Goal: Task Accomplishment & Management: Manage account settings

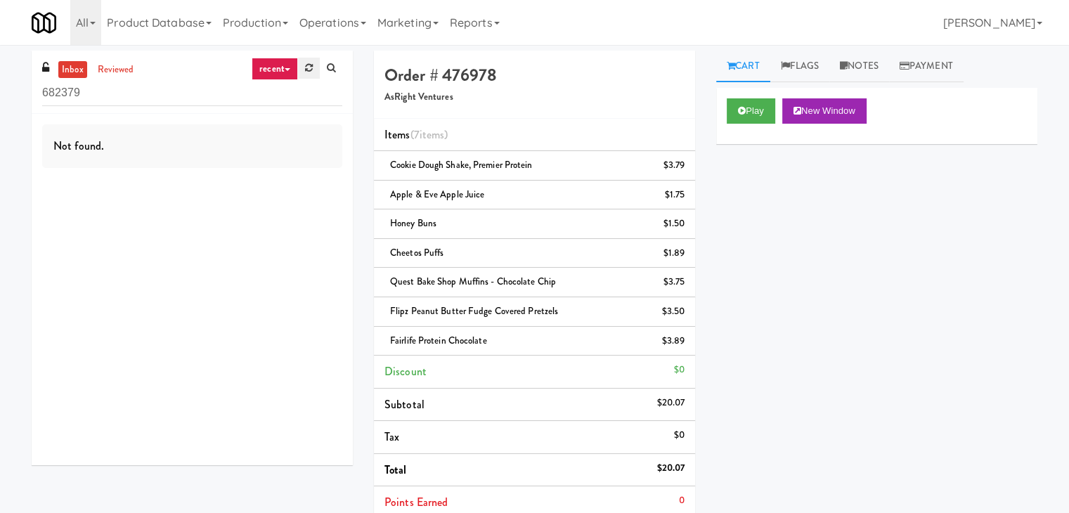
click at [306, 65] on icon at bounding box center [309, 67] width 8 height 9
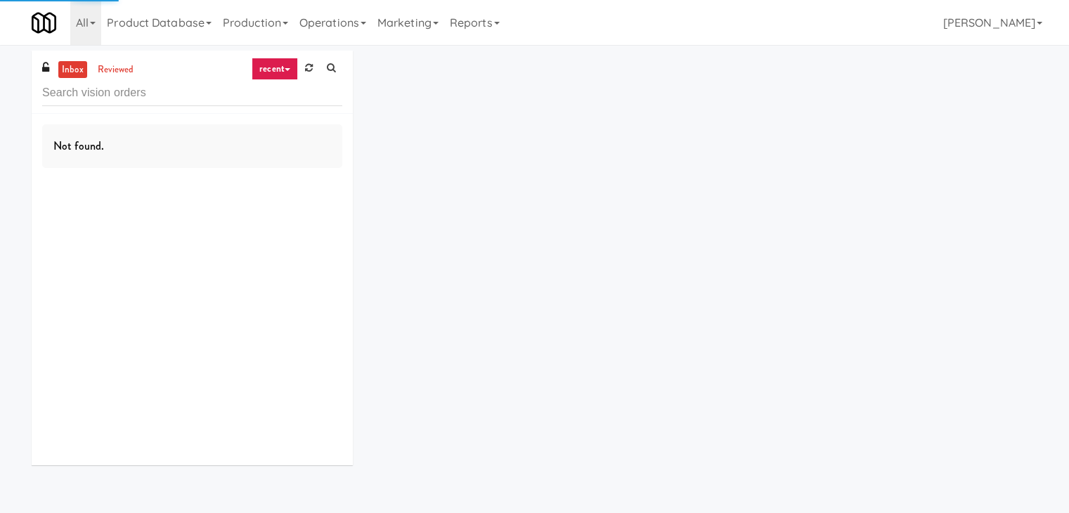
click at [280, 64] on link "recent" at bounding box center [275, 69] width 46 height 22
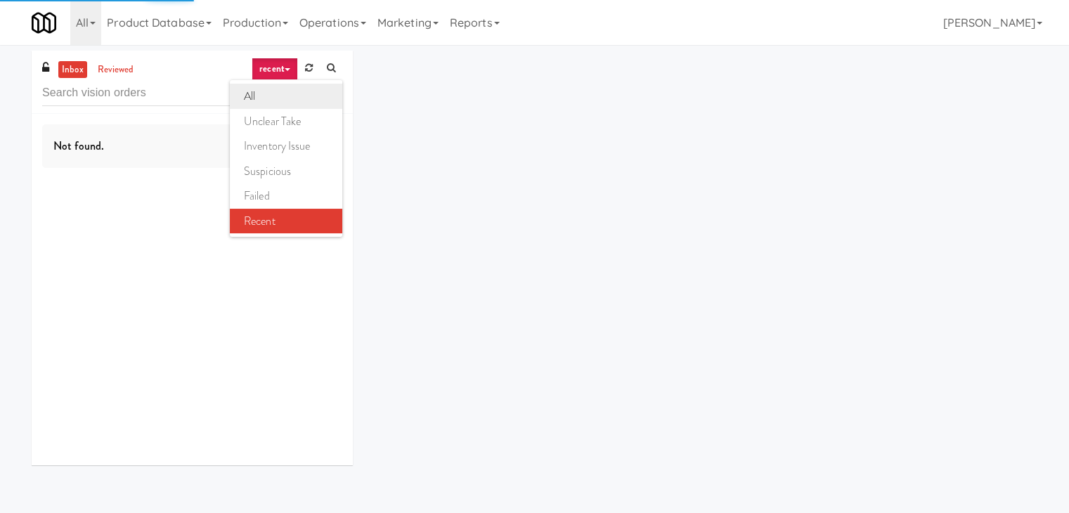
click at [283, 94] on link "all" at bounding box center [286, 96] width 112 height 25
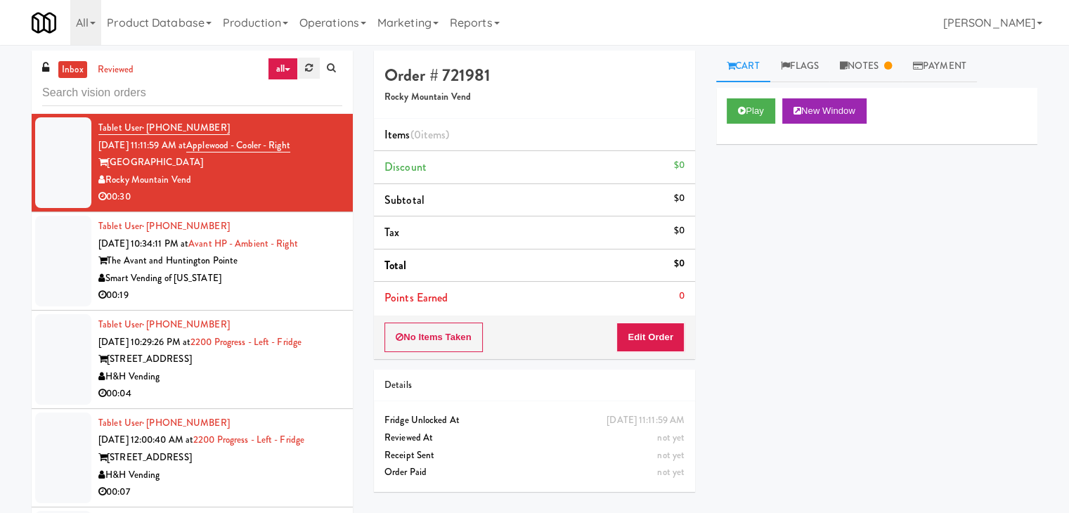
click at [306, 65] on icon at bounding box center [309, 67] width 8 height 9
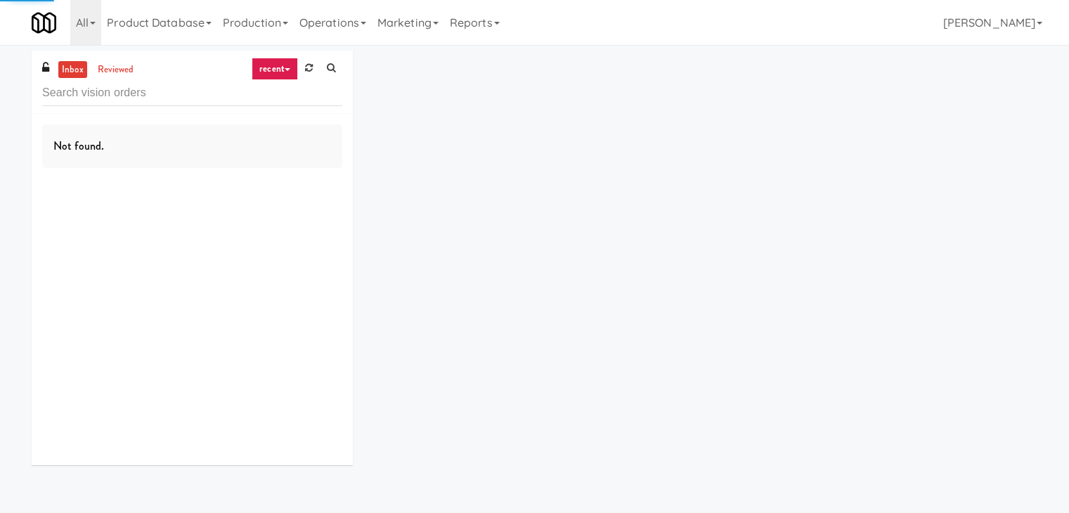
click at [280, 65] on link "recent" at bounding box center [275, 69] width 46 height 22
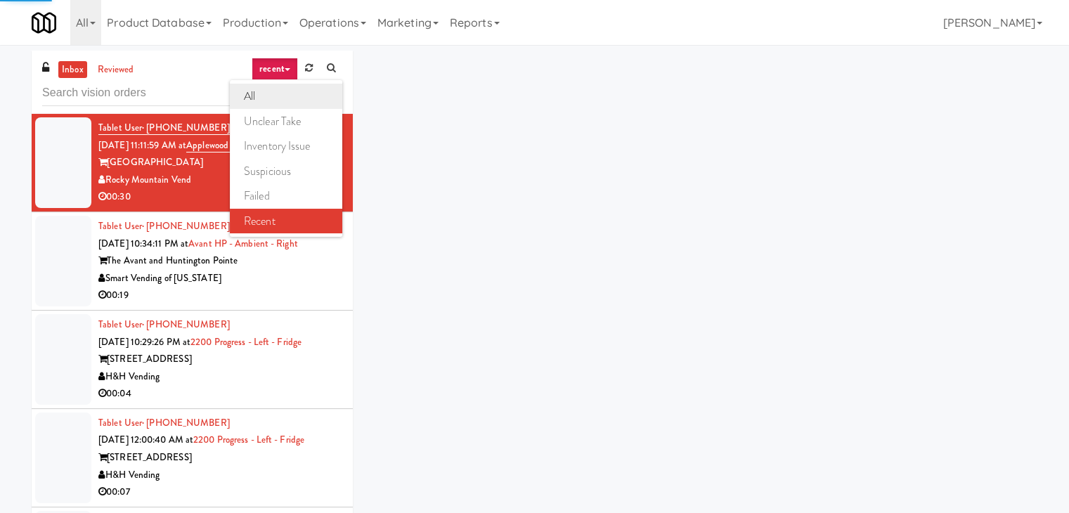
click at [271, 93] on link "all" at bounding box center [286, 96] width 112 height 25
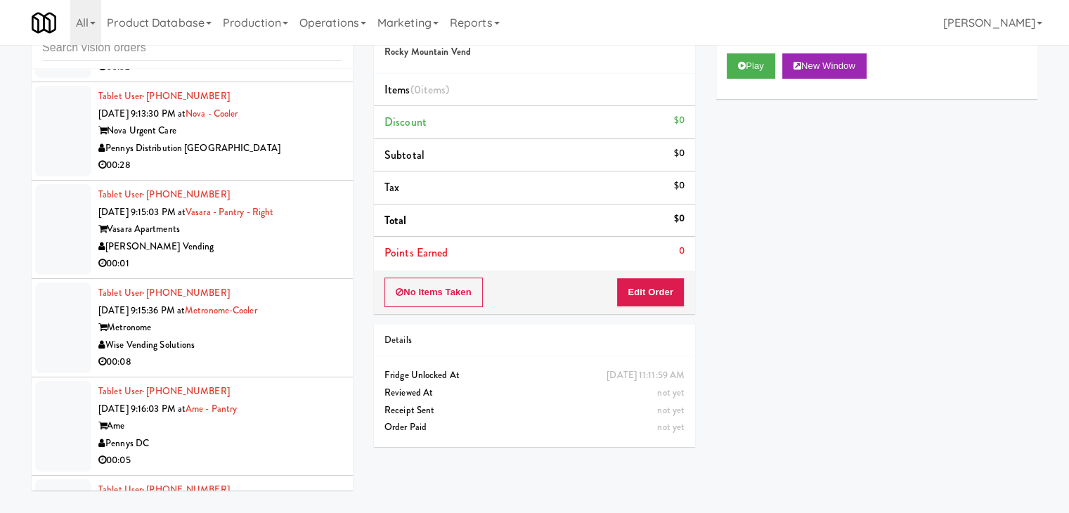
scroll to position [7662, 0]
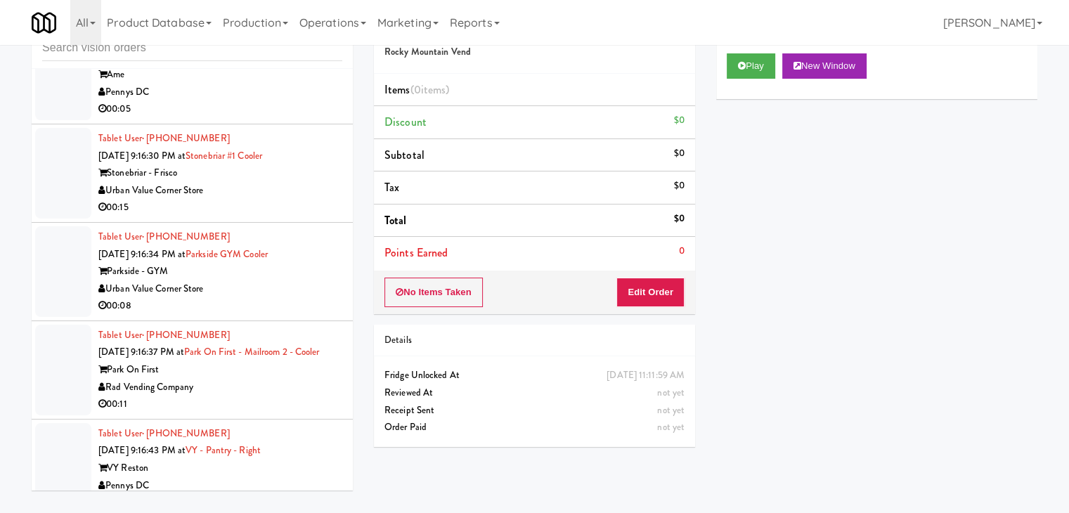
drag, startPoint x: 271, startPoint y: 256, endPoint x: 266, endPoint y: 264, distance: 9.4
click at [271, 297] on div "00:08" at bounding box center [220, 306] width 244 height 18
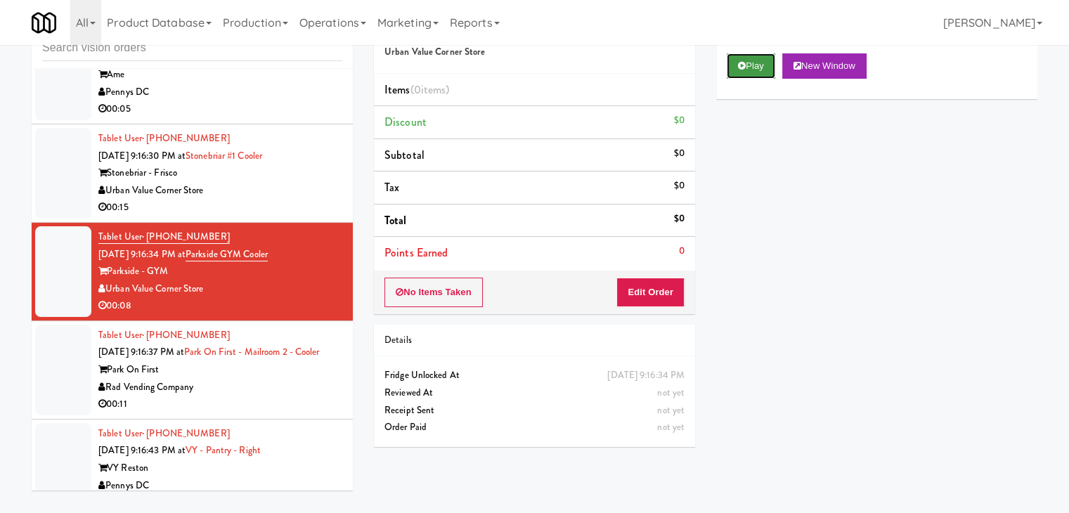
drag, startPoint x: 756, startPoint y: 65, endPoint x: 733, endPoint y: 122, distance: 61.2
click at [756, 65] on button "Play" at bounding box center [751, 65] width 49 height 25
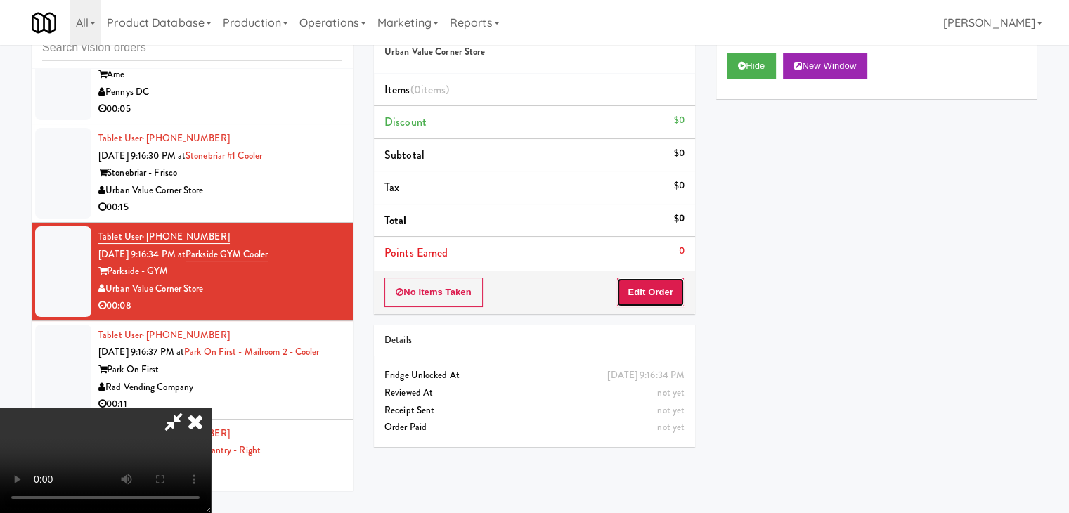
click at [640, 293] on button "Edit Order" at bounding box center [651, 293] width 68 height 30
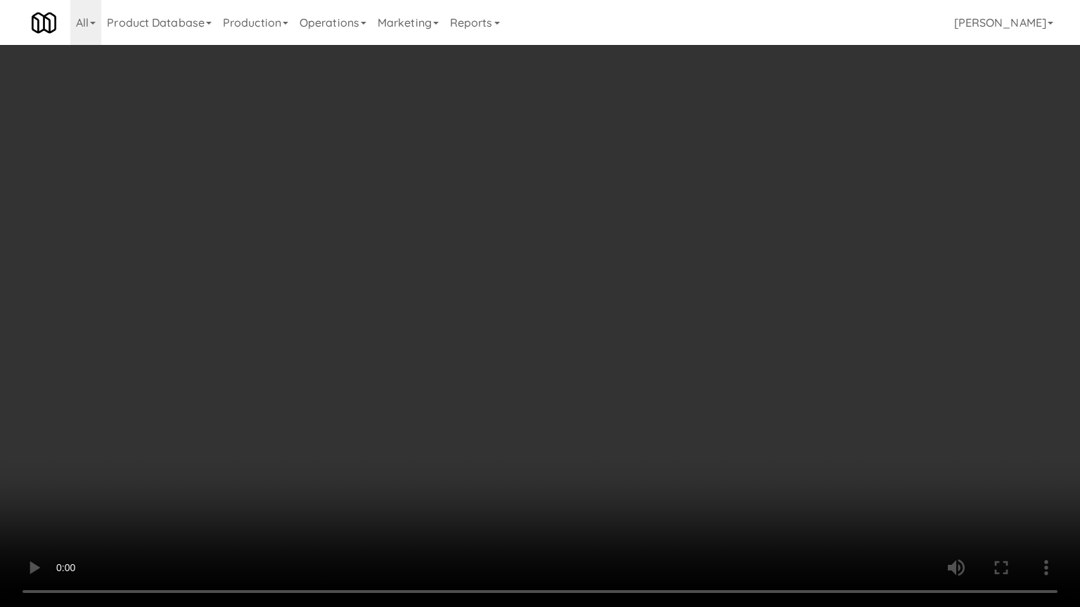
click at [582, 375] on video at bounding box center [540, 303] width 1080 height 607
click at [575, 363] on video at bounding box center [540, 303] width 1080 height 607
drag, startPoint x: 575, startPoint y: 363, endPoint x: 594, endPoint y: 290, distance: 74.9
click at [575, 363] on video at bounding box center [540, 303] width 1080 height 607
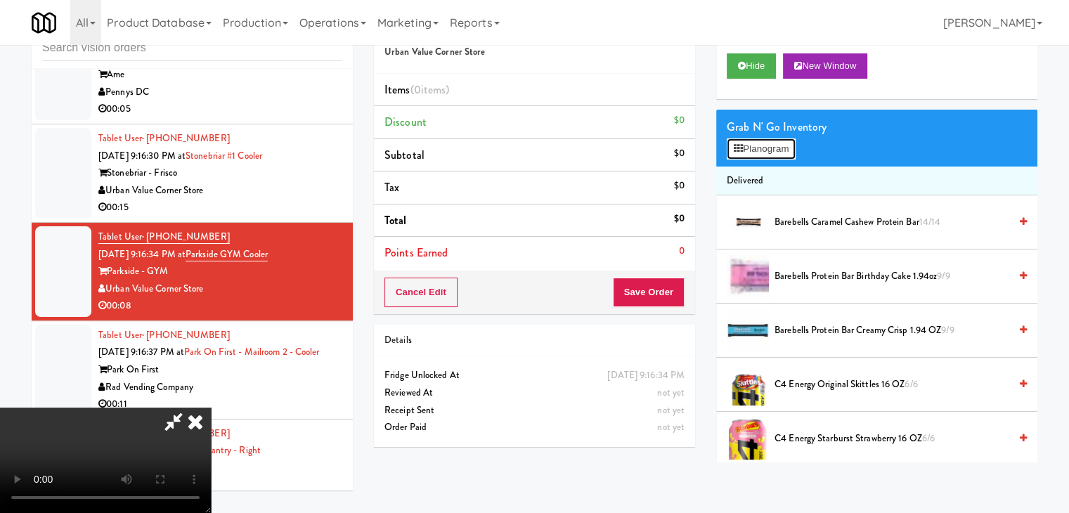
click at [775, 138] on button "Planogram" at bounding box center [761, 148] width 69 height 21
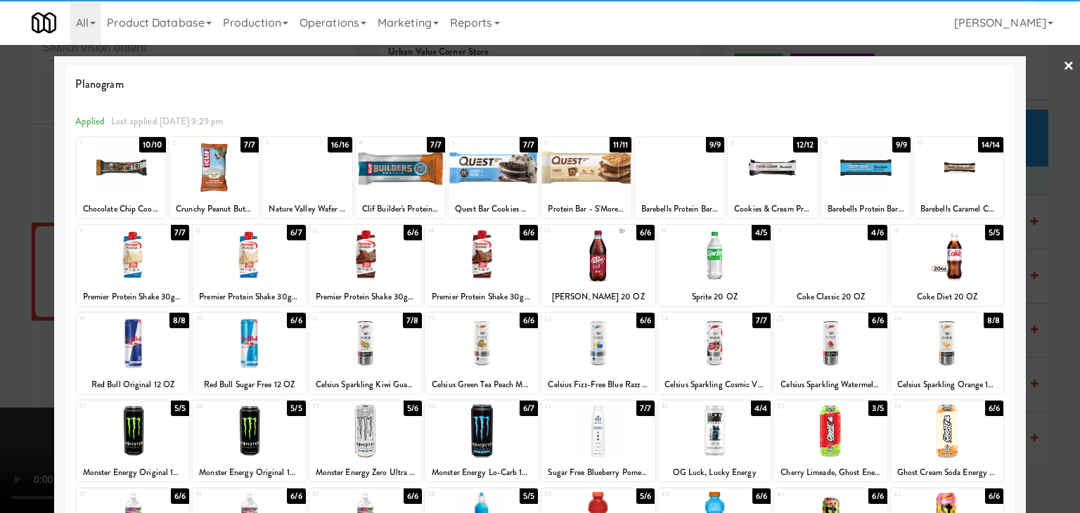
click at [919, 252] on div at bounding box center [947, 255] width 112 height 54
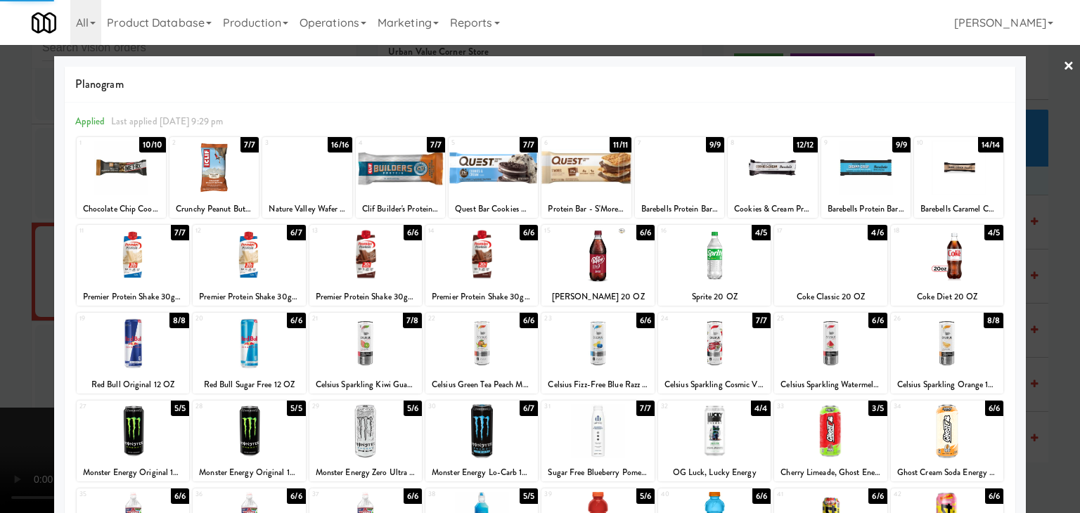
click at [749, 259] on div at bounding box center [714, 255] width 112 height 54
drag, startPoint x: 0, startPoint y: 245, endPoint x: 331, endPoint y: 235, distance: 331.2
click at [3, 245] on div at bounding box center [540, 256] width 1080 height 513
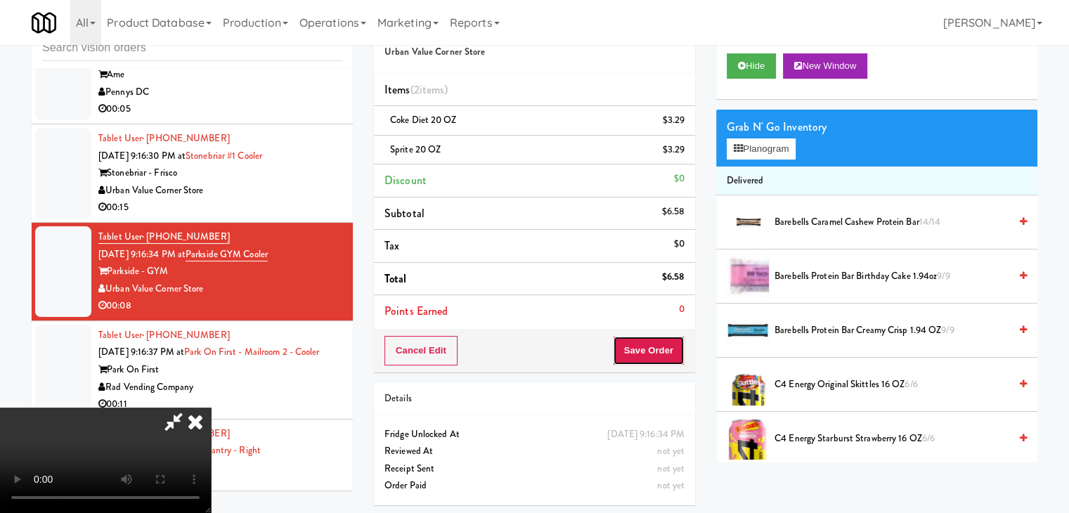
click at [669, 352] on button "Save Order" at bounding box center [649, 351] width 72 height 30
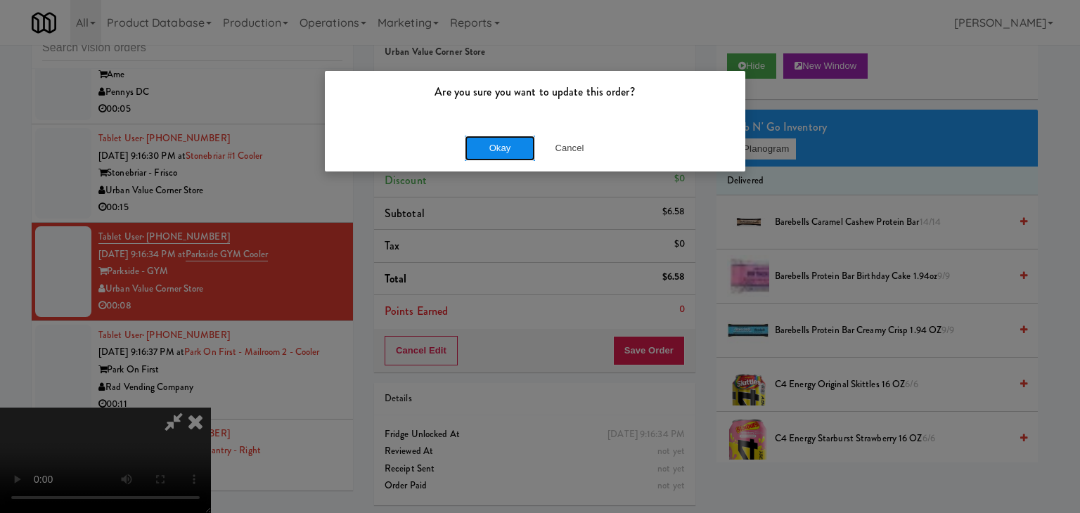
click at [498, 138] on button "Okay" at bounding box center [500, 148] width 70 height 25
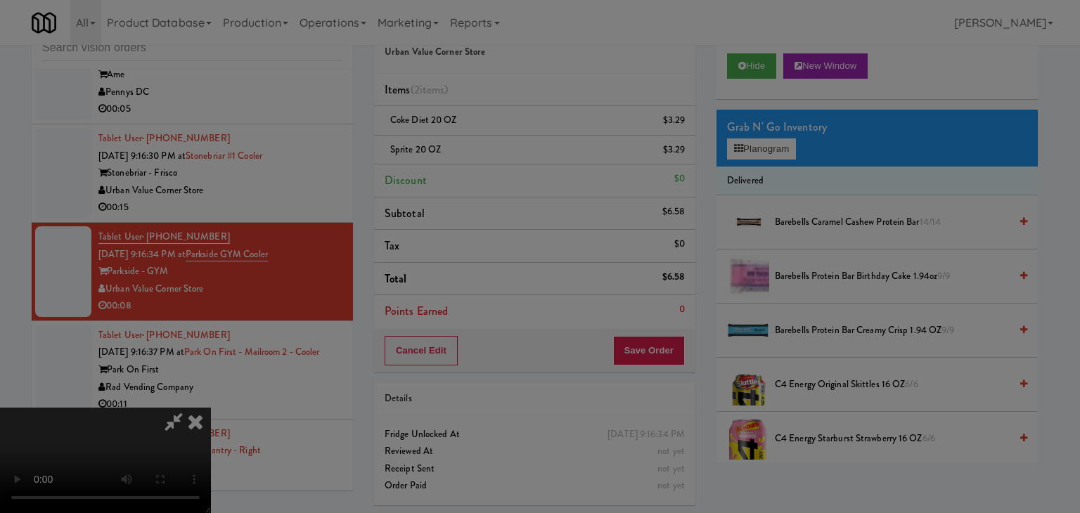
click at [495, 135] on button "Okay" at bounding box center [500, 122] width 70 height 25
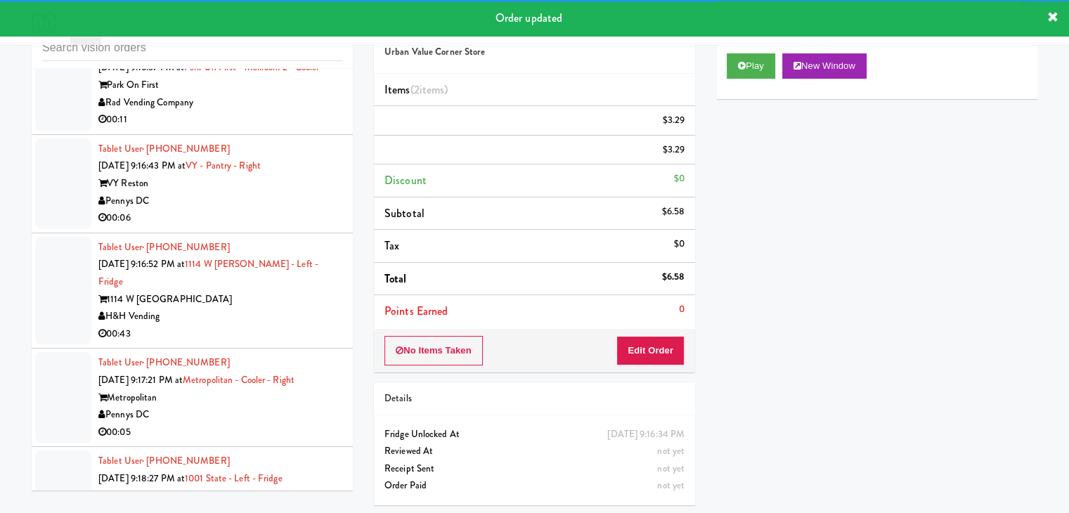
scroll to position [7961, 0]
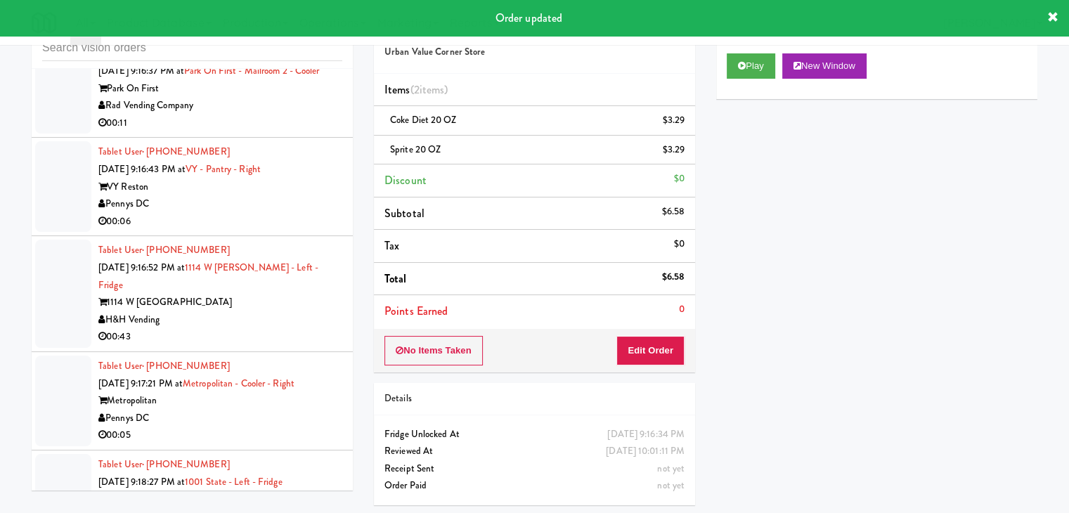
click at [289, 115] on div "00:11" at bounding box center [220, 124] width 244 height 18
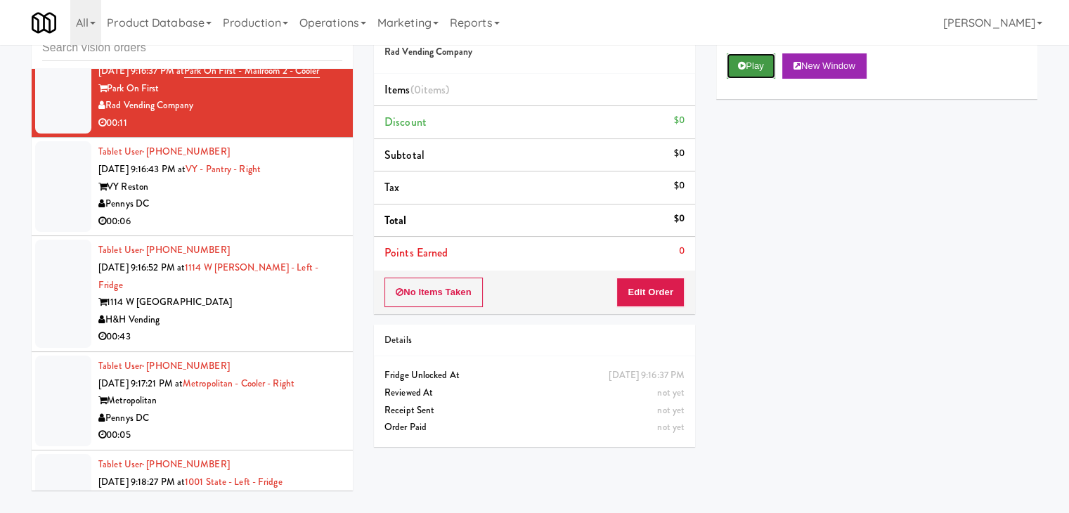
click at [759, 67] on button "Play" at bounding box center [751, 65] width 49 height 25
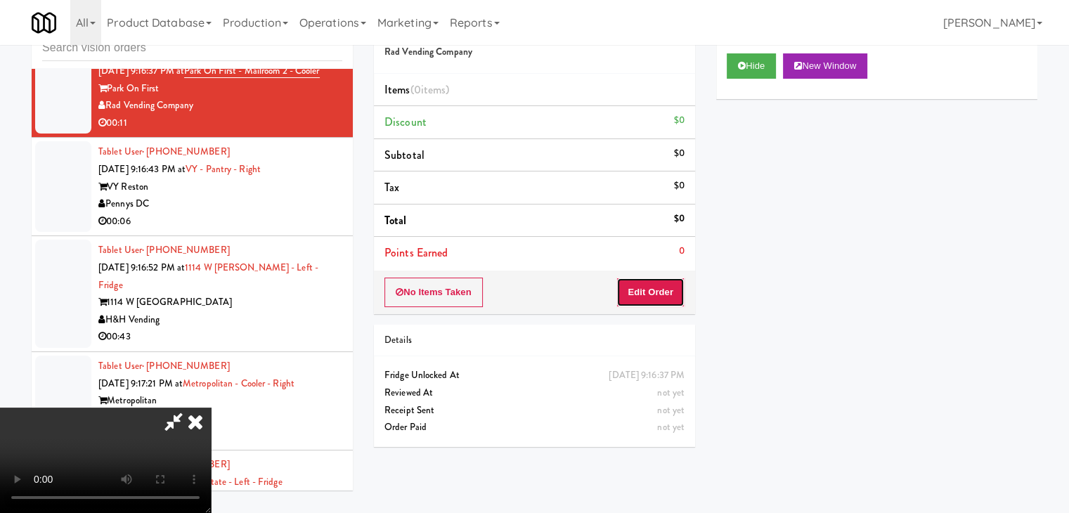
click at [664, 290] on button "Edit Order" at bounding box center [651, 293] width 68 height 30
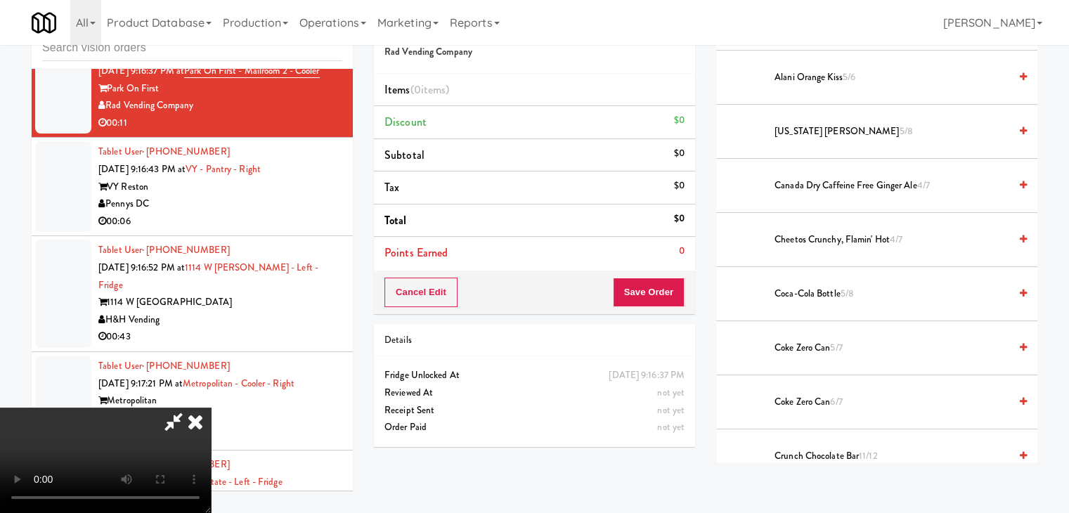
scroll to position [351, 0]
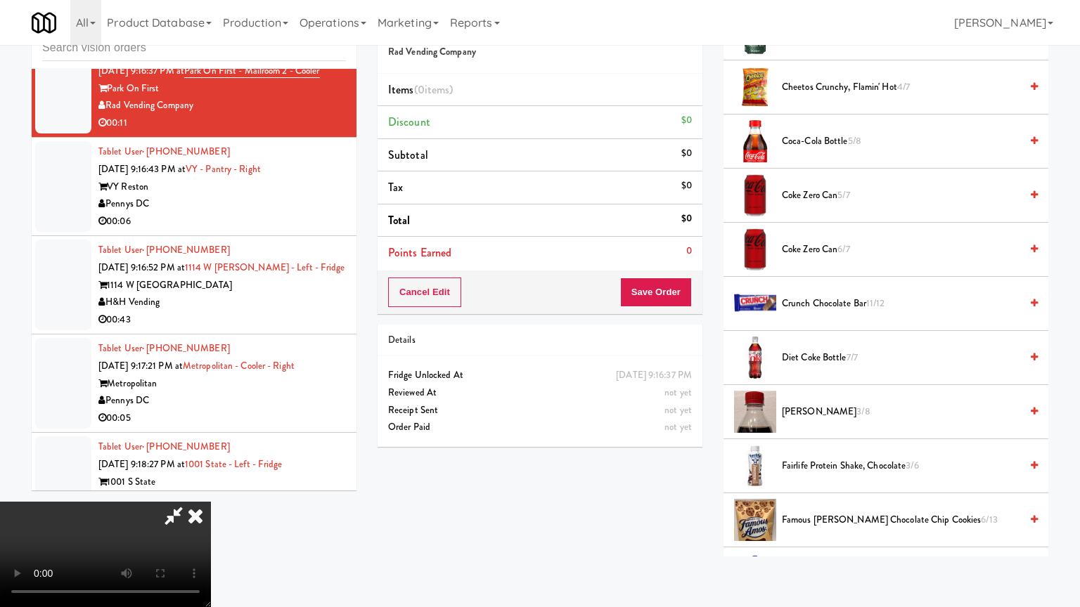
click at [211, 502] on video at bounding box center [105, 554] width 211 height 105
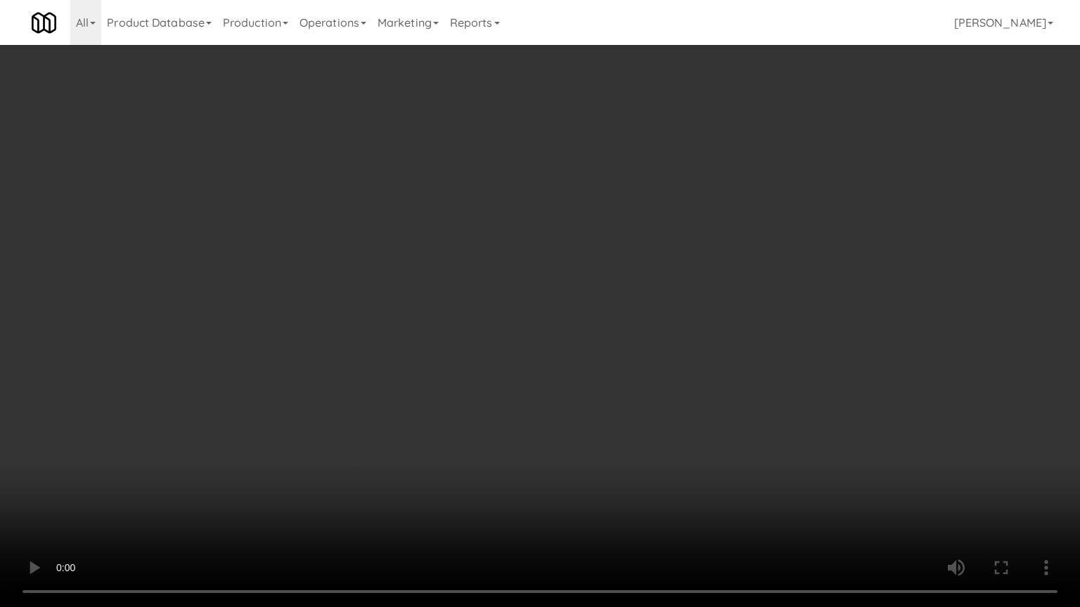
click at [724, 340] on video at bounding box center [540, 303] width 1080 height 607
click at [729, 332] on video at bounding box center [540, 303] width 1080 height 607
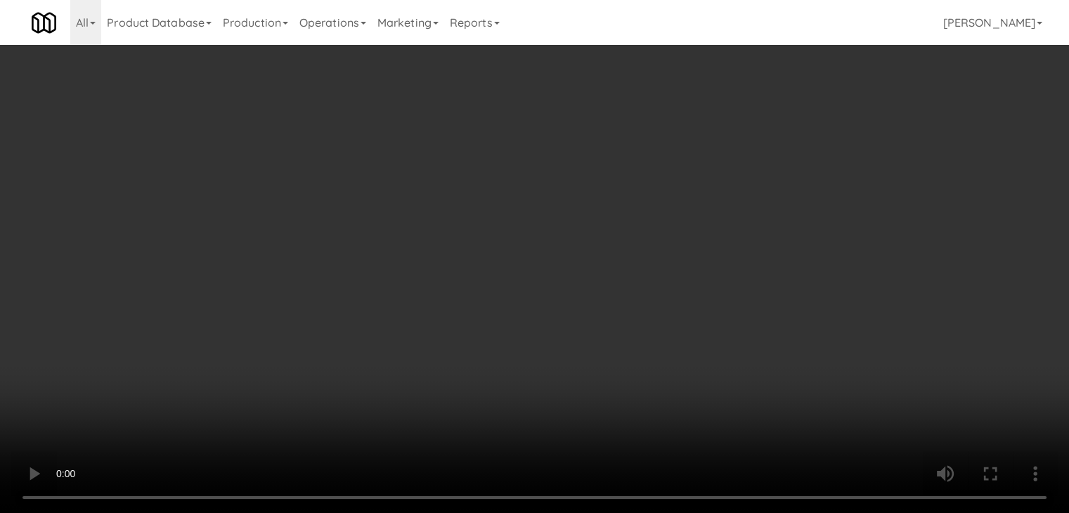
scroll to position [0, 0]
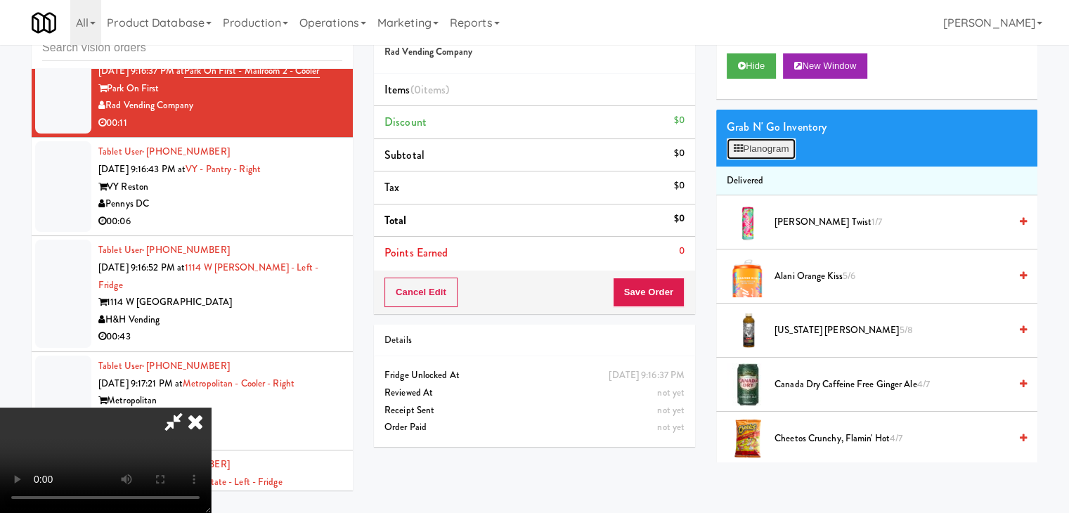
click at [785, 149] on button "Planogram" at bounding box center [761, 148] width 69 height 21
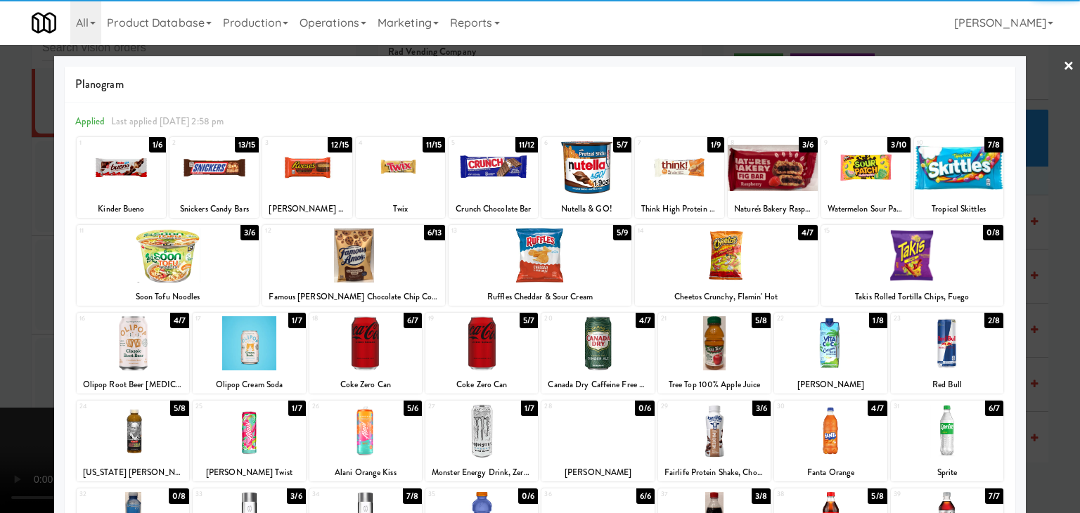
click at [250, 351] on div at bounding box center [249, 343] width 112 height 54
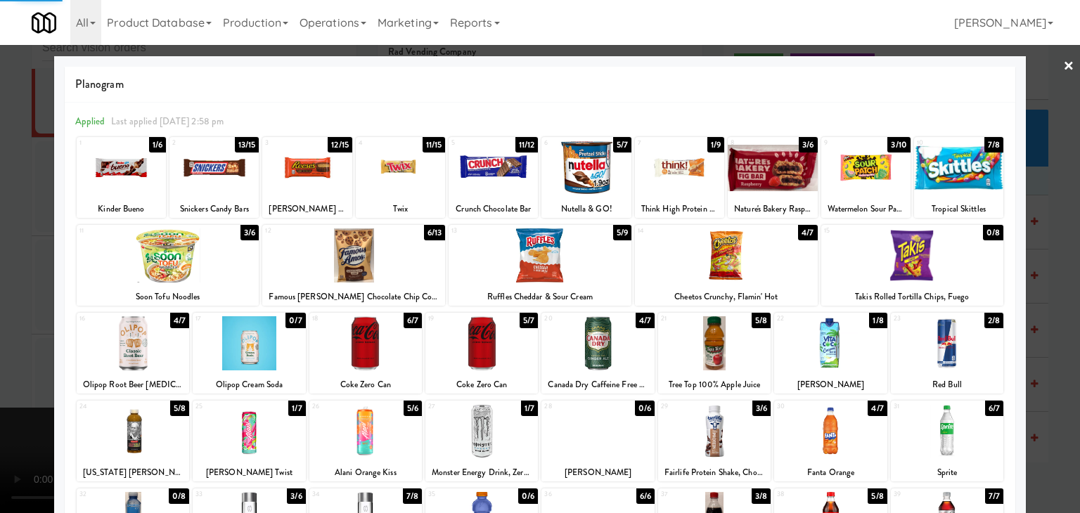
drag, startPoint x: 0, startPoint y: 321, endPoint x: 65, endPoint y: 307, distance: 66.2
click at [13, 314] on div at bounding box center [540, 256] width 1080 height 513
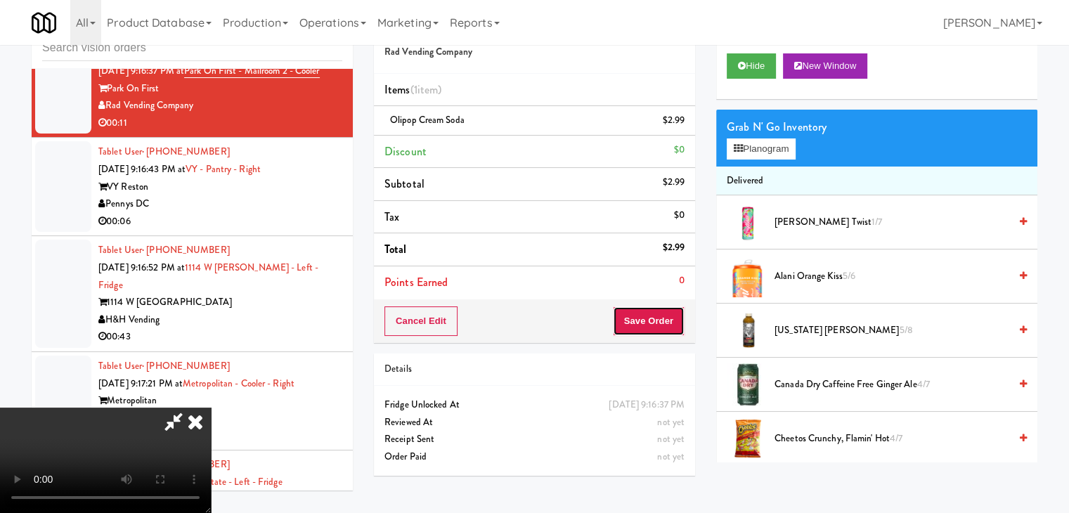
click at [663, 321] on button "Save Order" at bounding box center [649, 321] width 72 height 30
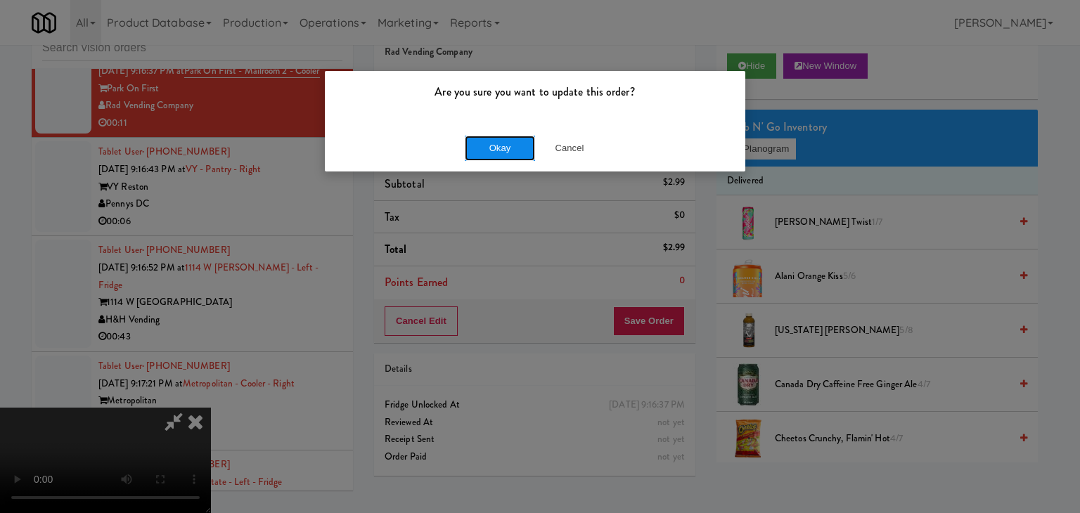
click at [483, 151] on button "Okay" at bounding box center [500, 148] width 70 height 25
click at [484, 150] on div "Okay Cancel" at bounding box center [535, 147] width 420 height 47
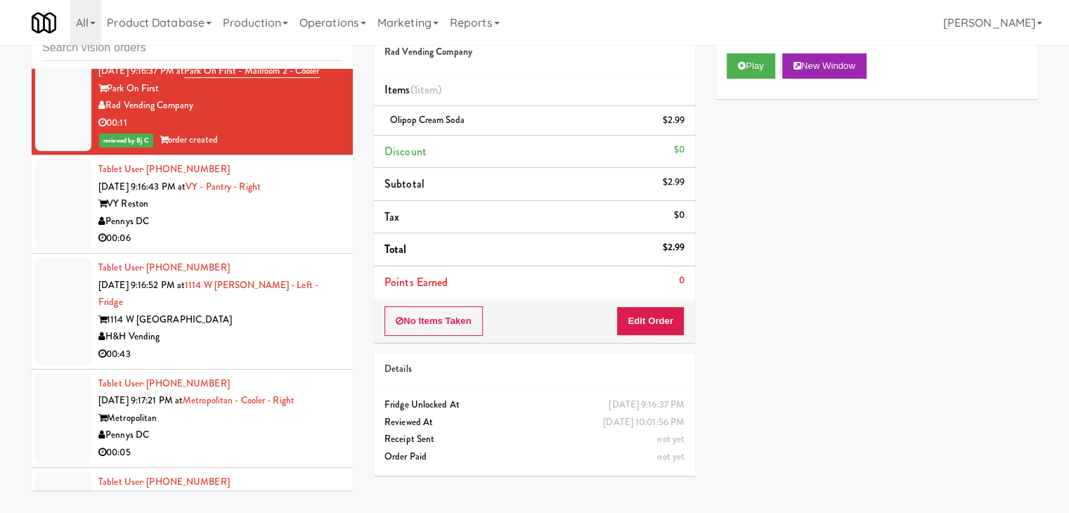
drag, startPoint x: 198, startPoint y: 217, endPoint x: 209, endPoint y: 210, distance: 12.7
click at [198, 230] on div "00:06" at bounding box center [220, 239] width 244 height 18
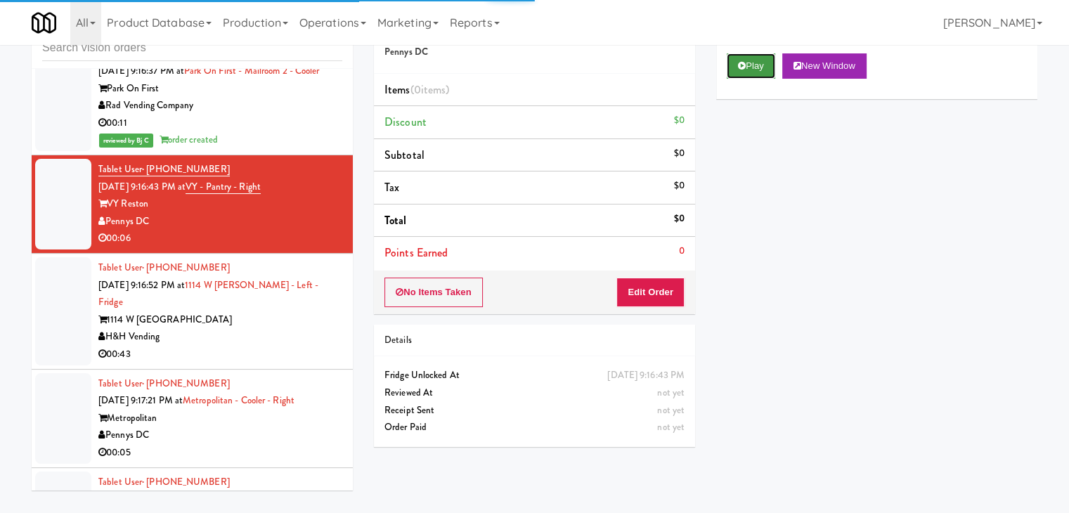
click at [740, 68] on icon at bounding box center [742, 65] width 8 height 9
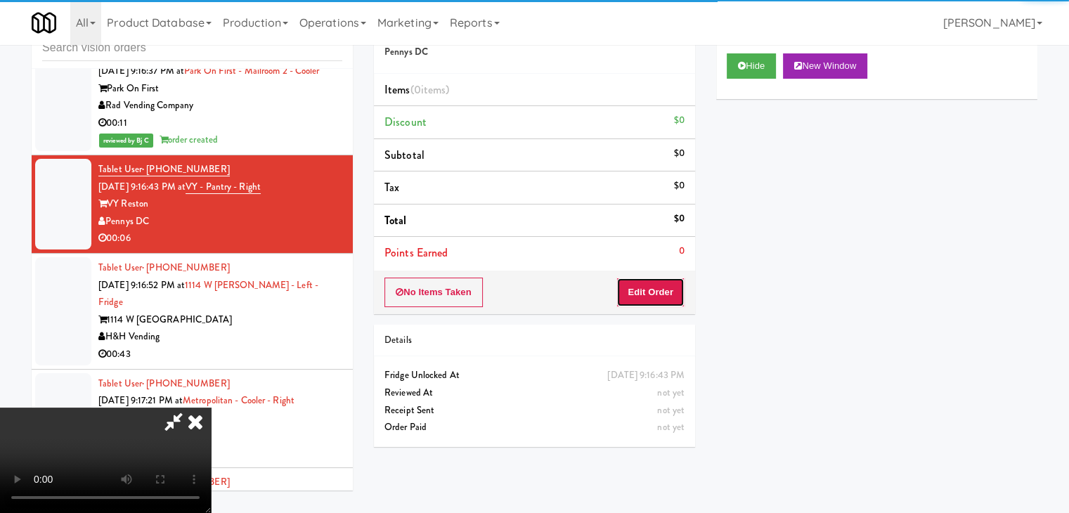
click at [664, 285] on button "Edit Order" at bounding box center [651, 293] width 68 height 30
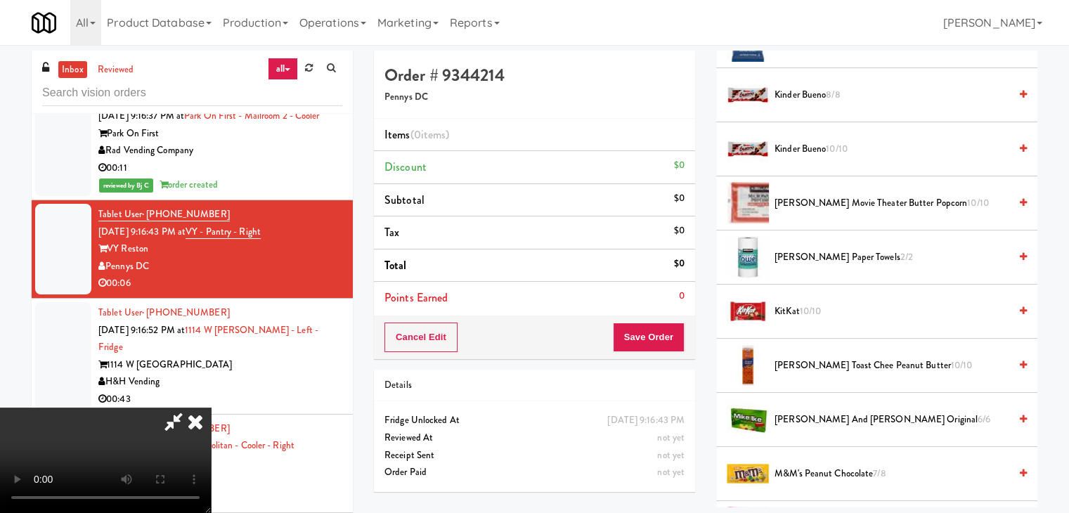
scroll to position [492, 0]
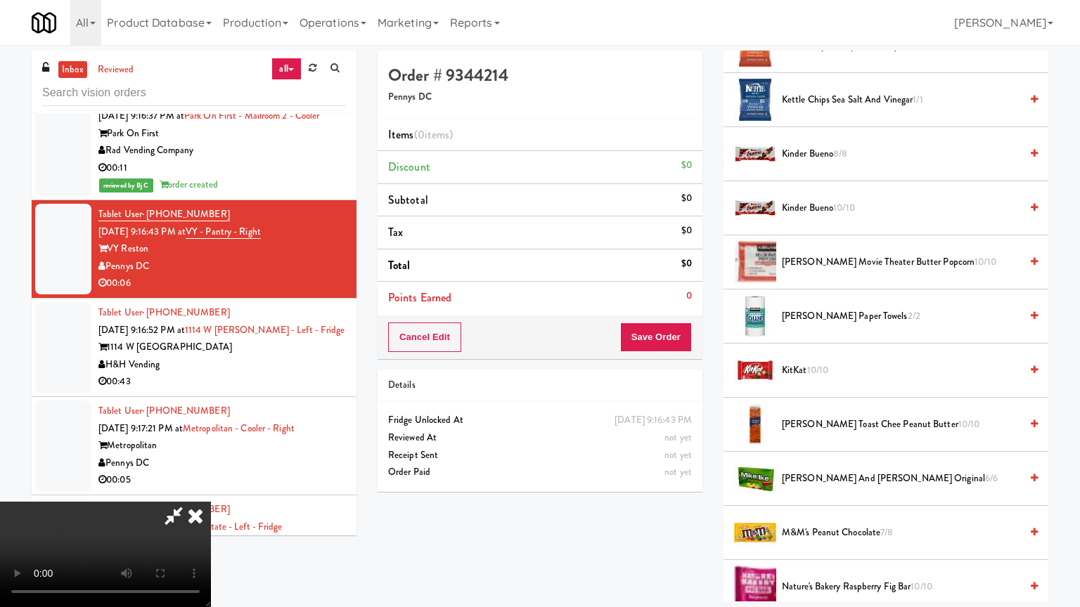
click at [211, 502] on video at bounding box center [105, 554] width 211 height 105
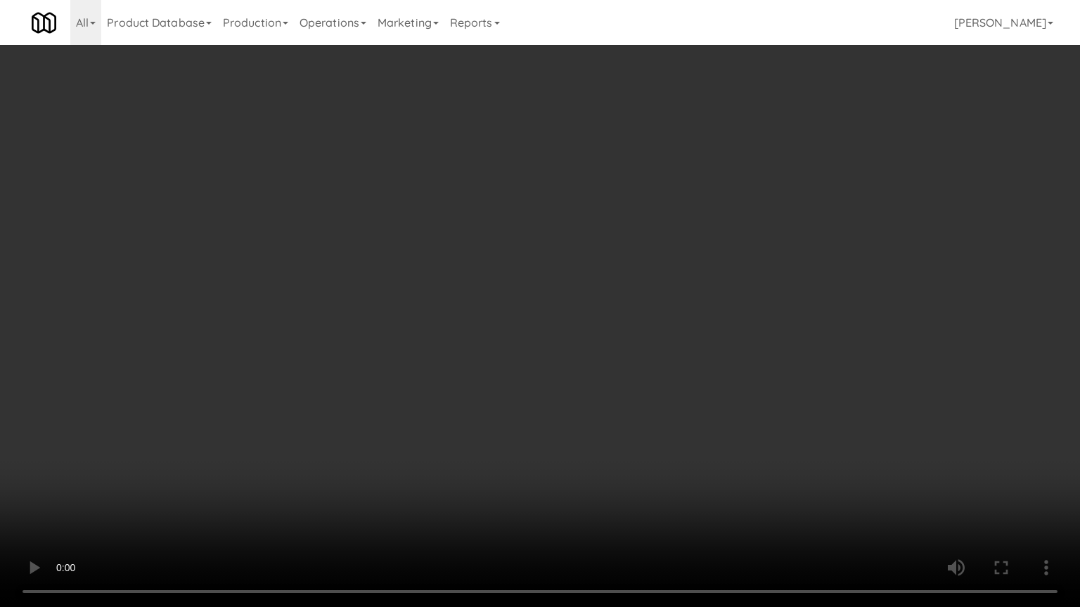
click at [612, 456] on video at bounding box center [540, 303] width 1080 height 607
click at [612, 458] on video at bounding box center [540, 303] width 1080 height 607
click at [612, 459] on video at bounding box center [540, 303] width 1080 height 607
click at [629, 433] on video at bounding box center [540, 303] width 1080 height 607
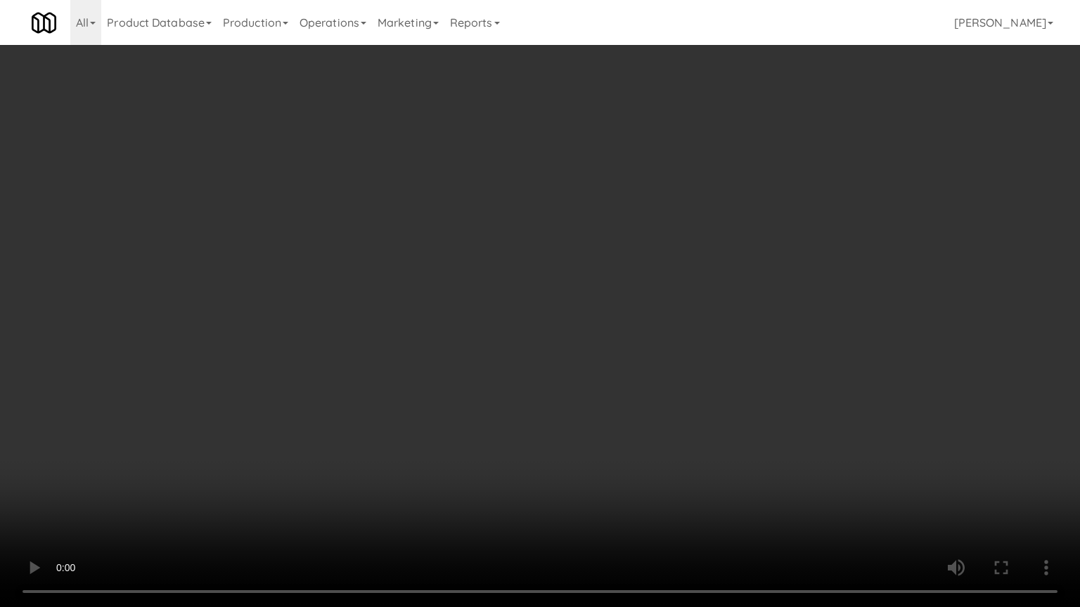
click at [634, 382] on video at bounding box center [540, 303] width 1080 height 607
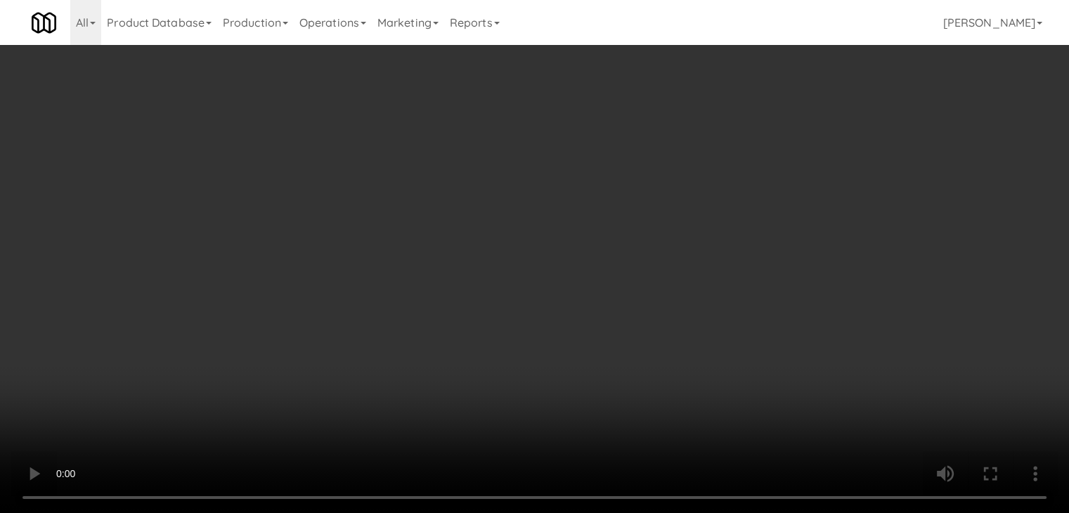
scroll to position [0, 0]
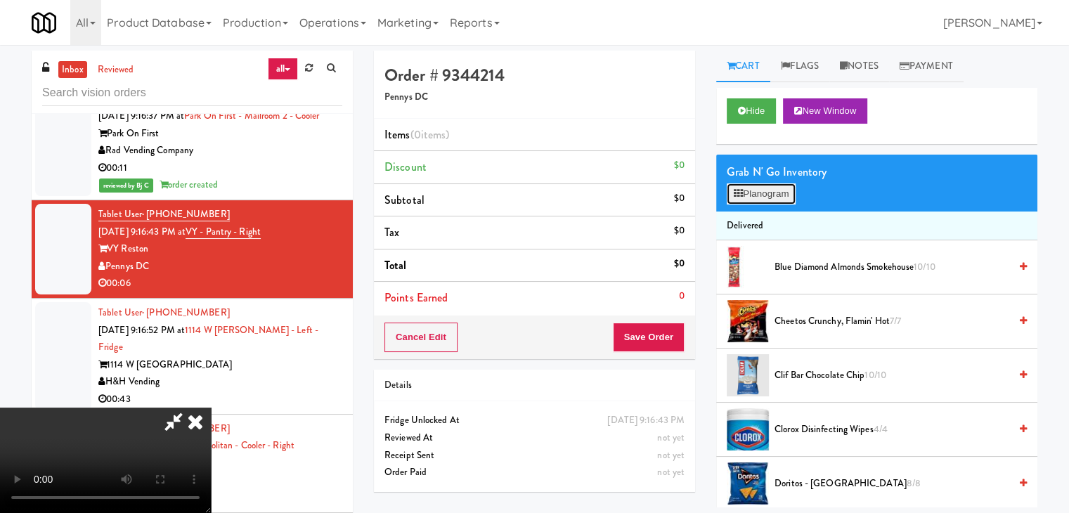
click at [776, 192] on button "Planogram" at bounding box center [761, 193] width 69 height 21
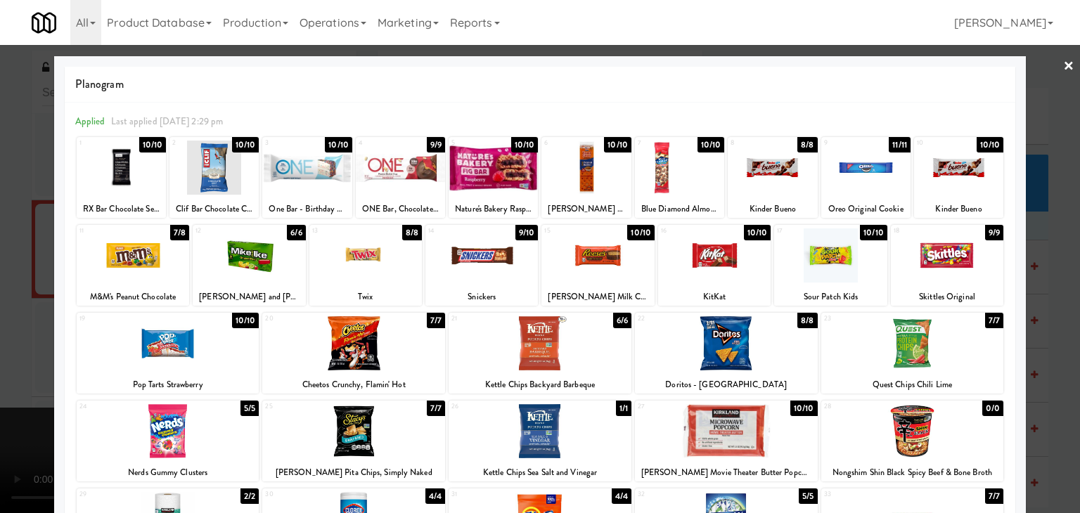
click at [530, 339] on div at bounding box center [539, 343] width 183 height 54
click at [340, 340] on div at bounding box center [353, 343] width 183 height 54
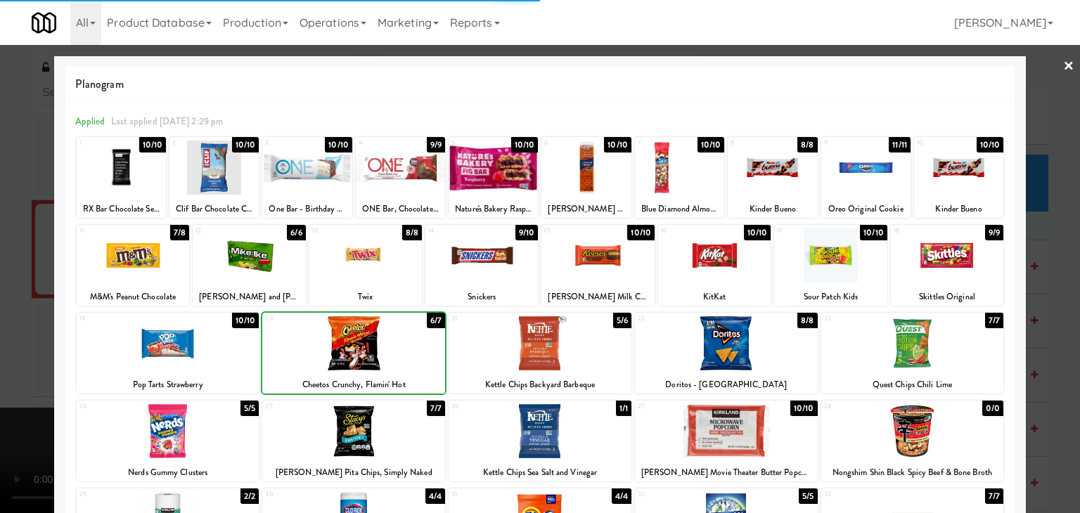
drag, startPoint x: 0, startPoint y: 356, endPoint x: 426, endPoint y: 333, distance: 426.6
click at [14, 352] on div at bounding box center [540, 256] width 1080 height 513
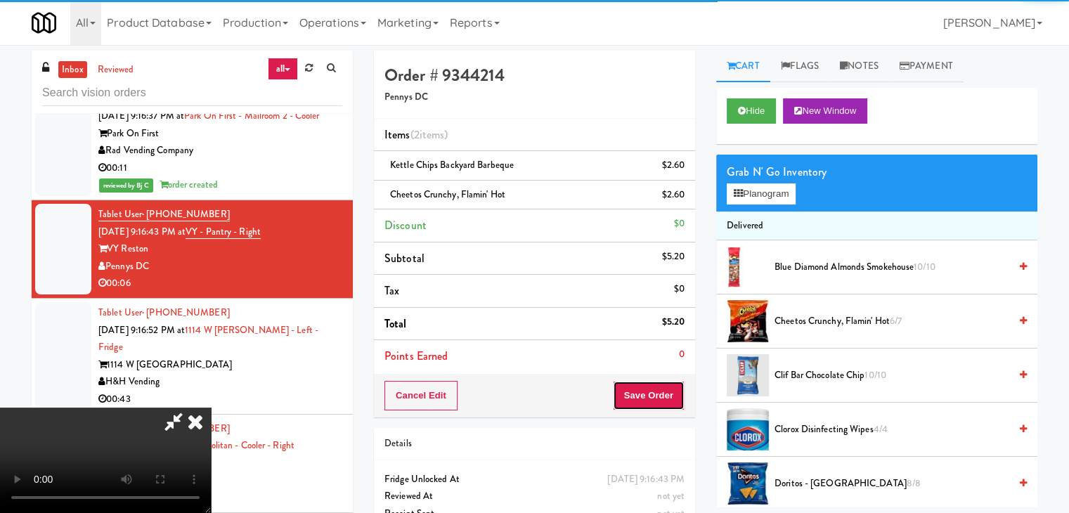
click at [660, 389] on button "Save Order" at bounding box center [649, 396] width 72 height 30
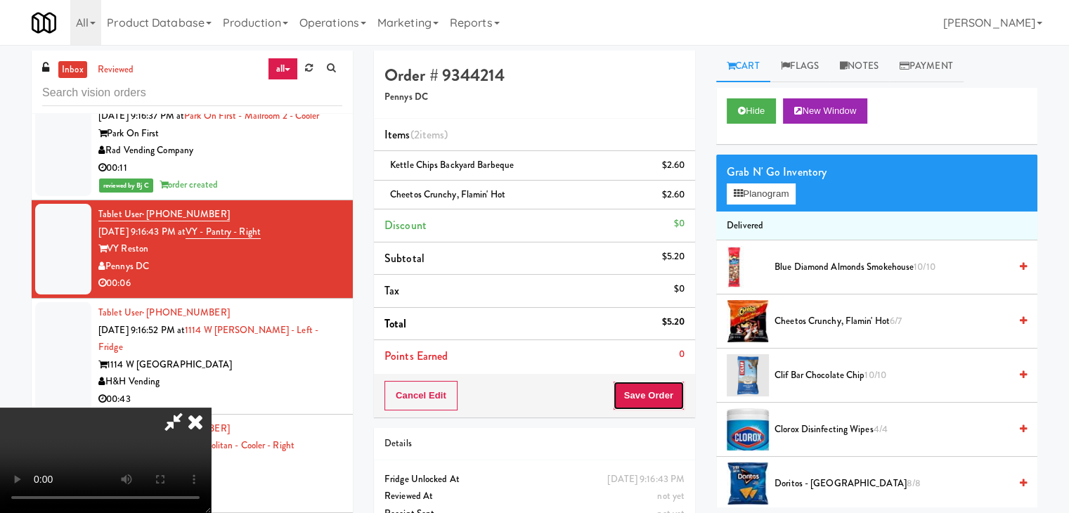
click at [660, 389] on button "Save Order" at bounding box center [649, 396] width 72 height 30
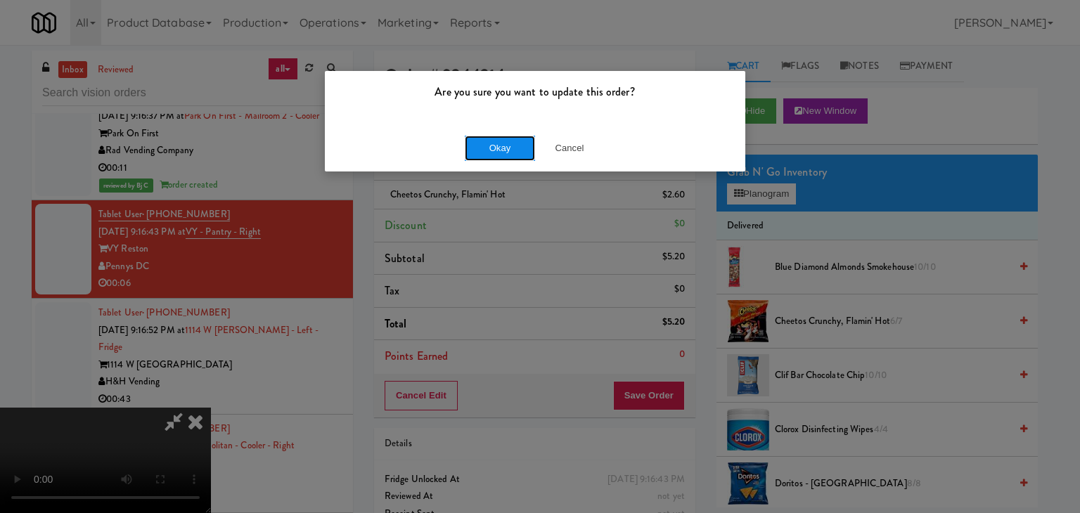
click at [498, 150] on button "Okay" at bounding box center [500, 148] width 70 height 25
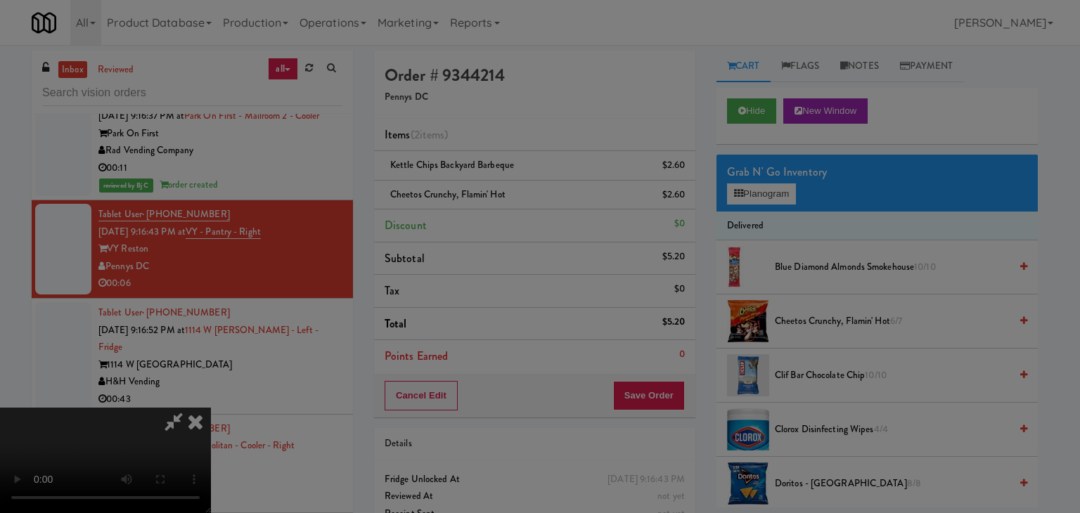
click at [500, 146] on div "Okay Cancel" at bounding box center [535, 121] width 420 height 47
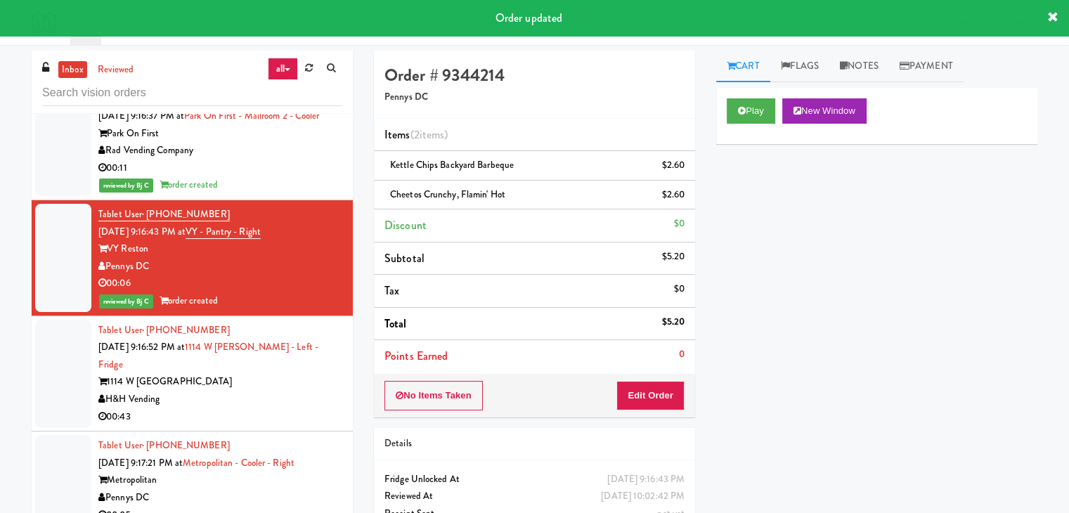
click at [245, 391] on div "H&H Vending" at bounding box center [220, 400] width 244 height 18
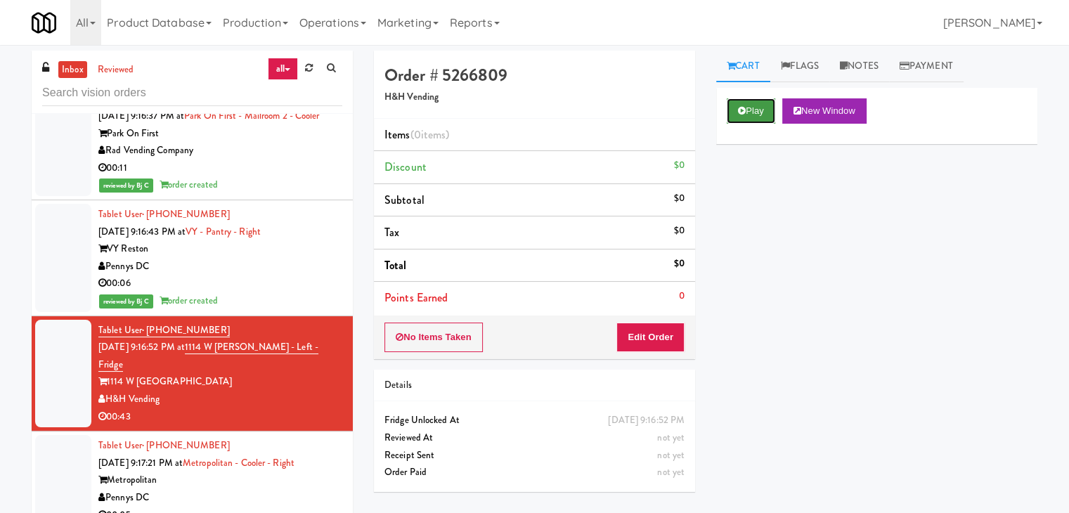
click at [750, 108] on button "Play" at bounding box center [751, 110] width 49 height 25
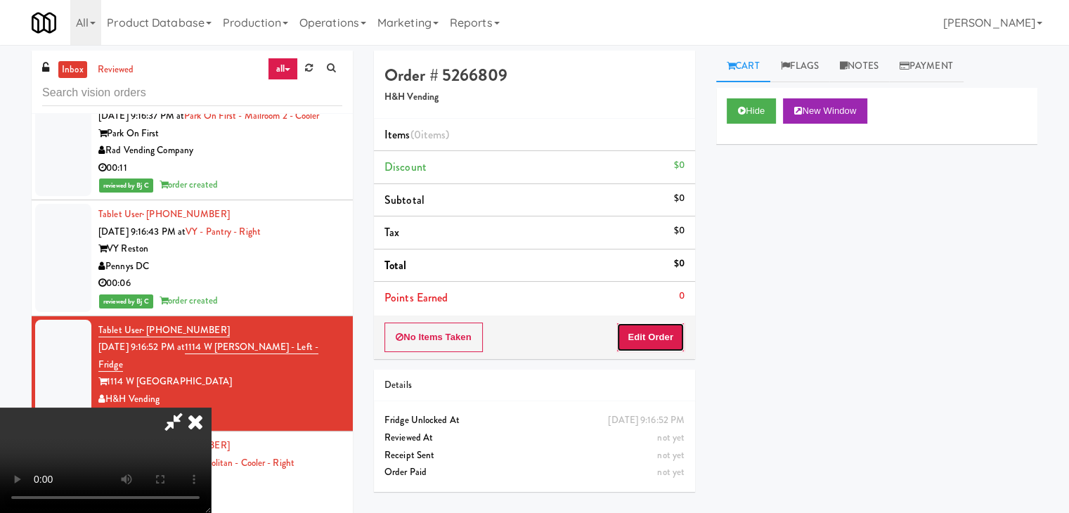
click at [661, 331] on button "Edit Order" at bounding box center [651, 338] width 68 height 30
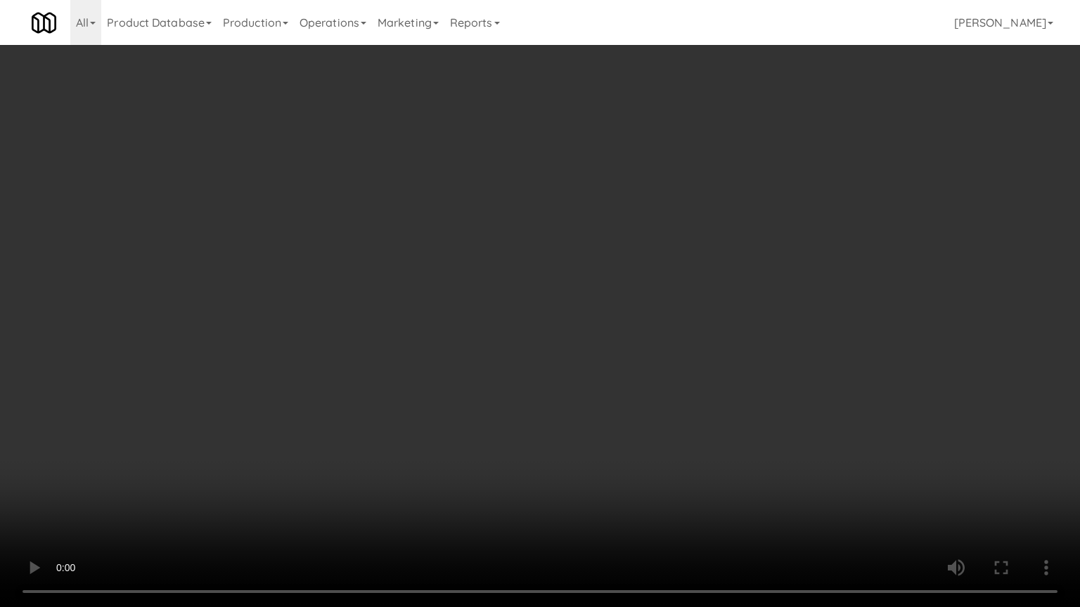
click at [601, 412] on video at bounding box center [540, 303] width 1080 height 607
click at [541, 306] on video at bounding box center [540, 303] width 1080 height 607
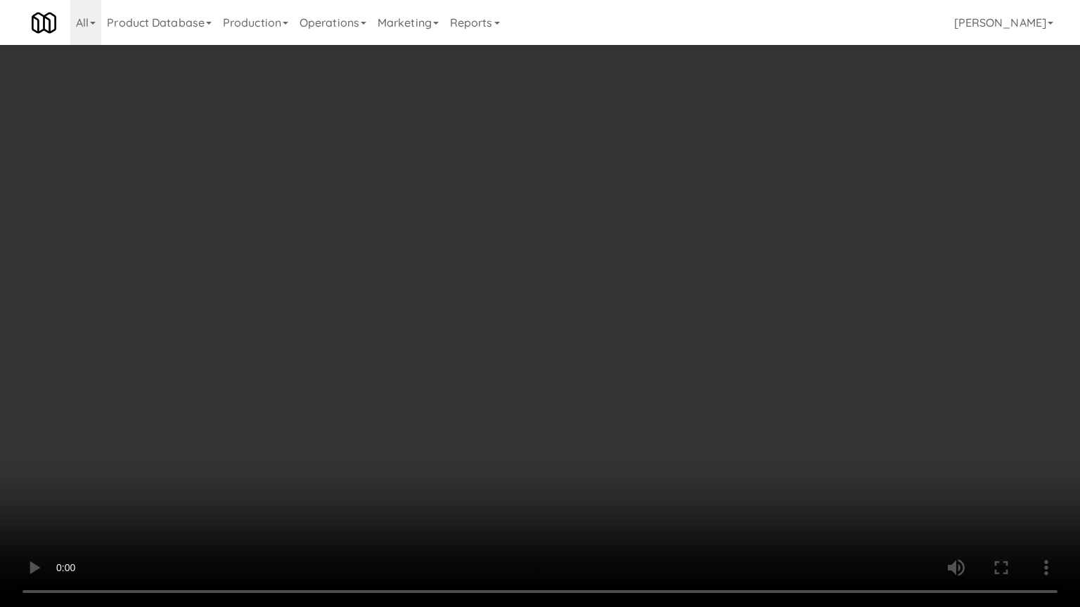
click at [541, 306] on video at bounding box center [540, 303] width 1080 height 607
click at [602, 314] on video at bounding box center [540, 303] width 1080 height 607
click at [683, 321] on video at bounding box center [540, 303] width 1080 height 607
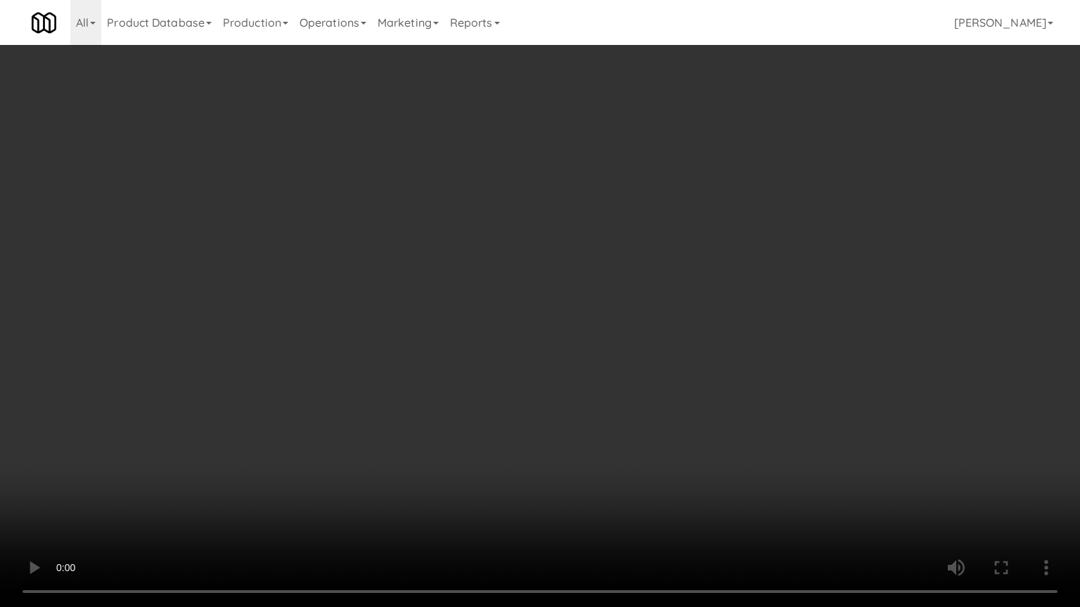
click at [646, 291] on video at bounding box center [540, 303] width 1080 height 607
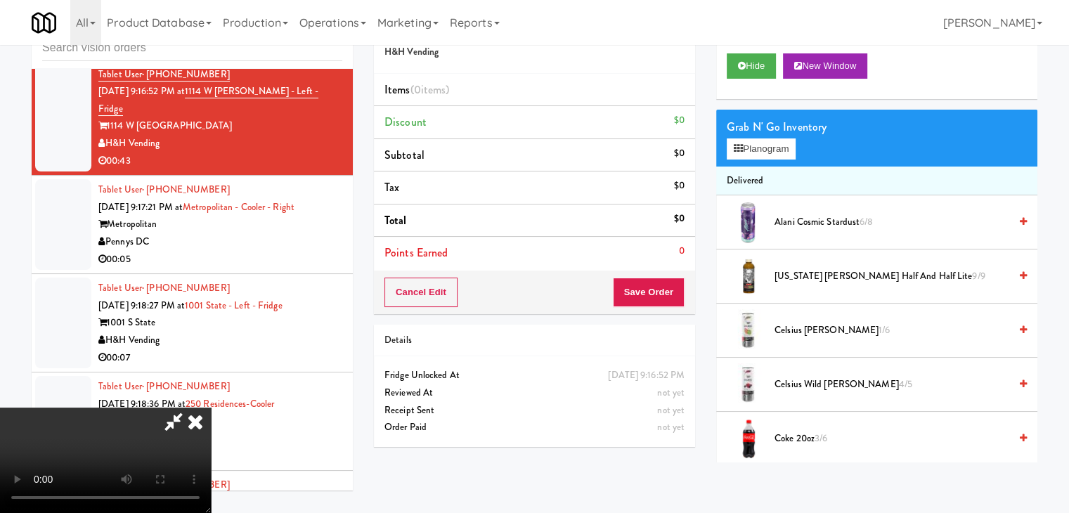
click at [211, 408] on video at bounding box center [105, 460] width 211 height 105
click at [764, 161] on div "Grab N' Go Inventory Planogram" at bounding box center [876, 138] width 321 height 57
click at [773, 150] on button "Planogram" at bounding box center [761, 148] width 69 height 21
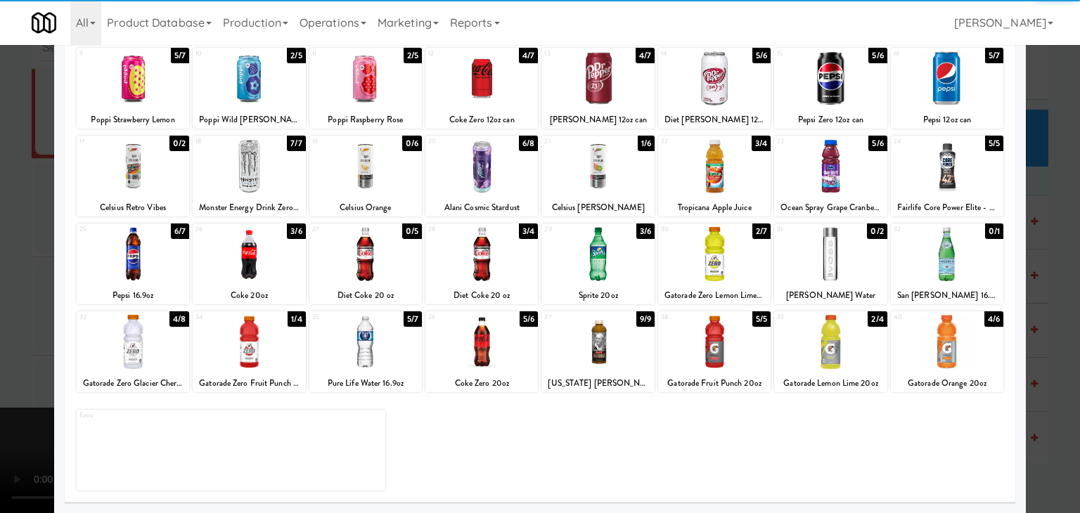
click at [816, 353] on div at bounding box center [830, 342] width 112 height 54
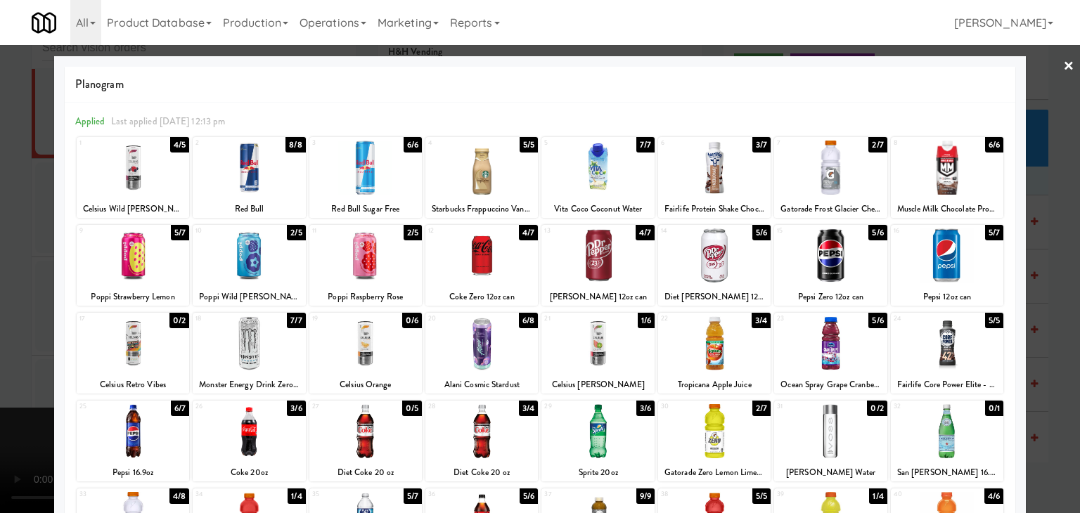
click at [115, 258] on div at bounding box center [133, 255] width 112 height 54
click at [961, 268] on div at bounding box center [947, 255] width 112 height 54
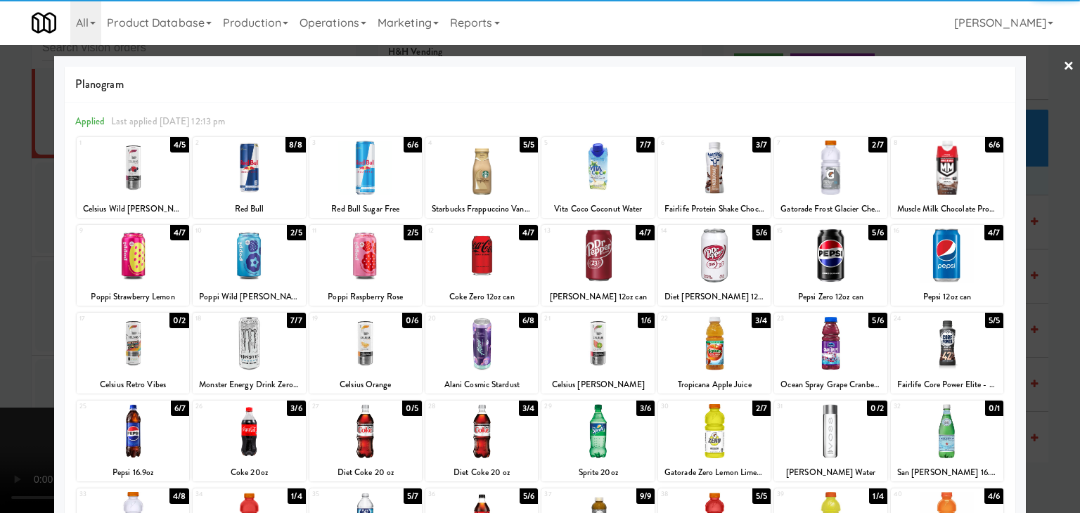
drag, startPoint x: 568, startPoint y: 167, endPoint x: 576, endPoint y: 169, distance: 8.0
click at [569, 167] on div at bounding box center [597, 168] width 112 height 54
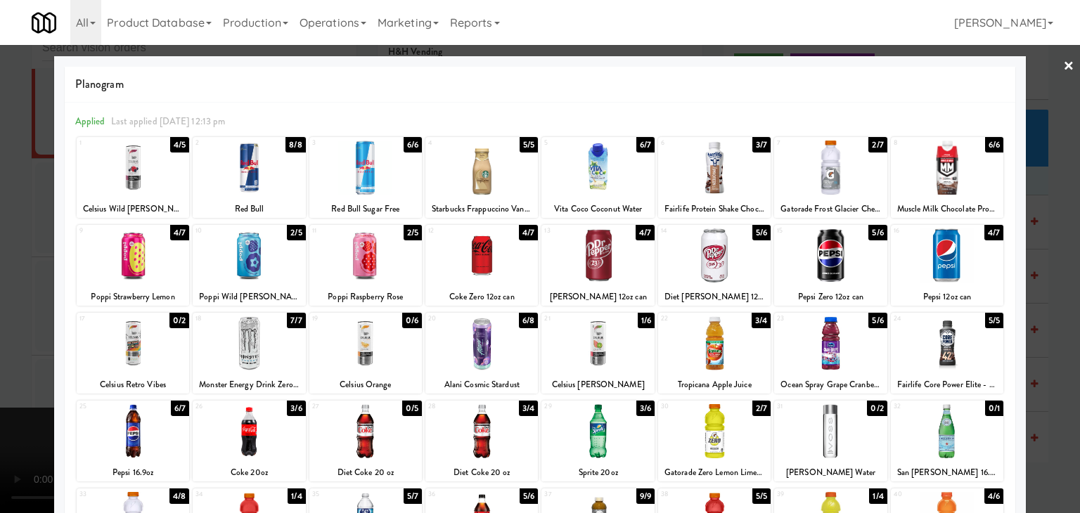
click at [734, 269] on div at bounding box center [714, 255] width 112 height 54
click at [0, 242] on div at bounding box center [540, 256] width 1080 height 513
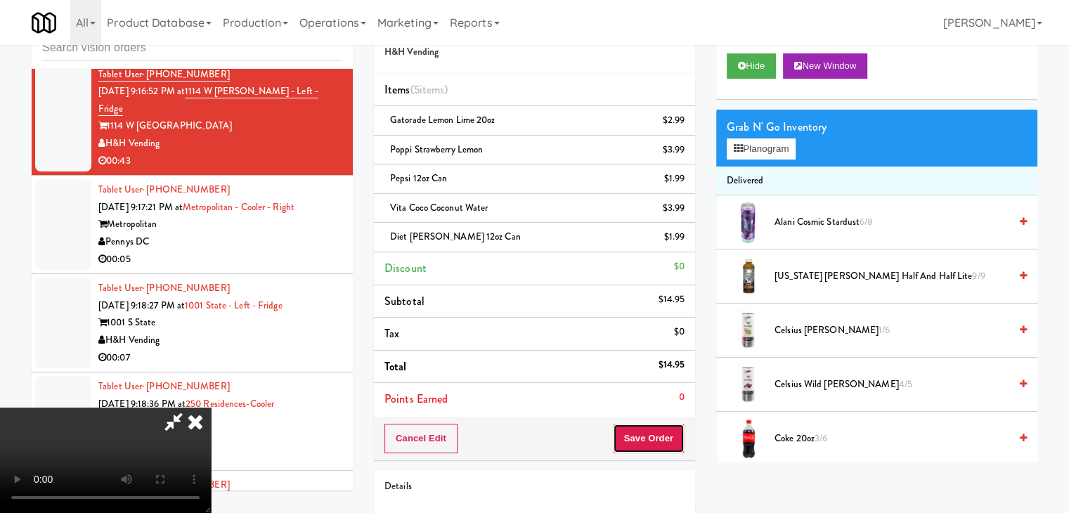
click at [676, 444] on button "Save Order" at bounding box center [649, 439] width 72 height 30
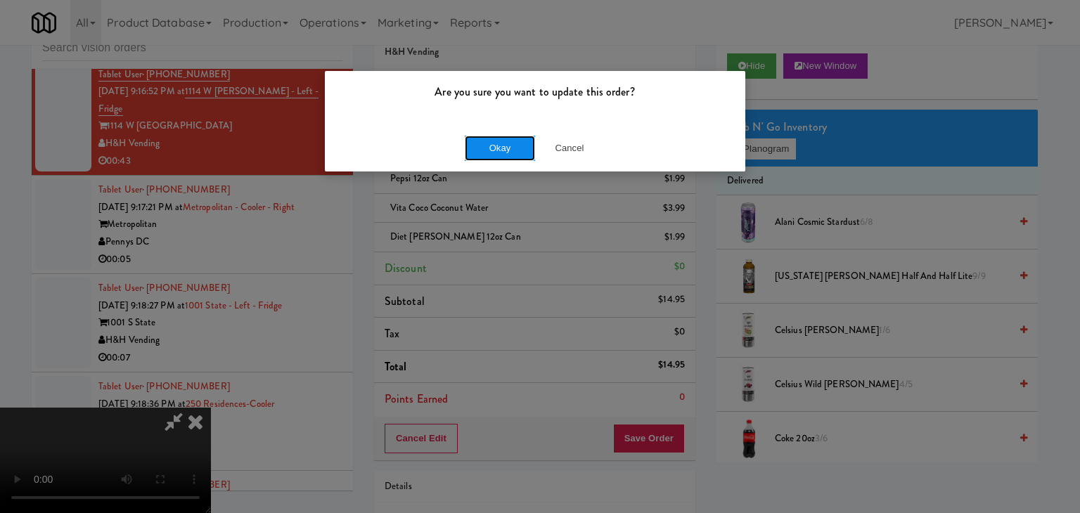
click at [489, 138] on button "Okay" at bounding box center [500, 148] width 70 height 25
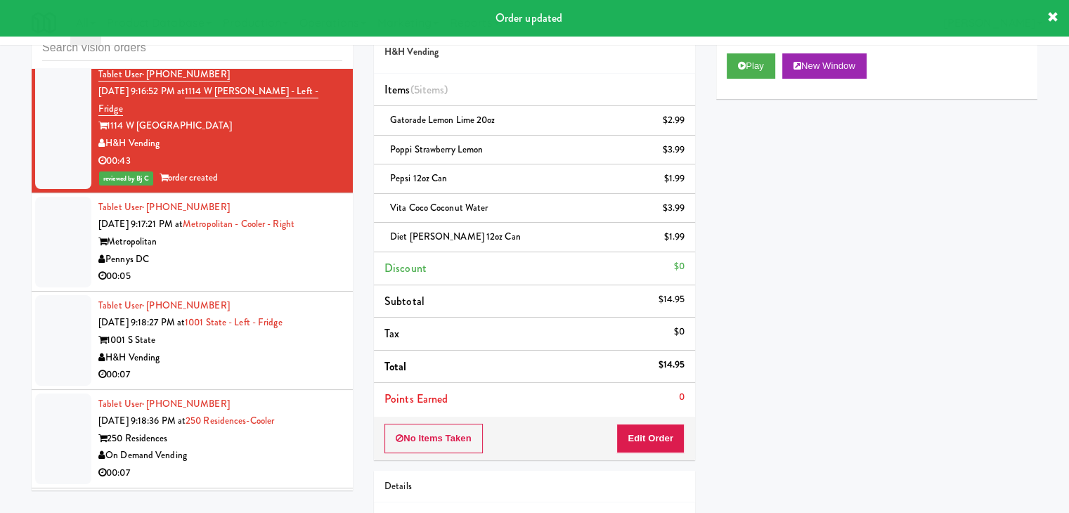
click at [270, 268] on div "00:05" at bounding box center [220, 277] width 244 height 18
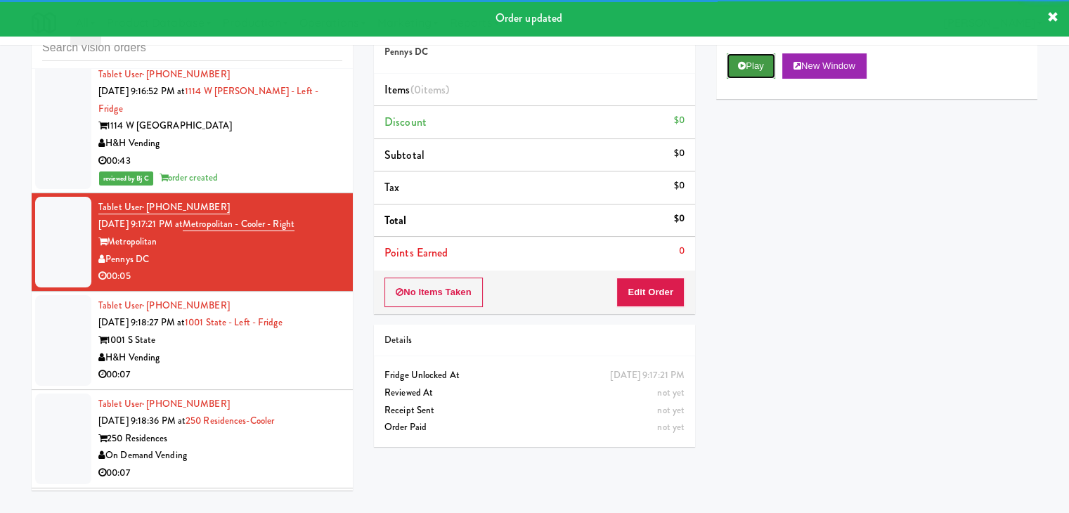
click at [752, 68] on button "Play" at bounding box center [751, 65] width 49 height 25
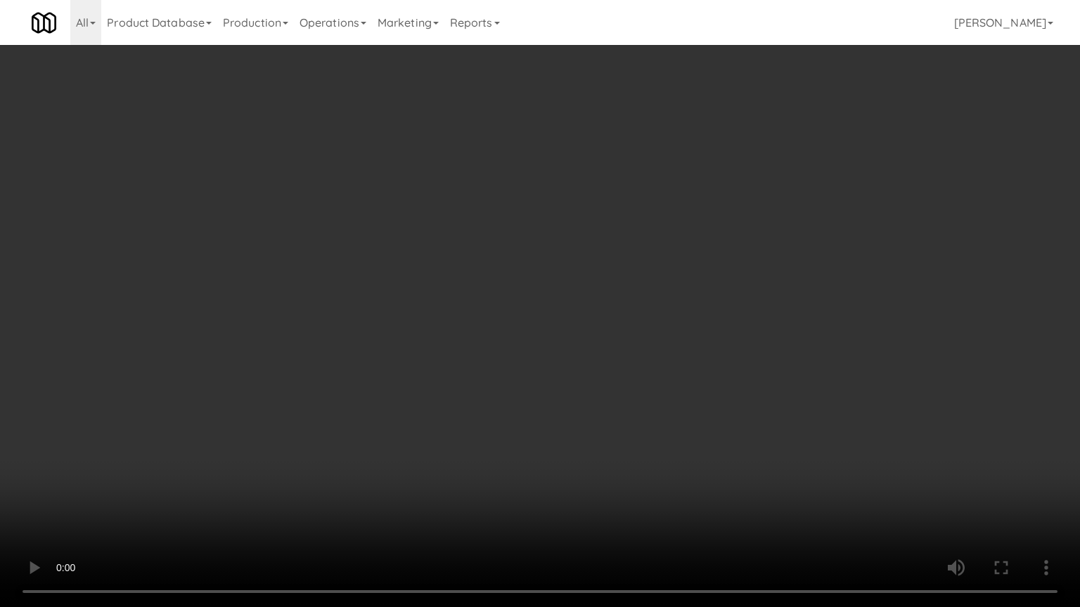
click at [695, 380] on video at bounding box center [540, 303] width 1080 height 607
click at [696, 378] on video at bounding box center [540, 303] width 1080 height 607
click at [714, 363] on video at bounding box center [540, 303] width 1080 height 607
click at [713, 356] on video at bounding box center [540, 303] width 1080 height 607
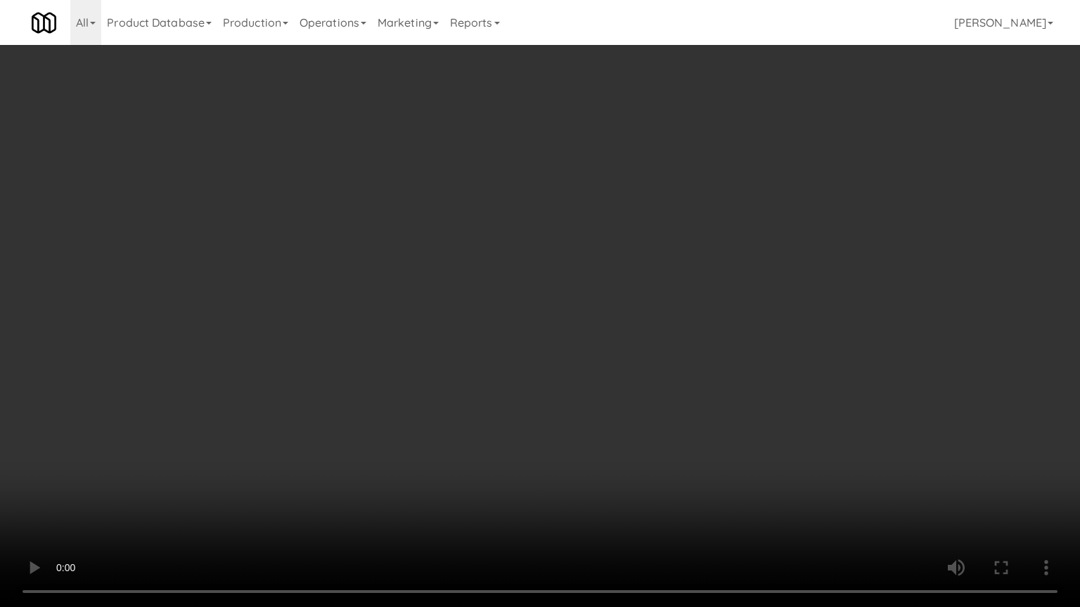
click at [713, 356] on video at bounding box center [540, 303] width 1080 height 607
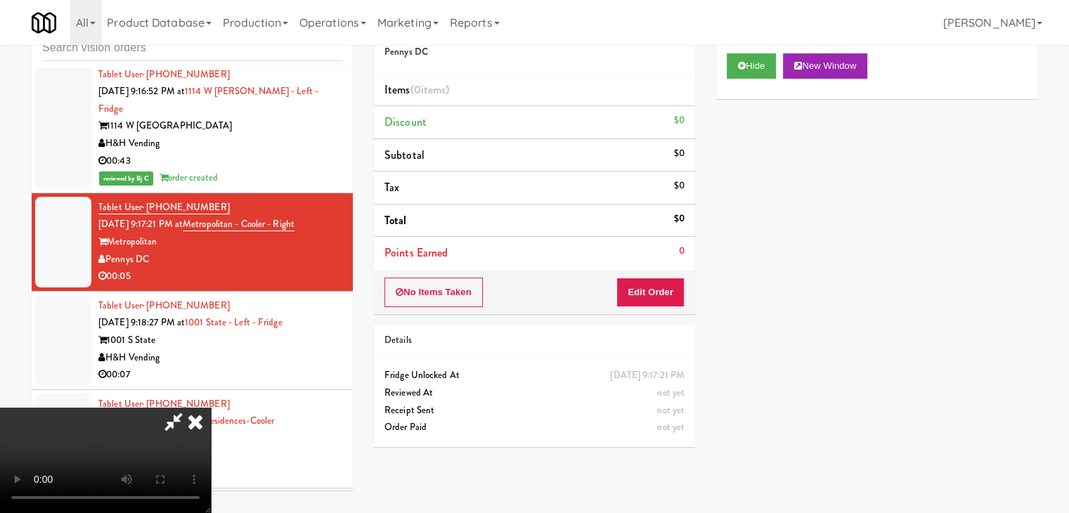
drag, startPoint x: 666, startPoint y: 322, endPoint x: 671, endPoint y: 308, distance: 15.1
click at [664, 318] on div "Order # 3894306 Pennys DC Items (0 items ) Discount $0 Subtotal $0 Tax $0 Total…" at bounding box center [534, 232] width 342 height 452
click at [673, 297] on button "Edit Order" at bounding box center [651, 293] width 68 height 30
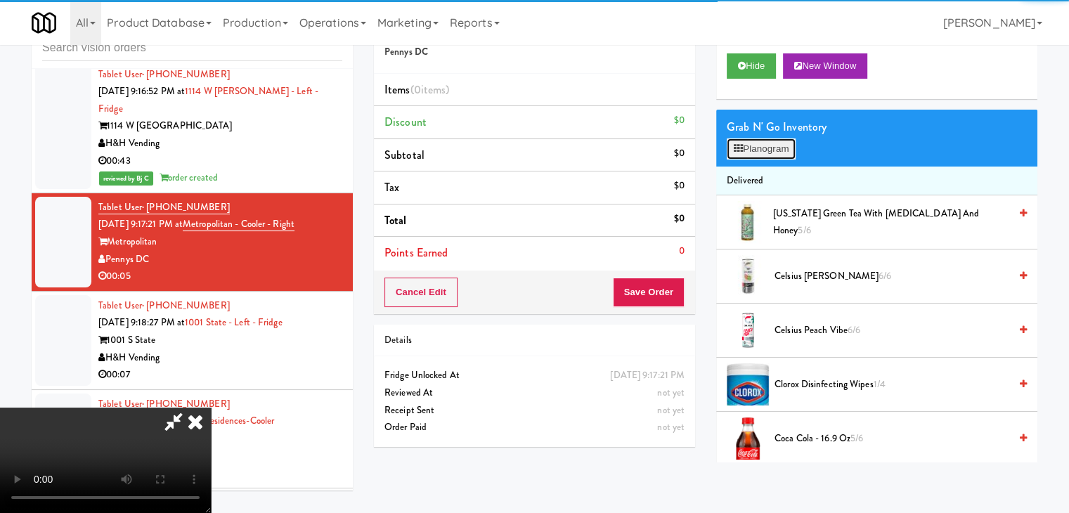
click at [767, 146] on button "Planogram" at bounding box center [761, 148] width 69 height 21
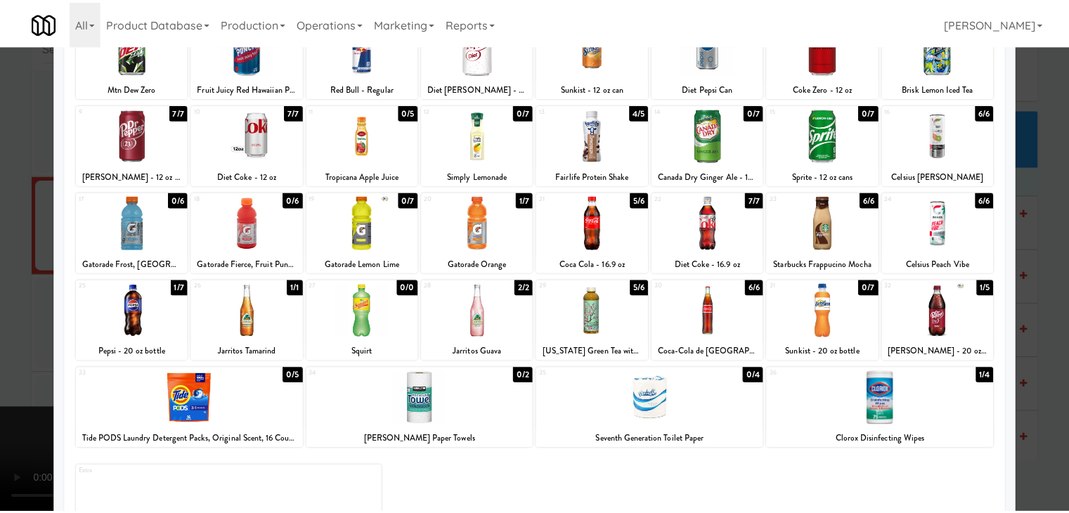
scroll to position [177, 0]
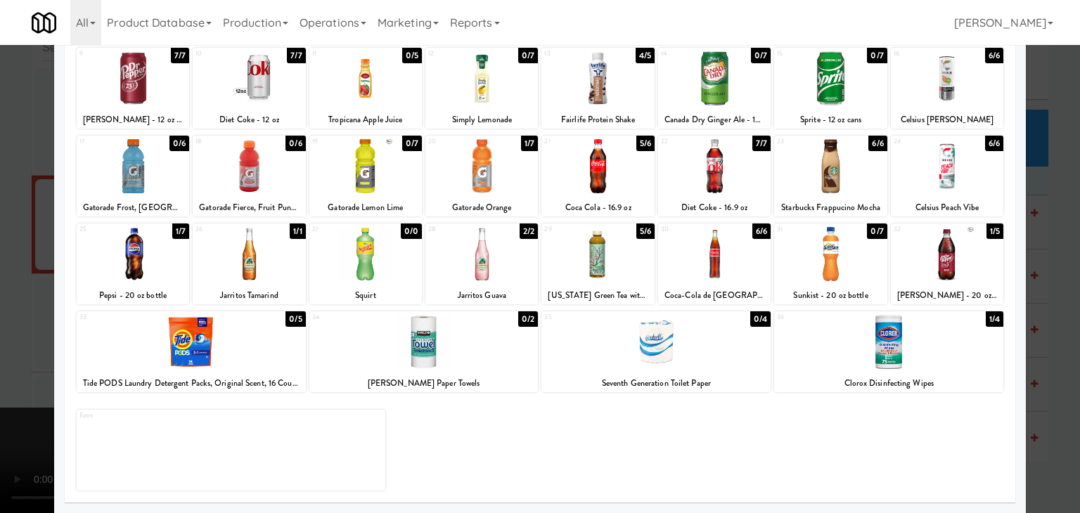
drag, startPoint x: 711, startPoint y: 179, endPoint x: 506, endPoint y: 212, distance: 207.1
click at [711, 178] on div at bounding box center [714, 166] width 112 height 54
click at [0, 281] on div at bounding box center [540, 256] width 1080 height 513
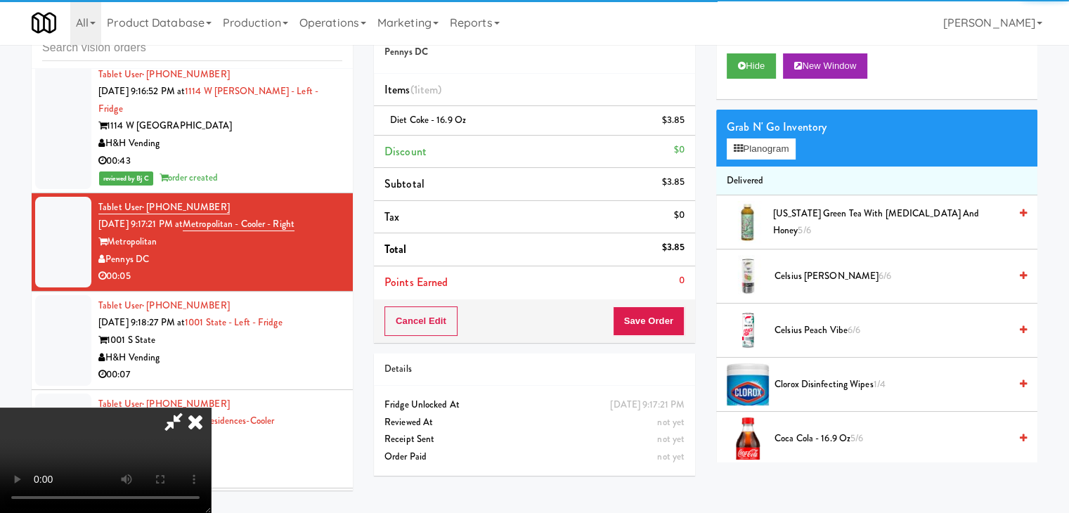
click at [659, 330] on div "Cancel Edit Save Order" at bounding box center [534, 321] width 321 height 44
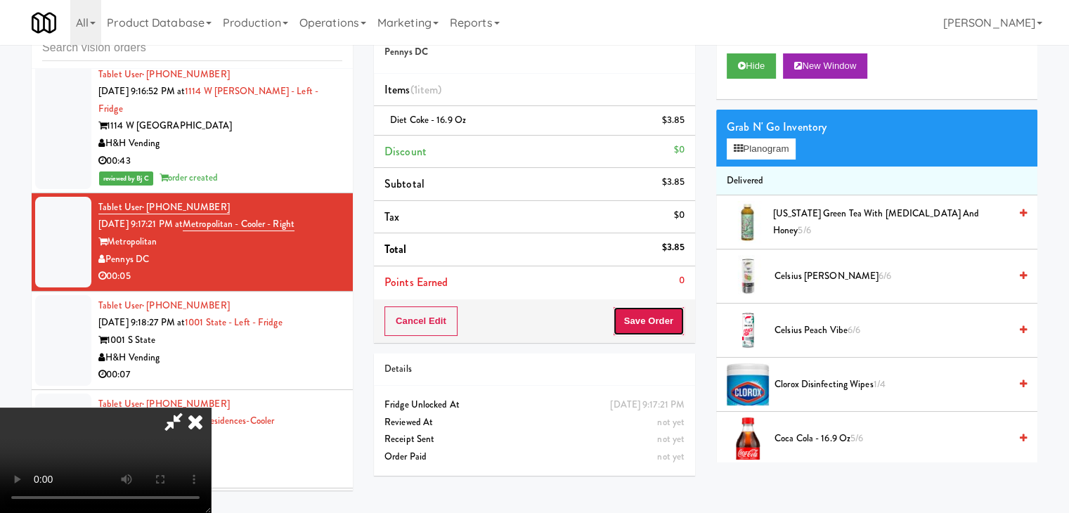
click at [663, 323] on button "Save Order" at bounding box center [649, 321] width 72 height 30
click at [664, 320] on button "Save Order" at bounding box center [649, 321] width 72 height 30
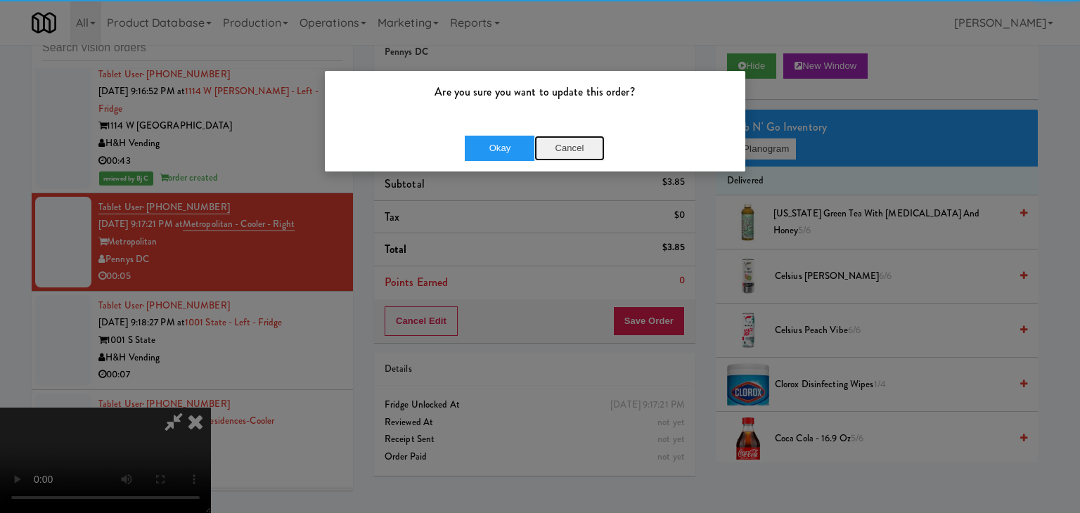
click at [551, 150] on button "Cancel" at bounding box center [569, 148] width 70 height 25
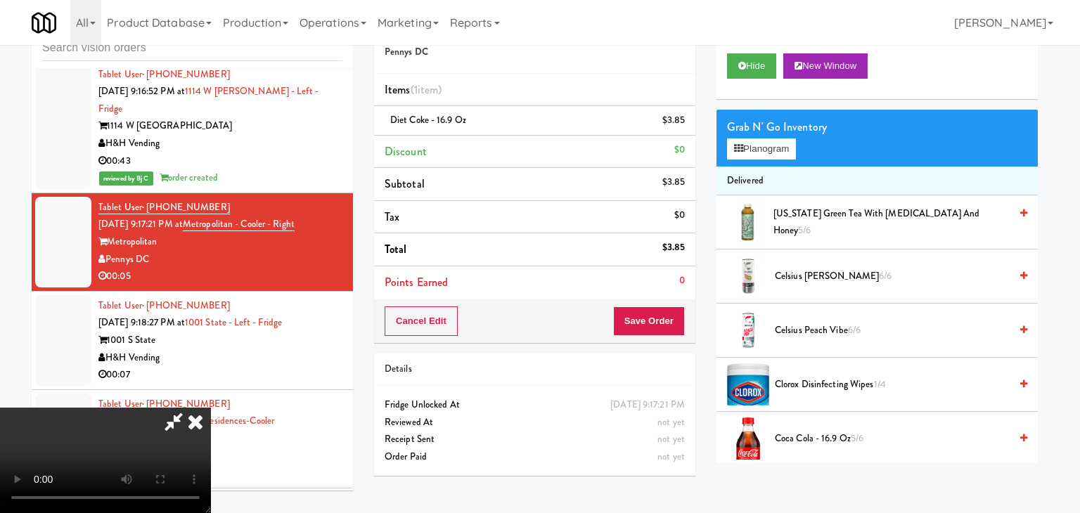
click at [211, 408] on video at bounding box center [105, 460] width 211 height 105
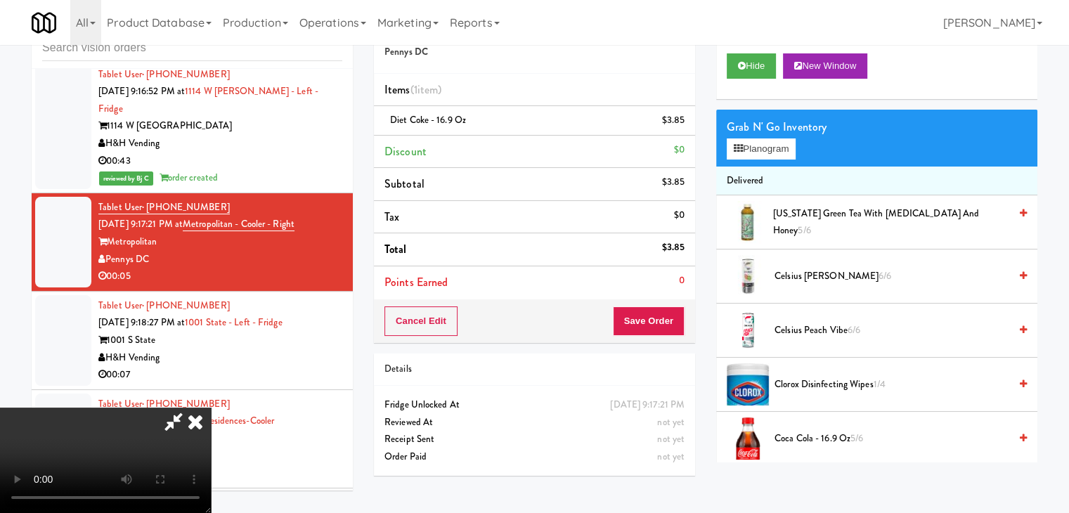
scroll to position [198, 0]
click at [211, 510] on video at bounding box center [105, 460] width 211 height 105
click at [211, 408] on video at bounding box center [105, 460] width 211 height 105
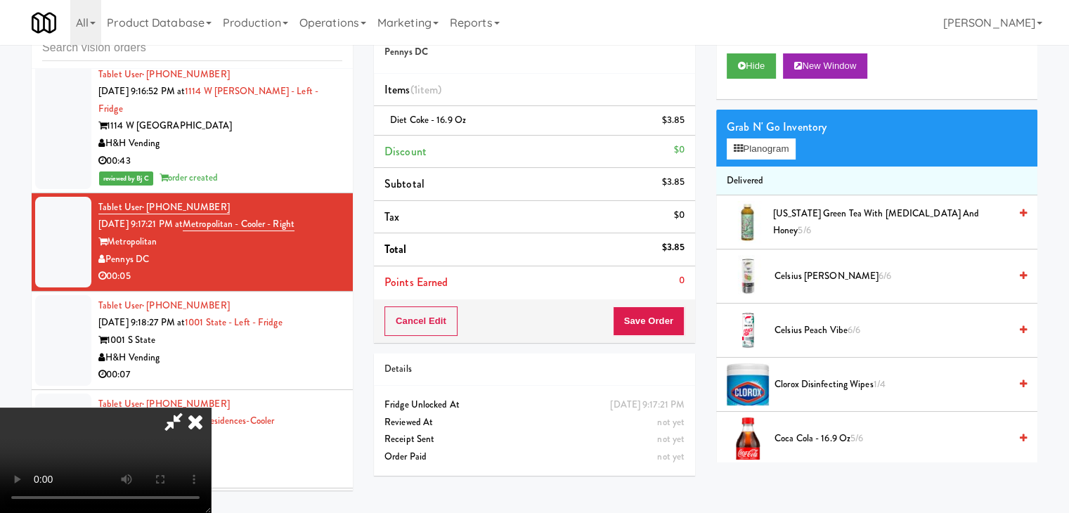
click at [211, 408] on video at bounding box center [105, 460] width 211 height 105
click at [683, 124] on icon at bounding box center [686, 125] width 7 height 9
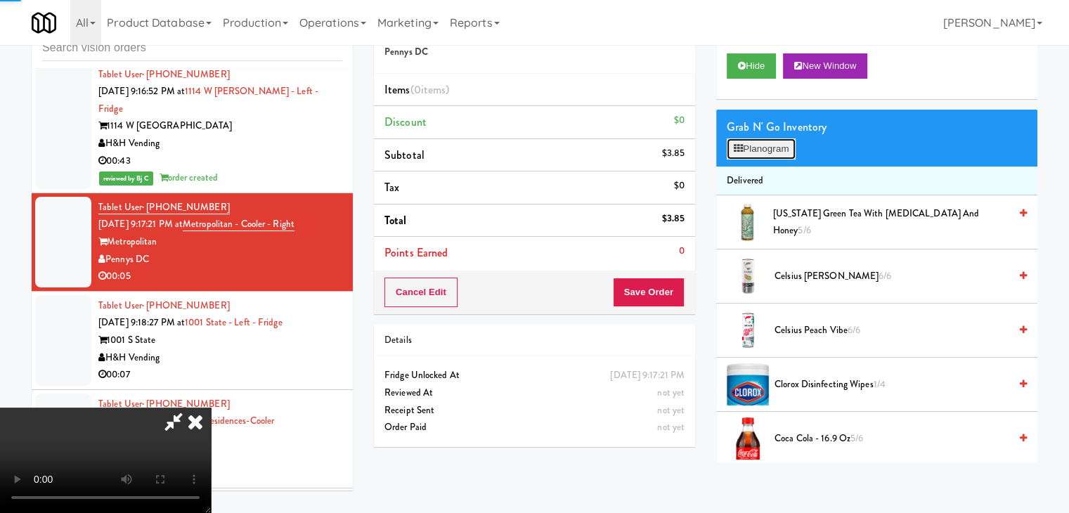
click at [793, 146] on button "Planogram" at bounding box center [761, 148] width 69 height 21
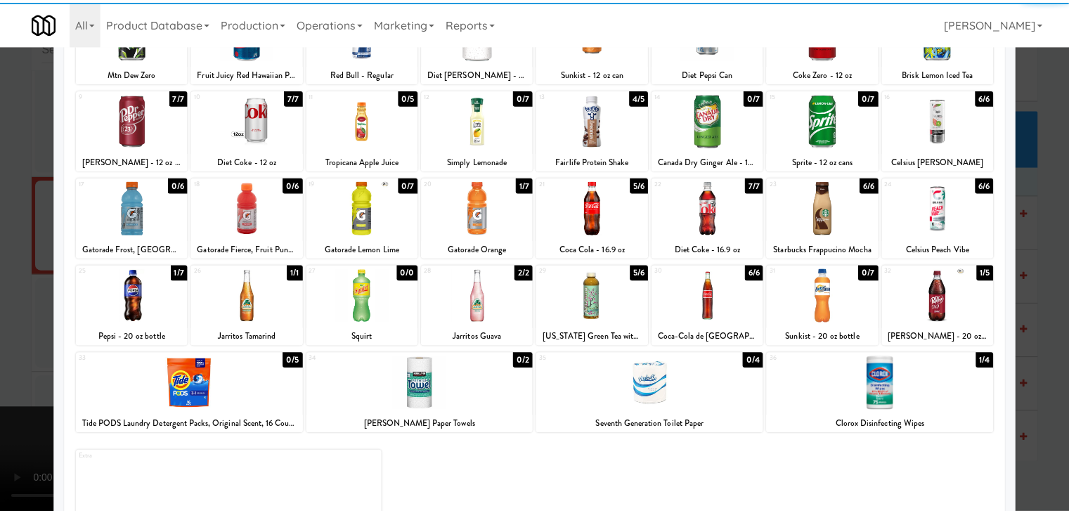
scroll to position [141, 0]
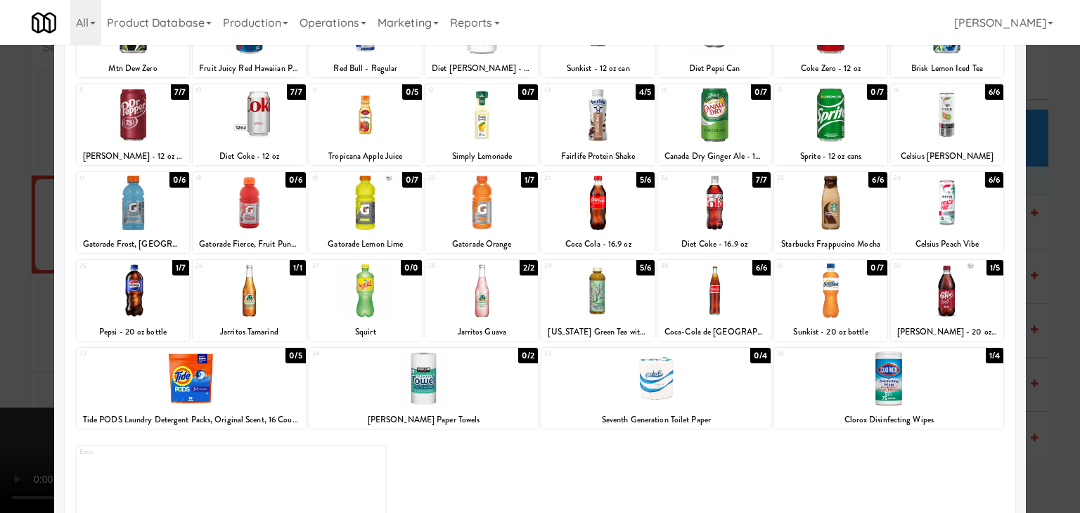
click at [692, 293] on div at bounding box center [714, 291] width 112 height 54
drag, startPoint x: 0, startPoint y: 279, endPoint x: 383, endPoint y: 309, distance: 384.3
click at [17, 273] on div at bounding box center [540, 256] width 1080 height 513
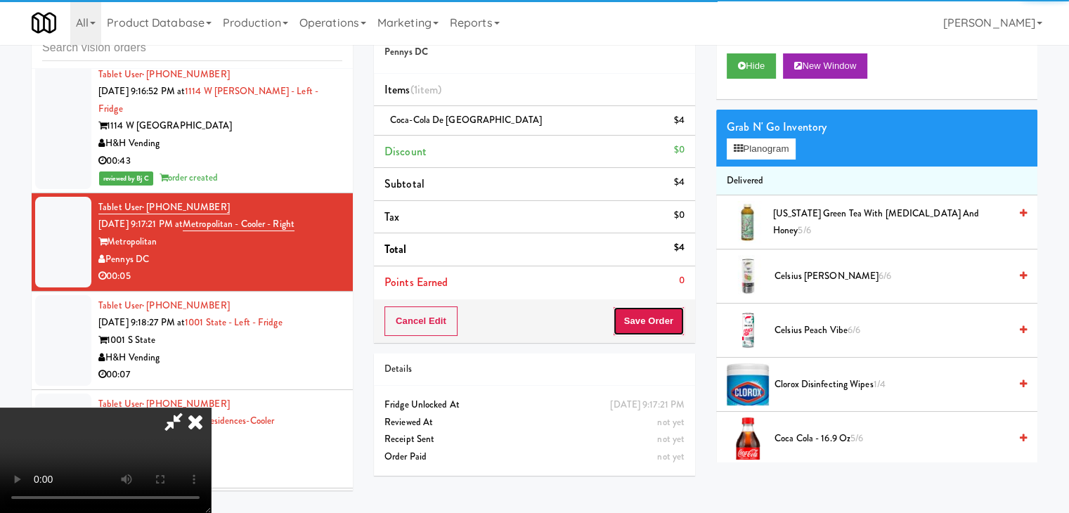
click at [678, 324] on button "Save Order" at bounding box center [649, 321] width 72 height 30
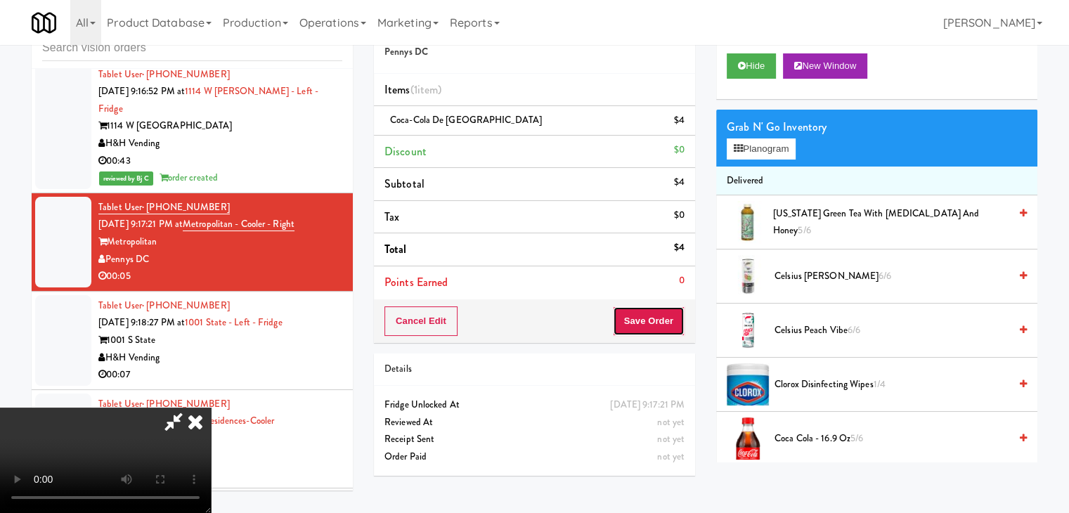
click at [678, 324] on button "Save Order" at bounding box center [649, 321] width 72 height 30
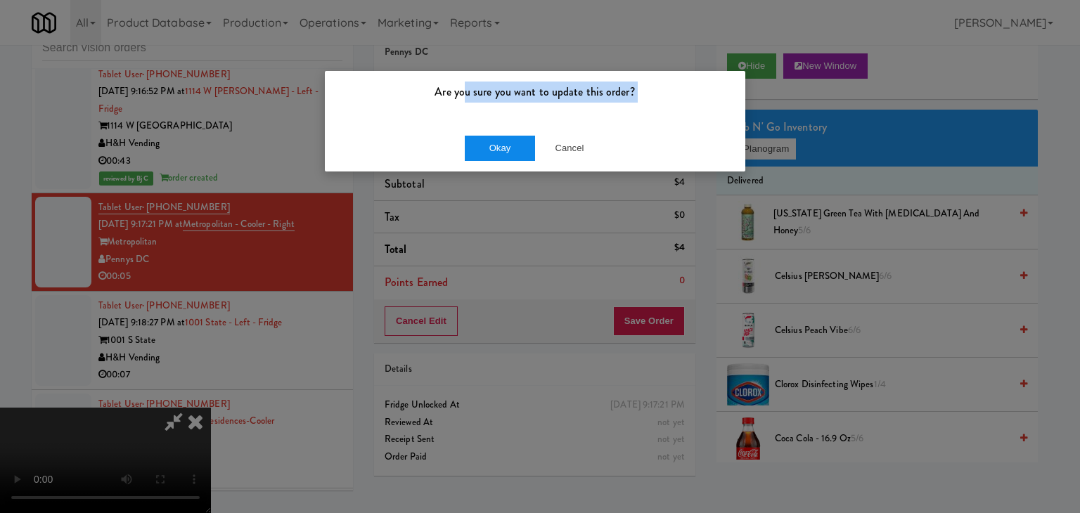
drag, startPoint x: 477, startPoint y: 127, endPoint x: 498, endPoint y: 150, distance: 31.4
click at [486, 136] on div "Are you sure you want to update this order? Okay Cancel" at bounding box center [535, 121] width 422 height 102
click at [498, 153] on button "Okay" at bounding box center [500, 148] width 70 height 25
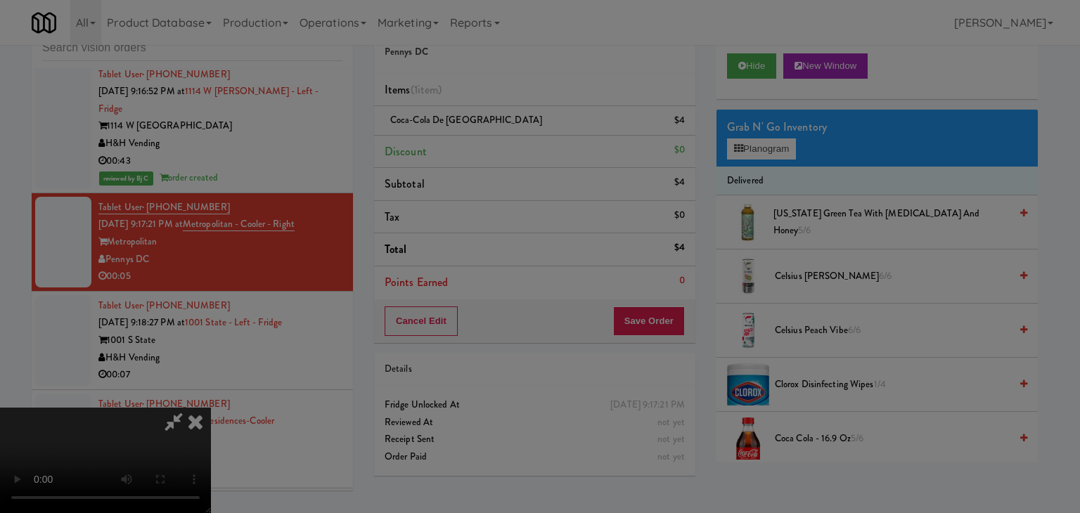
click at [498, 146] on div "Okay Cancel" at bounding box center [535, 121] width 420 height 47
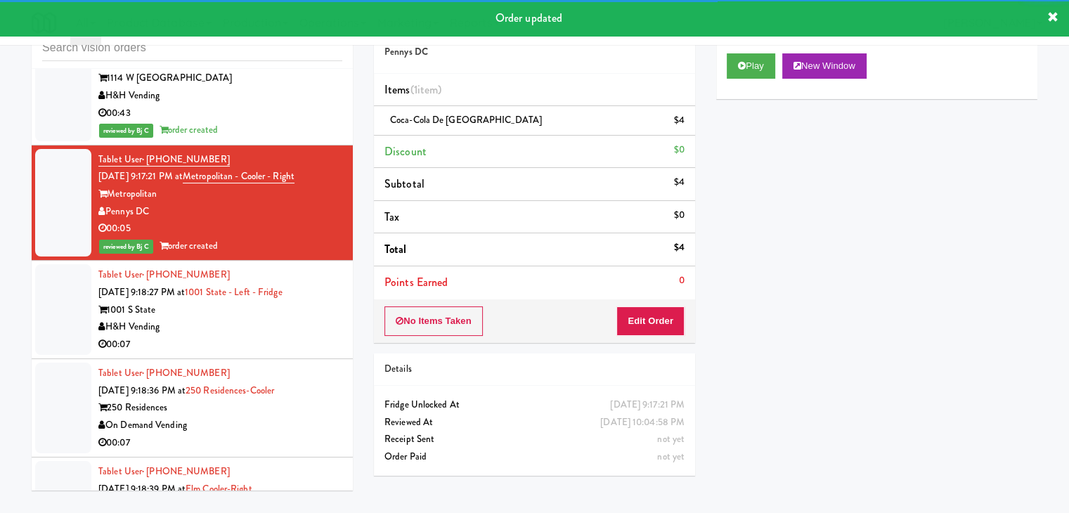
scroll to position [8382, 0]
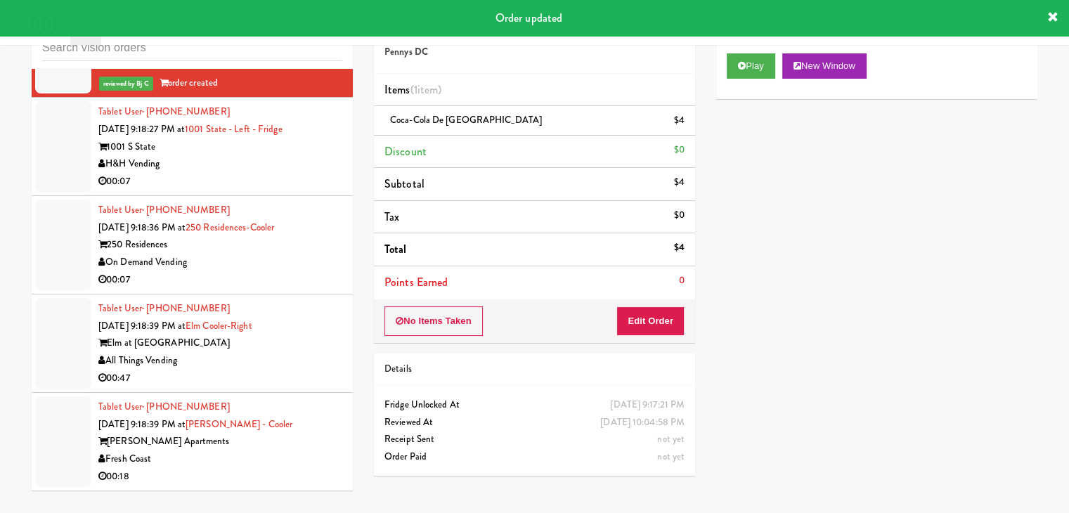
click at [257, 173] on div "00:07" at bounding box center [220, 182] width 244 height 18
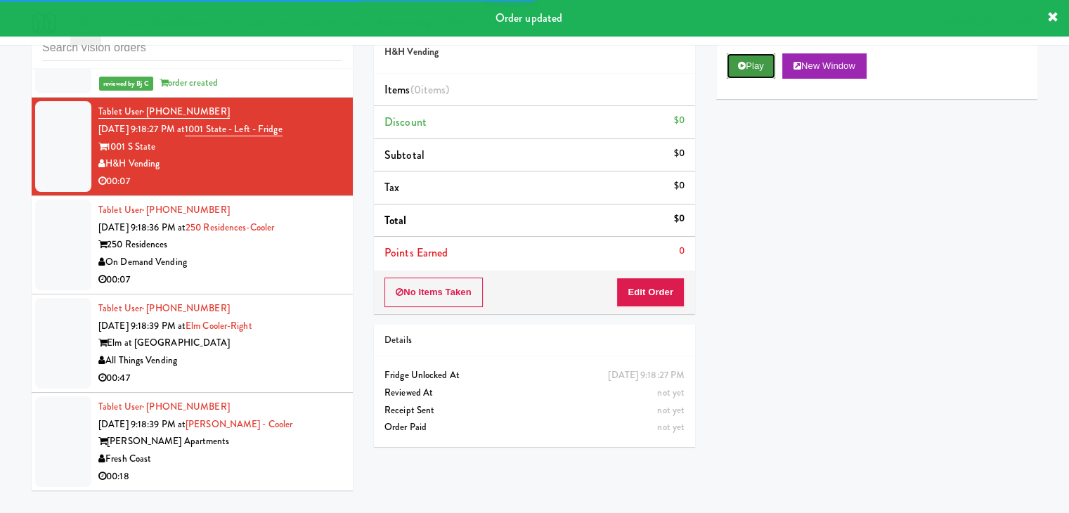
click at [761, 60] on button "Play" at bounding box center [751, 65] width 49 height 25
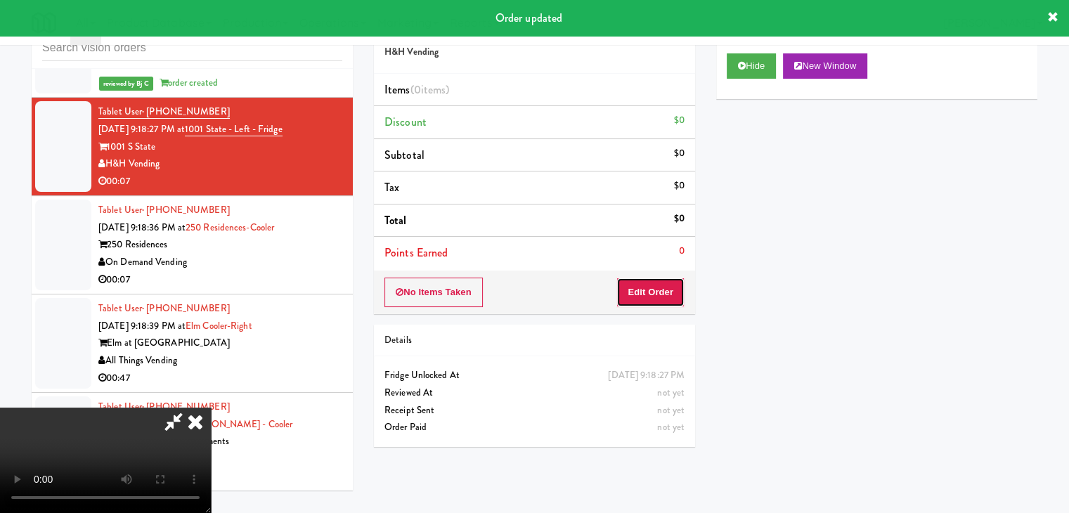
click at [653, 292] on button "Edit Order" at bounding box center [651, 293] width 68 height 30
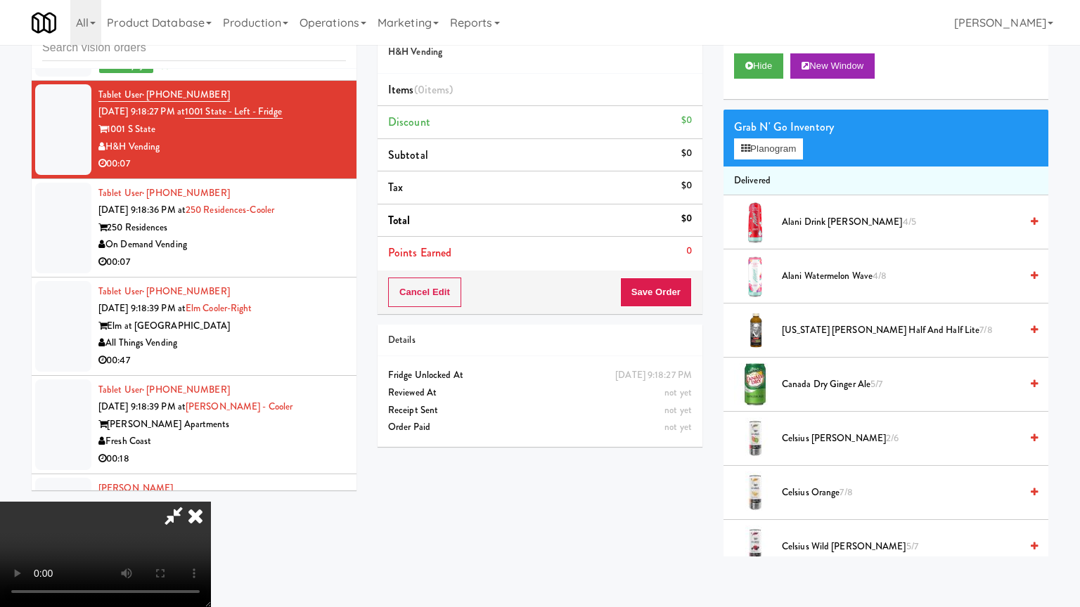
click at [211, 502] on video at bounding box center [105, 554] width 211 height 105
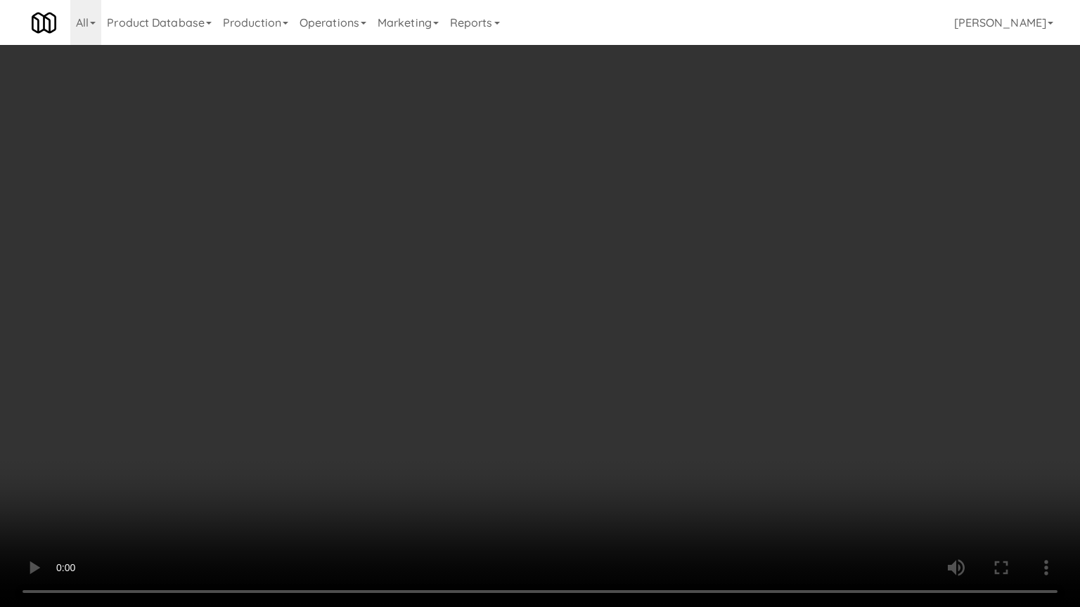
click at [531, 413] on video at bounding box center [540, 303] width 1080 height 607
click at [553, 406] on video at bounding box center [540, 303] width 1080 height 607
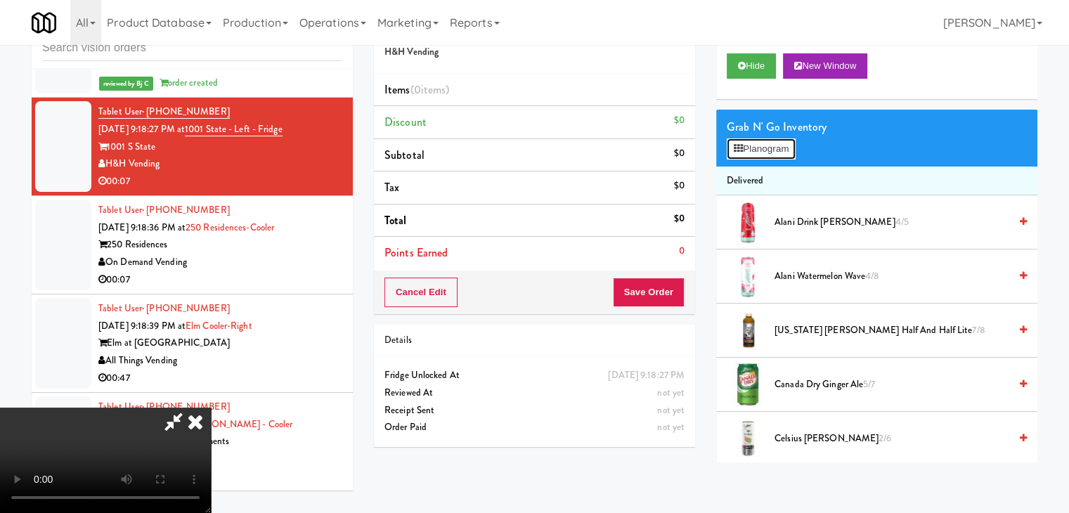
click at [754, 150] on button "Planogram" at bounding box center [761, 148] width 69 height 21
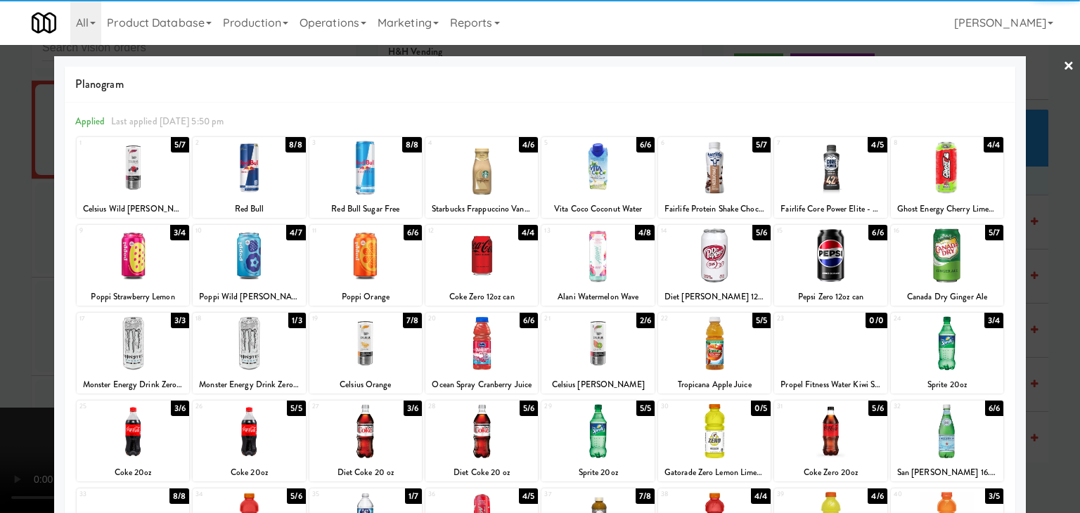
drag, startPoint x: 815, startPoint y: 446, endPoint x: 971, endPoint y: 430, distance: 156.1
click at [816, 446] on div at bounding box center [830, 431] width 112 height 54
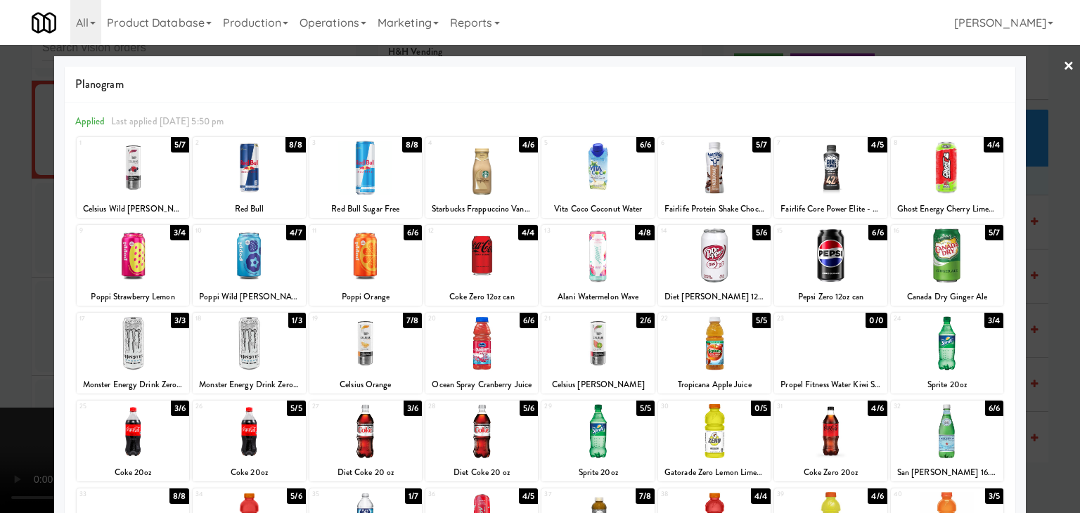
click at [1054, 417] on div at bounding box center [540, 256] width 1080 height 513
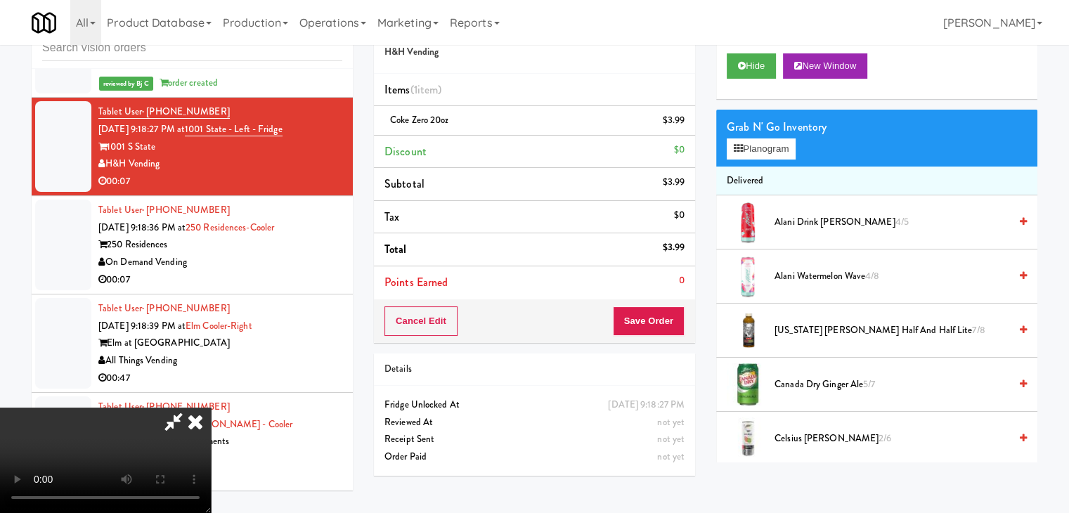
click at [211, 408] on video at bounding box center [105, 460] width 211 height 105
click at [652, 321] on button "Save Order" at bounding box center [649, 321] width 72 height 30
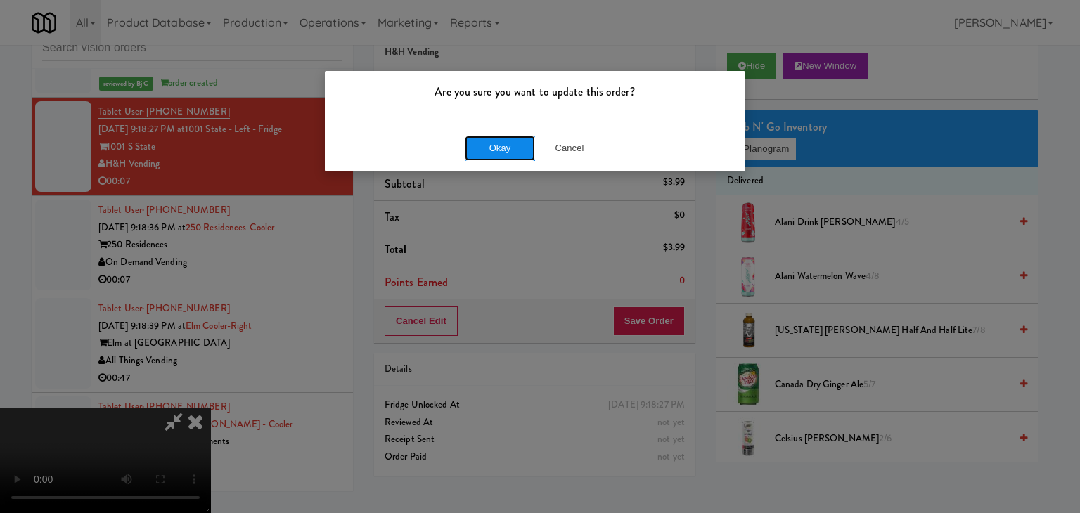
click at [506, 148] on button "Okay" at bounding box center [500, 148] width 70 height 25
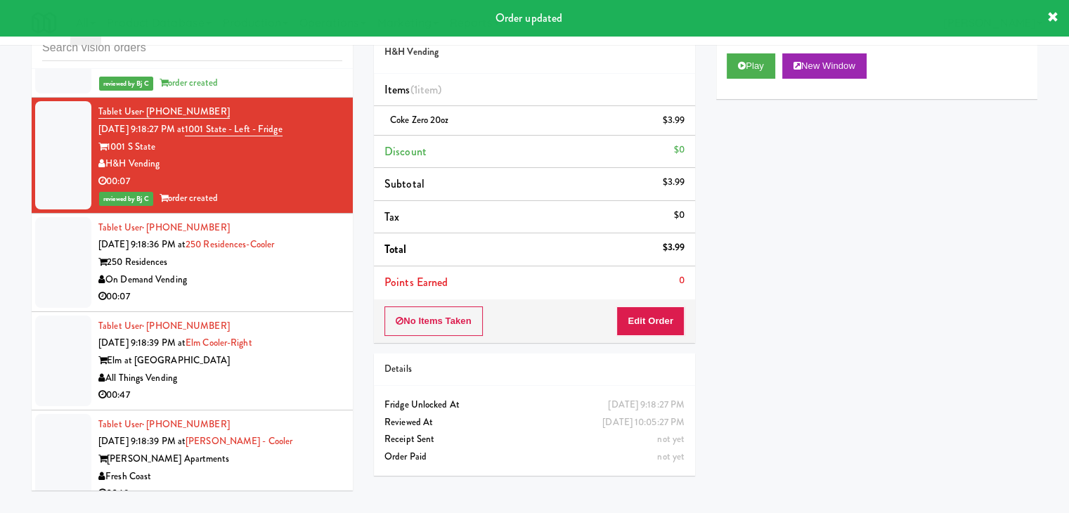
drag, startPoint x: 264, startPoint y: 244, endPoint x: 270, endPoint y: 248, distance: 7.6
click at [267, 271] on div "On Demand Vending" at bounding box center [220, 280] width 244 height 18
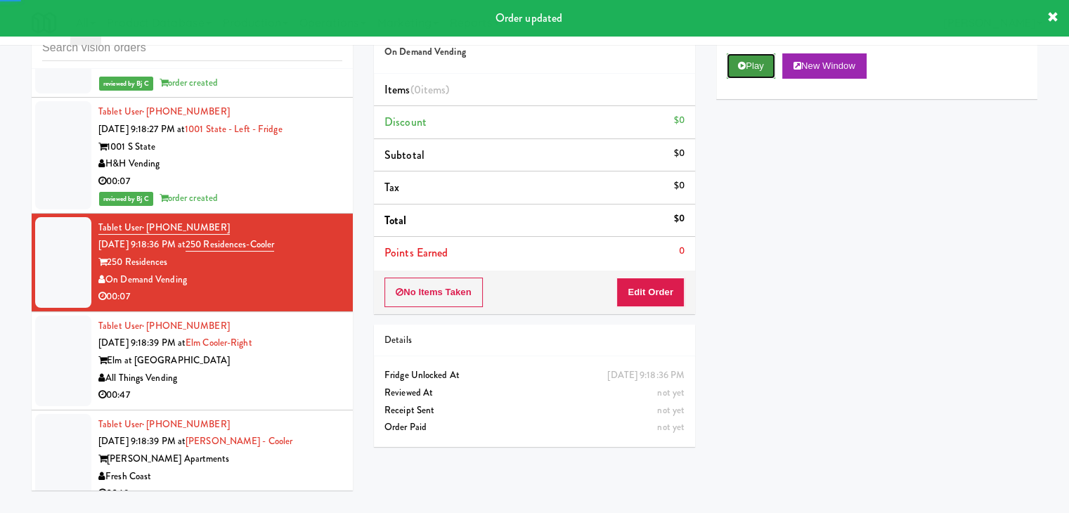
click at [751, 65] on button "Play" at bounding box center [751, 65] width 49 height 25
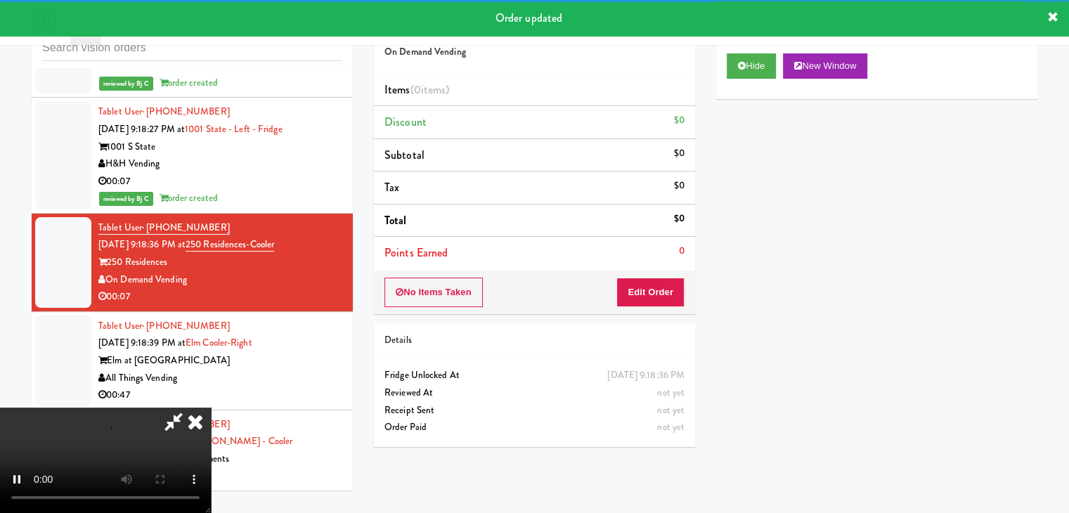
click at [660, 309] on div "No Items Taken Edit Order" at bounding box center [534, 293] width 321 height 44
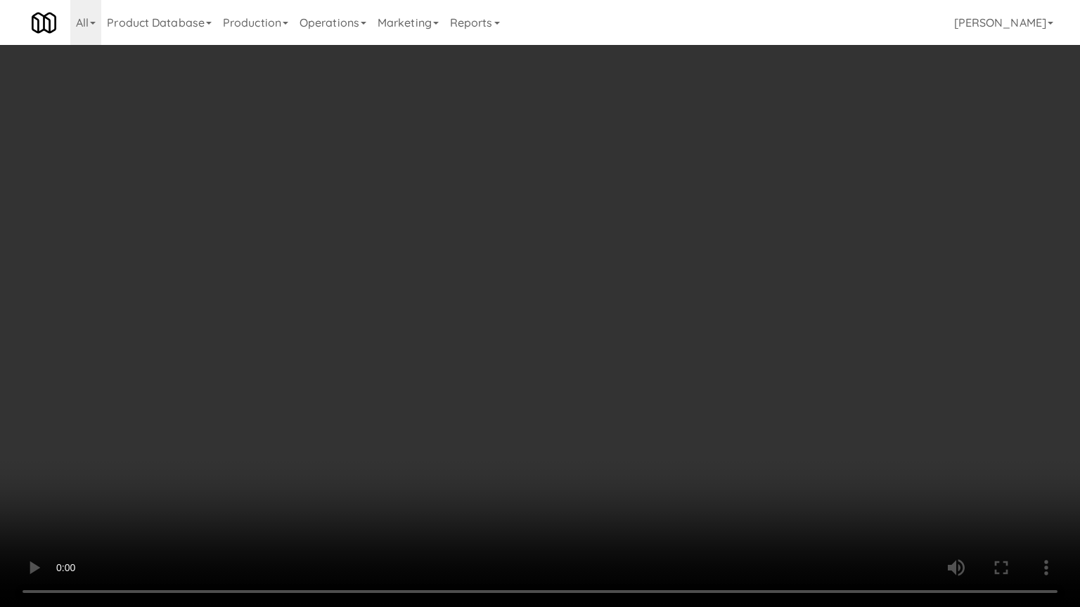
click at [597, 402] on video at bounding box center [540, 303] width 1080 height 607
click at [602, 400] on video at bounding box center [540, 303] width 1080 height 607
click at [597, 389] on video at bounding box center [540, 303] width 1080 height 607
click at [618, 373] on video at bounding box center [540, 303] width 1080 height 607
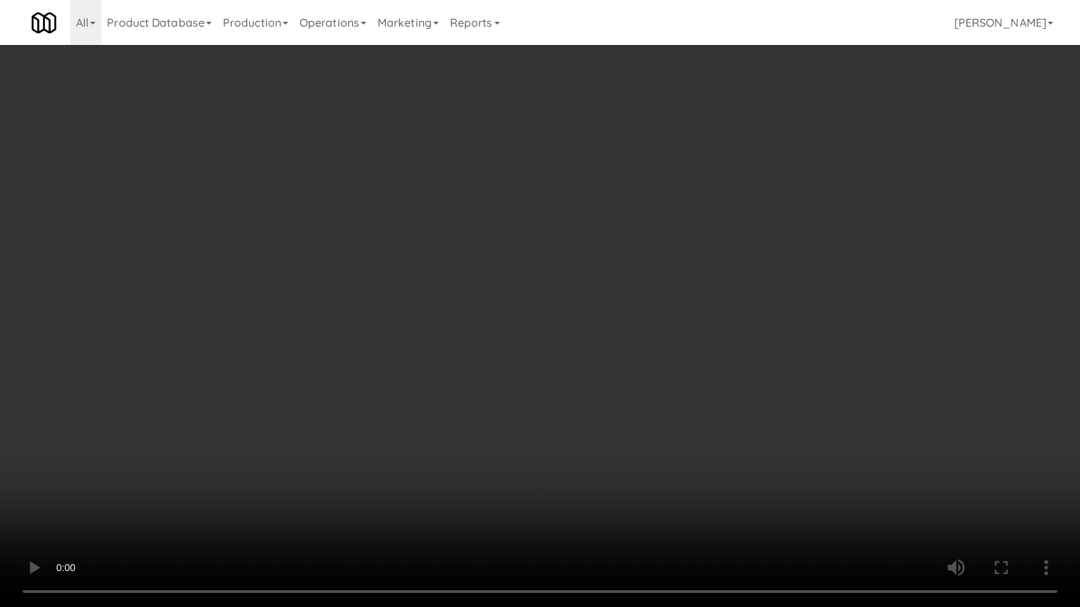
drag, startPoint x: 618, startPoint y: 373, endPoint x: 728, endPoint y: 201, distance: 204.6
click at [623, 368] on video at bounding box center [540, 303] width 1080 height 607
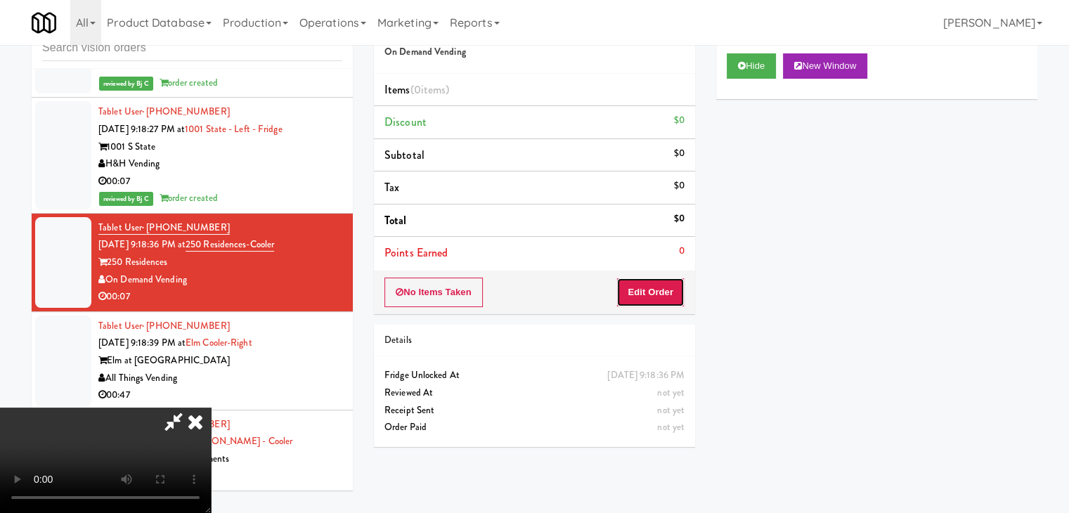
click at [668, 299] on button "Edit Order" at bounding box center [651, 293] width 68 height 30
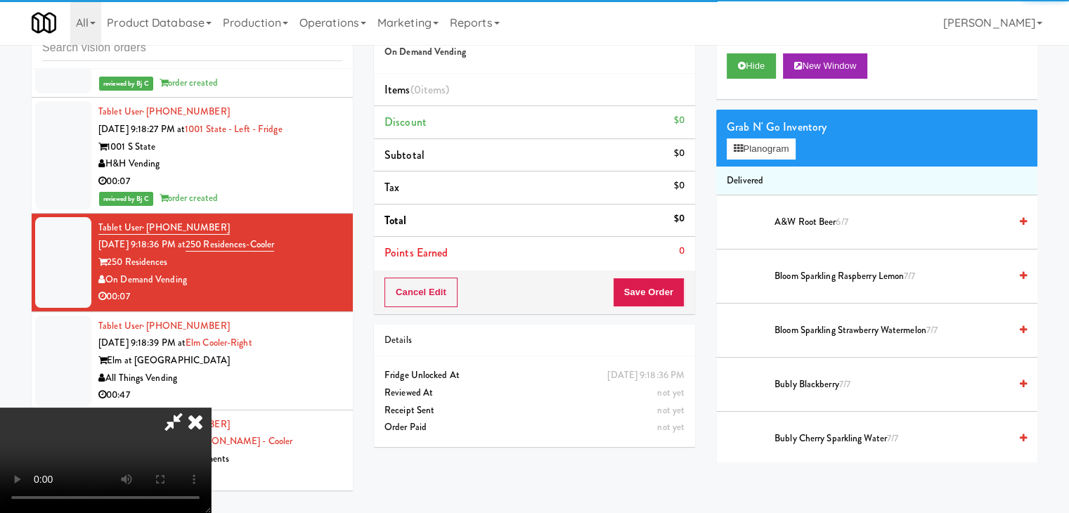
click at [766, 133] on div "Grab N' Go Inventory" at bounding box center [877, 127] width 300 height 21
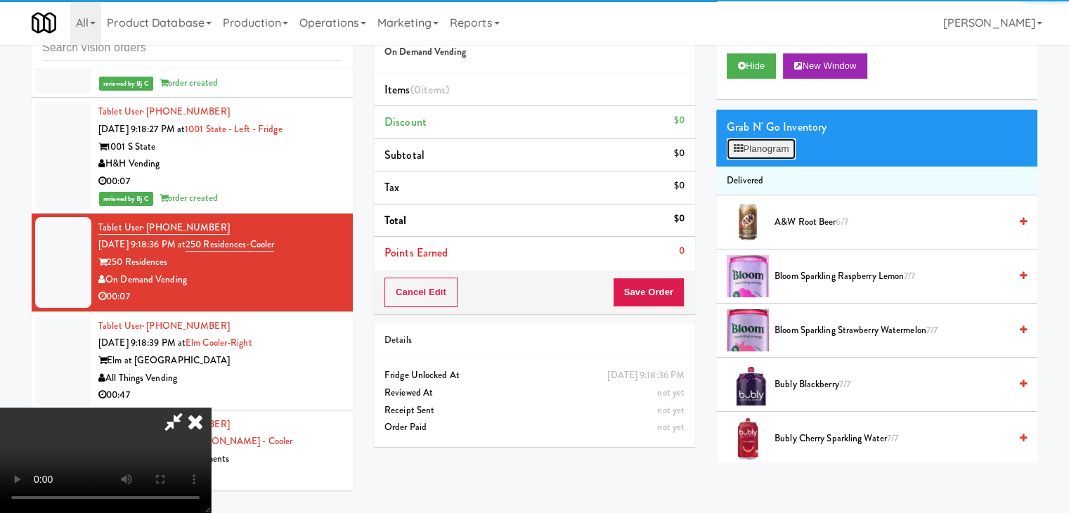
click at [764, 141] on button "Planogram" at bounding box center [761, 148] width 69 height 21
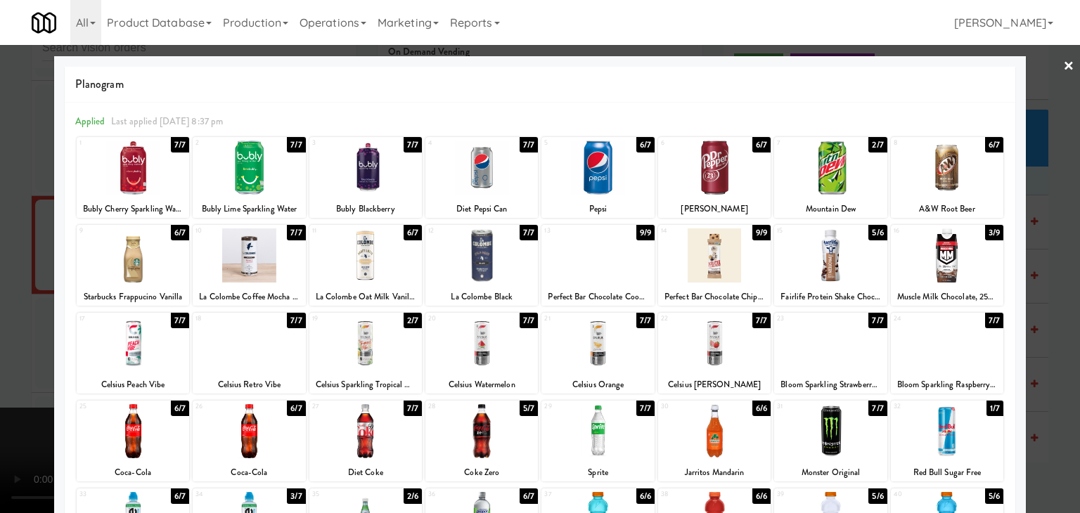
click at [126, 429] on div at bounding box center [133, 431] width 112 height 54
click at [49, 387] on div "× Planogram Applied Last applied [DATE] 8:37 pm 1 7/7 Bubly Cherry Sparkling Wa…" at bounding box center [540, 256] width 1080 height 513
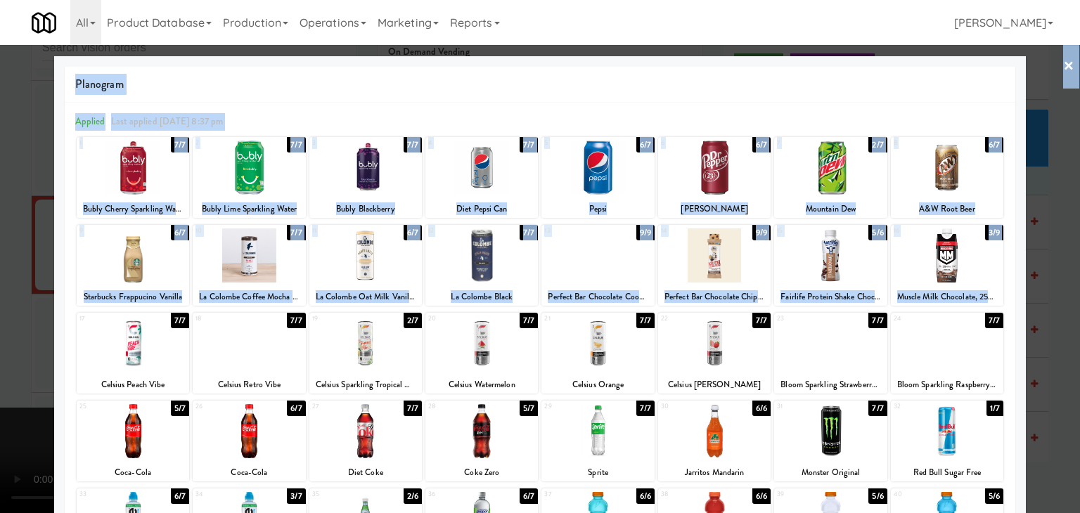
click at [32, 386] on div at bounding box center [540, 256] width 1080 height 513
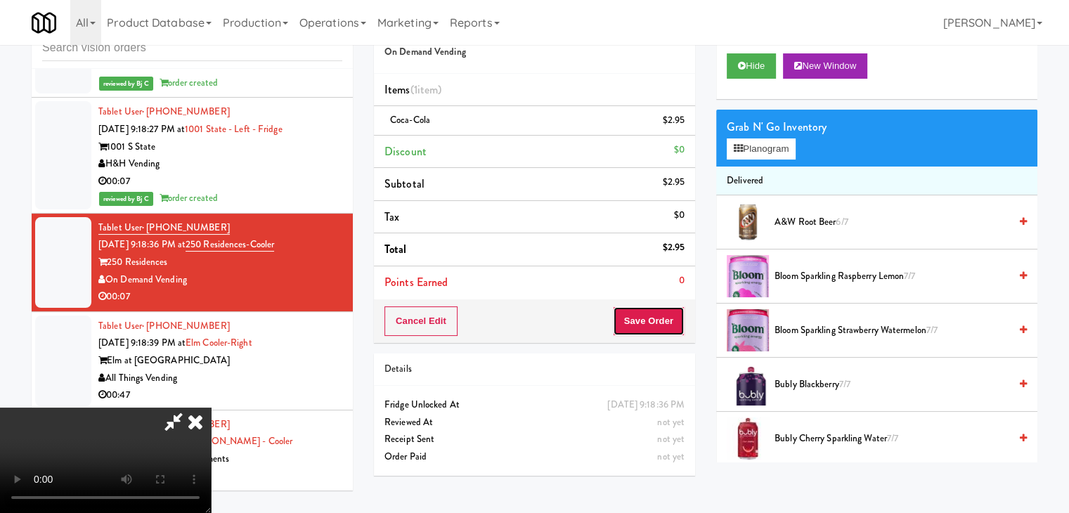
click at [680, 331] on button "Save Order" at bounding box center [649, 321] width 72 height 30
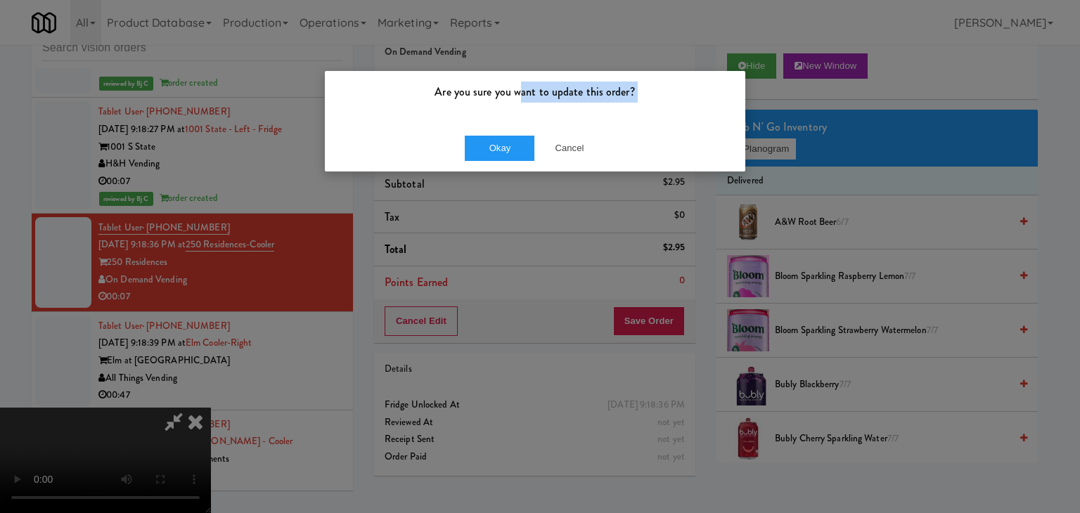
click at [519, 124] on div "Are you sure you want to update this order? Okay Cancel" at bounding box center [535, 121] width 422 height 102
click at [510, 136] on button "Okay" at bounding box center [500, 148] width 70 height 25
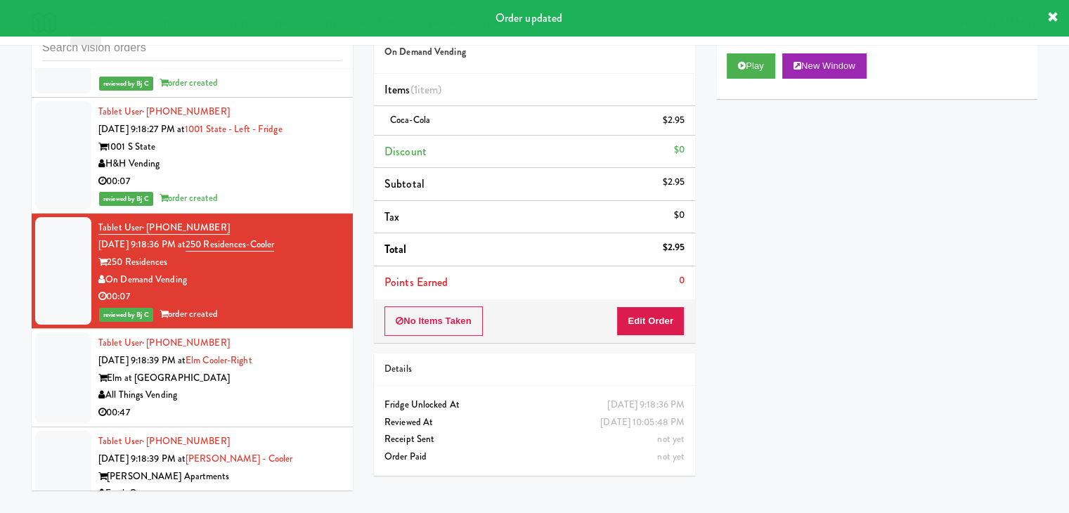
click at [254, 370] on div "Elm at [GEOGRAPHIC_DATA]" at bounding box center [220, 379] width 244 height 18
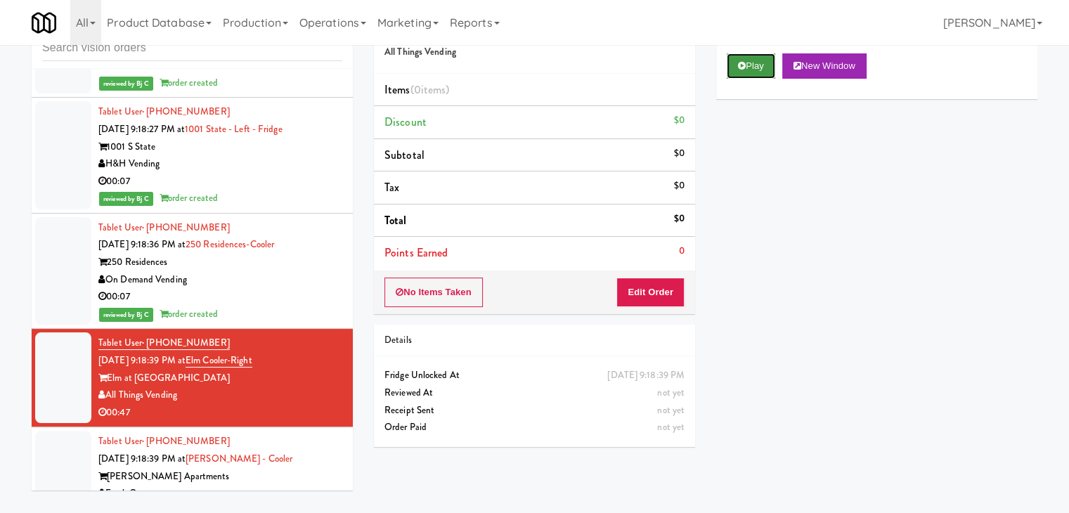
click at [761, 69] on button "Play" at bounding box center [751, 65] width 49 height 25
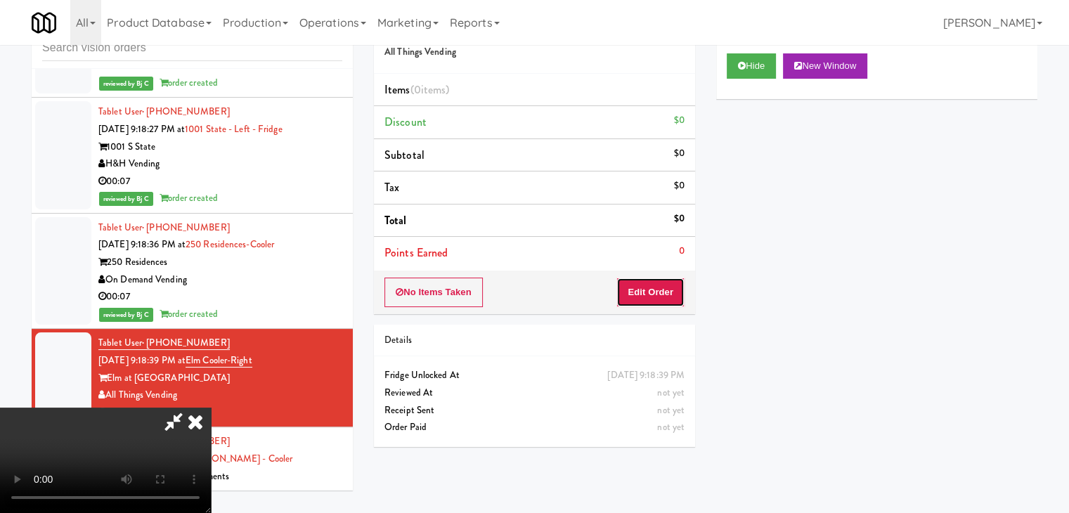
click at [649, 286] on button "Edit Order" at bounding box center [651, 293] width 68 height 30
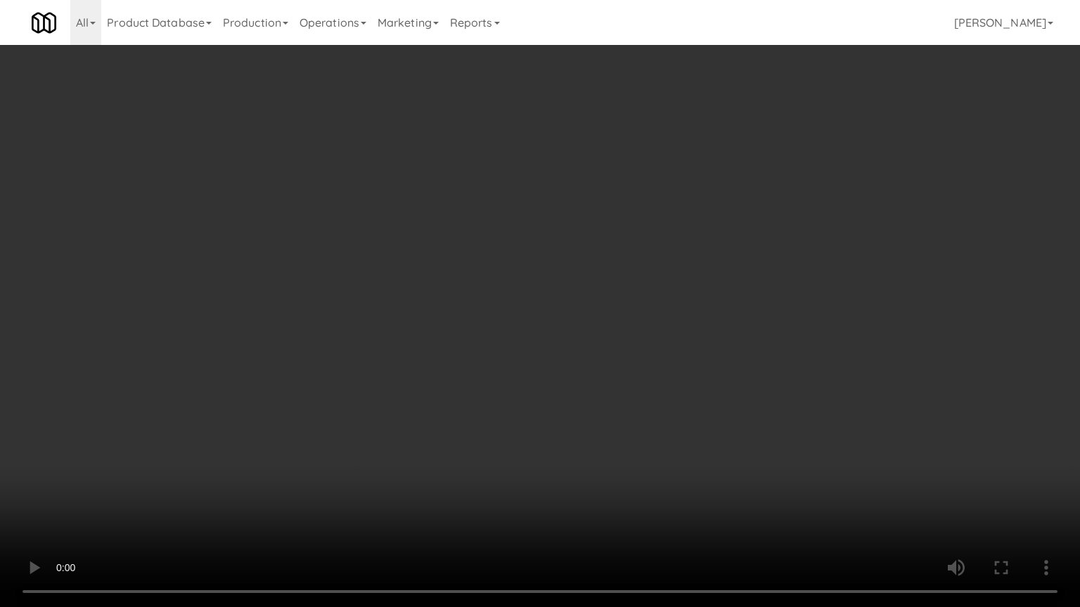
click at [569, 431] on video at bounding box center [540, 303] width 1080 height 607
click at [688, 344] on video at bounding box center [540, 303] width 1080 height 607
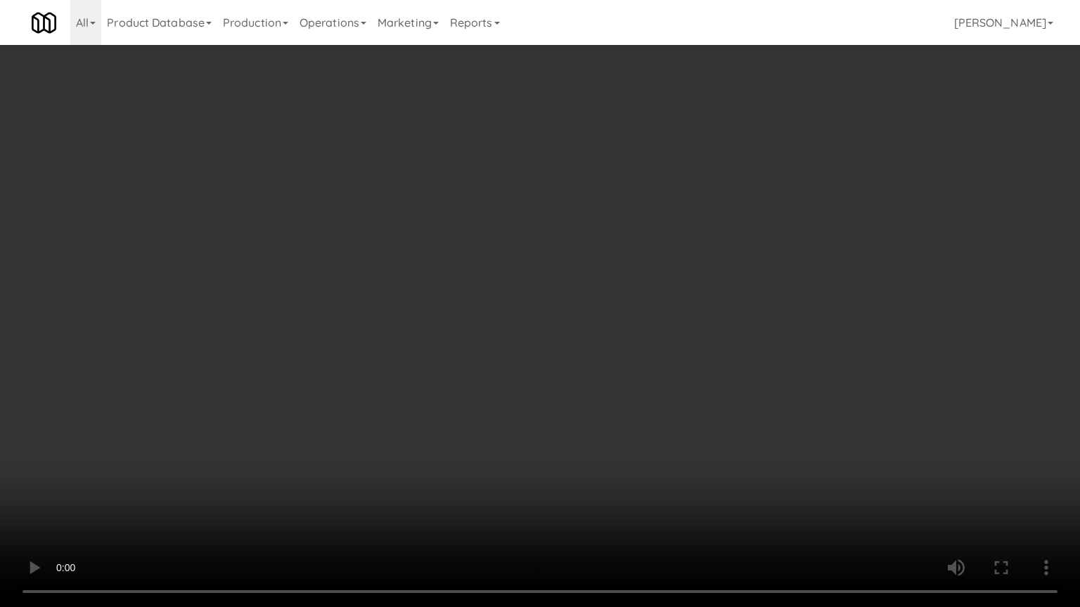
click at [688, 344] on video at bounding box center [540, 303] width 1080 height 607
click at [697, 343] on video at bounding box center [540, 303] width 1080 height 607
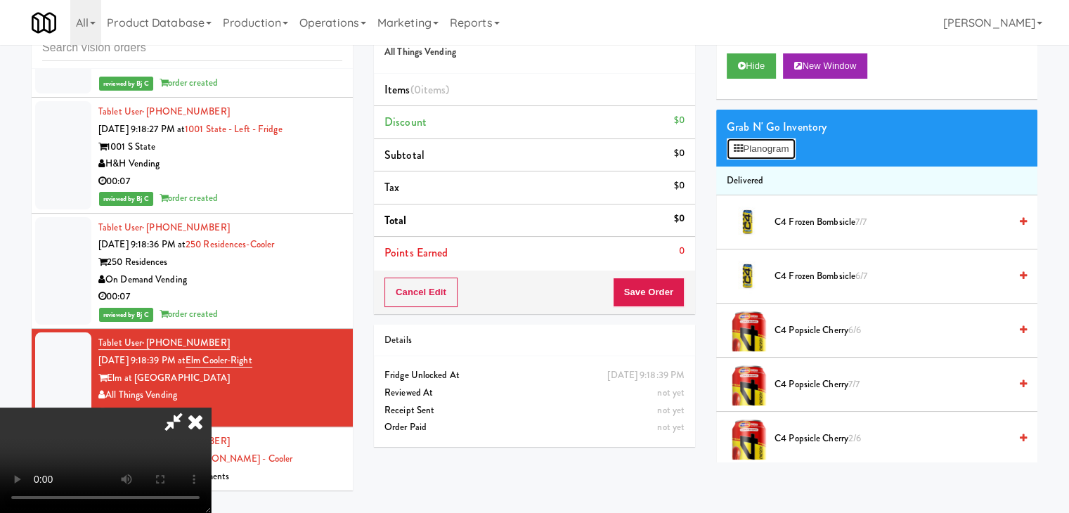
click at [773, 148] on button "Planogram" at bounding box center [761, 148] width 69 height 21
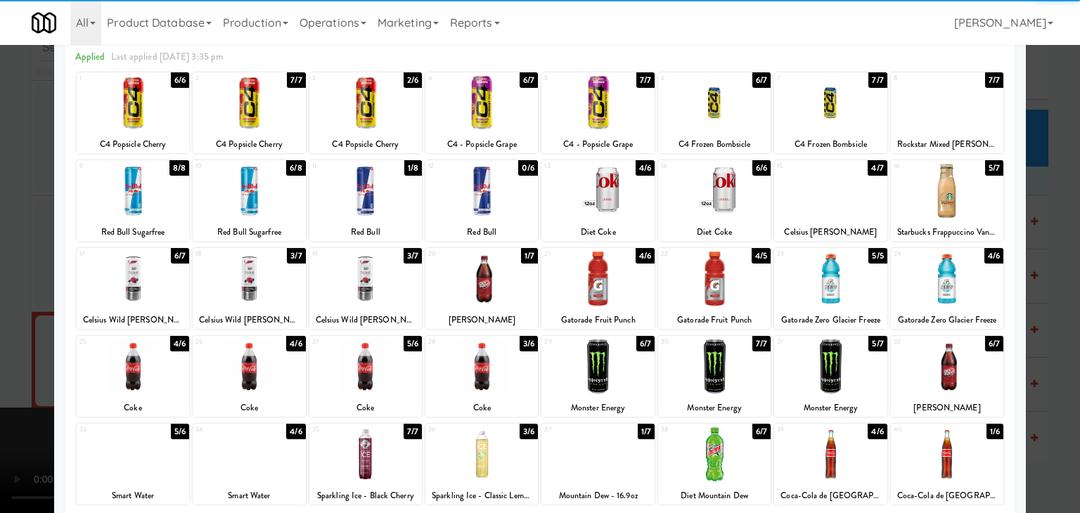
scroll to position [141, 0]
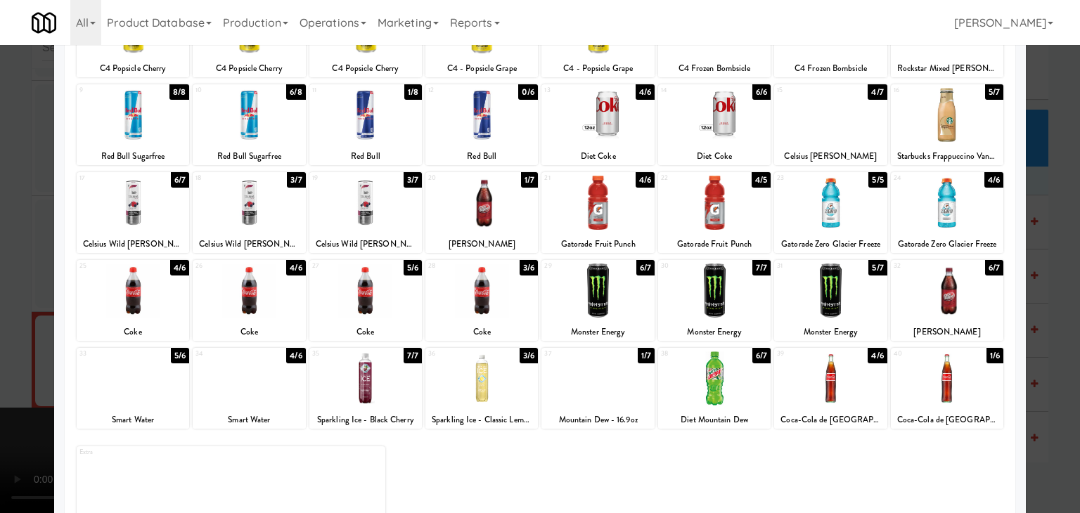
click at [371, 317] on div at bounding box center [365, 291] width 112 height 54
click at [940, 288] on div at bounding box center [947, 291] width 112 height 54
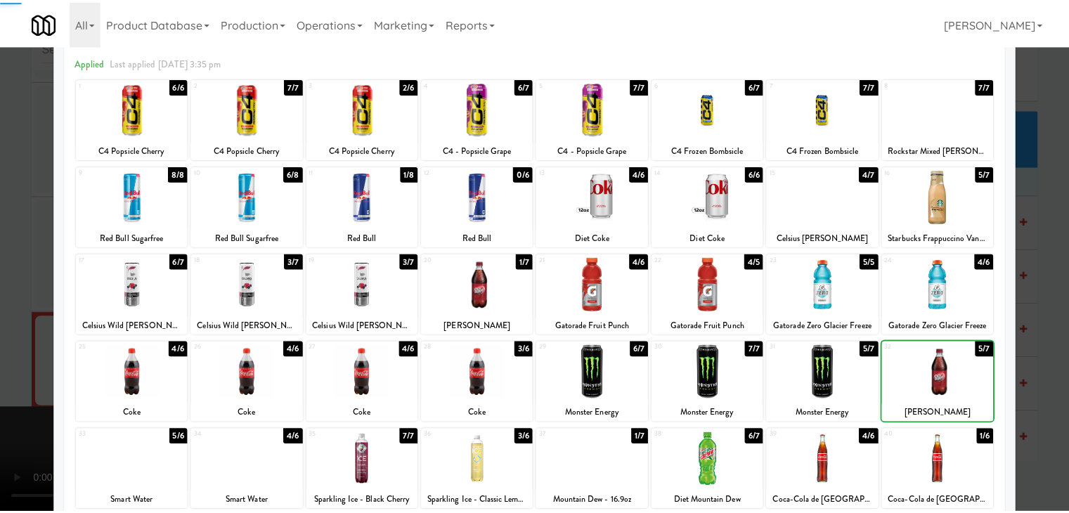
scroll to position [0, 0]
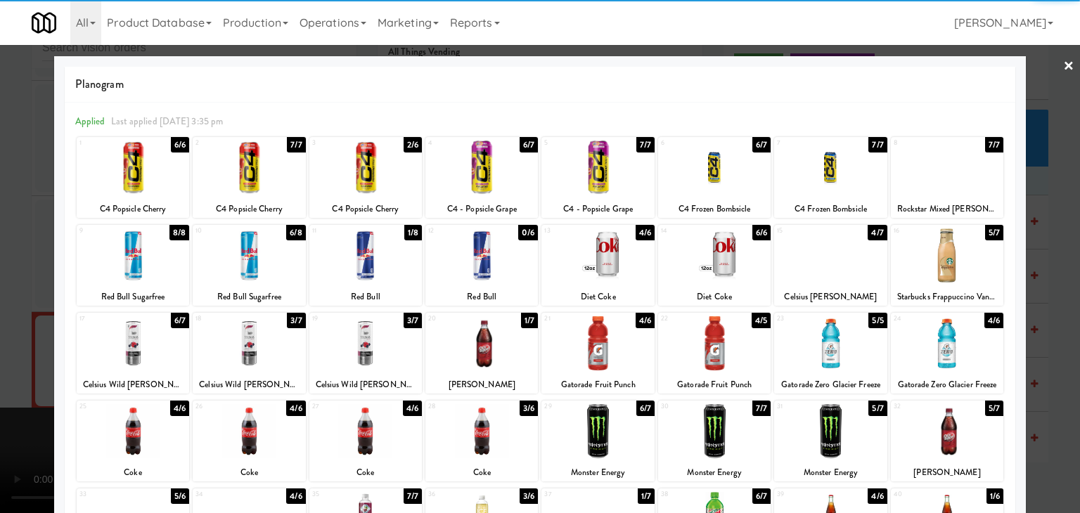
click at [702, 347] on div at bounding box center [714, 343] width 112 height 54
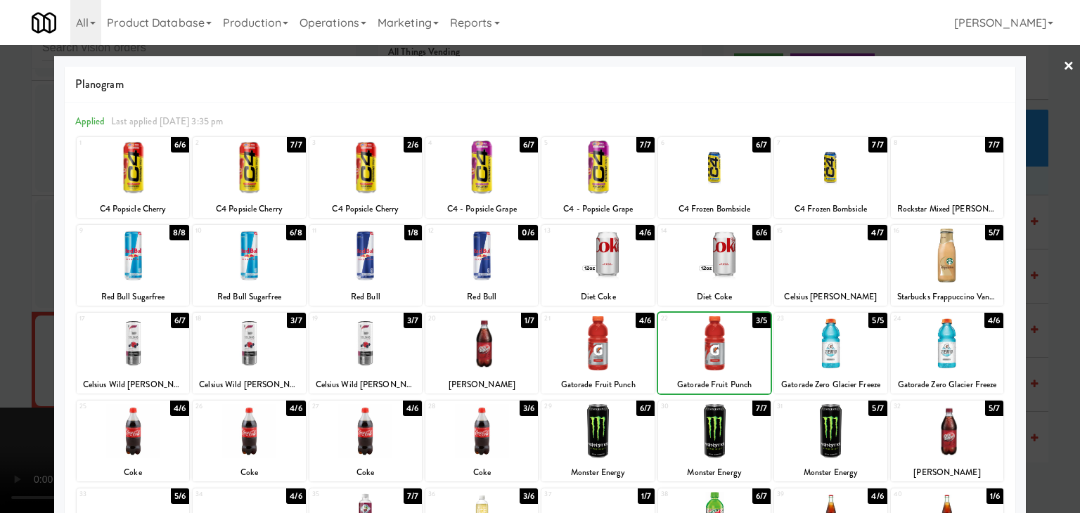
click at [702, 347] on div at bounding box center [714, 343] width 112 height 54
drag, startPoint x: 0, startPoint y: 362, endPoint x: 231, endPoint y: 333, distance: 233.2
click at [5, 361] on div at bounding box center [540, 256] width 1080 height 513
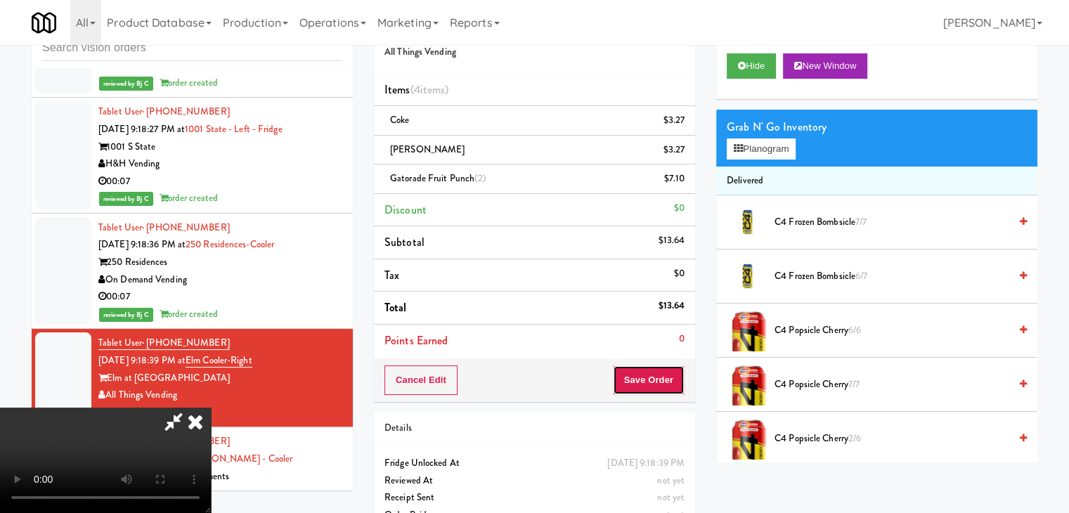
click at [658, 383] on button "Save Order" at bounding box center [649, 381] width 72 height 30
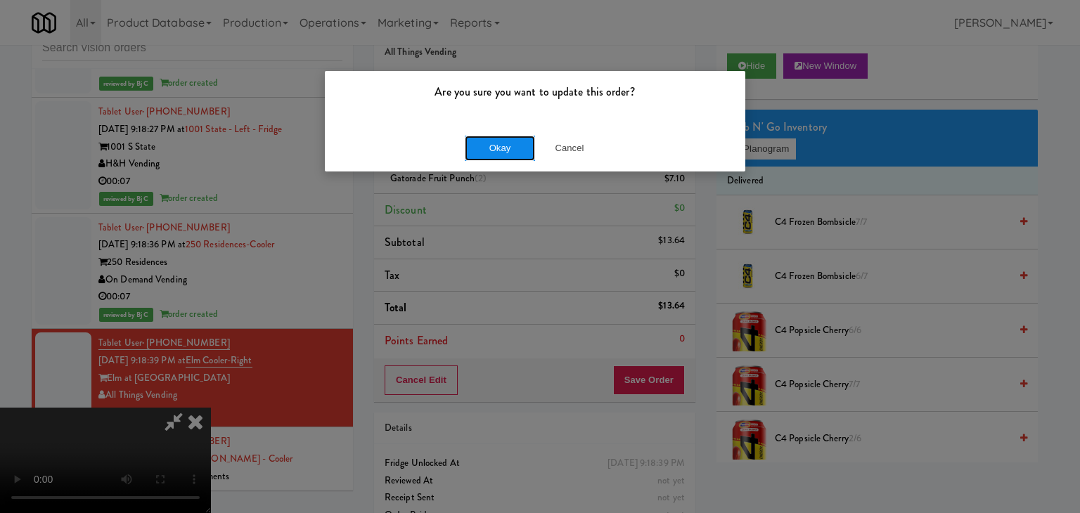
click at [521, 157] on button "Okay" at bounding box center [500, 148] width 70 height 25
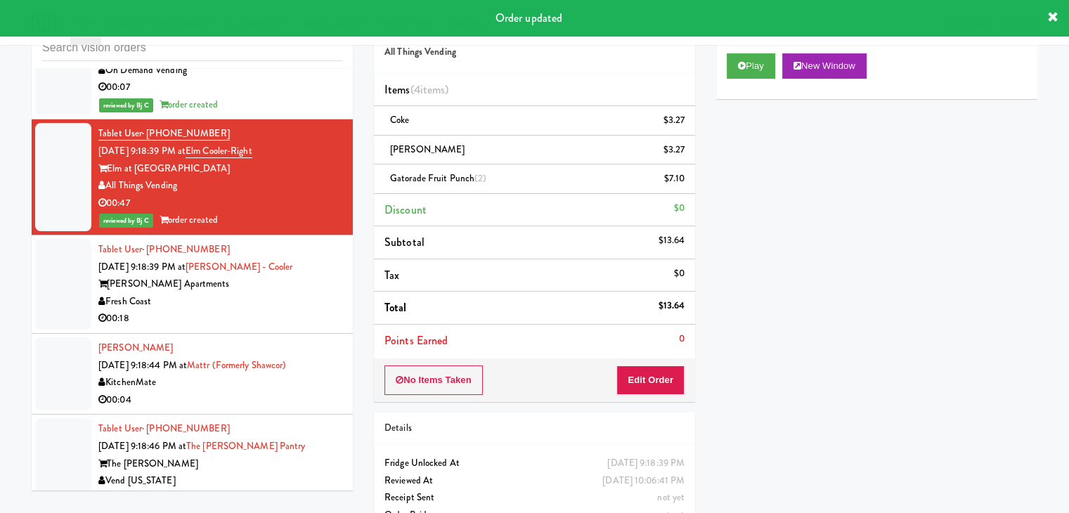
scroll to position [8593, 0]
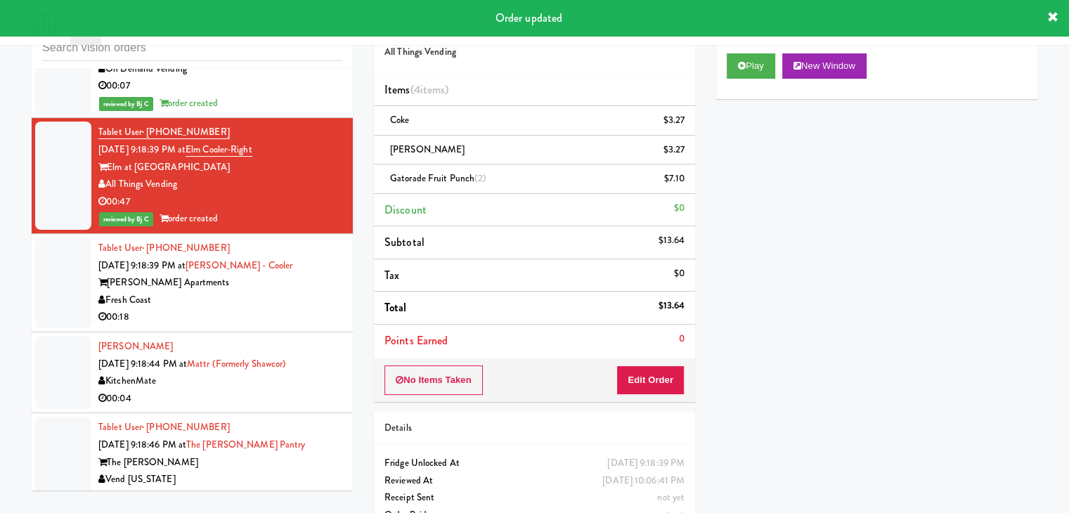
click at [267, 309] on div "00:18" at bounding box center [220, 318] width 244 height 18
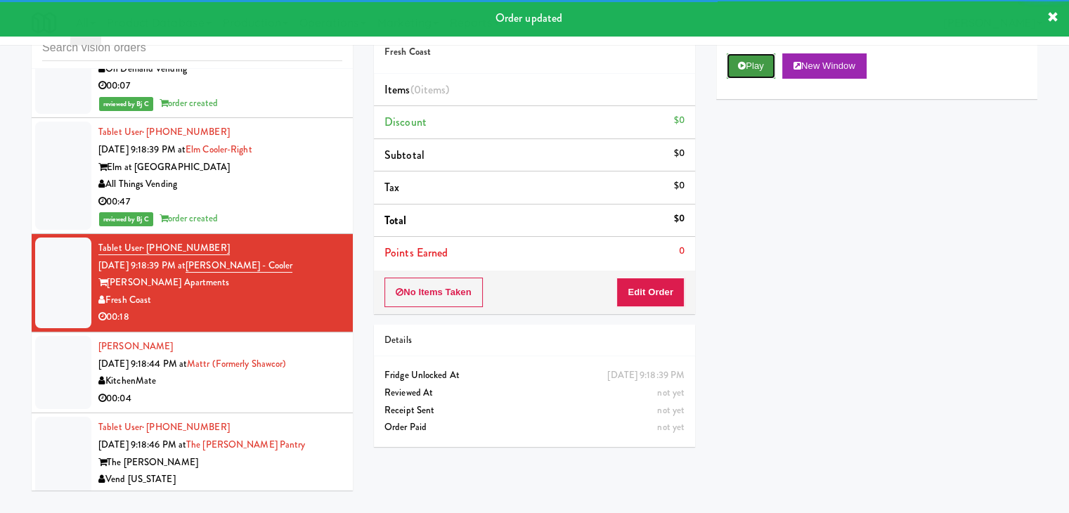
click at [739, 77] on button "Play" at bounding box center [751, 65] width 49 height 25
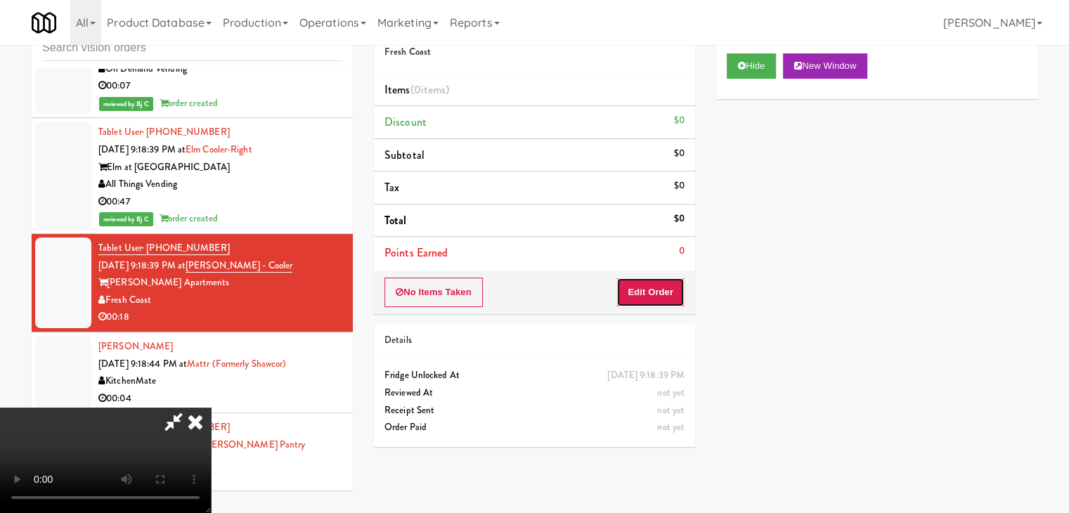
click at [635, 297] on button "Edit Order" at bounding box center [651, 293] width 68 height 30
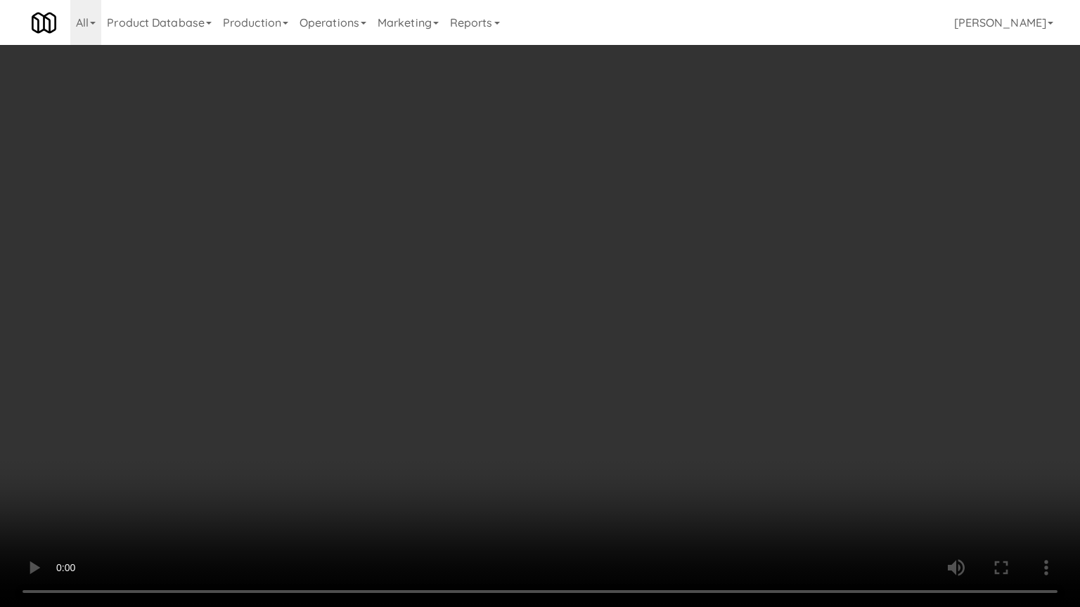
click at [716, 306] on video at bounding box center [540, 303] width 1080 height 607
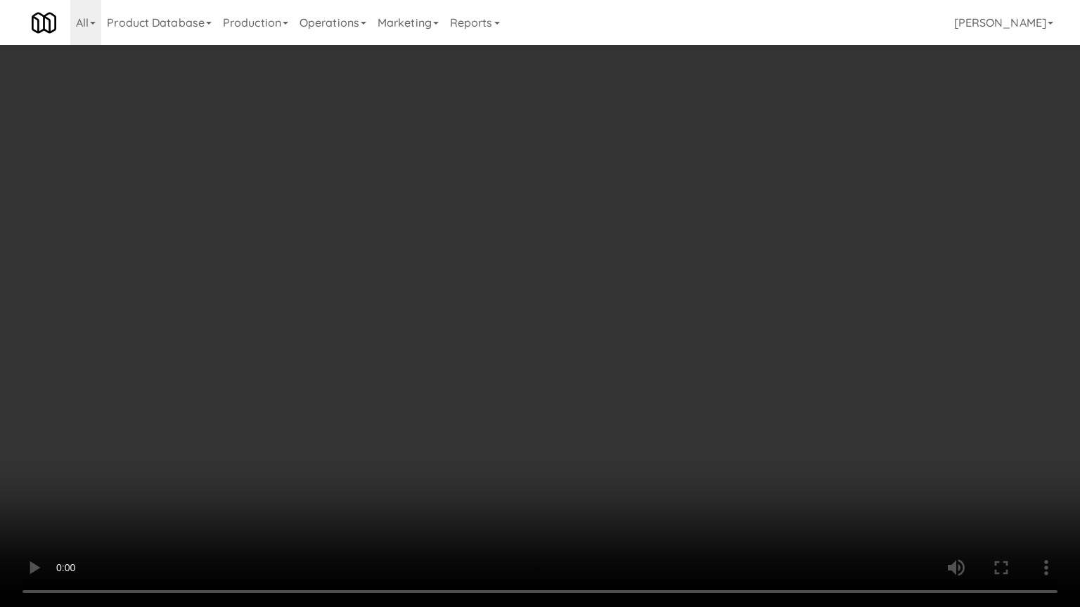
click at [723, 300] on video at bounding box center [540, 303] width 1080 height 607
click at [660, 302] on video at bounding box center [540, 303] width 1080 height 607
click at [661, 304] on video at bounding box center [540, 303] width 1080 height 607
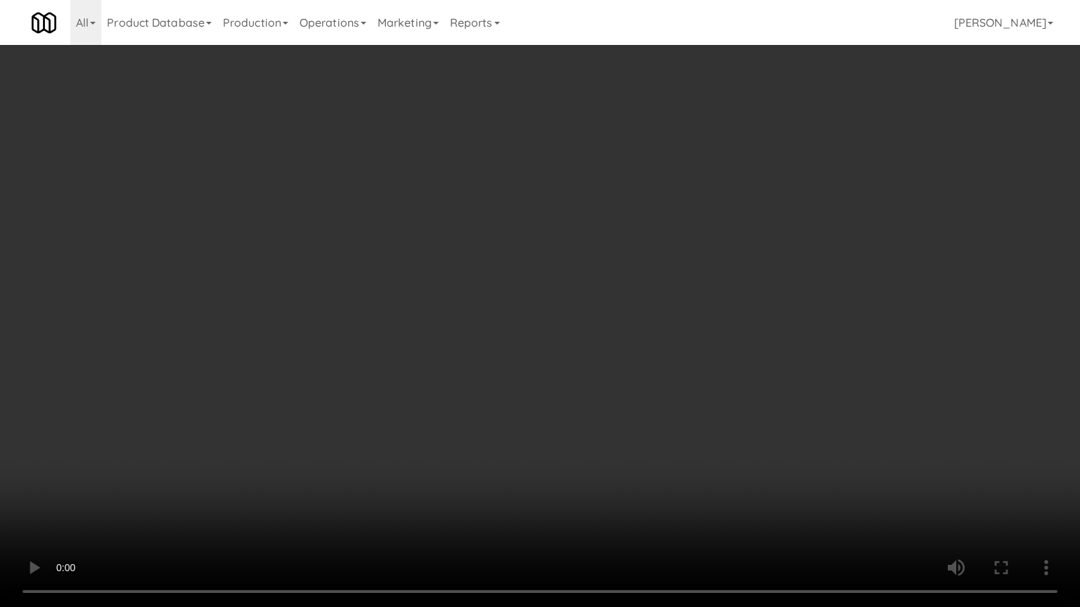
click at [672, 290] on video at bounding box center [540, 303] width 1080 height 607
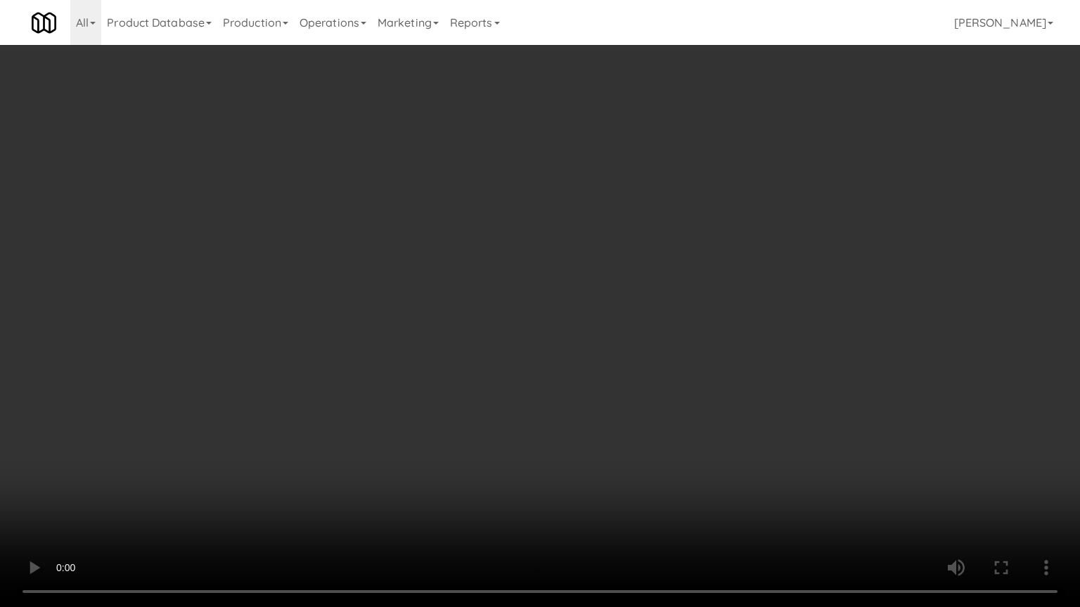
click at [672, 290] on video at bounding box center [540, 303] width 1080 height 607
click at [673, 292] on video at bounding box center [540, 303] width 1080 height 607
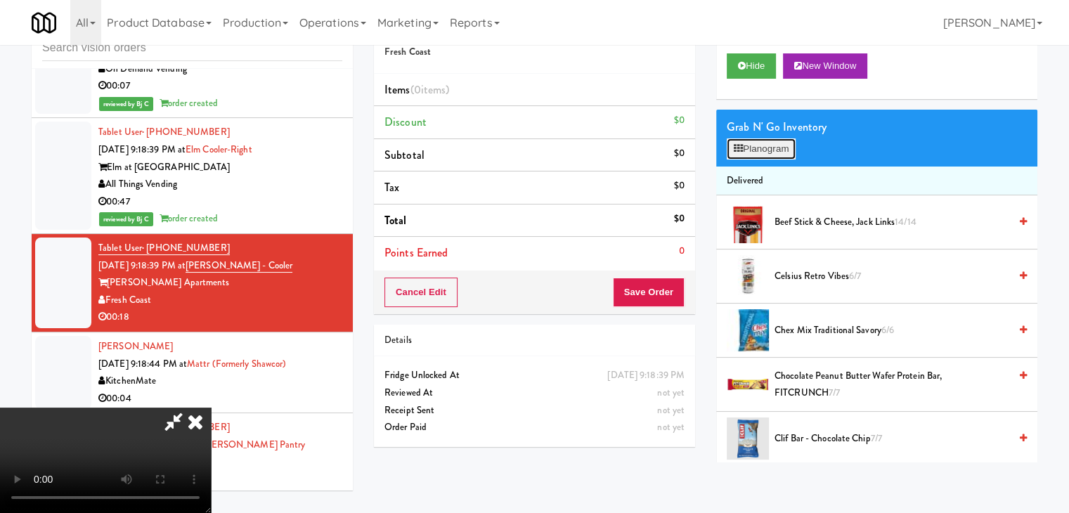
click at [763, 148] on button "Planogram" at bounding box center [761, 148] width 69 height 21
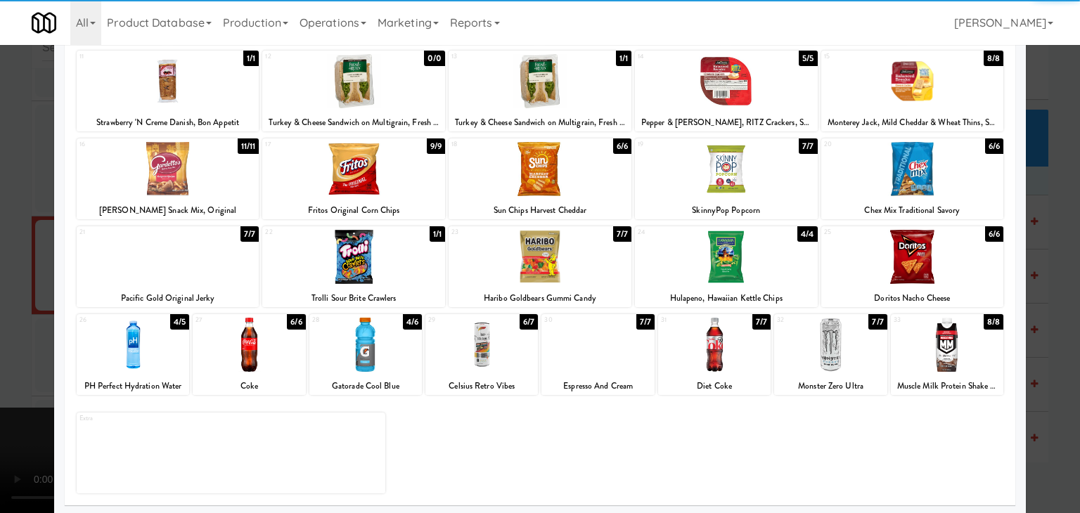
scroll to position [177, 0]
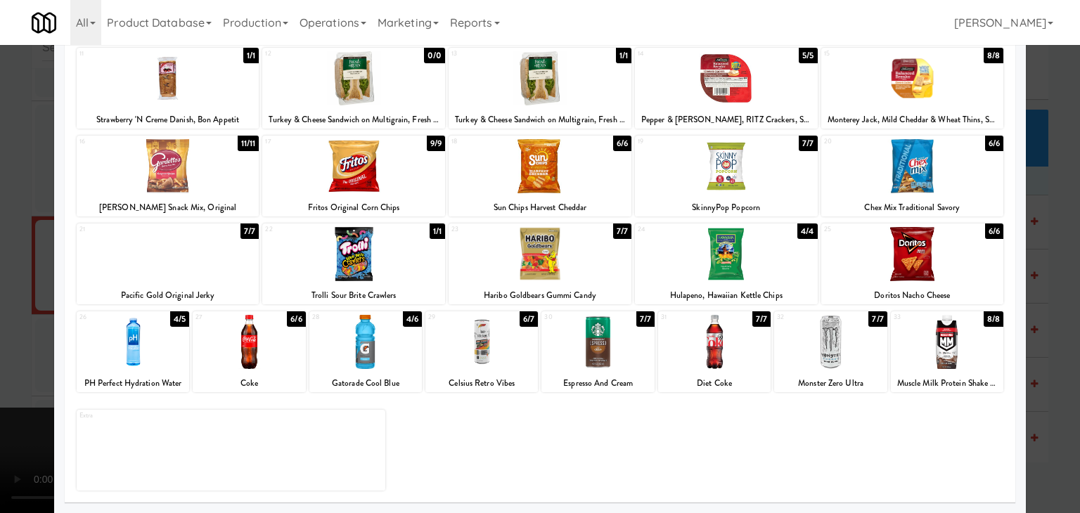
click at [588, 351] on div at bounding box center [597, 342] width 112 height 54
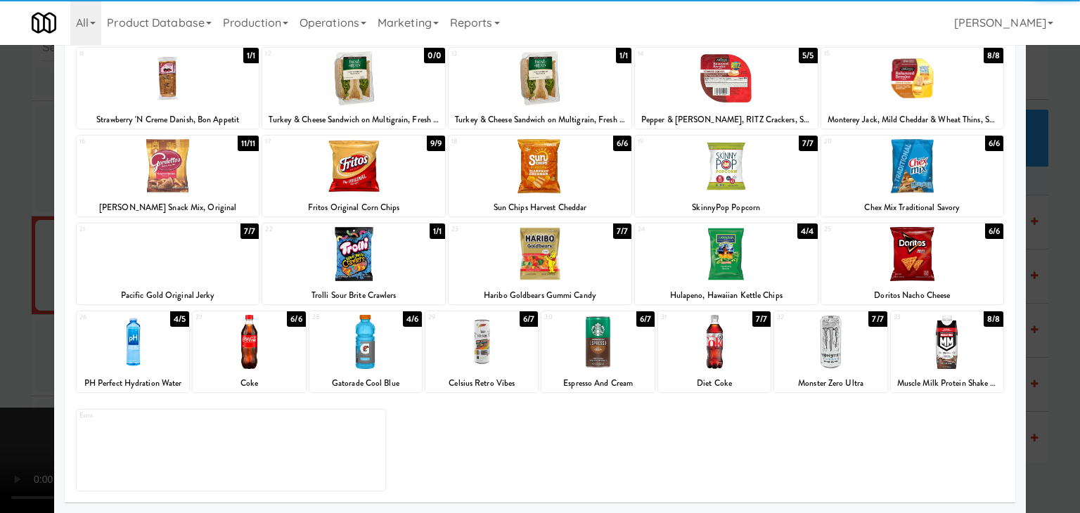
click at [475, 351] on div at bounding box center [481, 342] width 112 height 54
click at [134, 349] on div at bounding box center [133, 342] width 112 height 54
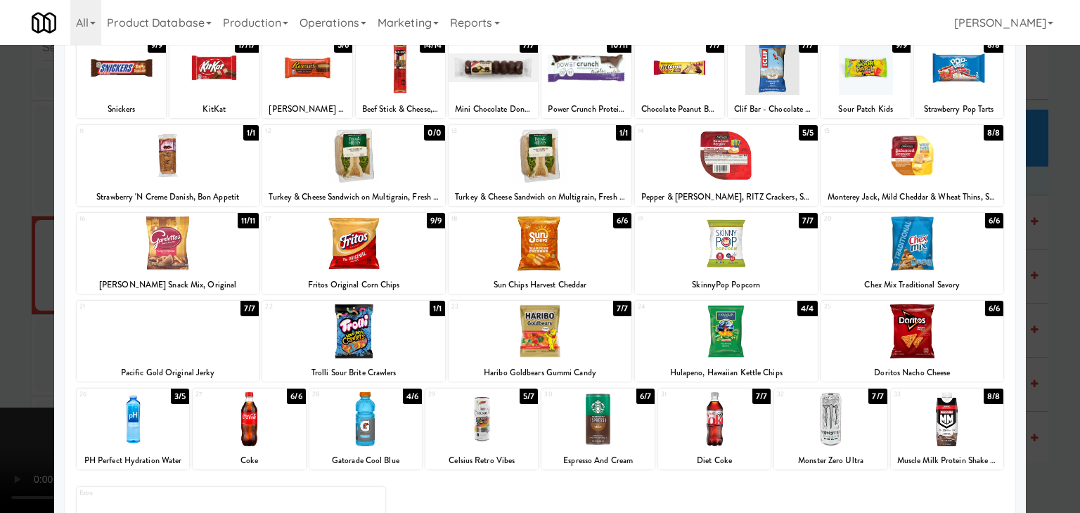
scroll to position [0, 0]
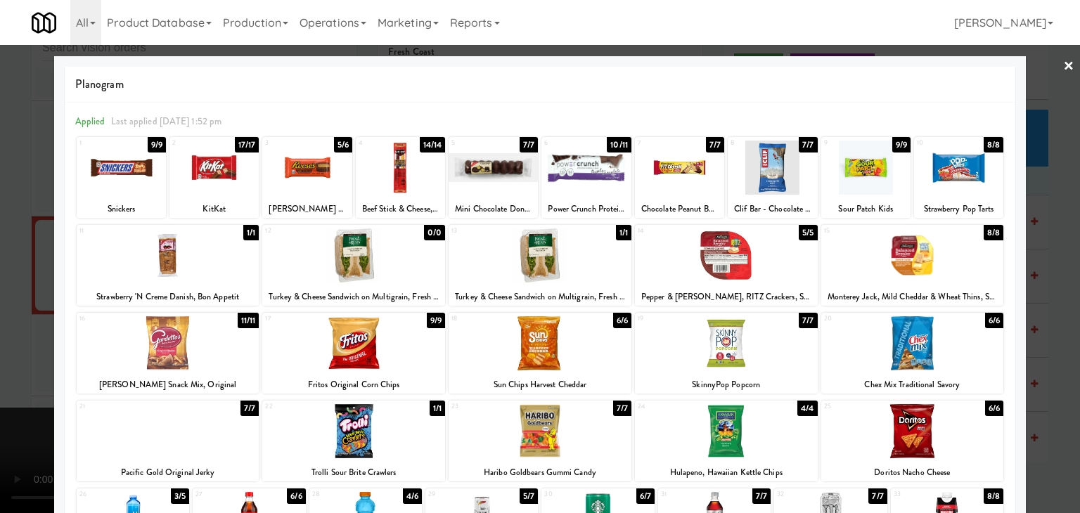
click at [858, 161] on div at bounding box center [865, 168] width 89 height 54
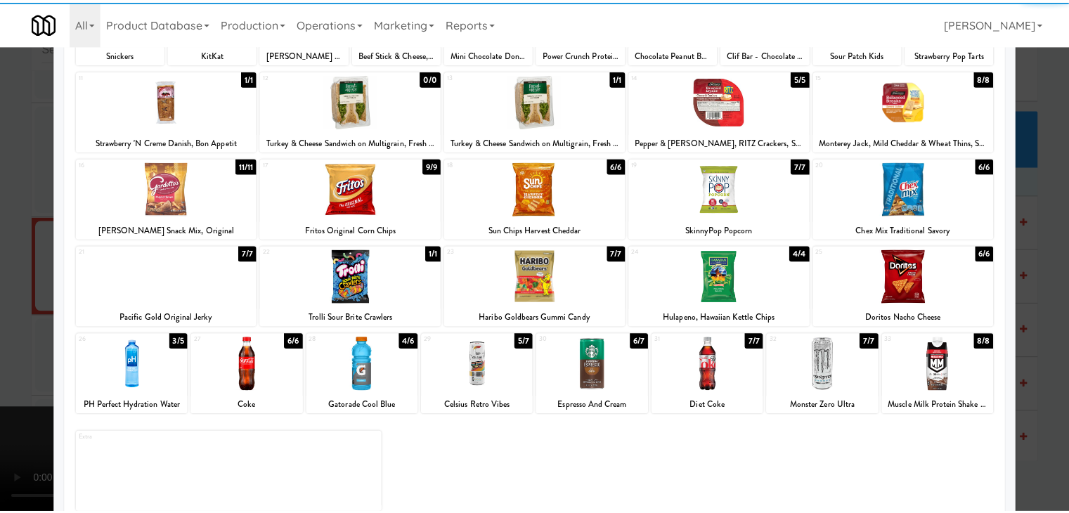
scroll to position [177, 0]
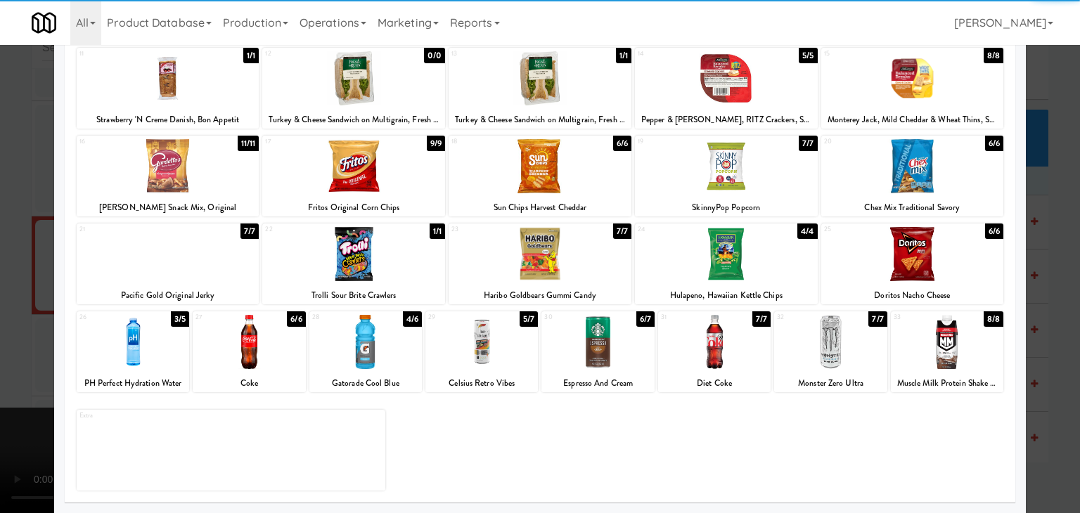
drag, startPoint x: 551, startPoint y: 254, endPoint x: 269, endPoint y: 254, distance: 282.6
click at [551, 254] on div at bounding box center [539, 254] width 183 height 54
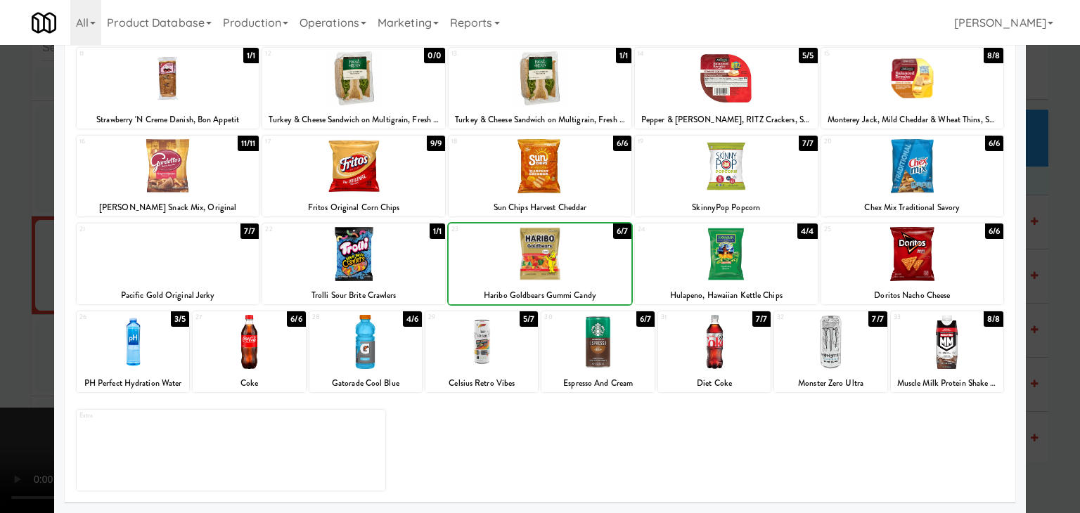
drag, startPoint x: 0, startPoint y: 270, endPoint x: 256, endPoint y: 260, distance: 256.1
click at [3, 268] on div at bounding box center [540, 256] width 1080 height 513
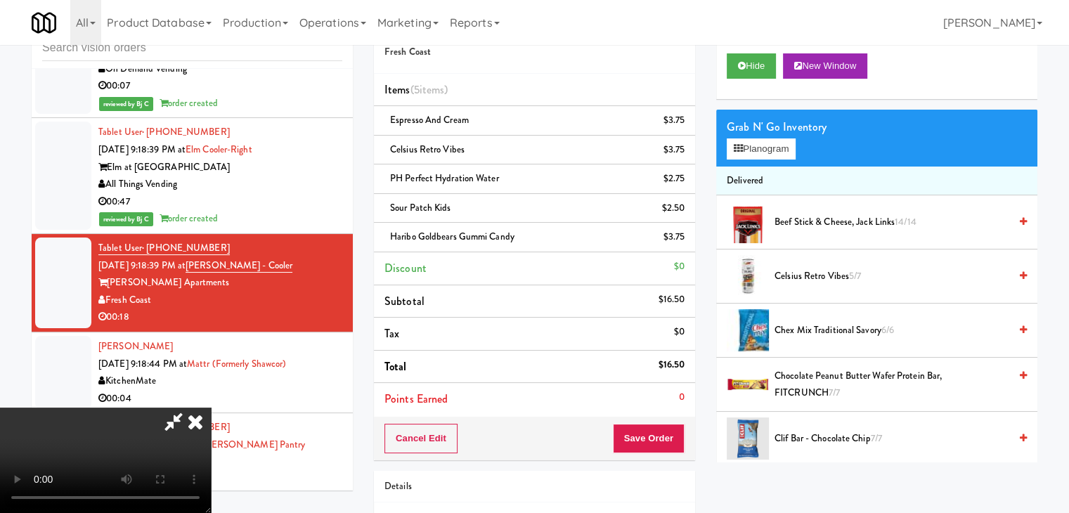
click at [662, 420] on div "Order # 3666125 Fresh Coast Items (5 items ) Espresso And Cream $3.75 Celsius R…" at bounding box center [534, 233] width 321 height 455
click at [664, 434] on button "Save Order" at bounding box center [649, 439] width 72 height 30
click at [664, 437] on button "Save Order" at bounding box center [649, 439] width 72 height 30
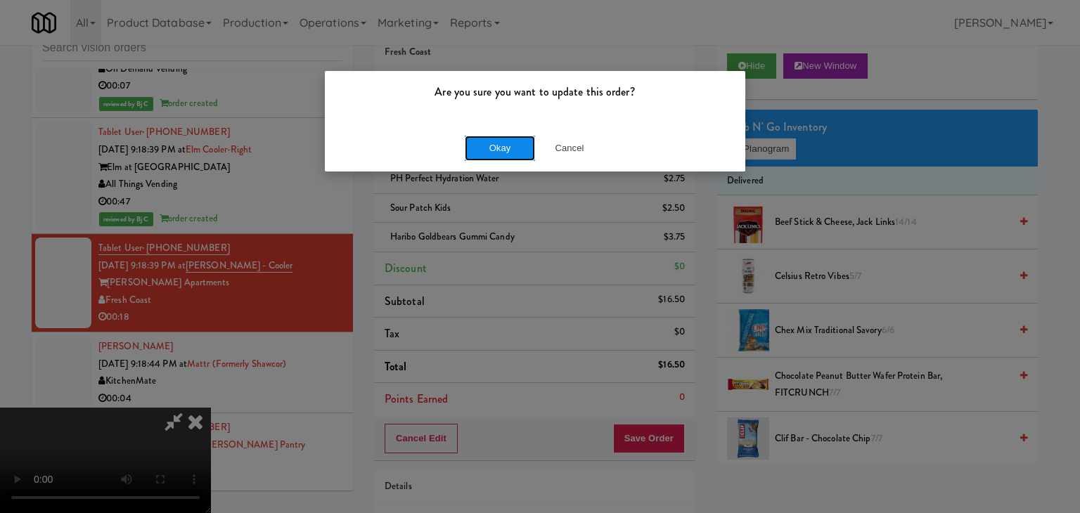
click at [511, 136] on button "Okay" at bounding box center [500, 148] width 70 height 25
click at [511, 136] on body "Are you sure you want to update this order? Okay Cancel Okay Are you sure you w…" at bounding box center [540, 256] width 1080 height 513
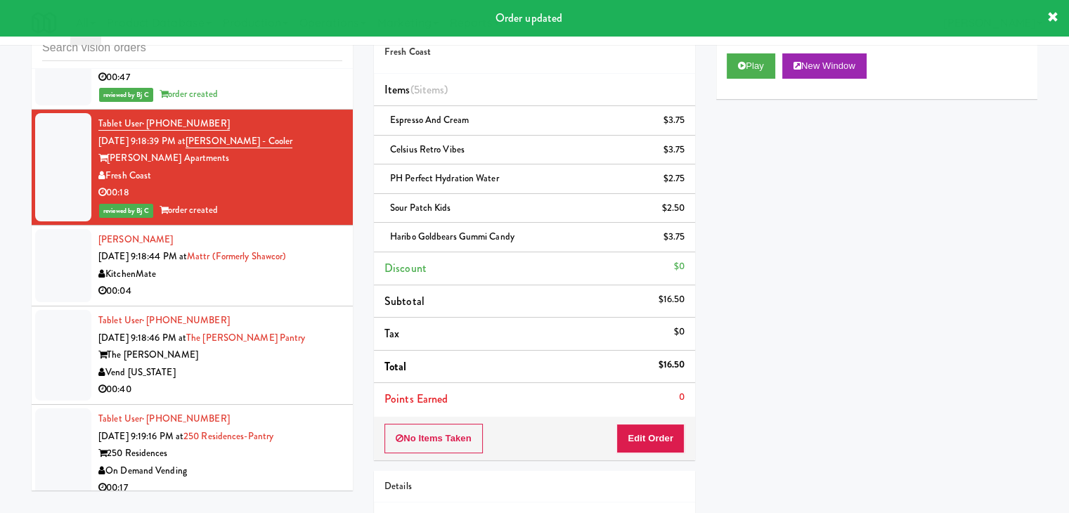
scroll to position [8734, 0]
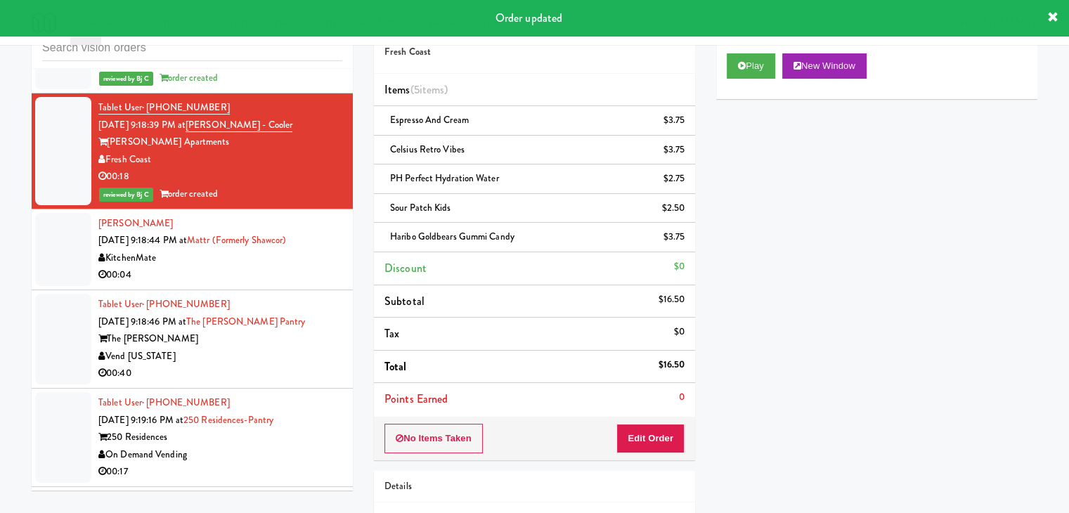
click at [280, 266] on div "00:04" at bounding box center [220, 275] width 244 height 18
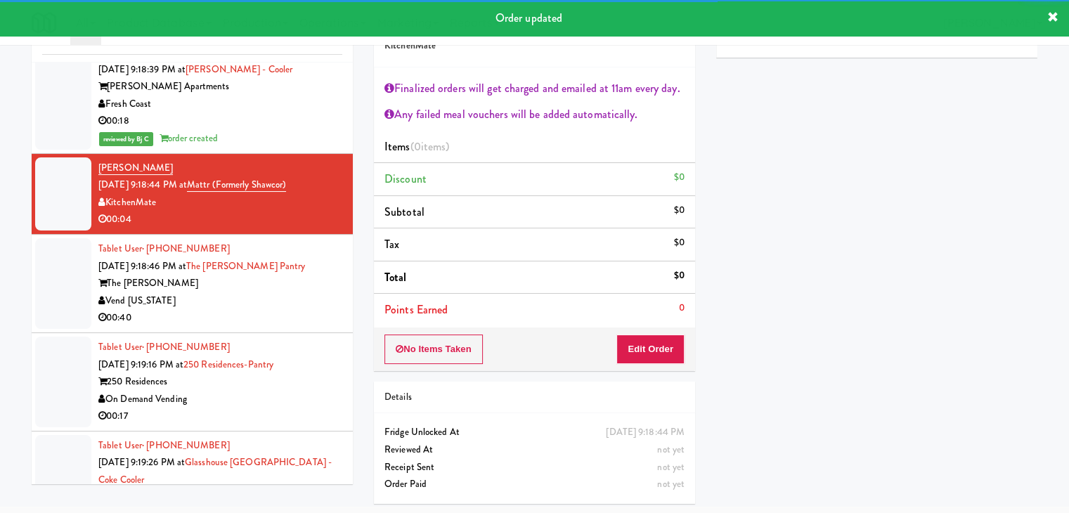
scroll to position [8874, 0]
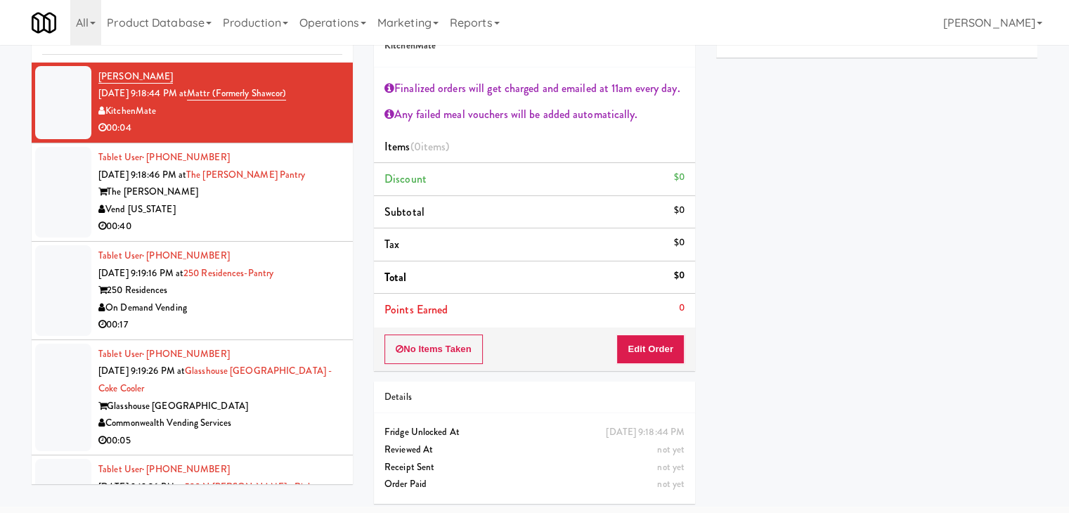
click at [308, 201] on div "Vend [US_STATE]" at bounding box center [220, 210] width 244 height 18
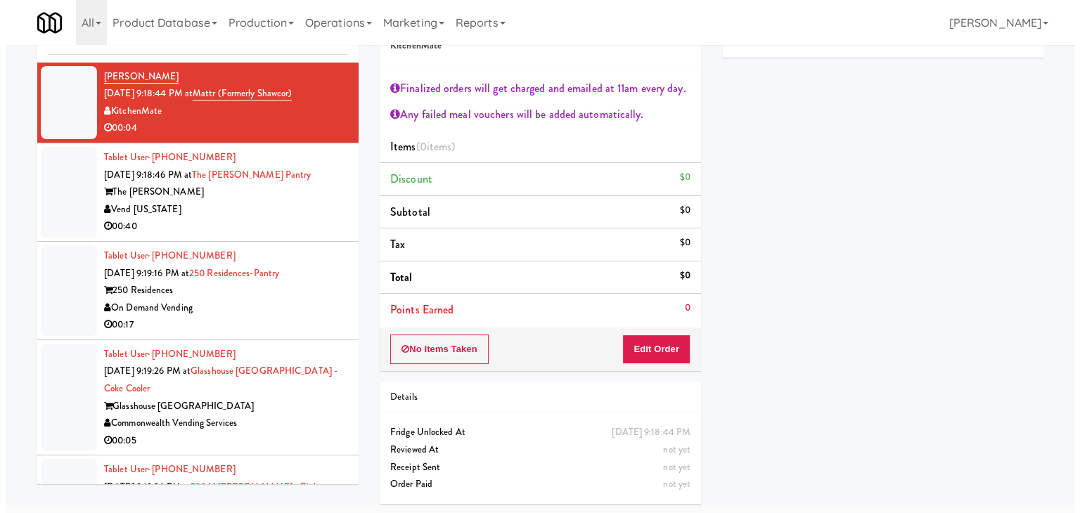
scroll to position [45, 0]
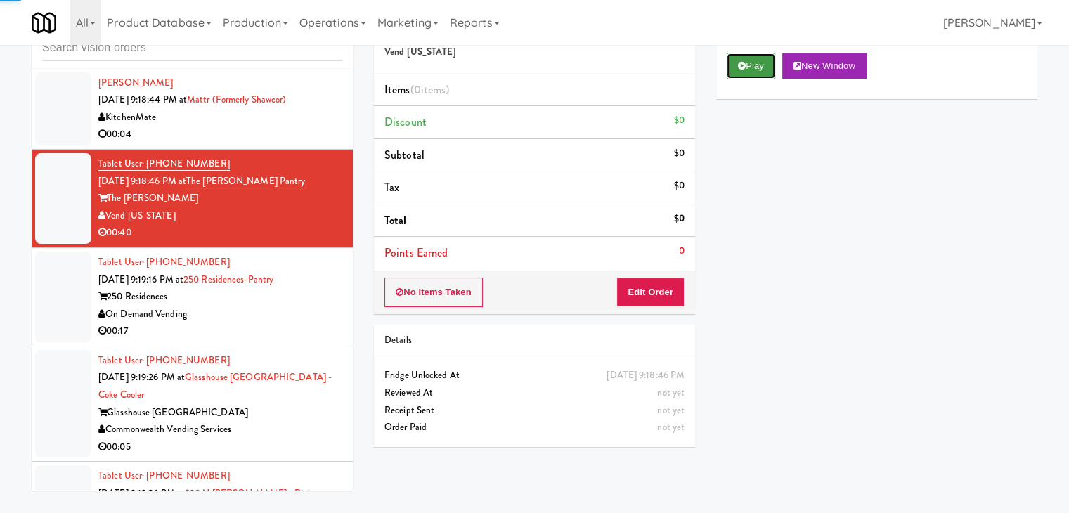
click at [754, 71] on button "Play" at bounding box center [751, 65] width 49 height 25
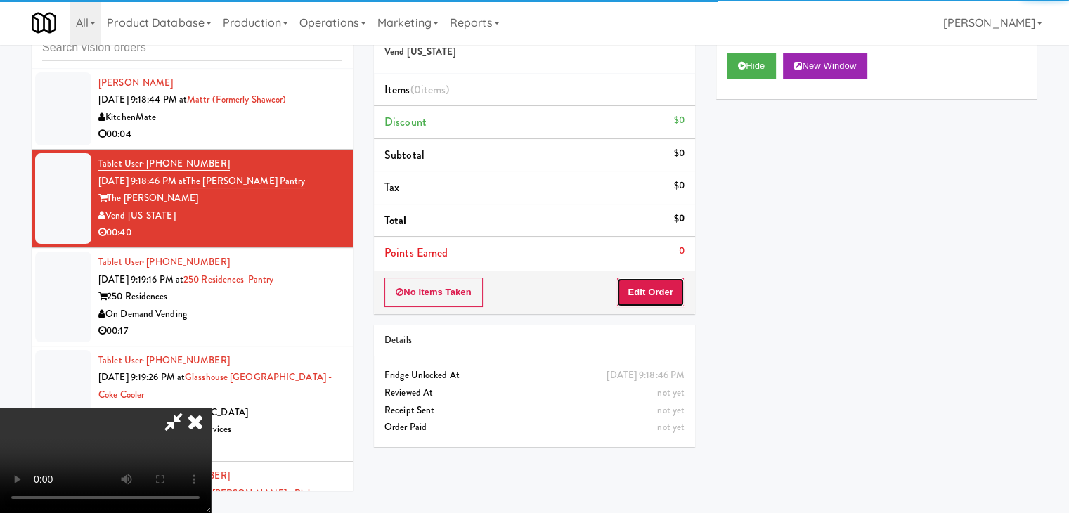
click at [652, 278] on button "Edit Order" at bounding box center [651, 293] width 68 height 30
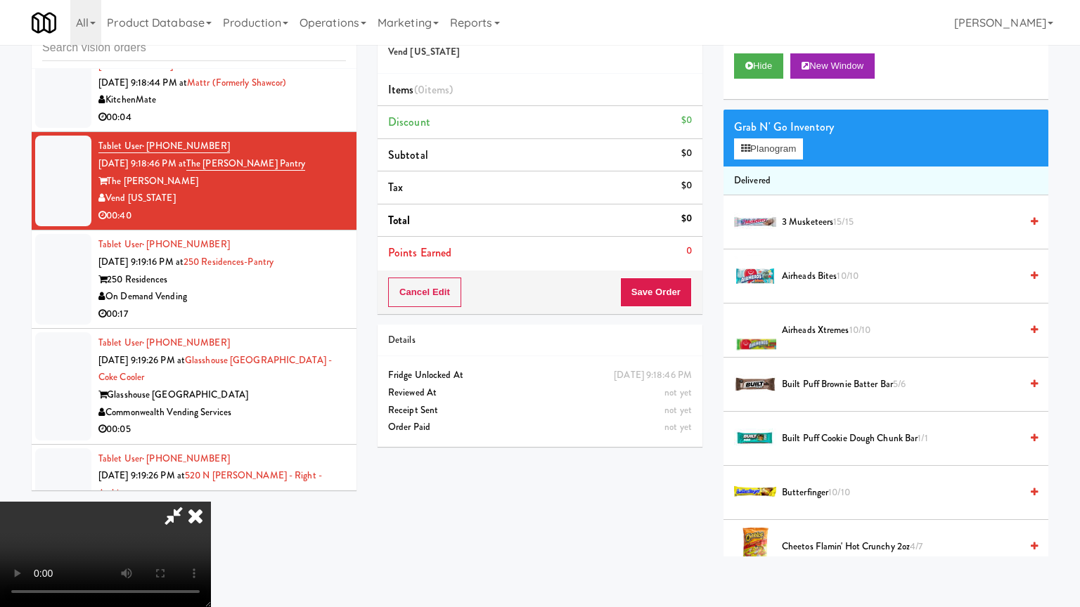
click at [211, 502] on video at bounding box center [105, 554] width 211 height 105
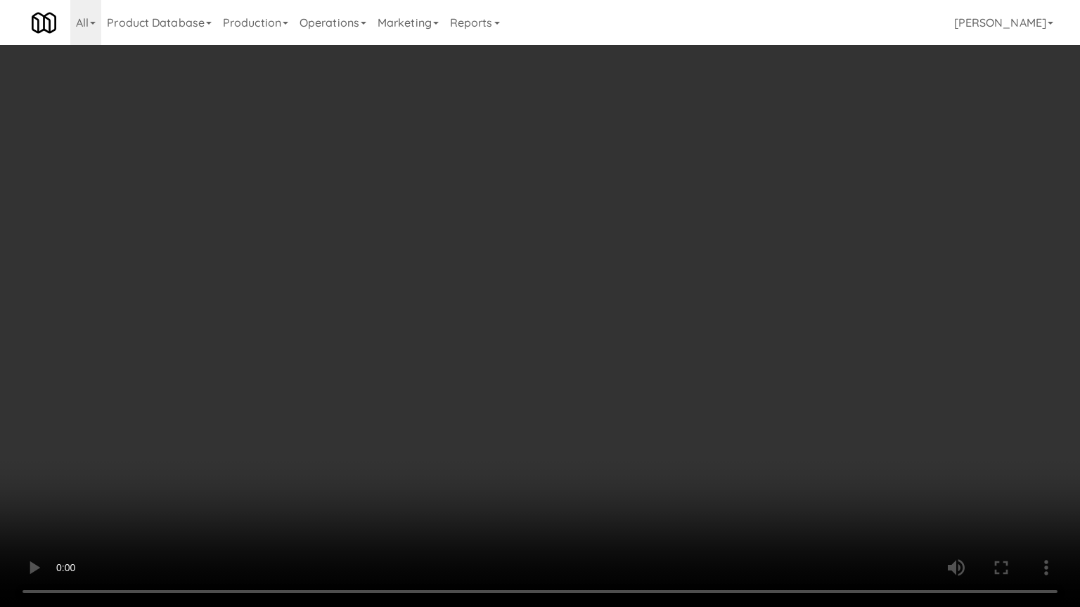
click at [669, 366] on video at bounding box center [540, 303] width 1080 height 607
click at [693, 354] on video at bounding box center [540, 303] width 1080 height 607
click at [715, 329] on video at bounding box center [540, 303] width 1080 height 607
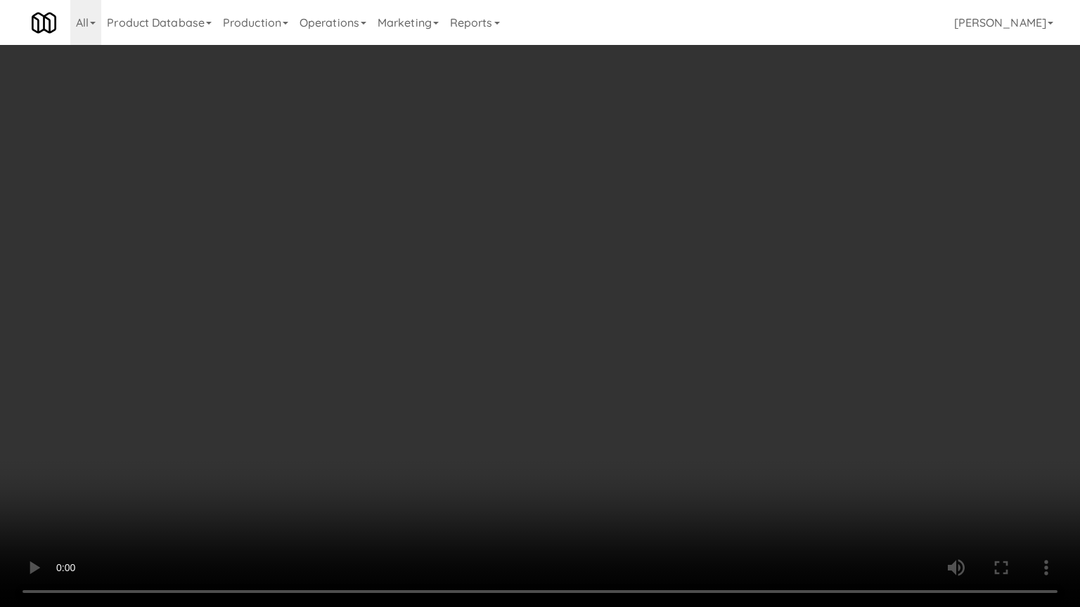
click at [715, 329] on video at bounding box center [540, 303] width 1080 height 607
click at [725, 404] on video at bounding box center [540, 303] width 1080 height 607
click at [726, 388] on video at bounding box center [540, 303] width 1080 height 607
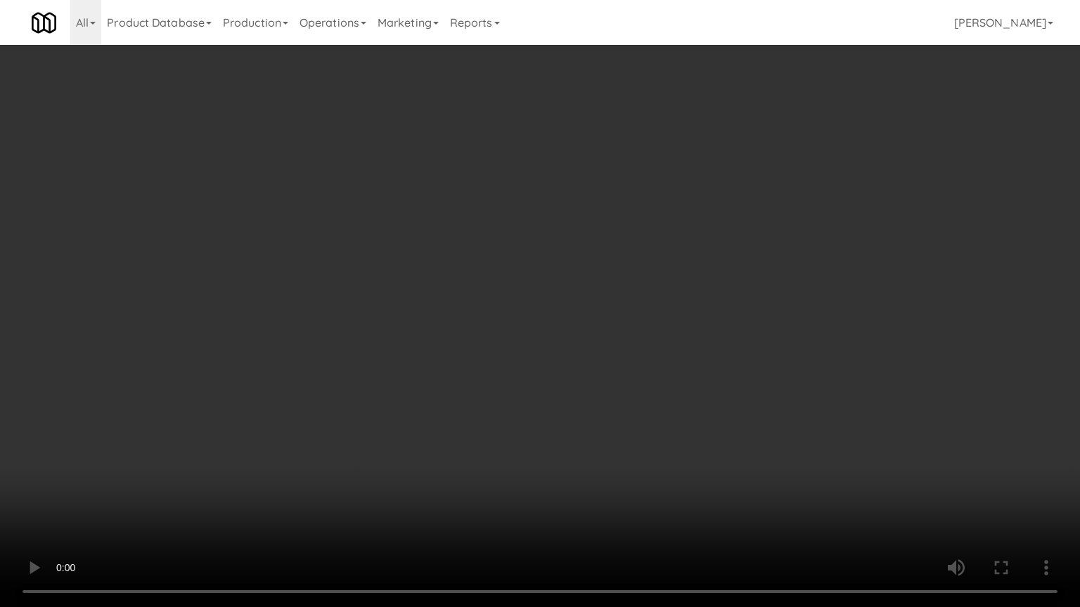
click at [726, 388] on video at bounding box center [540, 303] width 1080 height 607
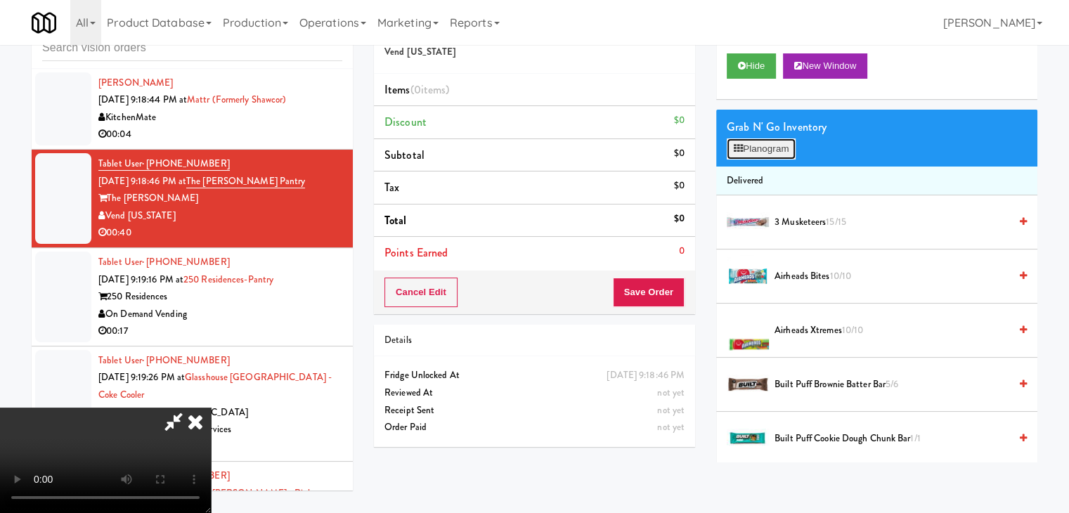
click at [782, 155] on button "Planogram" at bounding box center [761, 148] width 69 height 21
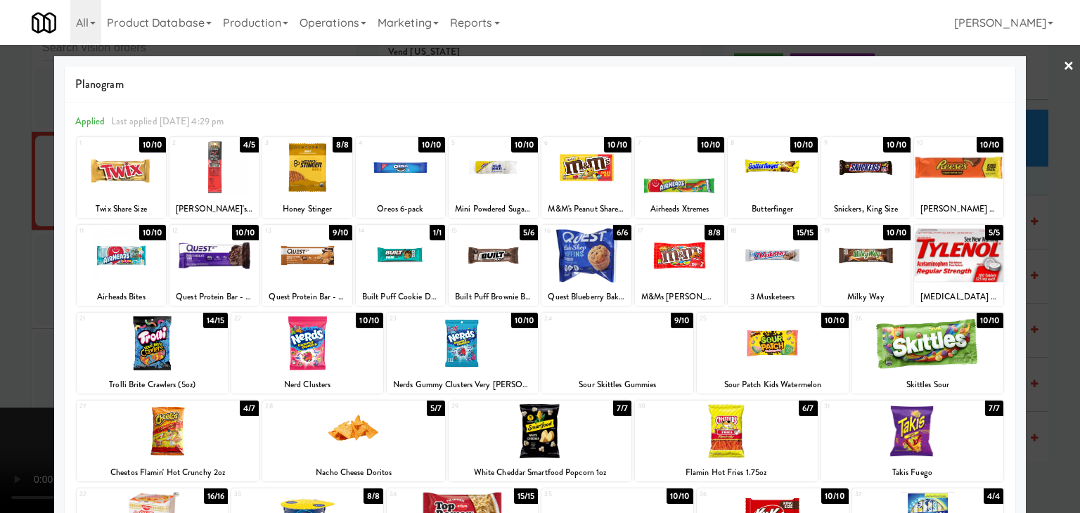
click at [922, 349] on div at bounding box center [928, 343] width 152 height 54
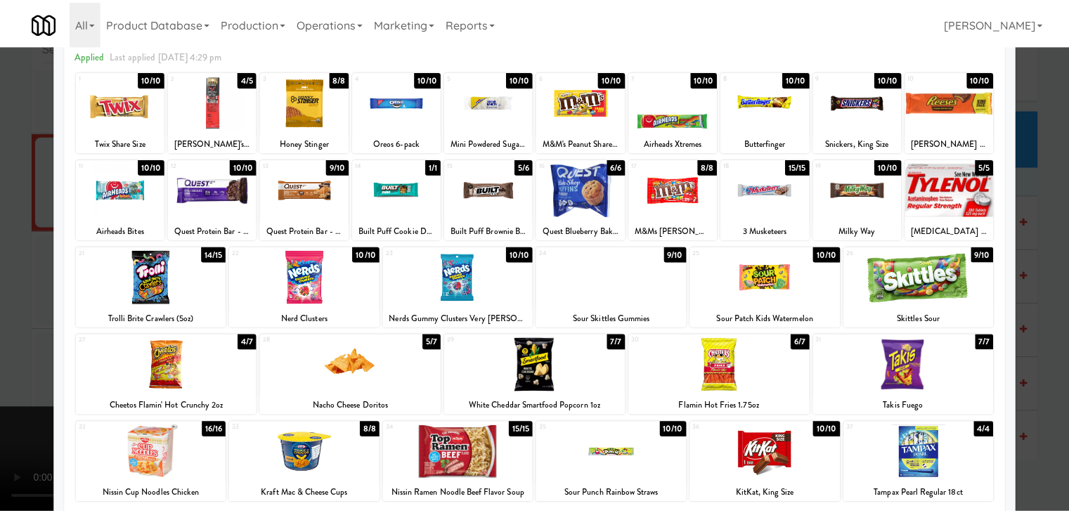
scroll to position [177, 0]
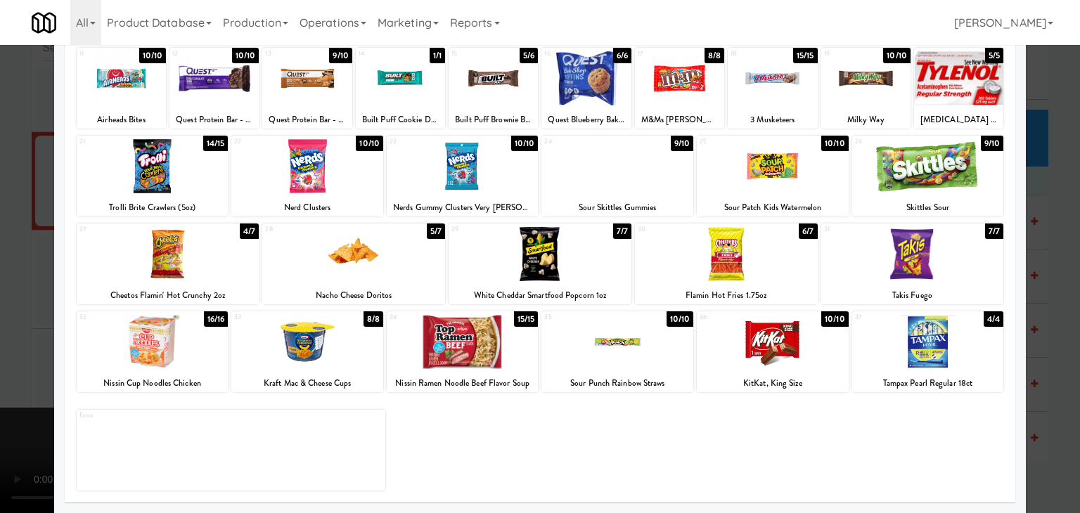
click at [198, 257] on div at bounding box center [168, 254] width 183 height 54
click at [301, 345] on div at bounding box center [307, 342] width 152 height 54
drag, startPoint x: 0, startPoint y: 337, endPoint x: 231, endPoint y: 333, distance: 230.6
click at [3, 336] on div at bounding box center [540, 256] width 1080 height 513
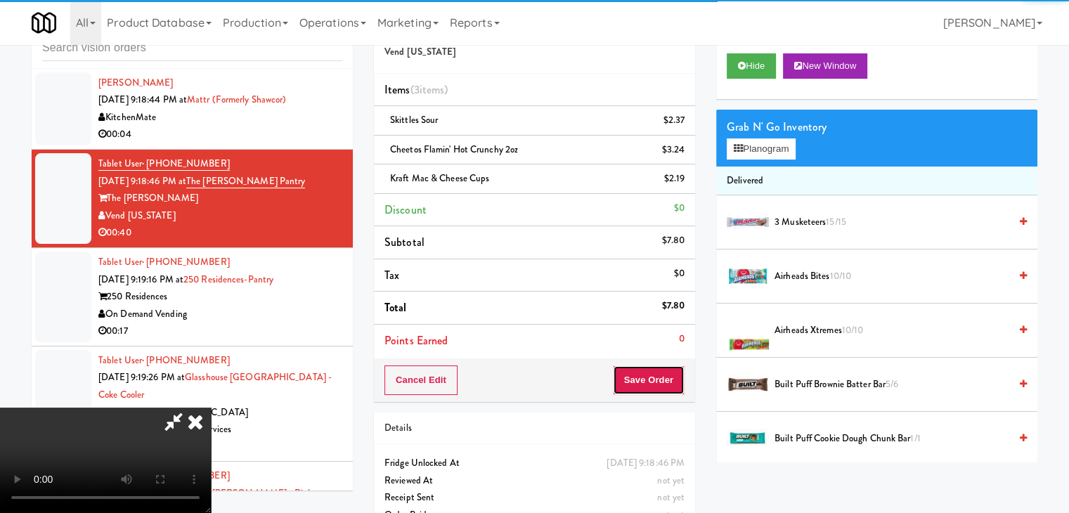
click at [669, 377] on button "Save Order" at bounding box center [649, 381] width 72 height 30
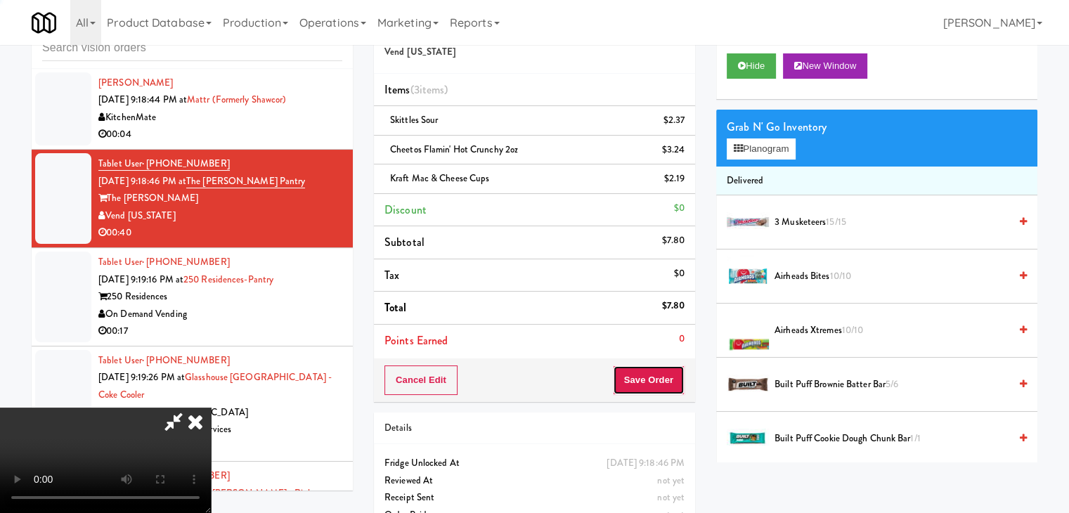
click at [669, 377] on button "Save Order" at bounding box center [649, 381] width 72 height 30
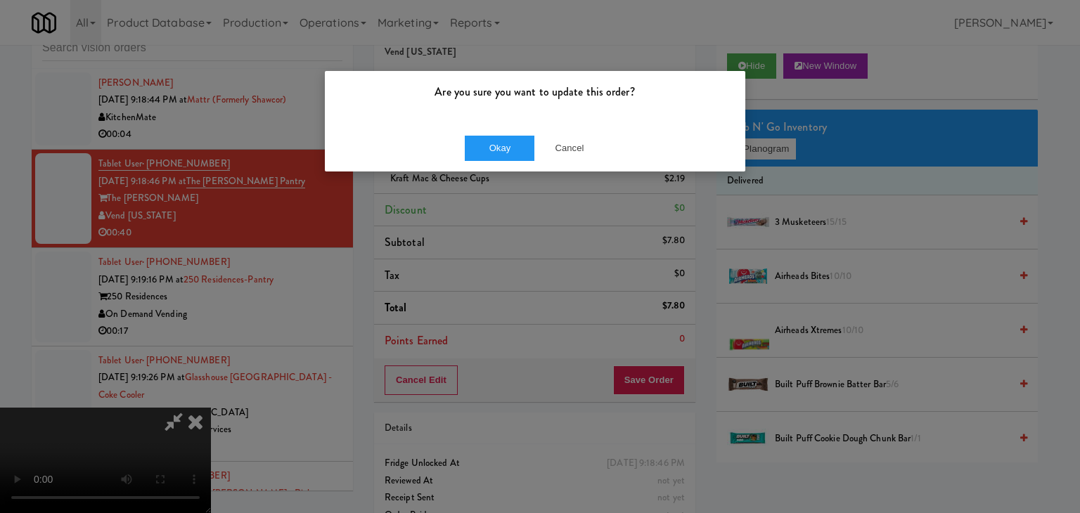
click at [509, 167] on div "Okay Cancel" at bounding box center [535, 147] width 420 height 47
click at [515, 150] on button "Okay" at bounding box center [500, 148] width 70 height 25
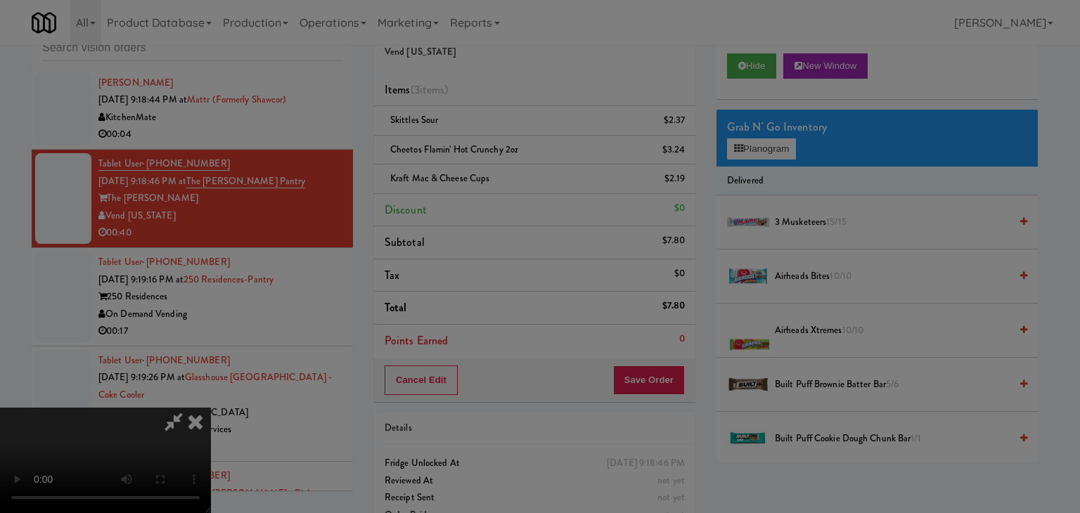
click at [515, 146] on div "Okay Cancel" at bounding box center [535, 121] width 420 height 47
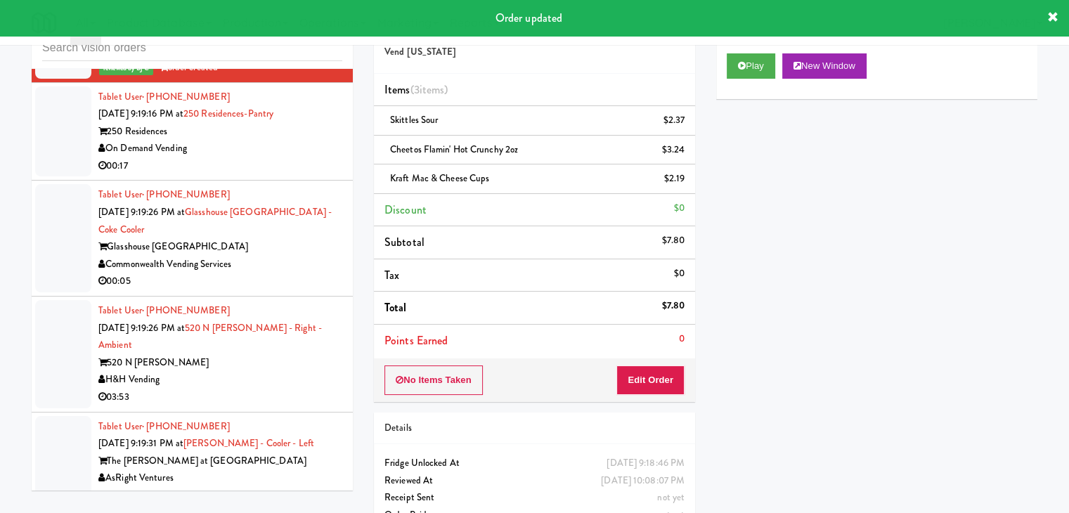
scroll to position [9032, 0]
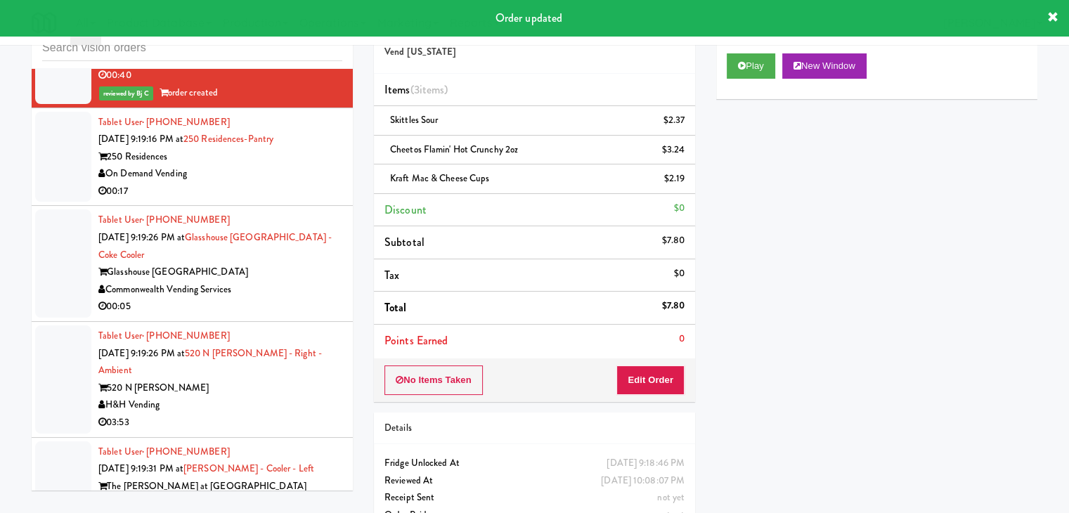
click at [273, 183] on div "00:17" at bounding box center [220, 192] width 244 height 18
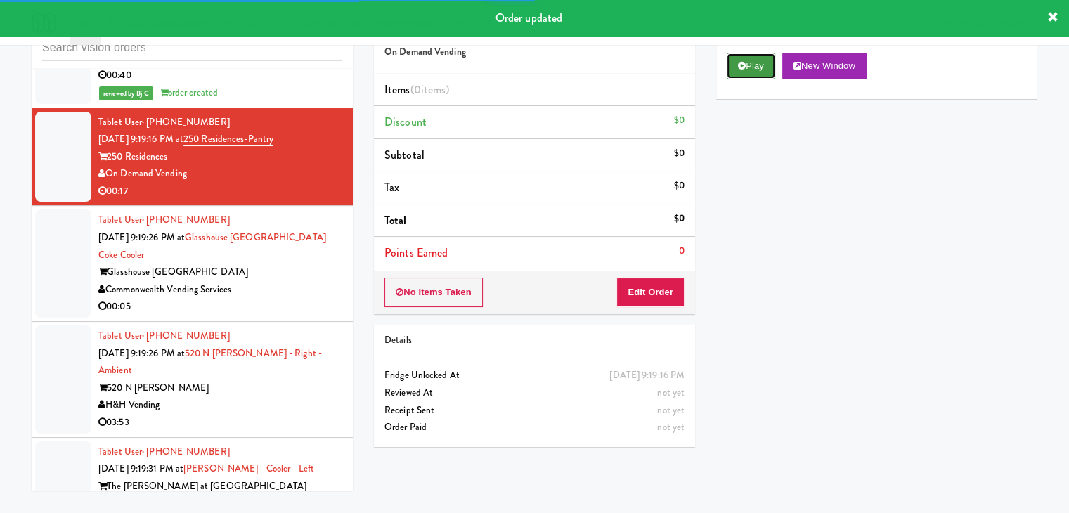
click at [762, 60] on button "Play" at bounding box center [751, 65] width 49 height 25
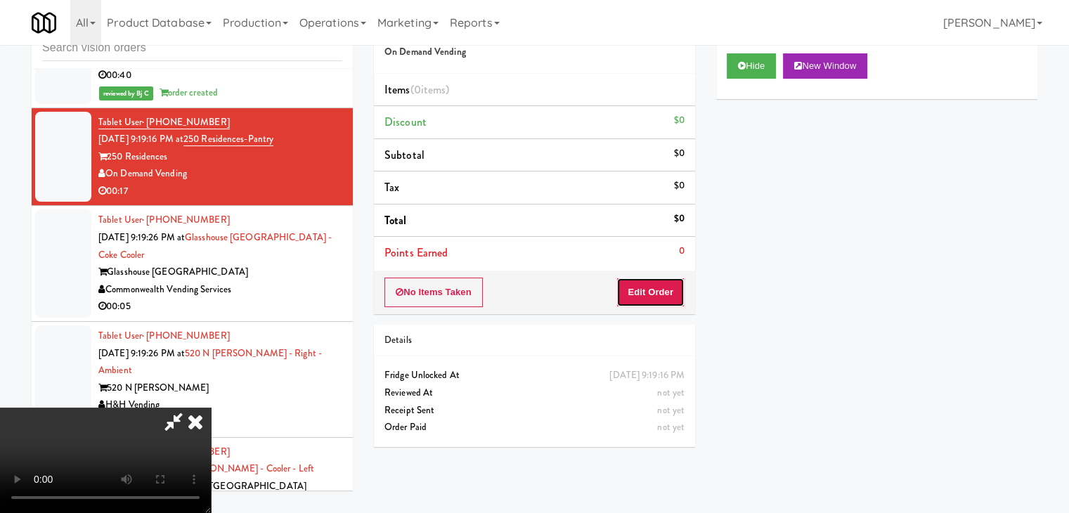
click at [656, 296] on button "Edit Order" at bounding box center [651, 293] width 68 height 30
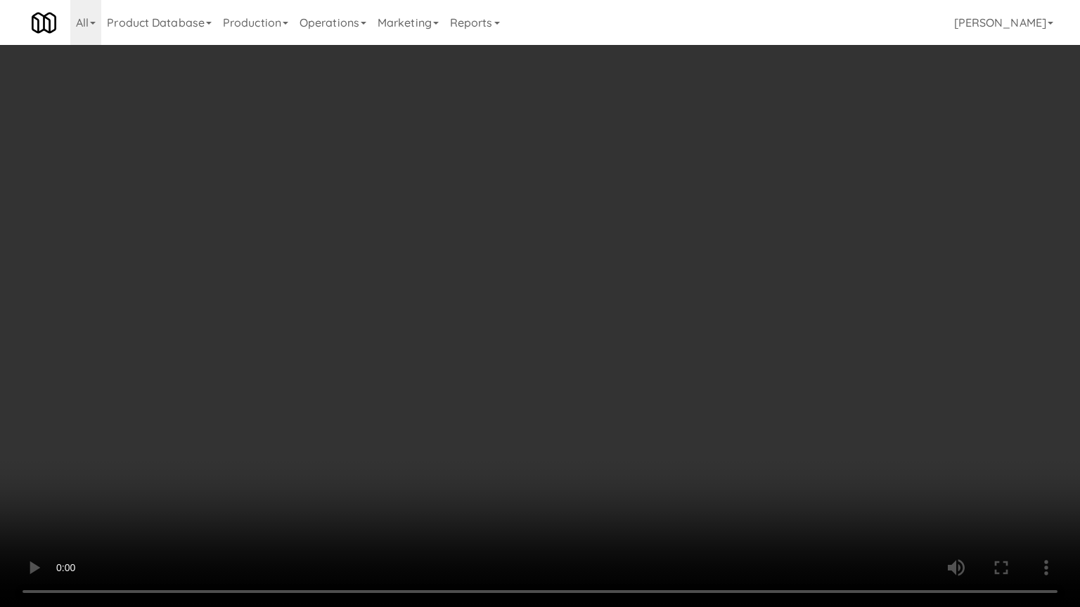
click at [651, 371] on video at bounding box center [540, 303] width 1080 height 607
click at [644, 367] on video at bounding box center [540, 303] width 1080 height 607
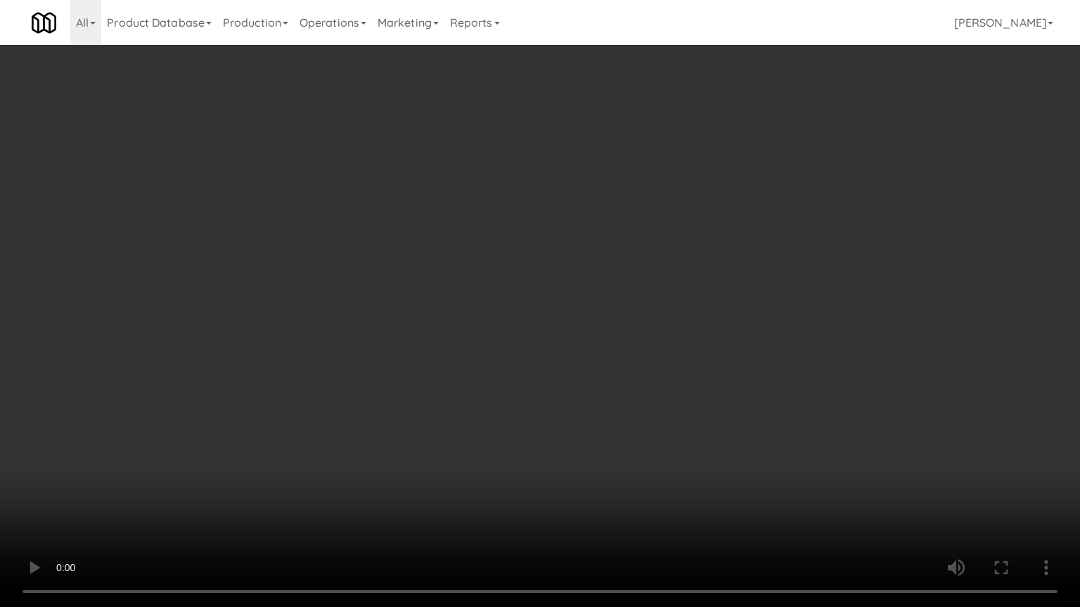
click at [644, 367] on video at bounding box center [540, 303] width 1080 height 607
click at [645, 368] on video at bounding box center [540, 303] width 1080 height 607
click at [691, 354] on video at bounding box center [540, 303] width 1080 height 607
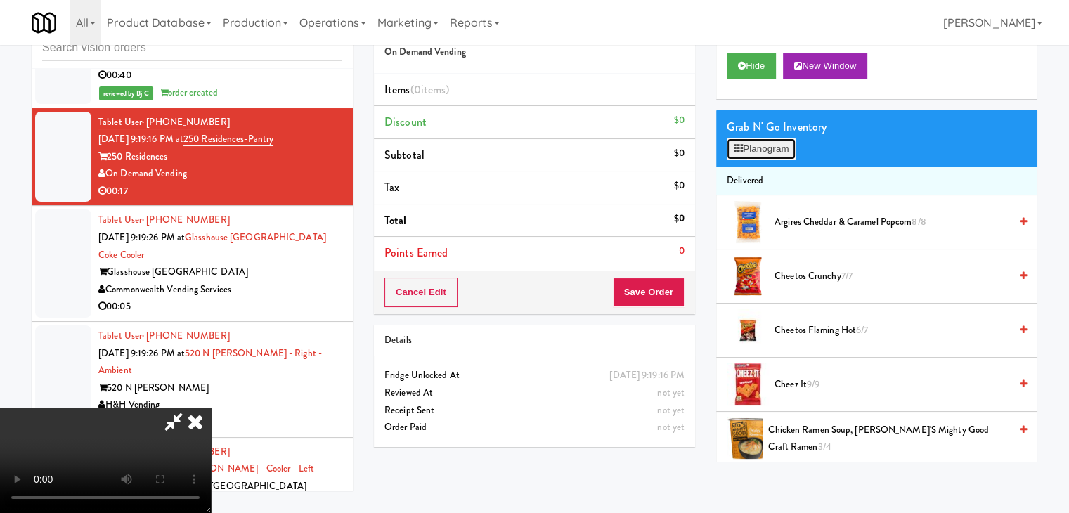
click at [779, 149] on button "Planogram" at bounding box center [761, 148] width 69 height 21
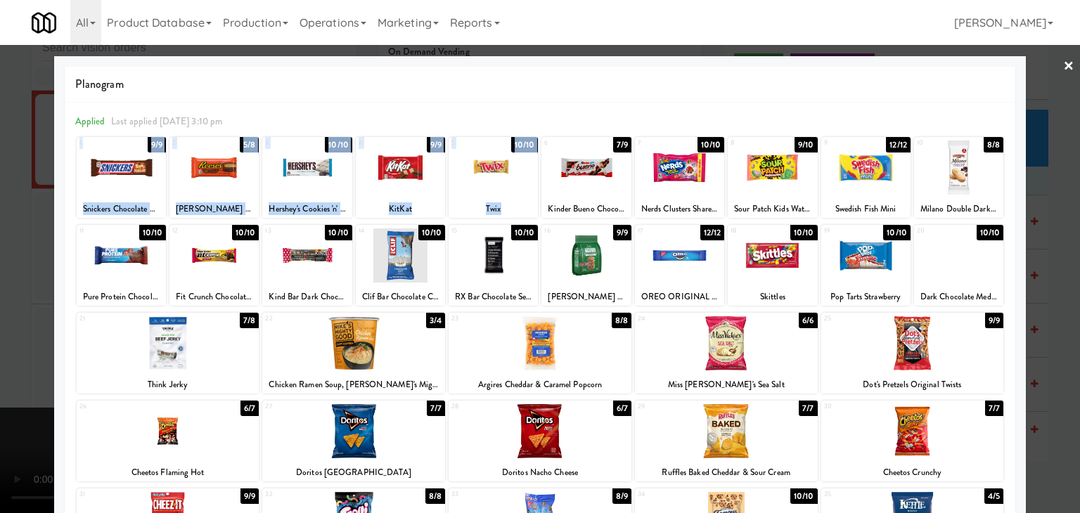
drag, startPoint x: 569, startPoint y: 168, endPoint x: 543, endPoint y: 112, distance: 62.0
click at [543, 112] on div "Applied Last applied [DATE] 3:10 pm 1 9/9 Snickers Chocolate Candy Bar 2 5/8 [P…" at bounding box center [540, 392] width 950 height 578
click at [494, 175] on div at bounding box center [492, 168] width 89 height 54
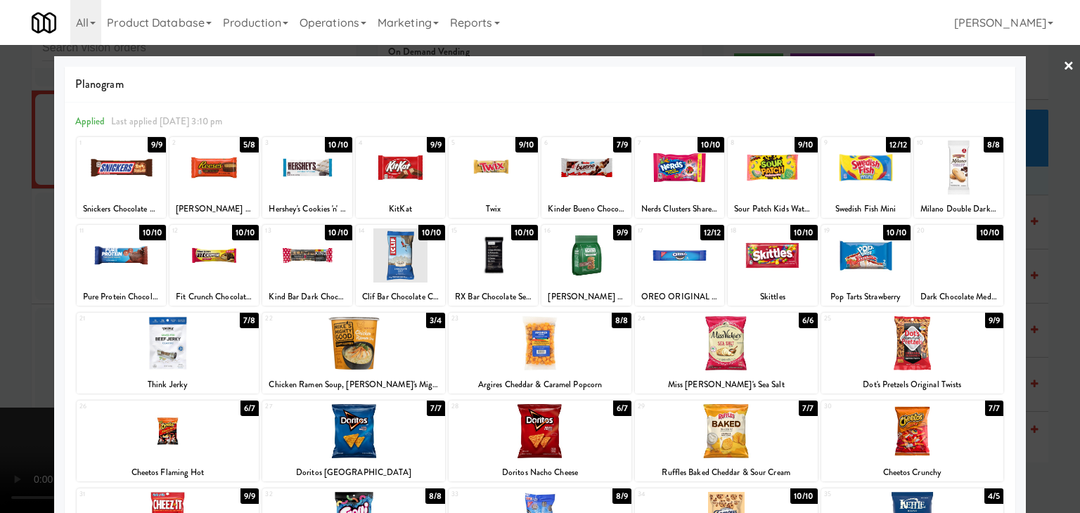
click at [754, 346] on div at bounding box center [726, 343] width 183 height 54
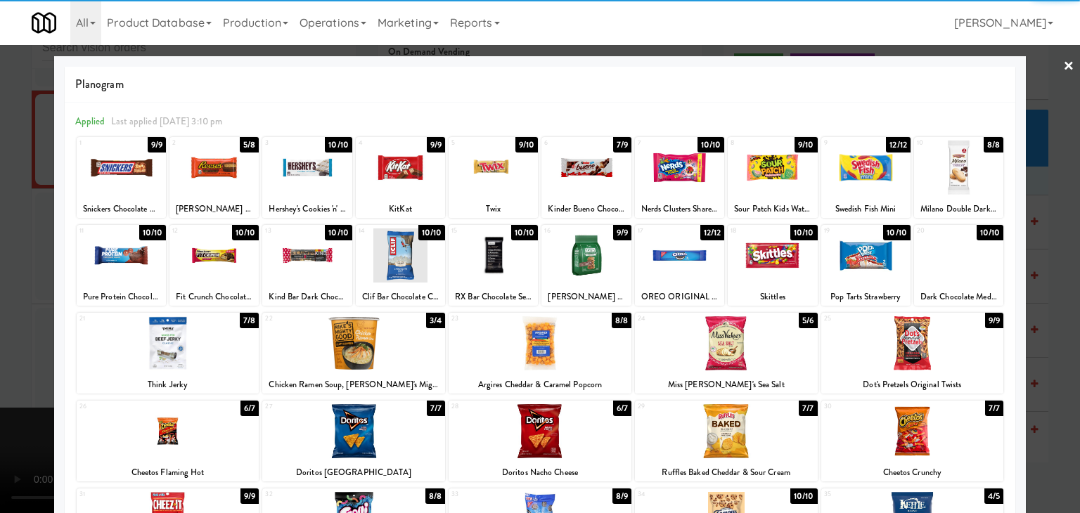
click at [1000, 341] on div "Applied Last applied [DATE] 3:10 pm 1 9/9 Snickers Chocolate Candy Bar 2 5/8 [P…" at bounding box center [540, 392] width 950 height 578
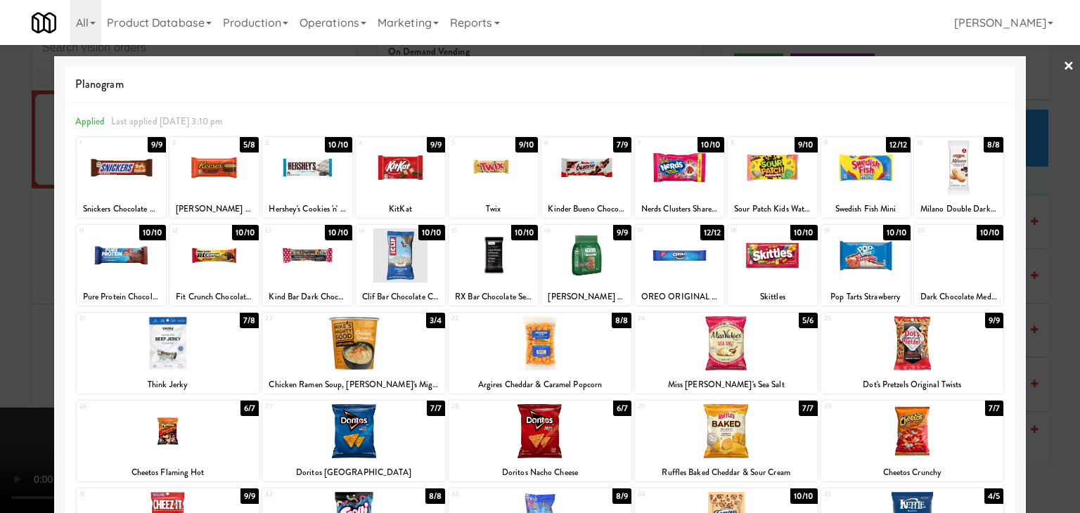
drag, startPoint x: 1052, startPoint y: 312, endPoint x: 987, endPoint y: 316, distance: 65.5
click at [1052, 313] on div at bounding box center [540, 256] width 1080 height 513
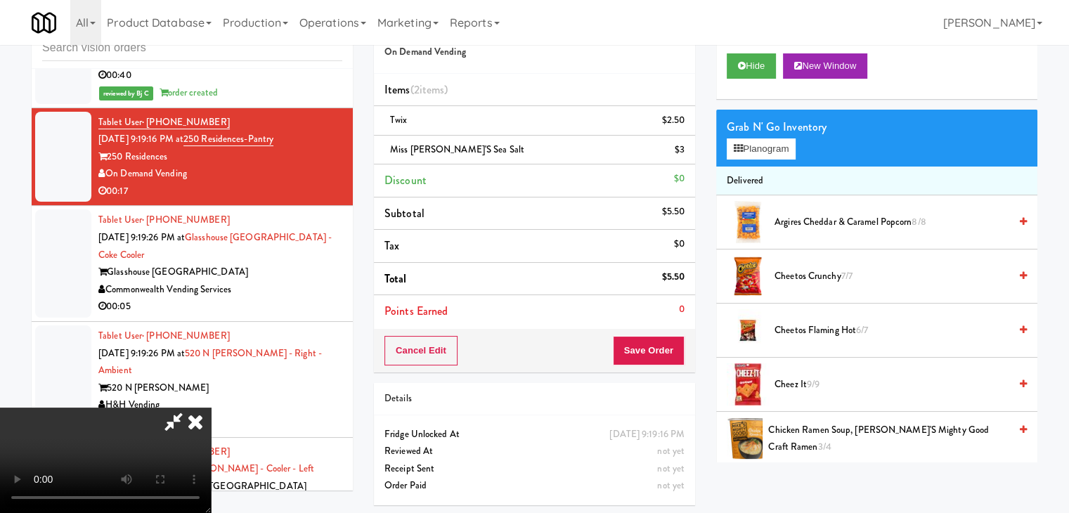
click at [211, 408] on video at bounding box center [105, 460] width 211 height 105
click at [673, 348] on button "Save Order" at bounding box center [649, 351] width 72 height 30
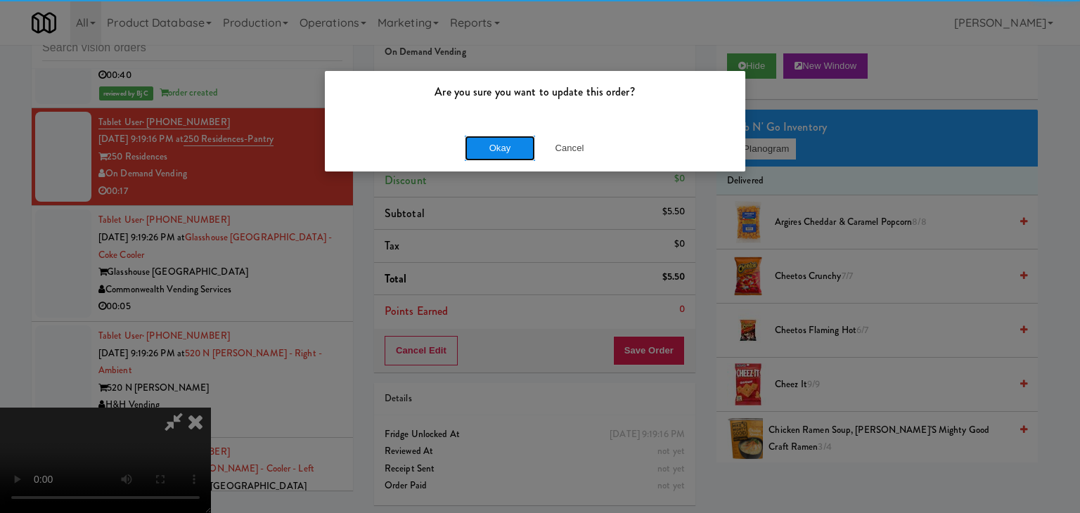
click at [510, 136] on button "Okay" at bounding box center [500, 148] width 70 height 25
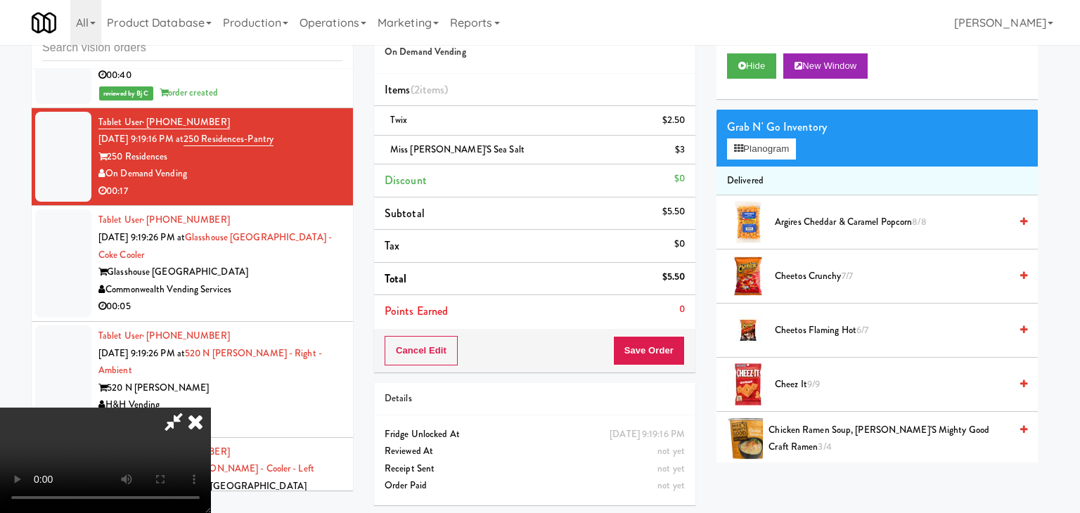
click at [508, 141] on body "Are you sure you want to update this order? Okay Cancel Okay Are you sure you w…" at bounding box center [540, 256] width 1080 height 513
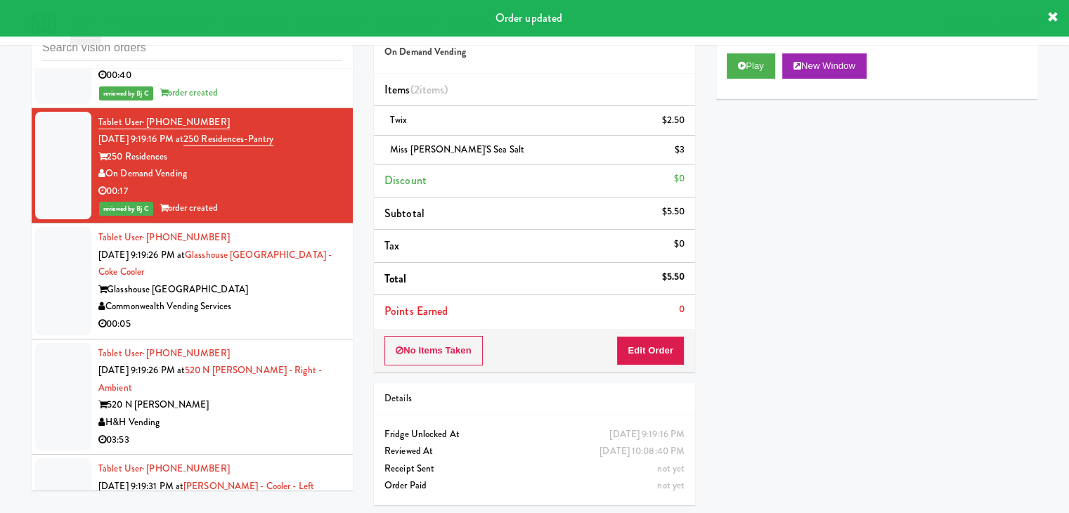
click at [285, 298] on div "Commonwealth Vending Services" at bounding box center [220, 307] width 244 height 18
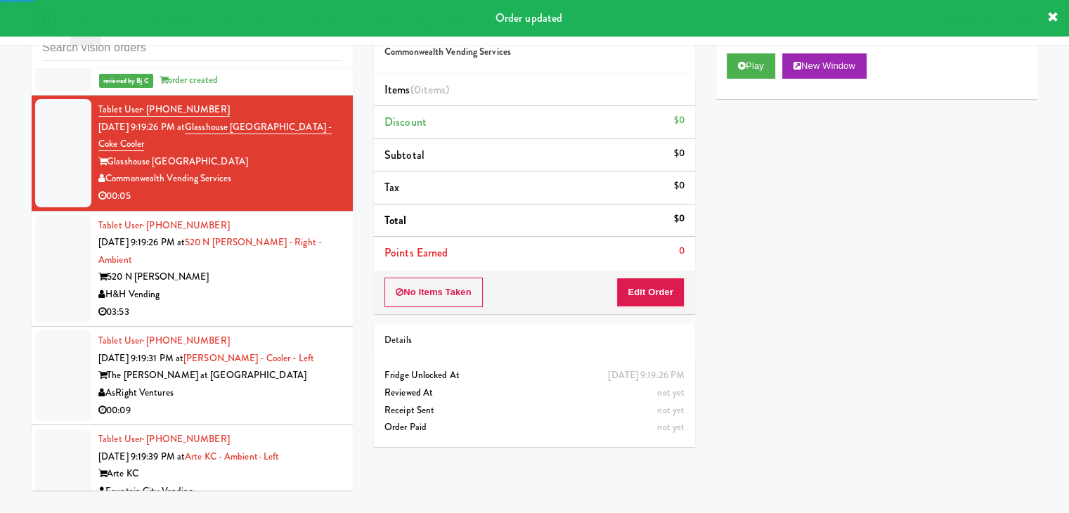
scroll to position [9172, 0]
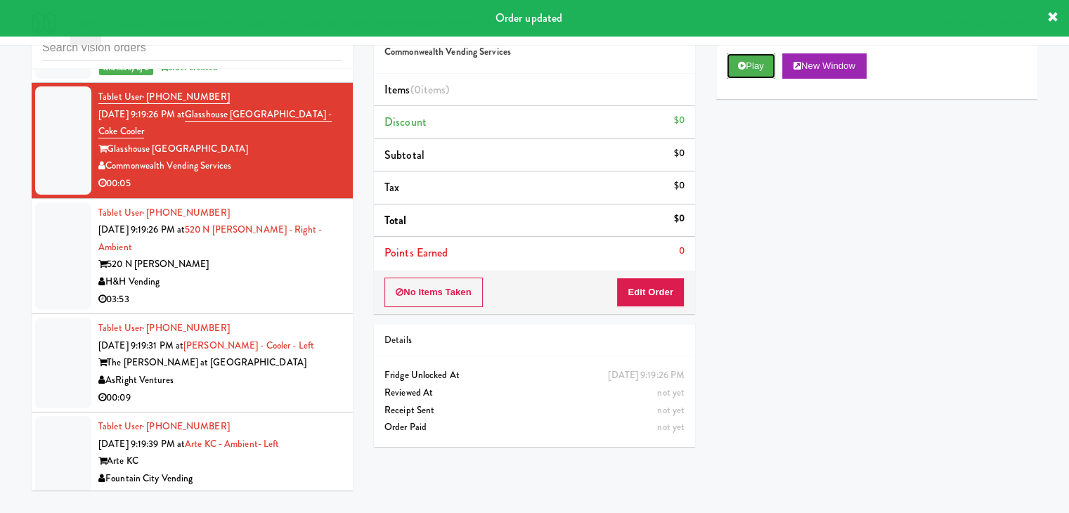
drag, startPoint x: 757, startPoint y: 70, endPoint x: 747, endPoint y: 78, distance: 13.0
click at [757, 69] on button "Play" at bounding box center [751, 65] width 49 height 25
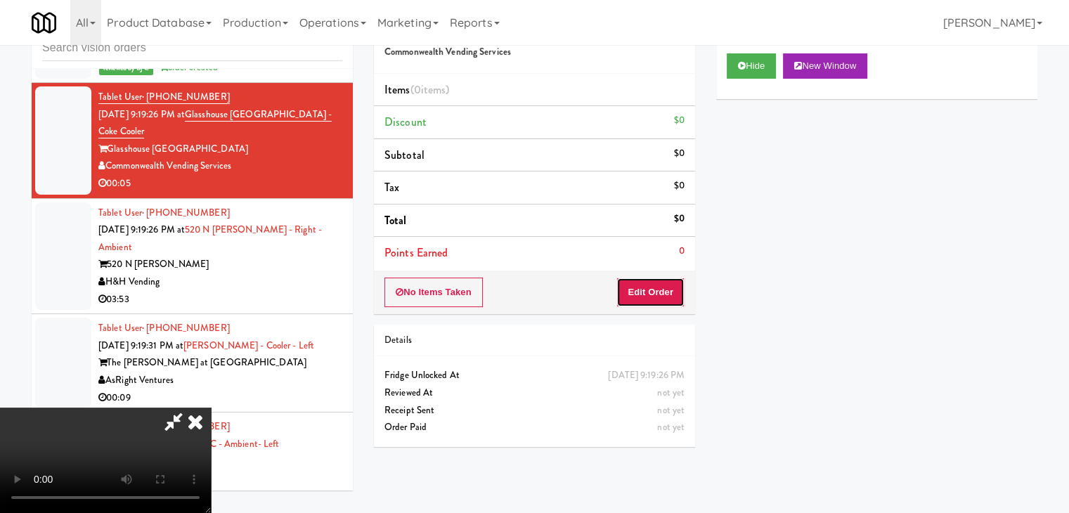
click at [650, 292] on button "Edit Order" at bounding box center [651, 293] width 68 height 30
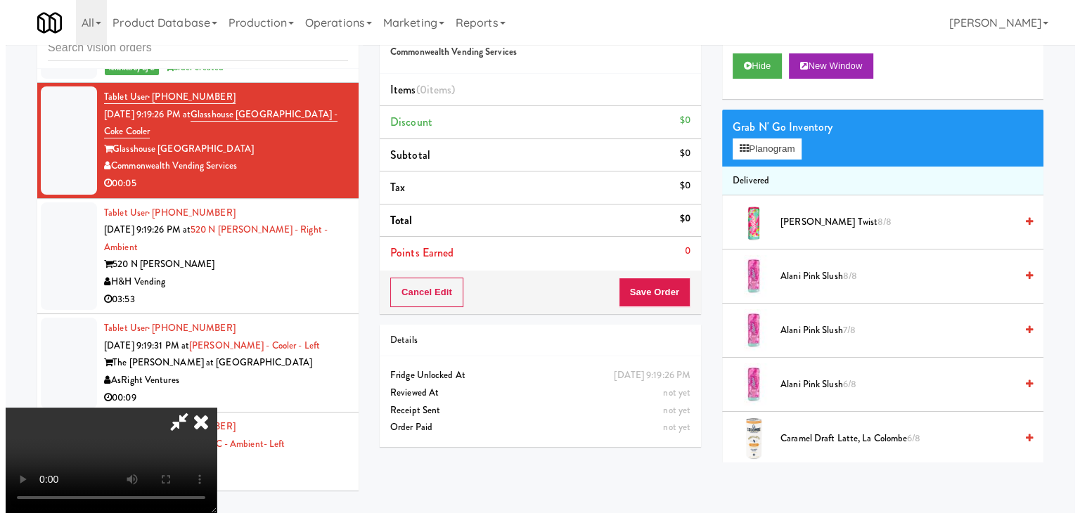
scroll to position [0, 0]
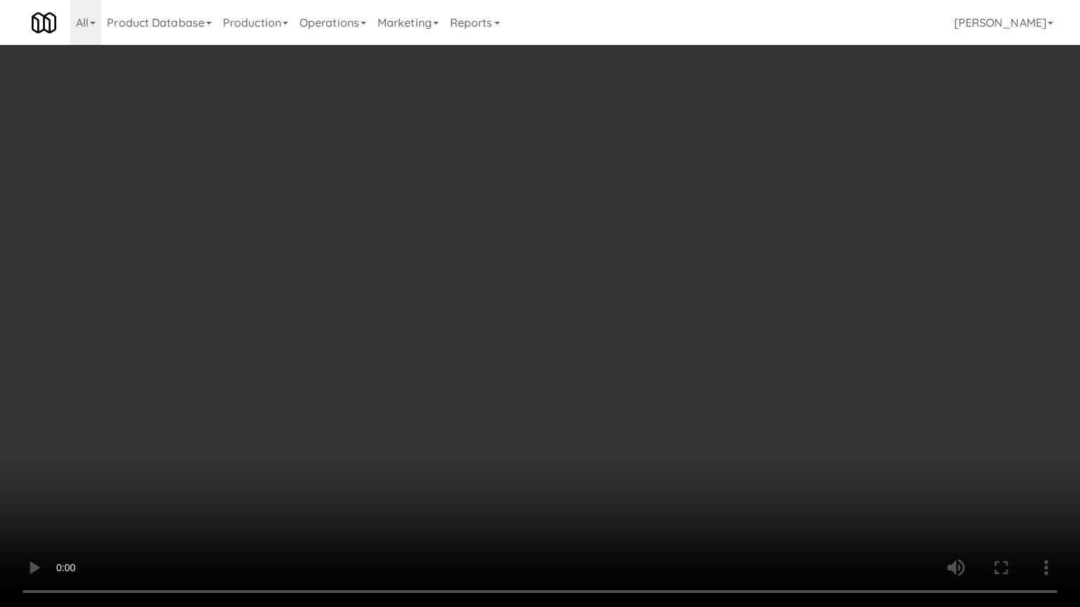
click at [577, 394] on video at bounding box center [540, 303] width 1080 height 607
click at [581, 396] on video at bounding box center [540, 303] width 1080 height 607
click at [604, 382] on video at bounding box center [540, 303] width 1080 height 607
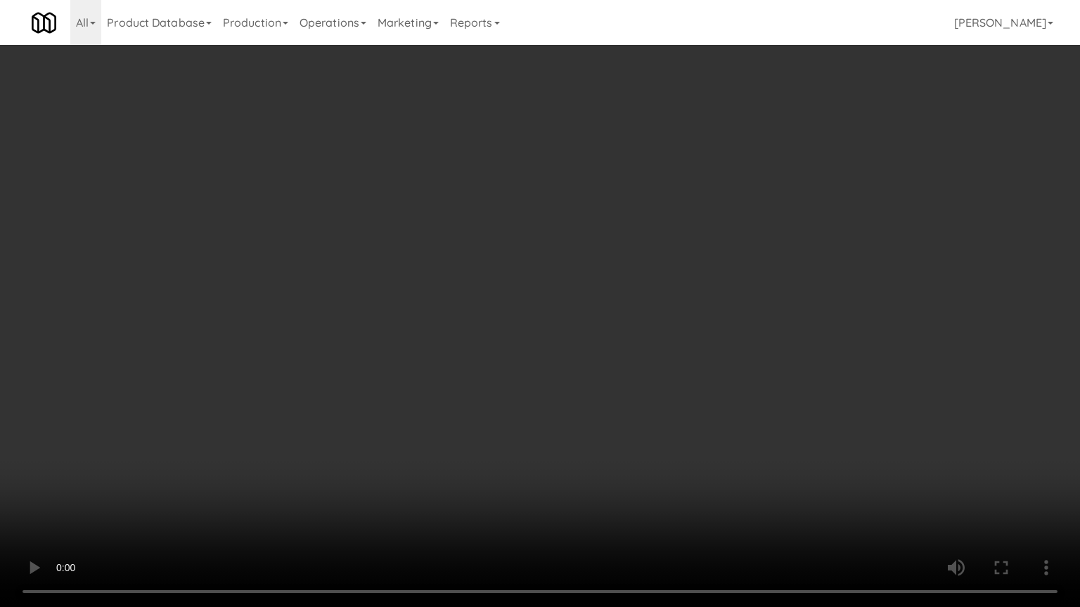
drag, startPoint x: 604, startPoint y: 382, endPoint x: 752, endPoint y: 189, distance: 243.7
click at [607, 379] on video at bounding box center [540, 303] width 1080 height 607
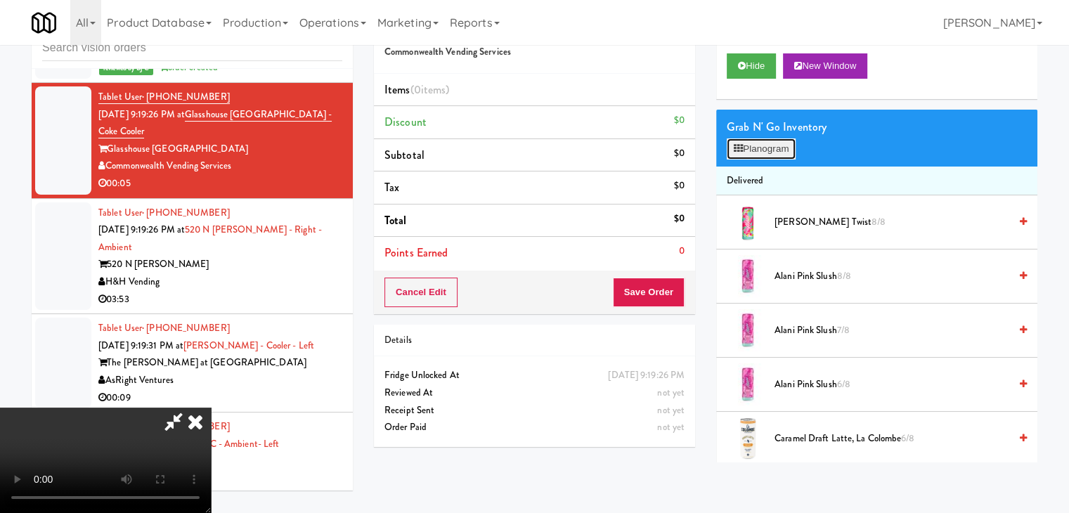
click at [792, 149] on button "Planogram" at bounding box center [761, 148] width 69 height 21
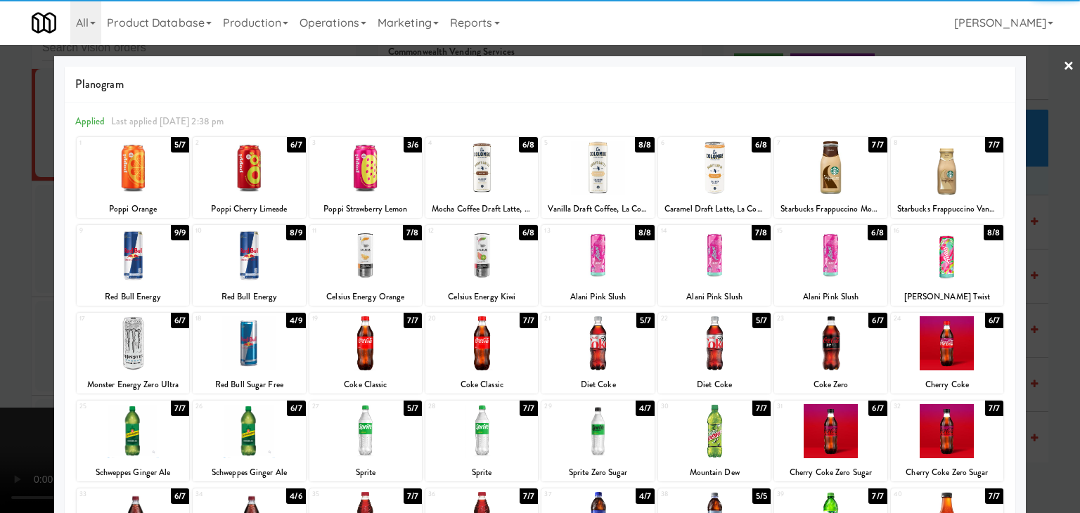
click at [836, 335] on div at bounding box center [830, 343] width 112 height 54
drag, startPoint x: 1063, startPoint y: 337, endPoint x: 1056, endPoint y: 340, distance: 7.6
click at [1058, 340] on div at bounding box center [540, 256] width 1080 height 513
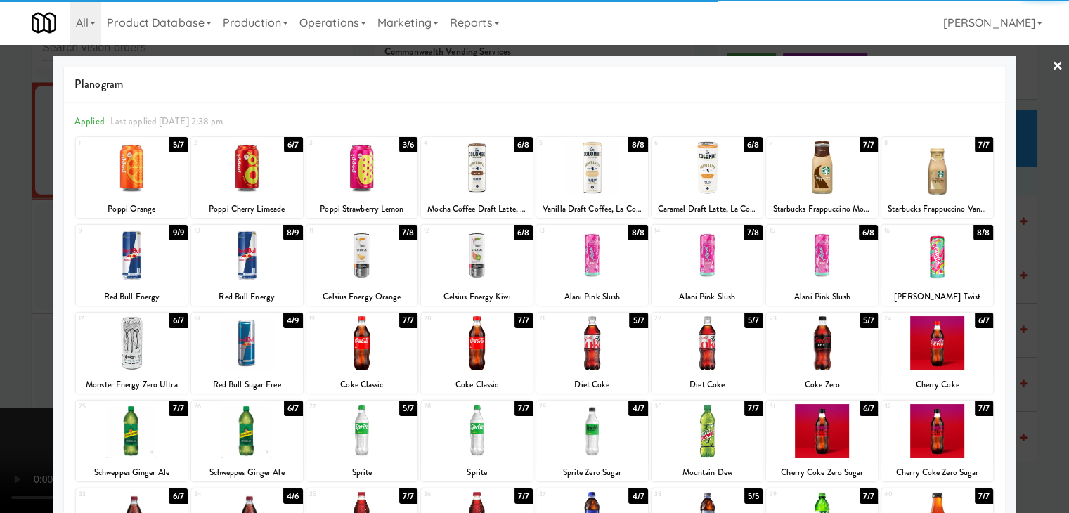
click at [1056, 340] on div "inbox reviewed all all unclear take inventory issue suspicious failed recent Ta…" at bounding box center [534, 254] width 1069 height 496
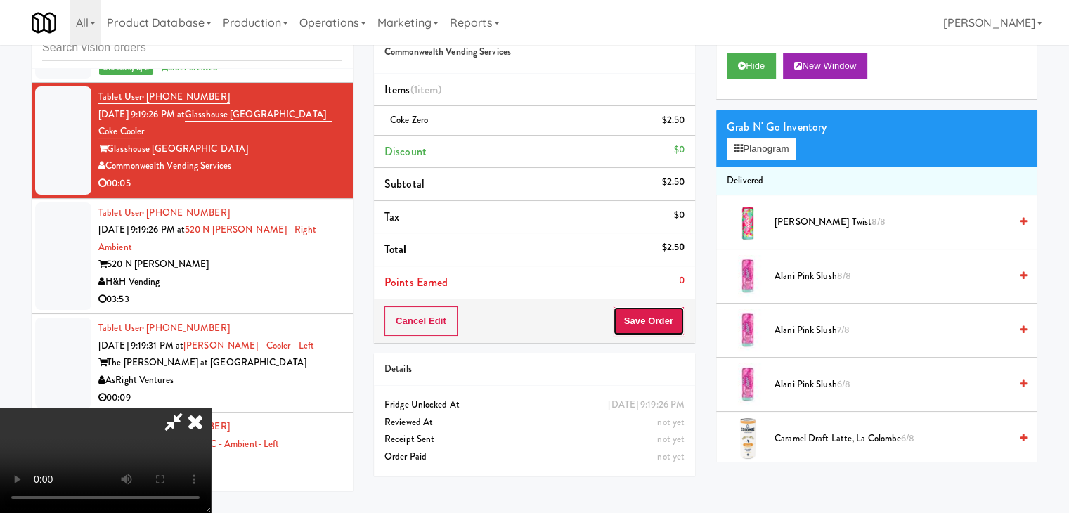
click at [654, 328] on button "Save Order" at bounding box center [649, 321] width 72 height 30
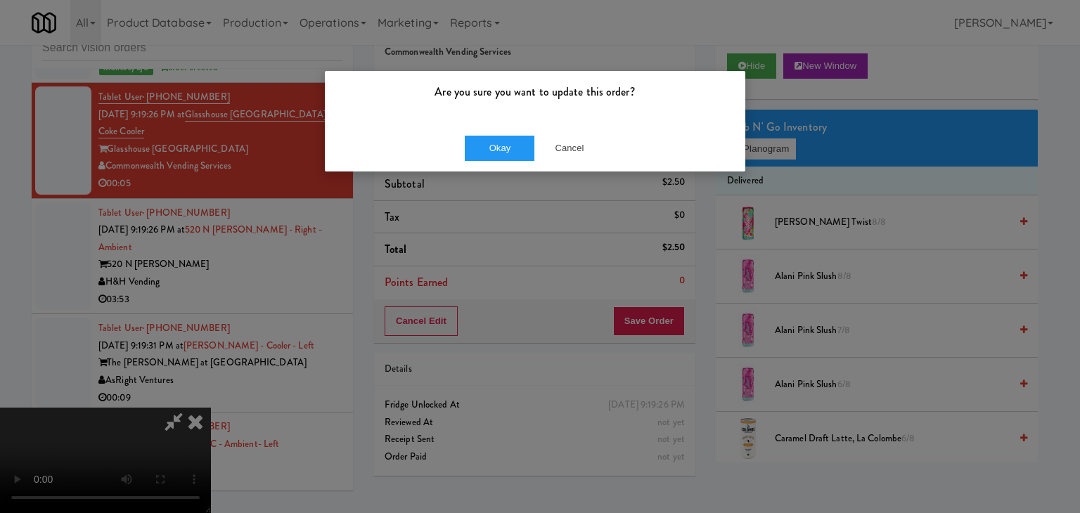
click at [571, 171] on div "Are you sure you want to update this order? Okay Cancel" at bounding box center [540, 256] width 1080 height 513
click at [576, 138] on button "Cancel" at bounding box center [569, 148] width 70 height 25
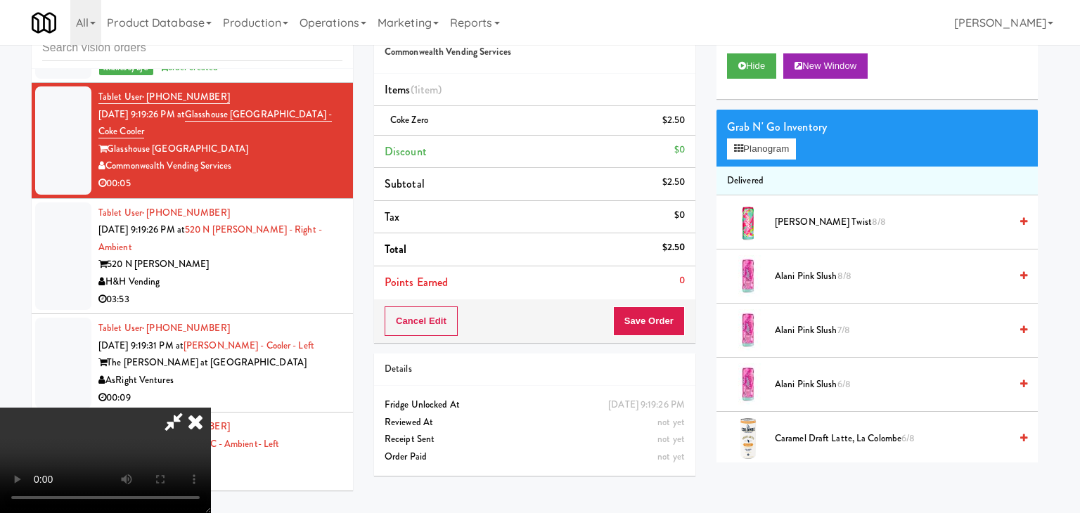
click at [574, 139] on div at bounding box center [540, 256] width 1080 height 513
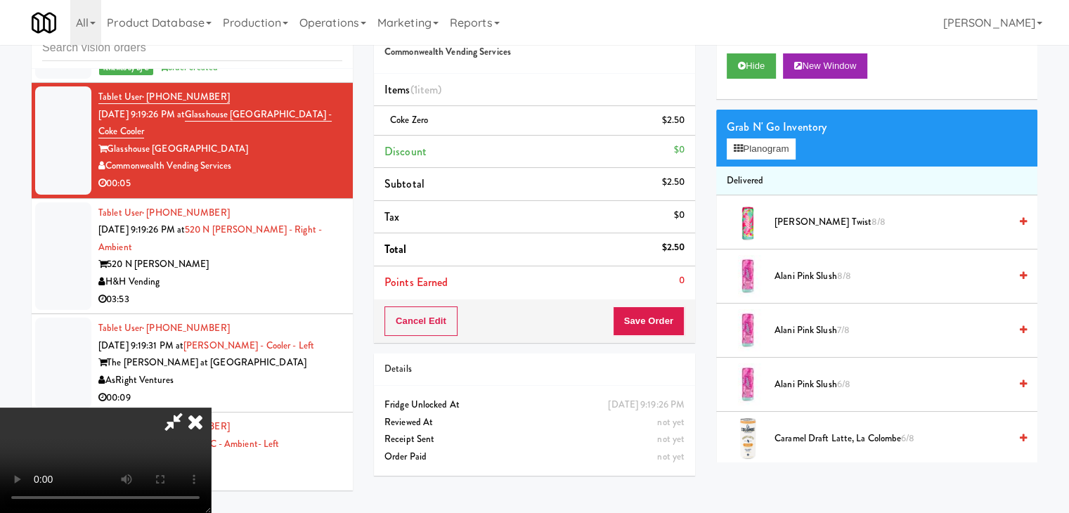
click at [211, 408] on video at bounding box center [105, 460] width 211 height 105
click at [689, 132] on link at bounding box center [683, 126] width 13 height 18
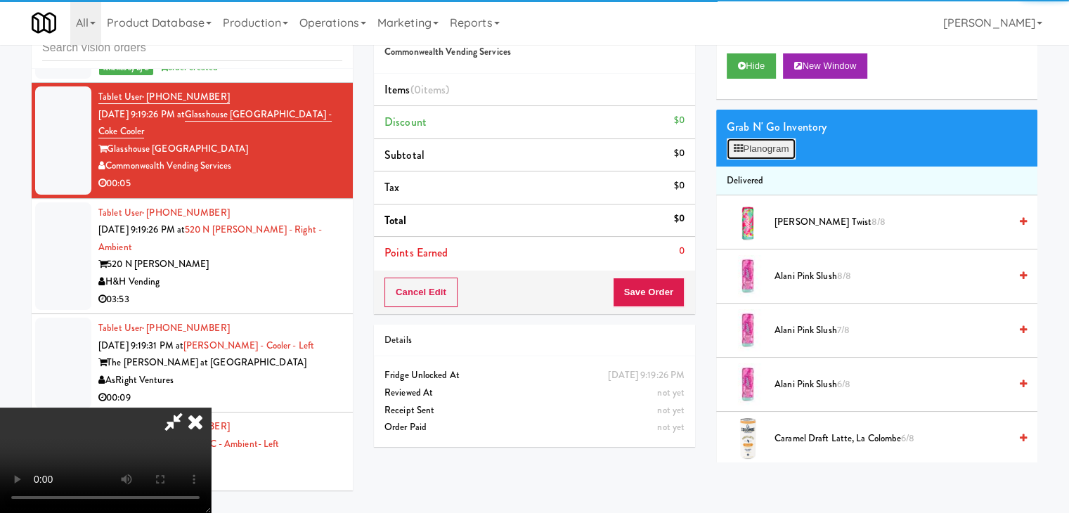
click at [756, 150] on button "Planogram" at bounding box center [761, 148] width 69 height 21
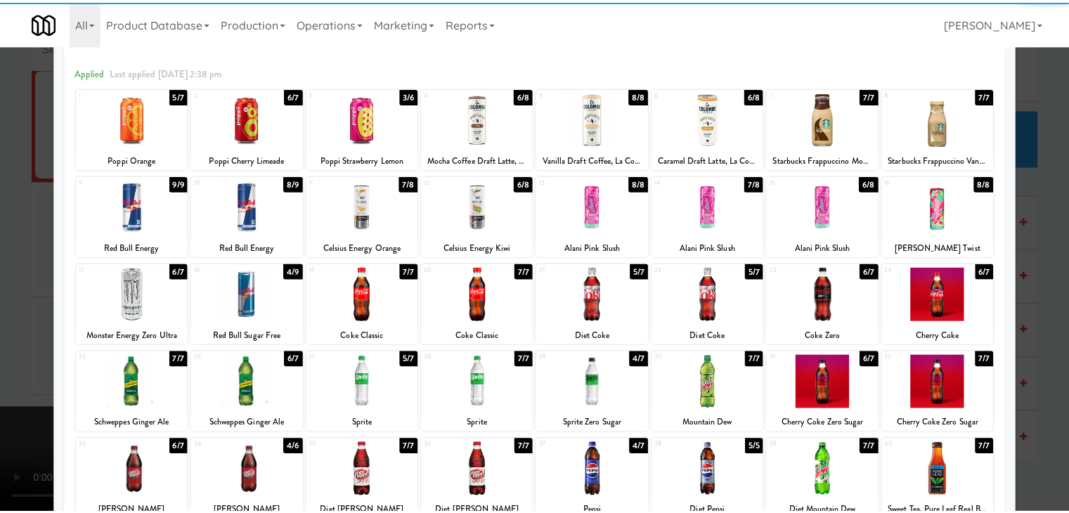
scroll to position [177, 0]
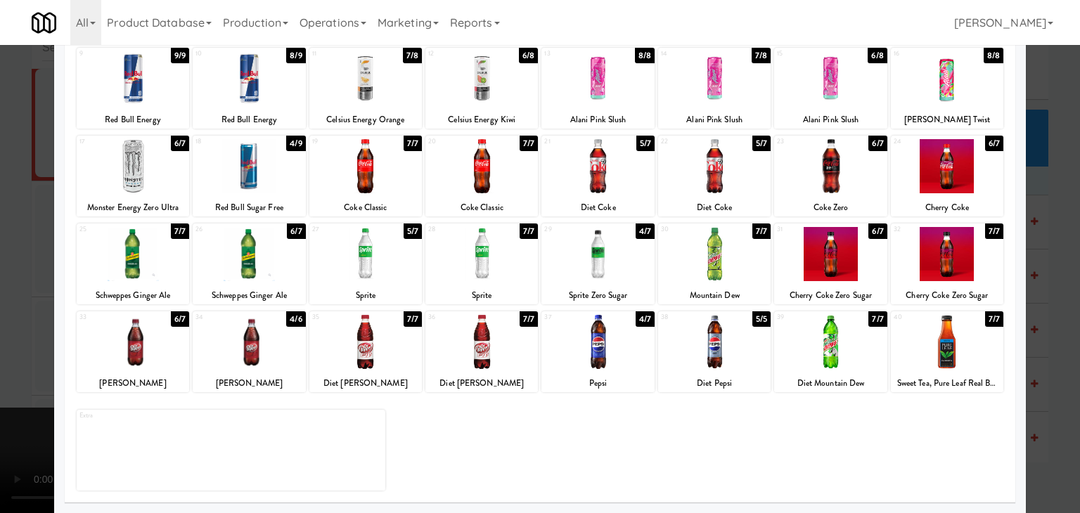
click at [827, 243] on div at bounding box center [830, 254] width 112 height 54
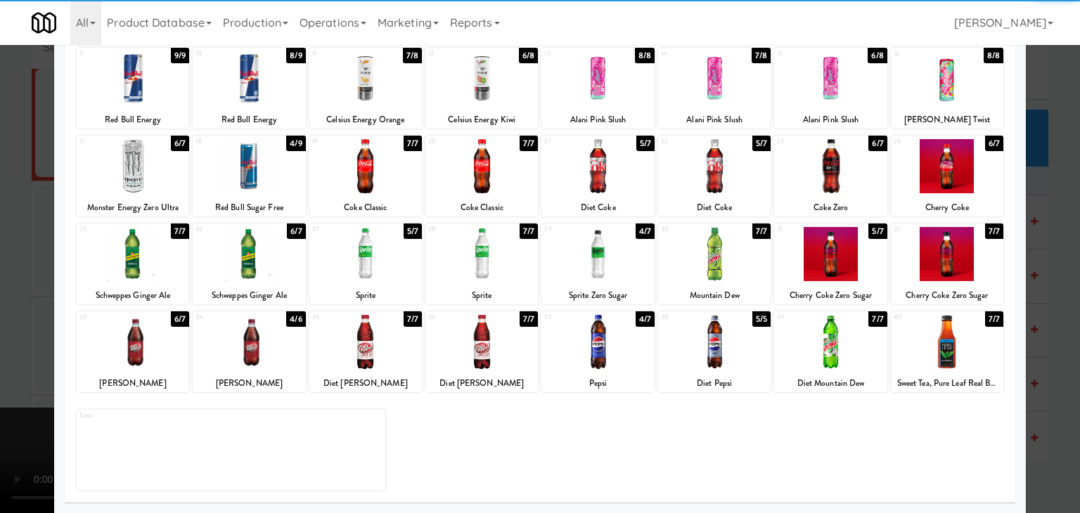
click at [1040, 259] on div at bounding box center [540, 256] width 1080 height 513
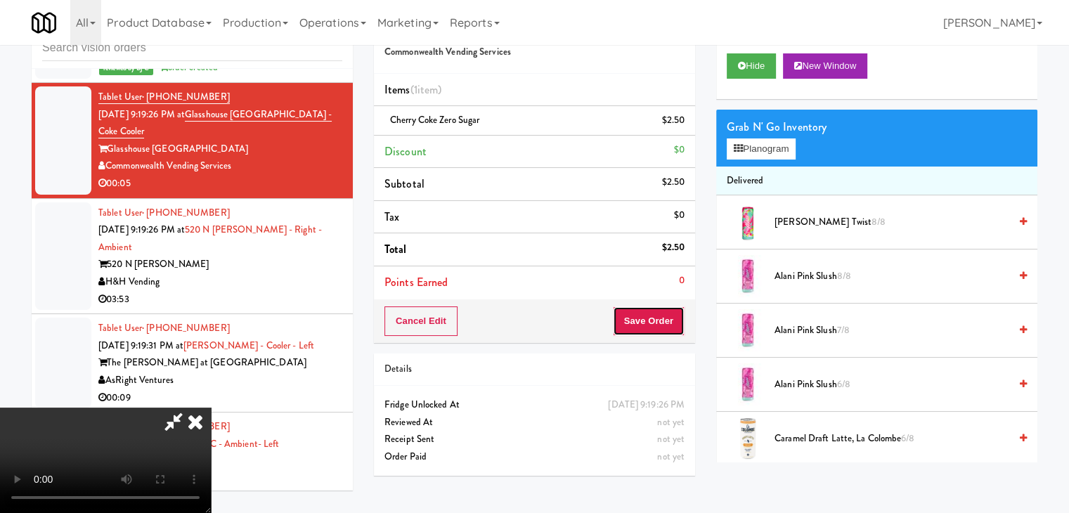
click at [675, 316] on button "Save Order" at bounding box center [649, 321] width 72 height 30
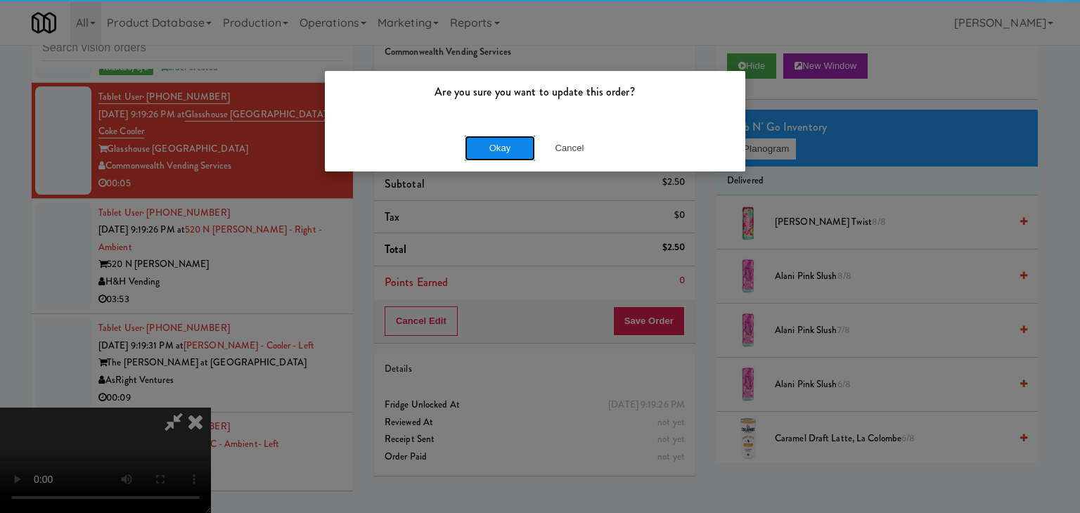
click at [489, 141] on button "Okay" at bounding box center [500, 148] width 70 height 25
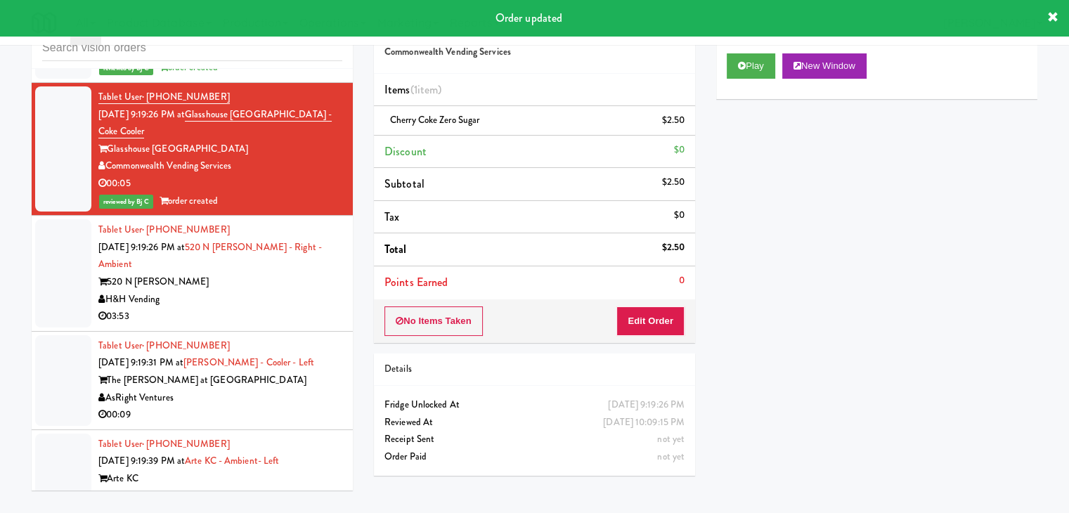
drag, startPoint x: 309, startPoint y: 266, endPoint x: 315, endPoint y: 260, distance: 8.9
click at [309, 308] on div "03:53" at bounding box center [220, 317] width 244 height 18
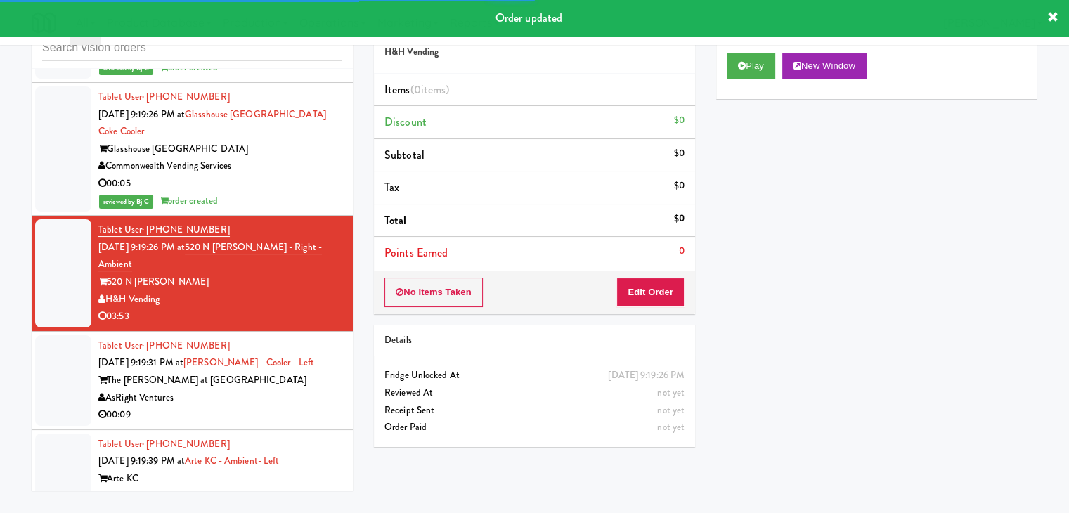
click at [756, 79] on div "Play New Window" at bounding box center [876, 71] width 321 height 56
click at [748, 64] on button "Play" at bounding box center [751, 65] width 49 height 25
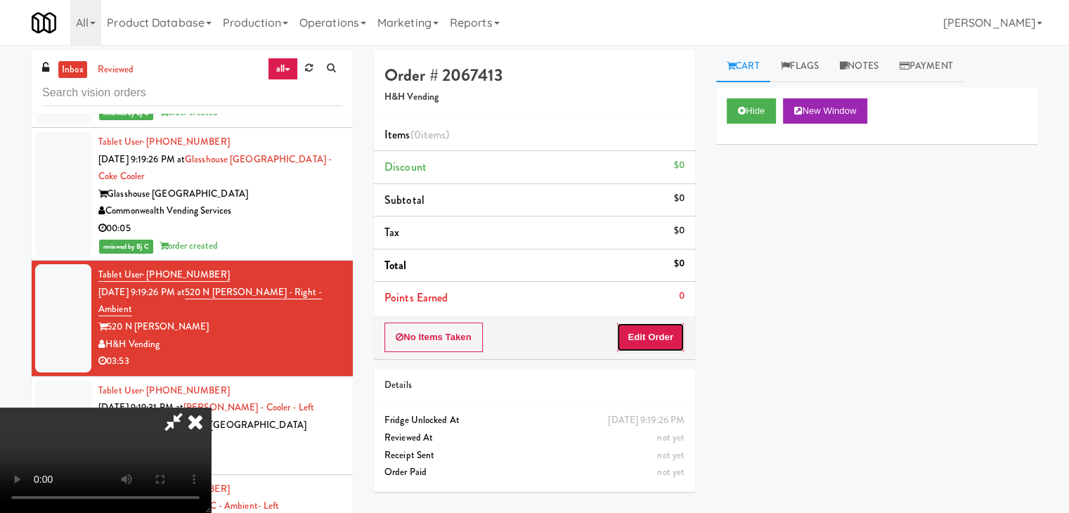
click at [658, 331] on button "Edit Order" at bounding box center [651, 338] width 68 height 30
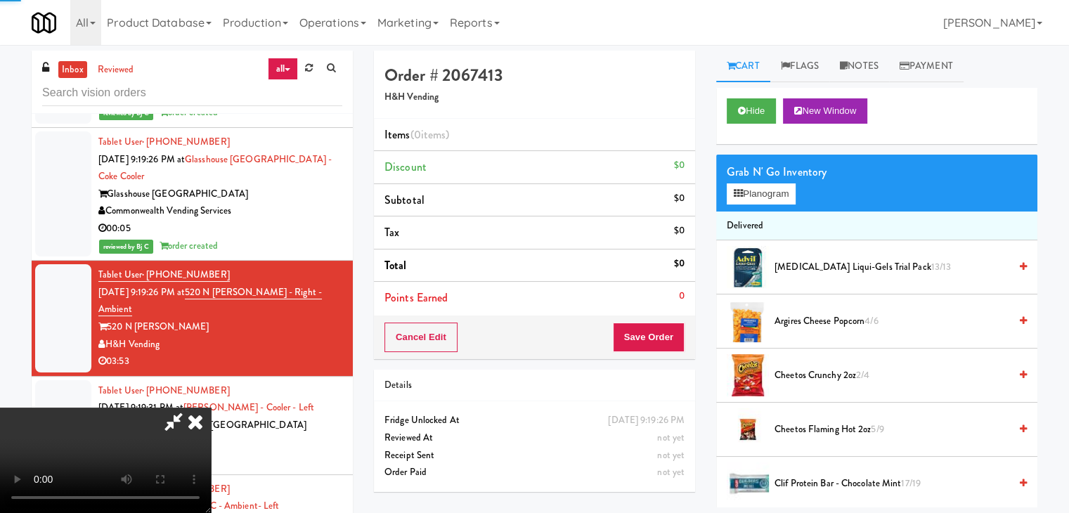
click at [211, 408] on video at bounding box center [105, 460] width 211 height 105
drag, startPoint x: 529, startPoint y: 324, endPoint x: 529, endPoint y: 385, distance: 61.2
click at [211, 408] on video at bounding box center [105, 460] width 211 height 105
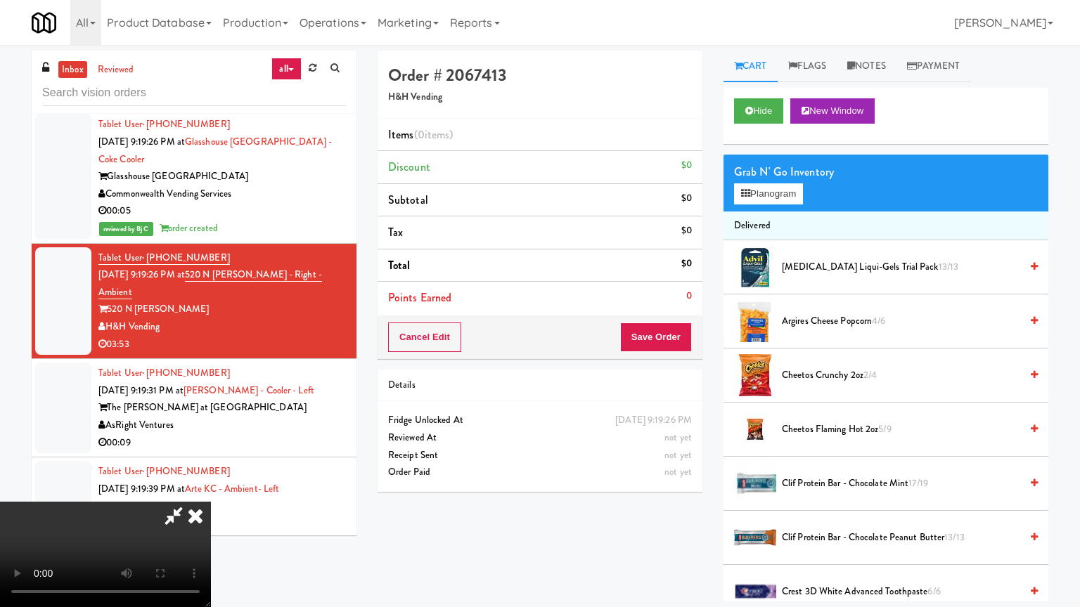
click at [211, 502] on video at bounding box center [105, 554] width 211 height 105
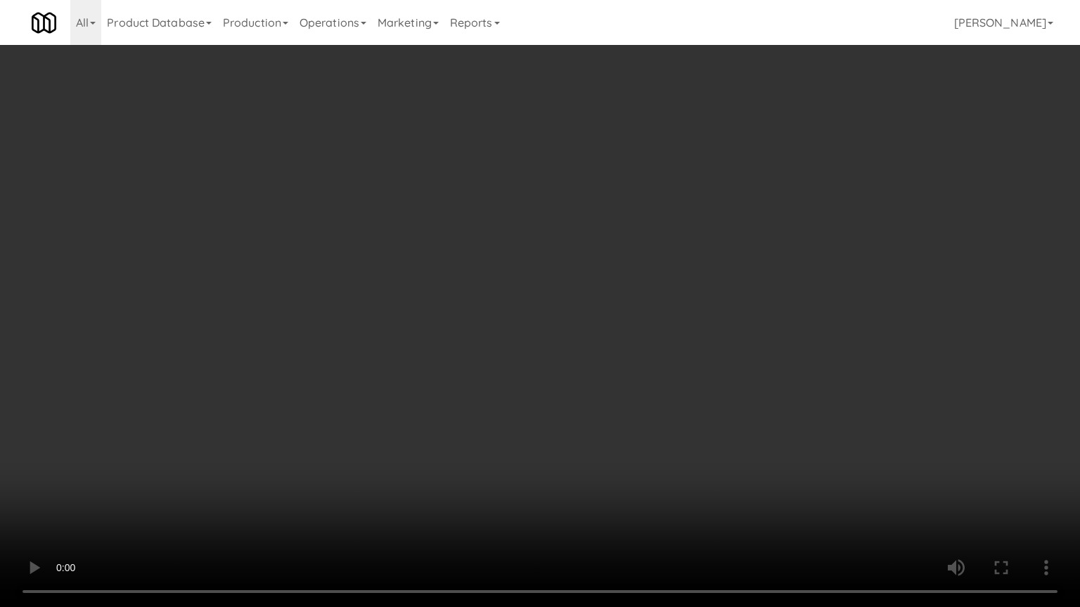
drag, startPoint x: 624, startPoint y: 447, endPoint x: 640, endPoint y: 450, distance: 16.4
click at [625, 447] on video at bounding box center [540, 303] width 1080 height 607
click at [714, 380] on video at bounding box center [540, 303] width 1080 height 607
click at [714, 381] on video at bounding box center [540, 303] width 1080 height 607
click at [715, 381] on video at bounding box center [540, 303] width 1080 height 607
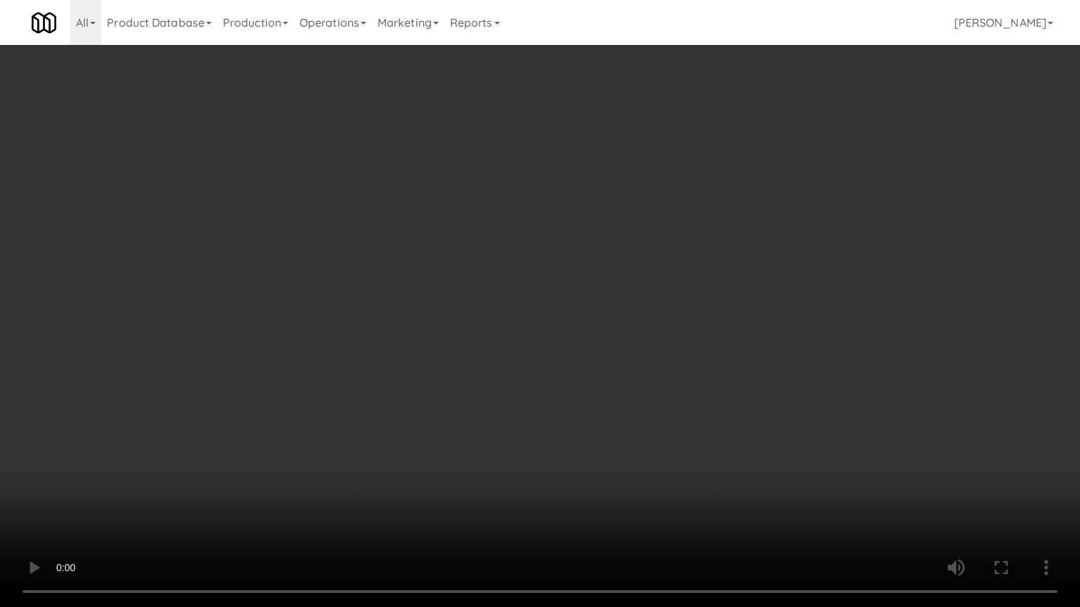
click at [715, 381] on video at bounding box center [540, 303] width 1080 height 607
drag, startPoint x: 728, startPoint y: 380, endPoint x: 738, endPoint y: 383, distance: 10.5
click at [731, 381] on video at bounding box center [540, 303] width 1080 height 607
click at [685, 406] on video at bounding box center [540, 303] width 1080 height 607
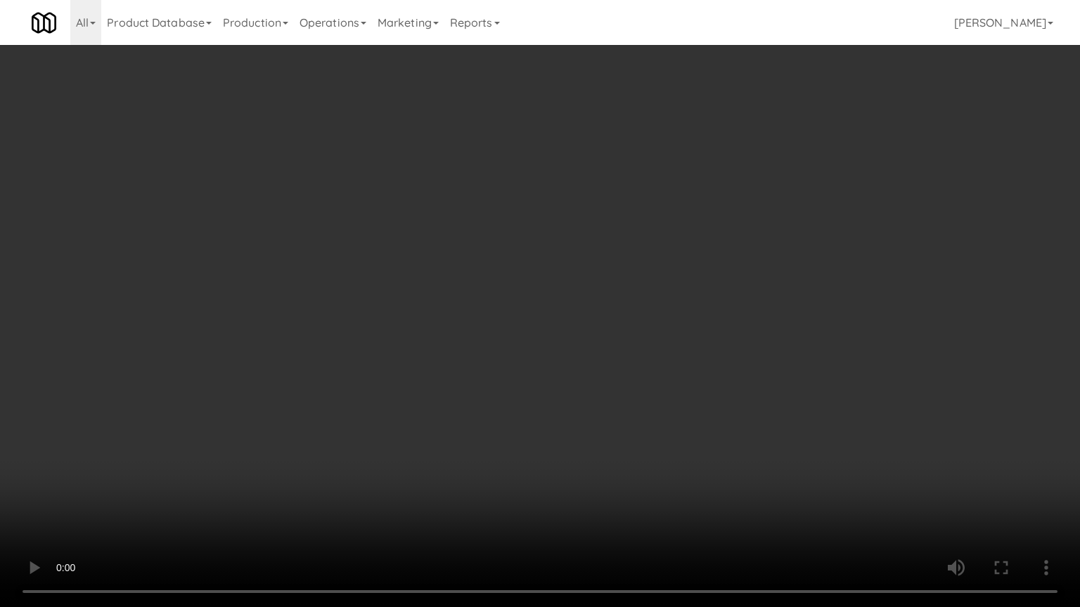
click at [685, 406] on video at bounding box center [540, 303] width 1080 height 607
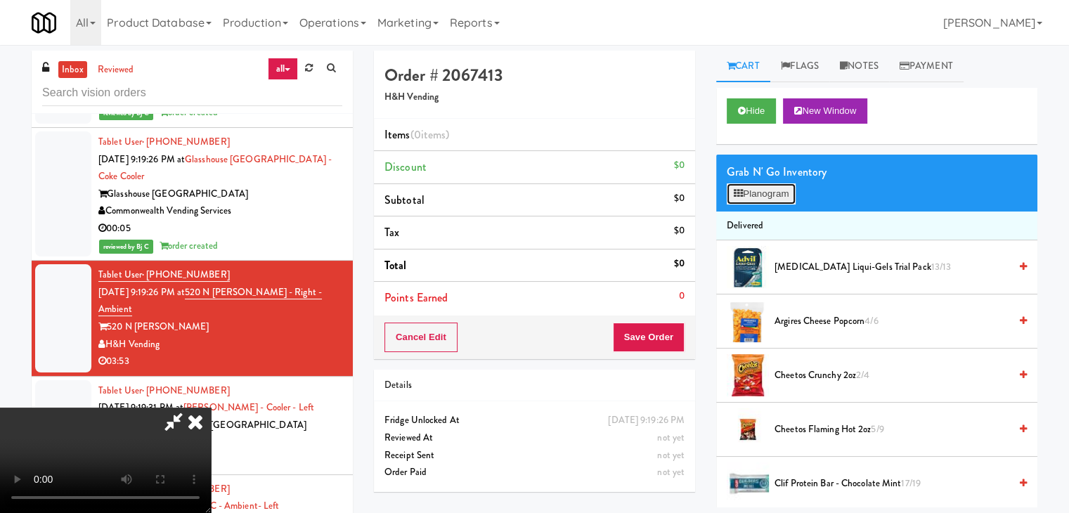
click at [773, 196] on button "Planogram" at bounding box center [761, 193] width 69 height 21
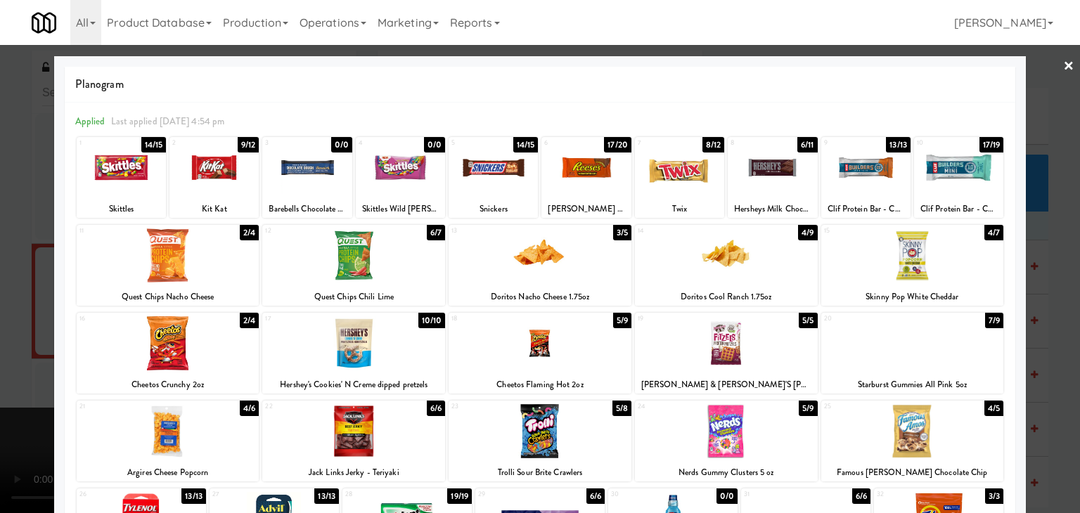
click at [659, 180] on div at bounding box center [679, 168] width 89 height 54
drag, startPoint x: 0, startPoint y: 330, endPoint x: 247, endPoint y: 335, distance: 247.5
click at [14, 330] on div at bounding box center [540, 256] width 1080 height 513
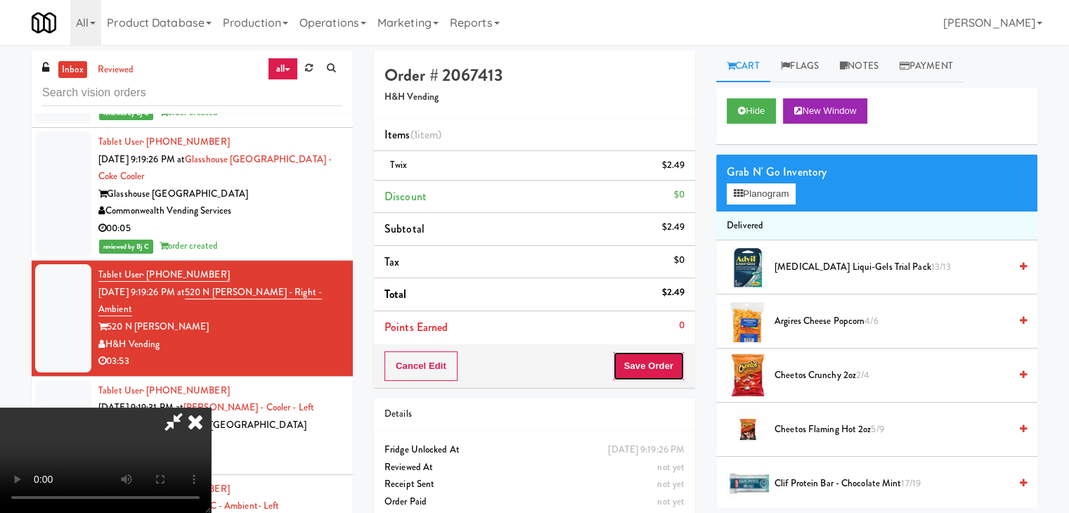
click at [678, 374] on button "Save Order" at bounding box center [649, 366] width 72 height 30
click at [678, 373] on button "Save Order" at bounding box center [649, 366] width 72 height 30
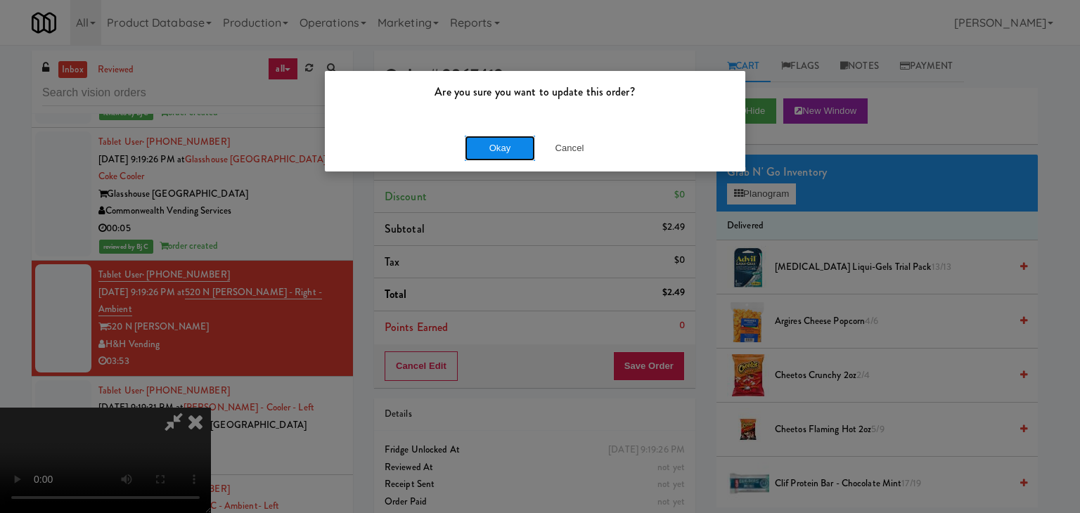
click at [486, 144] on button "Okay" at bounding box center [500, 148] width 70 height 25
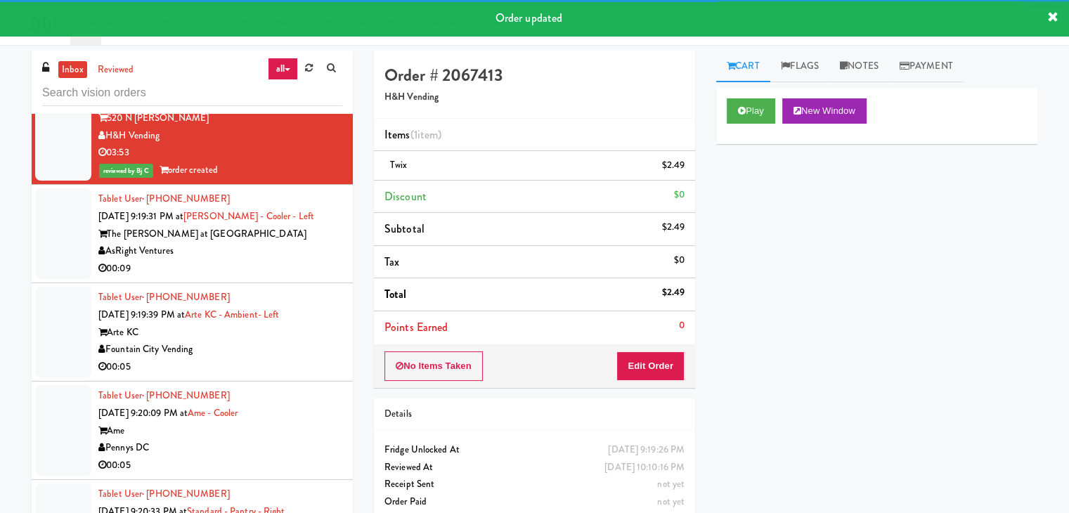
scroll to position [9383, 0]
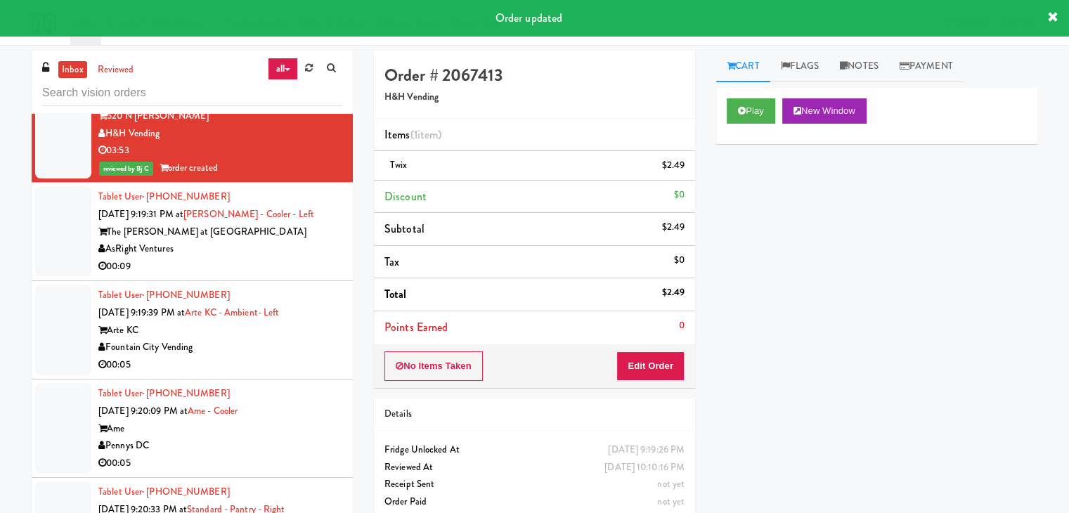
click at [295, 240] on div "AsRight Ventures" at bounding box center [220, 249] width 244 height 18
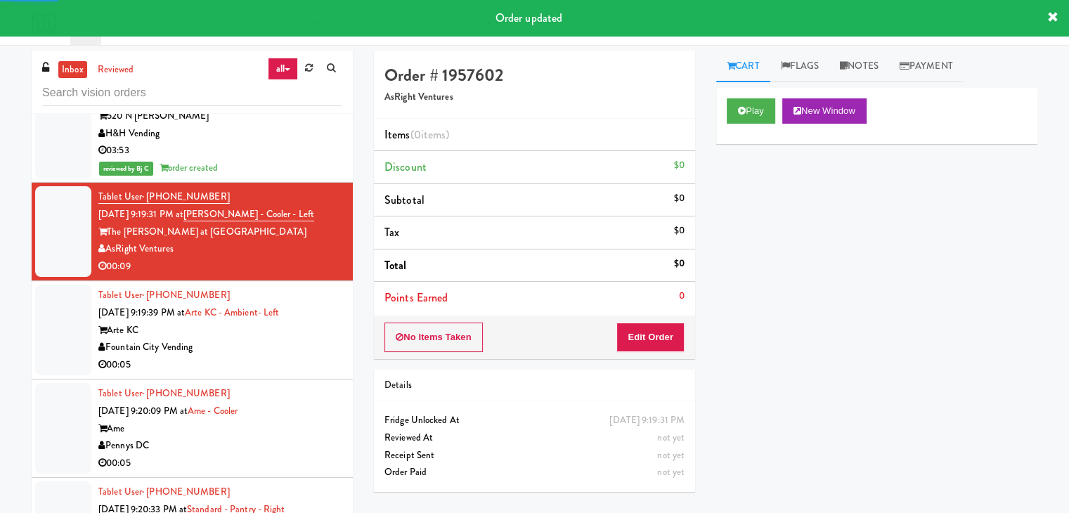
click at [762, 96] on div "Play New Window" at bounding box center [876, 116] width 321 height 56
click at [756, 107] on button "Play" at bounding box center [751, 110] width 49 height 25
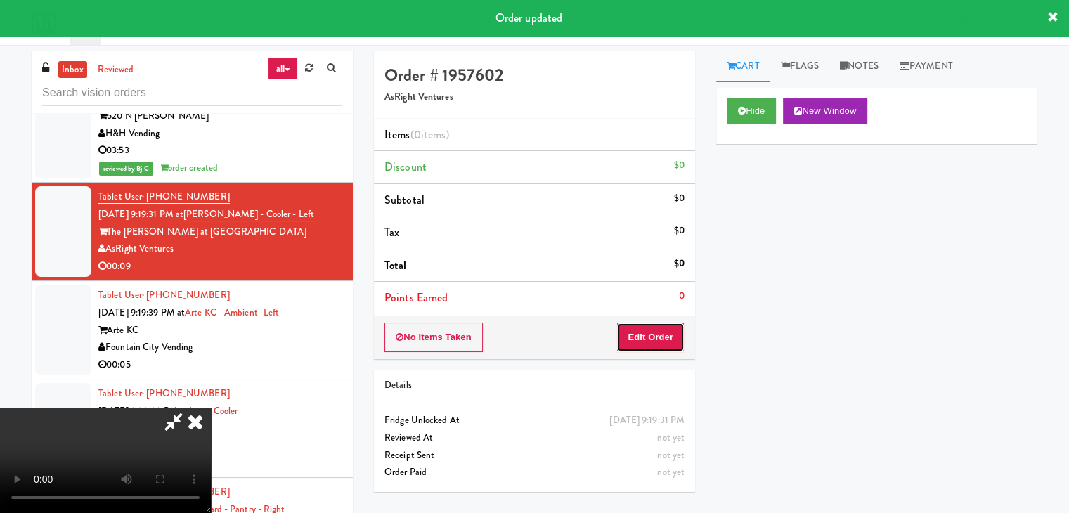
click at [652, 331] on button "Edit Order" at bounding box center [651, 338] width 68 height 30
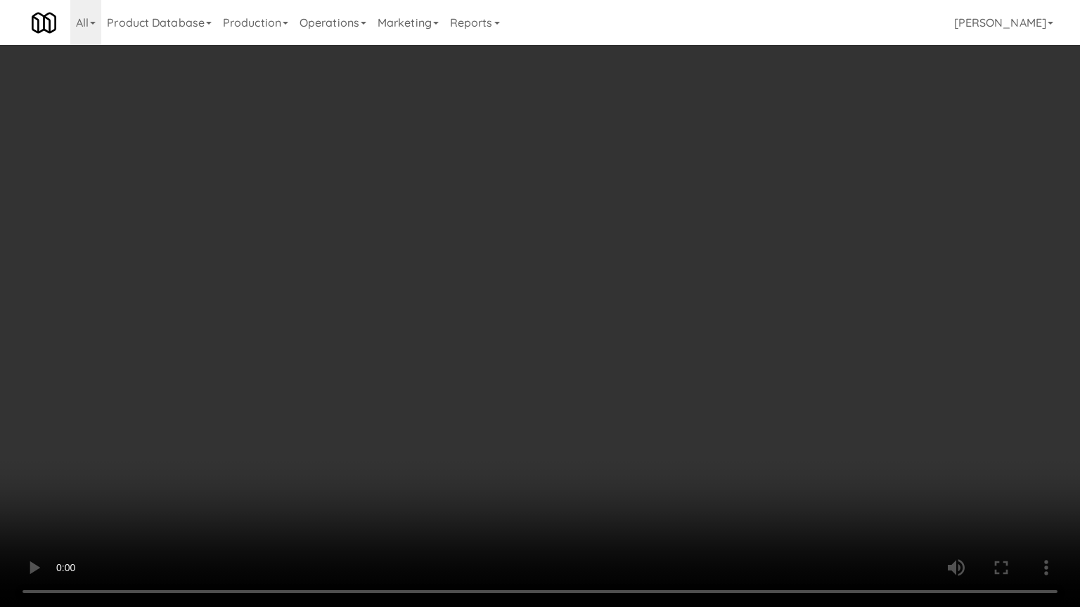
click at [614, 450] on video at bounding box center [540, 303] width 1080 height 607
click at [616, 447] on video at bounding box center [540, 303] width 1080 height 607
click at [621, 447] on video at bounding box center [540, 303] width 1080 height 607
drag, startPoint x: 621, startPoint y: 447, endPoint x: 669, endPoint y: 267, distance: 186.0
click at [621, 447] on video at bounding box center [540, 303] width 1080 height 607
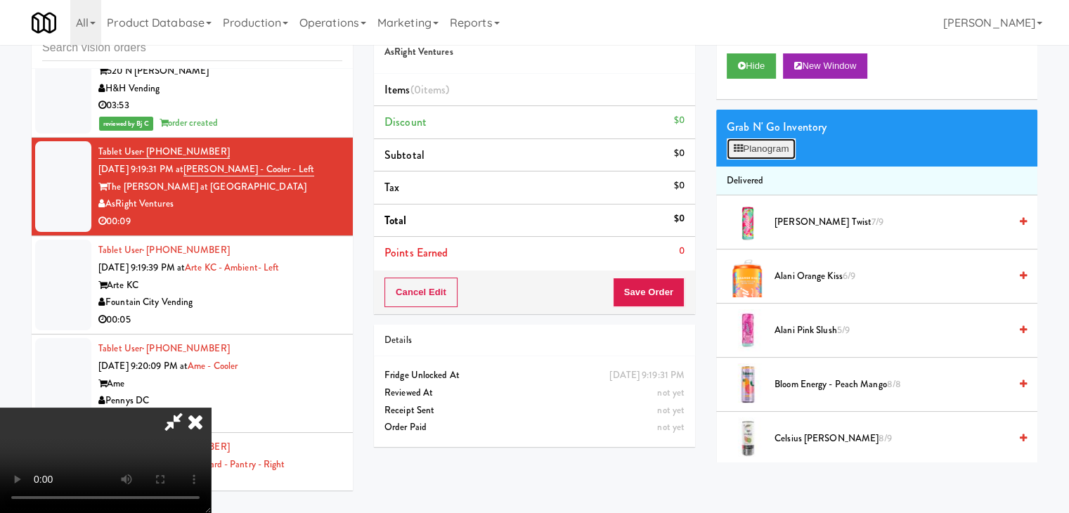
click at [777, 145] on button "Planogram" at bounding box center [761, 148] width 69 height 21
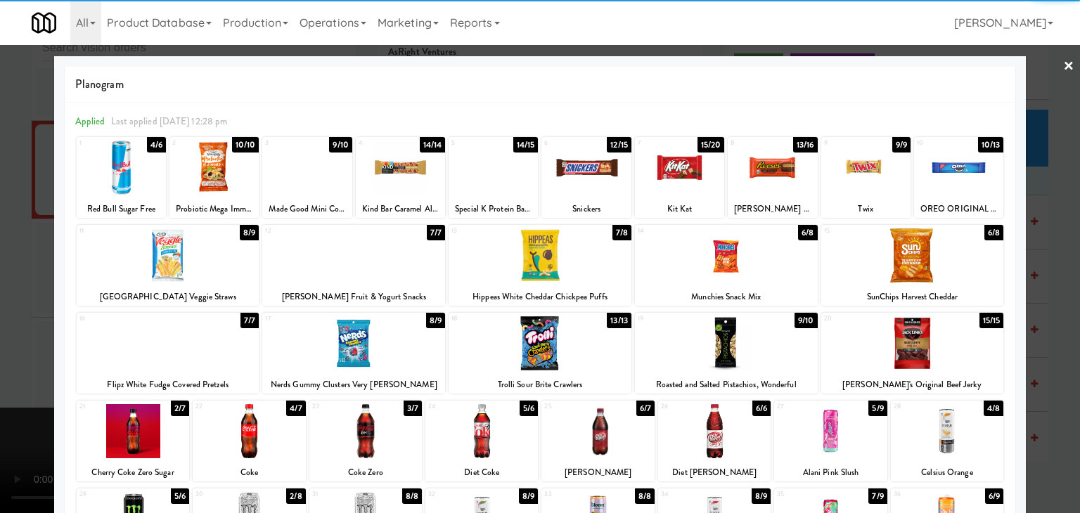
drag, startPoint x: 0, startPoint y: 280, endPoint x: 124, endPoint y: 295, distance: 124.6
click at [3, 280] on div at bounding box center [540, 256] width 1080 height 513
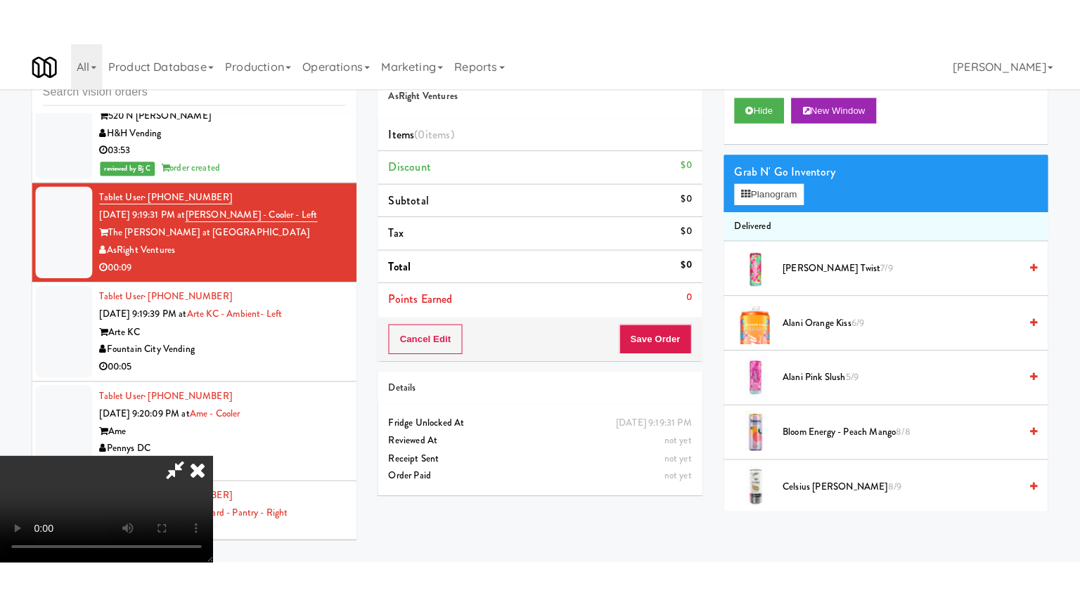
scroll to position [198, 0]
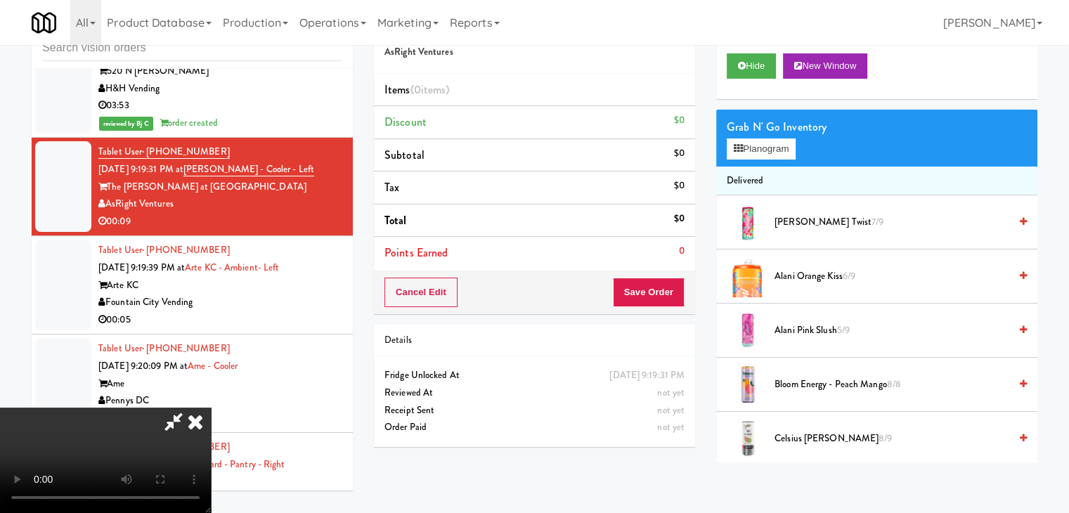
click at [130, 501] on video at bounding box center [105, 460] width 211 height 105
click at [211, 408] on video at bounding box center [105, 460] width 211 height 105
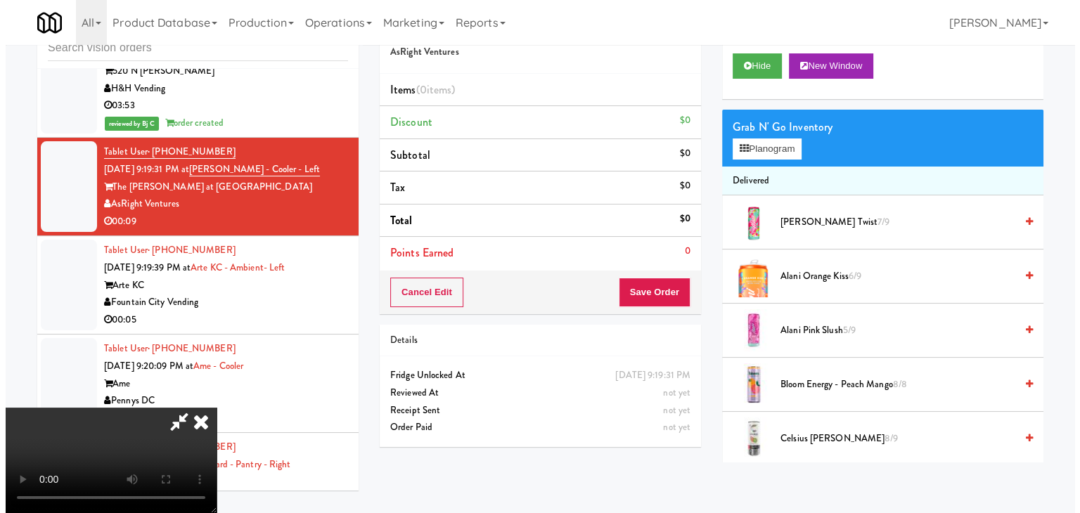
scroll to position [0, 0]
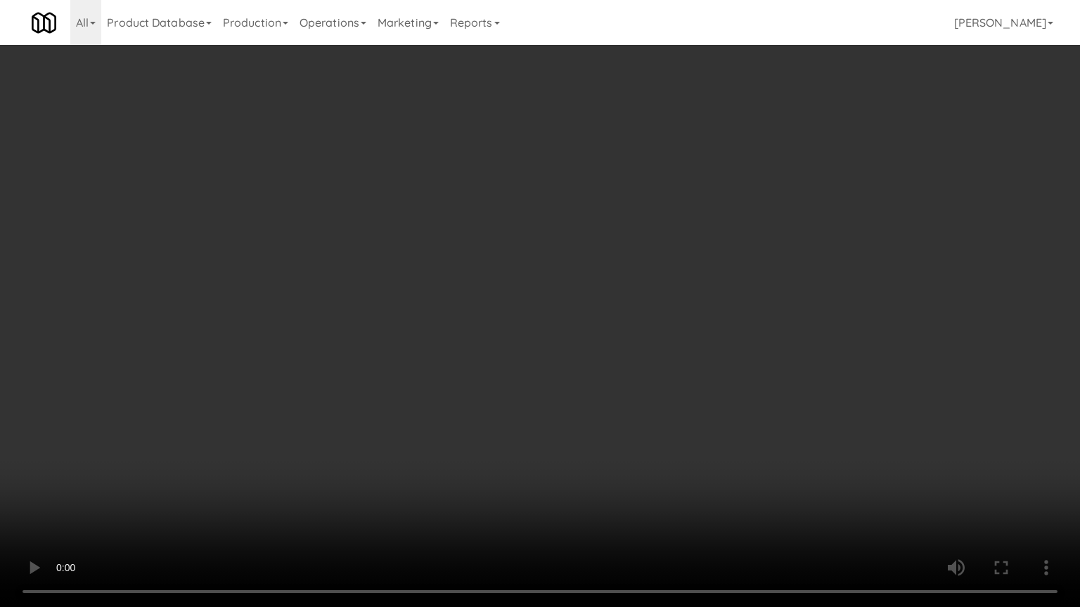
click at [439, 439] on video at bounding box center [540, 303] width 1080 height 607
click at [512, 419] on video at bounding box center [540, 303] width 1080 height 607
drag, startPoint x: 512, startPoint y: 419, endPoint x: 688, endPoint y: 245, distance: 246.6
click at [528, 404] on video at bounding box center [540, 303] width 1080 height 607
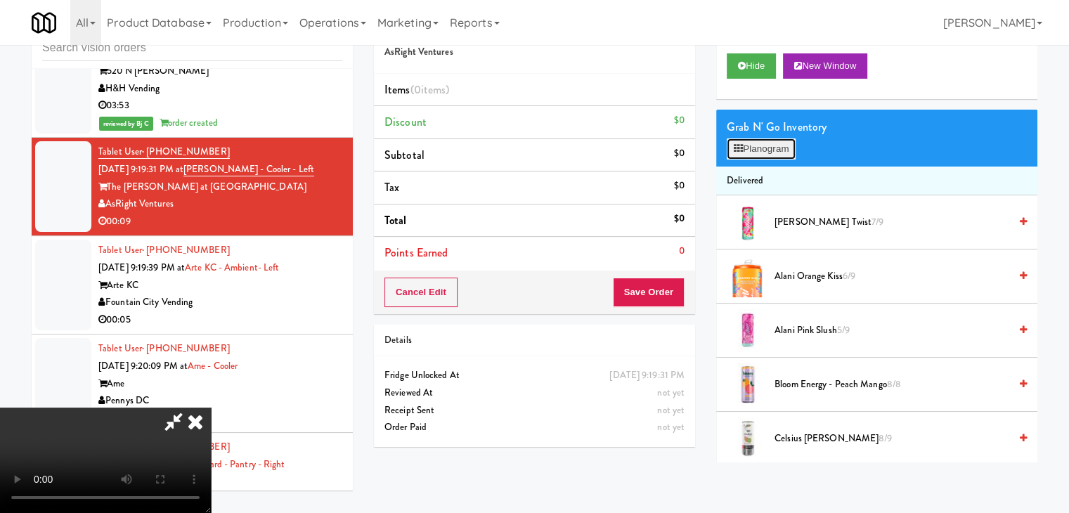
click at [780, 150] on button "Planogram" at bounding box center [761, 148] width 69 height 21
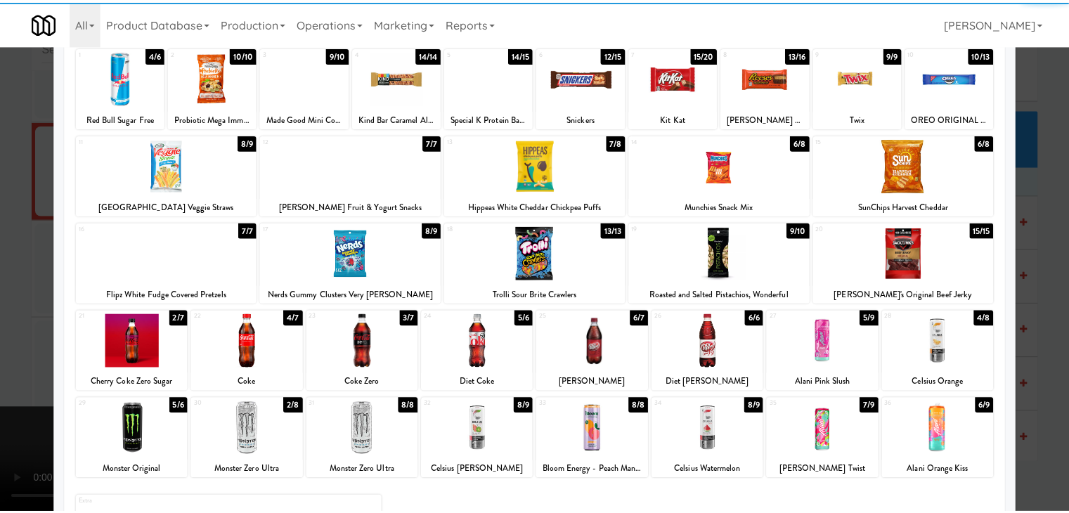
scroll to position [141, 0]
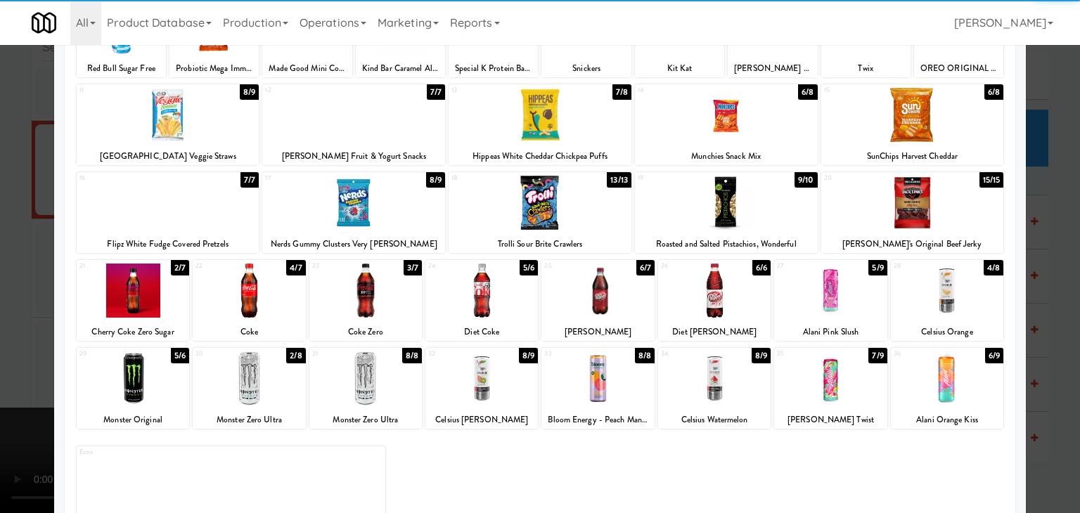
click at [356, 299] on div at bounding box center [365, 291] width 112 height 54
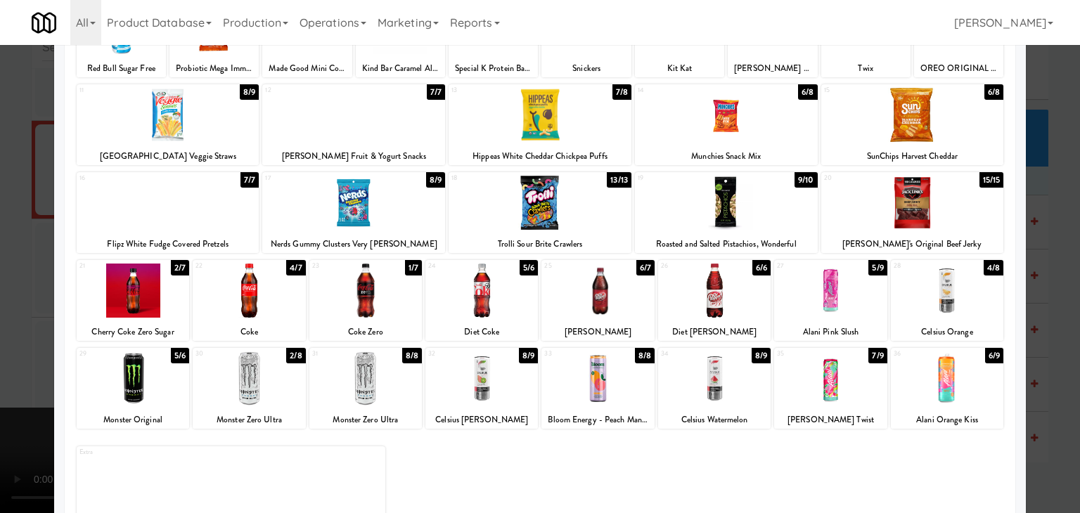
drag, startPoint x: 0, startPoint y: 311, endPoint x: 420, endPoint y: 287, distance: 421.1
click at [20, 302] on div at bounding box center [540, 256] width 1080 height 513
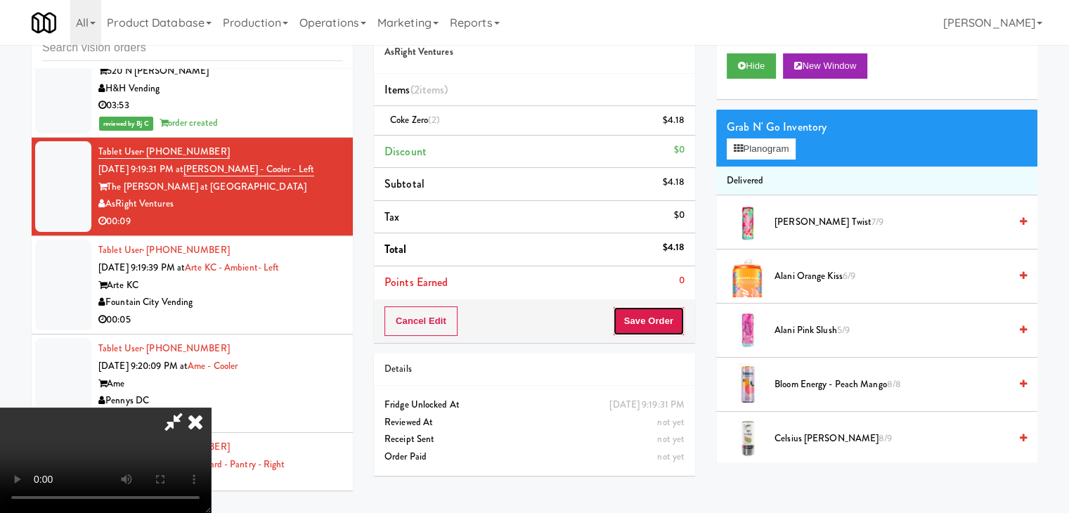
click at [667, 320] on button "Save Order" at bounding box center [649, 321] width 72 height 30
click at [667, 318] on button "Save Order" at bounding box center [649, 321] width 72 height 30
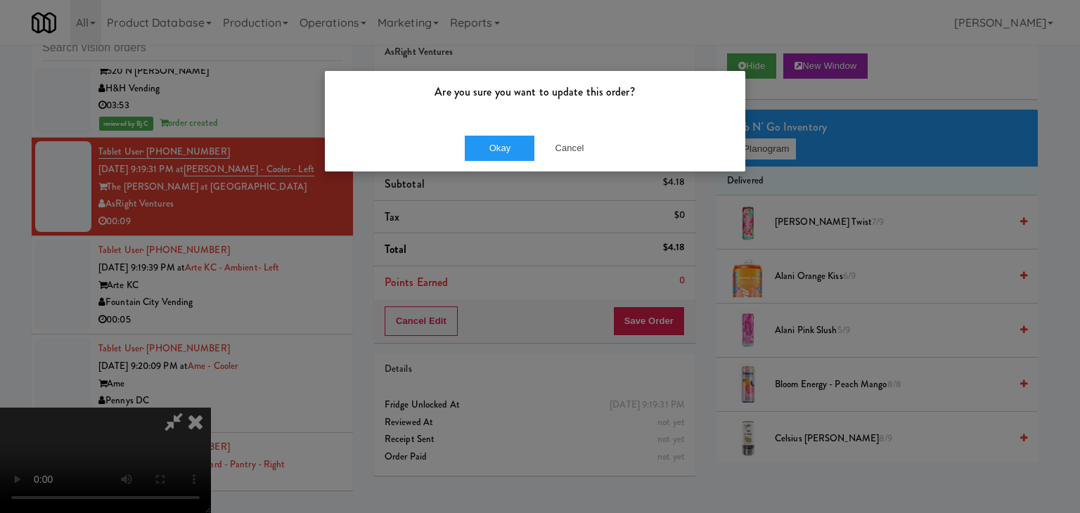
click at [498, 131] on div "Okay Cancel" at bounding box center [535, 147] width 420 height 47
click at [498, 138] on button "Okay" at bounding box center [500, 148] width 70 height 25
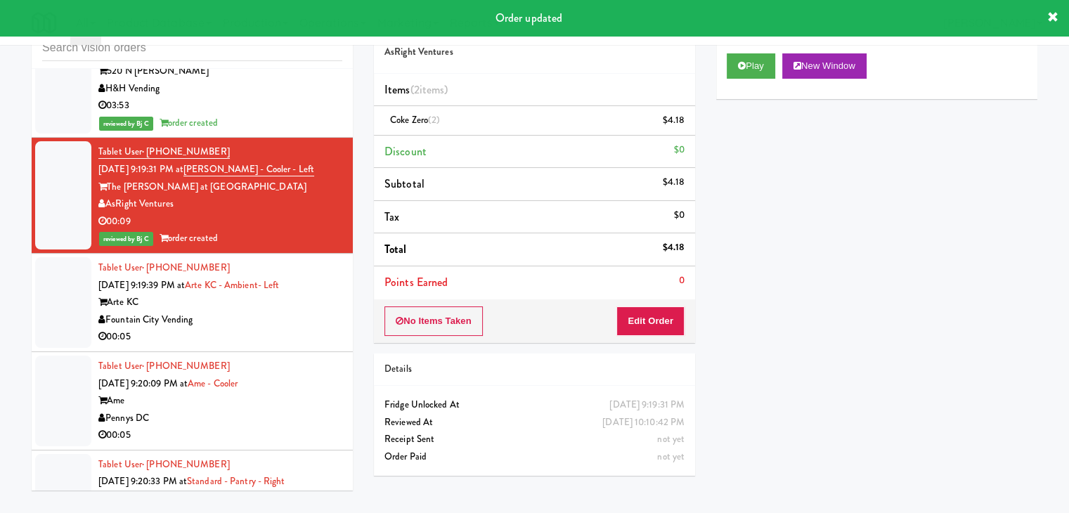
click at [284, 328] on div "00:05" at bounding box center [220, 337] width 244 height 18
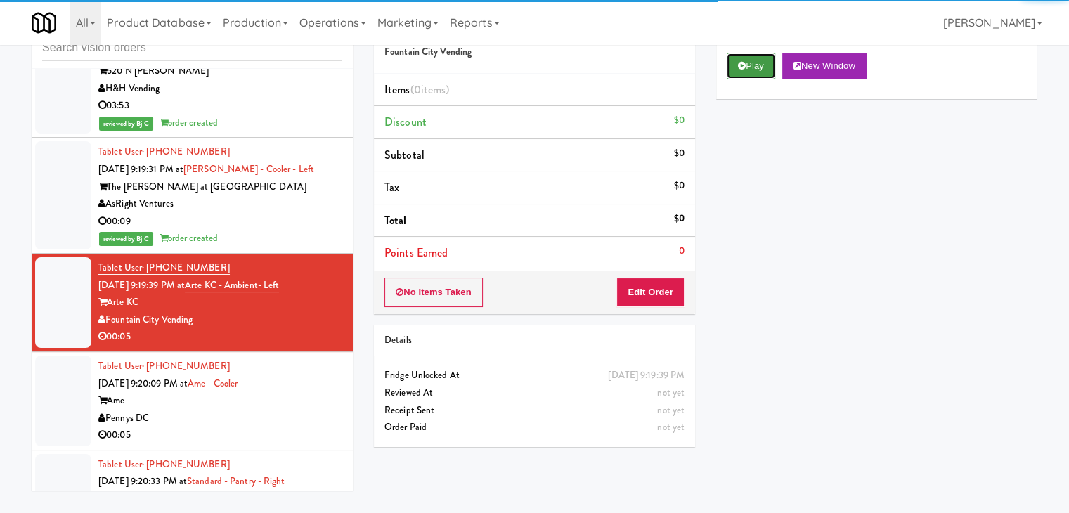
click at [753, 64] on button "Play" at bounding box center [751, 65] width 49 height 25
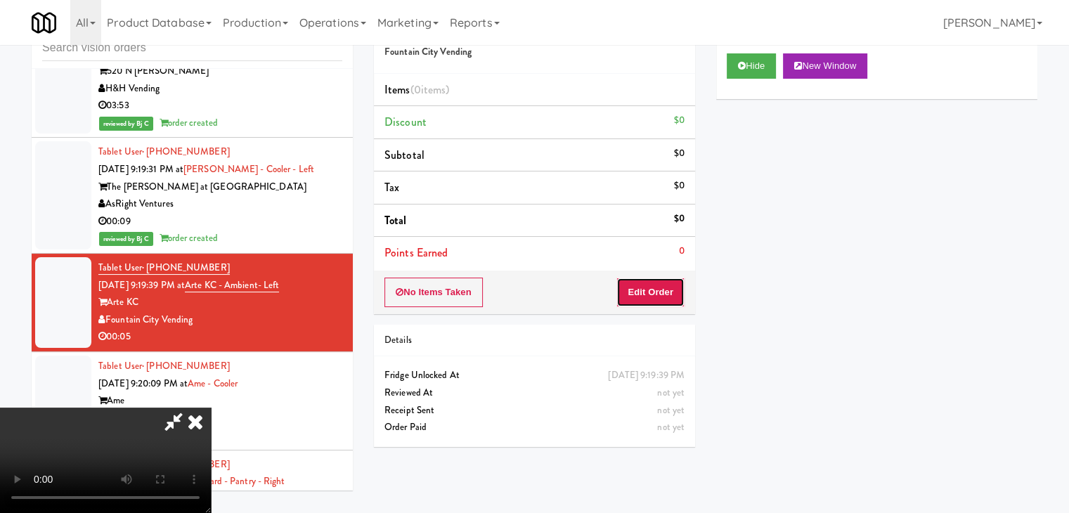
click at [651, 299] on button "Edit Order" at bounding box center [651, 293] width 68 height 30
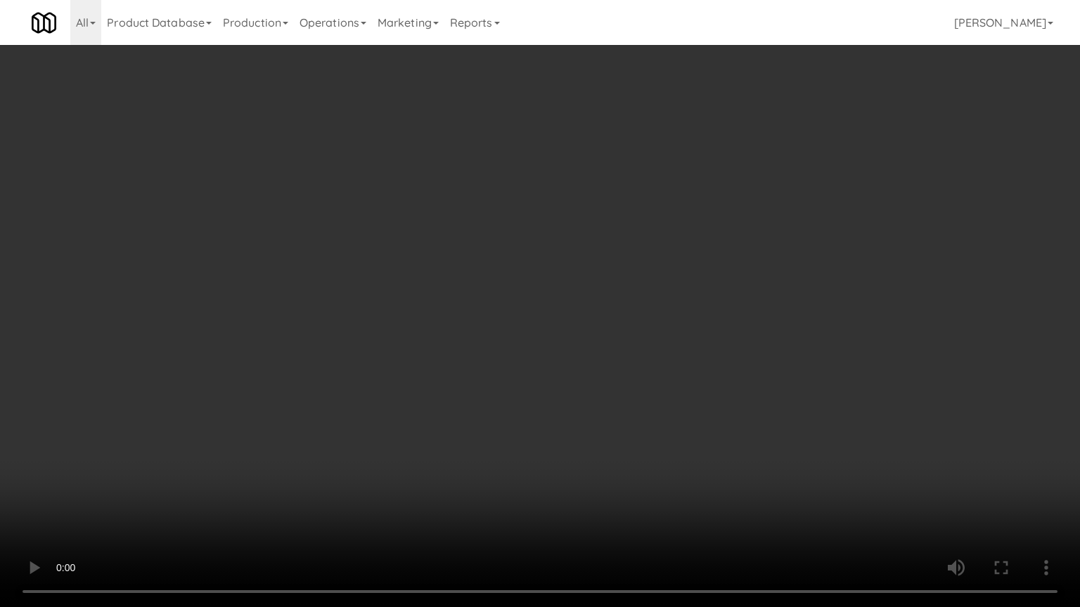
click at [564, 440] on video at bounding box center [540, 303] width 1080 height 607
click at [562, 447] on video at bounding box center [540, 303] width 1080 height 607
click at [562, 449] on video at bounding box center [540, 303] width 1080 height 607
click at [562, 446] on video at bounding box center [540, 303] width 1080 height 607
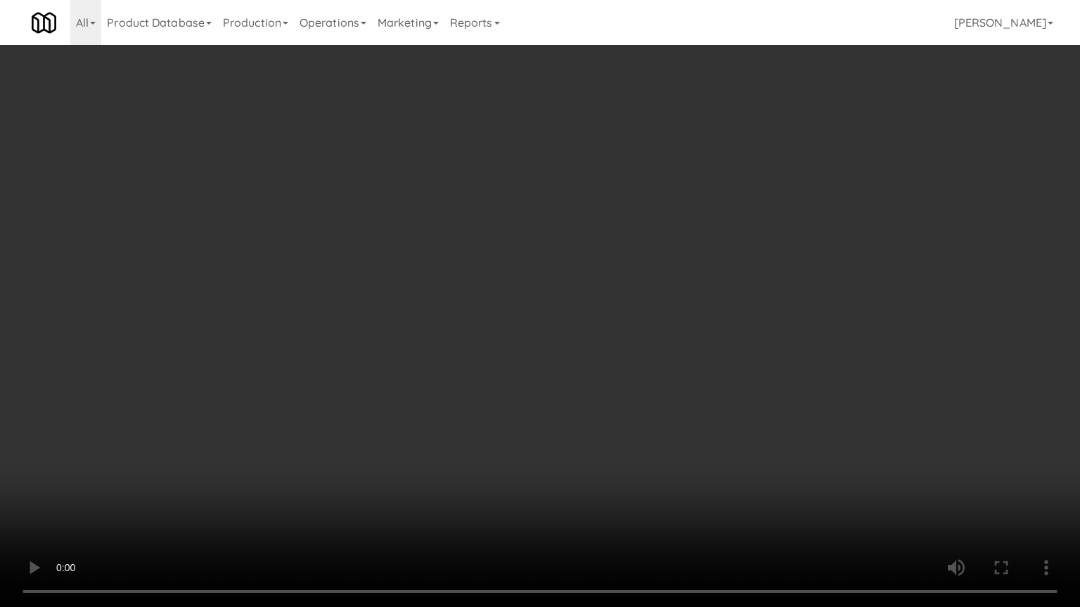
click at [562, 446] on video at bounding box center [540, 303] width 1080 height 607
click at [581, 435] on video at bounding box center [540, 303] width 1080 height 607
drag, startPoint x: 581, startPoint y: 435, endPoint x: 782, endPoint y: 195, distance: 312.9
click at [585, 432] on video at bounding box center [540, 303] width 1080 height 607
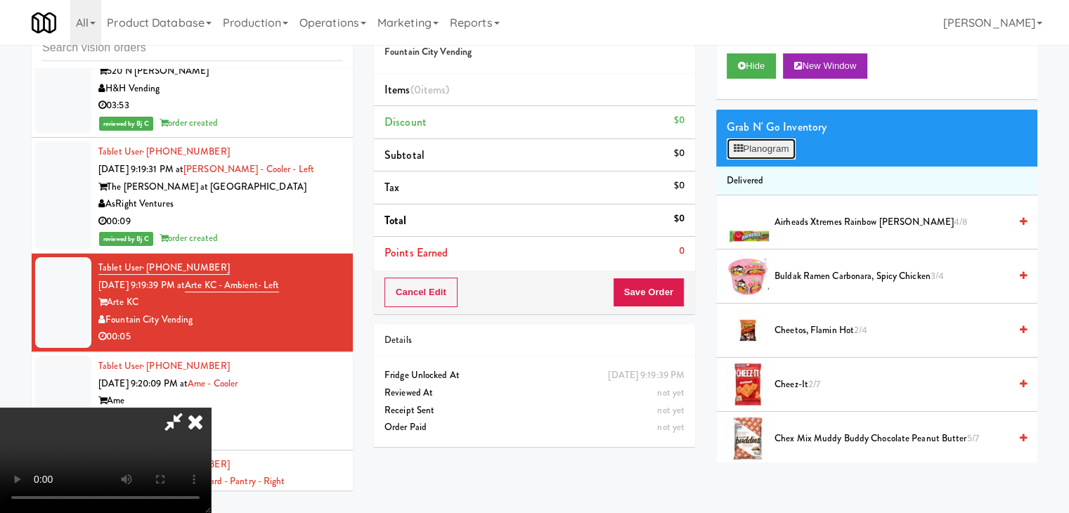
click at [770, 150] on button "Planogram" at bounding box center [761, 148] width 69 height 21
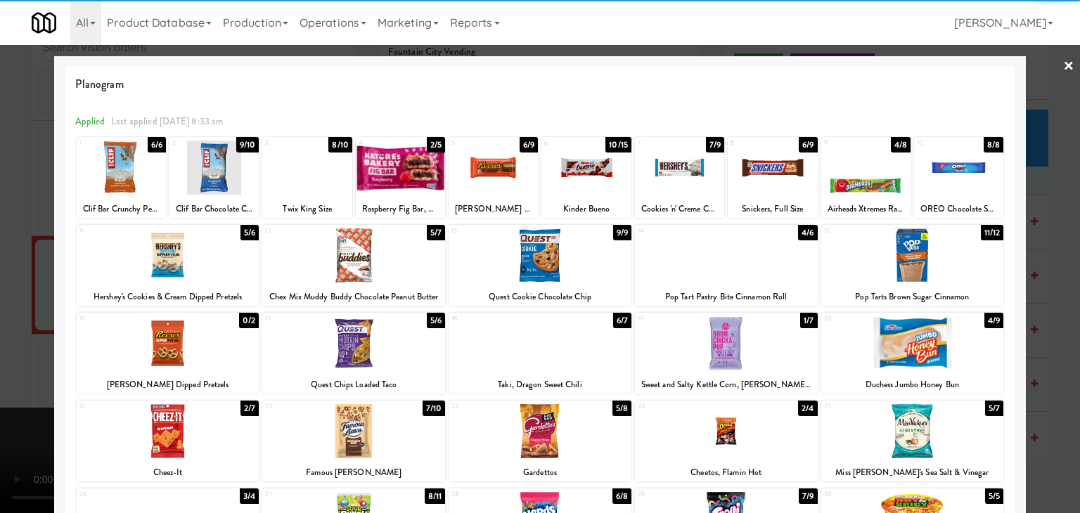
click at [581, 183] on div at bounding box center [585, 168] width 89 height 54
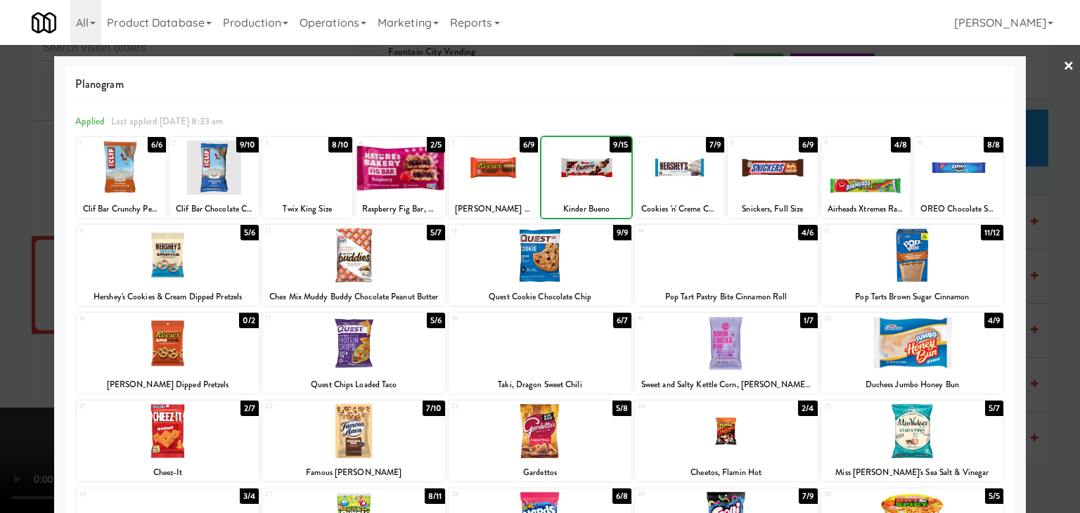
drag, startPoint x: 581, startPoint y: 183, endPoint x: 0, endPoint y: 280, distance: 589.3
click at [581, 183] on div at bounding box center [585, 168] width 89 height 54
drag, startPoint x: 0, startPoint y: 318, endPoint x: 263, endPoint y: 314, distance: 262.9
click at [10, 316] on div at bounding box center [540, 256] width 1080 height 513
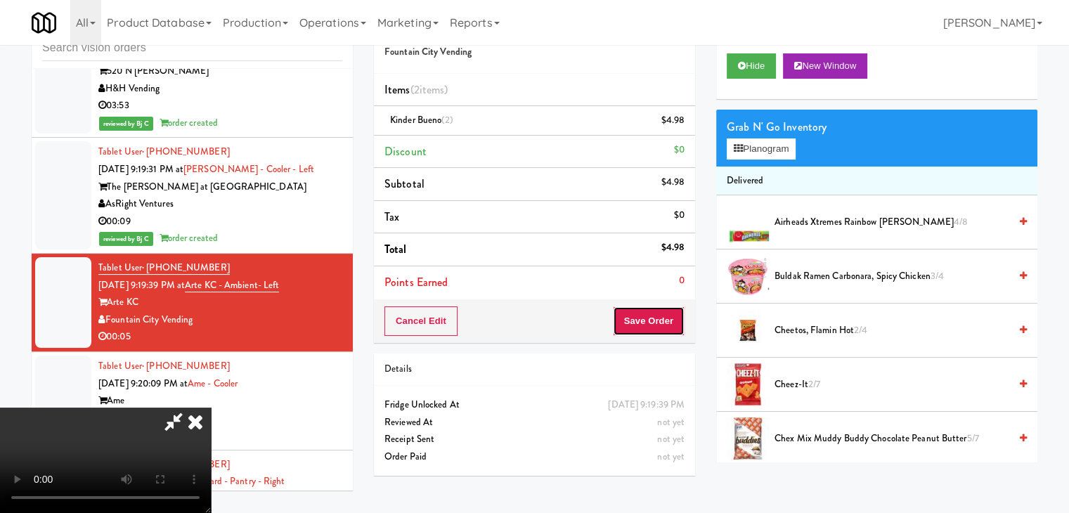
click at [659, 316] on button "Save Order" at bounding box center [649, 321] width 72 height 30
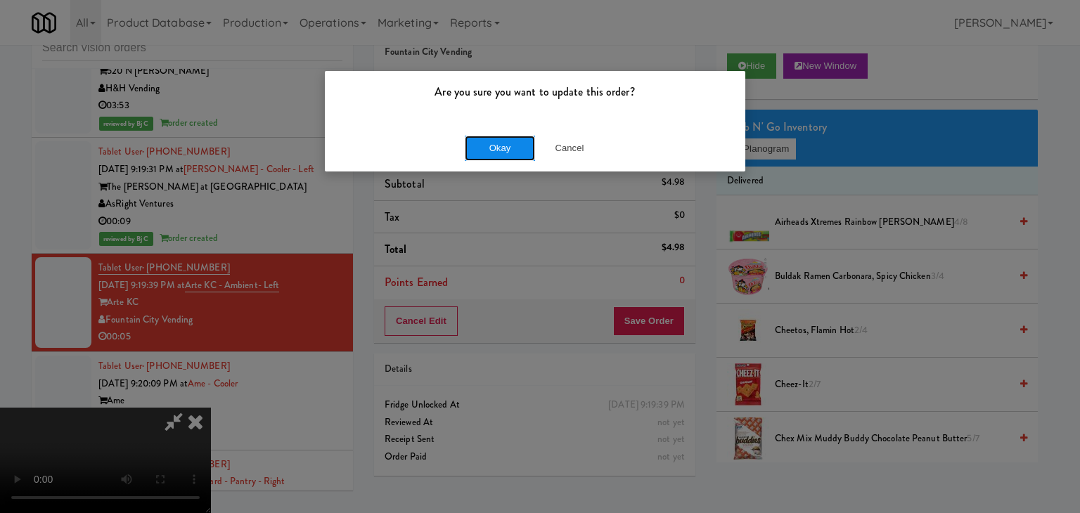
click at [508, 155] on button "Okay" at bounding box center [500, 148] width 70 height 25
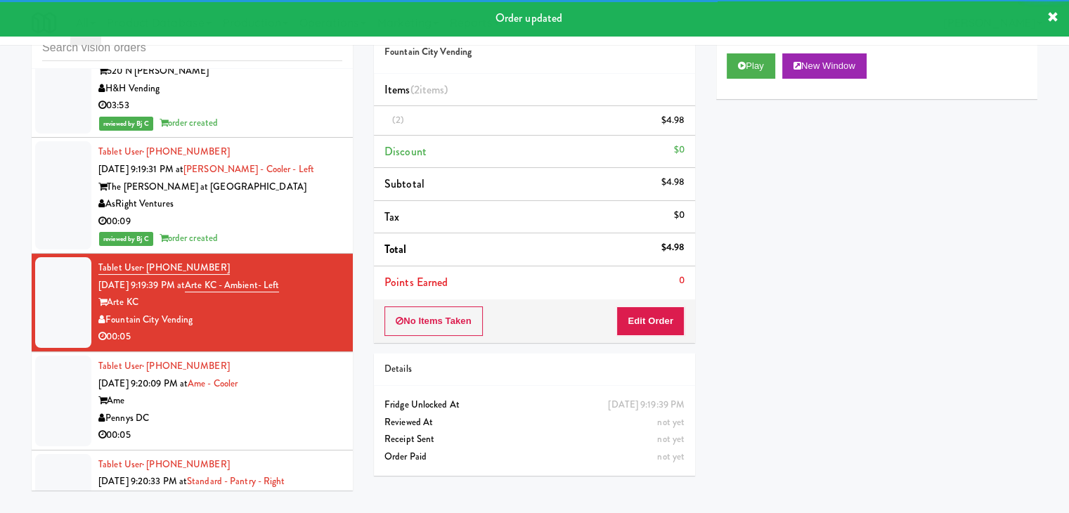
scroll to position [9524, 0]
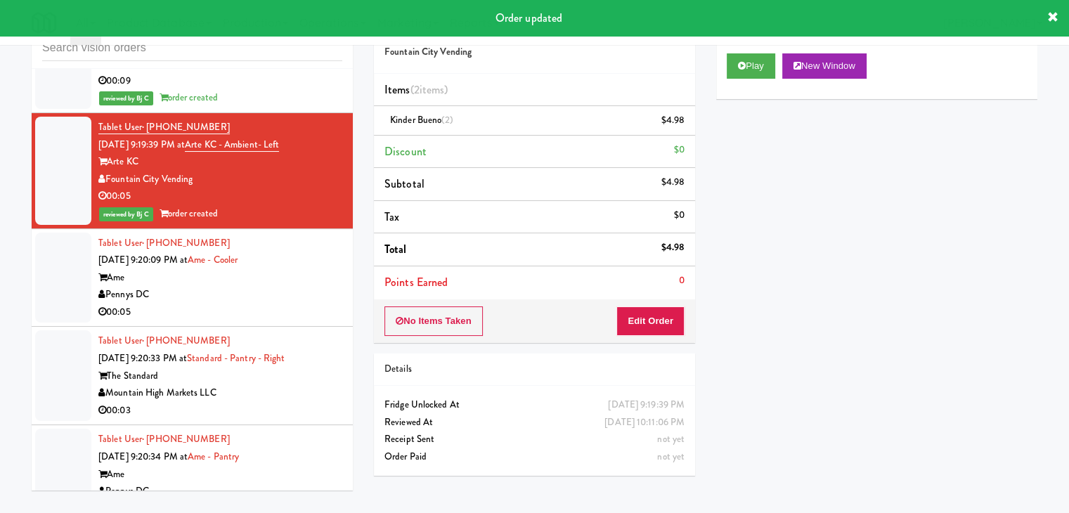
drag, startPoint x: 280, startPoint y: 248, endPoint x: 355, endPoint y: 243, distance: 74.7
click at [281, 286] on div "Pennys DC" at bounding box center [220, 295] width 244 height 18
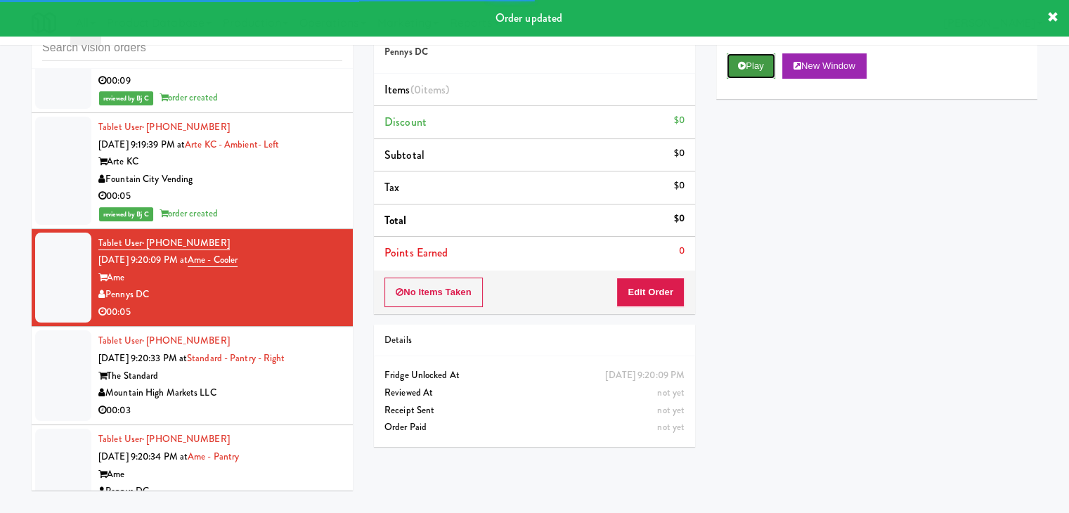
click at [773, 77] on button "Play" at bounding box center [751, 65] width 49 height 25
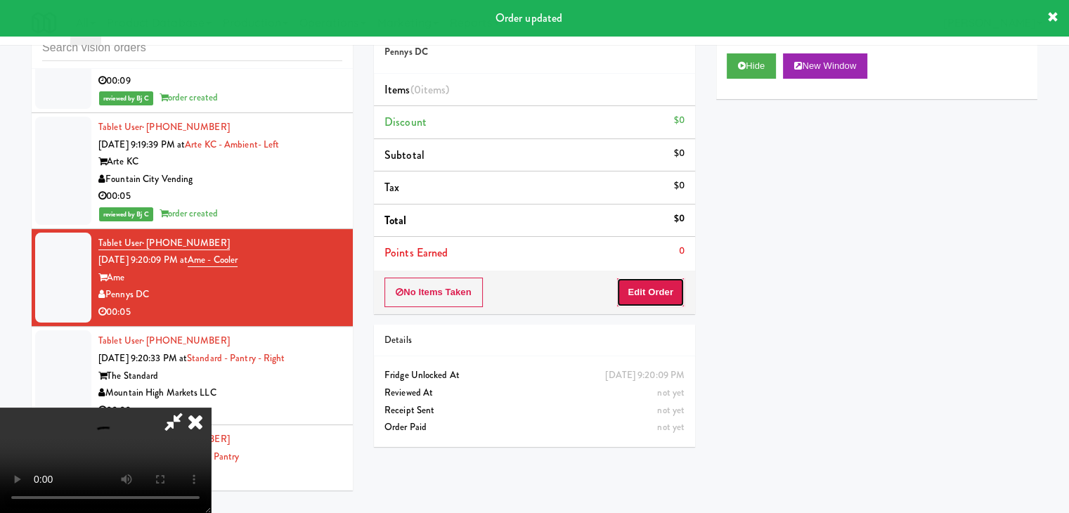
click at [664, 293] on button "Edit Order" at bounding box center [651, 293] width 68 height 30
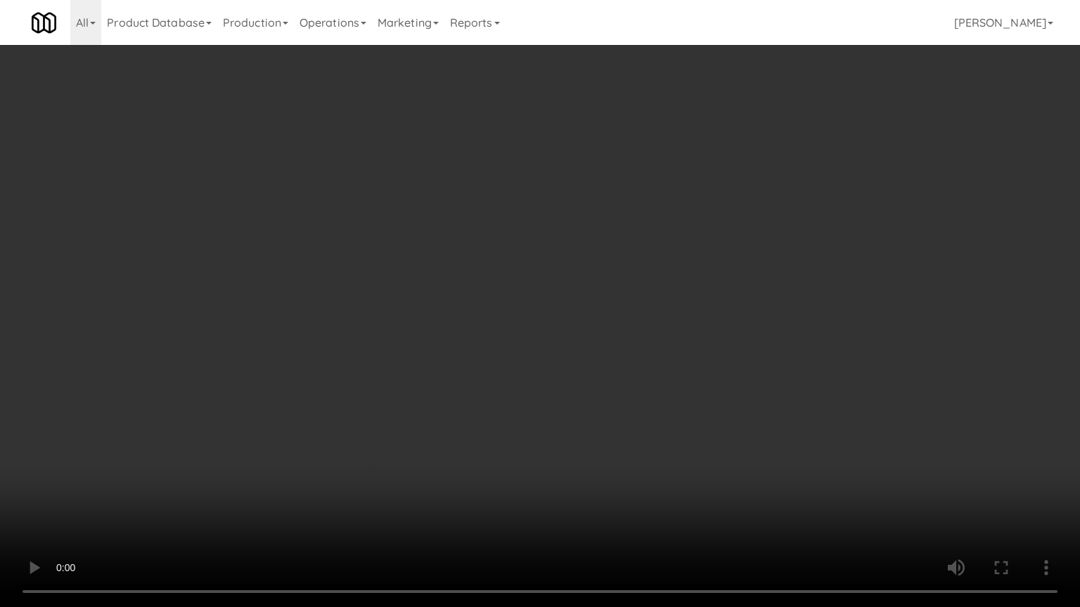
click at [680, 399] on video at bounding box center [540, 303] width 1080 height 607
click at [678, 402] on video at bounding box center [540, 303] width 1080 height 607
click at [677, 401] on video at bounding box center [540, 303] width 1080 height 607
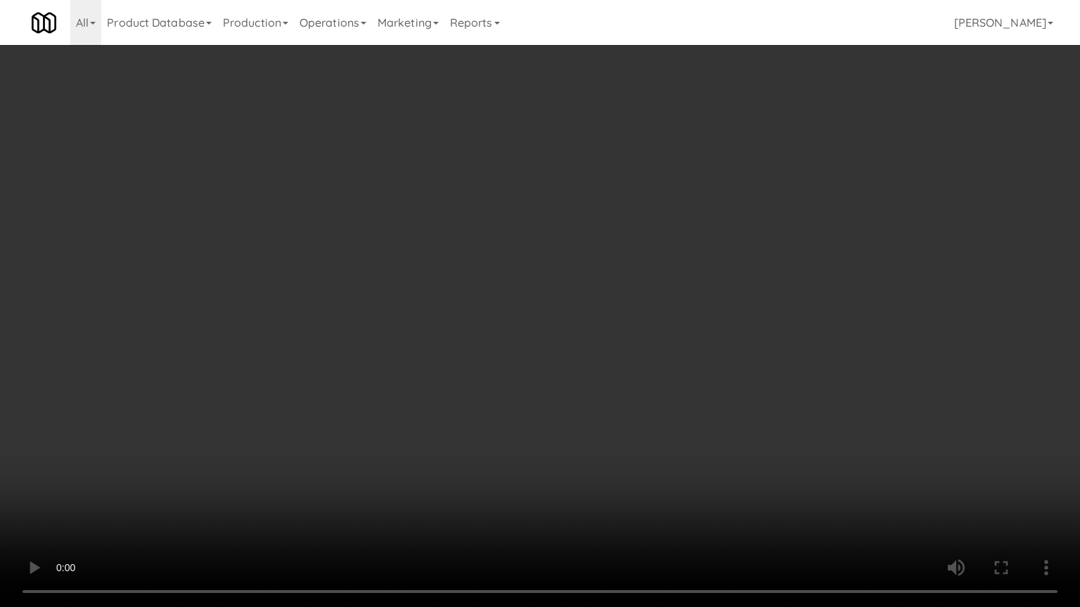
click at [673, 401] on video at bounding box center [540, 303] width 1080 height 607
click at [701, 380] on video at bounding box center [540, 303] width 1080 height 607
drag, startPoint x: 701, startPoint y: 380, endPoint x: 789, endPoint y: 183, distance: 216.5
click at [704, 374] on video at bounding box center [540, 303] width 1080 height 607
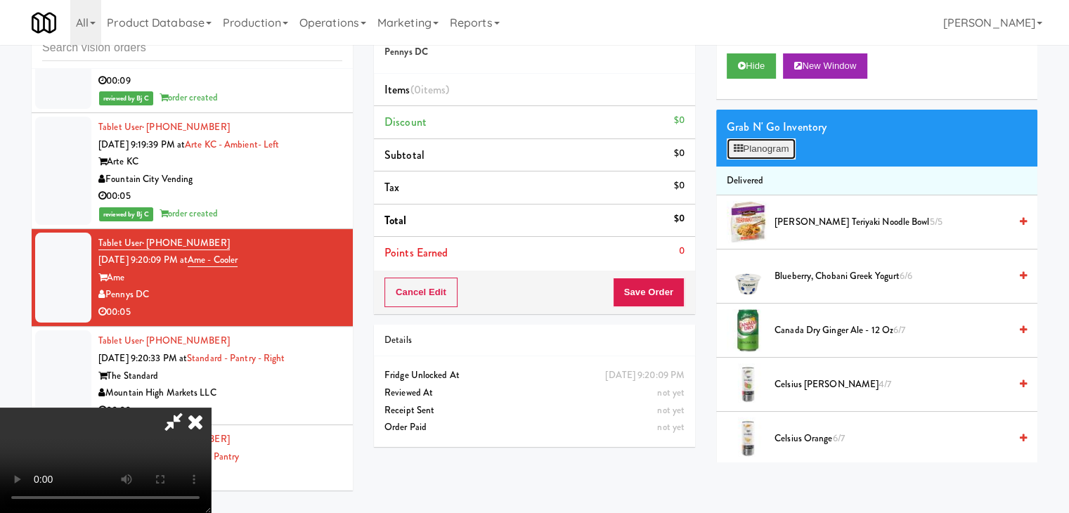
click at [761, 147] on button "Planogram" at bounding box center [761, 148] width 69 height 21
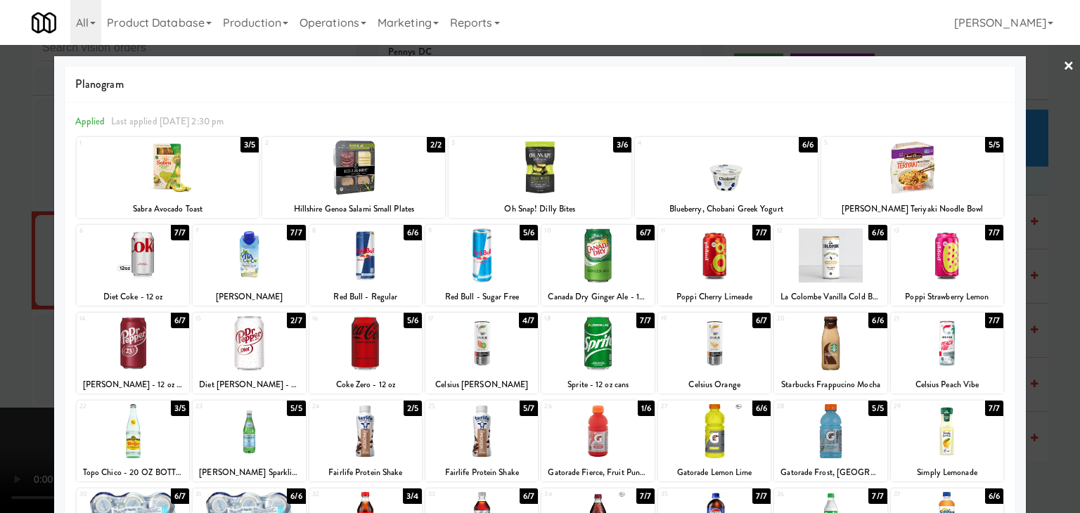
click at [214, 333] on div at bounding box center [249, 343] width 112 height 54
click at [6, 338] on div at bounding box center [540, 256] width 1080 height 513
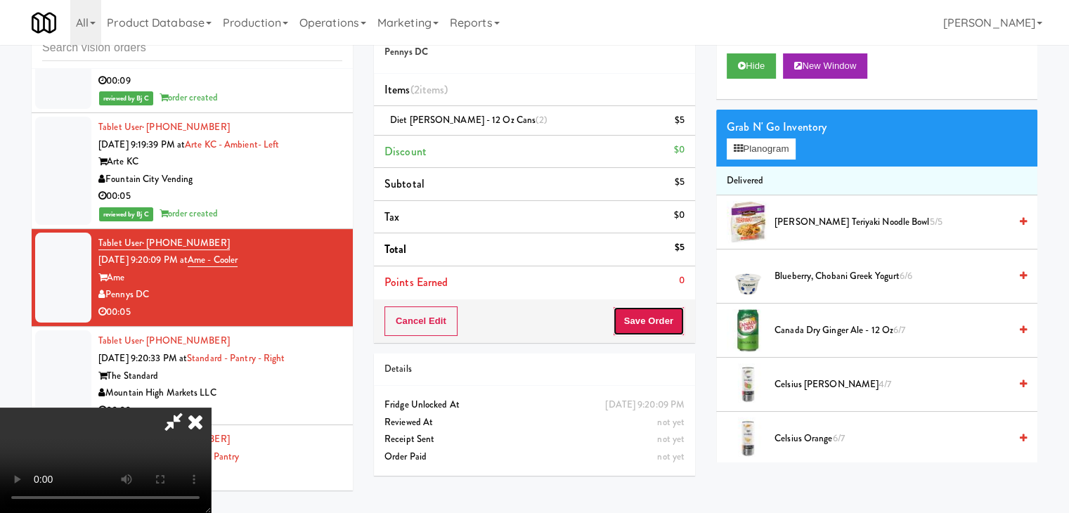
click at [666, 314] on button "Save Order" at bounding box center [649, 321] width 72 height 30
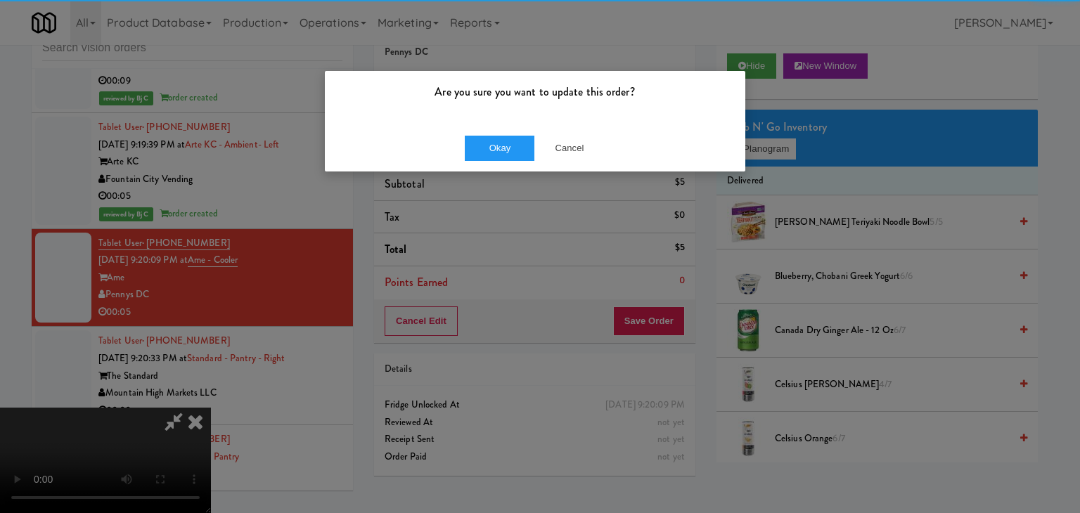
click at [517, 162] on div "Are you sure you want to update this order? Okay Cancel" at bounding box center [540, 256] width 1080 height 513
click at [517, 158] on button "Okay" at bounding box center [500, 148] width 70 height 25
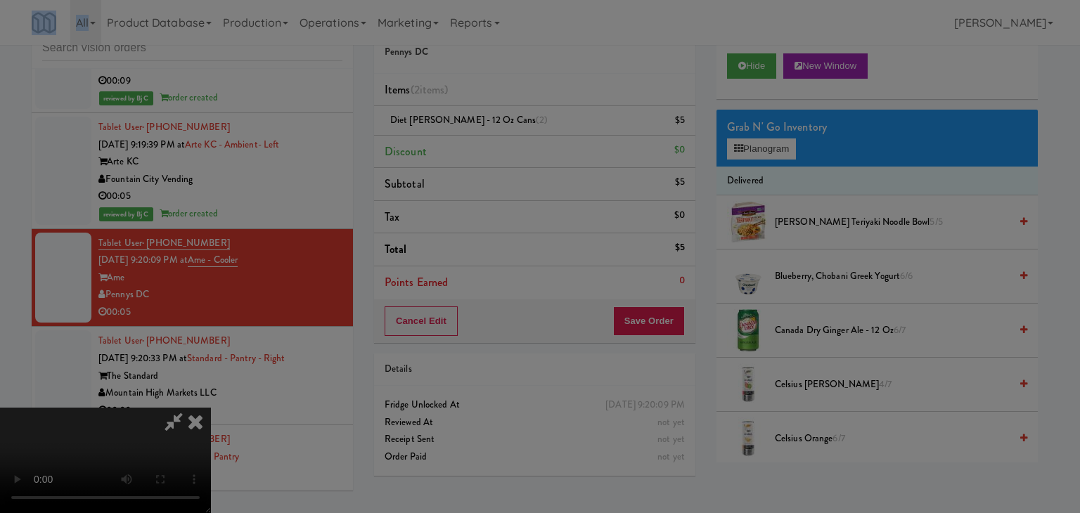
click at [517, 157] on body "Are you sure you want to update this order? Okay Cancel Okay Are you sure you w…" at bounding box center [540, 256] width 1080 height 513
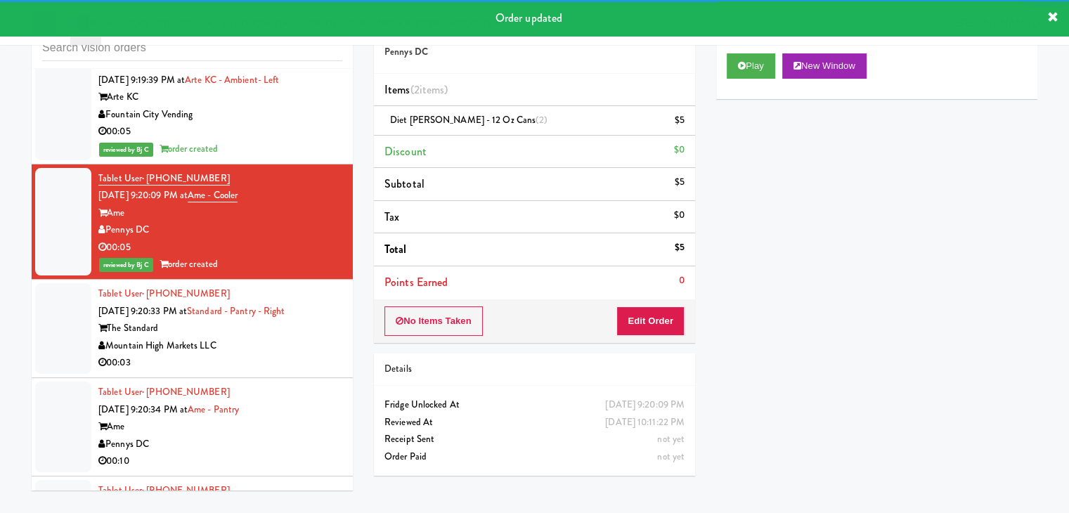
scroll to position [9665, 0]
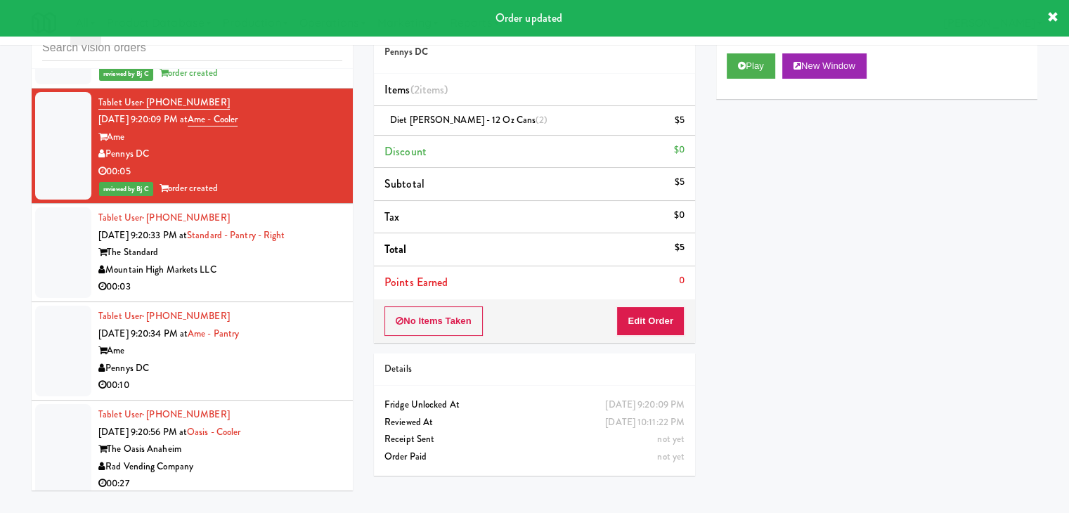
click at [289, 262] on div "Mountain High Markets LLC" at bounding box center [220, 271] width 244 height 18
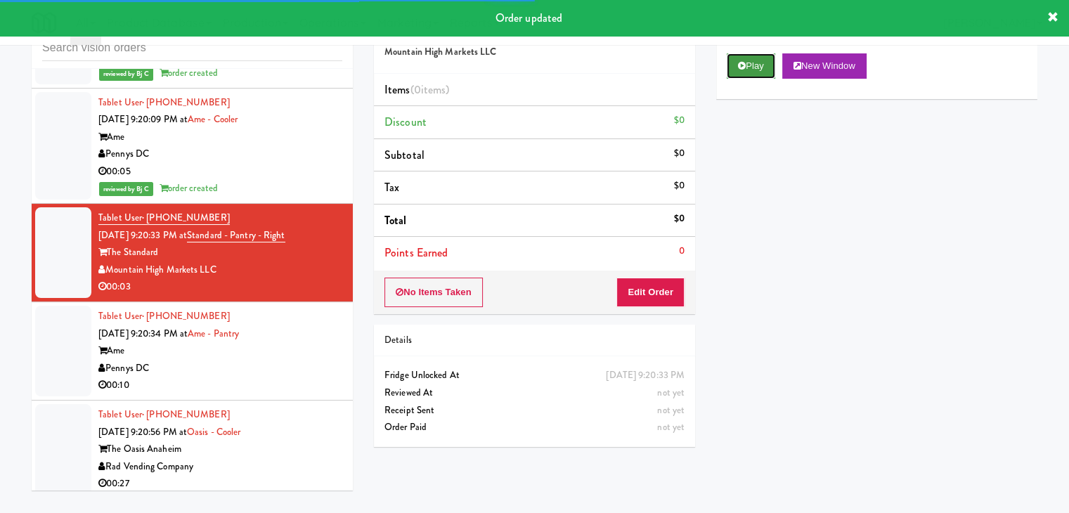
click at [751, 68] on button "Play" at bounding box center [751, 65] width 49 height 25
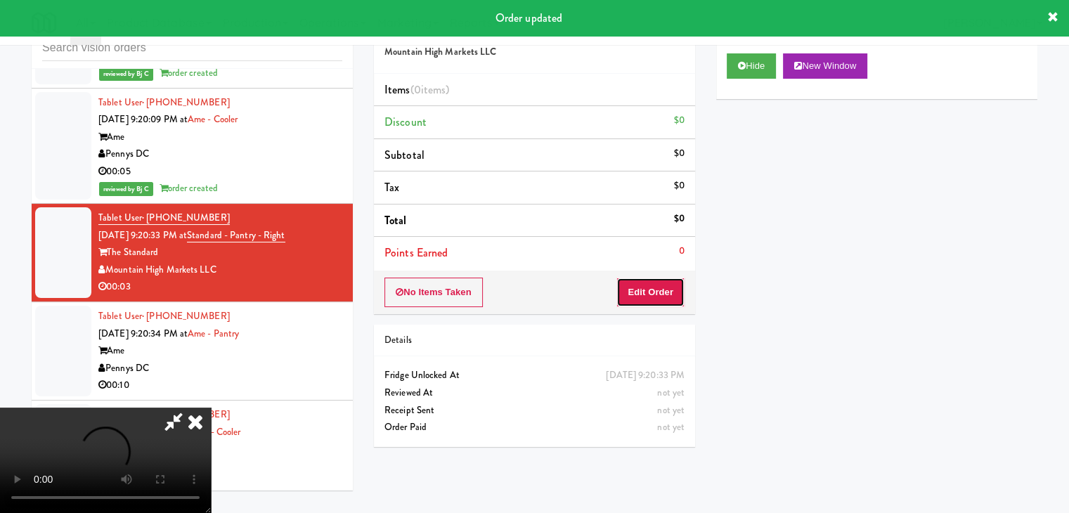
click at [666, 286] on button "Edit Order" at bounding box center [651, 293] width 68 height 30
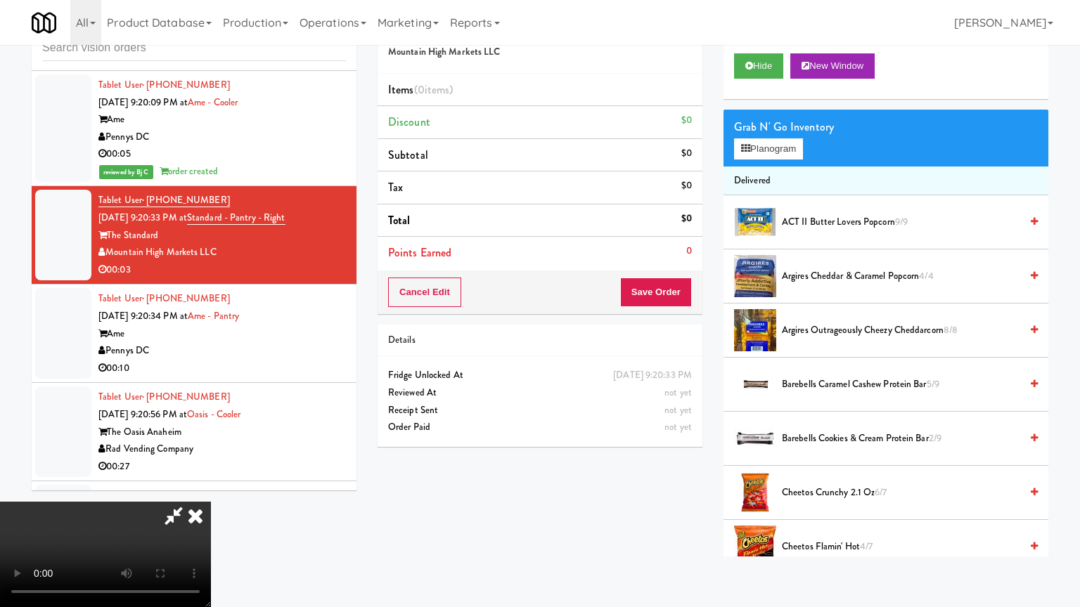
click at [211, 502] on video at bounding box center [105, 554] width 211 height 105
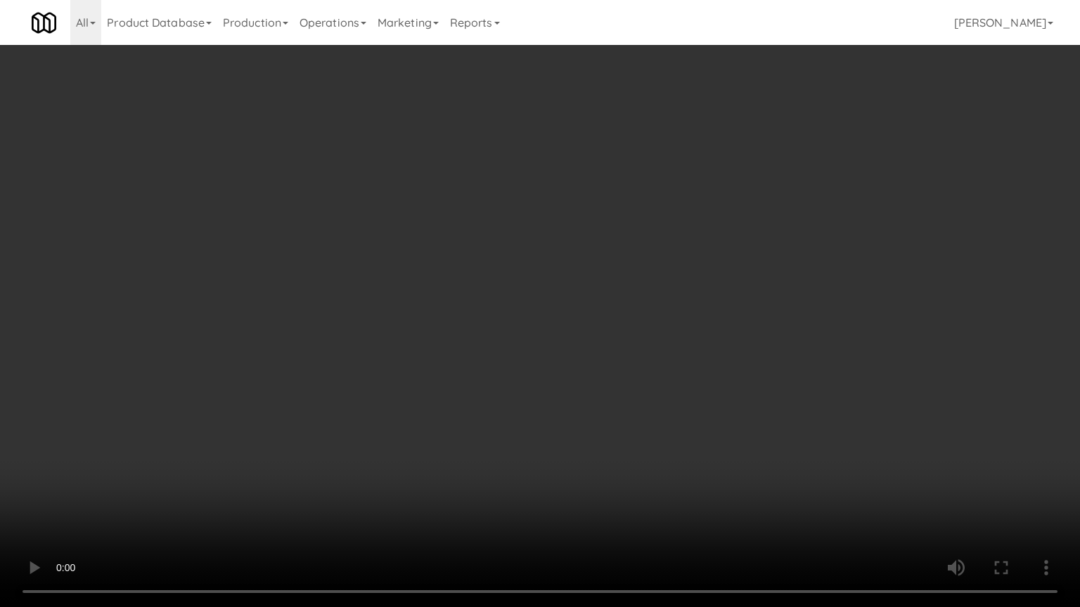
click at [627, 492] on video at bounding box center [540, 303] width 1080 height 607
click at [628, 482] on video at bounding box center [540, 303] width 1080 height 607
drag, startPoint x: 640, startPoint y: 453, endPoint x: 647, endPoint y: 435, distance: 19.2
click at [640, 453] on video at bounding box center [540, 303] width 1080 height 607
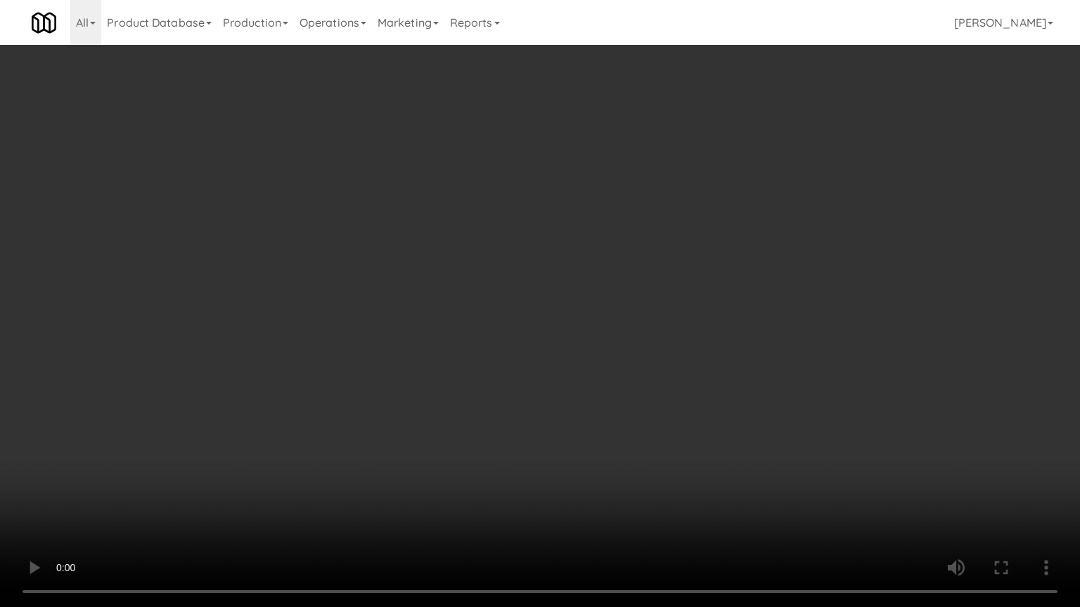
click at [782, 254] on video at bounding box center [540, 303] width 1080 height 607
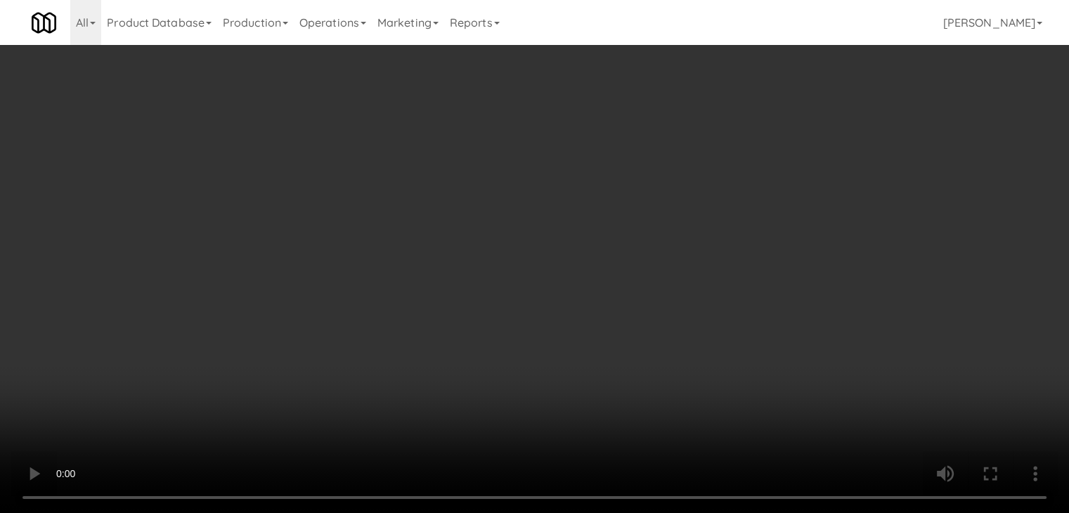
click at [780, 138] on div "Grab N' Go Inventory Planogram" at bounding box center [876, 138] width 321 height 57
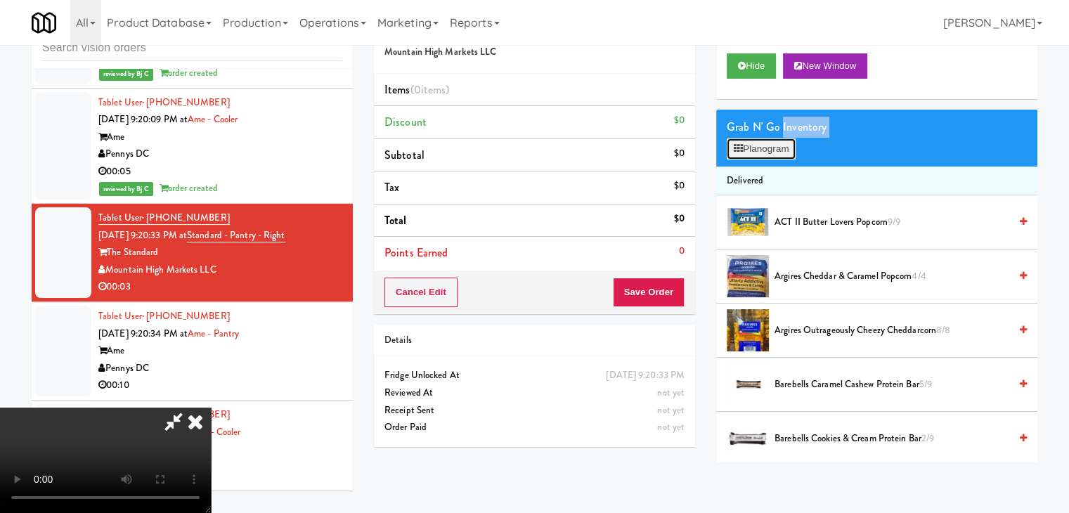
click at [780, 141] on button "Planogram" at bounding box center [761, 148] width 69 height 21
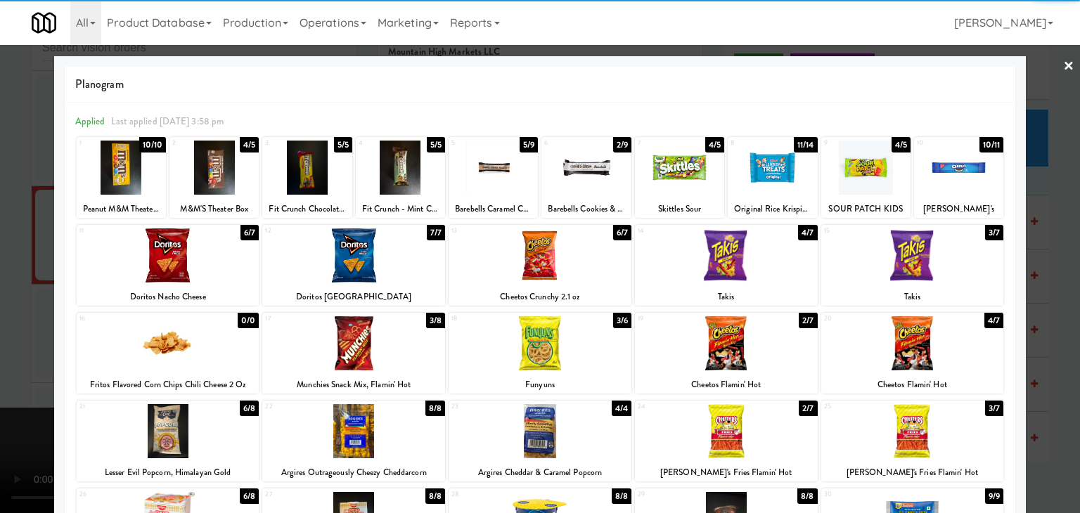
click at [751, 251] on div at bounding box center [726, 255] width 183 height 54
click at [31, 297] on div at bounding box center [540, 256] width 1080 height 513
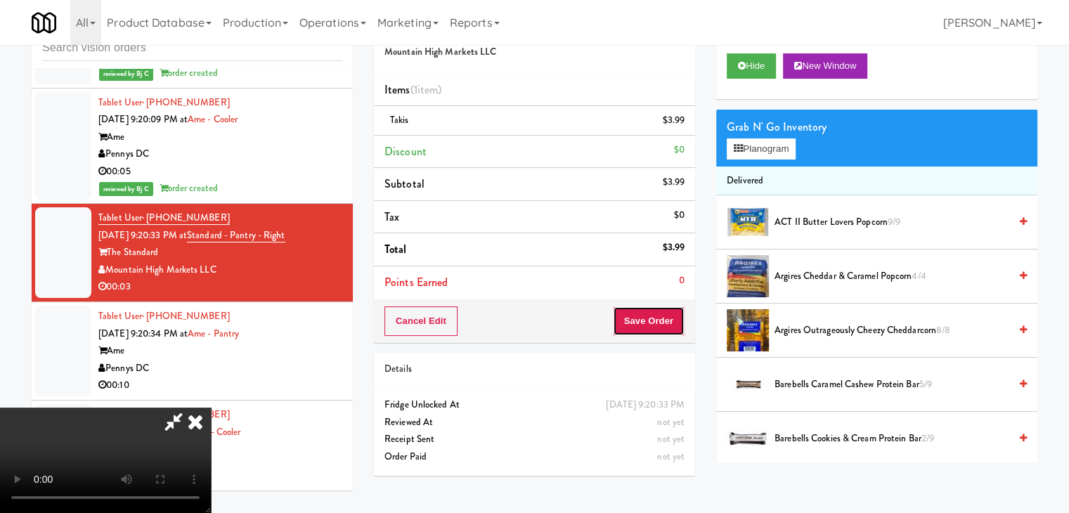
click at [666, 332] on button "Save Order" at bounding box center [649, 321] width 72 height 30
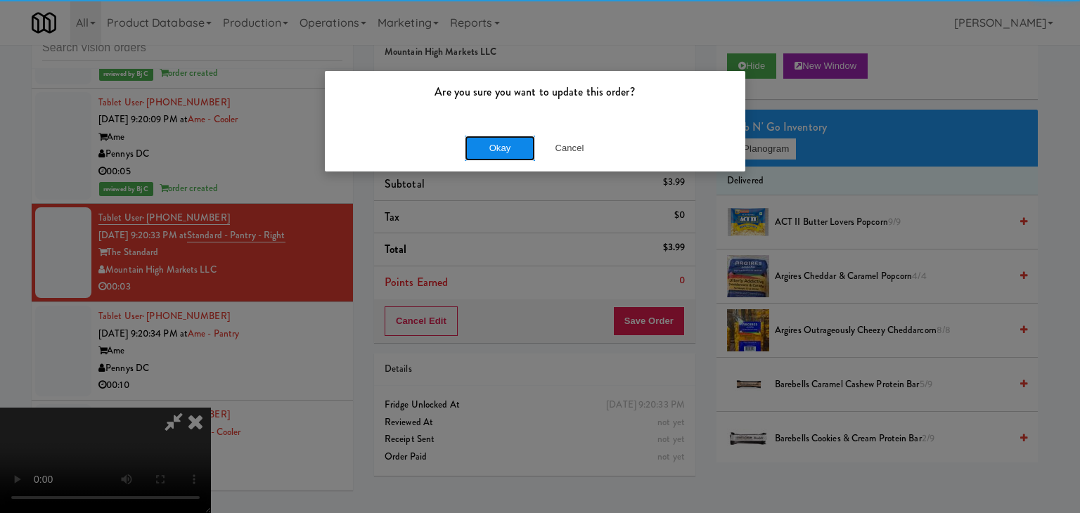
click at [512, 153] on button "Okay" at bounding box center [500, 148] width 70 height 25
click at [512, 153] on div "Okay Cancel" at bounding box center [535, 147] width 420 height 47
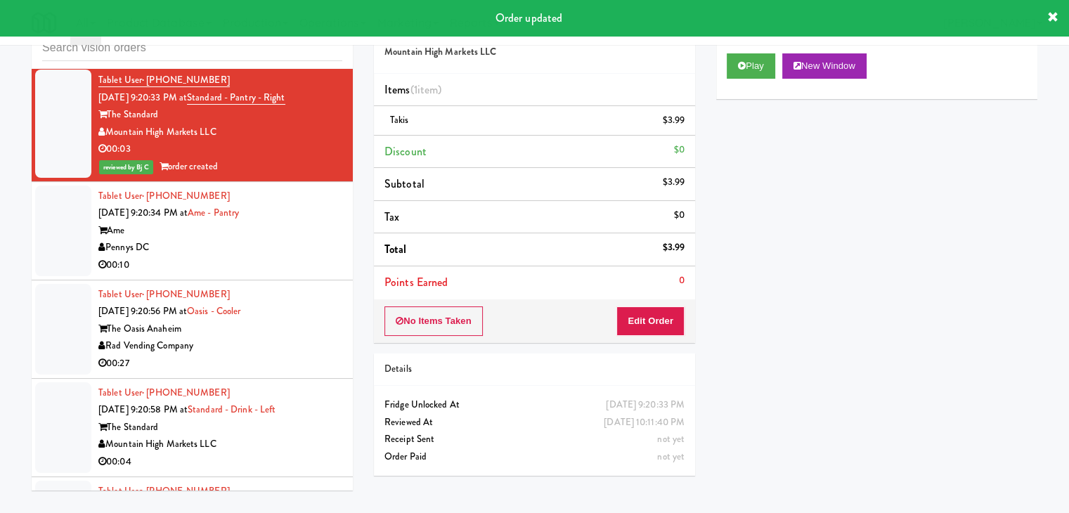
scroll to position [9805, 0]
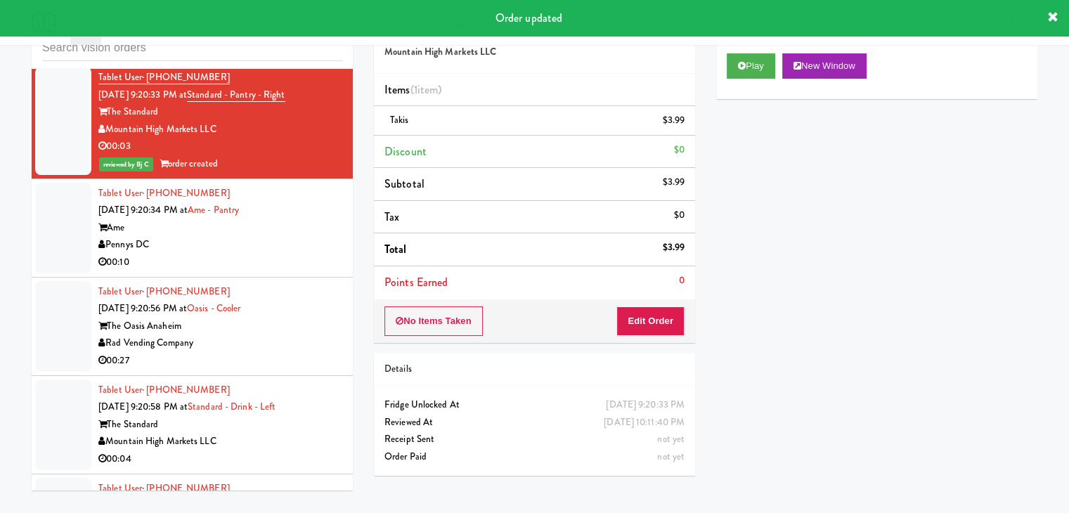
click at [290, 236] on div "Pennys DC" at bounding box center [220, 245] width 244 height 18
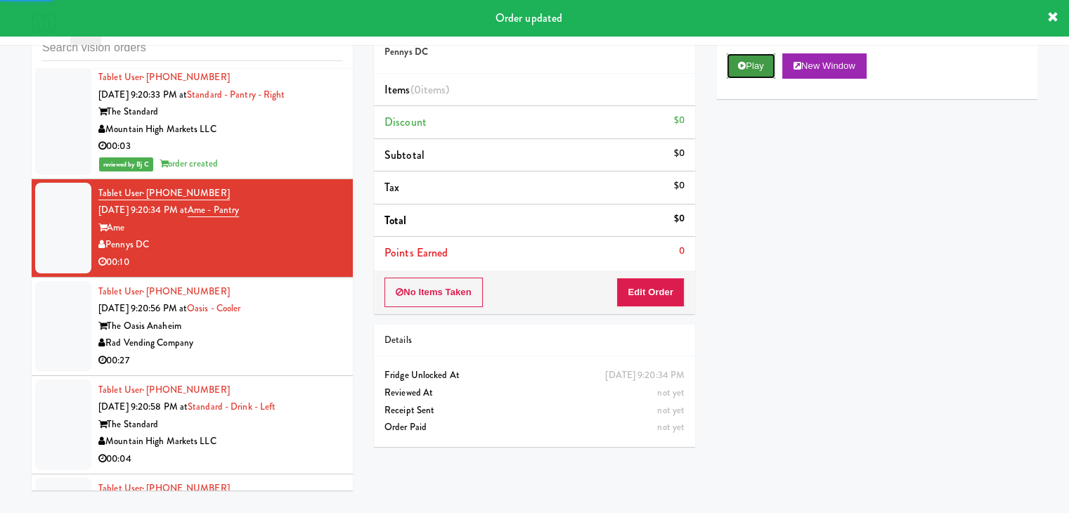
click at [759, 75] on button "Play" at bounding box center [751, 65] width 49 height 25
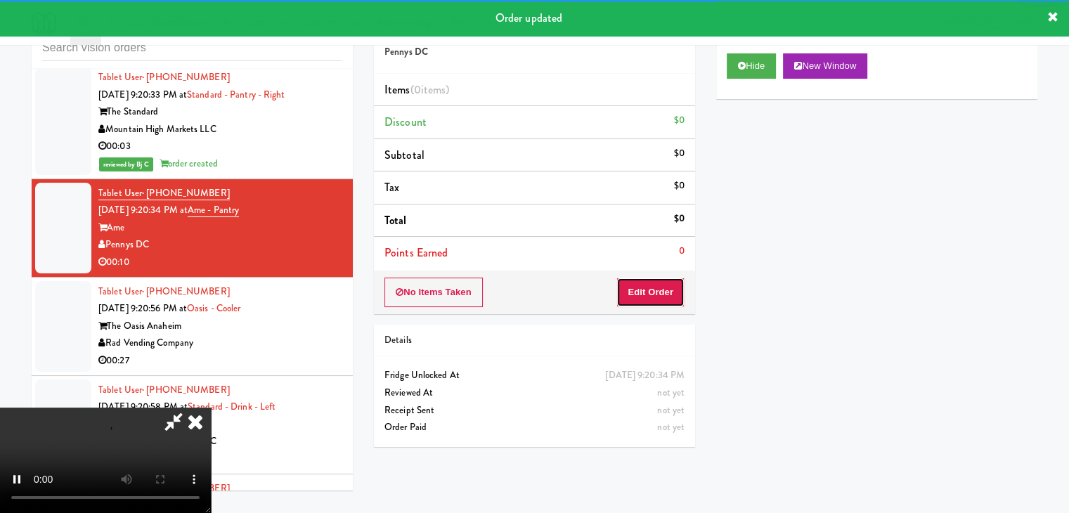
click at [657, 299] on button "Edit Order" at bounding box center [651, 293] width 68 height 30
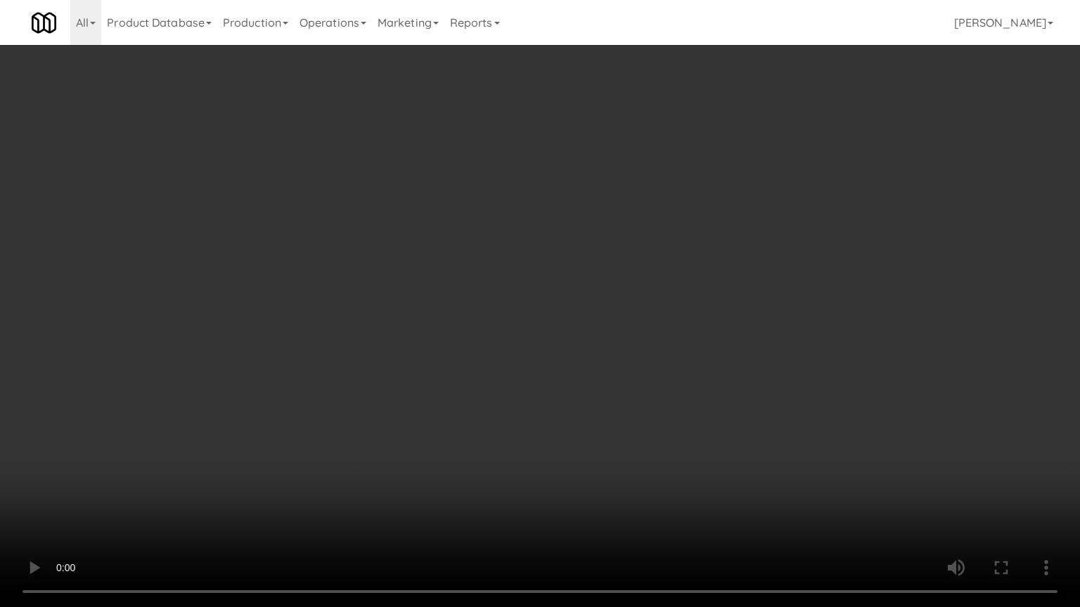
click at [645, 427] on video at bounding box center [540, 303] width 1080 height 607
click at [647, 430] on video at bounding box center [540, 303] width 1080 height 607
click at [647, 431] on video at bounding box center [540, 303] width 1080 height 607
click at [673, 417] on video at bounding box center [540, 303] width 1080 height 607
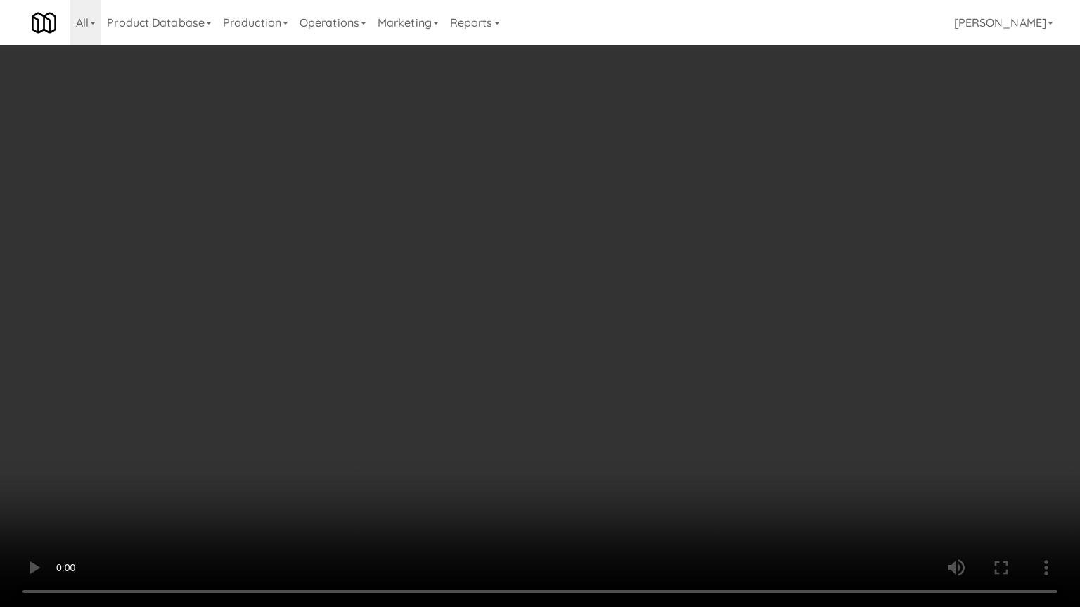
drag, startPoint x: 673, startPoint y: 417, endPoint x: 735, endPoint y: 290, distance: 141.2
click at [678, 413] on video at bounding box center [540, 303] width 1080 height 607
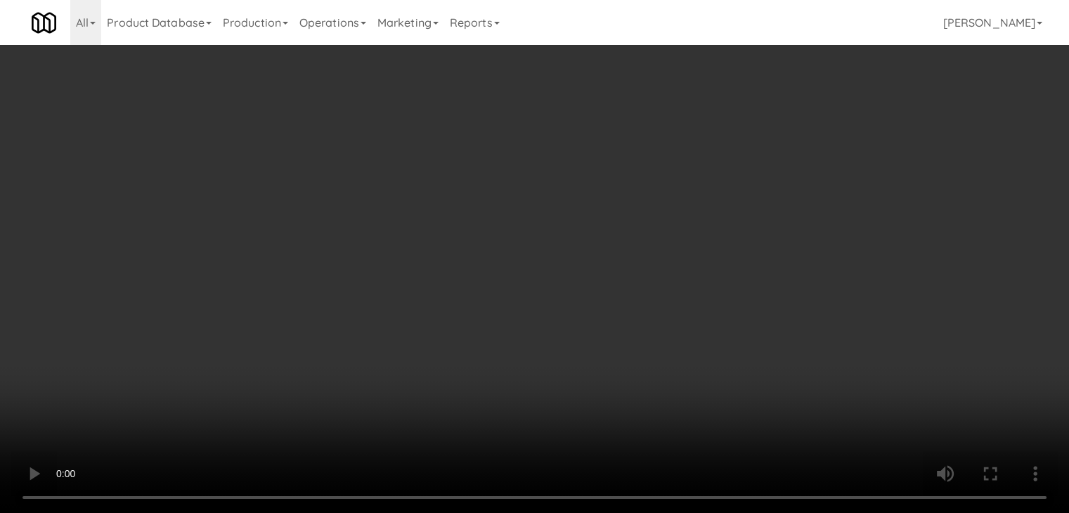
click at [531, 285] on video at bounding box center [534, 256] width 1069 height 513
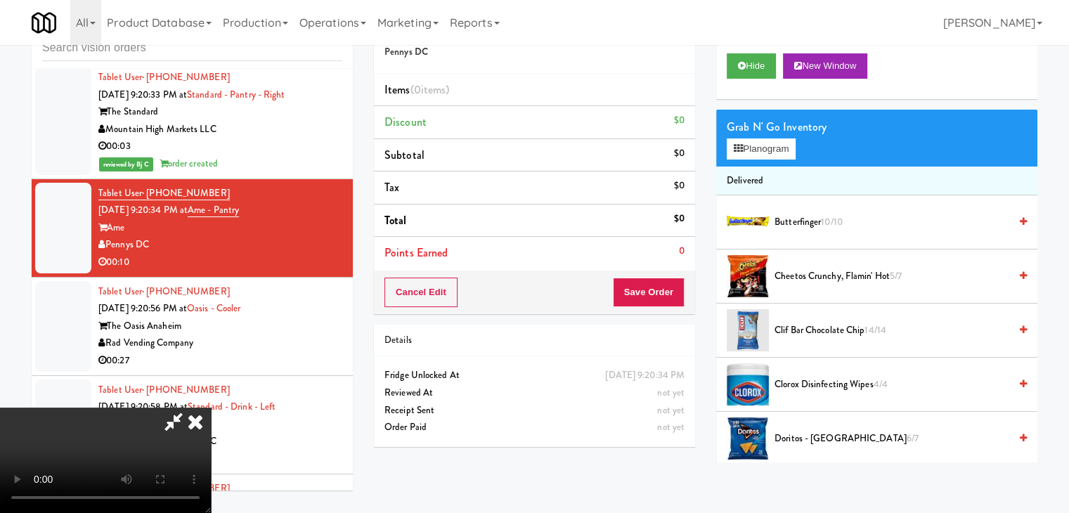
click at [211, 408] on video at bounding box center [105, 460] width 211 height 105
click at [211, 423] on video at bounding box center [105, 460] width 211 height 105
click at [764, 150] on button "Planogram" at bounding box center [761, 148] width 69 height 21
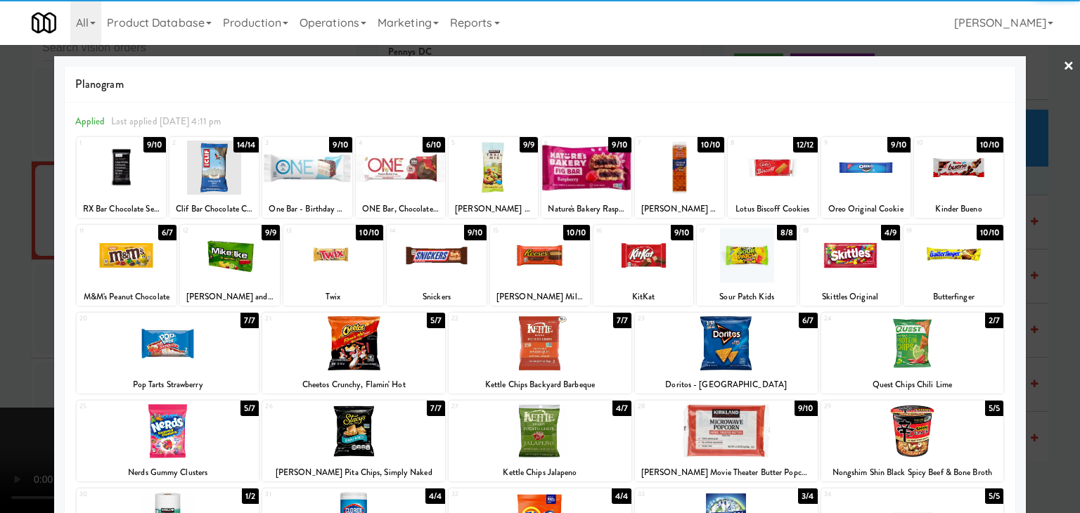
click at [635, 255] on div at bounding box center [643, 255] width 100 height 54
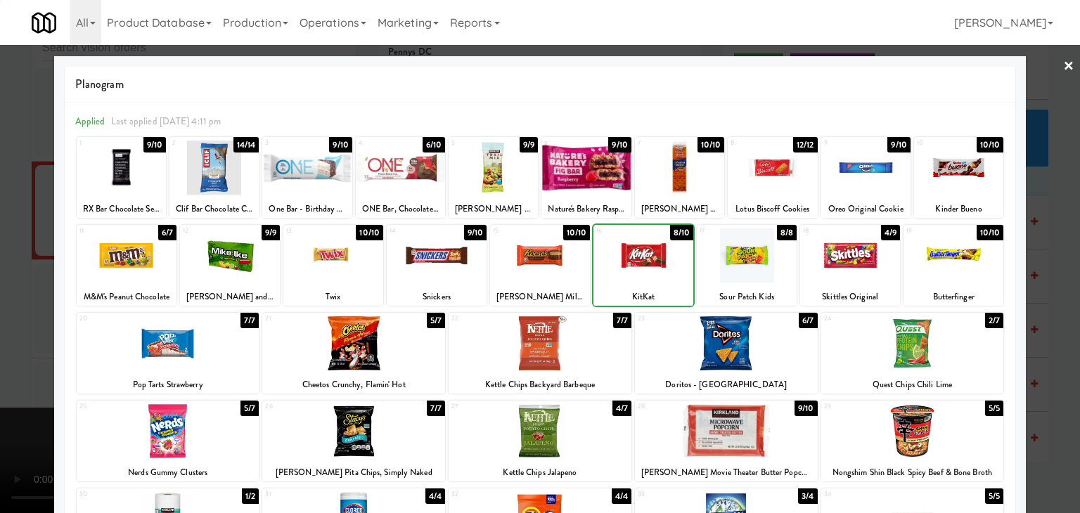
drag, startPoint x: 536, startPoint y: 254, endPoint x: 442, endPoint y: 261, distance: 94.5
click at [536, 254] on div at bounding box center [540, 255] width 100 height 54
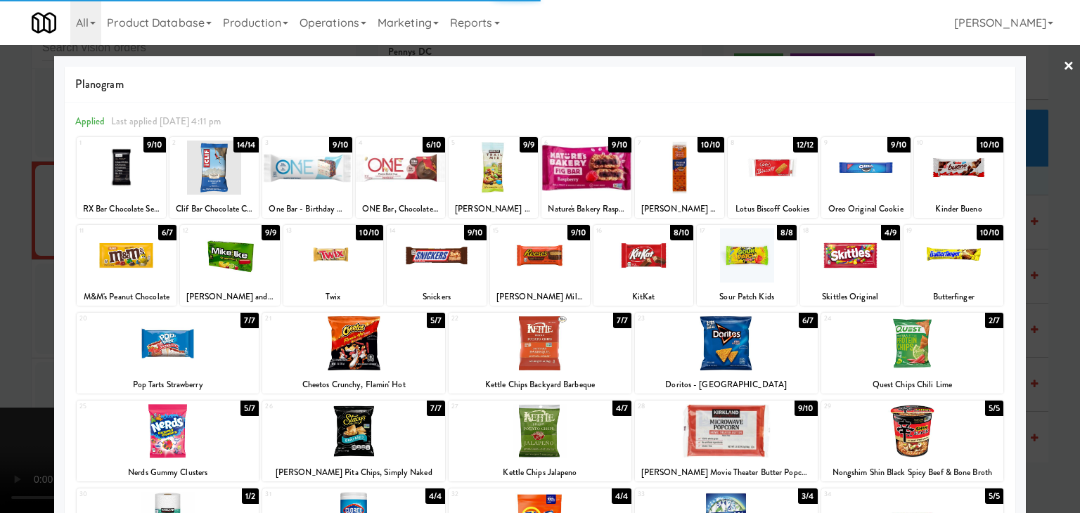
click at [0, 268] on div at bounding box center [540, 256] width 1080 height 513
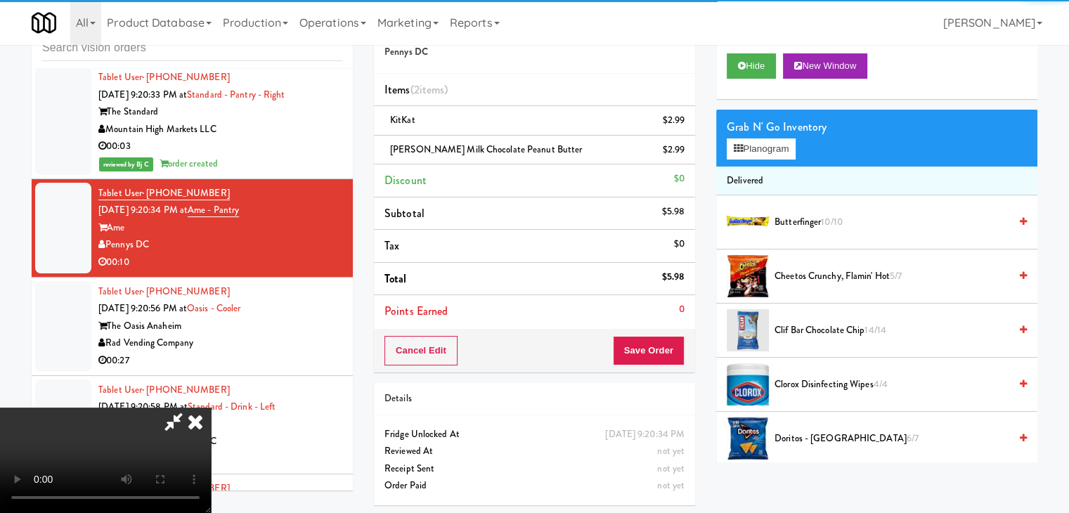
click at [211, 408] on video at bounding box center [105, 460] width 211 height 105
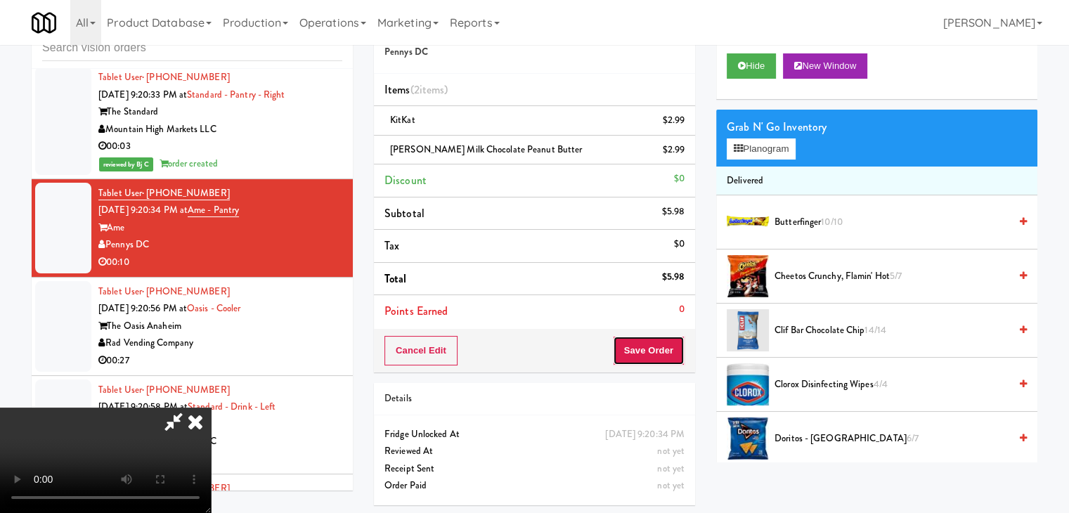
click at [667, 349] on button "Save Order" at bounding box center [649, 351] width 72 height 30
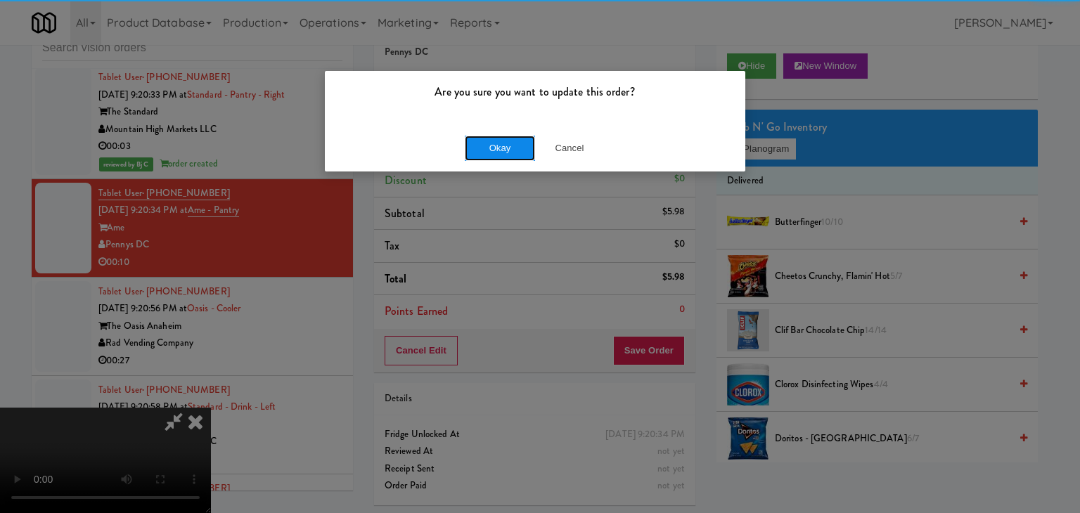
click at [486, 138] on button "Okay" at bounding box center [500, 148] width 70 height 25
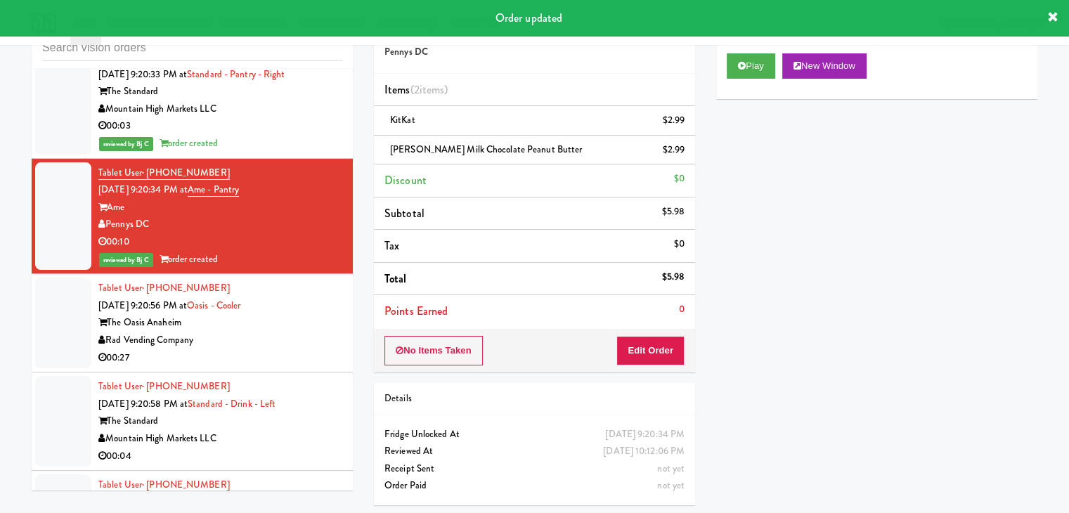
scroll to position [9875, 0]
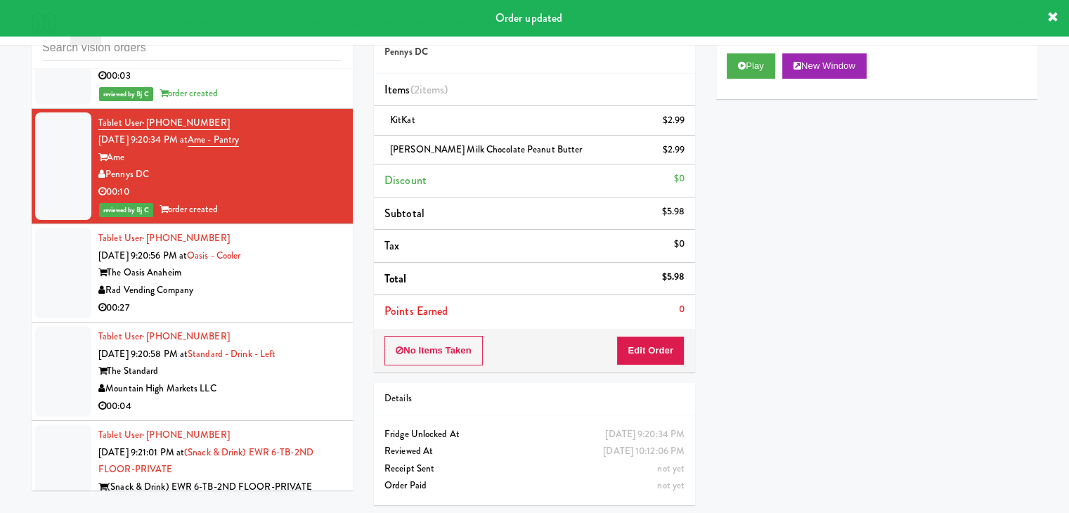
click at [304, 299] on div "00:27" at bounding box center [220, 308] width 244 height 18
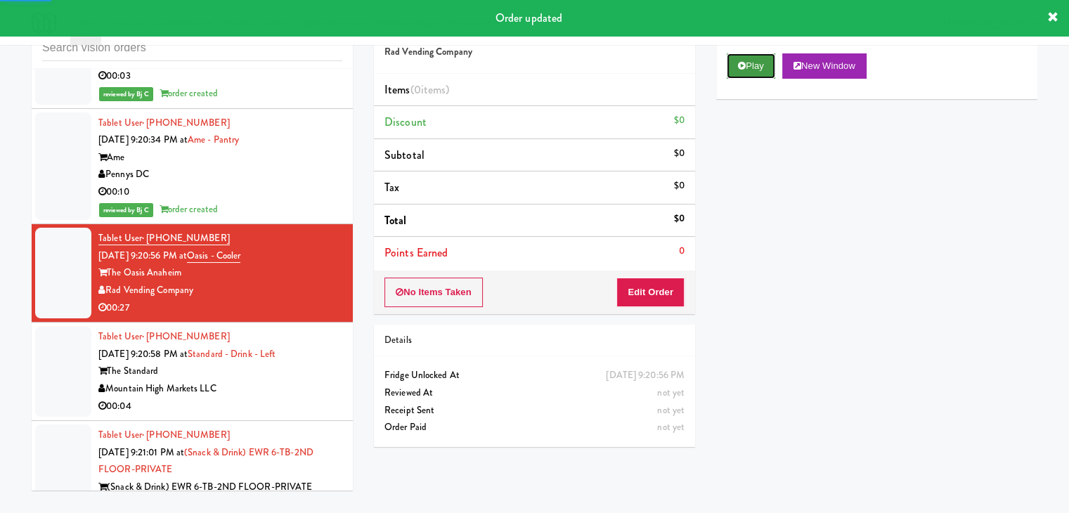
click at [740, 65] on icon at bounding box center [742, 65] width 8 height 9
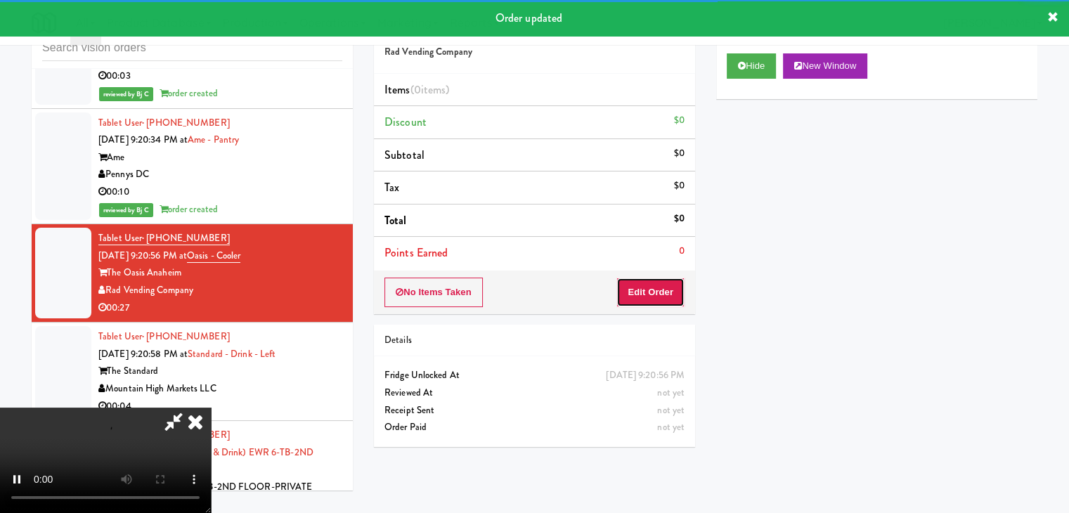
click at [655, 290] on button "Edit Order" at bounding box center [651, 293] width 68 height 30
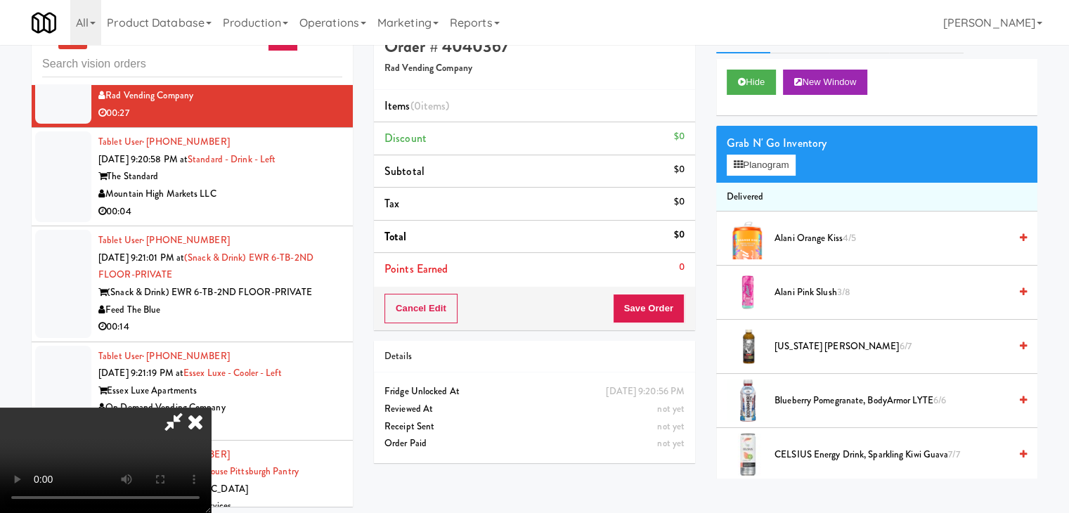
scroll to position [45, 0]
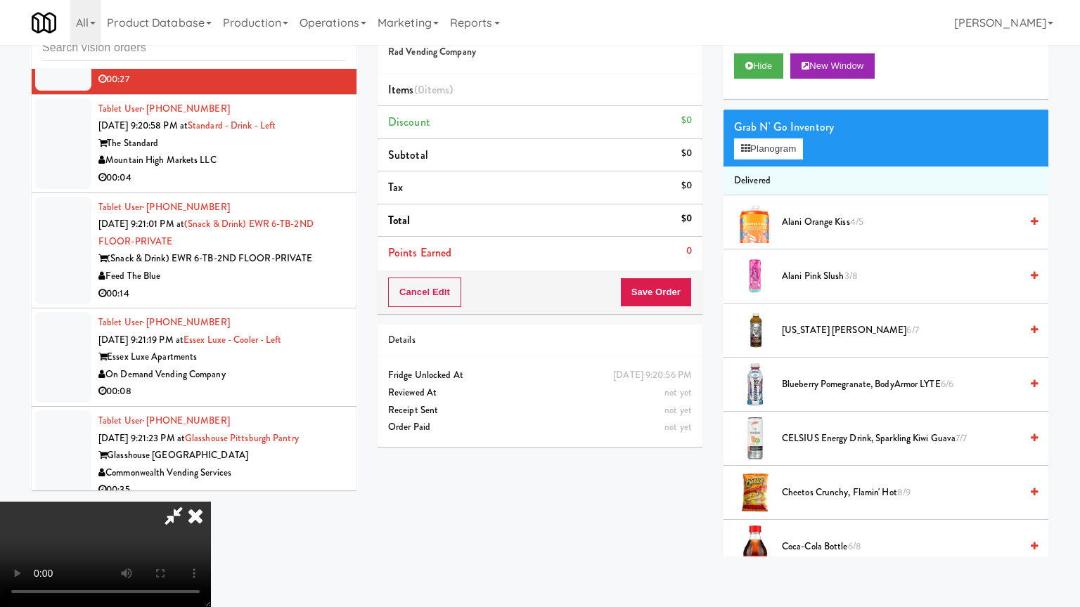
click at [211, 502] on video at bounding box center [105, 554] width 211 height 105
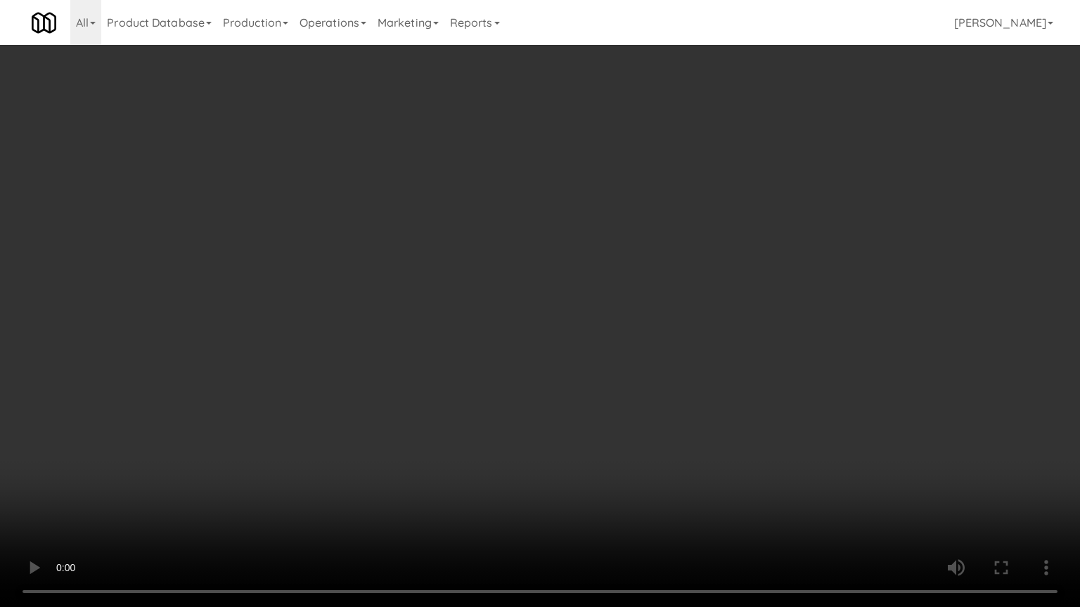
click at [584, 444] on video at bounding box center [540, 303] width 1080 height 607
click at [605, 444] on video at bounding box center [540, 303] width 1080 height 607
click at [600, 451] on video at bounding box center [540, 303] width 1080 height 607
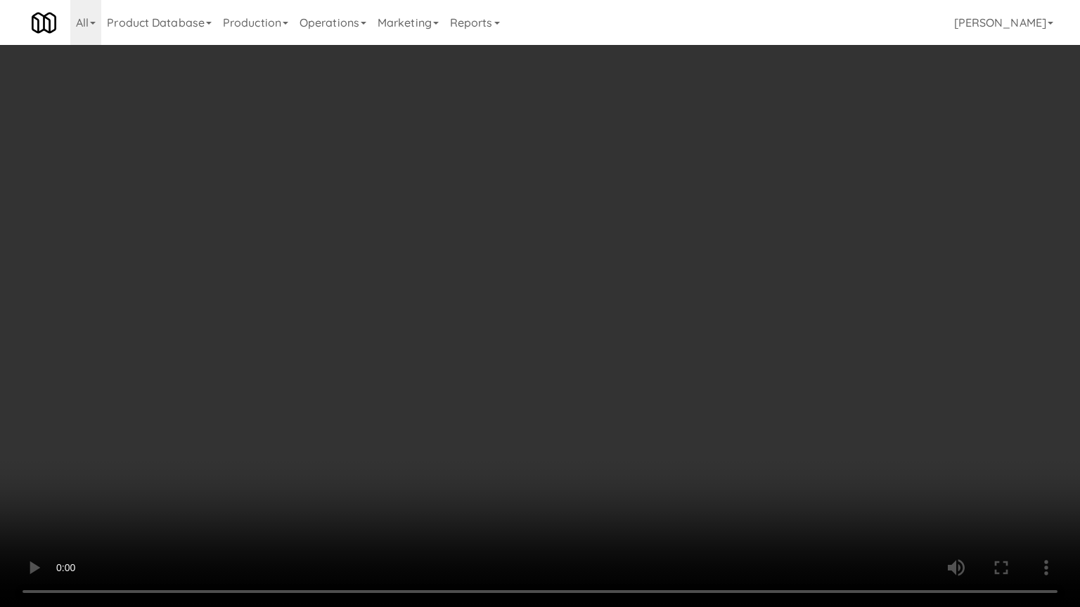
click at [670, 411] on video at bounding box center [540, 303] width 1080 height 607
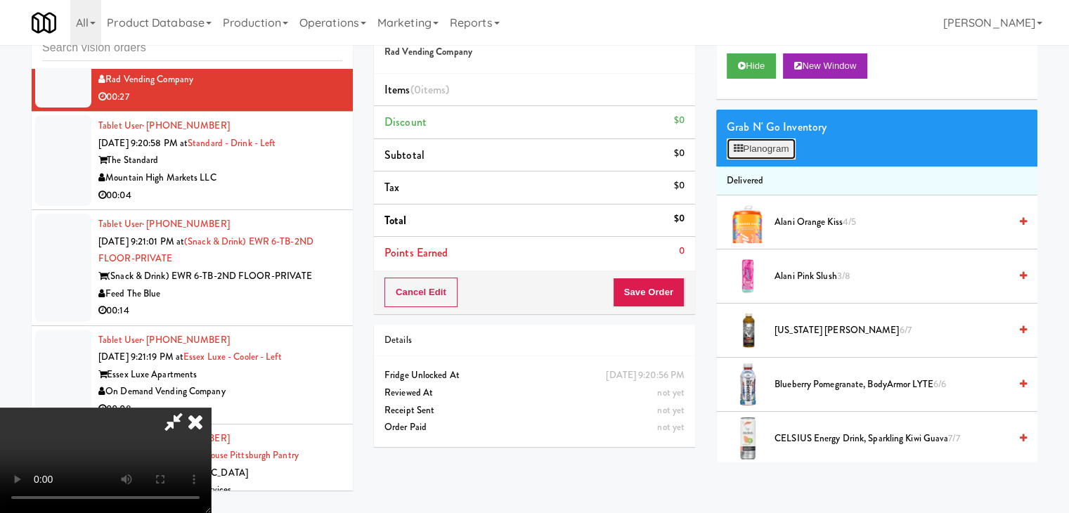
click at [796, 149] on button "Planogram" at bounding box center [761, 148] width 69 height 21
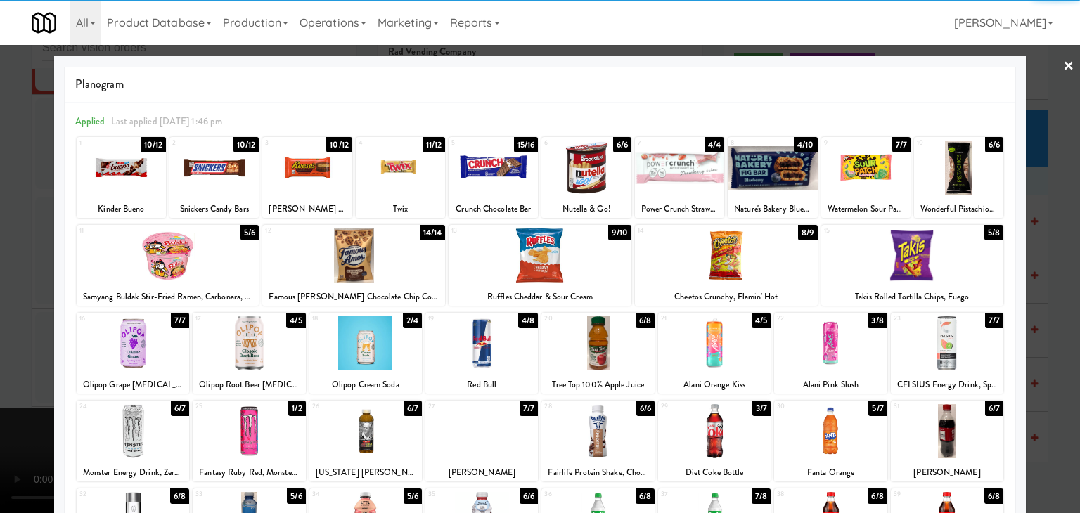
click at [198, 275] on div at bounding box center [168, 255] width 183 height 54
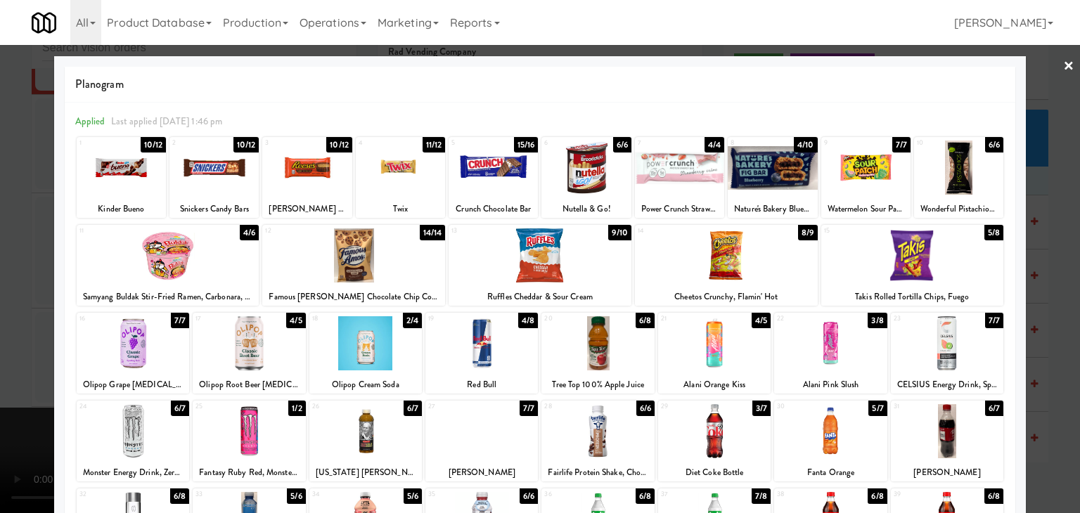
click at [361, 341] on div at bounding box center [365, 343] width 112 height 54
drag, startPoint x: 0, startPoint y: 350, endPoint x: 424, endPoint y: 347, distance: 423.9
click at [8, 349] on div at bounding box center [540, 256] width 1080 height 513
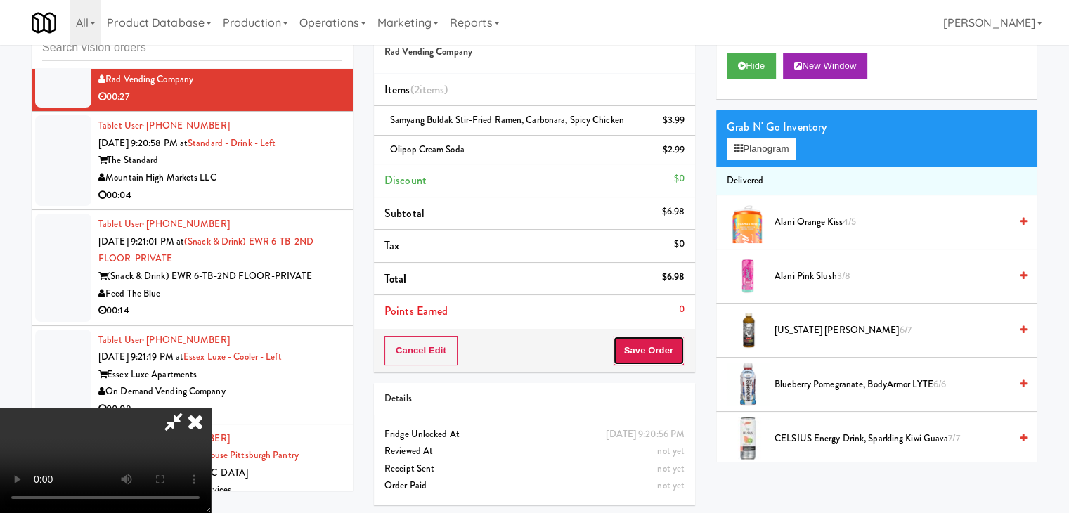
click at [671, 341] on button "Save Order" at bounding box center [649, 351] width 72 height 30
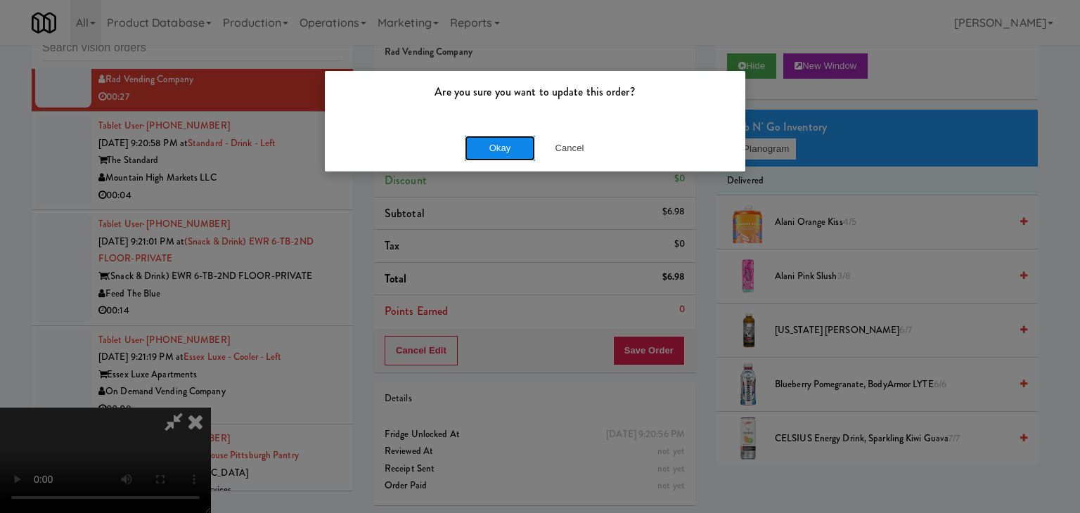
drag, startPoint x: 509, startPoint y: 146, endPoint x: 496, endPoint y: 150, distance: 14.2
click at [498, 149] on button "Okay" at bounding box center [500, 148] width 70 height 25
click at [496, 150] on body "Are you sure you want to update this order? Okay Cancel Okay Are you sure you w…" at bounding box center [540, 256] width 1080 height 513
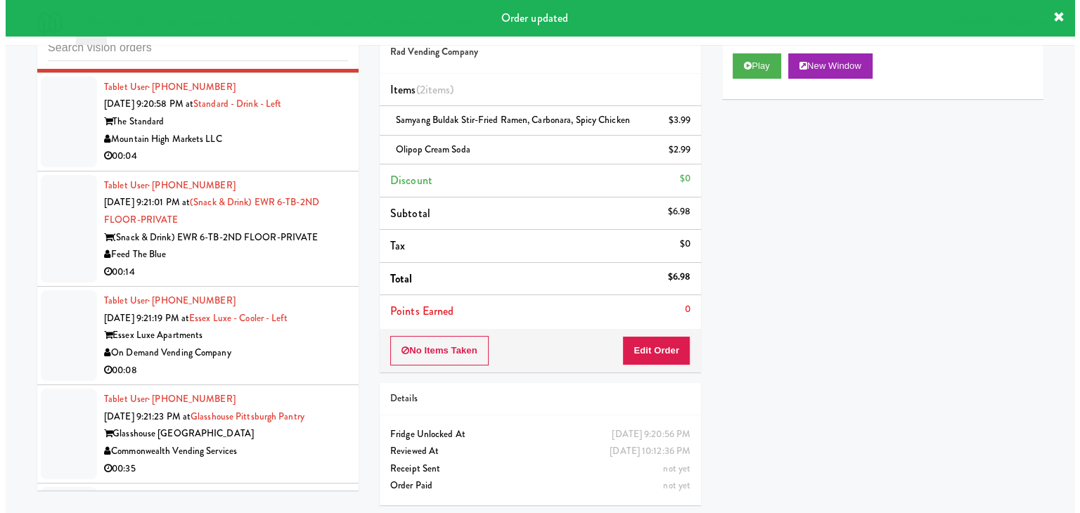
scroll to position [10034, 0]
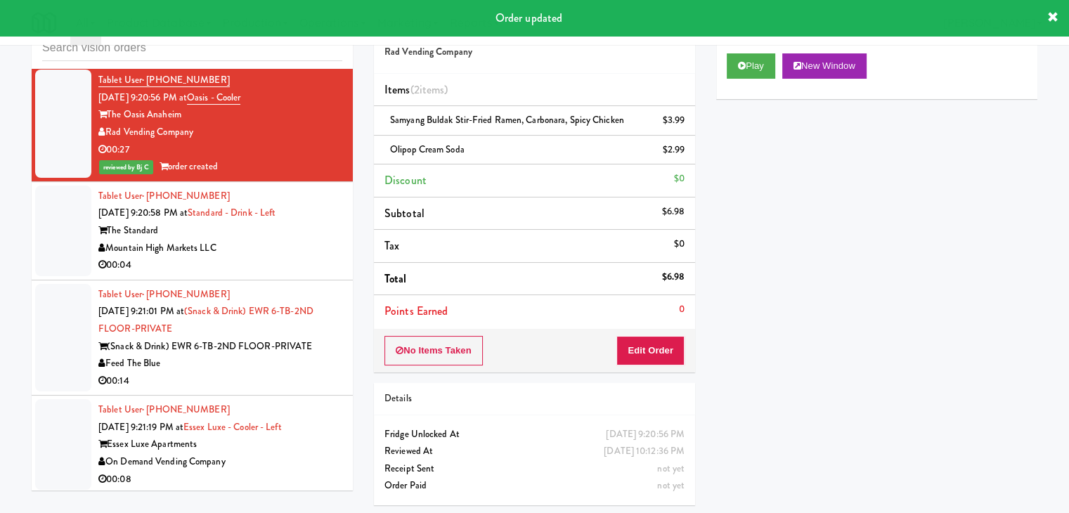
click at [327, 257] on div "00:04" at bounding box center [220, 266] width 244 height 18
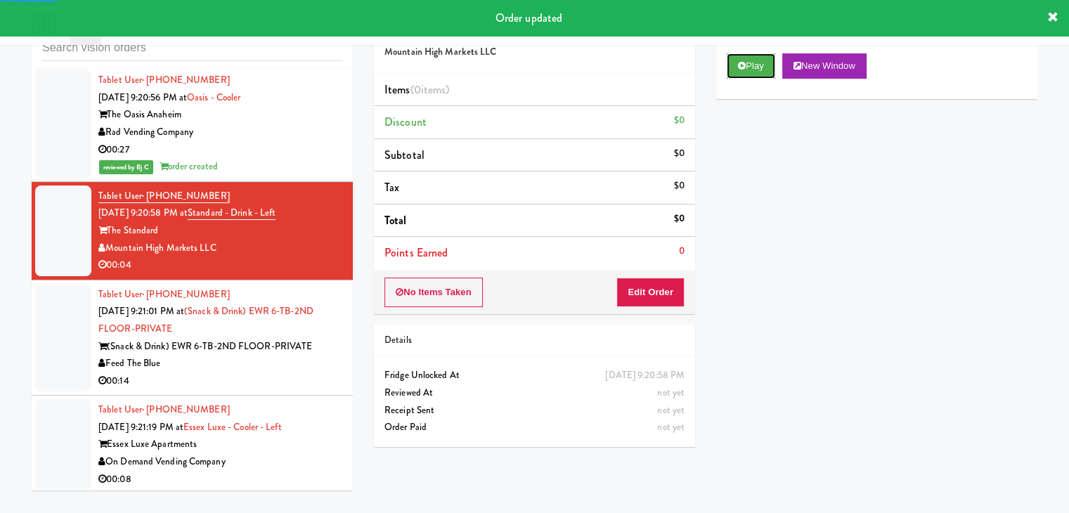
drag, startPoint x: 770, startPoint y: 60, endPoint x: 759, endPoint y: 105, distance: 46.9
click at [768, 64] on button "Play" at bounding box center [751, 65] width 49 height 25
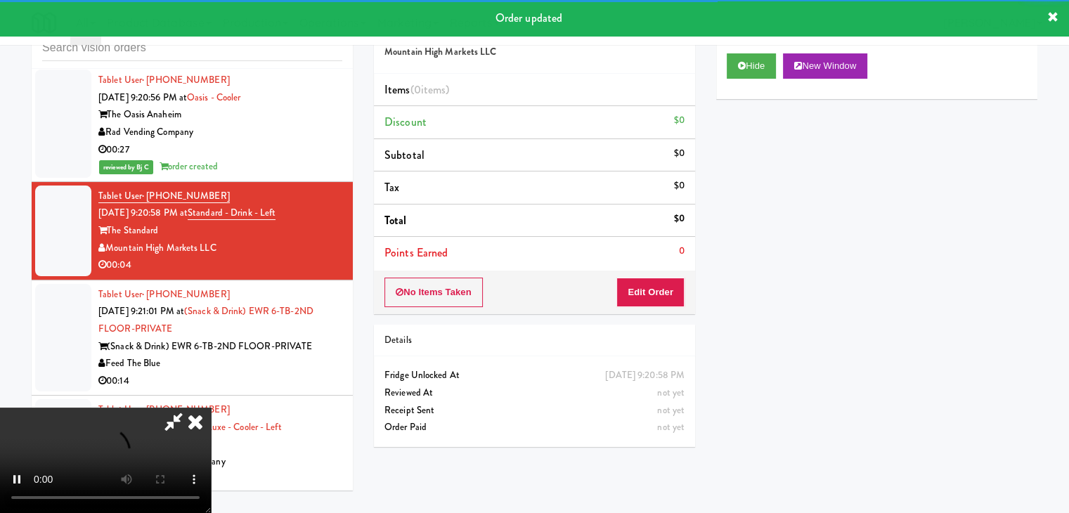
click at [659, 307] on div "No Items Taken Edit Order" at bounding box center [534, 293] width 321 height 44
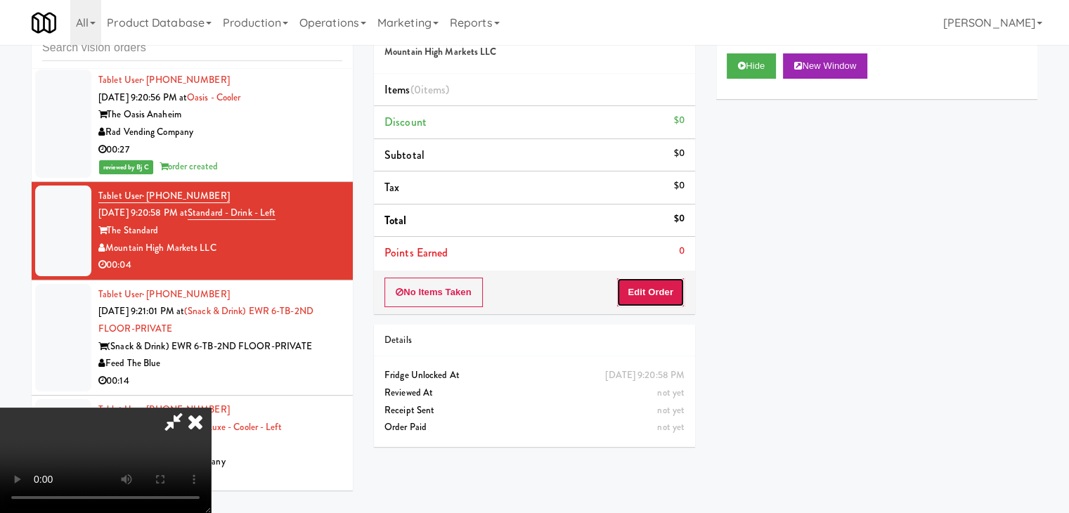
click at [662, 304] on button "Edit Order" at bounding box center [651, 293] width 68 height 30
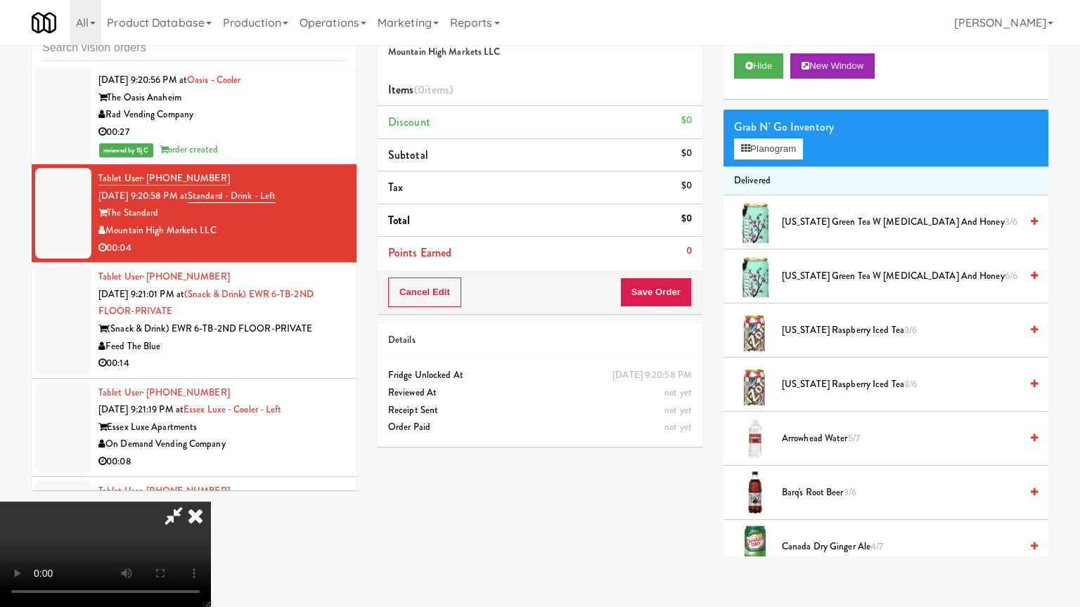
click at [211, 502] on video at bounding box center [105, 554] width 211 height 105
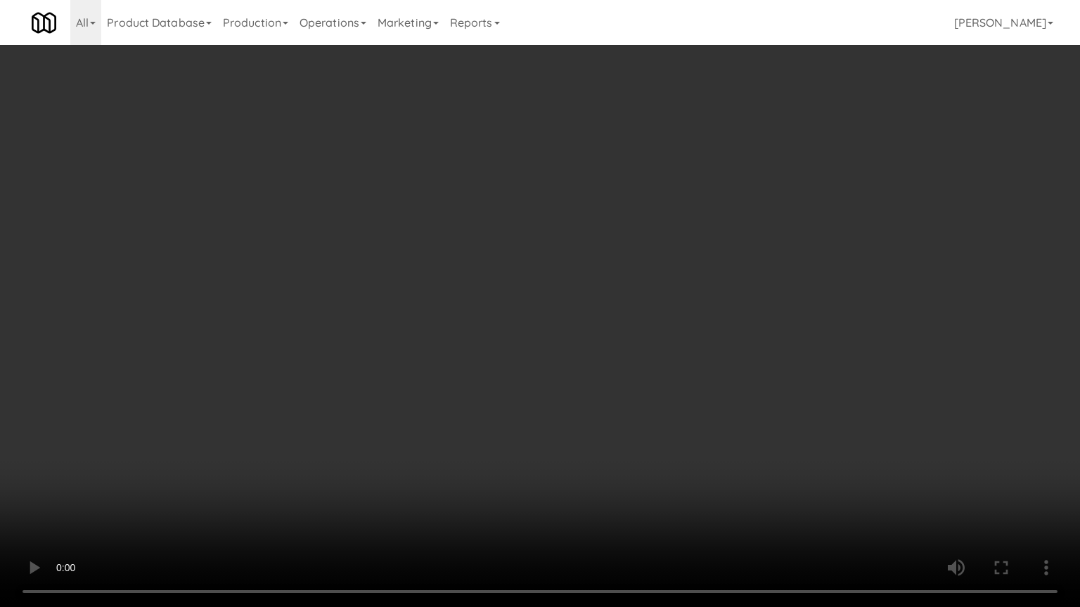
click at [605, 382] on video at bounding box center [540, 303] width 1080 height 607
click at [635, 357] on video at bounding box center [540, 303] width 1080 height 607
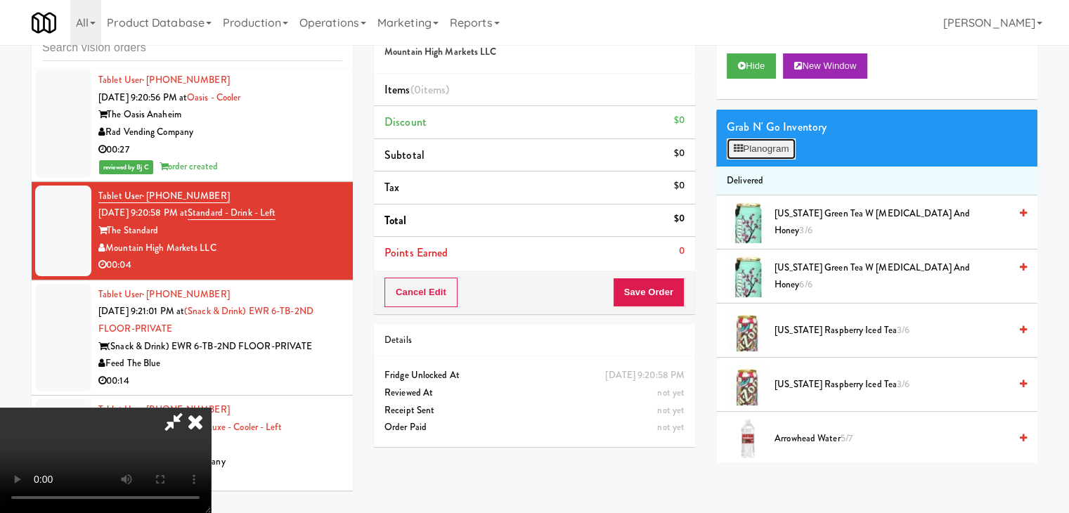
click at [765, 150] on button "Planogram" at bounding box center [761, 148] width 69 height 21
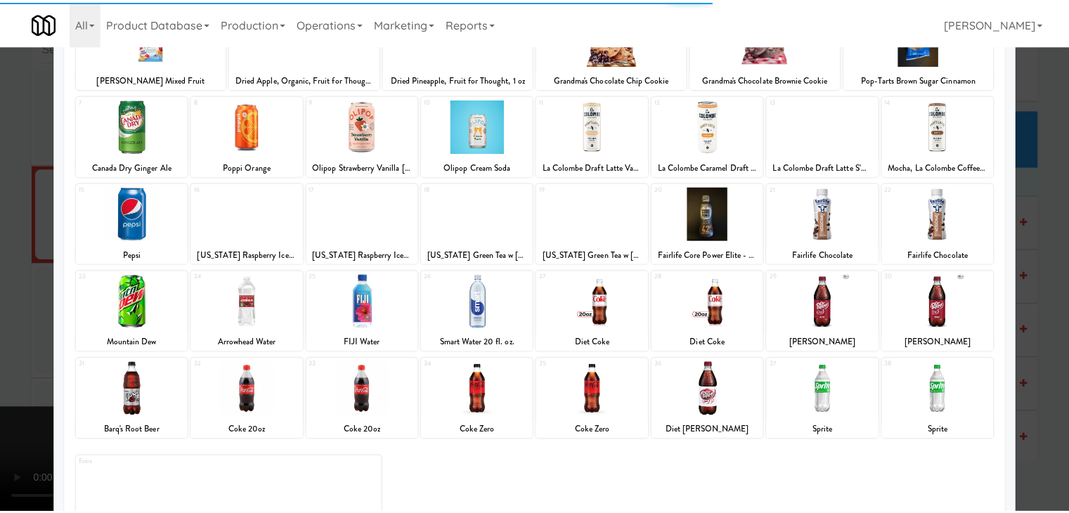
scroll to position [177, 0]
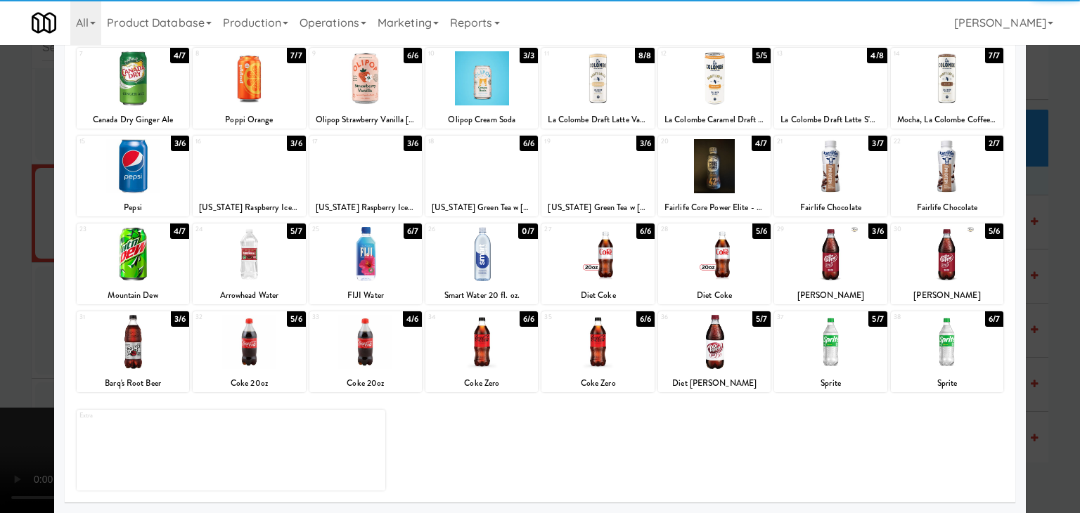
click at [732, 345] on div at bounding box center [714, 342] width 112 height 54
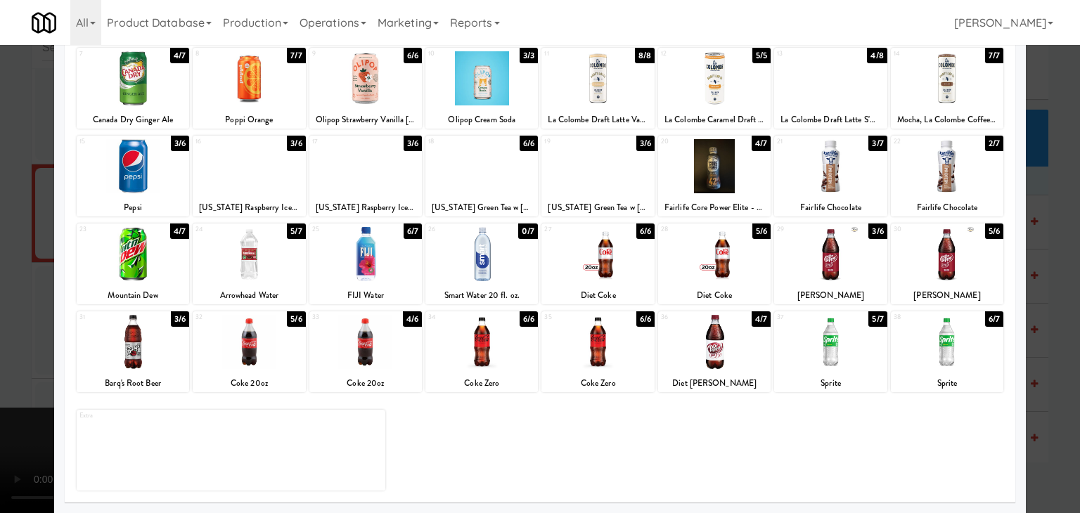
click at [1049, 358] on div at bounding box center [540, 256] width 1080 height 513
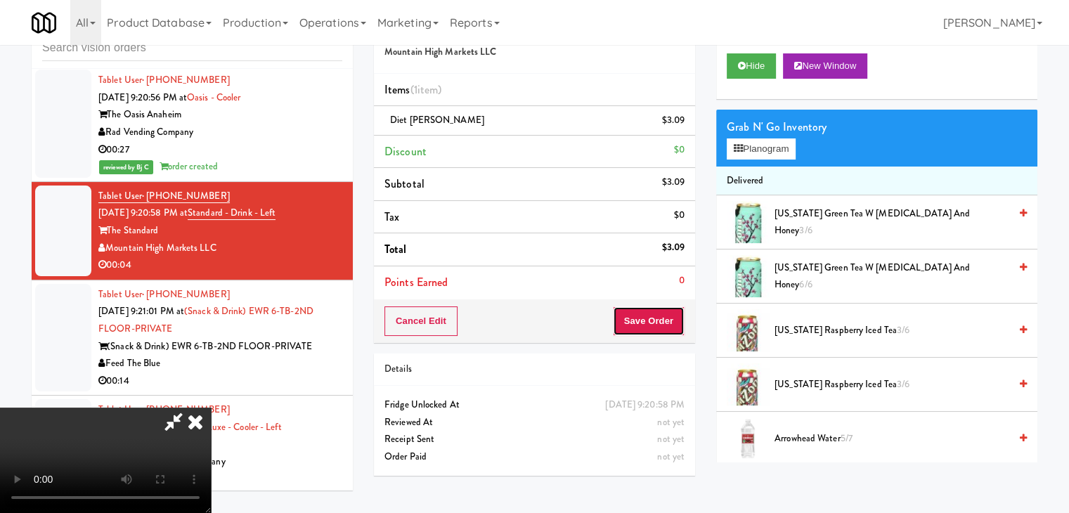
click at [645, 333] on button "Save Order" at bounding box center [649, 321] width 72 height 30
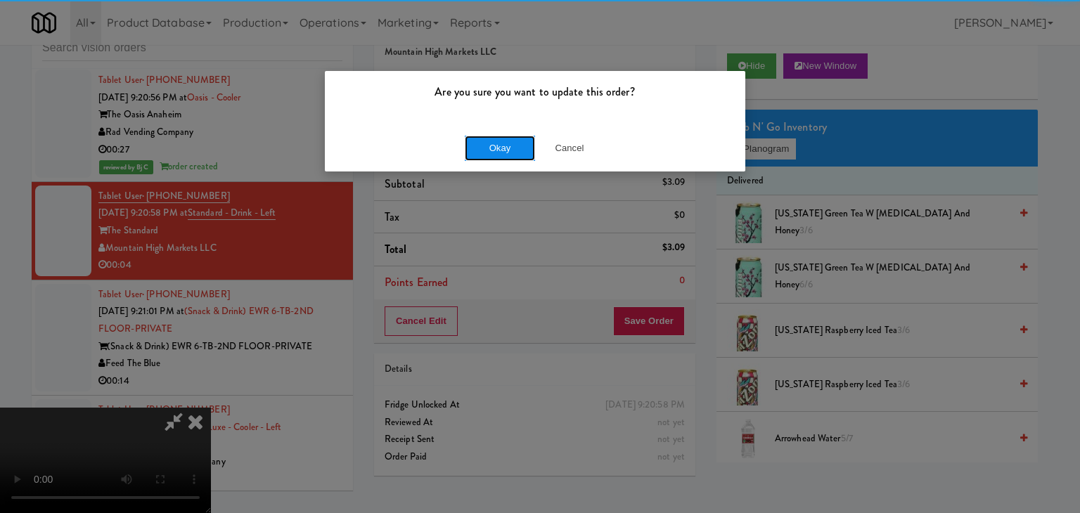
click at [486, 156] on button "Okay" at bounding box center [500, 148] width 70 height 25
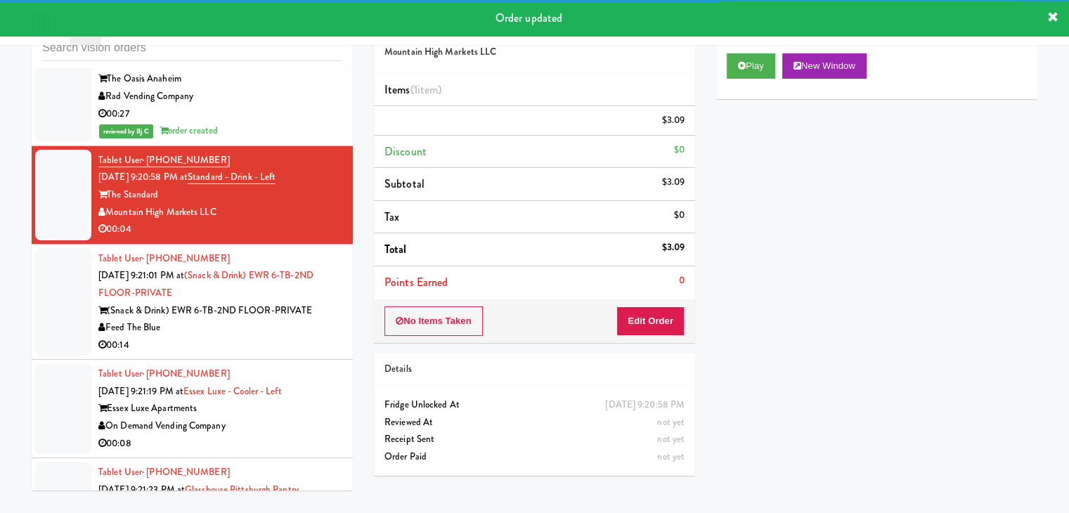
scroll to position [10104, 0]
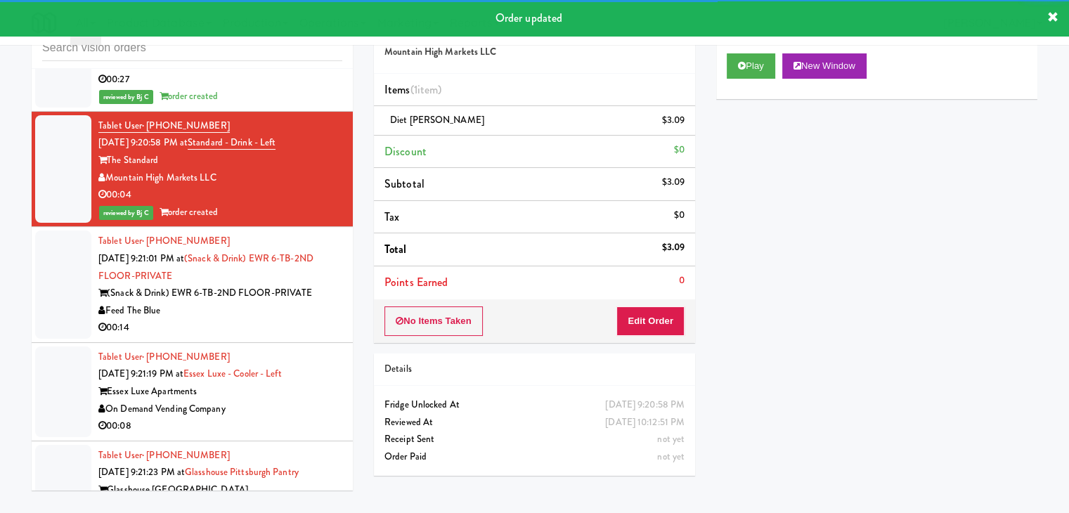
drag, startPoint x: 262, startPoint y: 271, endPoint x: 262, endPoint y: 279, distance: 8.4
click at [262, 302] on div "Feed The Blue" at bounding box center [220, 311] width 244 height 18
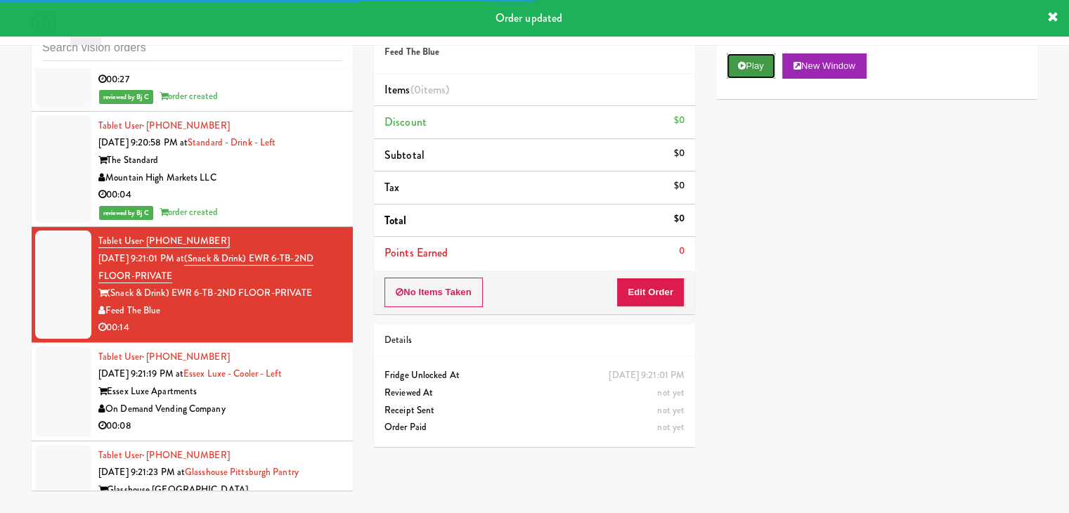
click at [756, 68] on button "Play" at bounding box center [751, 65] width 49 height 25
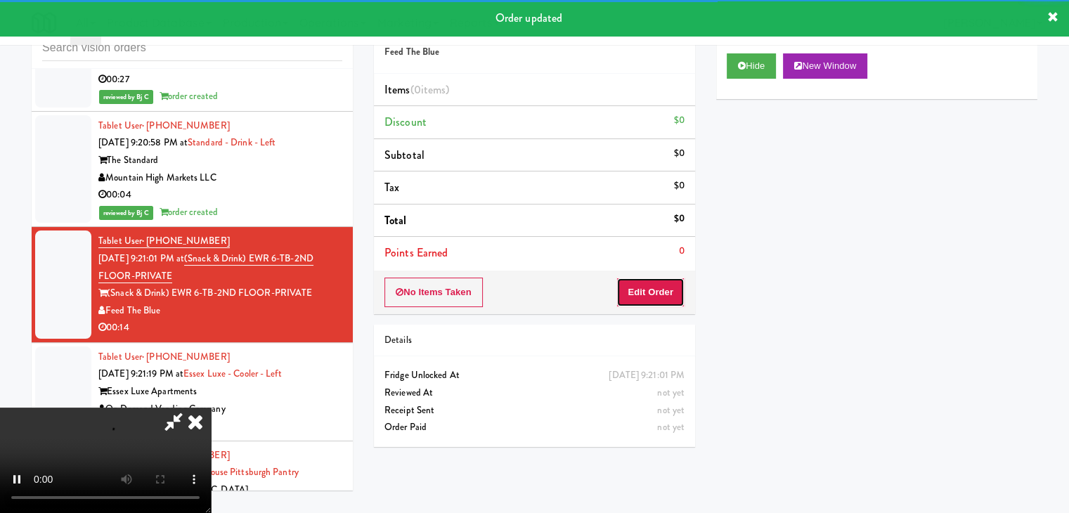
click at [655, 289] on button "Edit Order" at bounding box center [651, 293] width 68 height 30
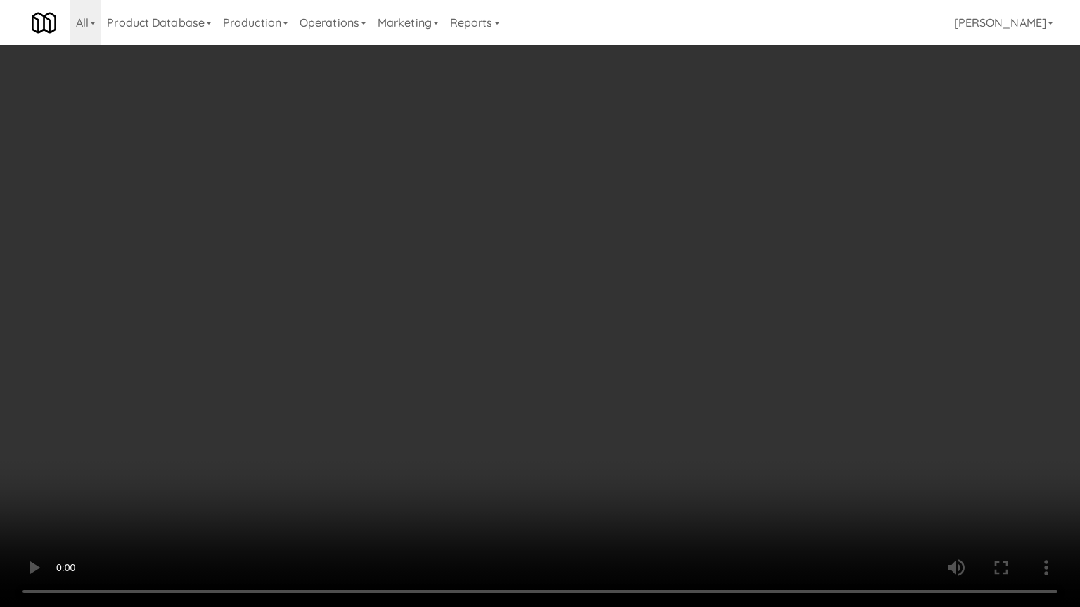
click at [579, 495] on video at bounding box center [540, 303] width 1080 height 607
click at [633, 456] on video at bounding box center [540, 303] width 1080 height 607
click at [632, 460] on video at bounding box center [540, 303] width 1080 height 607
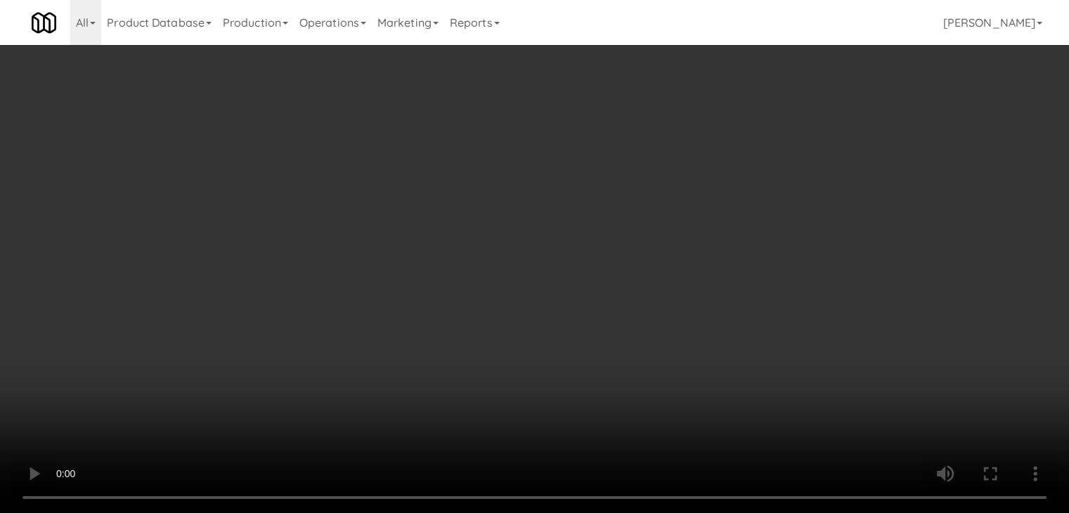
click at [491, 234] on video at bounding box center [534, 256] width 1069 height 513
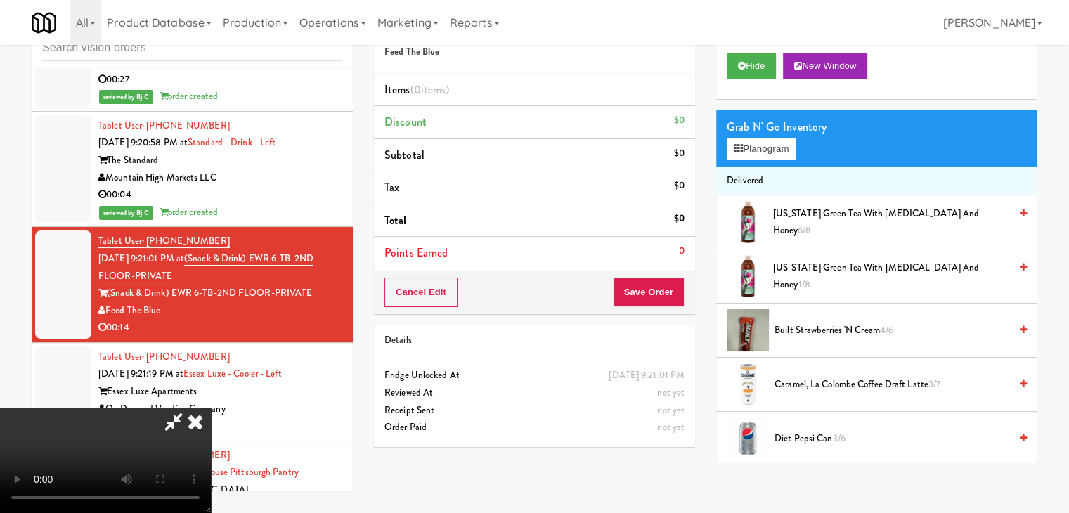
click at [211, 408] on video at bounding box center [105, 460] width 211 height 105
drag, startPoint x: 777, startPoint y: 142, endPoint x: 538, endPoint y: 216, distance: 250.1
click at [538, 216] on div "Order # 7173164 Feed The Blue Items (0 items ) Discount $0 Subtotal $0 Tax $0 T…" at bounding box center [706, 234] width 664 height 457
click at [211, 408] on video at bounding box center [105, 460] width 211 height 105
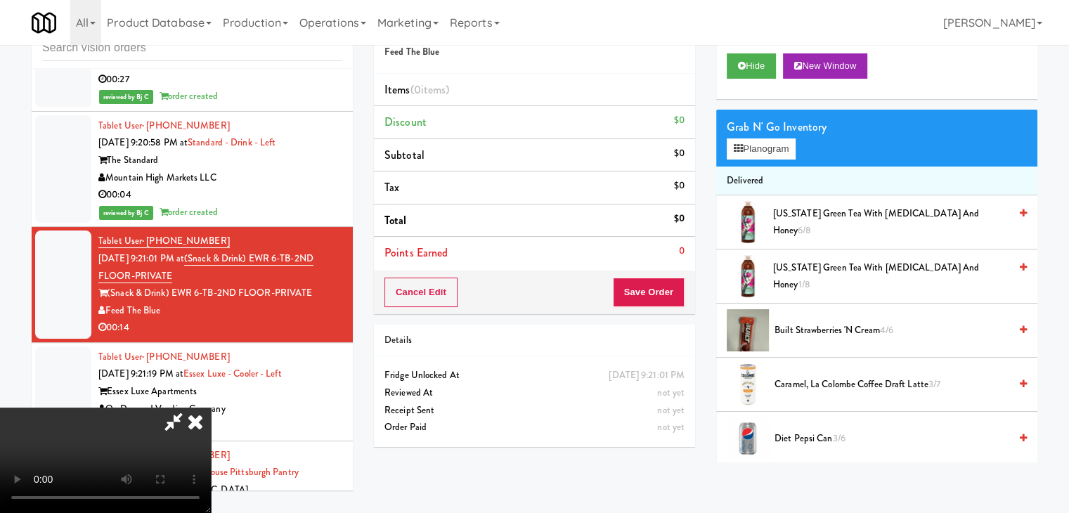
click at [211, 408] on video at bounding box center [105, 460] width 211 height 105
click at [768, 148] on button "Planogram" at bounding box center [761, 148] width 69 height 21
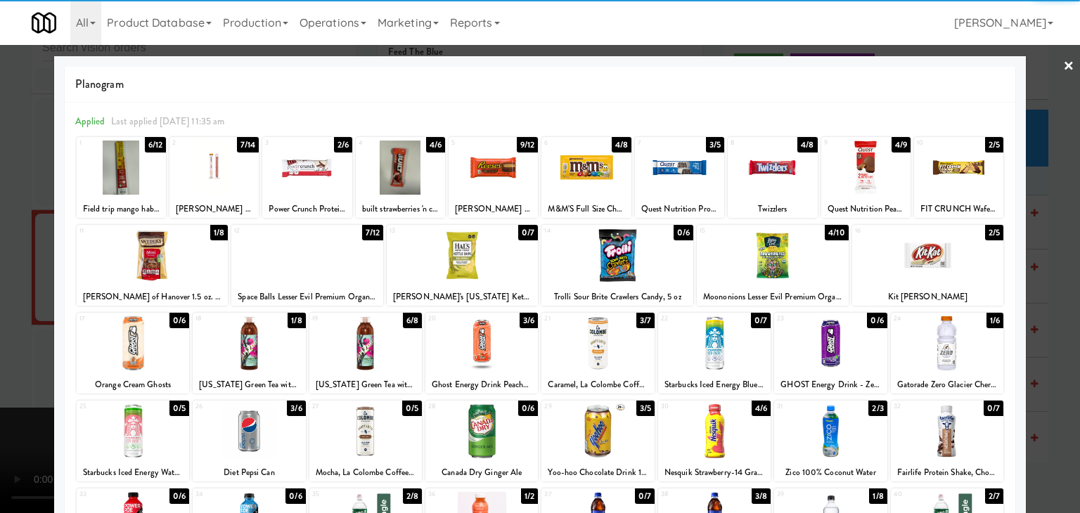
click at [323, 338] on div at bounding box center [365, 343] width 112 height 54
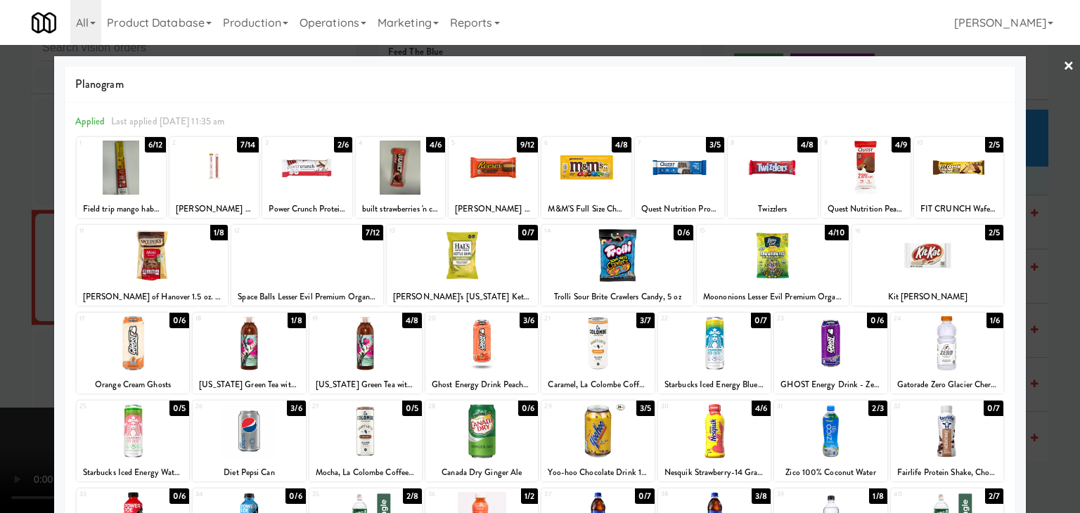
drag, startPoint x: 0, startPoint y: 343, endPoint x: 263, endPoint y: 313, distance: 264.6
click at [7, 340] on div at bounding box center [540, 256] width 1080 height 513
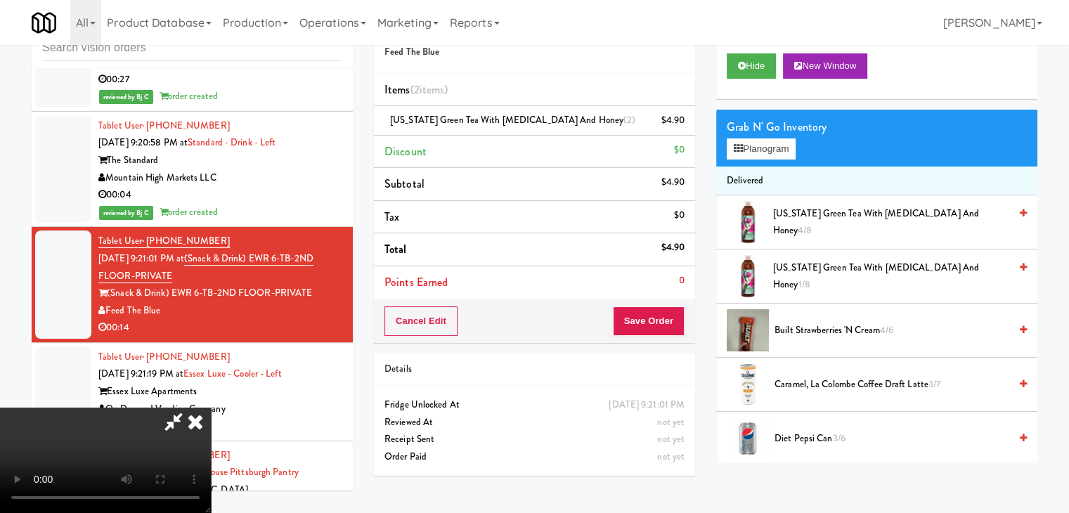
click at [211, 408] on video at bounding box center [105, 460] width 211 height 105
click at [653, 324] on button "Save Order" at bounding box center [649, 321] width 72 height 30
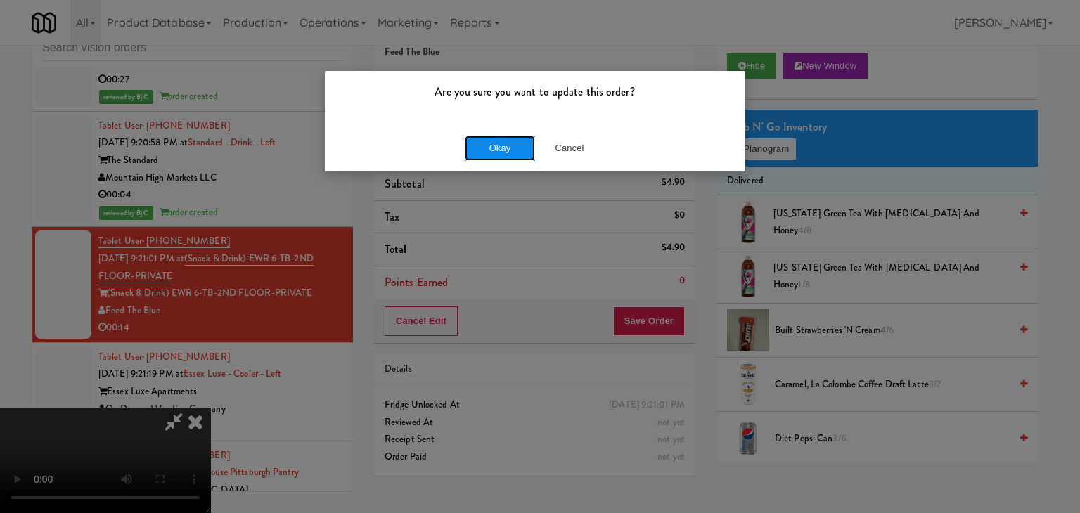
click at [508, 150] on button "Okay" at bounding box center [500, 148] width 70 height 25
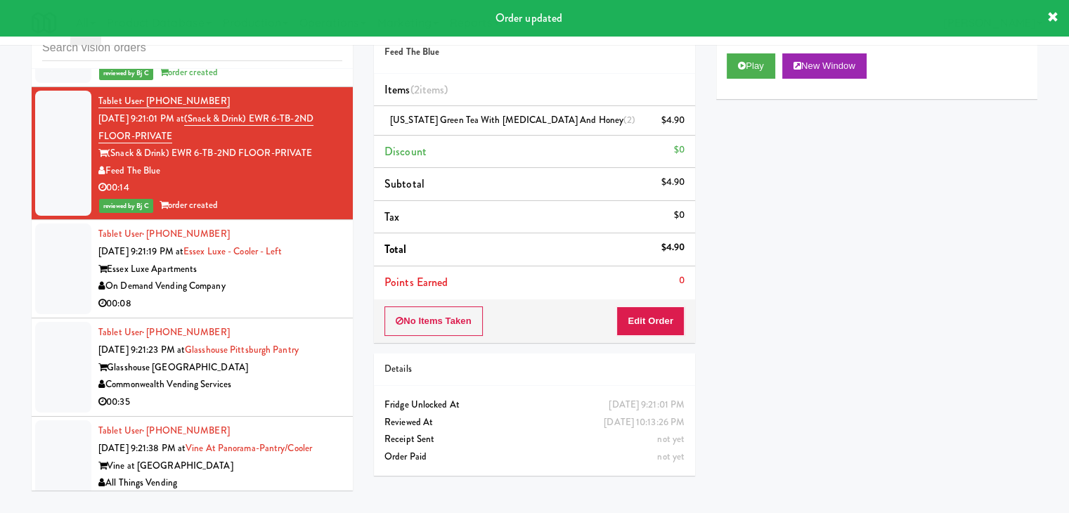
scroll to position [10244, 0]
click at [261, 277] on div "On Demand Vending Company" at bounding box center [220, 286] width 244 height 18
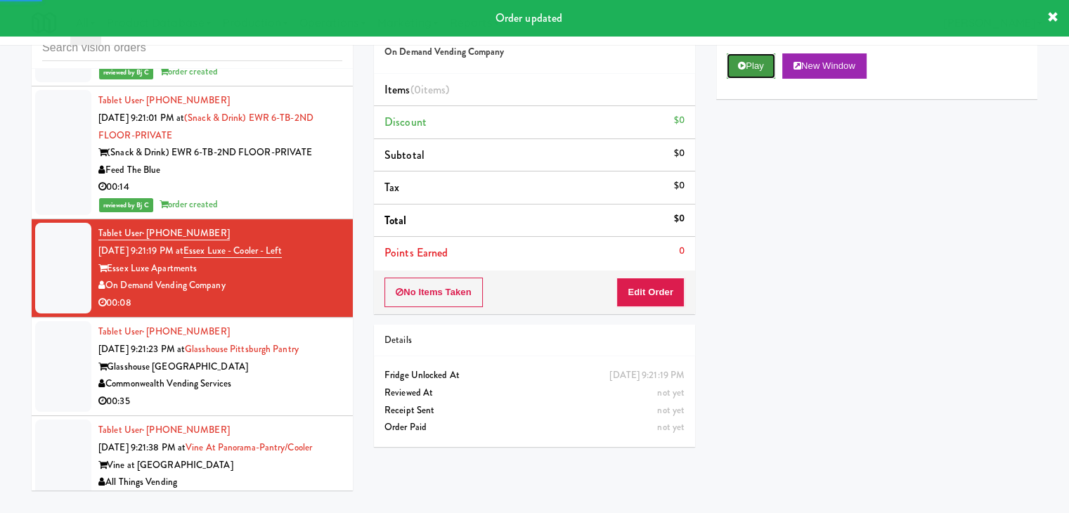
click at [752, 54] on button "Play" at bounding box center [751, 65] width 49 height 25
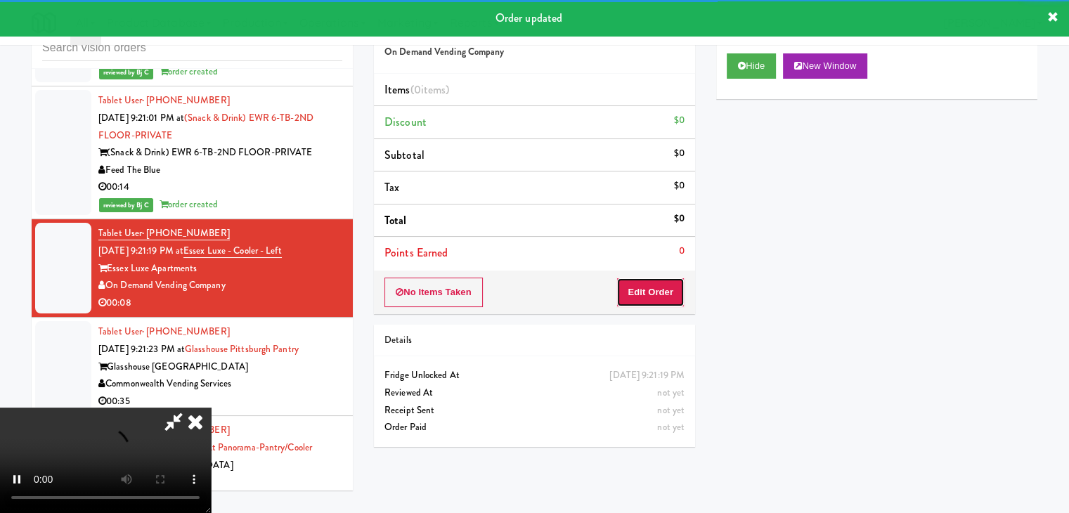
drag, startPoint x: 651, startPoint y: 285, endPoint x: 651, endPoint y: 292, distance: 7.7
click at [651, 292] on button "Edit Order" at bounding box center [651, 293] width 68 height 30
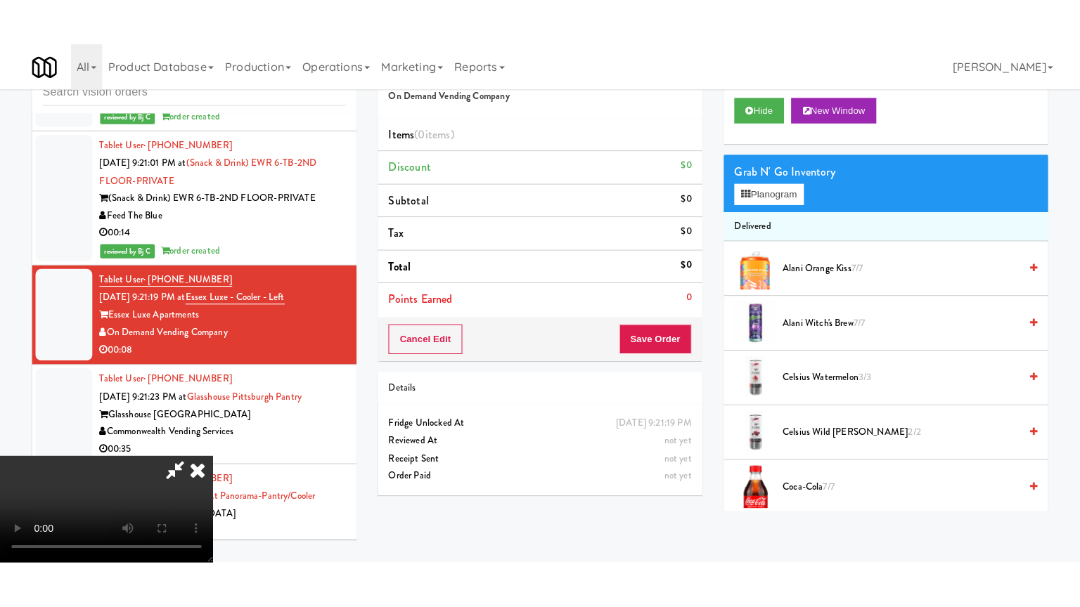
scroll to position [198, 0]
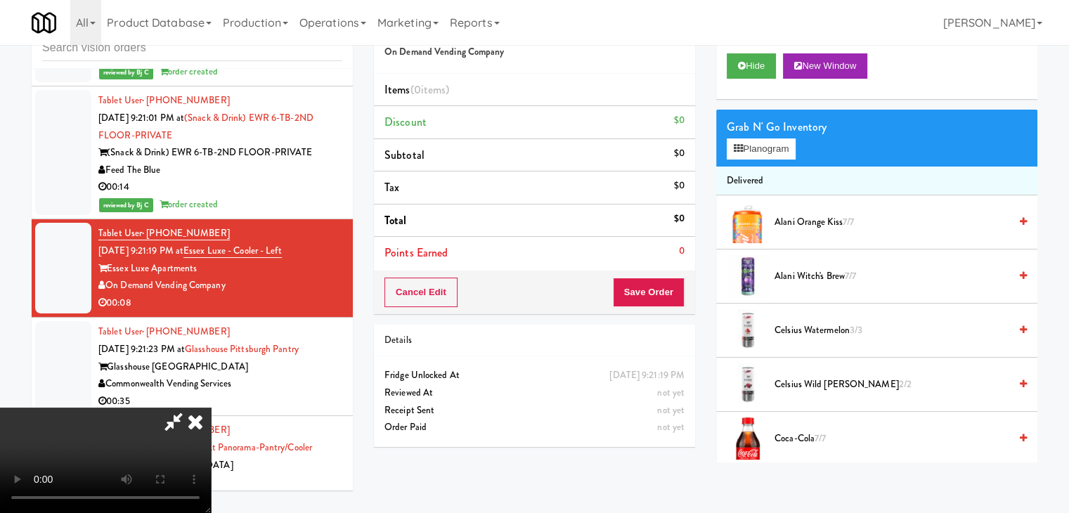
click at [211, 408] on video at bounding box center [105, 460] width 211 height 105
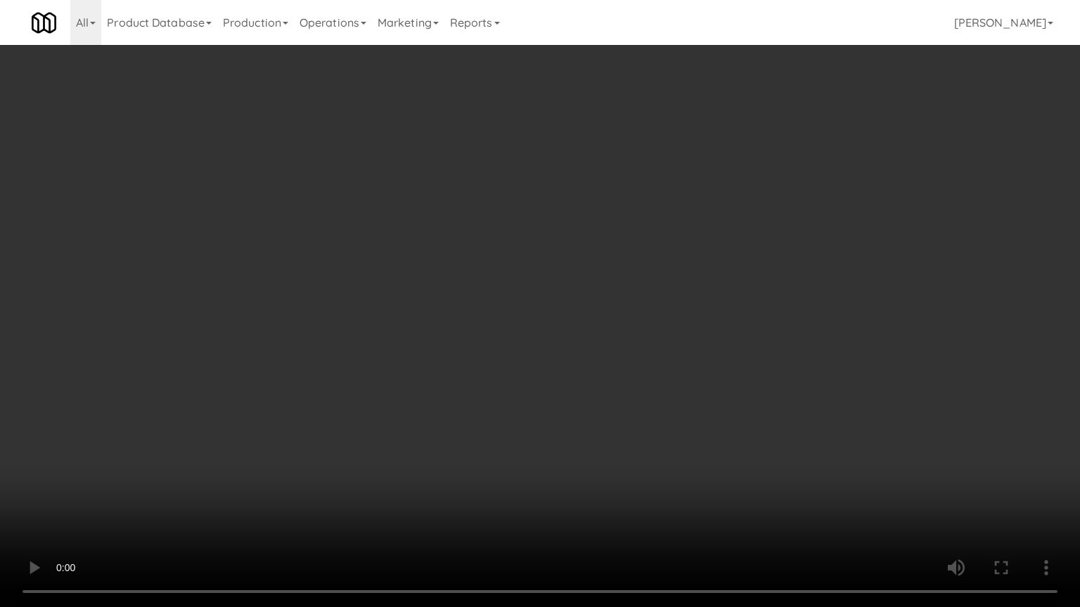
click at [611, 400] on video at bounding box center [540, 303] width 1080 height 607
click at [415, 512] on video at bounding box center [540, 303] width 1080 height 607
click at [638, 318] on video at bounding box center [540, 303] width 1080 height 607
click at [659, 295] on video at bounding box center [540, 303] width 1080 height 607
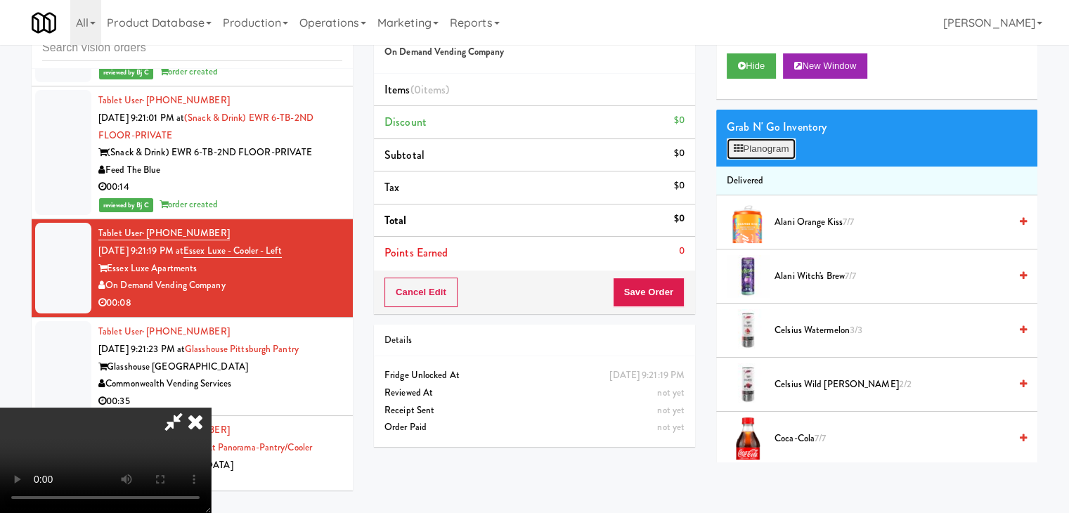
click at [773, 147] on button "Planogram" at bounding box center [761, 148] width 69 height 21
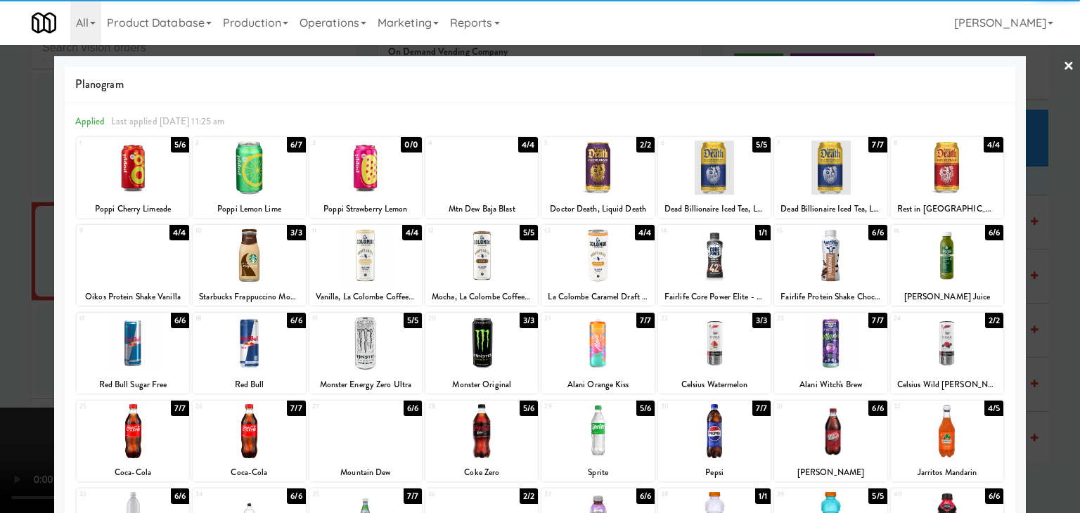
click at [714, 261] on div at bounding box center [714, 255] width 112 height 54
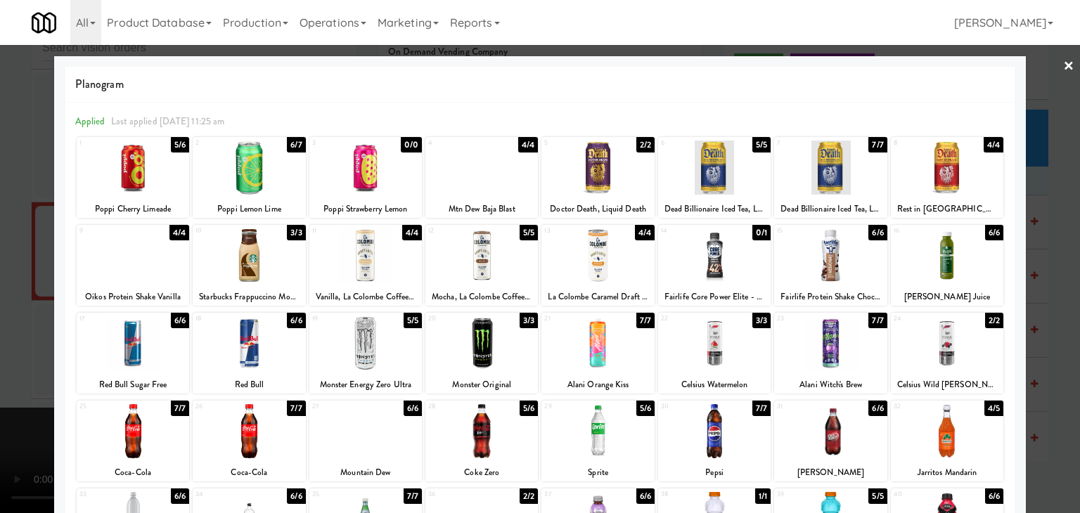
click at [1042, 287] on div at bounding box center [540, 256] width 1080 height 513
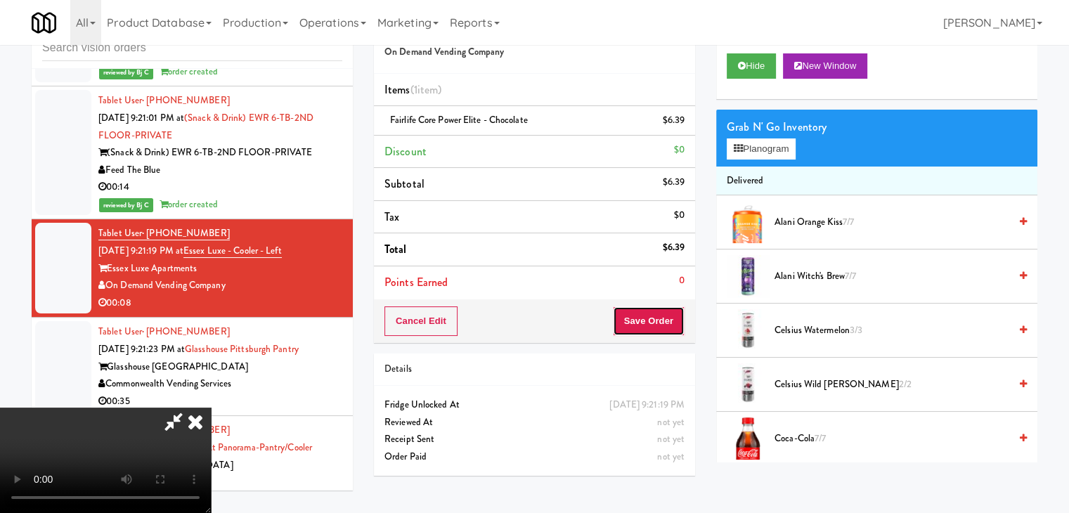
click at [650, 320] on button "Save Order" at bounding box center [649, 321] width 72 height 30
click at [651, 319] on button "Save Order" at bounding box center [649, 321] width 72 height 30
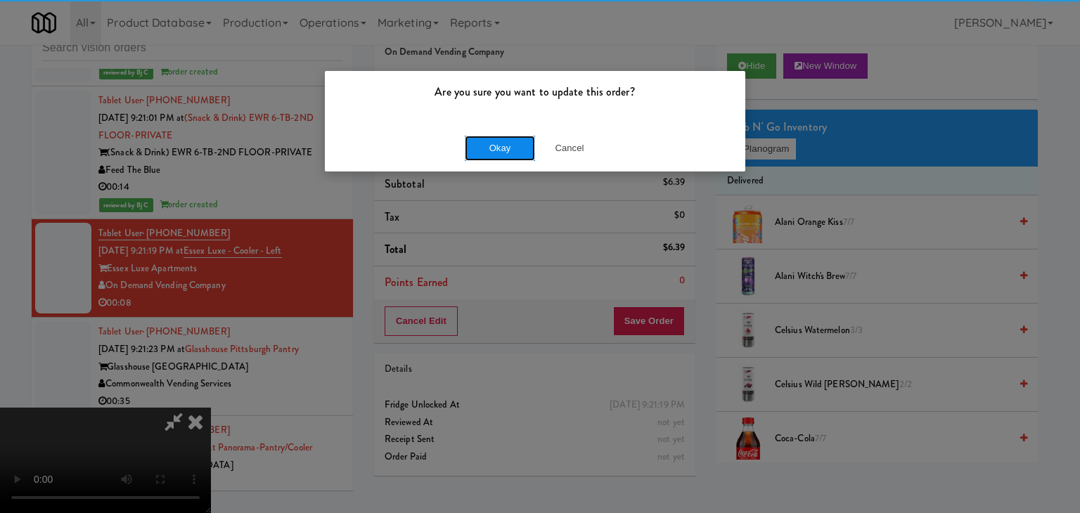
click at [514, 153] on button "Okay" at bounding box center [500, 148] width 70 height 25
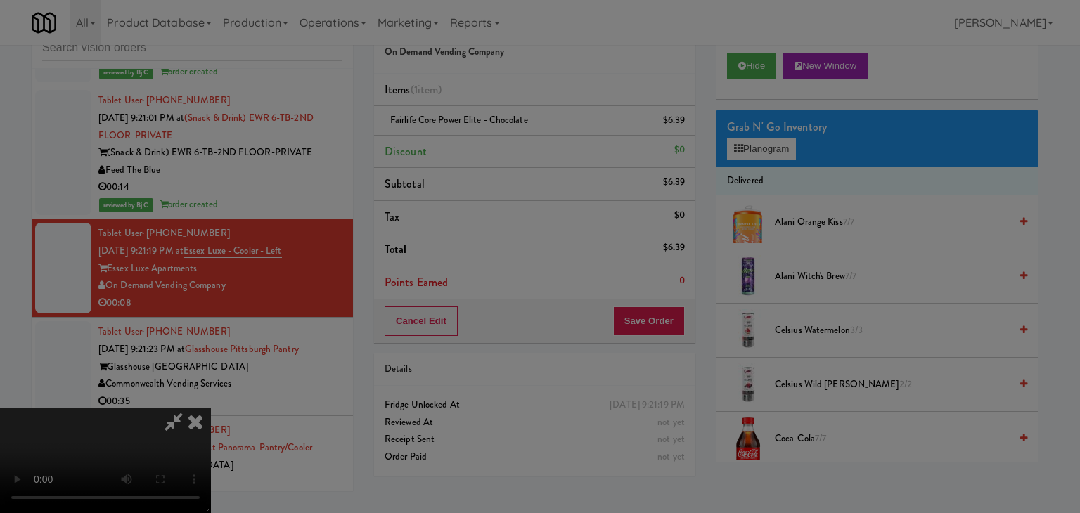
click at [514, 146] on div "Okay Cancel" at bounding box center [535, 121] width 420 height 47
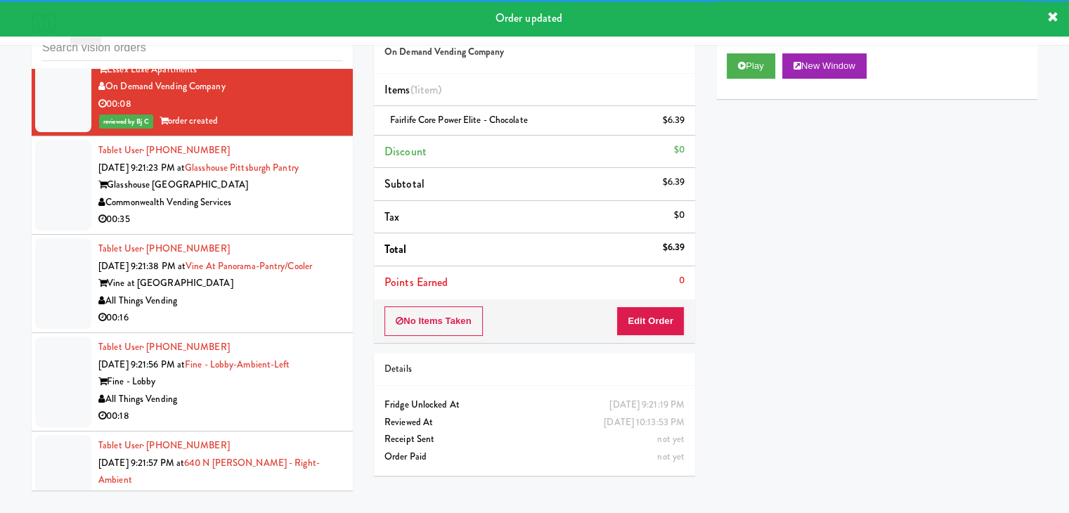
scroll to position [10455, 0]
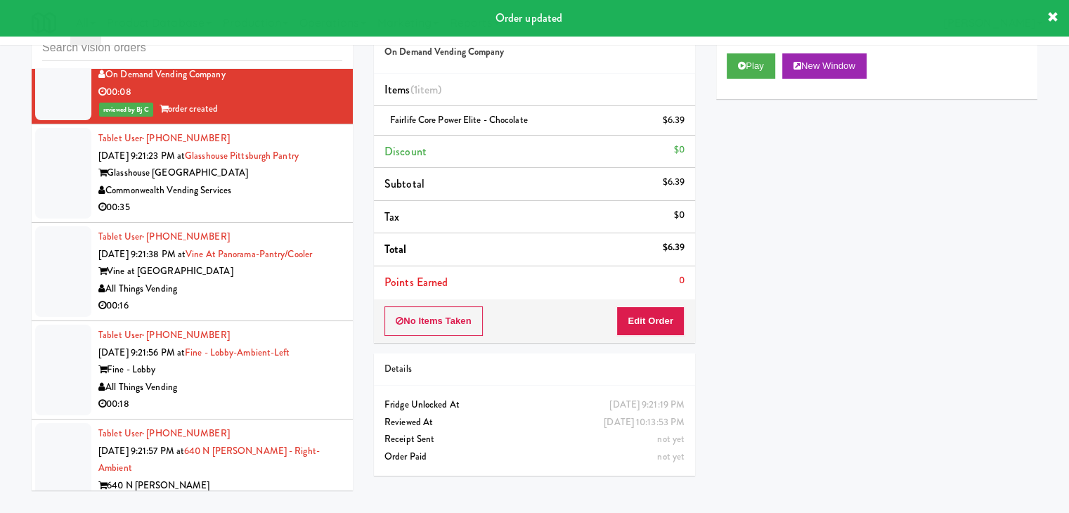
click at [298, 199] on div "00:35" at bounding box center [220, 208] width 244 height 18
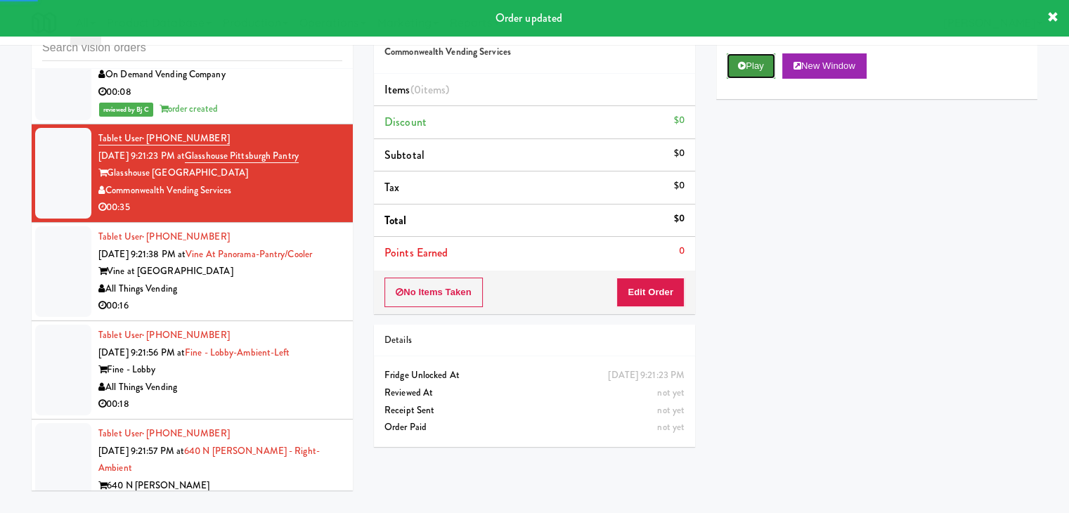
click at [751, 58] on button "Play" at bounding box center [751, 65] width 49 height 25
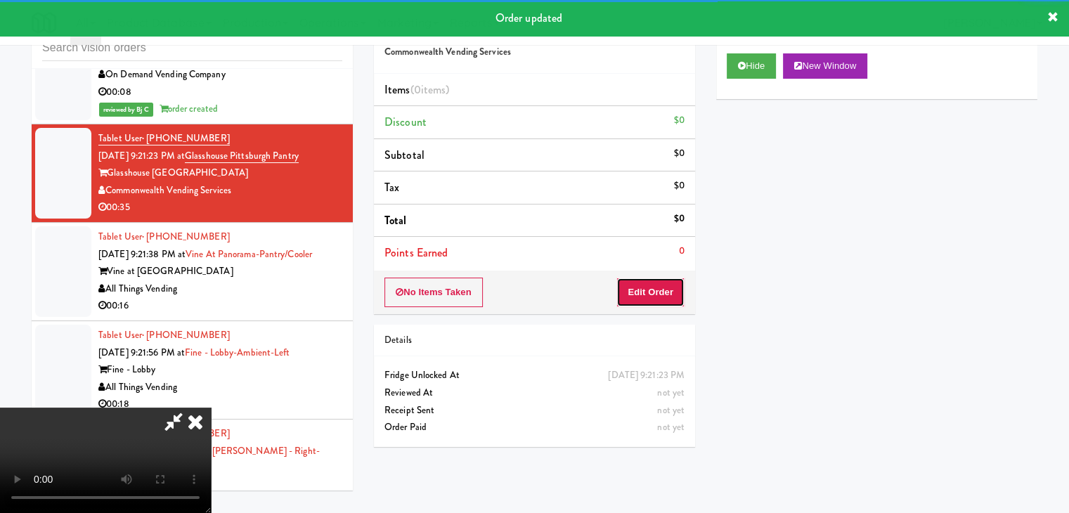
click at [656, 292] on button "Edit Order" at bounding box center [651, 293] width 68 height 30
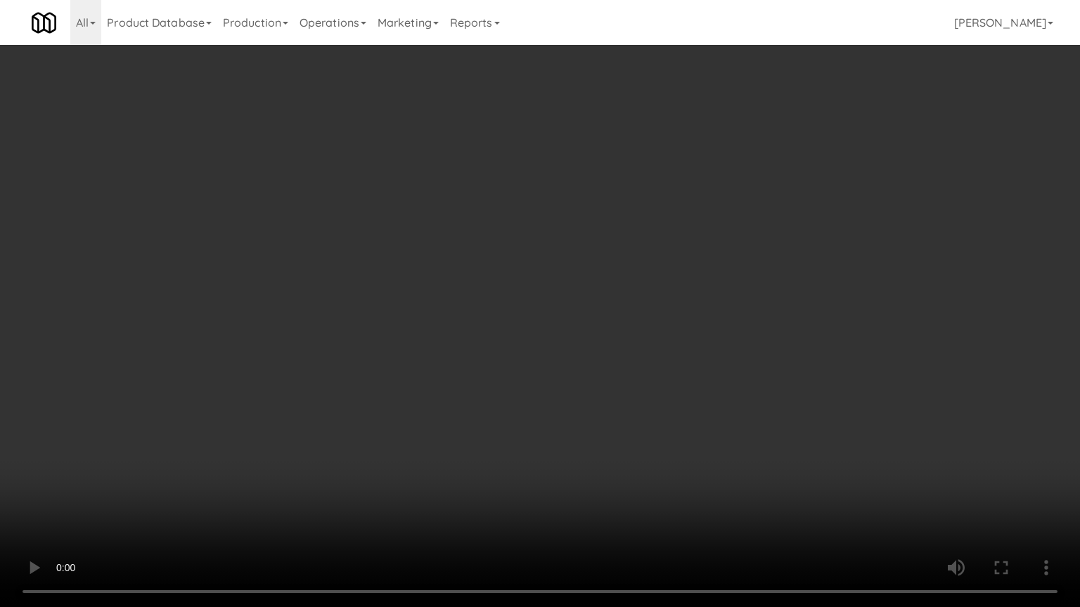
click at [624, 405] on video at bounding box center [540, 303] width 1080 height 607
click at [622, 399] on video at bounding box center [540, 303] width 1080 height 607
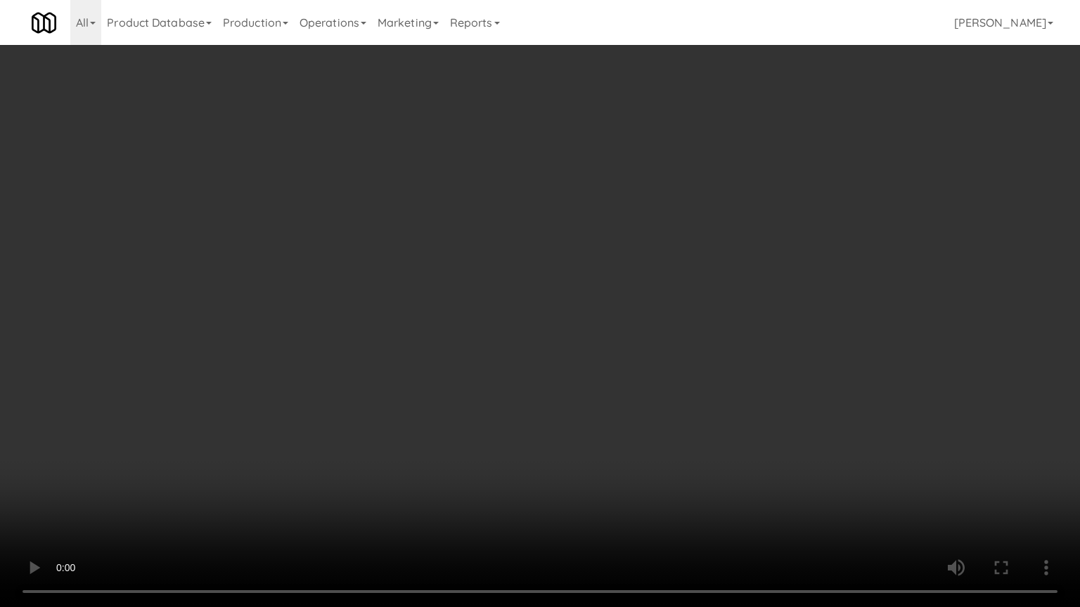
click at [622, 399] on video at bounding box center [540, 303] width 1080 height 607
click at [683, 406] on video at bounding box center [540, 303] width 1080 height 607
click at [624, 411] on video at bounding box center [540, 303] width 1080 height 607
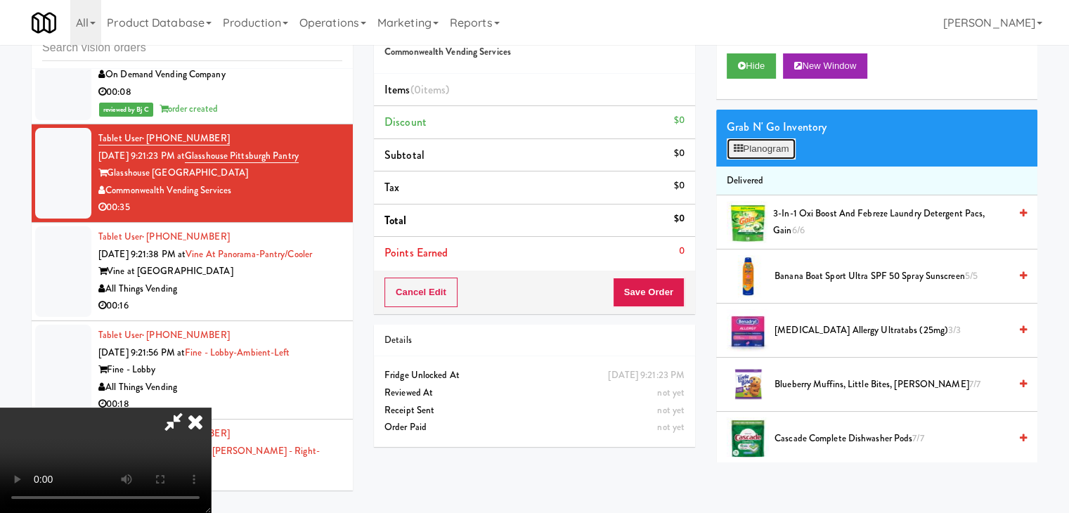
click at [764, 150] on button "Planogram" at bounding box center [761, 148] width 69 height 21
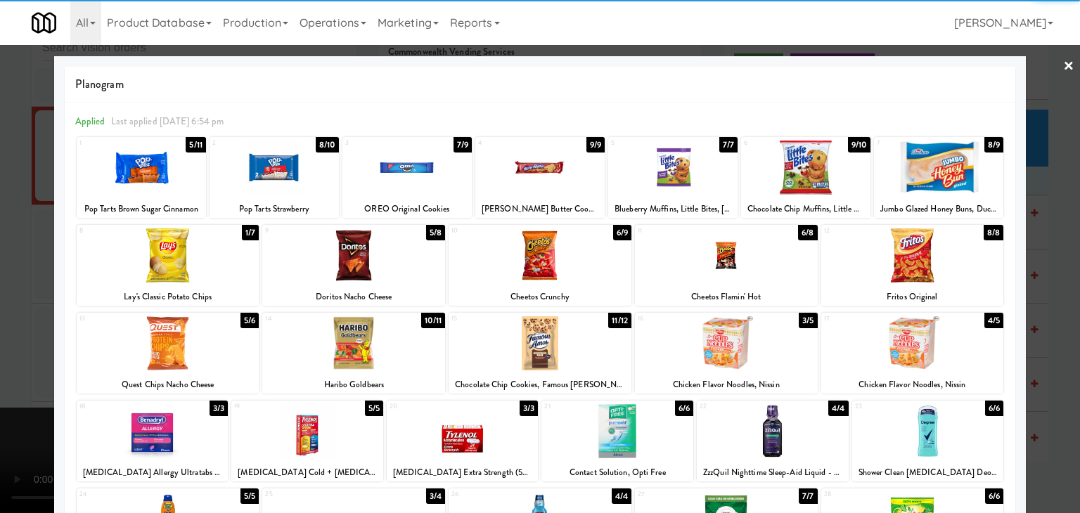
drag, startPoint x: 174, startPoint y: 261, endPoint x: 206, endPoint y: 259, distance: 32.4
click at [174, 260] on div at bounding box center [168, 255] width 183 height 54
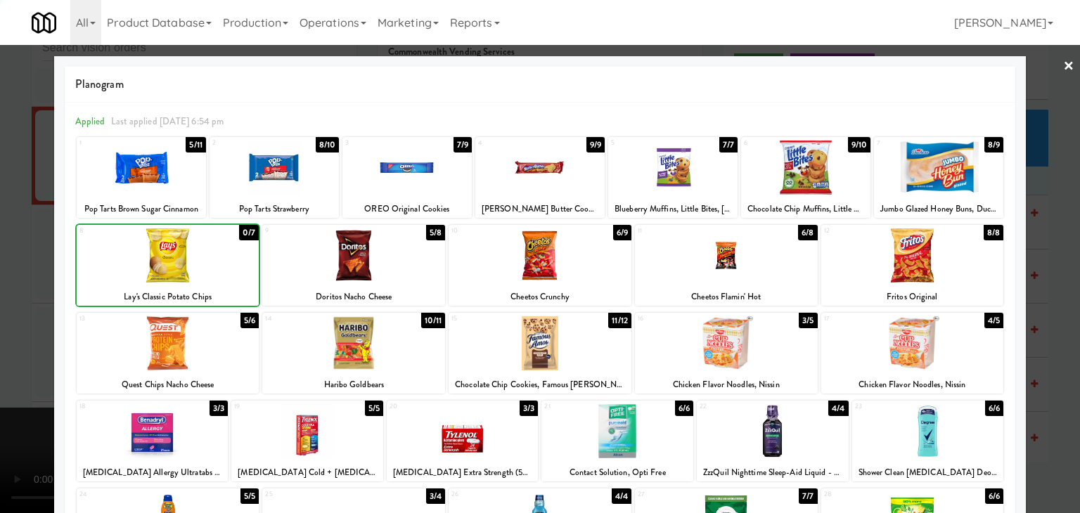
click at [347, 257] on div at bounding box center [353, 255] width 183 height 54
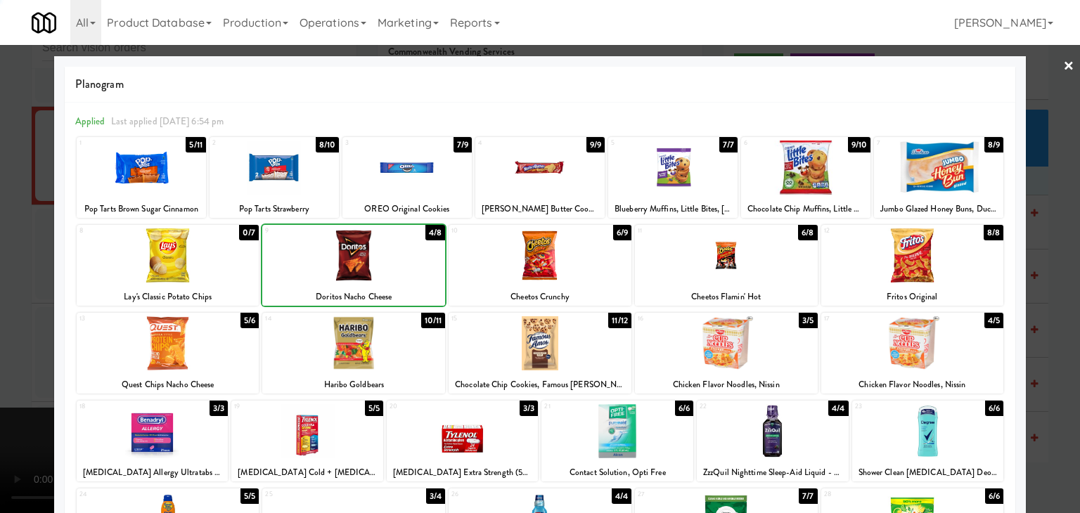
click at [0, 297] on div at bounding box center [540, 256] width 1080 height 513
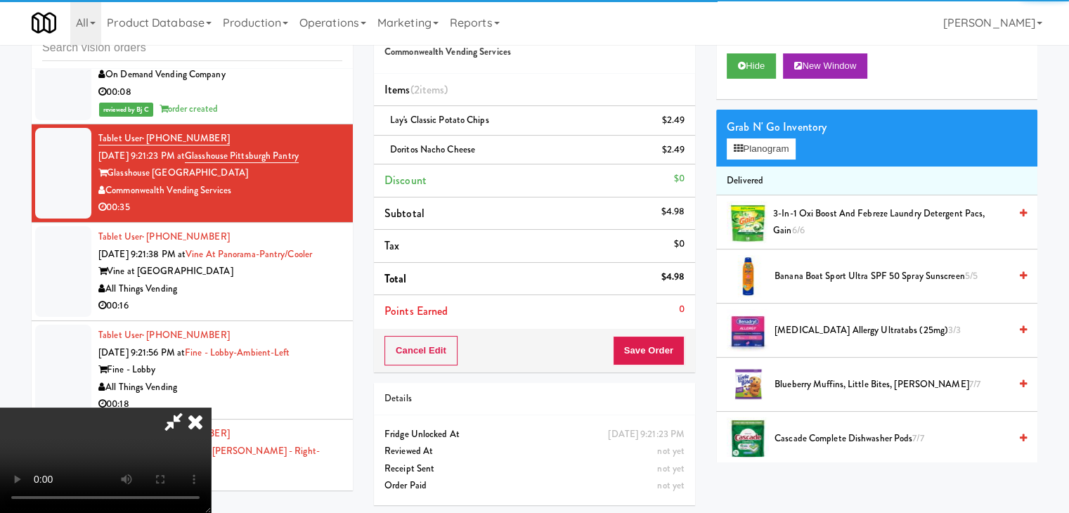
drag, startPoint x: 697, startPoint y: 351, endPoint x: 678, endPoint y: 353, distance: 19.0
click at [697, 352] on div "Order # 3816562 Commonwealth Vending Services Items (2 items ) Lay's Classic Po…" at bounding box center [534, 261] width 342 height 510
click at [672, 353] on button "Save Order" at bounding box center [649, 351] width 72 height 30
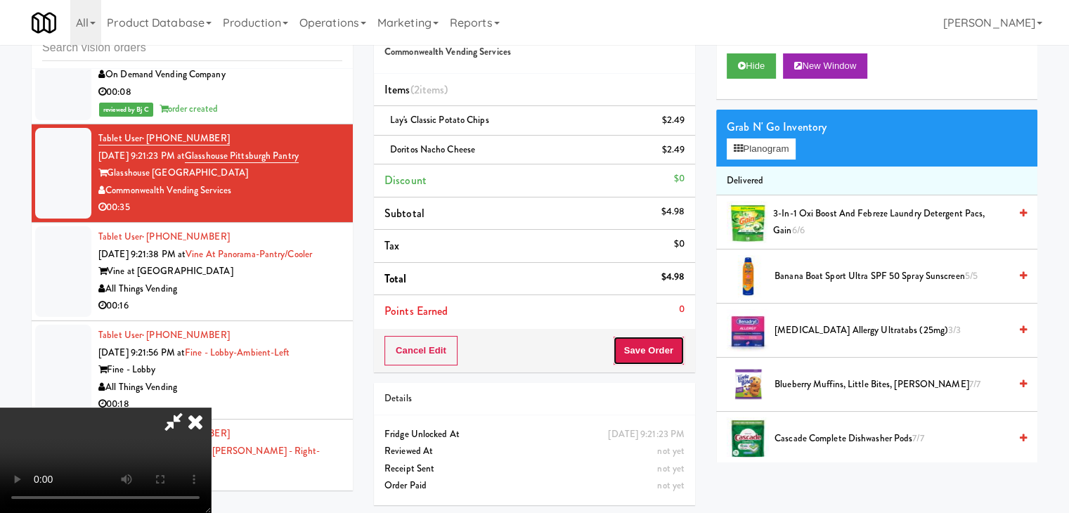
drag, startPoint x: 666, startPoint y: 352, endPoint x: 652, endPoint y: 337, distance: 20.9
click at [665, 351] on button "Save Order" at bounding box center [649, 351] width 72 height 30
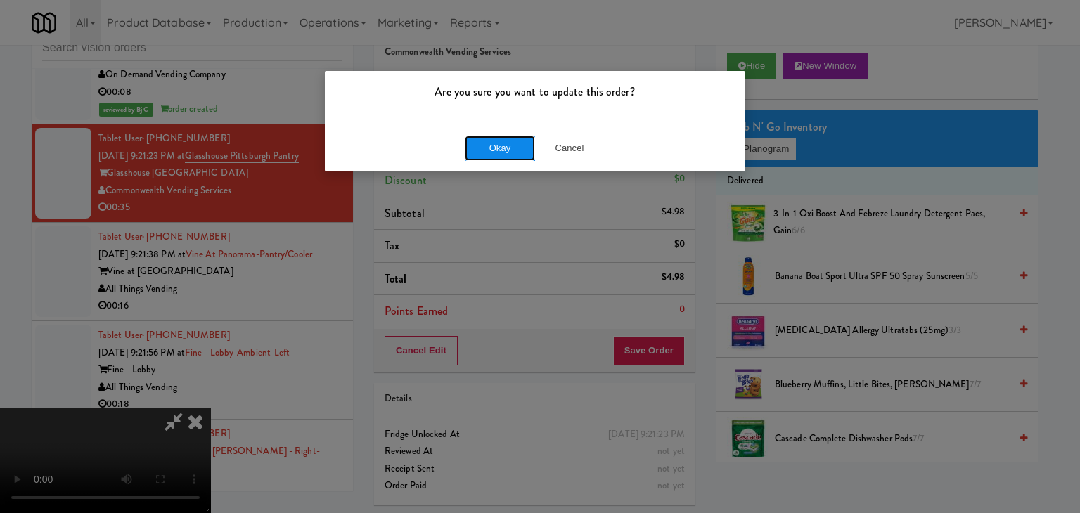
drag, startPoint x: 466, startPoint y: 155, endPoint x: 475, endPoint y: 155, distance: 9.2
click at [472, 155] on button "Okay" at bounding box center [500, 148] width 70 height 25
click at [475, 155] on div "Are you sure you want to update this order? Okay Cancel" at bounding box center [540, 256] width 1080 height 513
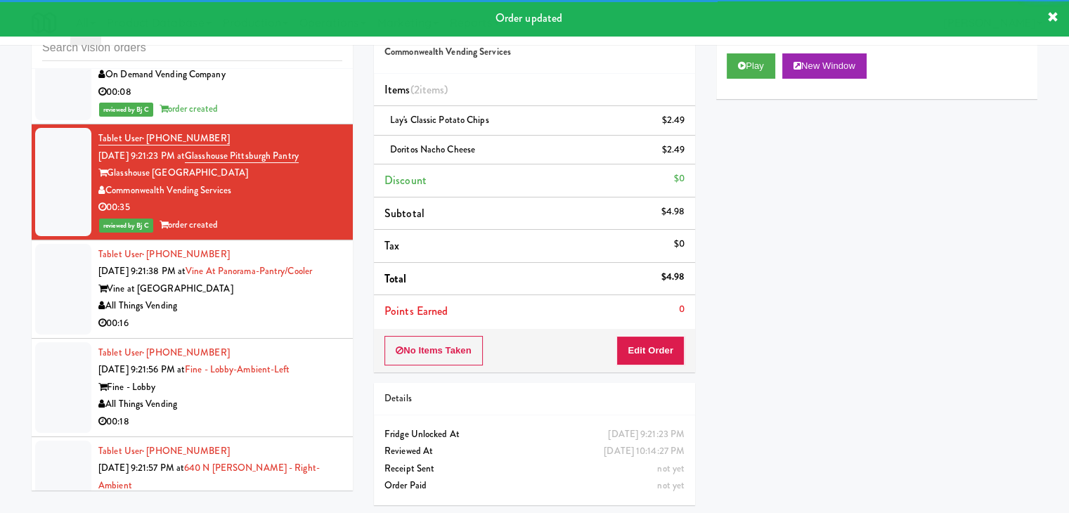
click at [259, 297] on div "All Things Vending" at bounding box center [220, 306] width 244 height 18
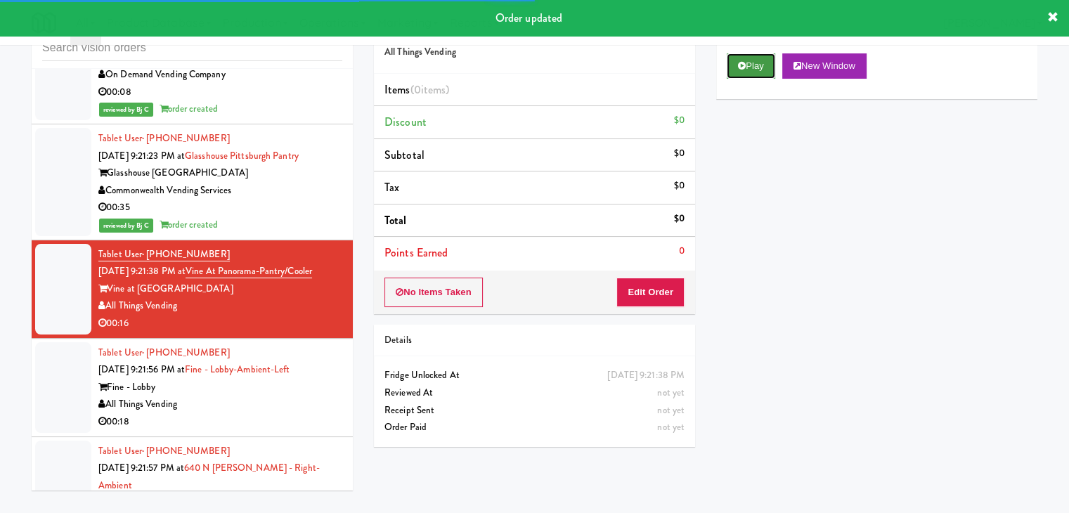
click at [758, 63] on button "Play" at bounding box center [751, 65] width 49 height 25
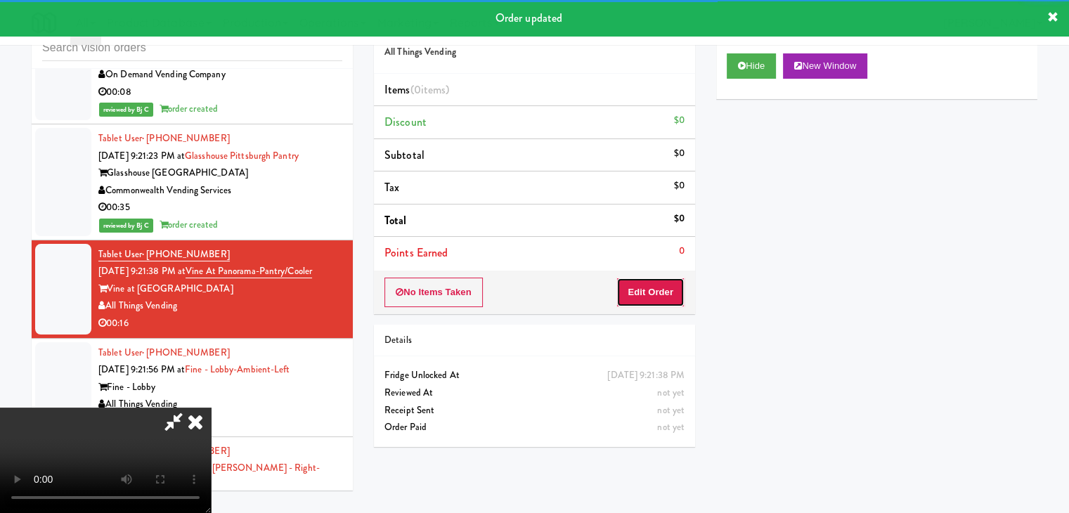
click at [662, 288] on button "Edit Order" at bounding box center [651, 293] width 68 height 30
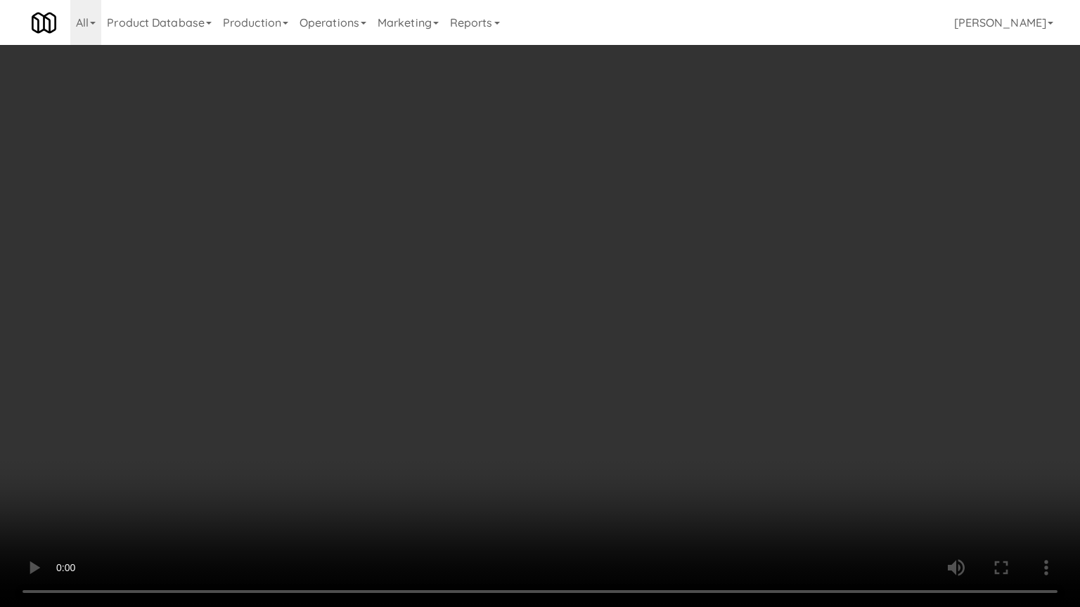
click at [593, 437] on video at bounding box center [540, 303] width 1080 height 607
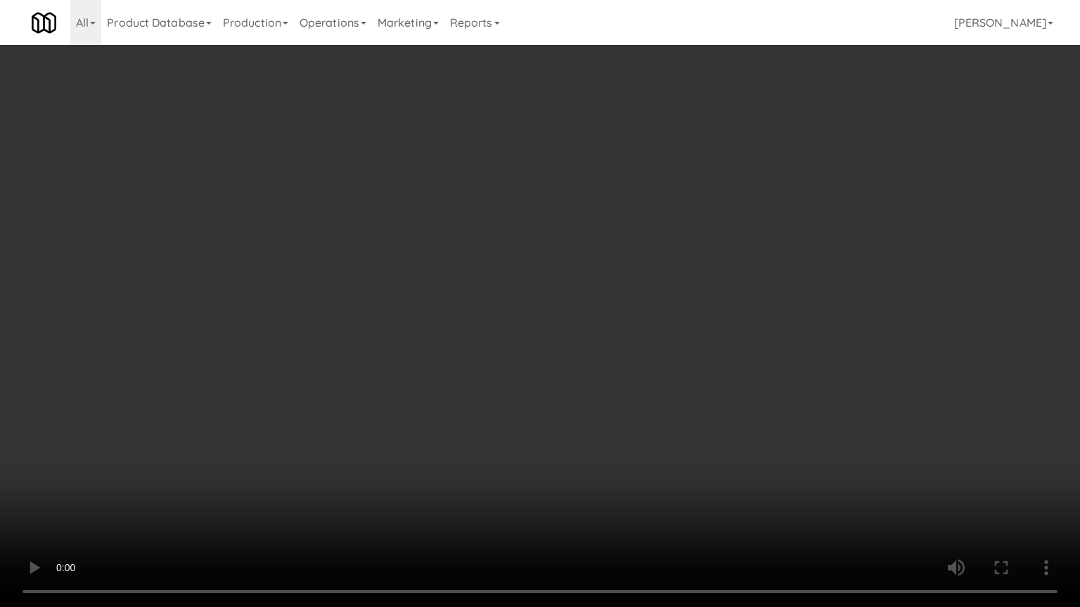
click at [593, 437] on video at bounding box center [540, 303] width 1080 height 607
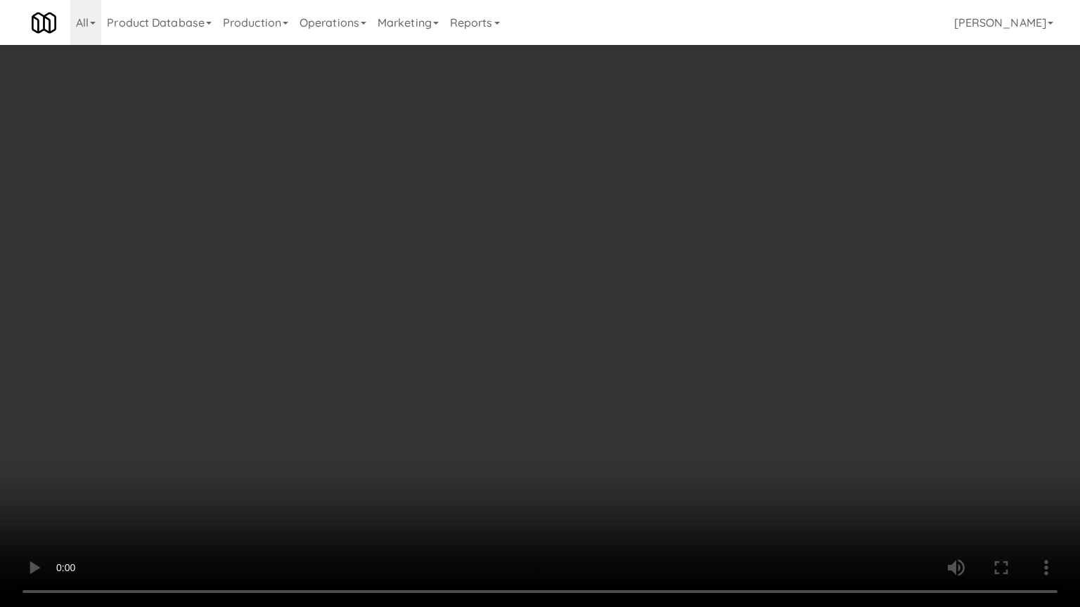
click at [595, 432] on video at bounding box center [540, 303] width 1080 height 607
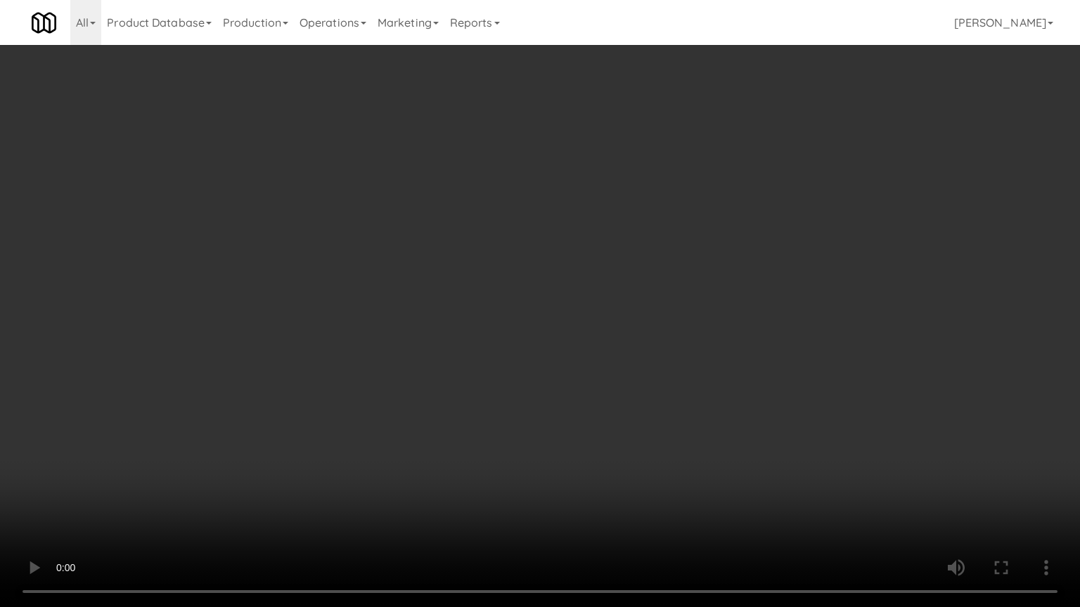
click at [595, 432] on video at bounding box center [540, 303] width 1080 height 607
click at [626, 493] on video at bounding box center [540, 303] width 1080 height 607
click at [627, 493] on video at bounding box center [540, 303] width 1080 height 607
click at [626, 492] on video at bounding box center [540, 303] width 1080 height 607
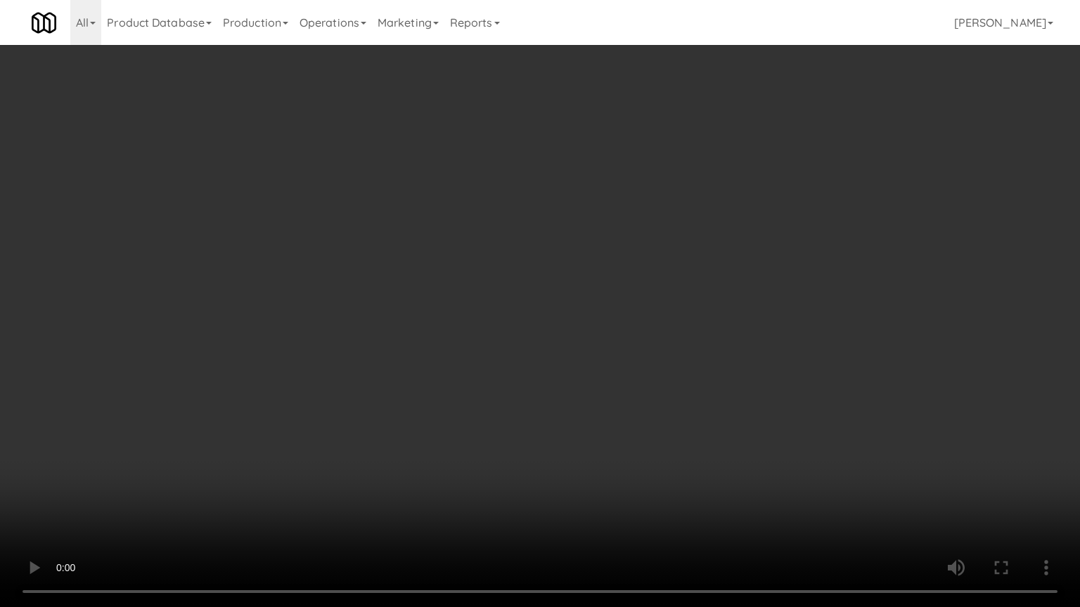
click at [626, 492] on video at bounding box center [540, 303] width 1080 height 607
click at [545, 486] on video at bounding box center [540, 303] width 1080 height 607
click at [546, 486] on video at bounding box center [540, 303] width 1080 height 607
click at [551, 484] on video at bounding box center [540, 303] width 1080 height 607
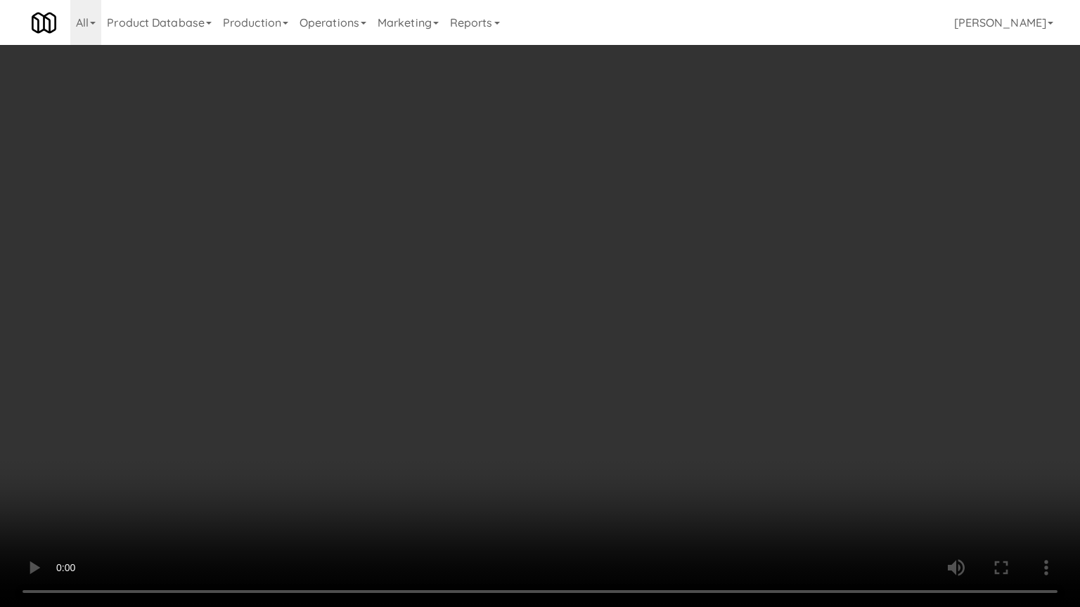
click at [551, 484] on video at bounding box center [540, 303] width 1080 height 607
click at [560, 484] on video at bounding box center [540, 303] width 1080 height 607
click at [567, 481] on video at bounding box center [540, 303] width 1080 height 607
click at [671, 391] on video at bounding box center [540, 303] width 1080 height 607
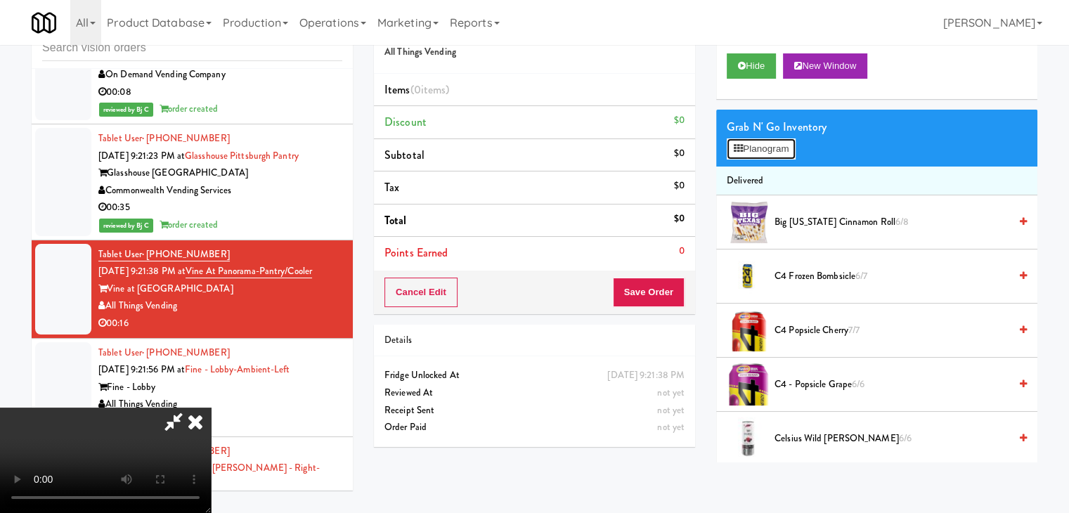
click at [764, 153] on button "Planogram" at bounding box center [761, 148] width 69 height 21
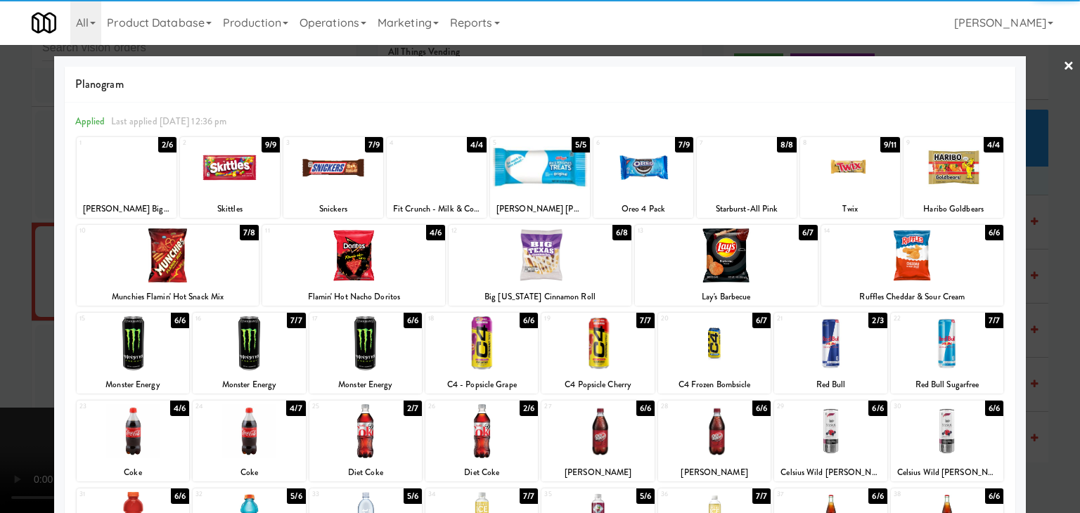
click at [393, 257] on div at bounding box center [353, 255] width 183 height 54
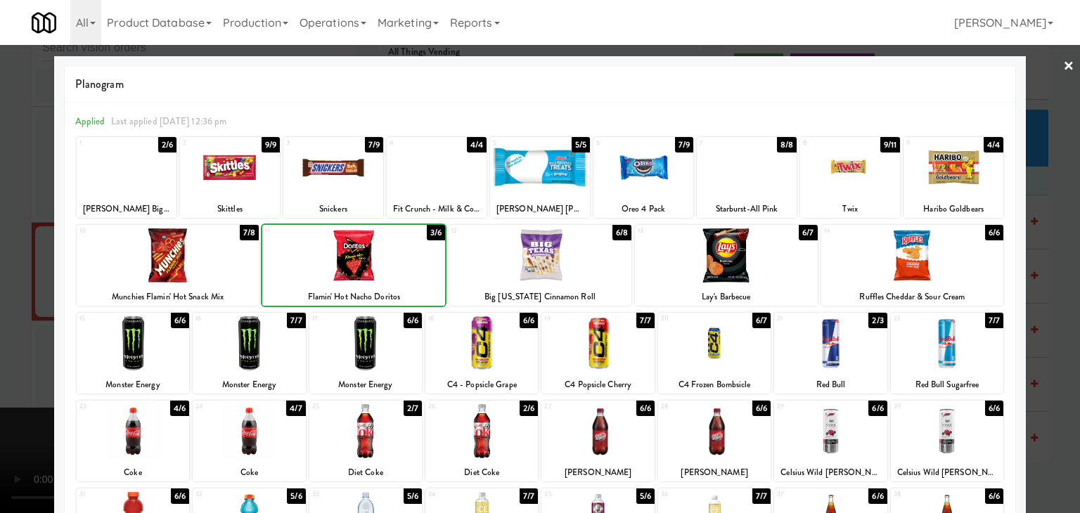
click at [393, 257] on div at bounding box center [353, 255] width 183 height 54
click at [757, 255] on div at bounding box center [726, 255] width 183 height 54
click at [0, 276] on div at bounding box center [540, 256] width 1080 height 513
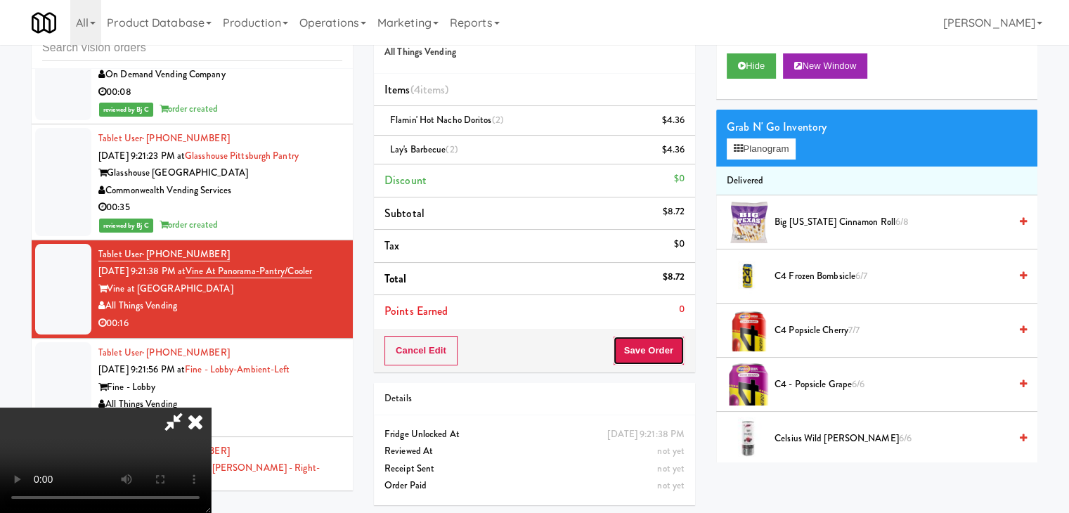
click at [675, 347] on button "Save Order" at bounding box center [649, 351] width 72 height 30
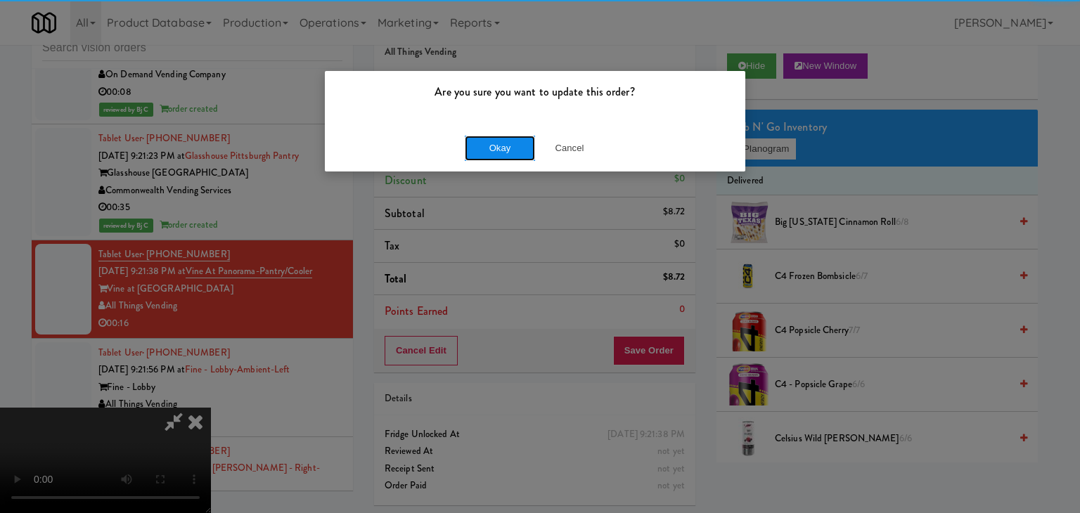
click at [498, 153] on button "Okay" at bounding box center [500, 148] width 70 height 25
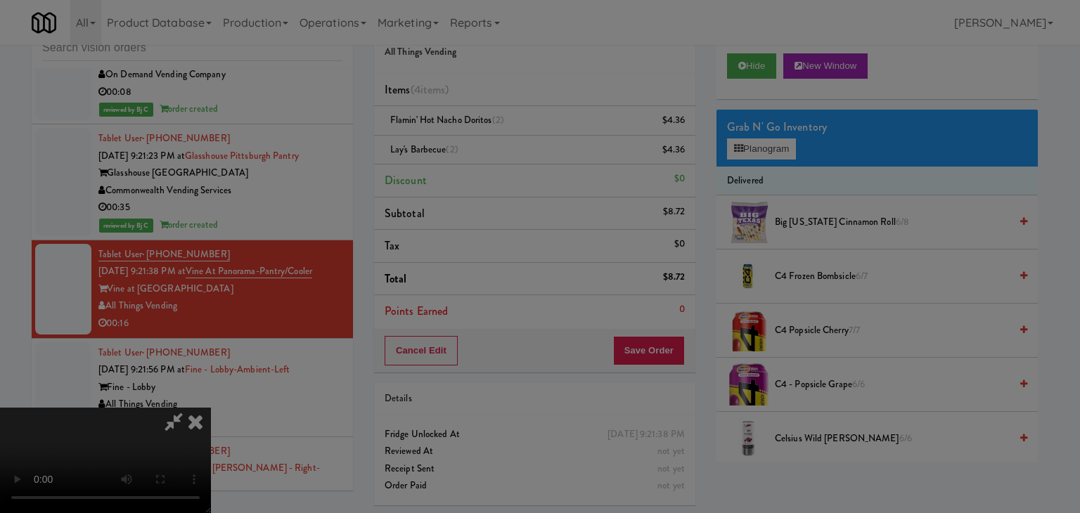
click at [498, 146] on div "Okay Cancel" at bounding box center [535, 121] width 420 height 47
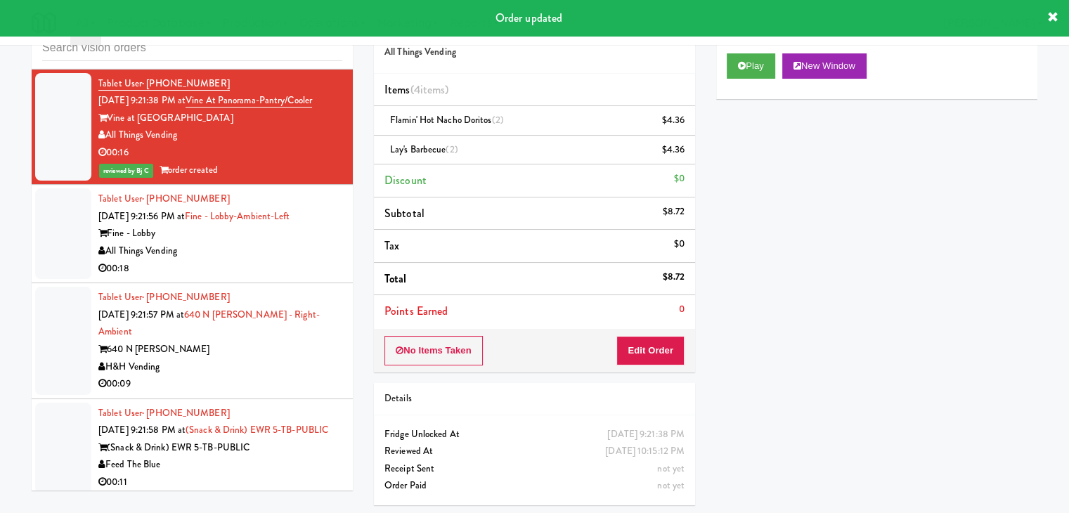
scroll to position [10596, 0]
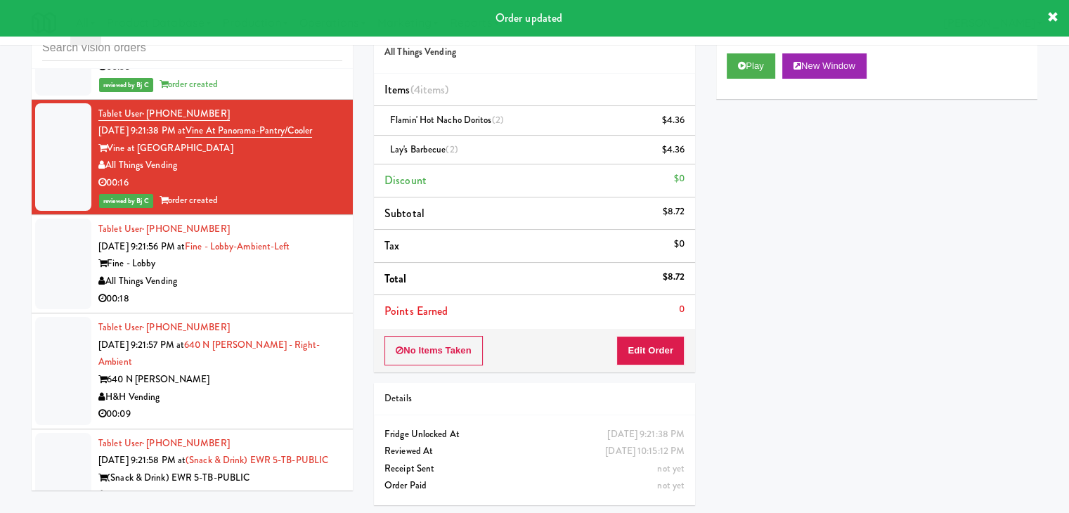
drag, startPoint x: 288, startPoint y: 226, endPoint x: 292, endPoint y: 231, distance: 7.5
click at [292, 231] on div "Tablet User · (303) 668-1513 [DATE] 9:21:56 PM at Fine - Lobby-Ambient-Left Fin…" at bounding box center [220, 264] width 244 height 86
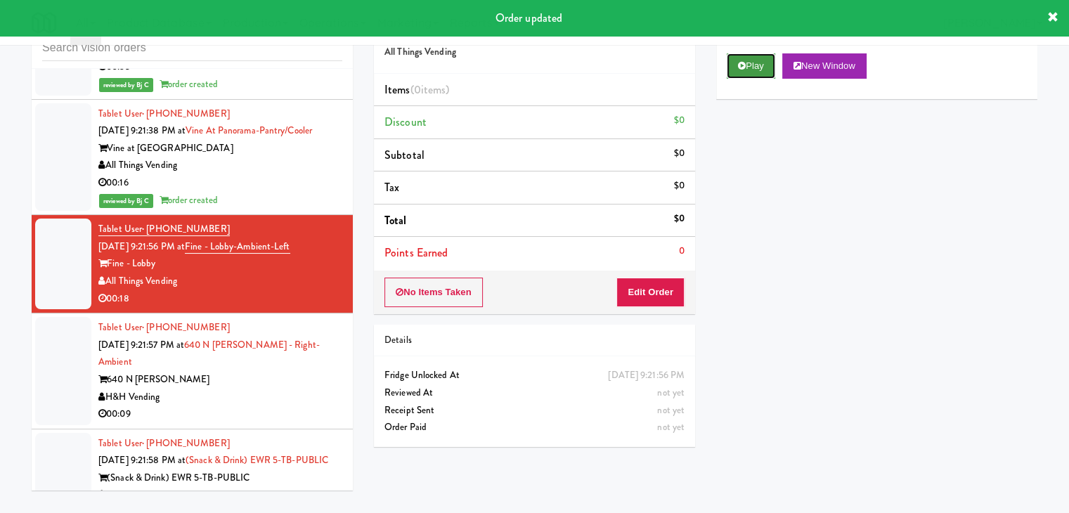
click at [762, 67] on button "Play" at bounding box center [751, 65] width 49 height 25
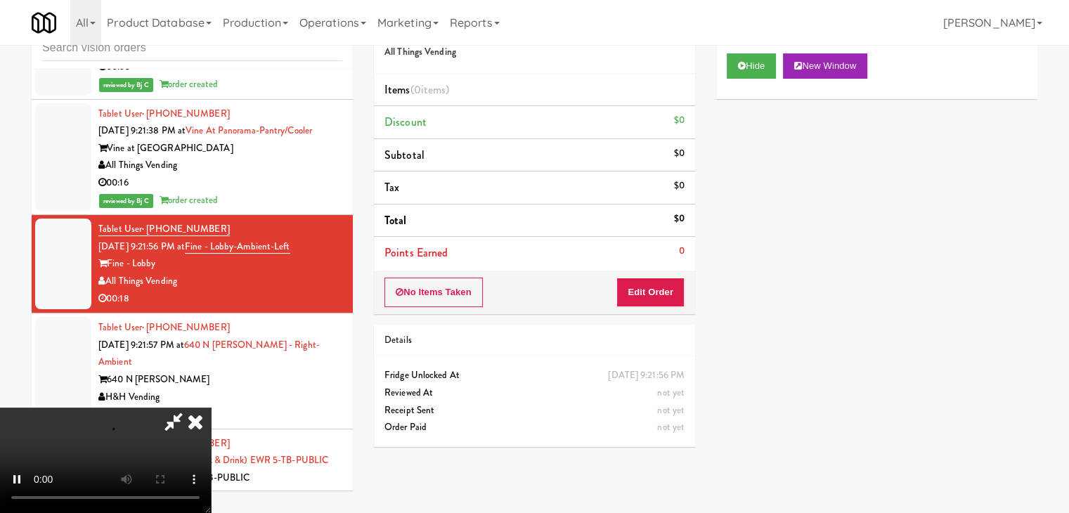
click at [668, 280] on div "No Items Taken Edit Order" at bounding box center [534, 293] width 321 height 44
click at [668, 280] on button "Edit Order" at bounding box center [651, 293] width 68 height 30
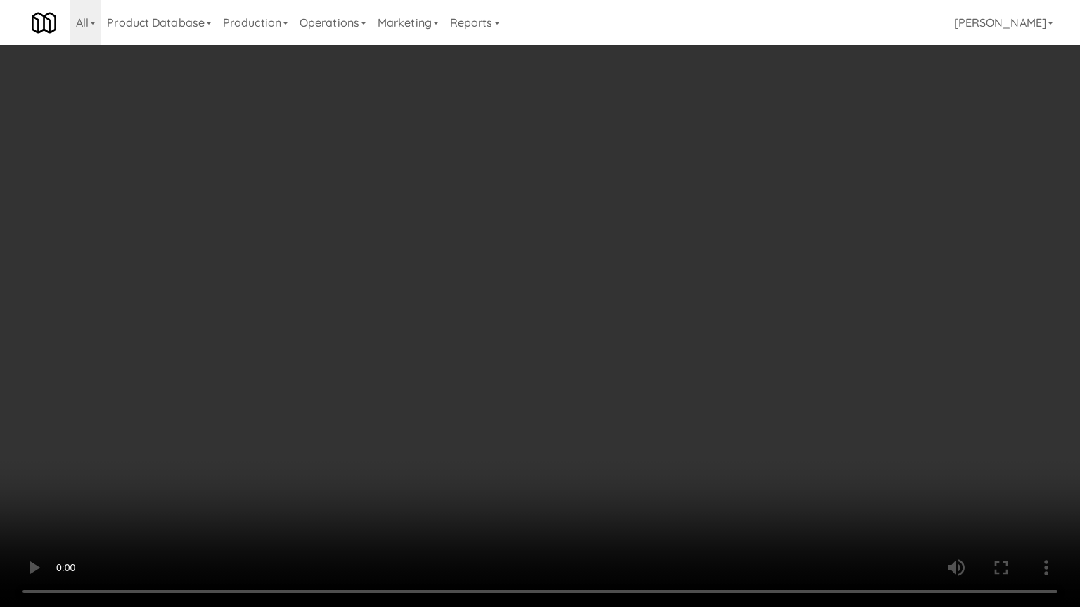
click at [604, 413] on video at bounding box center [540, 303] width 1080 height 607
click at [610, 413] on video at bounding box center [540, 303] width 1080 height 607
click at [588, 418] on video at bounding box center [540, 303] width 1080 height 607
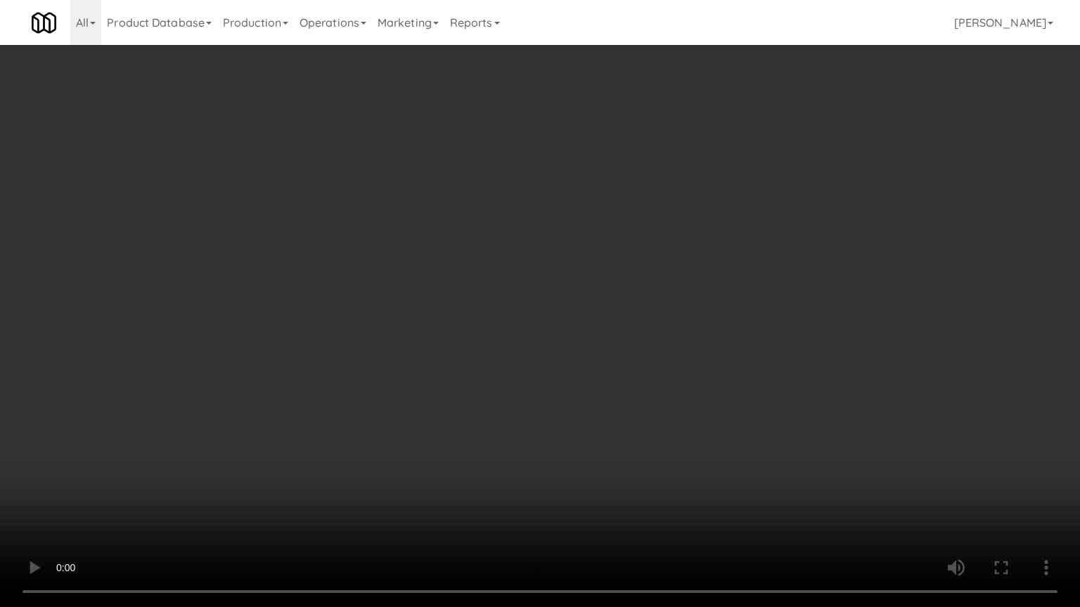
click at [591, 416] on video at bounding box center [540, 303] width 1080 height 607
click at [613, 405] on video at bounding box center [540, 303] width 1080 height 607
click at [752, 327] on video at bounding box center [540, 303] width 1080 height 607
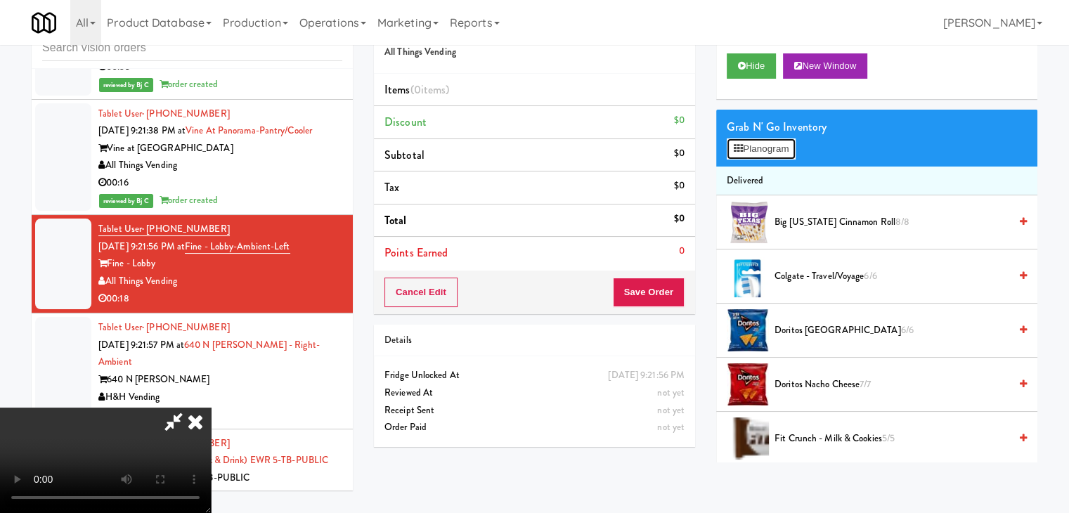
click at [785, 150] on button "Planogram" at bounding box center [761, 148] width 69 height 21
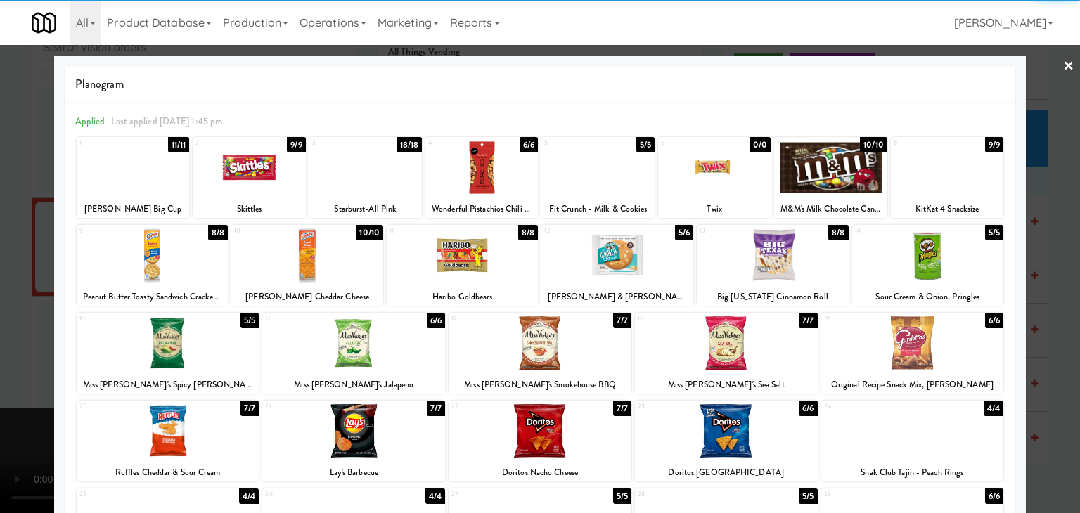
click at [434, 254] on div at bounding box center [463, 255] width 152 height 54
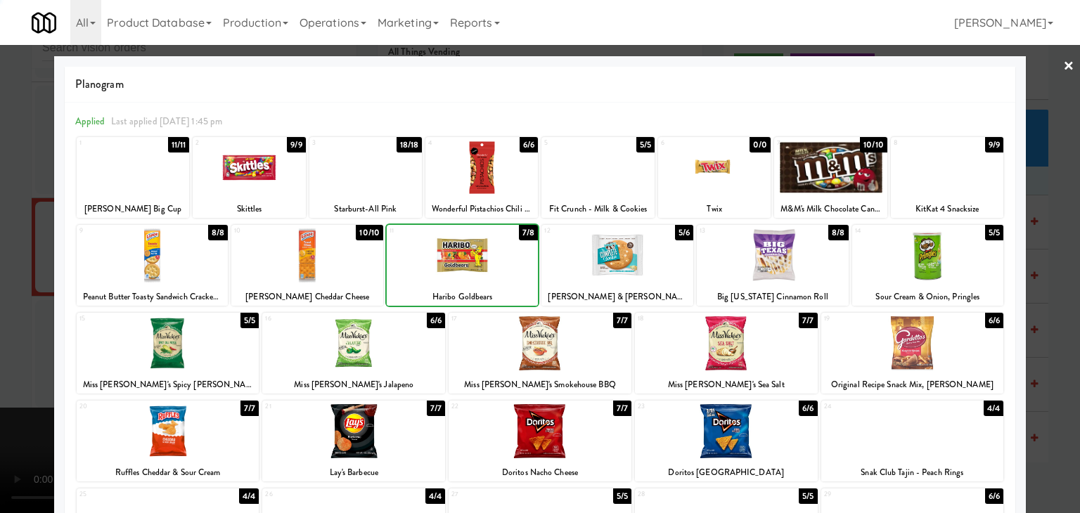
drag, startPoint x: 0, startPoint y: 322, endPoint x: 165, endPoint y: 321, distance: 165.2
click at [8, 321] on div at bounding box center [540, 256] width 1080 height 513
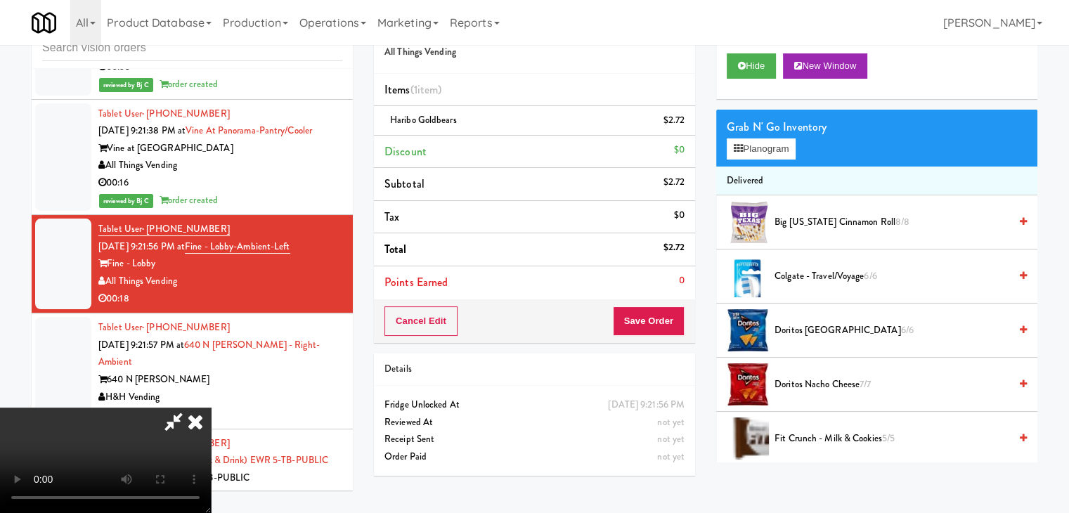
drag, startPoint x: 688, startPoint y: 342, endPoint x: 684, endPoint y: 335, distance: 8.2
click at [688, 342] on div "Order # 3267106 All Things Vending Items (1 item ) Haribo Goldbears $2.72 Disco…" at bounding box center [534, 246] width 342 height 481
click at [673, 325] on button "Save Order" at bounding box center [649, 321] width 72 height 30
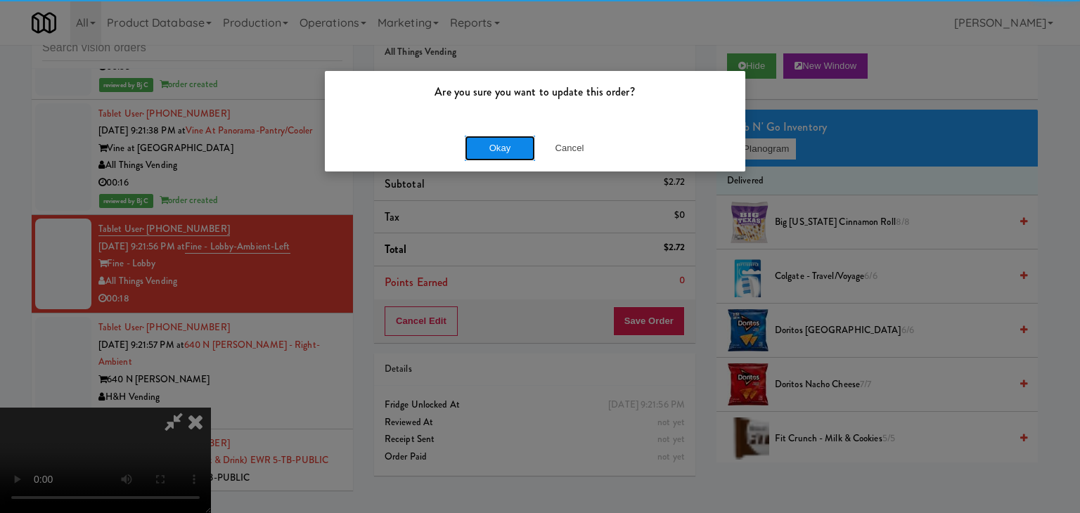
click at [484, 152] on button "Okay" at bounding box center [500, 148] width 70 height 25
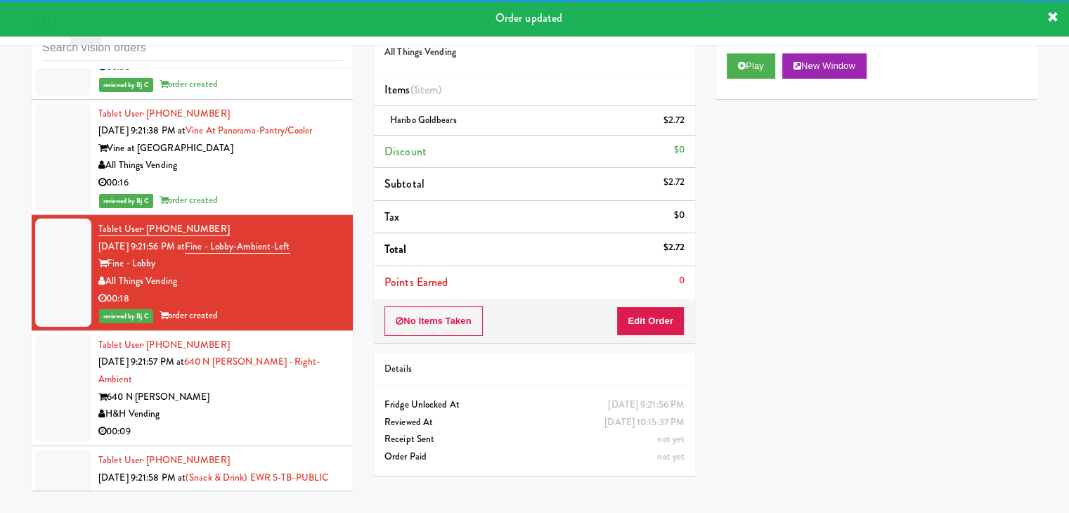
scroll to position [10666, 0]
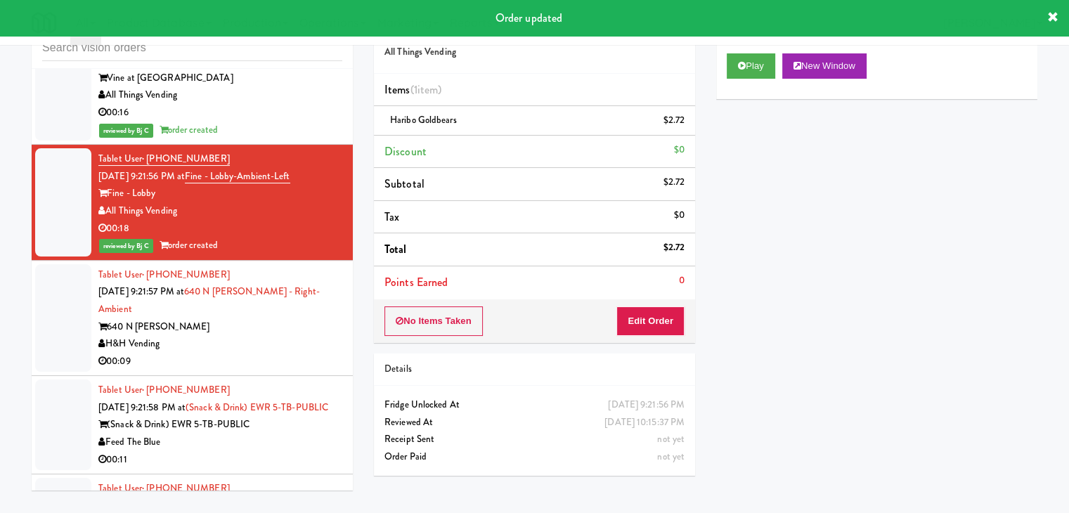
click at [285, 293] on div "Tablet User · (872) 324-6633 [DATE] 9:21:57 PM at [GEOGRAPHIC_DATA][PERSON_NAME…" at bounding box center [220, 318] width 244 height 104
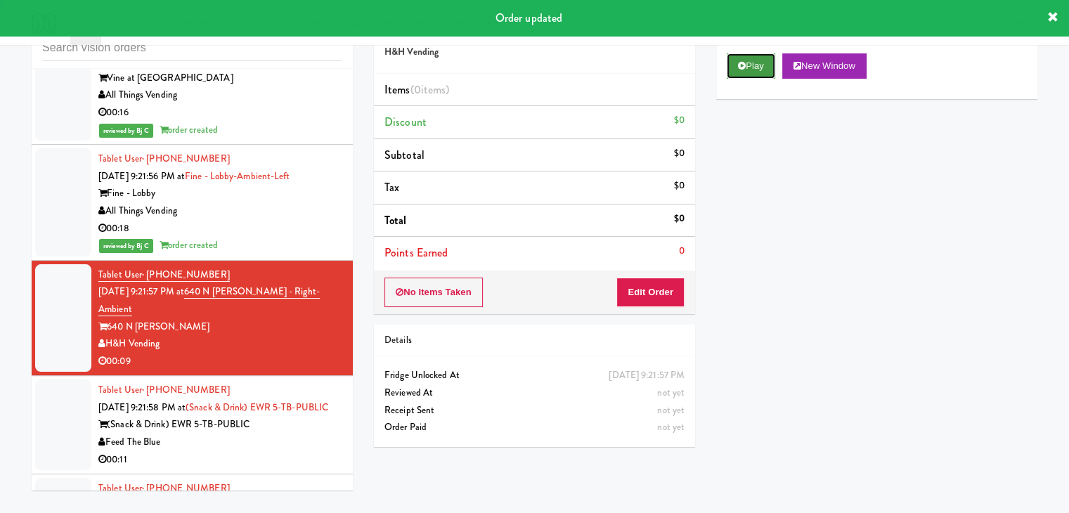
click at [740, 65] on icon at bounding box center [742, 65] width 8 height 9
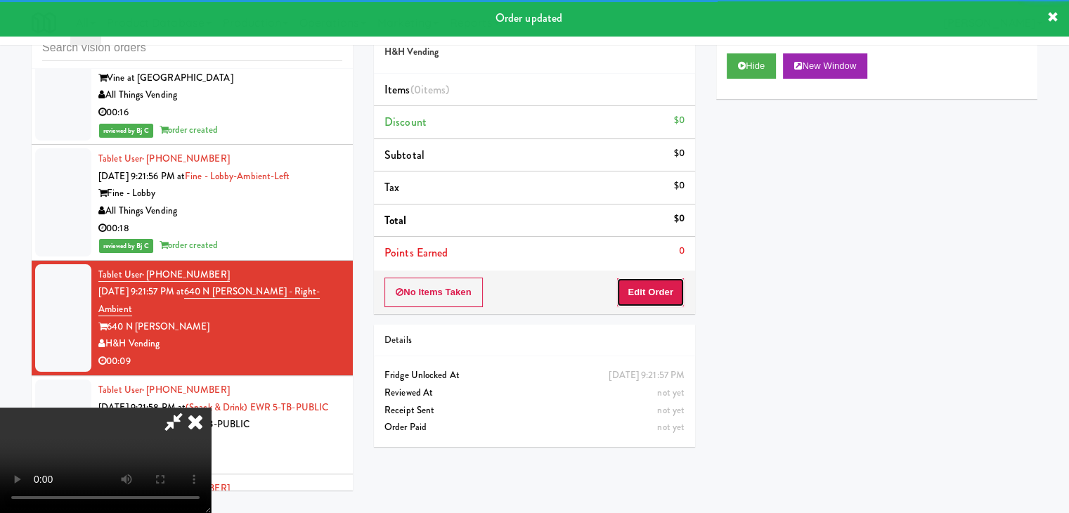
click at [656, 285] on button "Edit Order" at bounding box center [651, 293] width 68 height 30
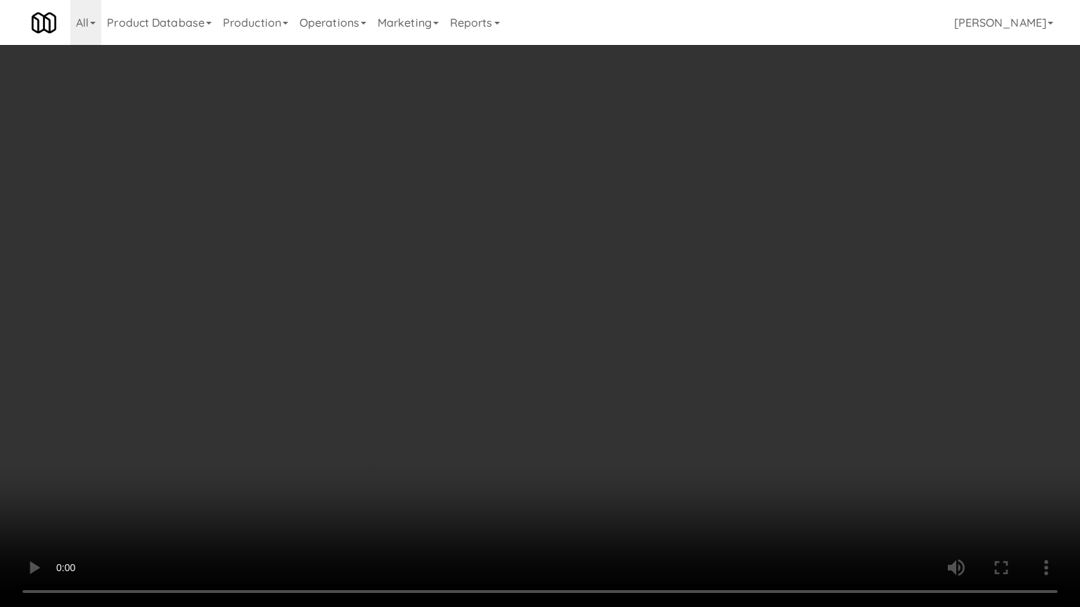
click at [506, 411] on video at bounding box center [540, 303] width 1080 height 607
click at [508, 412] on video at bounding box center [540, 303] width 1080 height 607
click at [511, 419] on video at bounding box center [540, 303] width 1080 height 607
click at [511, 416] on video at bounding box center [540, 303] width 1080 height 607
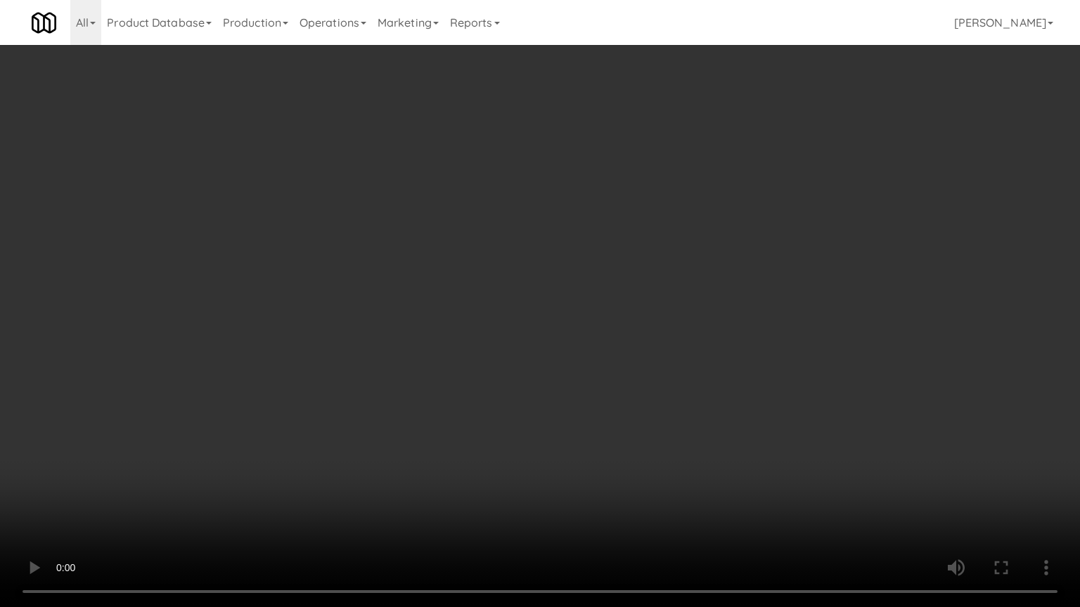
click at [511, 416] on video at bounding box center [540, 303] width 1080 height 607
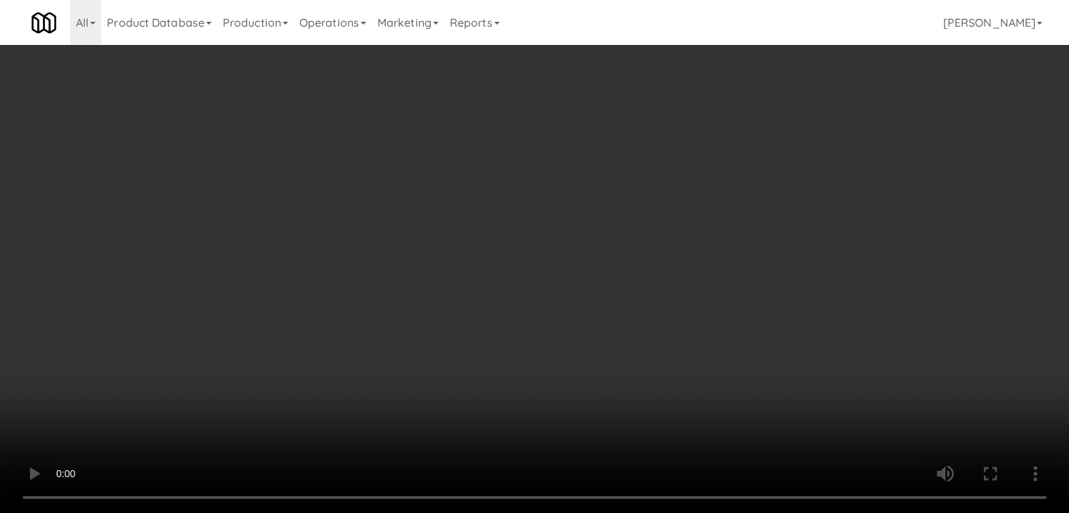
click at [766, 162] on div "Grab N' Go Inventory Planogram" at bounding box center [876, 138] width 321 height 57
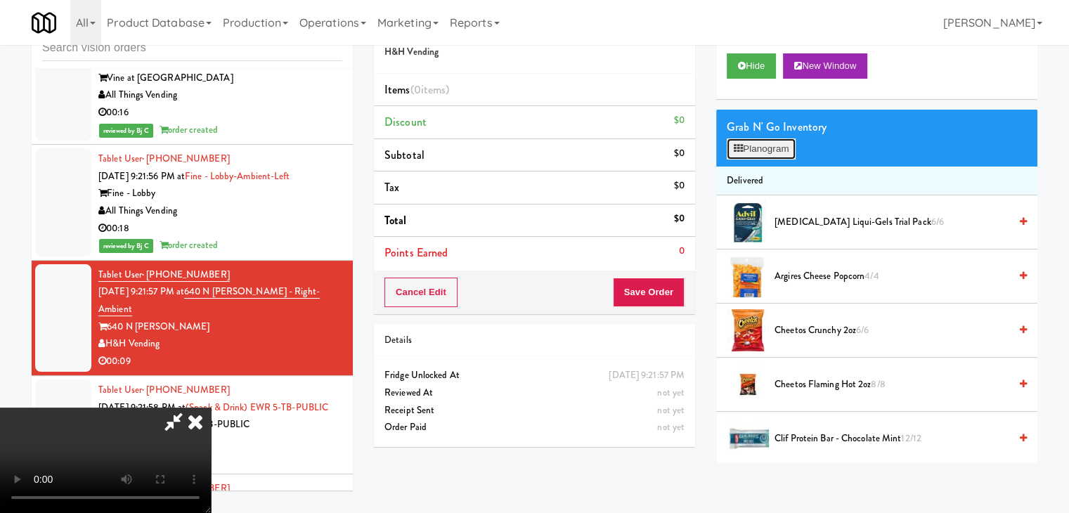
click at [770, 154] on button "Planogram" at bounding box center [761, 148] width 69 height 21
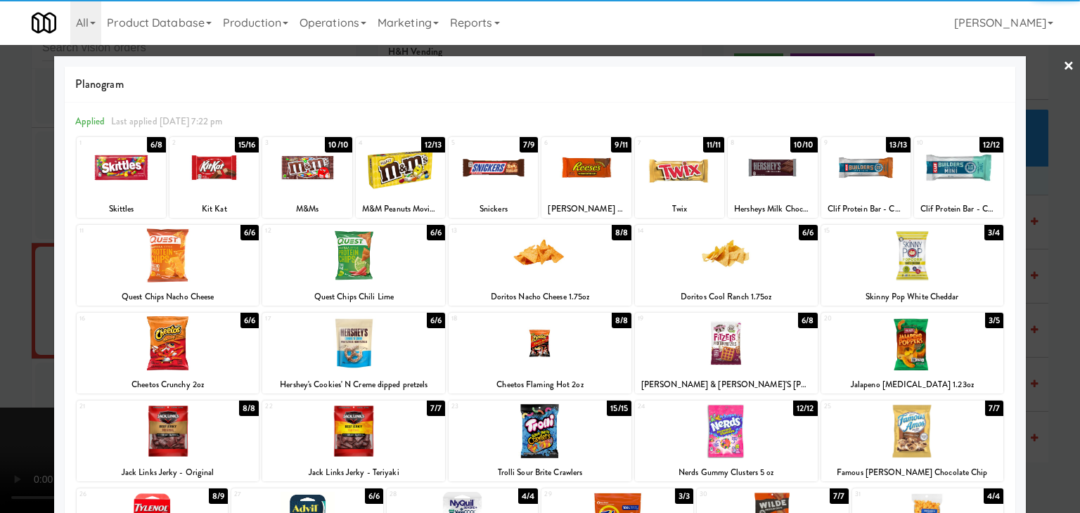
click at [758, 273] on div at bounding box center [726, 255] width 183 height 54
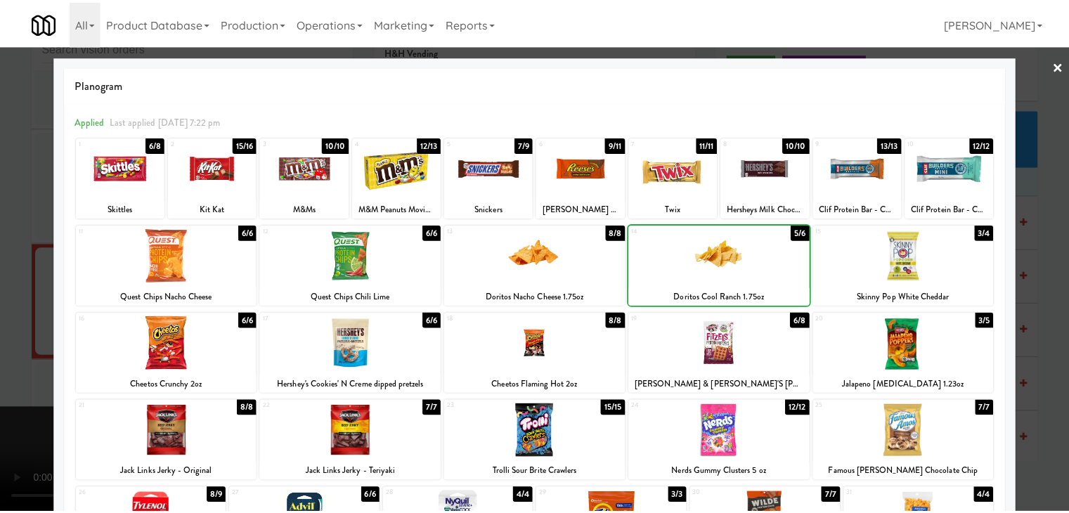
scroll to position [177, 0]
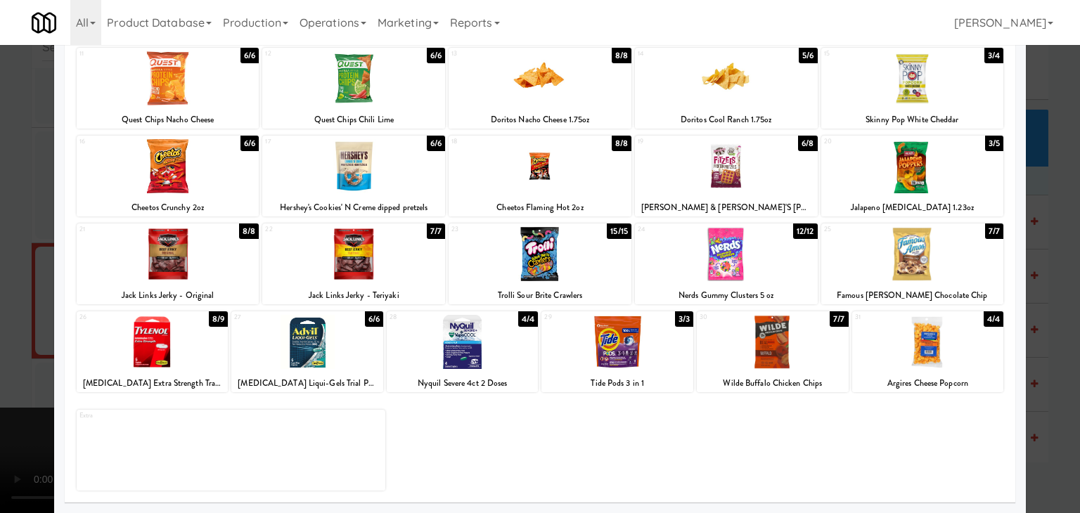
drag, startPoint x: 739, startPoint y: 252, endPoint x: 678, endPoint y: 263, distance: 62.1
click at [737, 252] on div at bounding box center [726, 254] width 183 height 54
click at [9, 319] on div at bounding box center [540, 256] width 1080 height 513
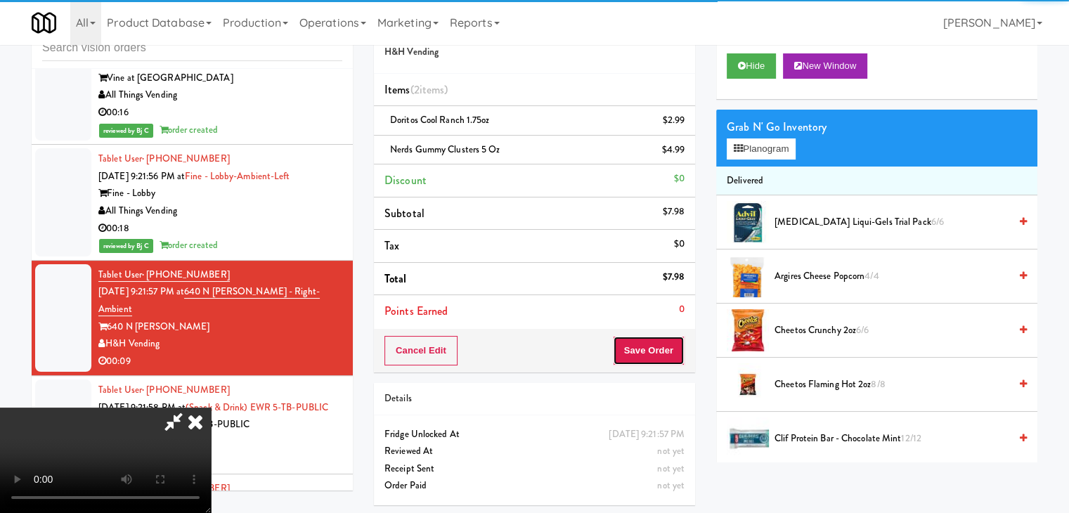
click at [672, 353] on button "Save Order" at bounding box center [649, 351] width 72 height 30
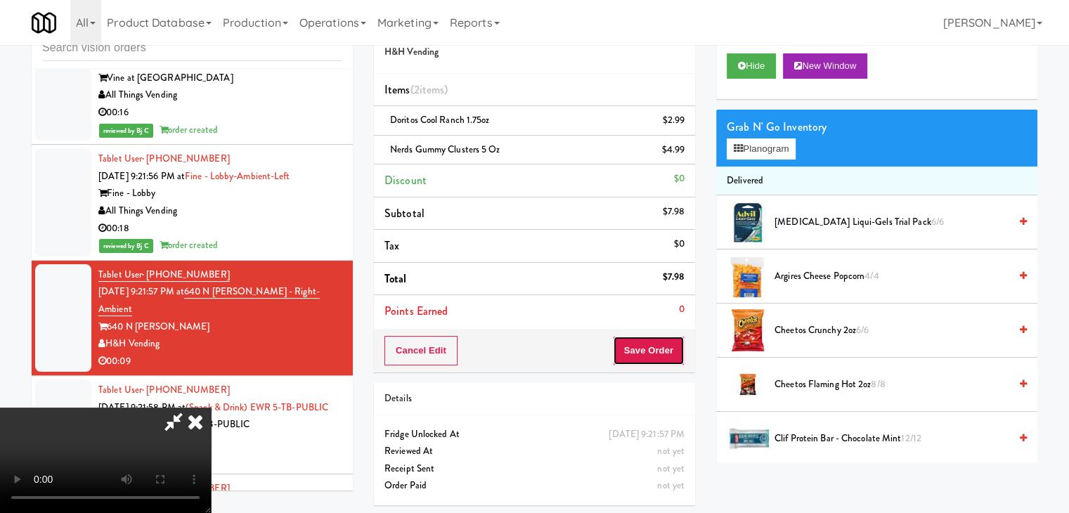
click at [672, 353] on button "Save Order" at bounding box center [649, 351] width 72 height 30
drag, startPoint x: 670, startPoint y: 347, endPoint x: 659, endPoint y: 340, distance: 12.3
click at [666, 341] on button "Save Order" at bounding box center [649, 351] width 72 height 30
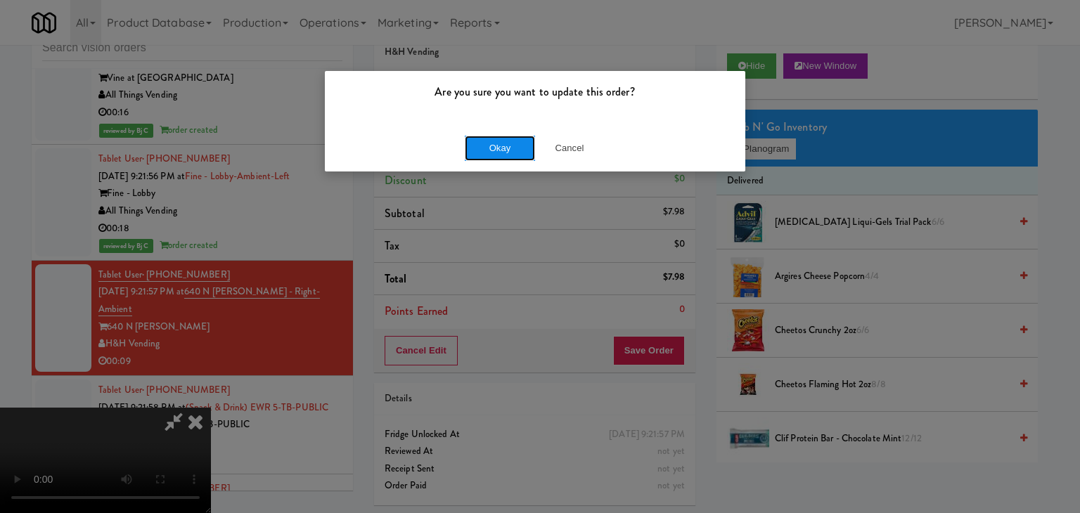
click at [497, 146] on button "Okay" at bounding box center [500, 148] width 70 height 25
click at [497, 146] on div "Okay Cancel" at bounding box center [535, 147] width 420 height 47
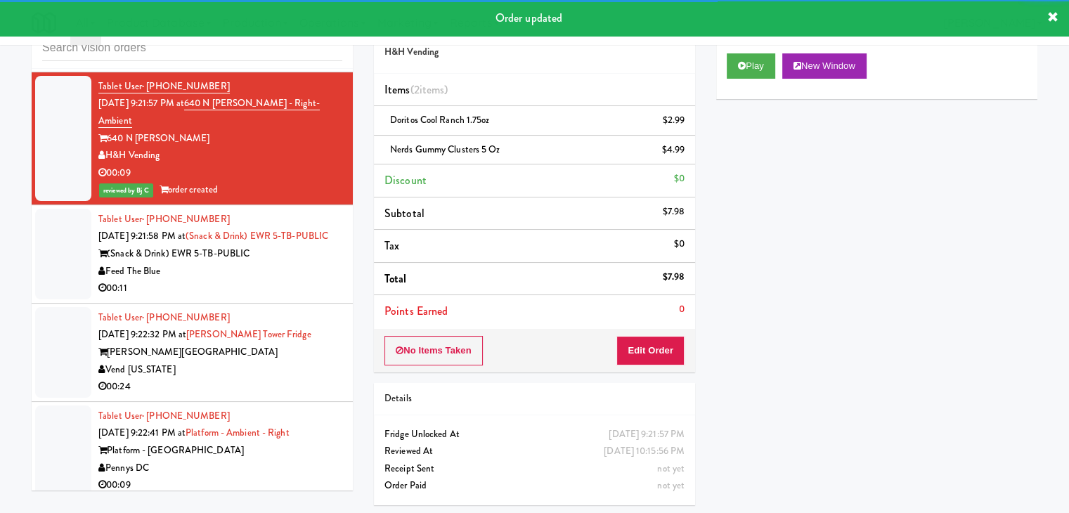
scroll to position [10877, 0]
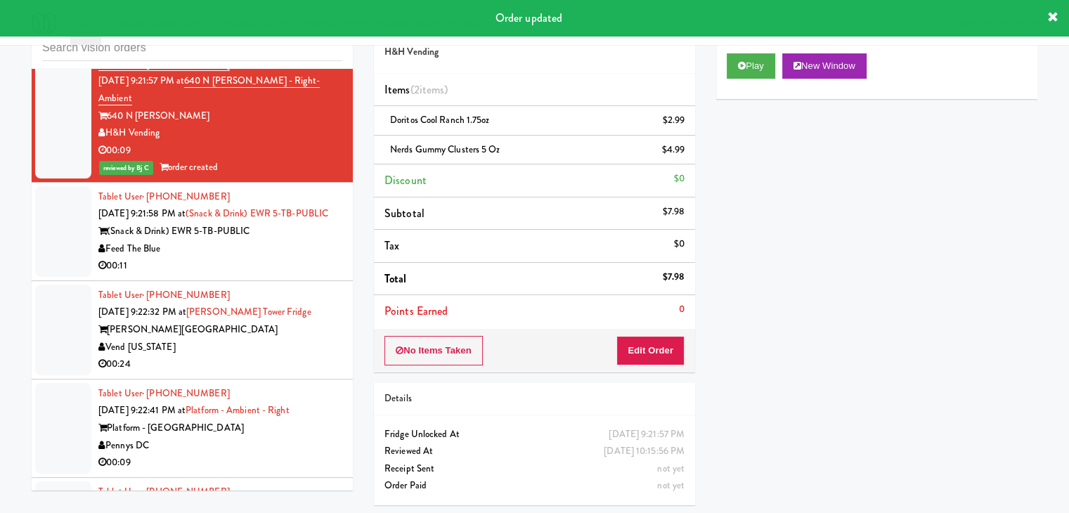
drag, startPoint x: 289, startPoint y: 213, endPoint x: 296, endPoint y: 220, distance: 9.9
click at [291, 214] on div "Tablet User · (646) 644-7312 [DATE] 9:21:58 PM at (Snack & Drink) EWR 5-TB-PUBL…" at bounding box center [220, 231] width 244 height 86
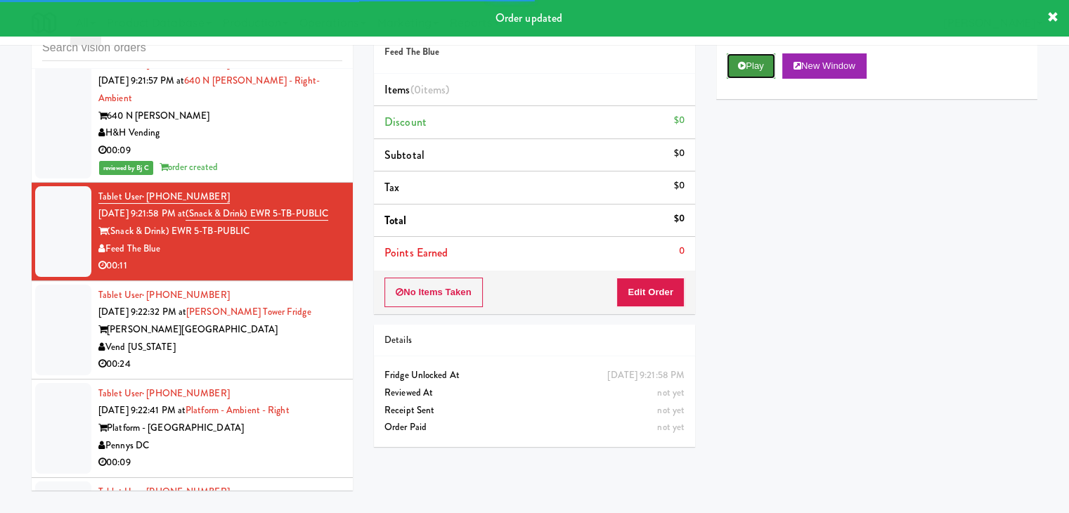
click at [748, 63] on button "Play" at bounding box center [751, 65] width 49 height 25
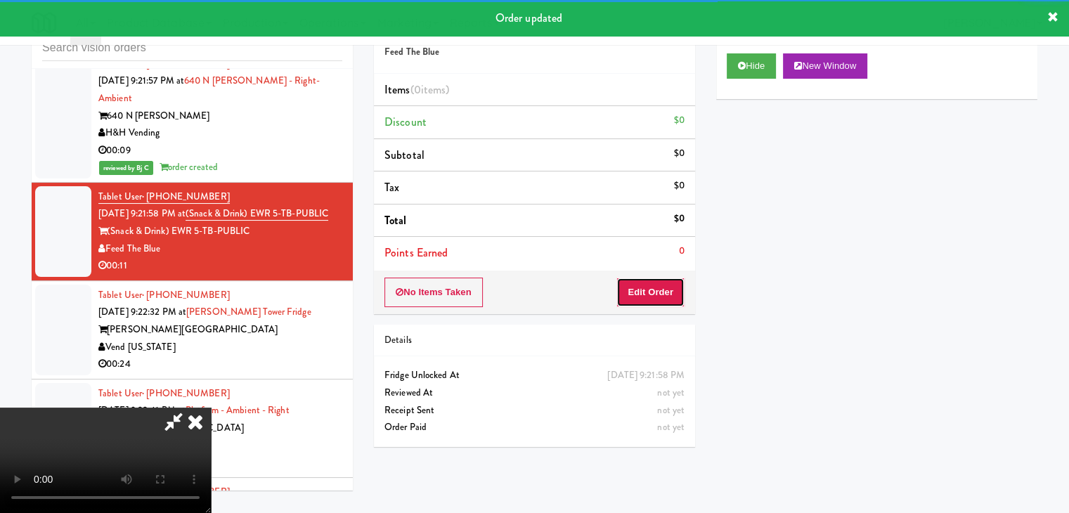
click at [631, 290] on button "Edit Order" at bounding box center [651, 293] width 68 height 30
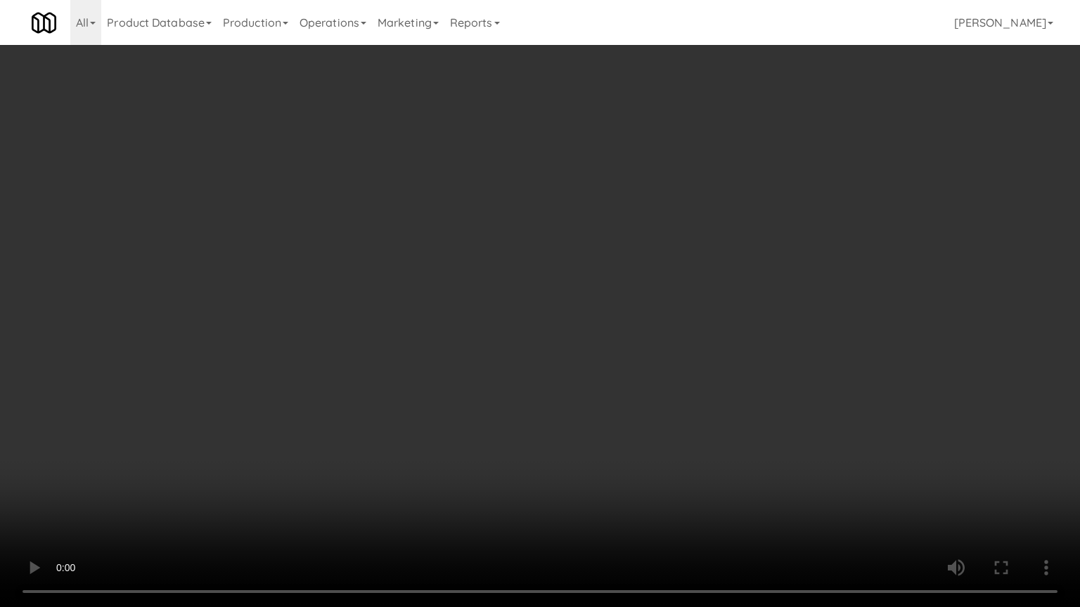
click at [630, 385] on video at bounding box center [540, 303] width 1080 height 607
click at [634, 383] on video at bounding box center [540, 303] width 1080 height 607
click at [643, 386] on video at bounding box center [540, 303] width 1080 height 607
click at [640, 388] on video at bounding box center [540, 303] width 1080 height 607
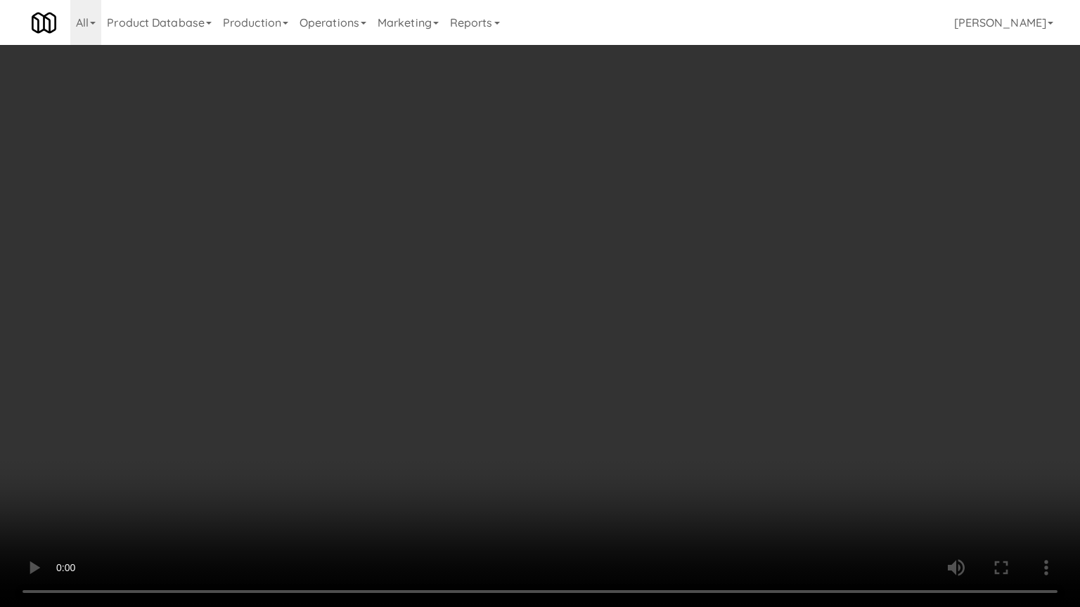
click at [638, 389] on video at bounding box center [540, 303] width 1080 height 607
click at [635, 375] on video at bounding box center [540, 303] width 1080 height 607
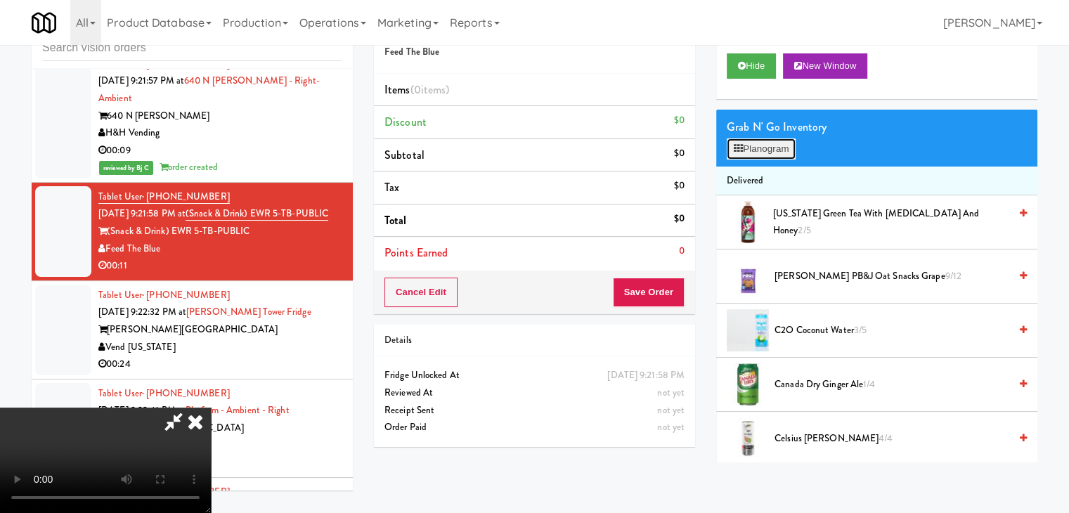
click at [770, 152] on button "Planogram" at bounding box center [761, 148] width 69 height 21
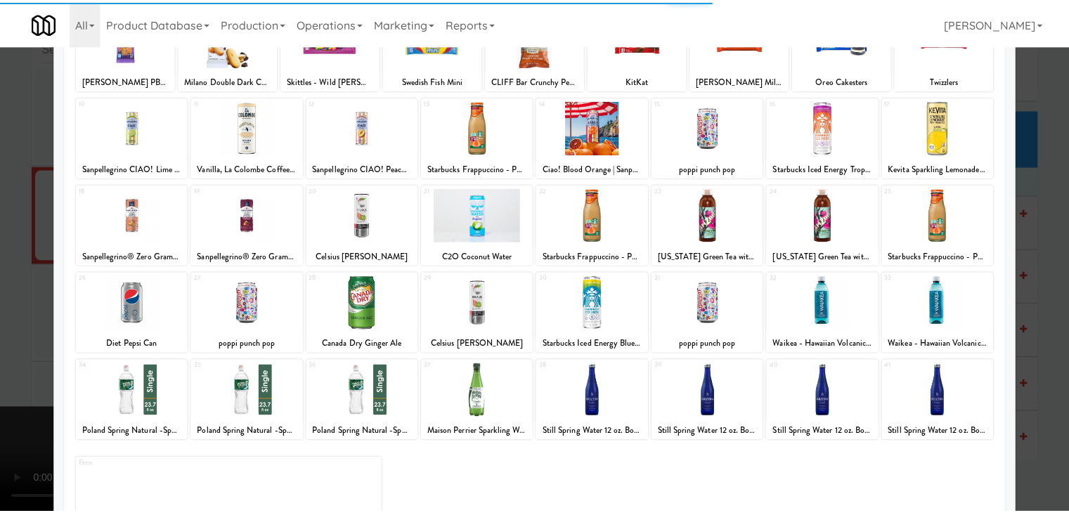
scroll to position [141, 0]
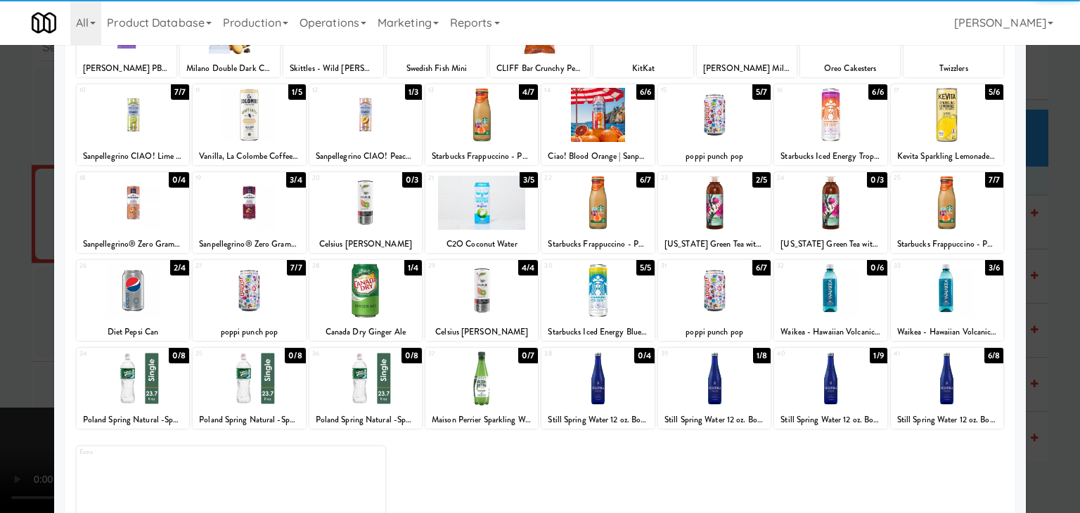
click at [953, 311] on div at bounding box center [947, 291] width 112 height 54
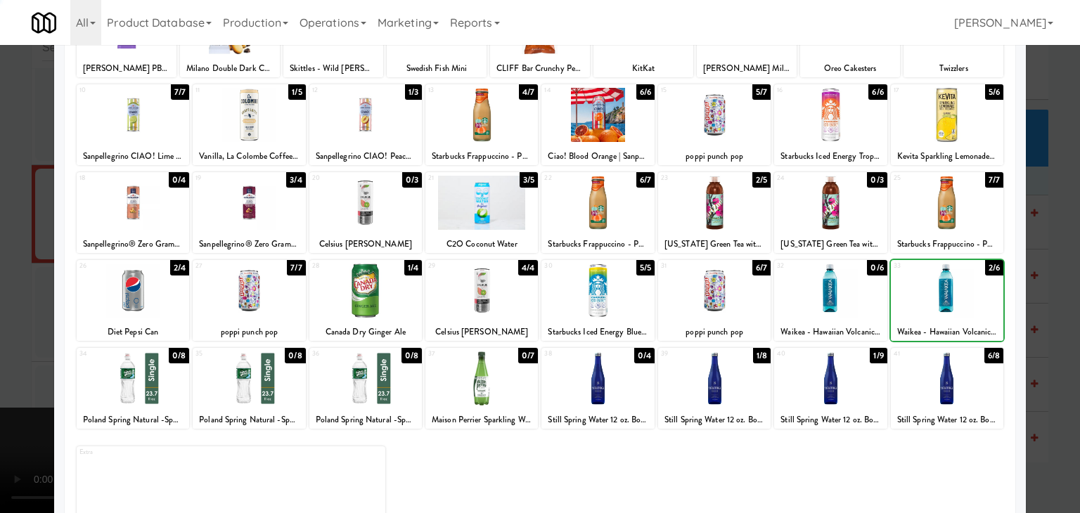
click at [1056, 316] on div at bounding box center [540, 256] width 1080 height 513
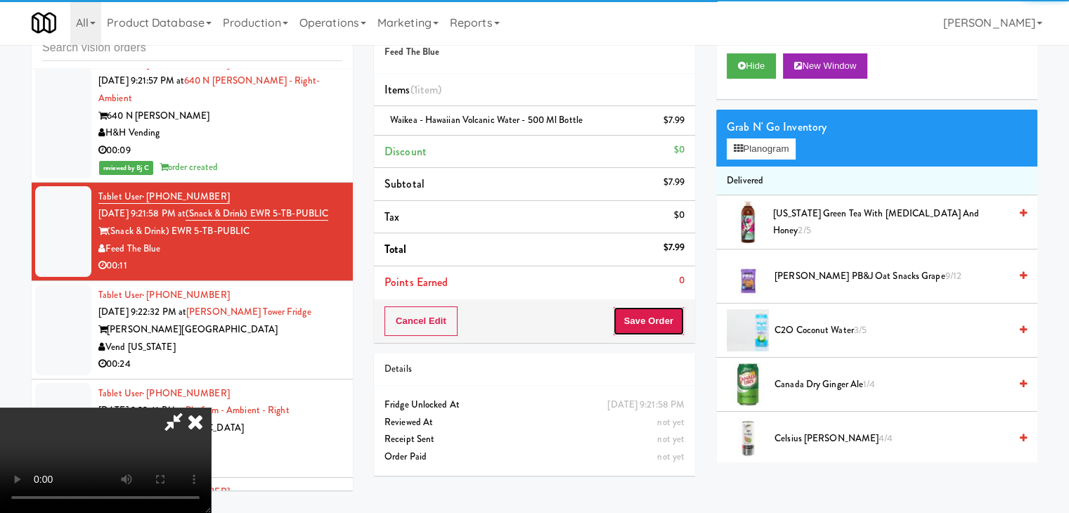
click at [660, 327] on button "Save Order" at bounding box center [649, 321] width 72 height 30
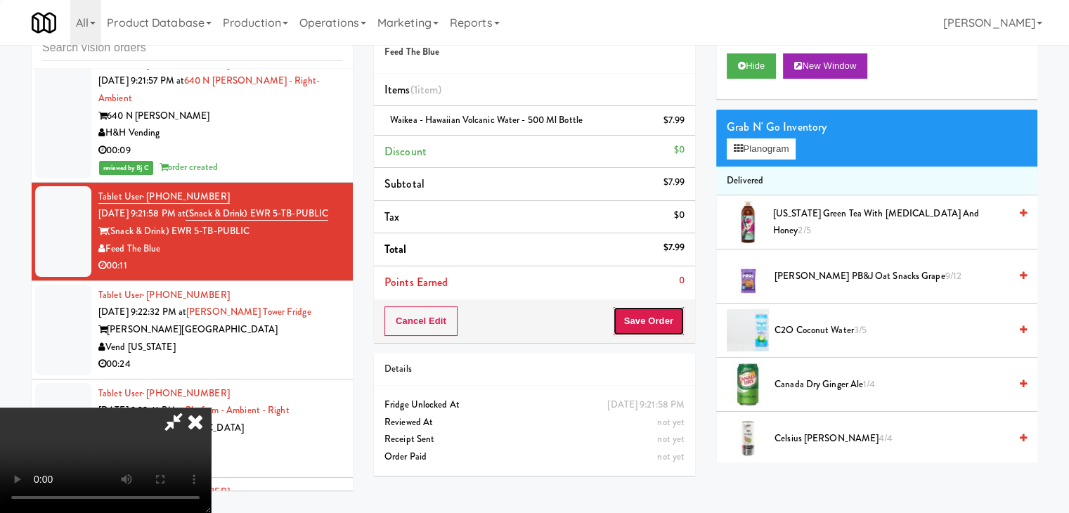
click at [664, 327] on button "Save Order" at bounding box center [649, 321] width 72 height 30
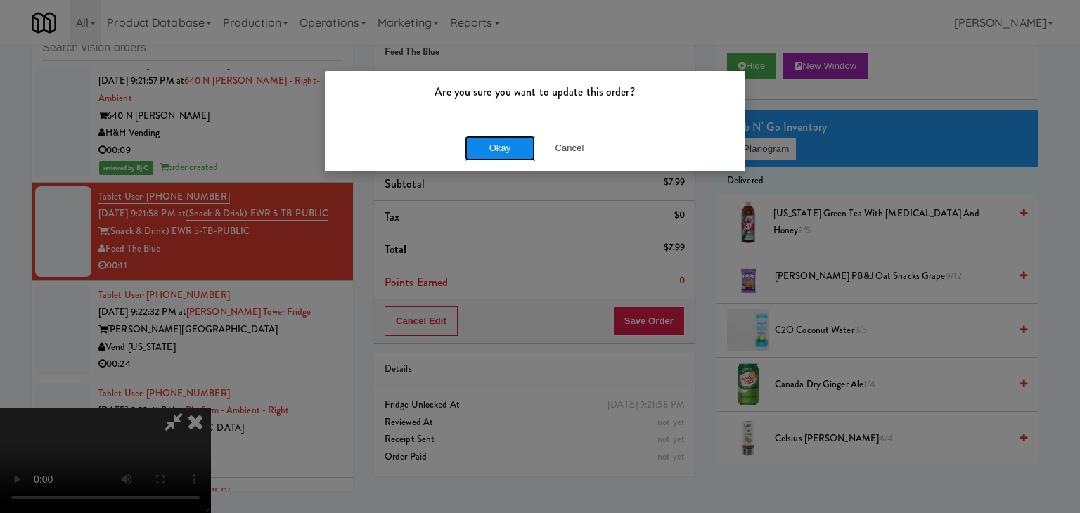
click at [491, 142] on button "Okay" at bounding box center [500, 148] width 70 height 25
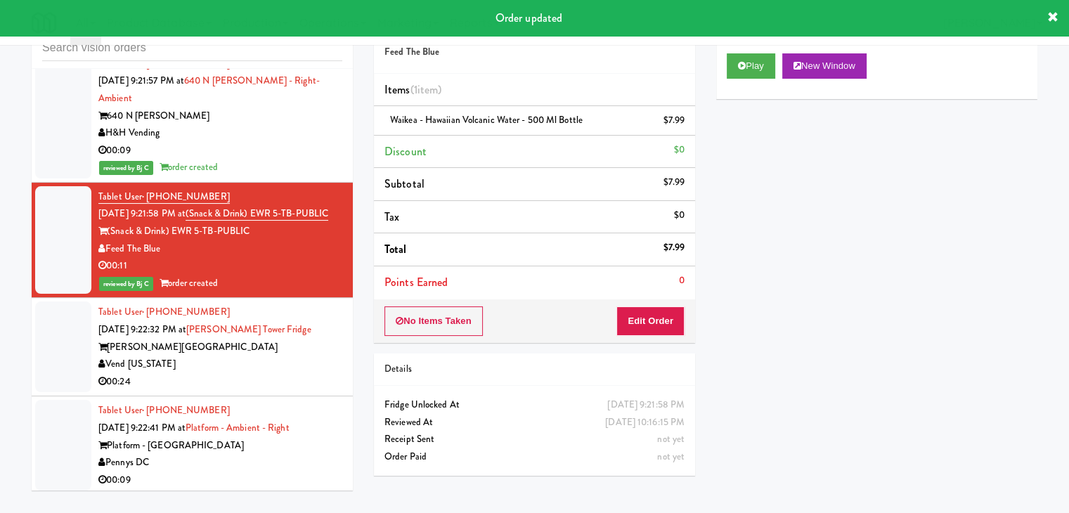
click at [314, 339] on div "[PERSON_NAME][GEOGRAPHIC_DATA]" at bounding box center [220, 348] width 244 height 18
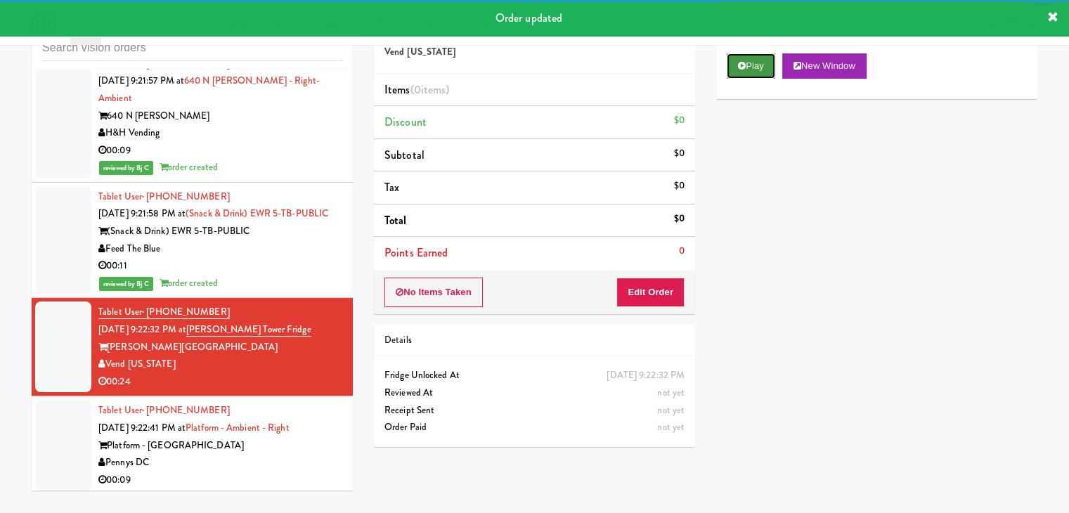
click at [764, 66] on button "Play" at bounding box center [751, 65] width 49 height 25
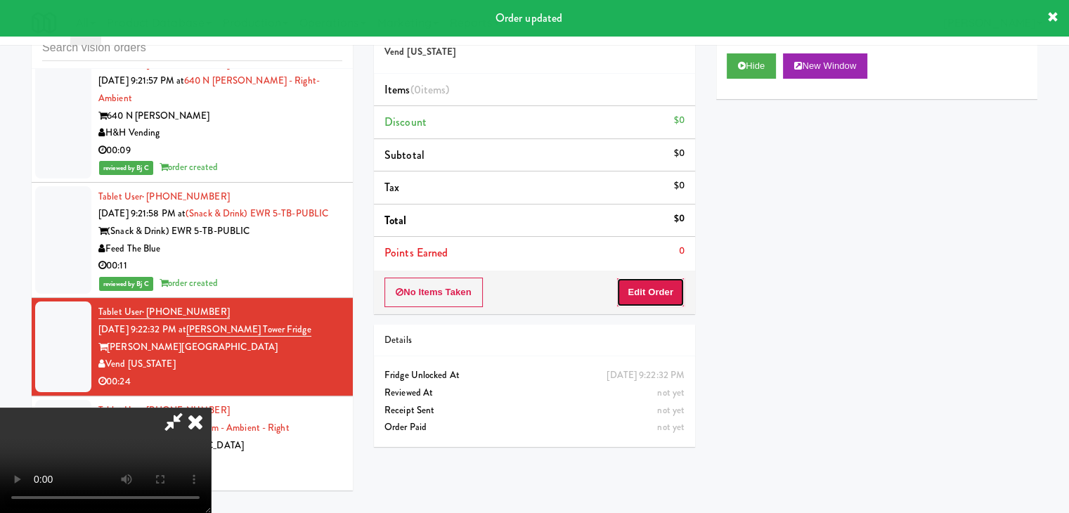
click at [676, 291] on button "Edit Order" at bounding box center [651, 293] width 68 height 30
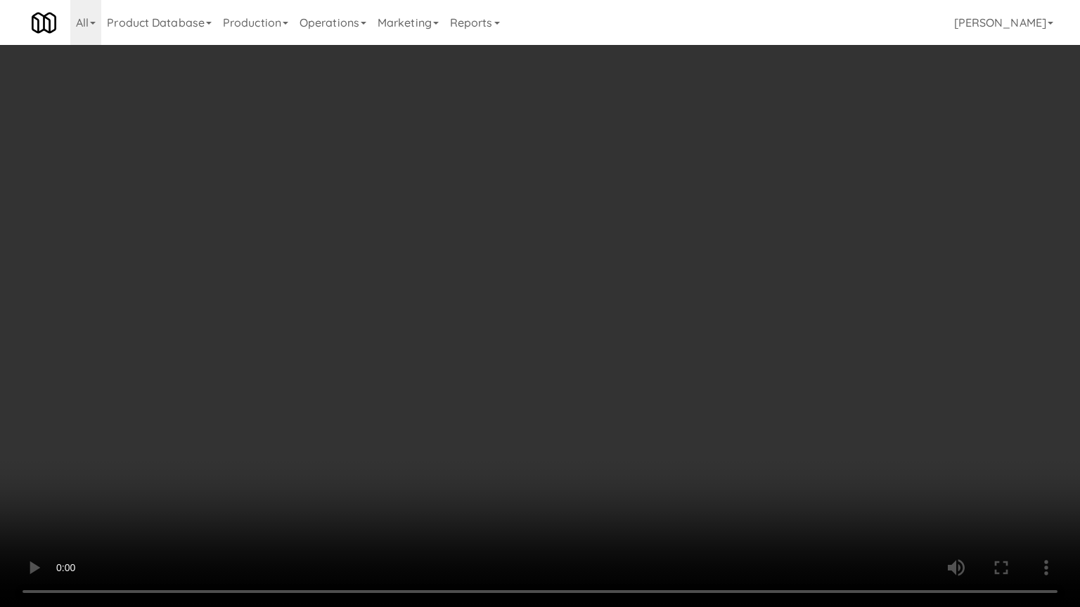
click at [652, 417] on video at bounding box center [540, 303] width 1080 height 607
click at [695, 402] on video at bounding box center [540, 303] width 1080 height 607
drag, startPoint x: 695, startPoint y: 402, endPoint x: 818, endPoint y: 195, distance: 241.5
click at [697, 400] on video at bounding box center [540, 303] width 1080 height 607
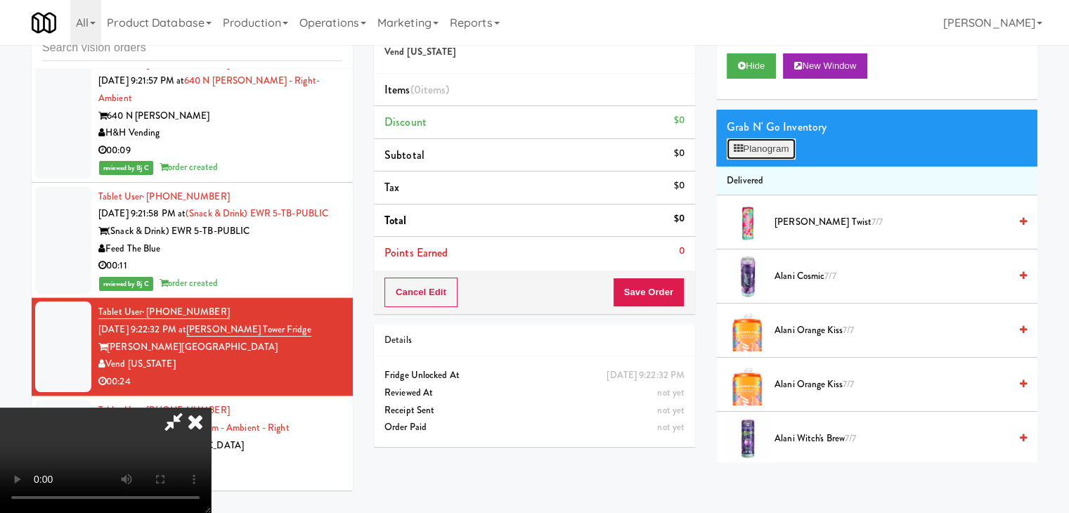
click at [785, 147] on button "Planogram" at bounding box center [761, 148] width 69 height 21
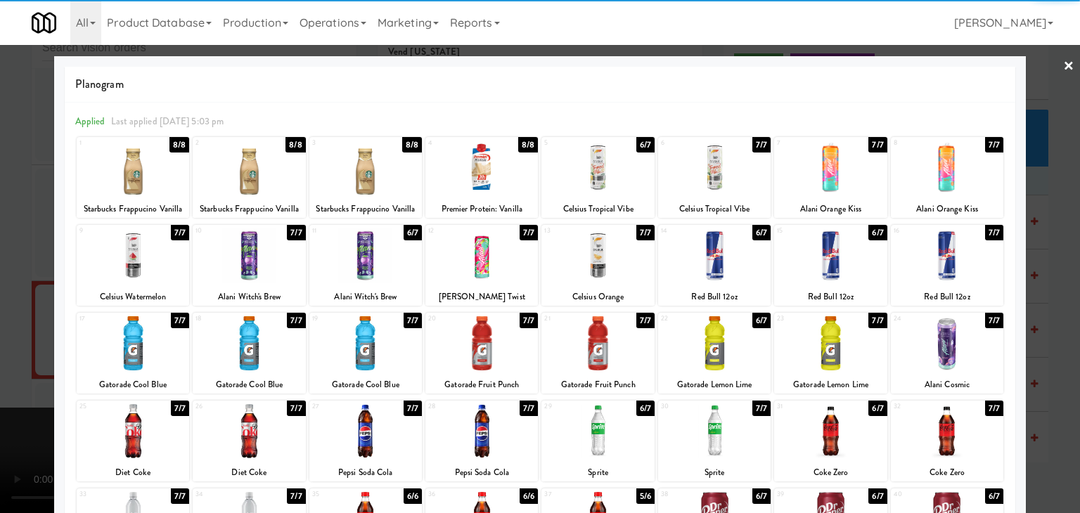
click at [716, 342] on div at bounding box center [714, 343] width 112 height 54
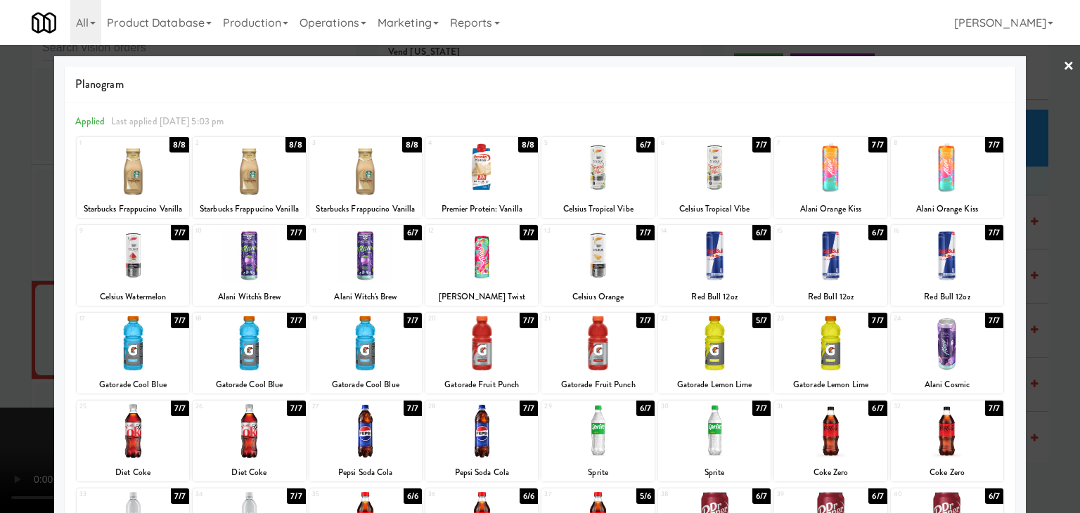
drag, startPoint x: 0, startPoint y: 342, endPoint x: 564, endPoint y: 316, distance: 565.1
click at [31, 333] on div at bounding box center [540, 256] width 1080 height 513
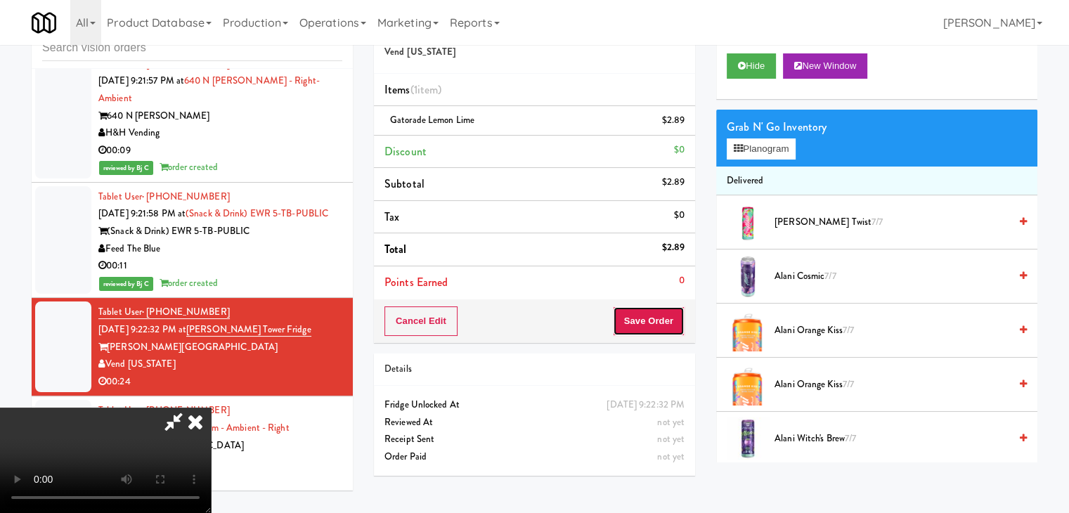
click at [672, 327] on button "Save Order" at bounding box center [649, 321] width 72 height 30
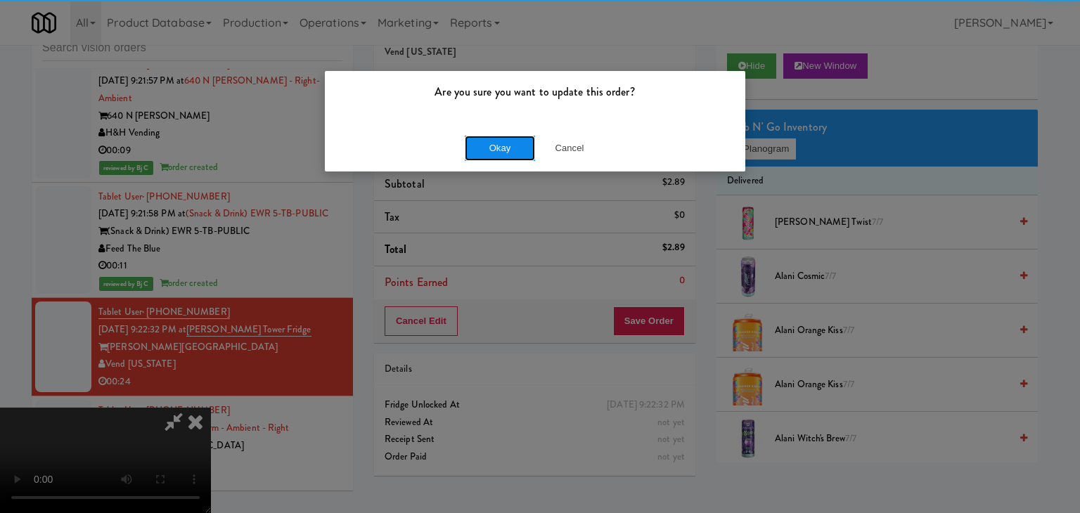
click at [508, 140] on button "Okay" at bounding box center [500, 148] width 70 height 25
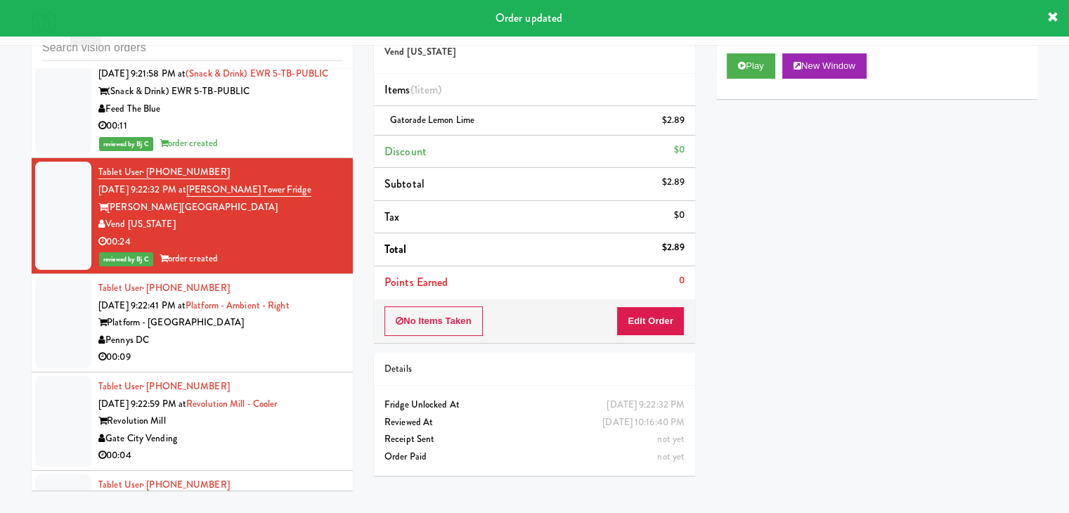
scroll to position [11158, 0]
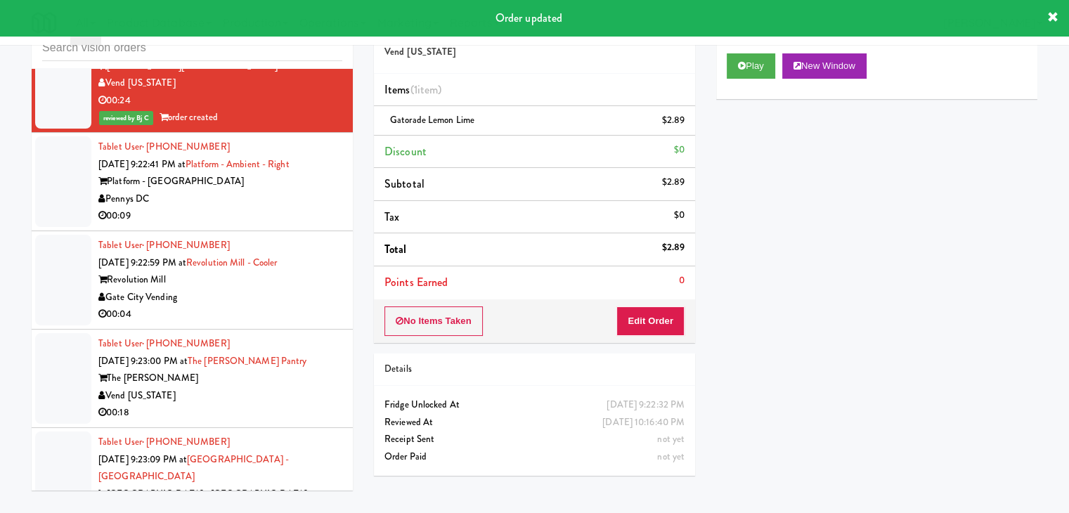
click at [313, 207] on div "00:09" at bounding box center [220, 216] width 244 height 18
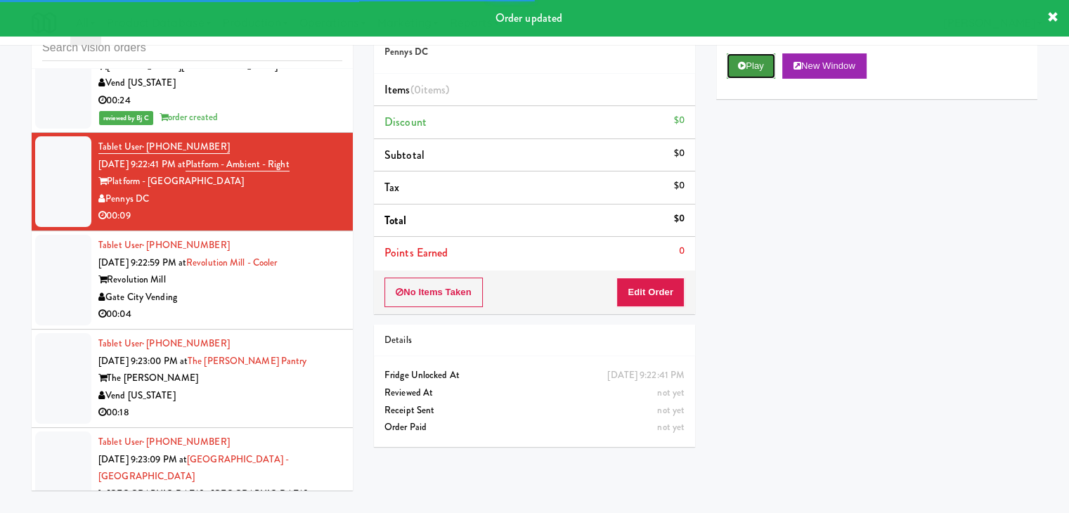
click at [759, 63] on button "Play" at bounding box center [751, 65] width 49 height 25
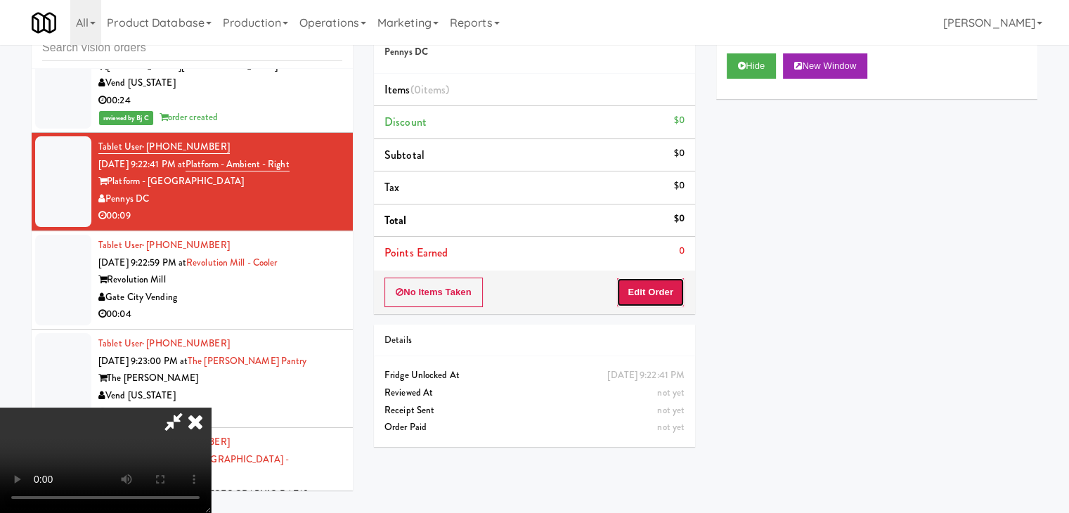
click at [663, 303] on button "Edit Order" at bounding box center [651, 293] width 68 height 30
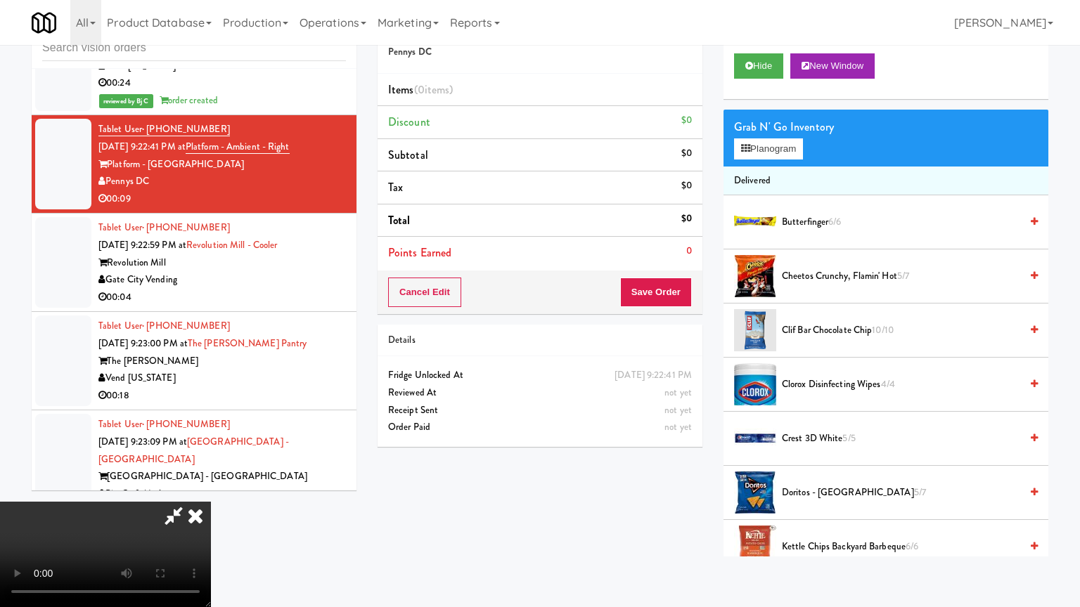
click at [211, 502] on video at bounding box center [105, 554] width 211 height 105
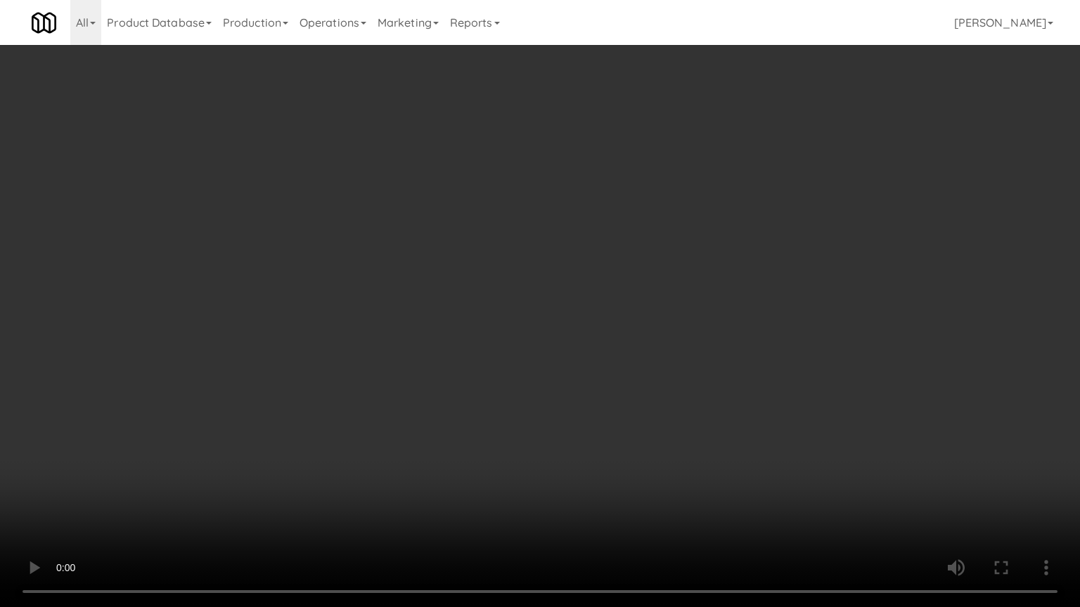
drag, startPoint x: 614, startPoint y: 419, endPoint x: 597, endPoint y: 432, distance: 22.1
click at [614, 421] on video at bounding box center [540, 303] width 1080 height 607
click at [600, 430] on video at bounding box center [540, 303] width 1080 height 607
click at [617, 422] on video at bounding box center [540, 303] width 1080 height 607
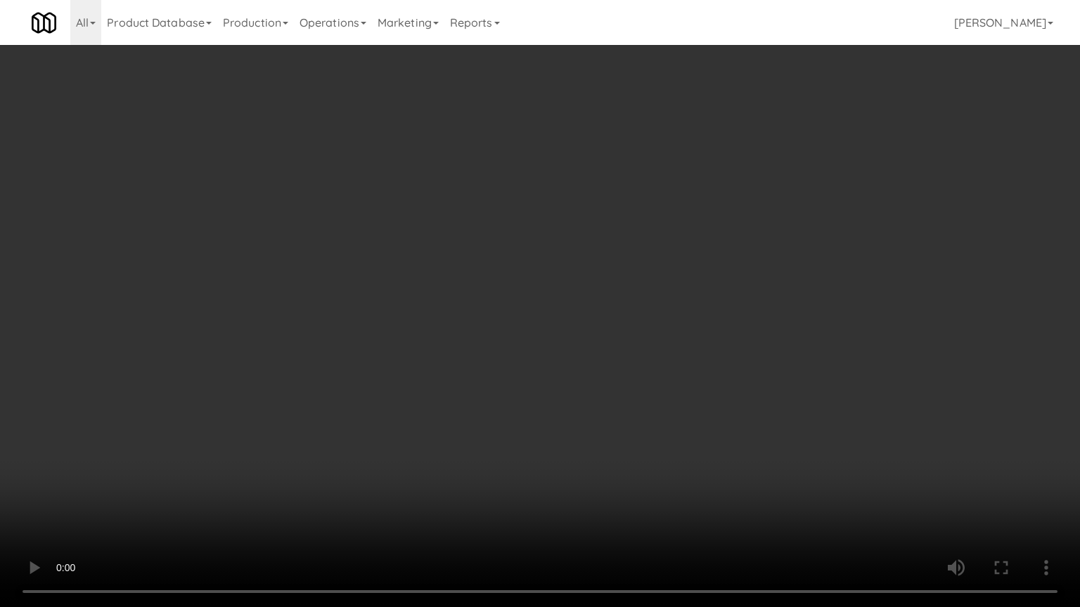
drag, startPoint x: 617, startPoint y: 422, endPoint x: 608, endPoint y: 425, distance: 8.9
click at [617, 422] on video at bounding box center [540, 303] width 1080 height 607
click at [605, 422] on video at bounding box center [540, 303] width 1080 height 607
click at [607, 418] on video at bounding box center [540, 303] width 1080 height 607
click at [626, 414] on video at bounding box center [540, 303] width 1080 height 607
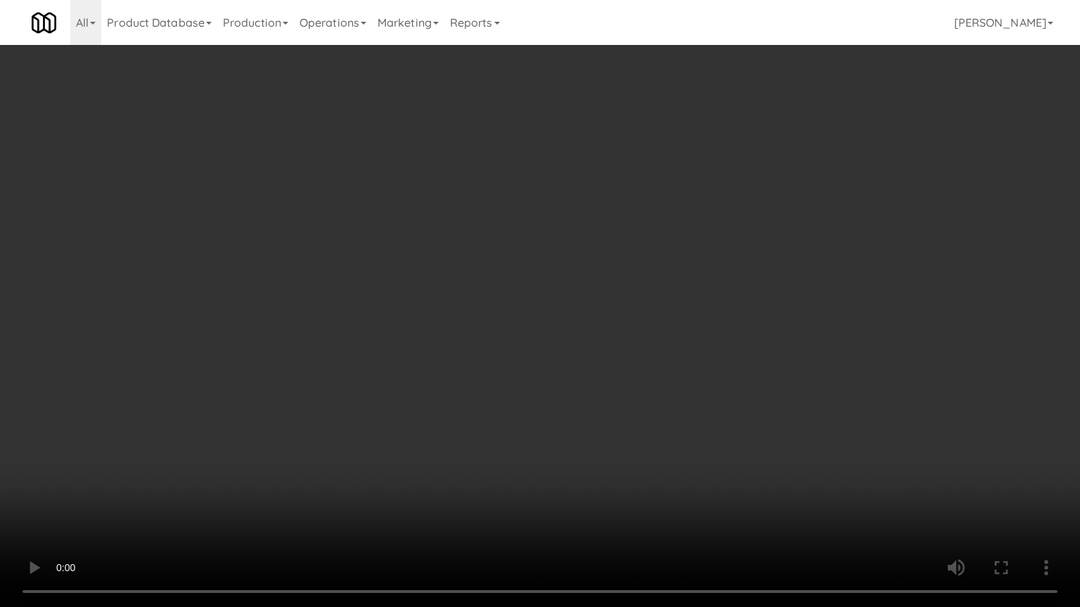
click at [632, 392] on video at bounding box center [540, 303] width 1080 height 607
click at [635, 385] on video at bounding box center [540, 303] width 1080 height 607
drag, startPoint x: 635, startPoint y: 385, endPoint x: 759, endPoint y: 182, distance: 237.9
click at [640, 377] on video at bounding box center [540, 303] width 1080 height 607
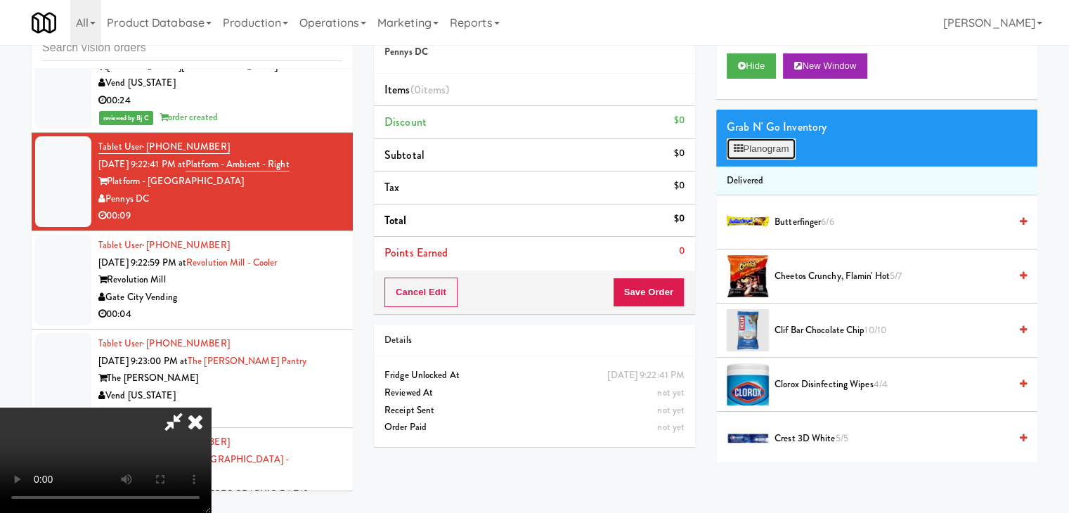
click at [789, 153] on button "Planogram" at bounding box center [761, 148] width 69 height 21
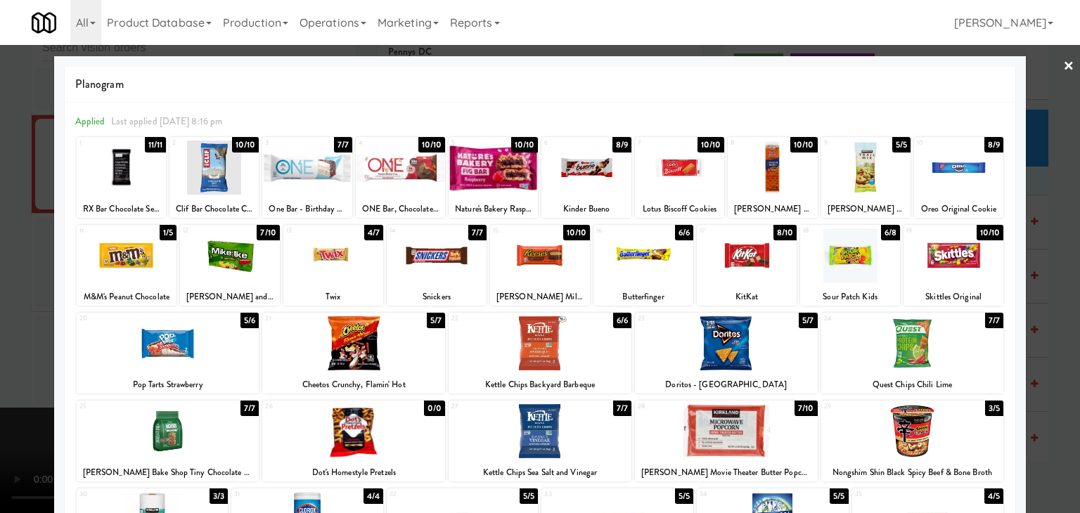
click at [832, 271] on div at bounding box center [850, 255] width 100 height 54
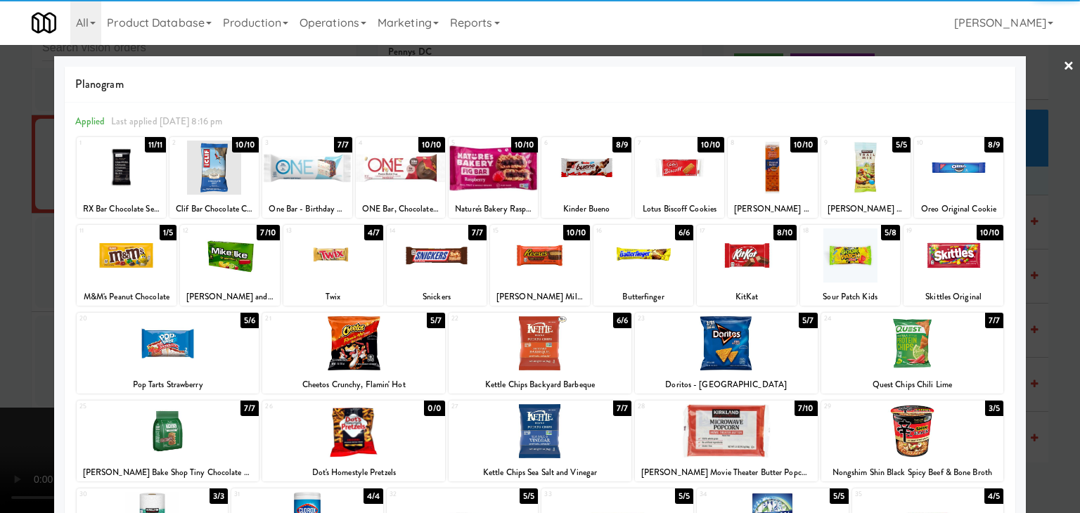
click at [237, 266] on div at bounding box center [230, 255] width 100 height 54
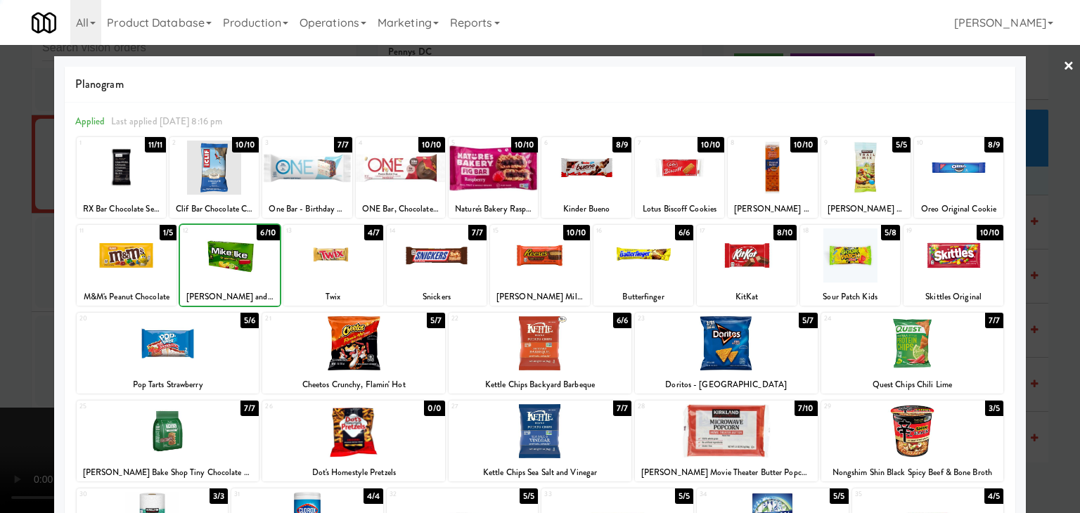
drag, startPoint x: 0, startPoint y: 258, endPoint x: 233, endPoint y: 258, distance: 233.4
click at [3, 258] on div at bounding box center [540, 256] width 1080 height 513
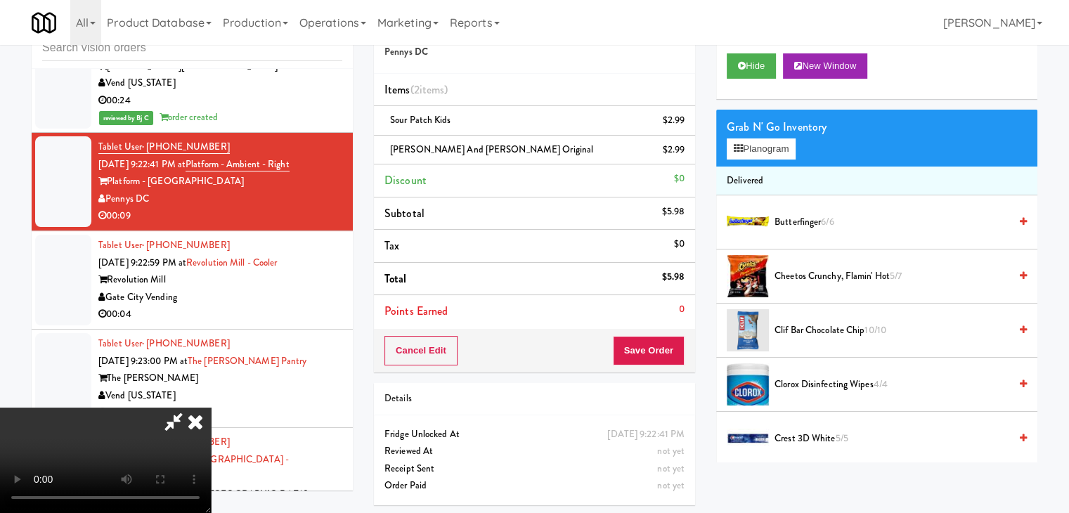
click at [211, 408] on video at bounding box center [105, 460] width 211 height 105
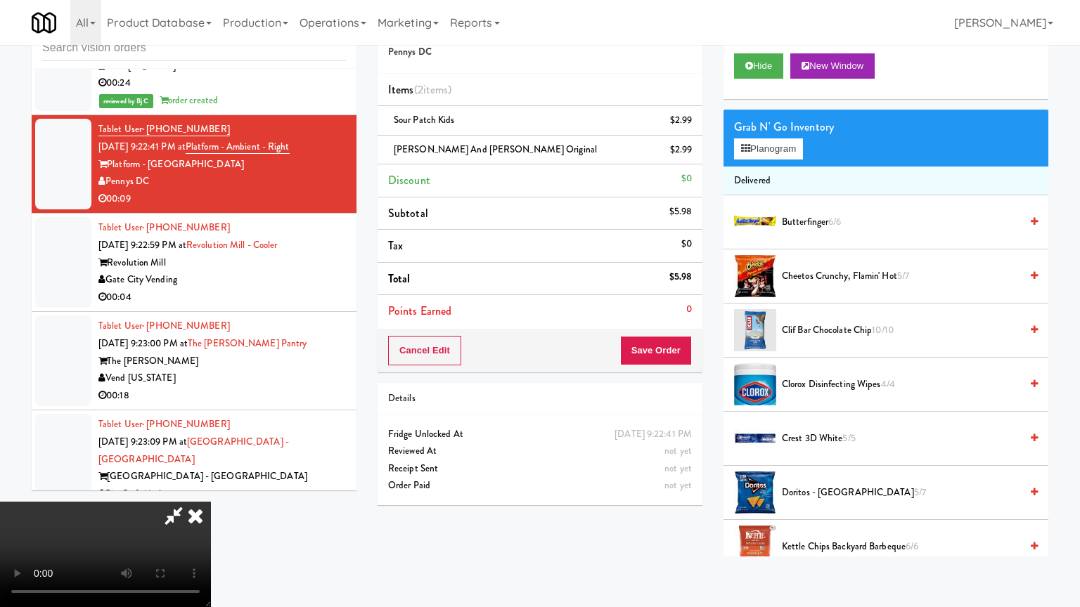
click at [211, 502] on video at bounding box center [105, 554] width 211 height 105
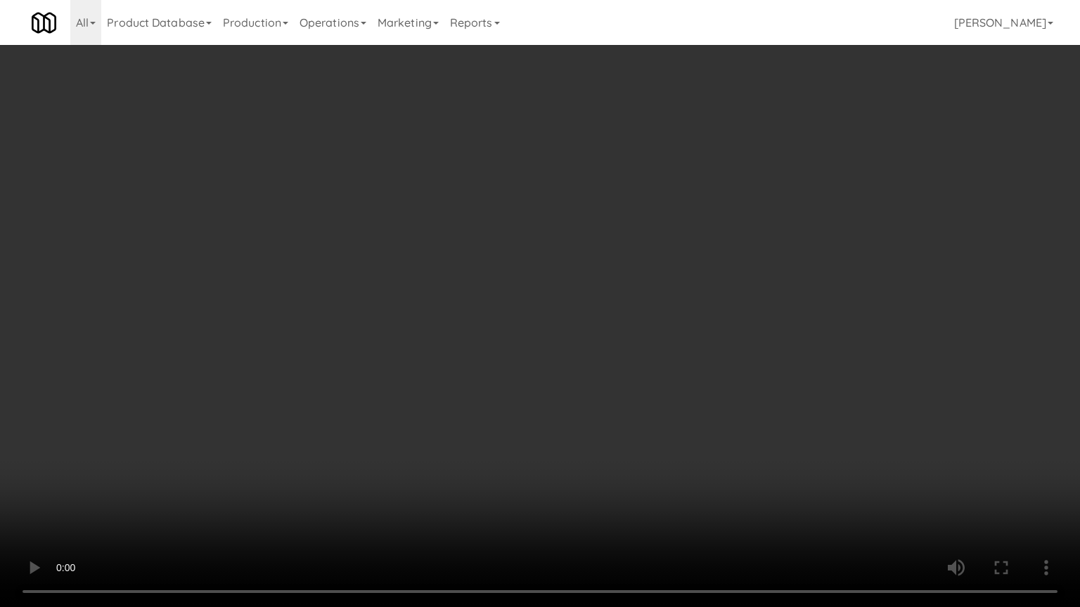
click at [387, 372] on video at bounding box center [540, 303] width 1080 height 607
click at [411, 360] on video at bounding box center [540, 303] width 1080 height 607
drag, startPoint x: 411, startPoint y: 360, endPoint x: 408, endPoint y: 307, distance: 52.8
click at [411, 360] on video at bounding box center [540, 303] width 1080 height 607
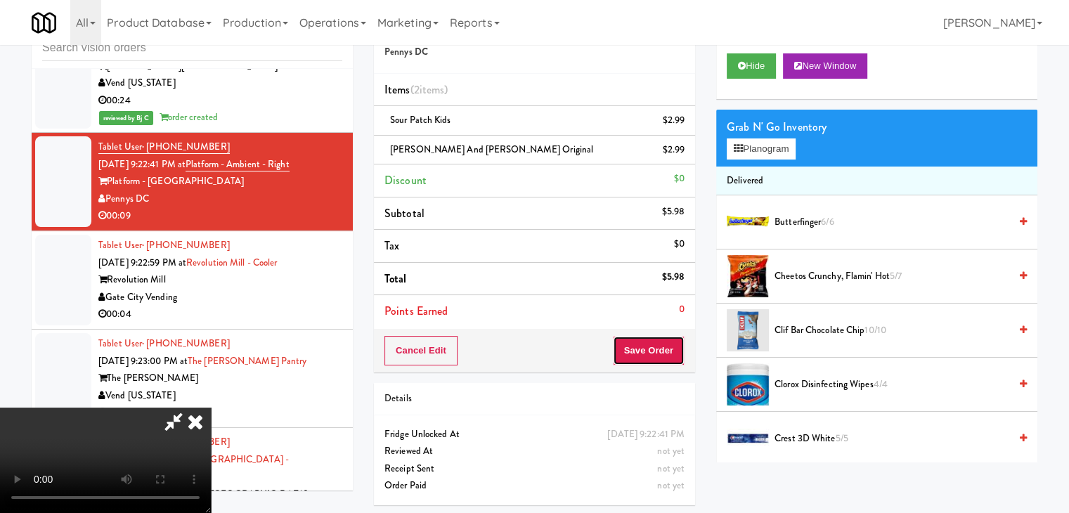
click at [669, 347] on button "Save Order" at bounding box center [649, 351] width 72 height 30
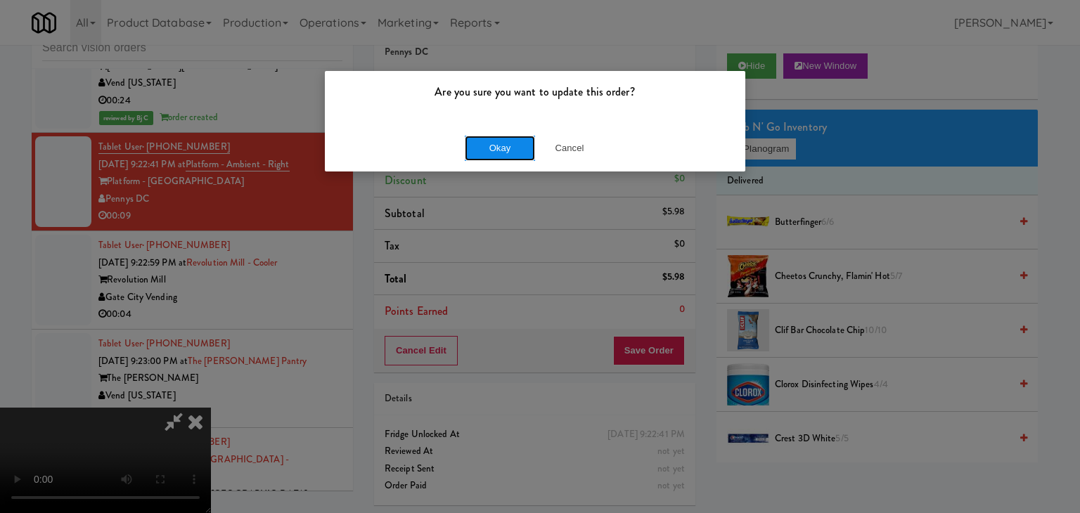
click at [505, 150] on button "Okay" at bounding box center [500, 148] width 70 height 25
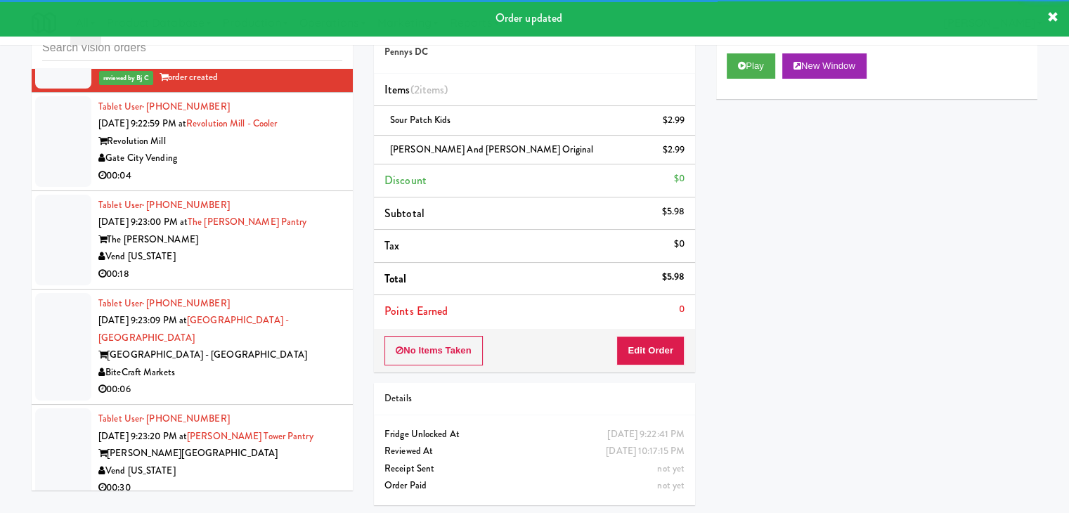
scroll to position [11317, 0]
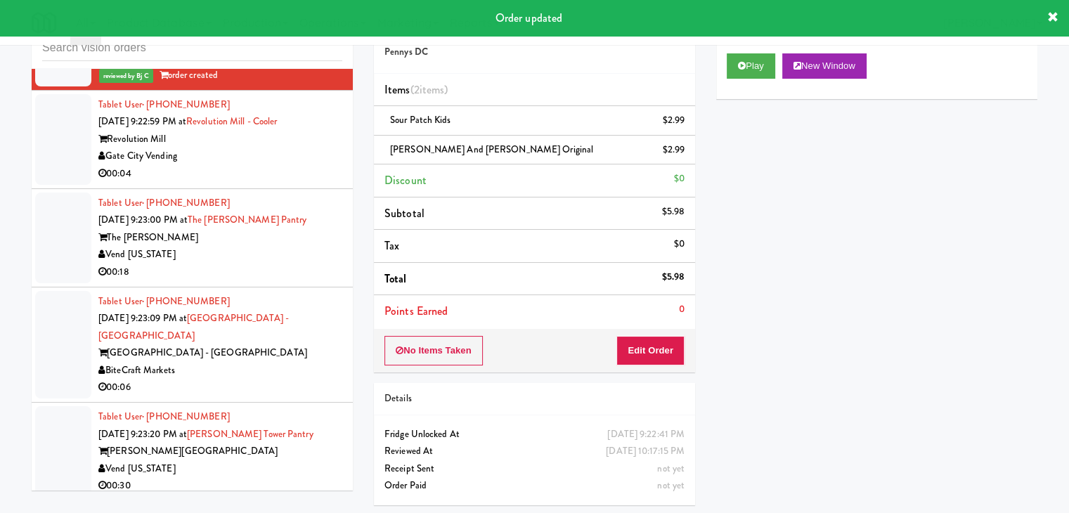
click at [295, 165] on div "00:04" at bounding box center [220, 174] width 244 height 18
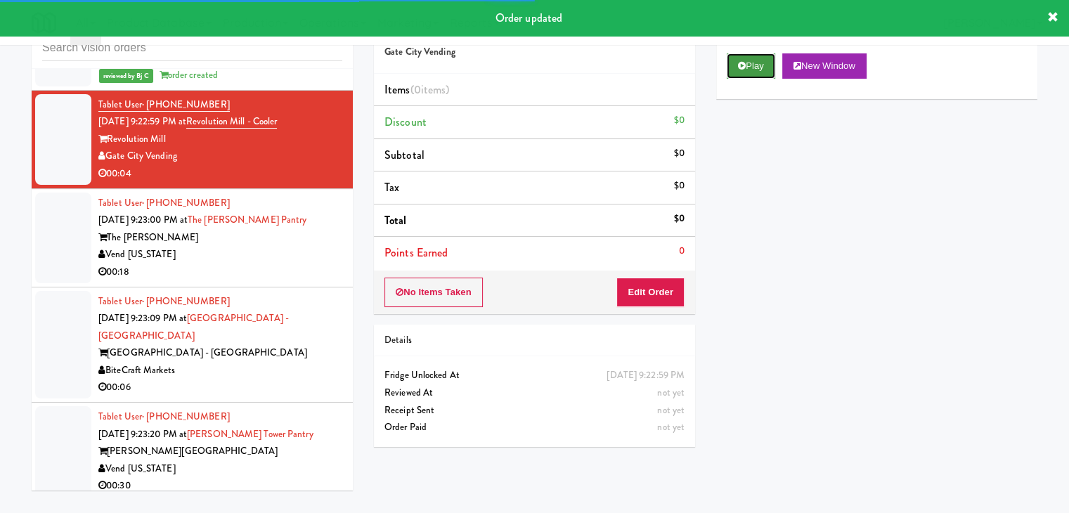
click at [750, 71] on button "Play" at bounding box center [751, 65] width 49 height 25
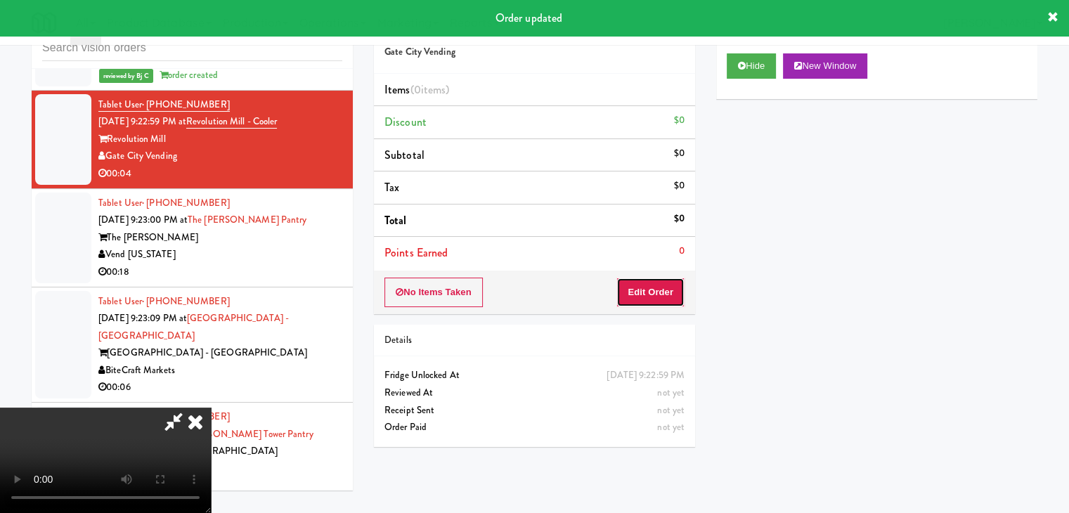
click at [662, 291] on button "Edit Order" at bounding box center [651, 293] width 68 height 30
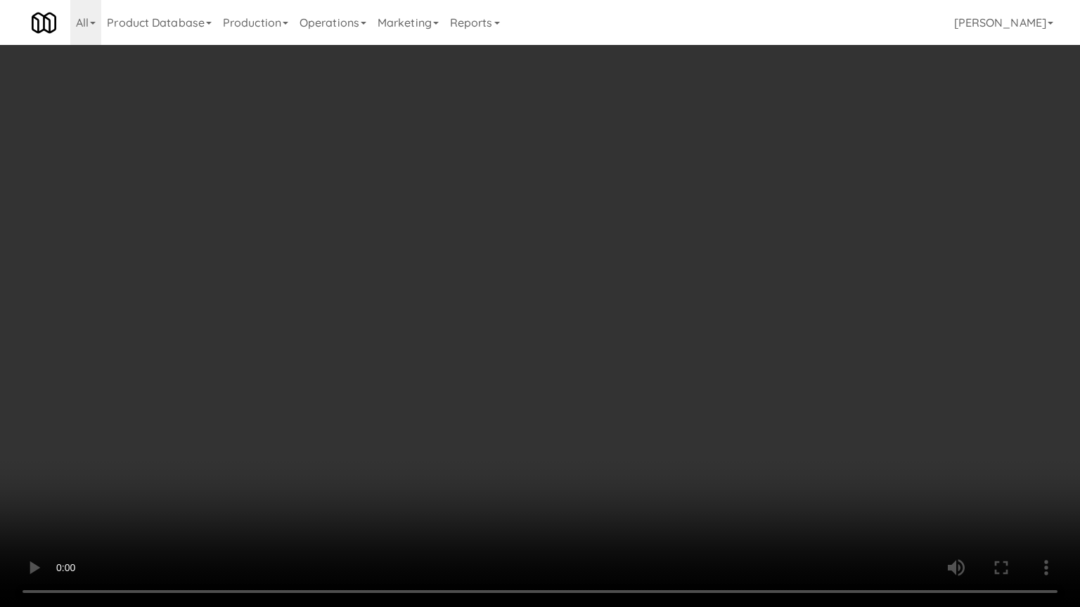
click at [665, 394] on video at bounding box center [540, 303] width 1080 height 607
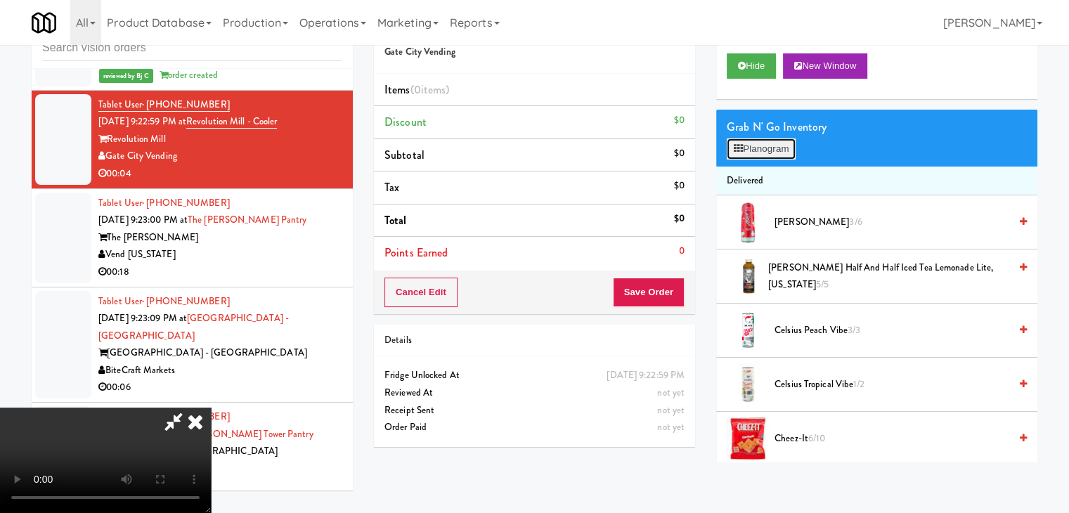
click at [777, 146] on button "Planogram" at bounding box center [761, 148] width 69 height 21
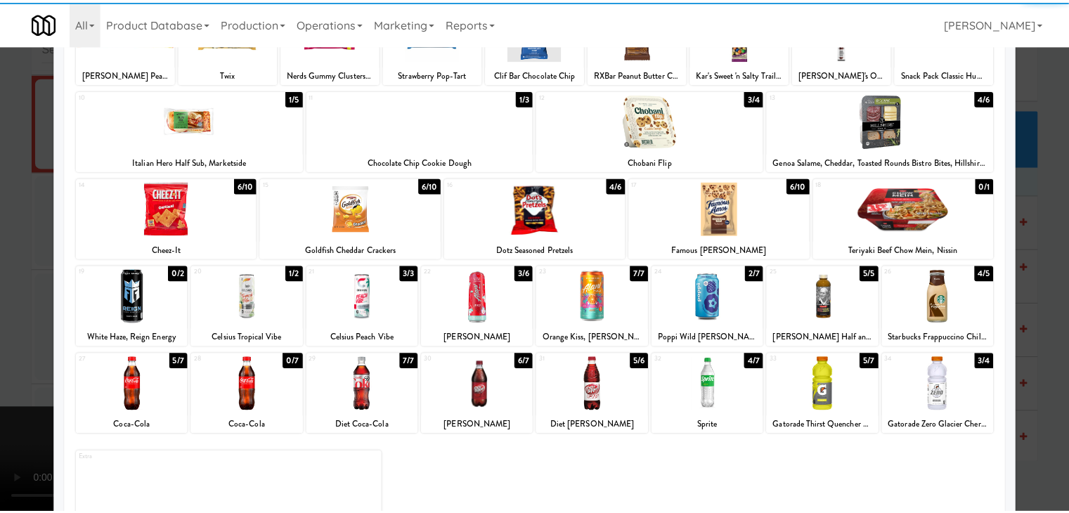
scroll to position [177, 0]
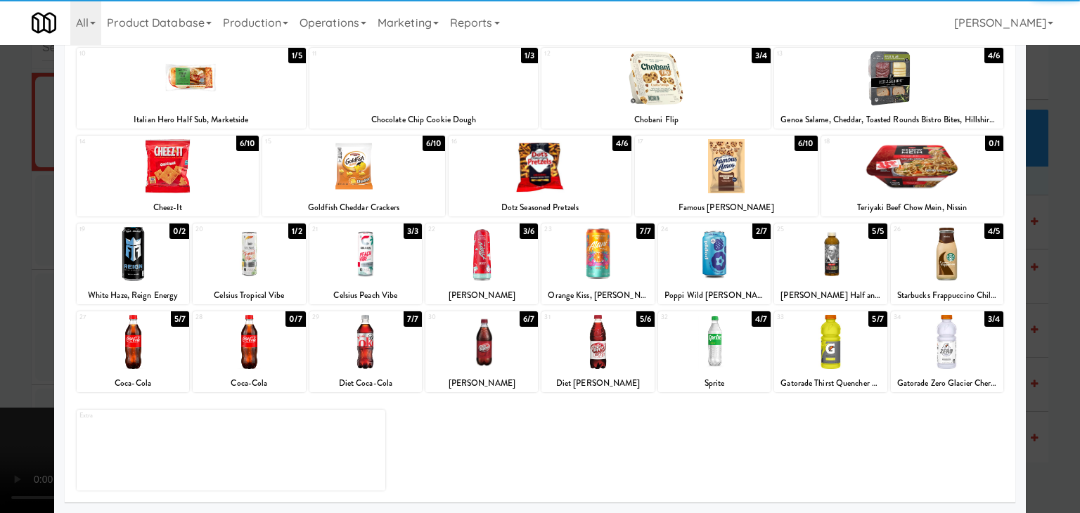
click at [136, 342] on div at bounding box center [133, 342] width 112 height 54
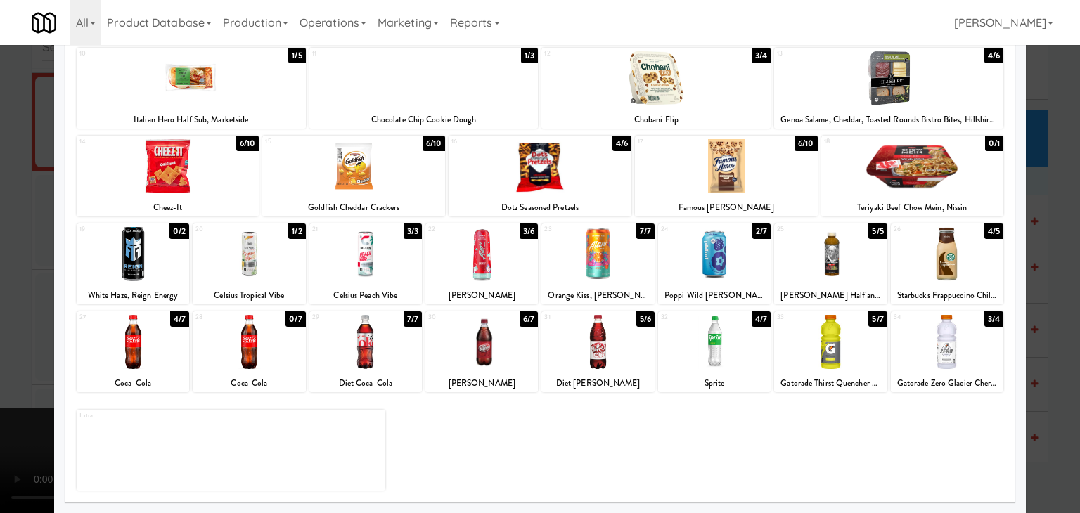
drag, startPoint x: 0, startPoint y: 324, endPoint x: 405, endPoint y: 324, distance: 404.9
click at [6, 324] on div at bounding box center [540, 256] width 1080 height 513
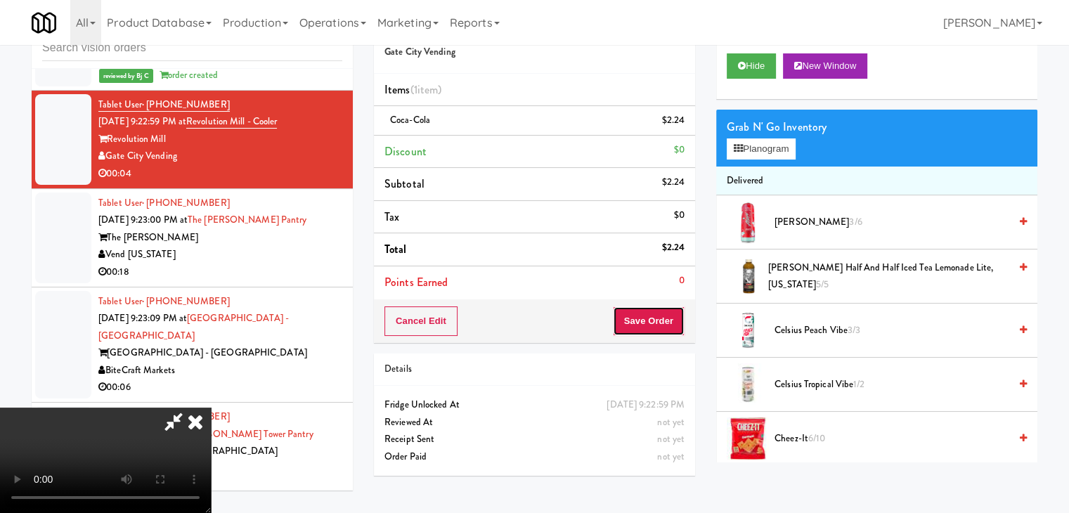
click at [652, 315] on button "Save Order" at bounding box center [649, 321] width 72 height 30
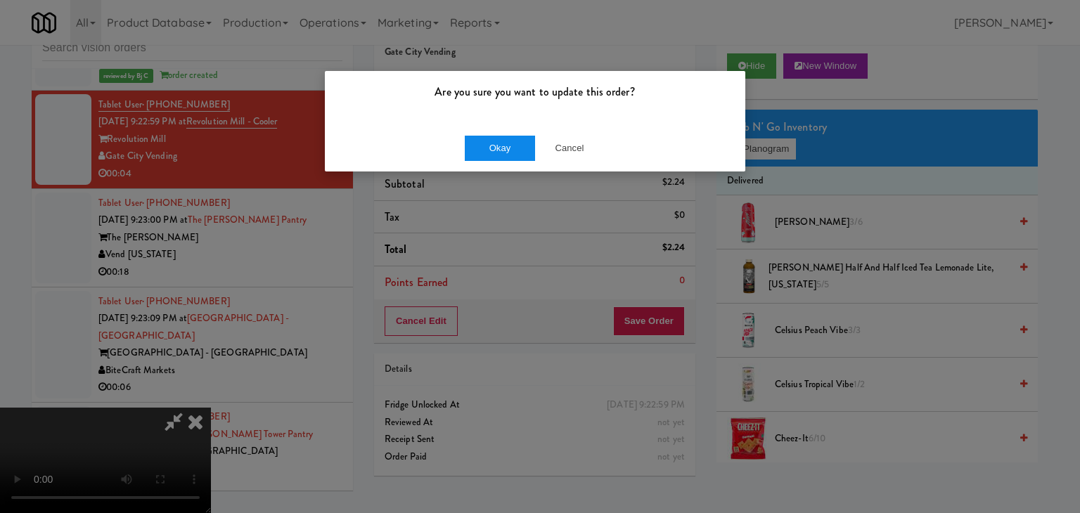
drag, startPoint x: 504, startPoint y: 131, endPoint x: 501, endPoint y: 141, distance: 10.5
click at [501, 136] on div "Okay Cancel" at bounding box center [535, 147] width 420 height 47
click at [501, 141] on button "Okay" at bounding box center [500, 148] width 70 height 25
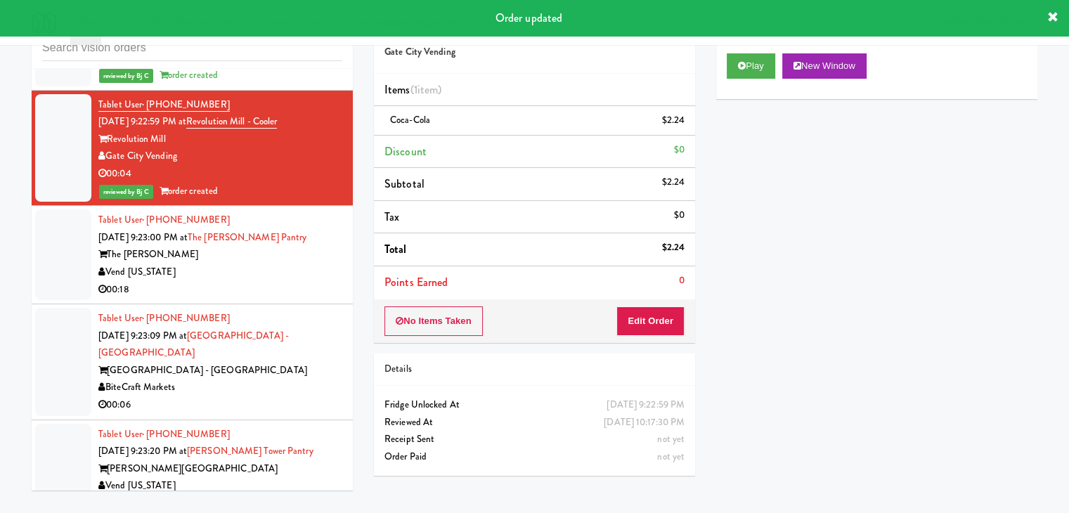
drag, startPoint x: 295, startPoint y: 247, endPoint x: 299, endPoint y: 252, distance: 7.5
click at [295, 281] on div "00:18" at bounding box center [220, 290] width 244 height 18
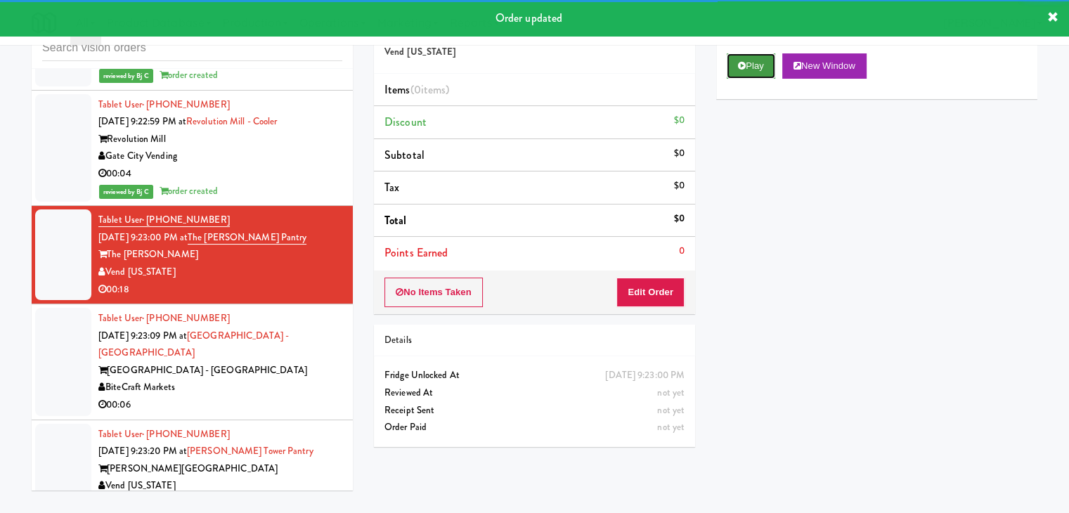
click at [756, 61] on button "Play" at bounding box center [751, 65] width 49 height 25
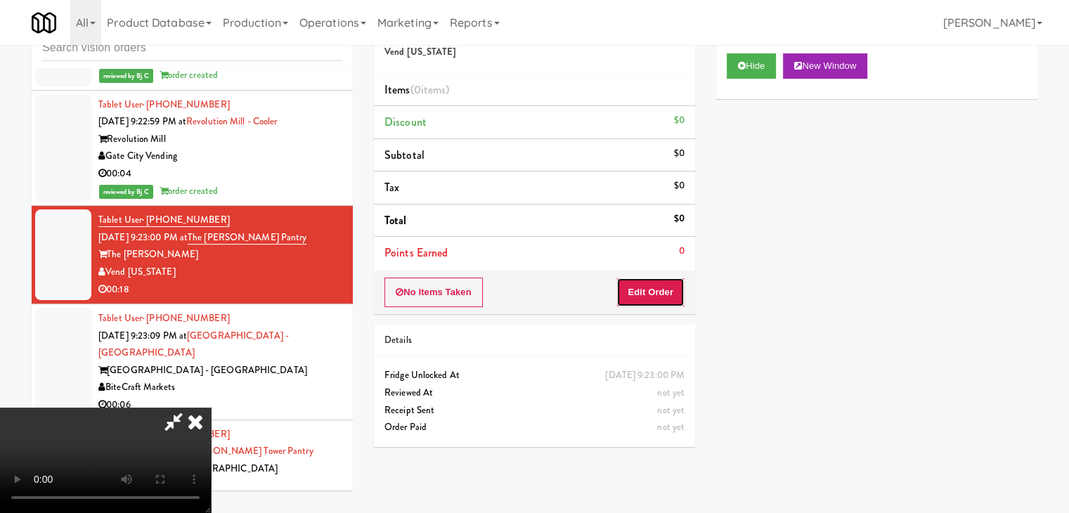
click at [659, 294] on button "Edit Order" at bounding box center [651, 293] width 68 height 30
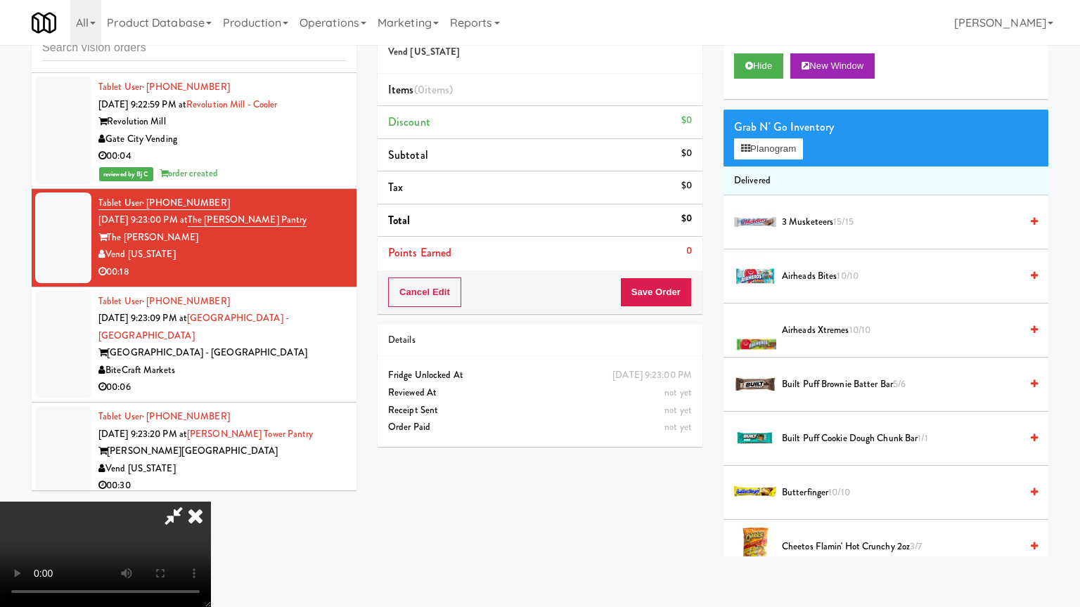
click at [211, 502] on video at bounding box center [105, 554] width 211 height 105
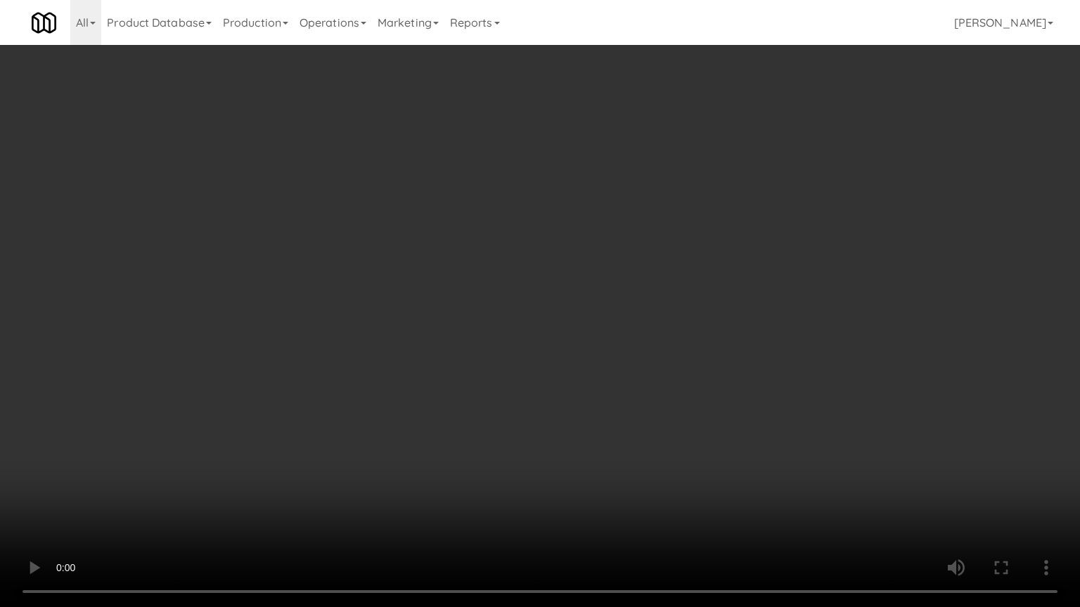
click at [624, 446] on video at bounding box center [540, 303] width 1080 height 607
click at [615, 453] on video at bounding box center [540, 303] width 1080 height 607
click at [687, 414] on video at bounding box center [540, 303] width 1080 height 607
click at [686, 415] on video at bounding box center [540, 303] width 1080 height 607
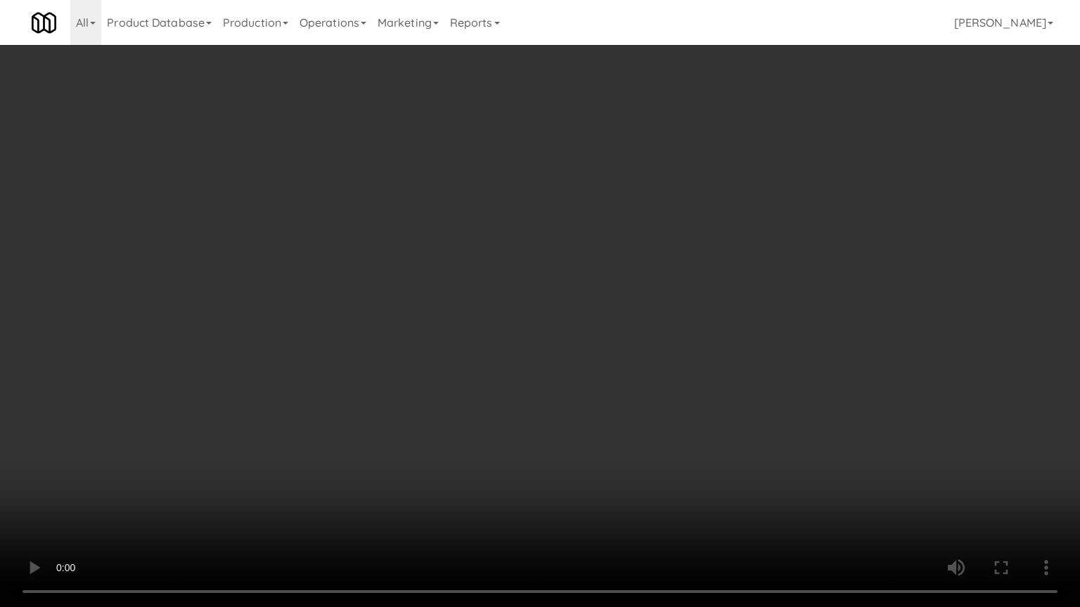
click at [706, 388] on video at bounding box center [540, 303] width 1080 height 607
drag, startPoint x: 706, startPoint y: 388, endPoint x: 703, endPoint y: 324, distance: 64.0
click at [705, 387] on video at bounding box center [540, 303] width 1080 height 607
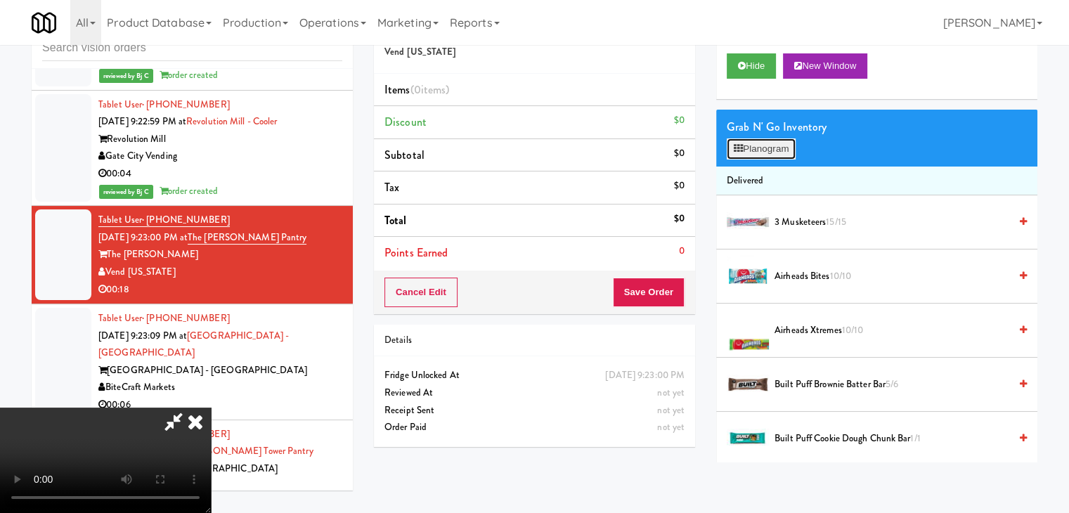
click at [787, 141] on button "Planogram" at bounding box center [761, 148] width 69 height 21
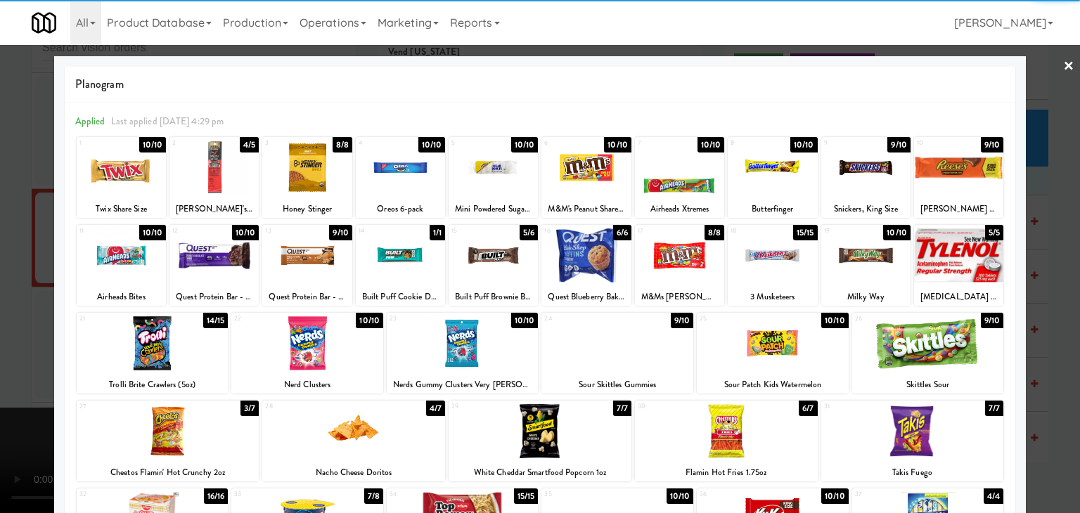
click at [404, 264] on div at bounding box center [400, 255] width 89 height 54
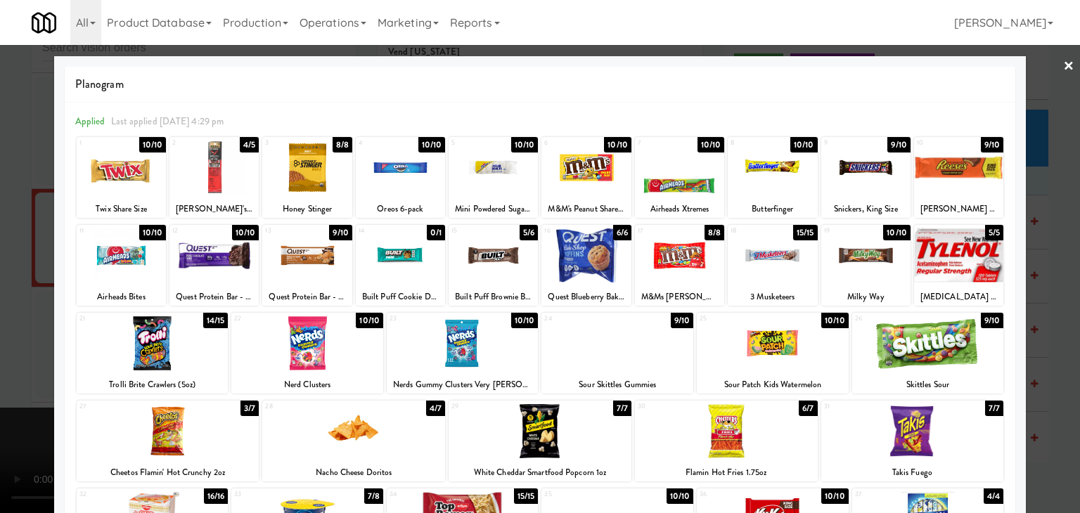
drag, startPoint x: 675, startPoint y: 259, endPoint x: 528, endPoint y: 283, distance: 148.9
click at [675, 258] on div at bounding box center [679, 255] width 89 height 54
drag, startPoint x: 0, startPoint y: 378, endPoint x: 481, endPoint y: 378, distance: 480.8
click at [2, 378] on div at bounding box center [540, 256] width 1080 height 513
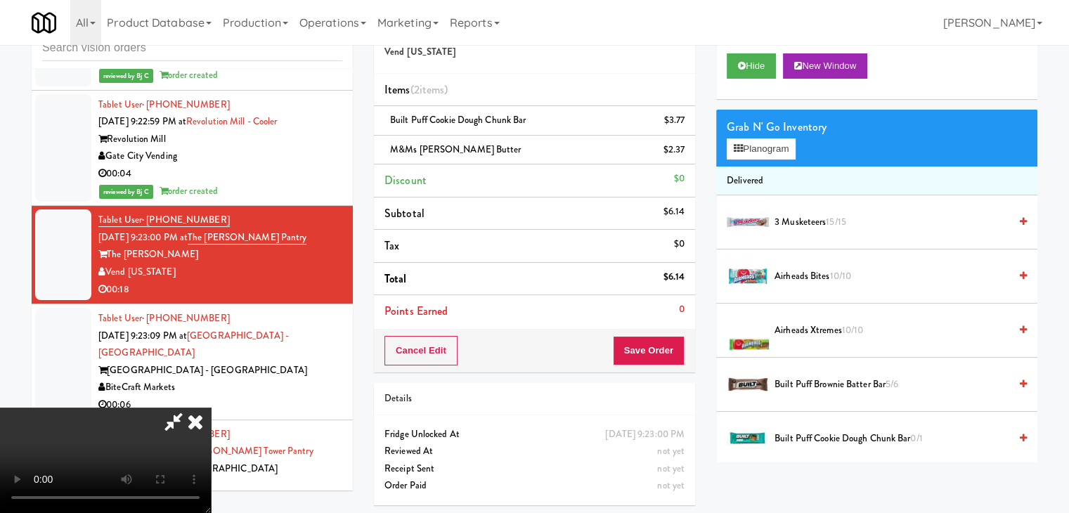
click at [670, 366] on div "Cancel Edit Save Order" at bounding box center [534, 351] width 321 height 44
click at [670, 355] on button "Save Order" at bounding box center [649, 351] width 72 height 30
click at [669, 342] on button "Save Order" at bounding box center [649, 351] width 72 height 30
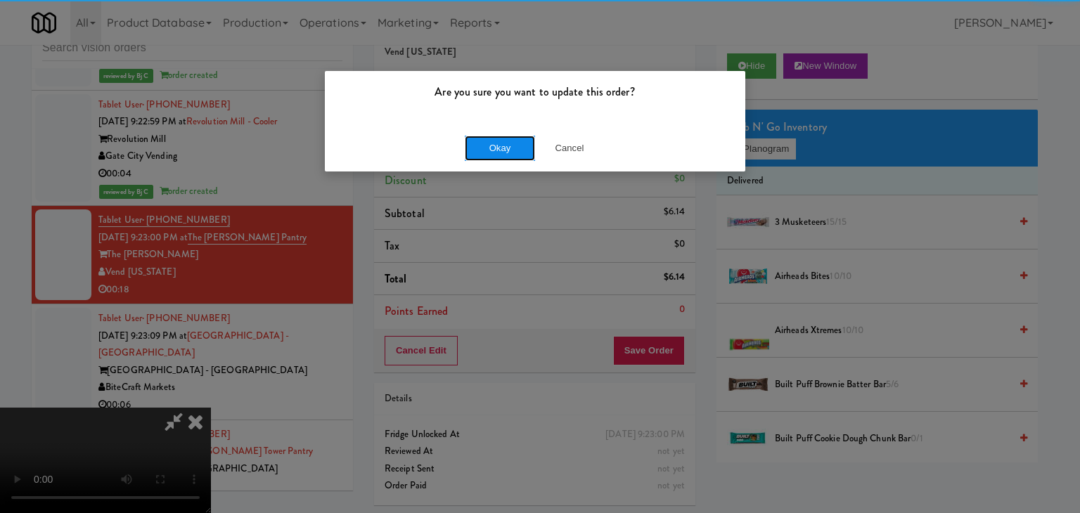
click at [512, 151] on button "Okay" at bounding box center [500, 148] width 70 height 25
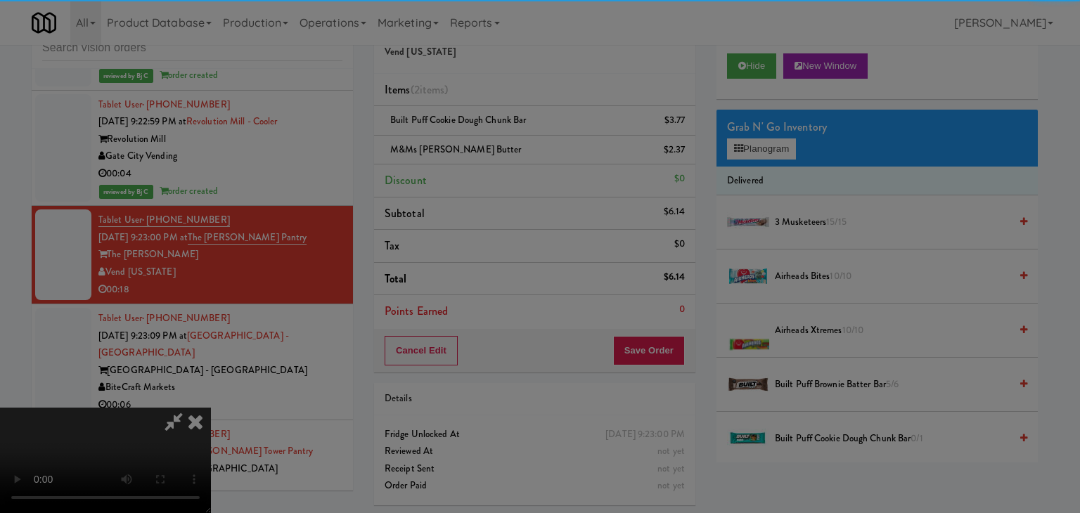
click at [517, 147] on body "Are you sure you want to update this order? Okay Cancel Okay Are you sure you w…" at bounding box center [540, 256] width 1080 height 513
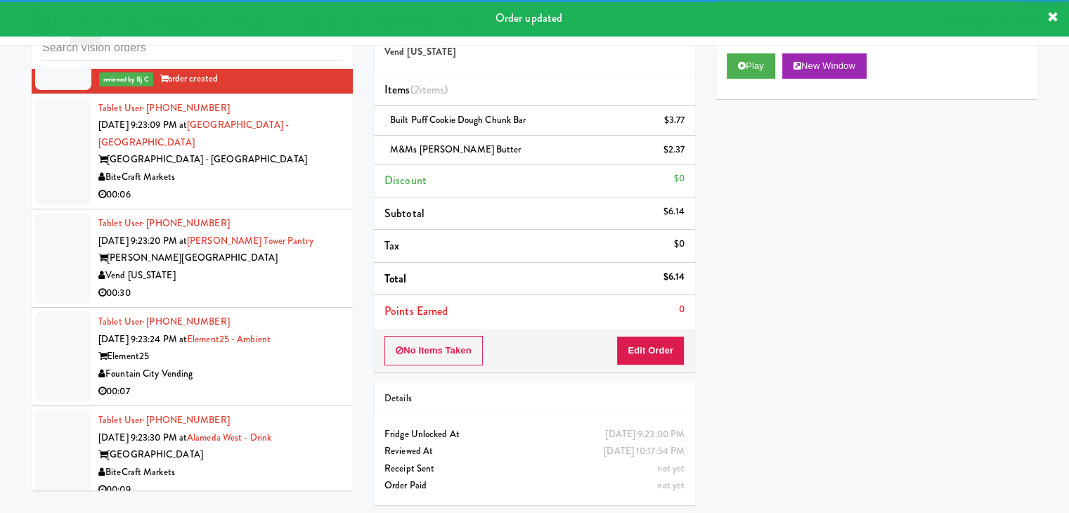
scroll to position [11544, 0]
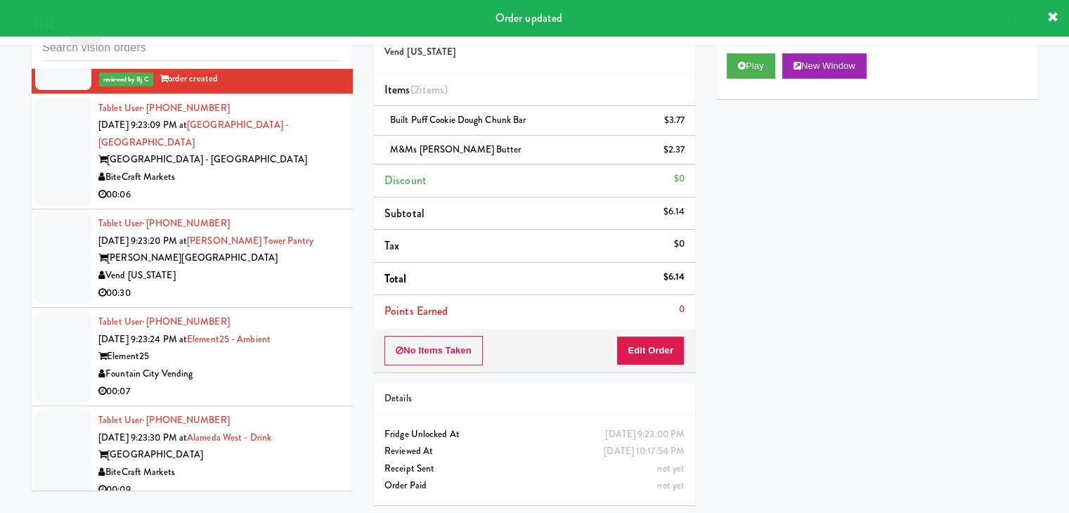
click at [276, 143] on li "Tablet User · (786) 769-6853 [DATE] 9:23:09 PM at [GEOGRAPHIC_DATA] - [GEOGRAPH…" at bounding box center [192, 152] width 321 height 116
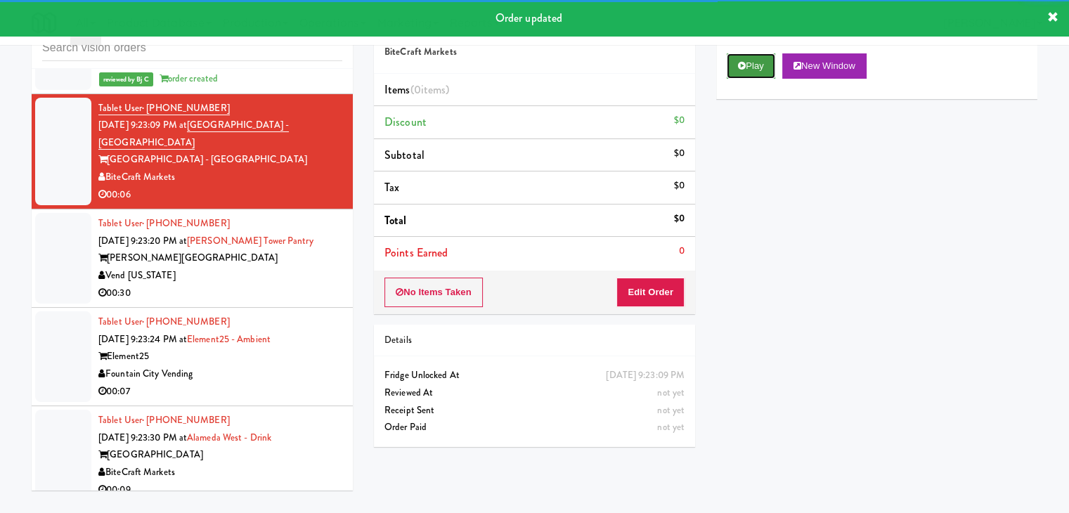
click at [750, 62] on button "Play" at bounding box center [751, 65] width 49 height 25
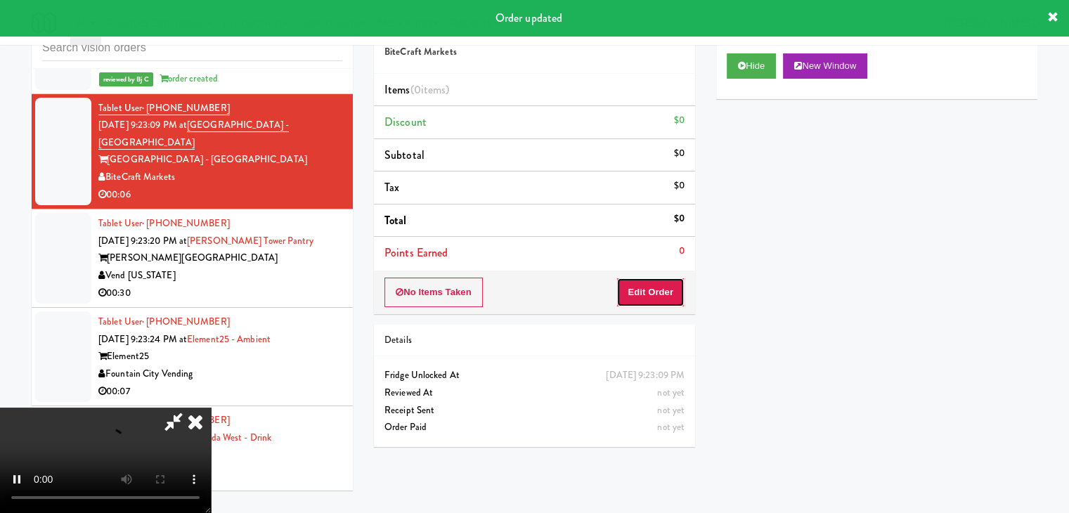
click at [657, 290] on button "Edit Order" at bounding box center [651, 293] width 68 height 30
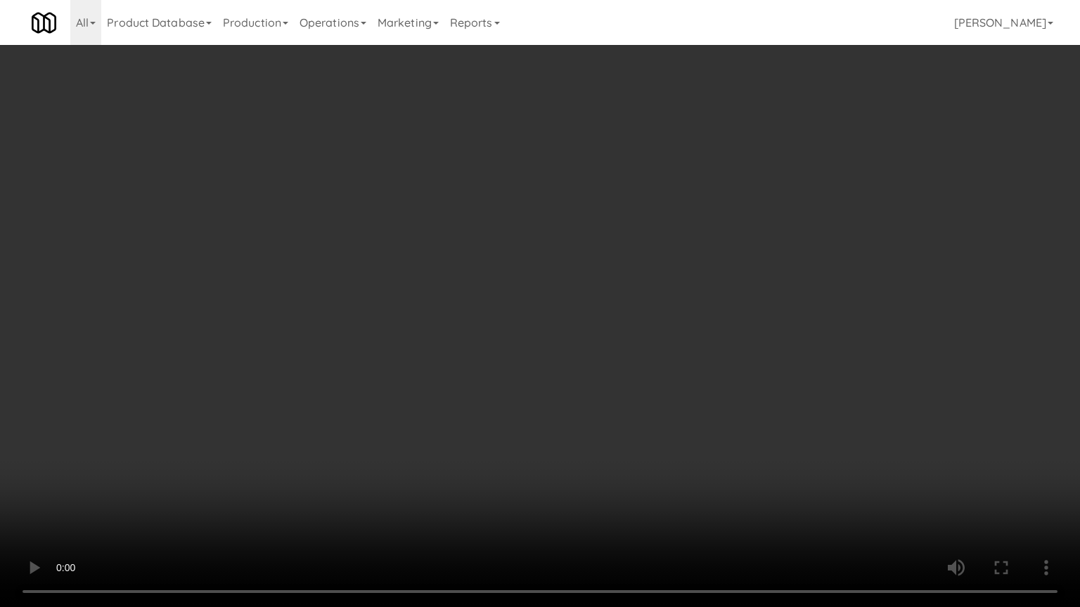
click at [684, 388] on video at bounding box center [540, 303] width 1080 height 607
click at [680, 388] on video at bounding box center [540, 303] width 1080 height 607
click at [671, 390] on video at bounding box center [540, 303] width 1080 height 607
click at [671, 389] on video at bounding box center [540, 303] width 1080 height 607
click at [687, 370] on video at bounding box center [540, 303] width 1080 height 607
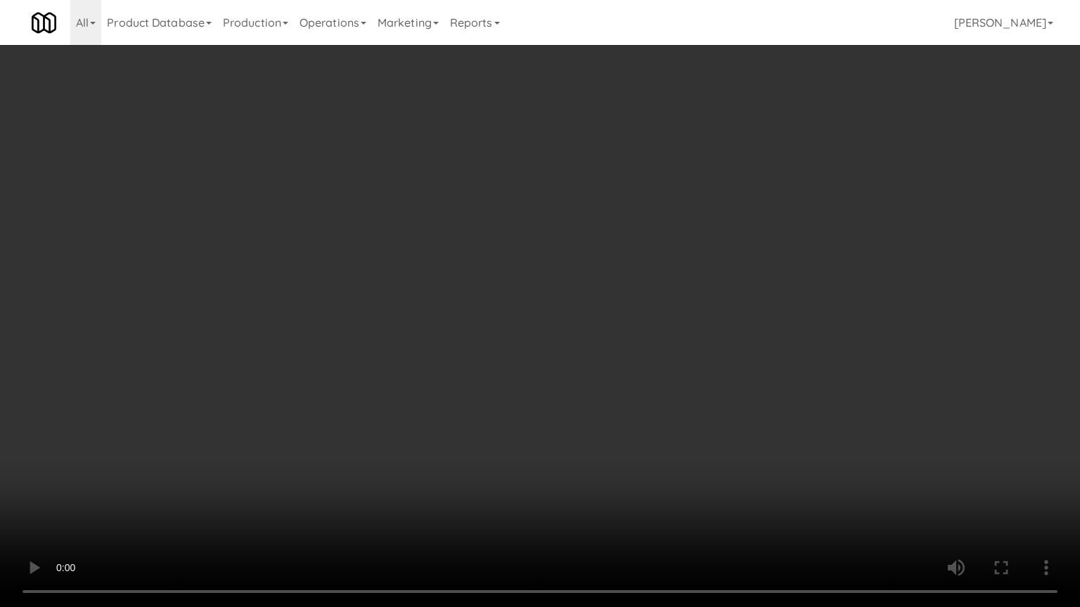
drag, startPoint x: 687, startPoint y: 369, endPoint x: 765, endPoint y: 220, distance: 168.2
click at [696, 356] on video at bounding box center [540, 303] width 1080 height 607
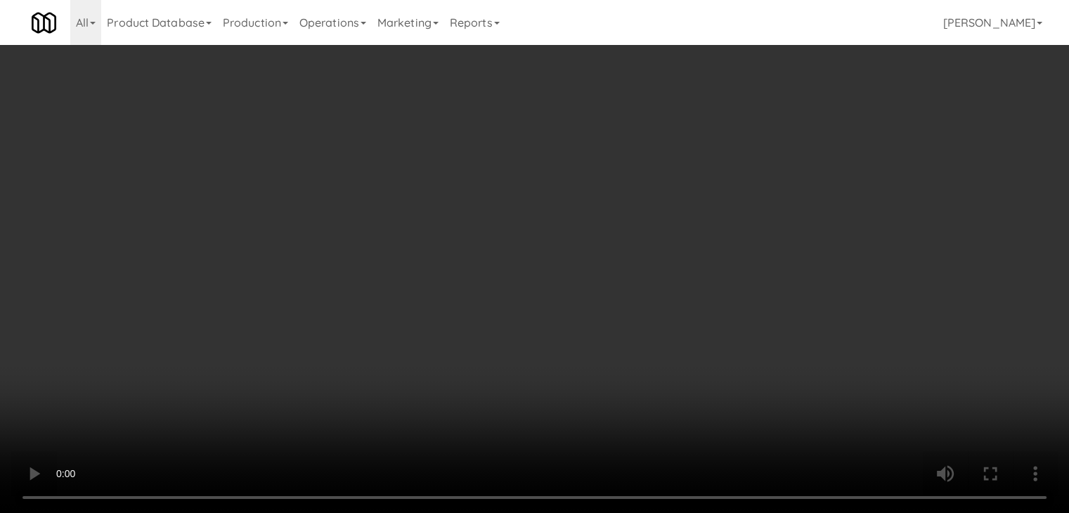
drag, startPoint x: 806, startPoint y: 138, endPoint x: 787, endPoint y: 144, distance: 20.0
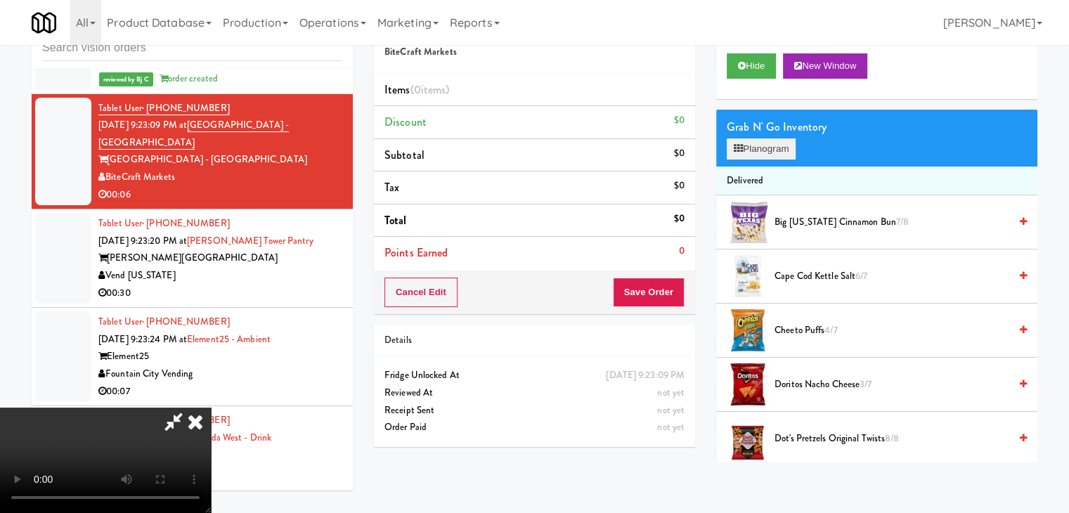
click at [789, 143] on div "Grab N' Go Inventory Planogram" at bounding box center [876, 138] width 321 height 57
click at [787, 144] on button "Planogram" at bounding box center [761, 148] width 69 height 21
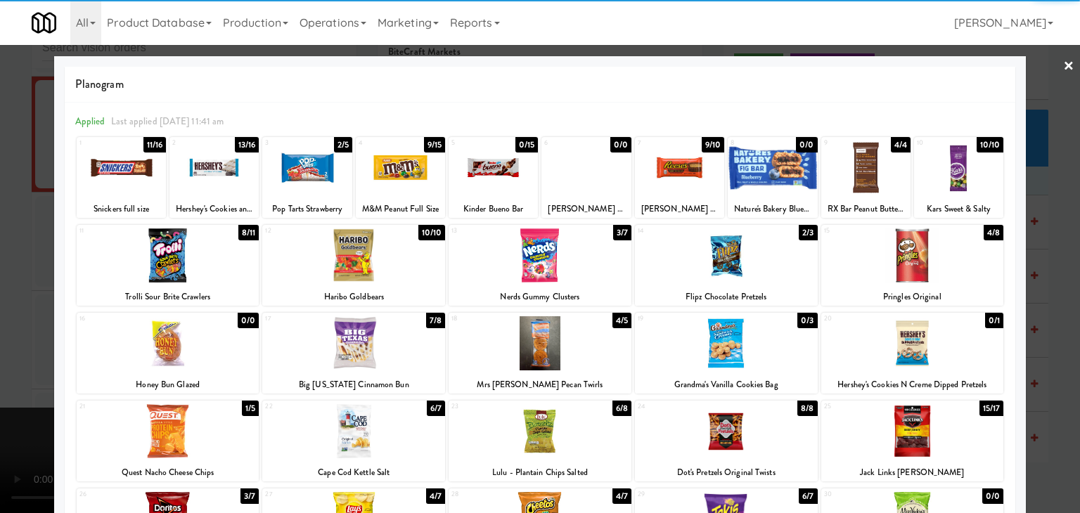
click at [680, 168] on div at bounding box center [679, 168] width 89 height 54
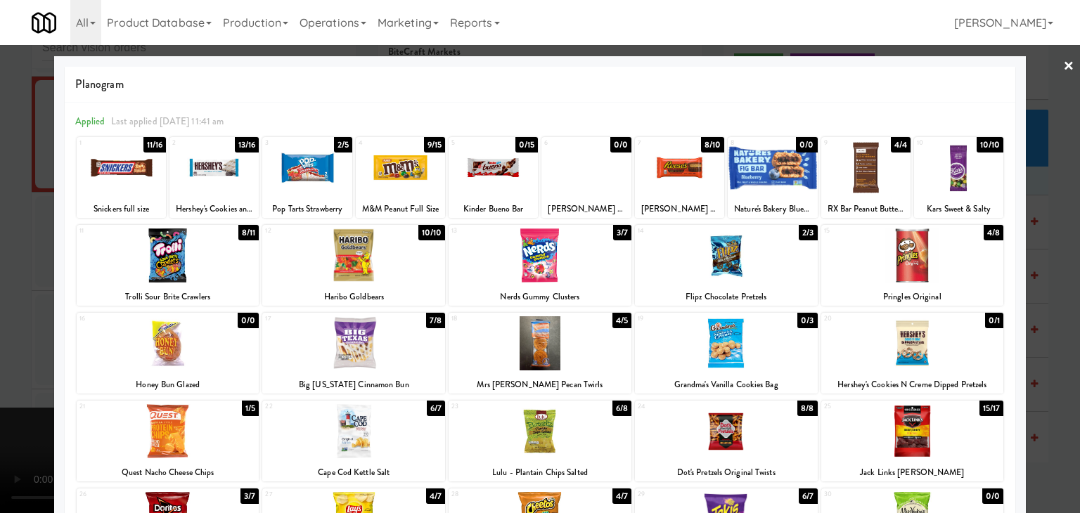
drag, startPoint x: 0, startPoint y: 273, endPoint x: 541, endPoint y: 273, distance: 541.3
click at [15, 273] on div at bounding box center [540, 256] width 1080 height 513
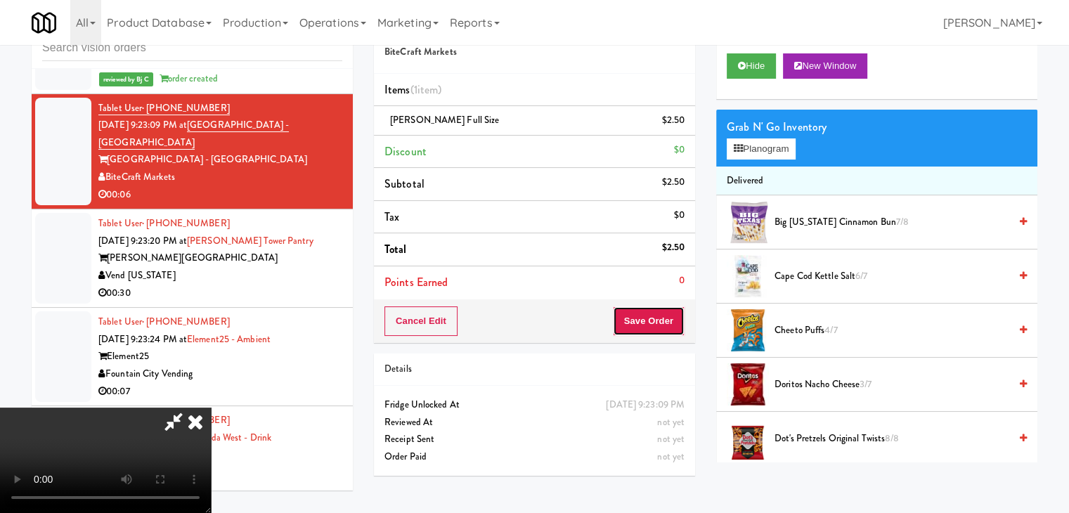
click at [671, 316] on button "Save Order" at bounding box center [649, 321] width 72 height 30
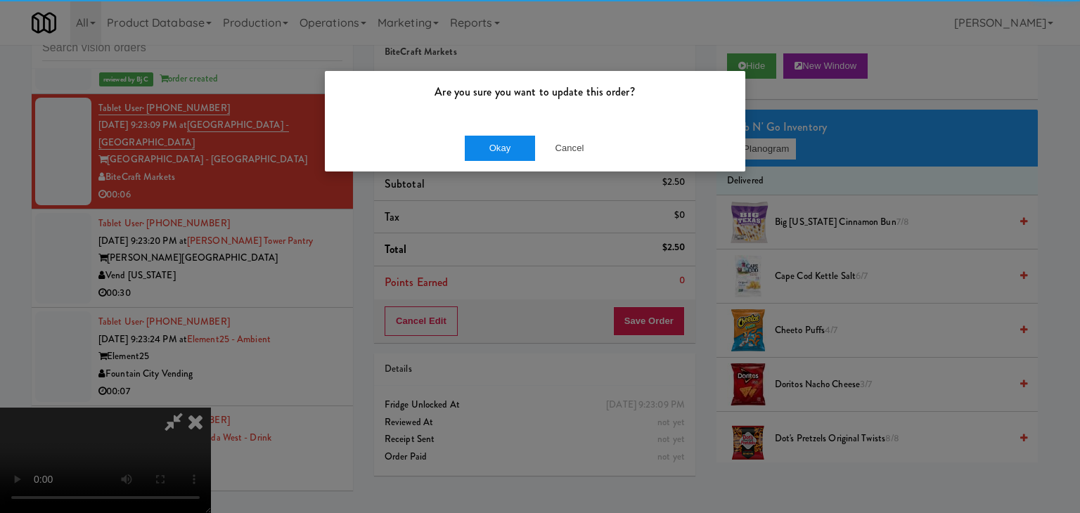
drag, startPoint x: 482, startPoint y: 133, endPoint x: 484, endPoint y: 141, distance: 8.7
click at [484, 141] on div "Okay Cancel" at bounding box center [535, 147] width 420 height 47
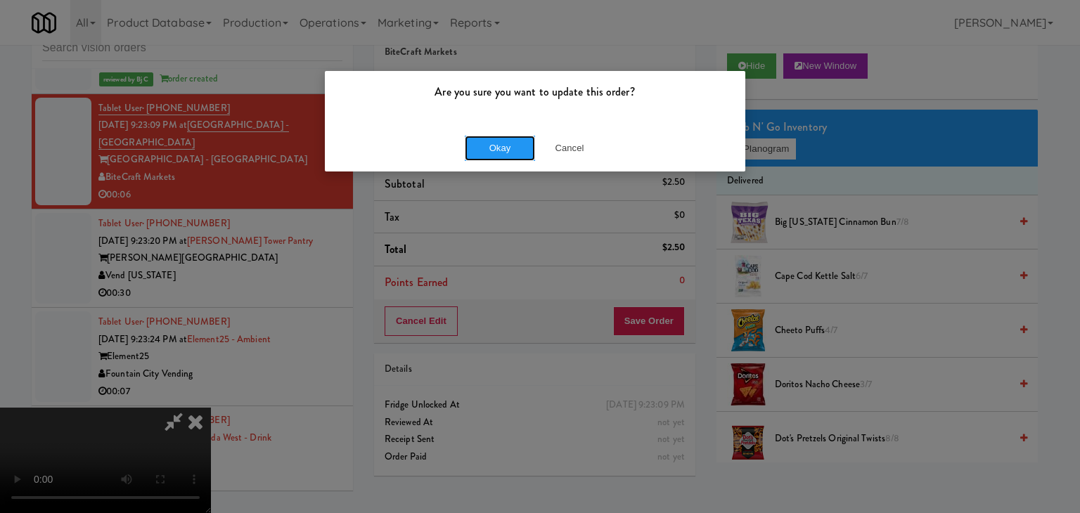
drag, startPoint x: 484, startPoint y: 141, endPoint x: 484, endPoint y: 150, distance: 8.5
click at [484, 141] on button "Okay" at bounding box center [500, 148] width 70 height 25
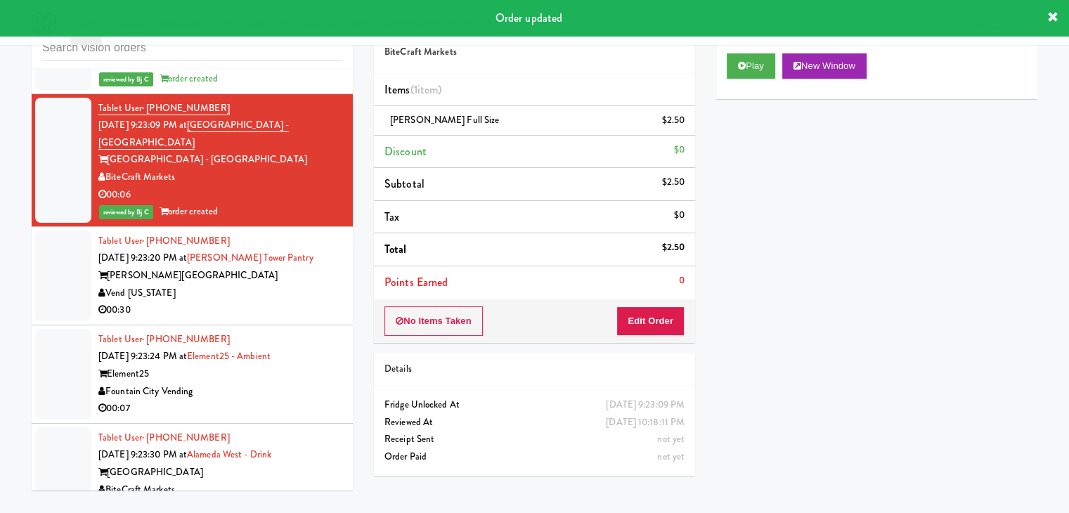
click at [254, 285] on div "Vend [US_STATE]" at bounding box center [220, 294] width 244 height 18
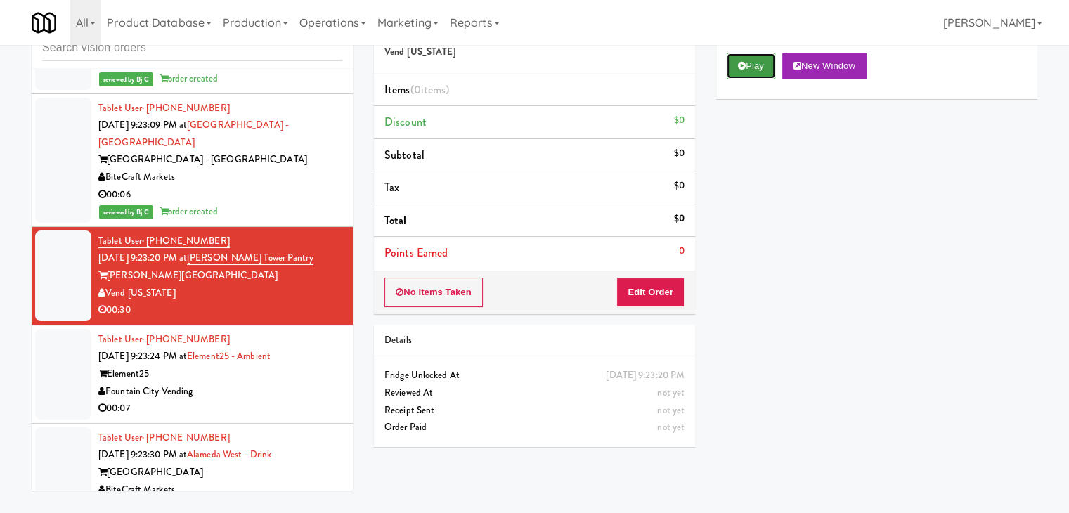
click at [762, 57] on button "Play" at bounding box center [751, 65] width 49 height 25
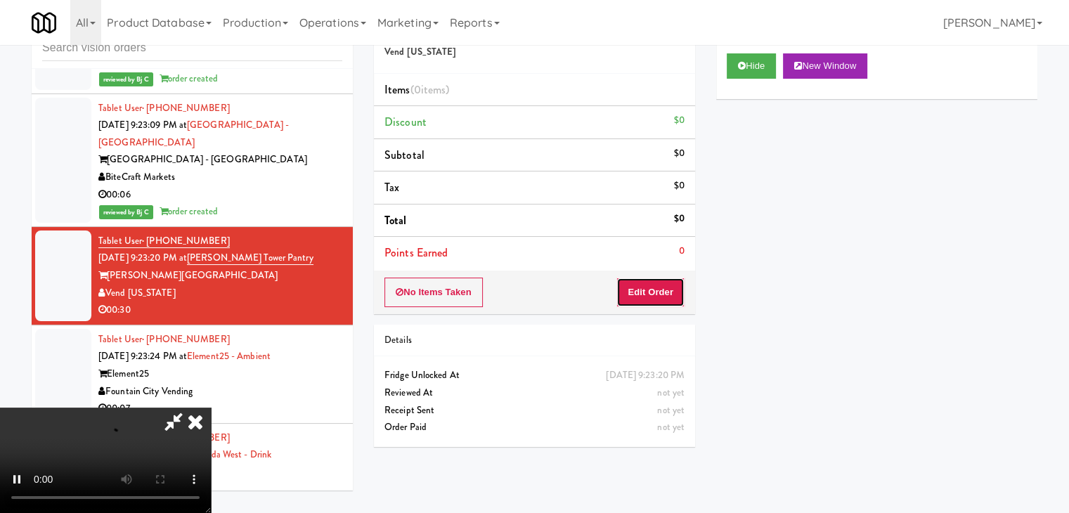
click at [656, 294] on button "Edit Order" at bounding box center [651, 293] width 68 height 30
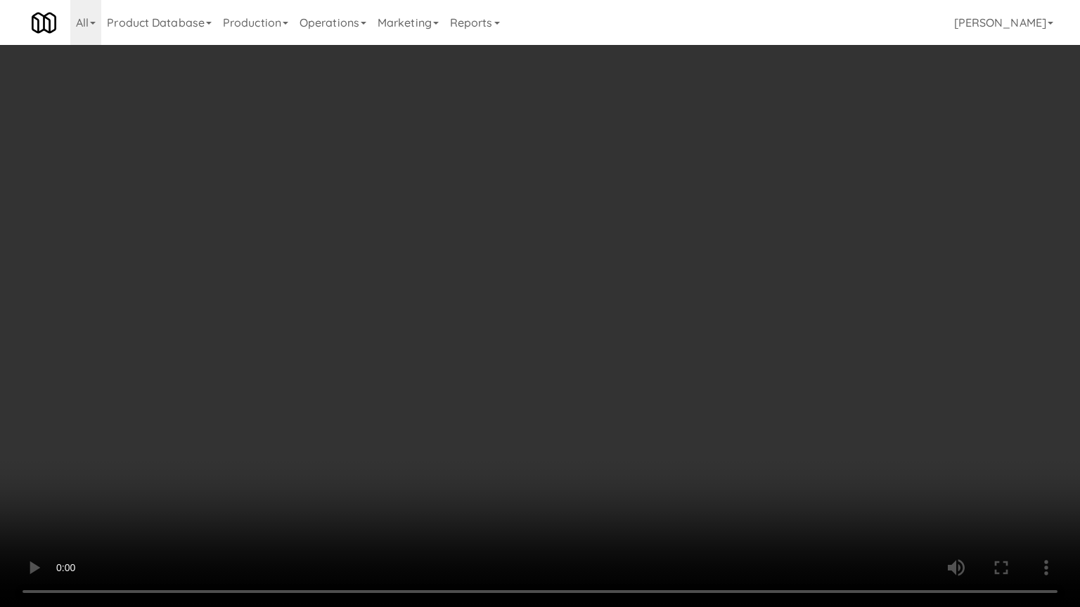
click at [664, 413] on video at bounding box center [540, 303] width 1080 height 607
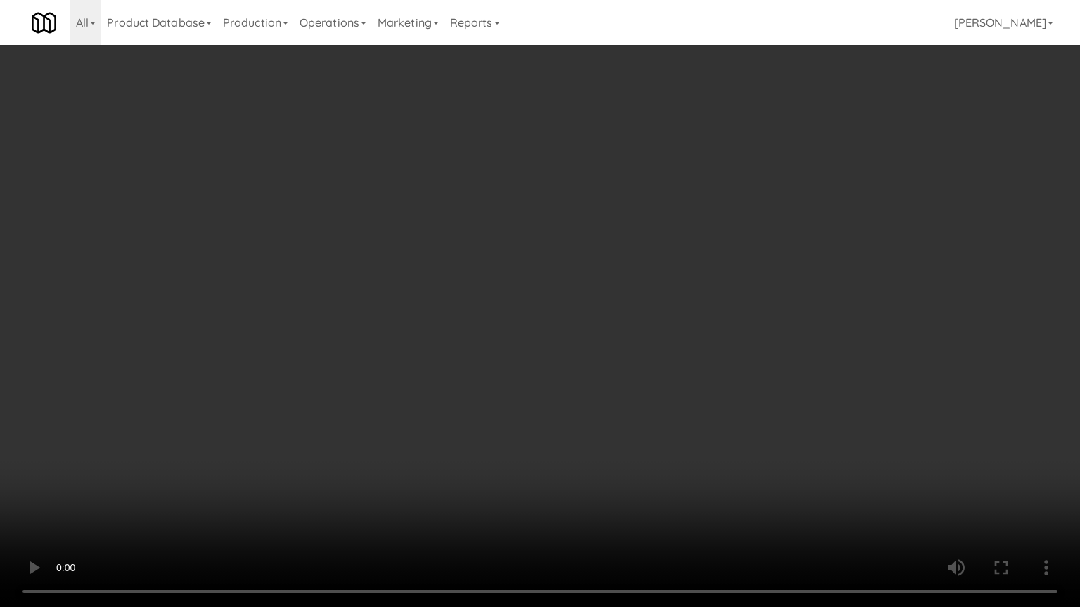
click at [664, 413] on video at bounding box center [540, 303] width 1080 height 607
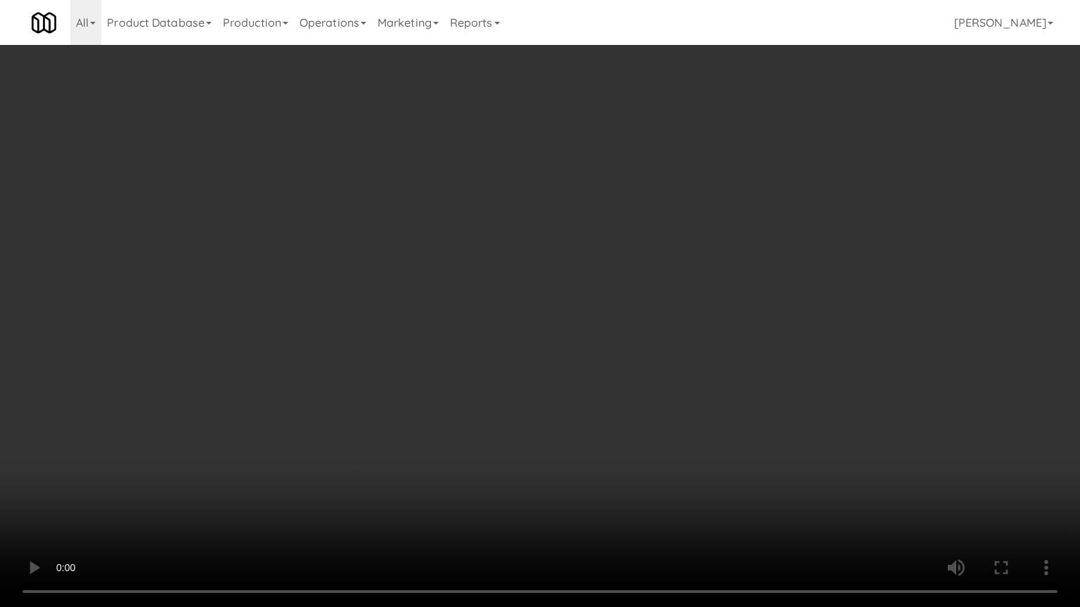
click at [664, 413] on video at bounding box center [540, 303] width 1080 height 607
click at [719, 384] on video at bounding box center [540, 303] width 1080 height 607
drag, startPoint x: 719, startPoint y: 384, endPoint x: 813, endPoint y: 219, distance: 189.6
click at [722, 380] on video at bounding box center [540, 303] width 1080 height 607
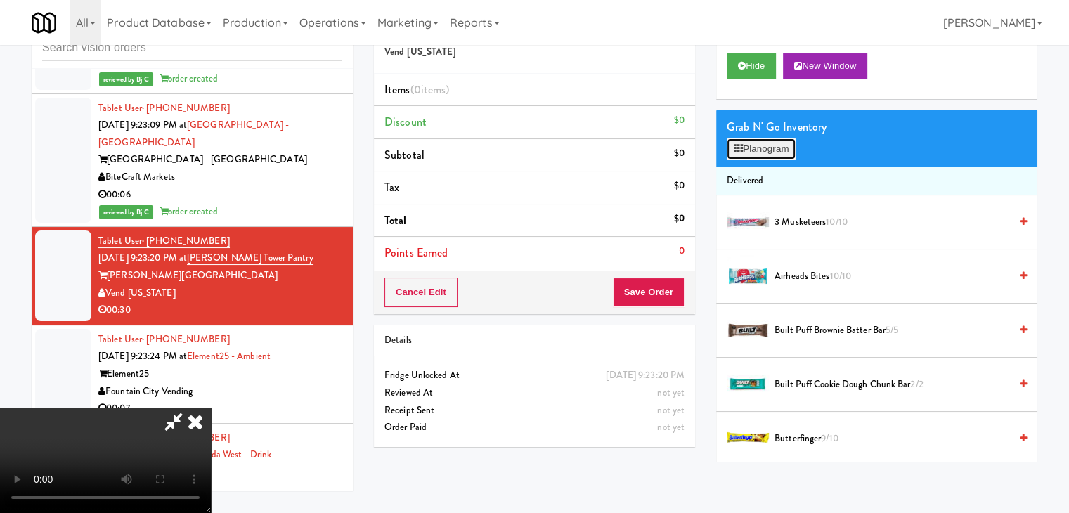
click at [787, 146] on button "Planogram" at bounding box center [761, 148] width 69 height 21
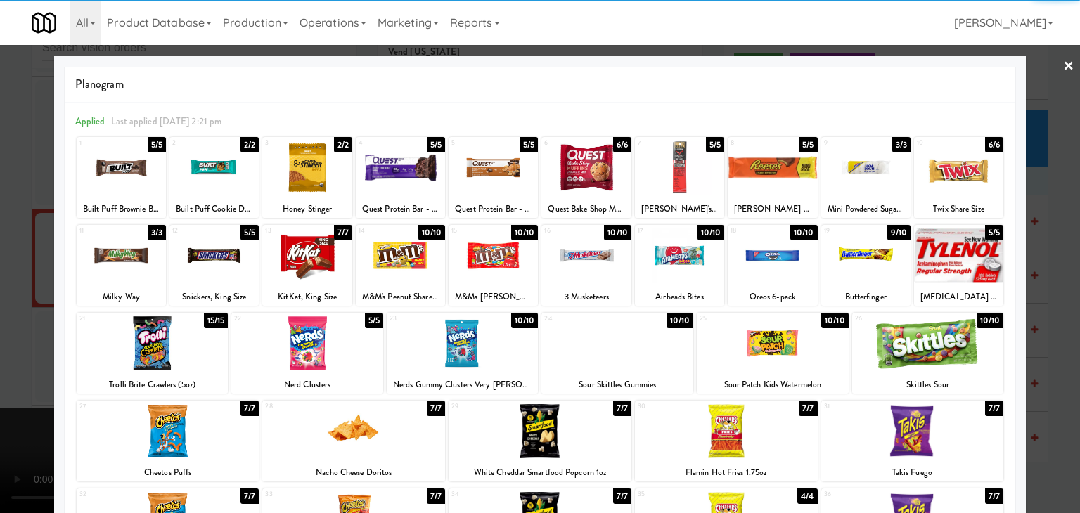
click at [467, 349] on div at bounding box center [463, 343] width 152 height 54
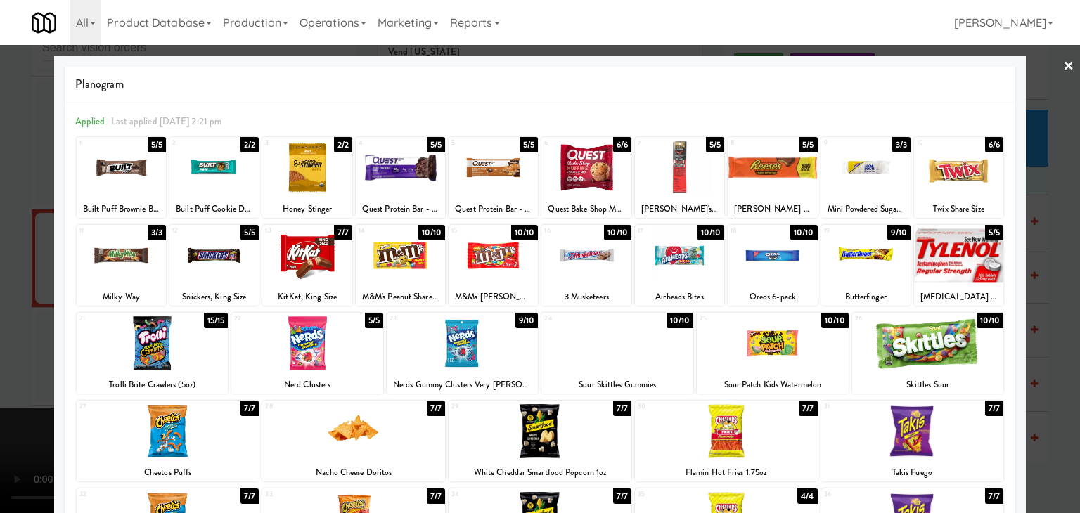
drag, startPoint x: 0, startPoint y: 387, endPoint x: 392, endPoint y: 363, distance: 393.0
click at [3, 386] on div at bounding box center [540, 256] width 1080 height 513
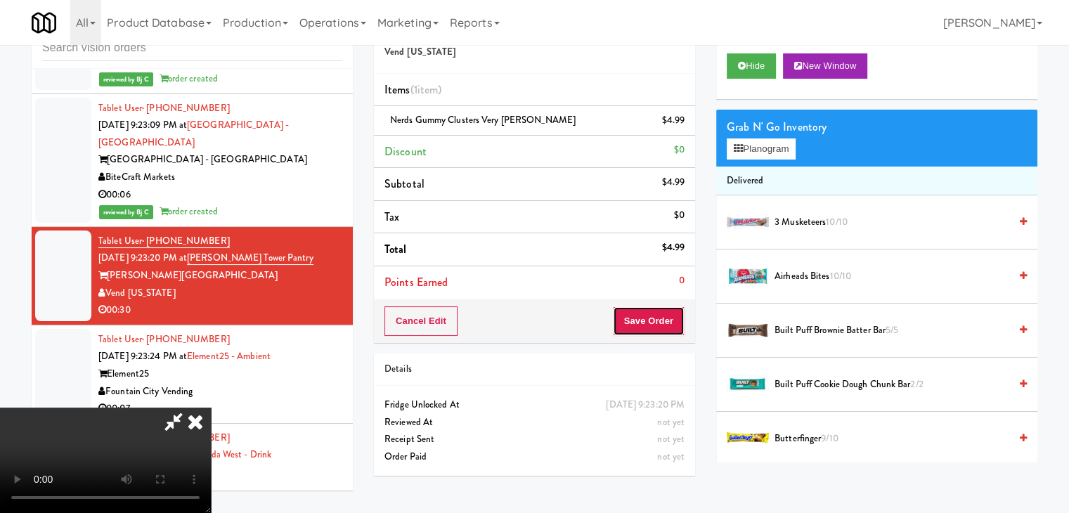
click at [654, 328] on button "Save Order" at bounding box center [649, 321] width 72 height 30
click at [653, 324] on button "Save Order" at bounding box center [649, 321] width 72 height 30
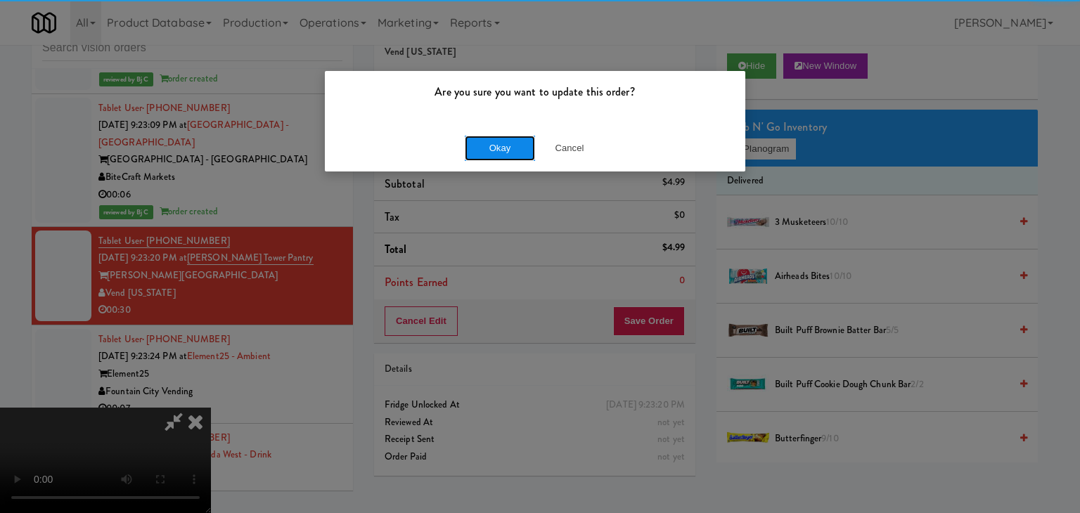
click at [486, 142] on button "Okay" at bounding box center [500, 148] width 70 height 25
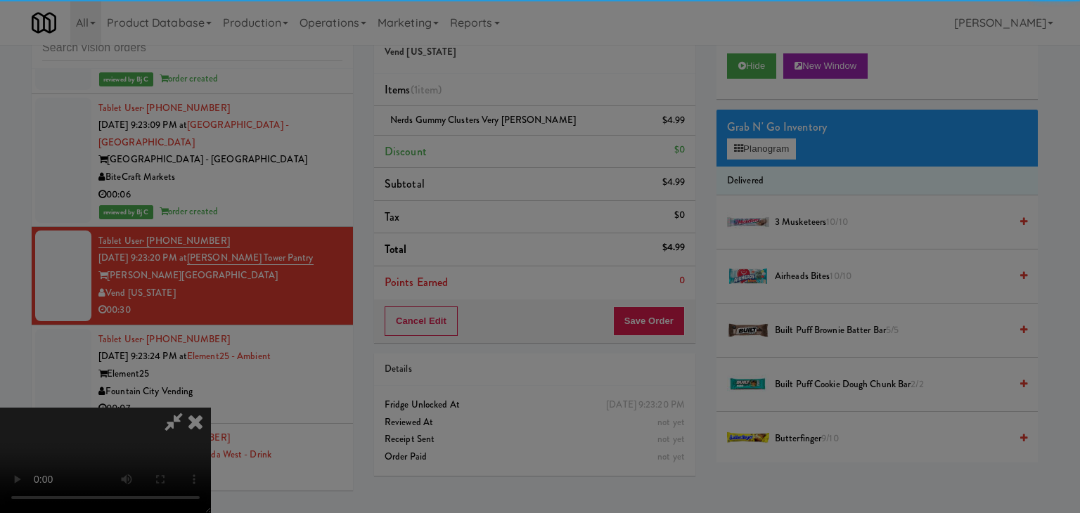
click at [486, 135] on button "Okay" at bounding box center [500, 122] width 70 height 25
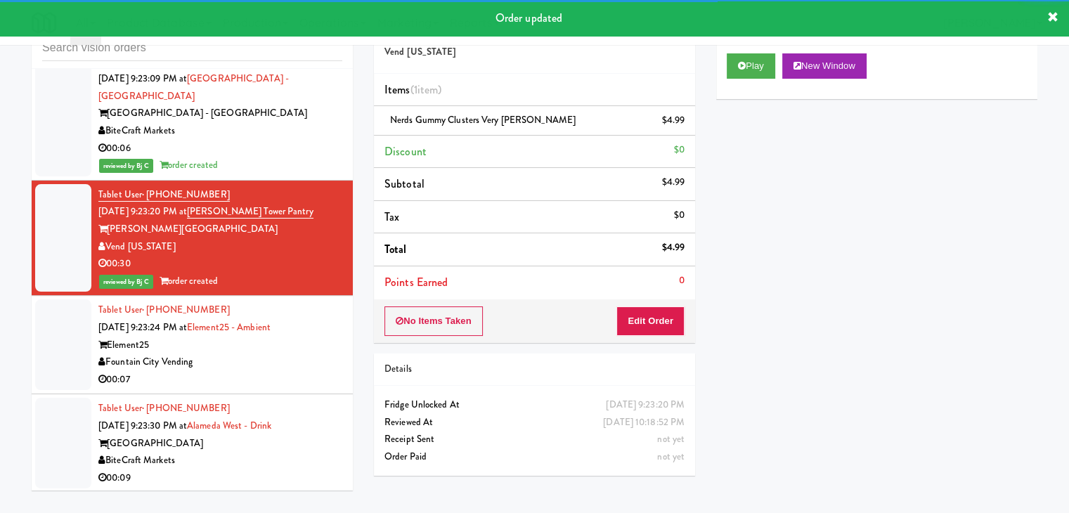
scroll to position [11615, 0]
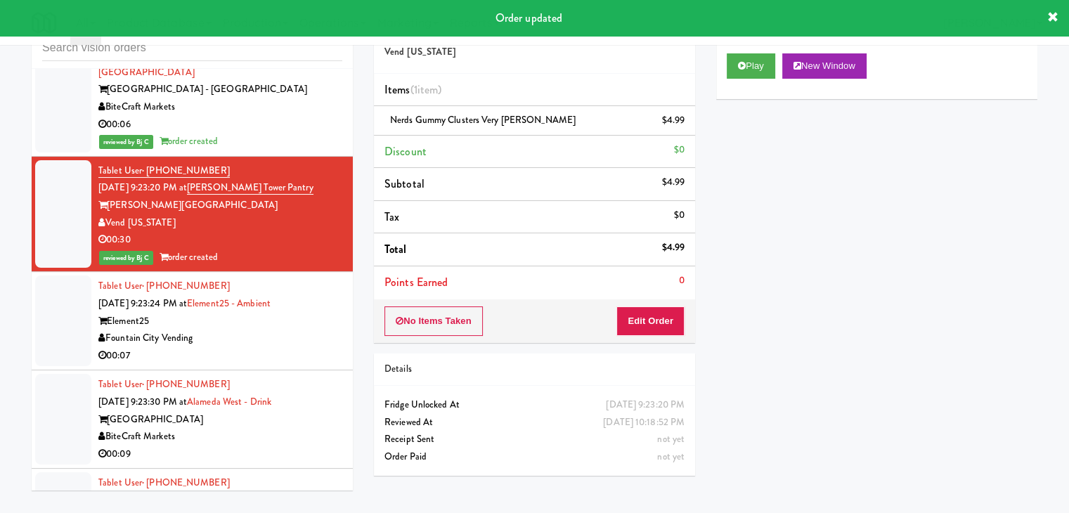
click at [326, 278] on div "Tablet User · (945) 208-0474 [DATE] 9:23:24 PM at Element25 - Ambient Element25…" at bounding box center [220, 321] width 244 height 86
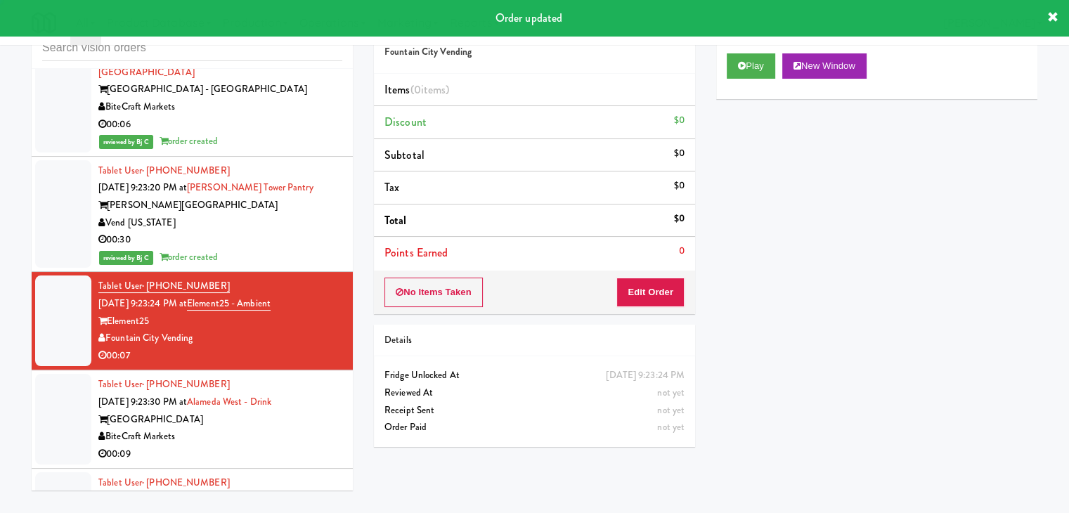
click at [763, 48] on div "Play New Window" at bounding box center [876, 71] width 321 height 56
click at [759, 58] on button "Play" at bounding box center [751, 65] width 49 height 25
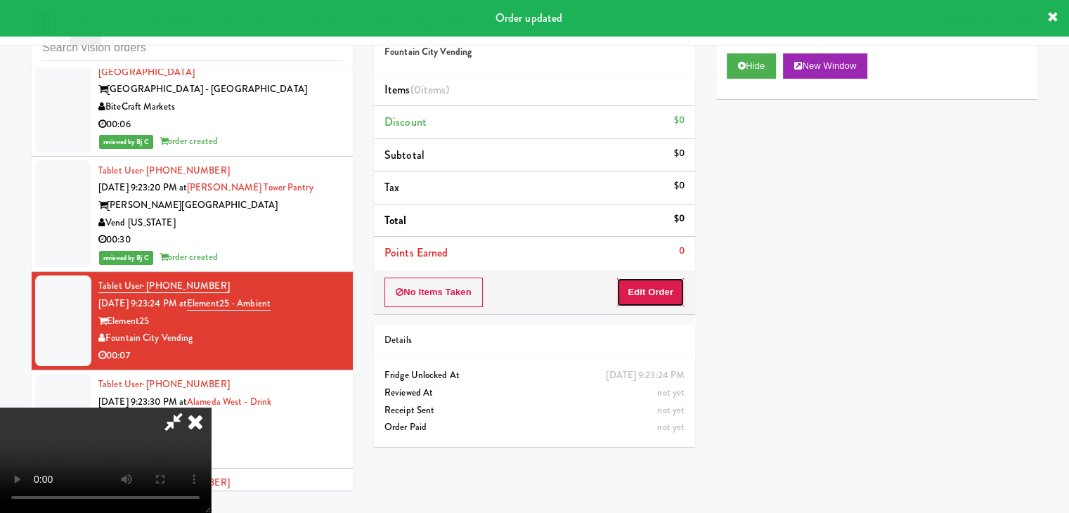
click at [655, 287] on button "Edit Order" at bounding box center [651, 293] width 68 height 30
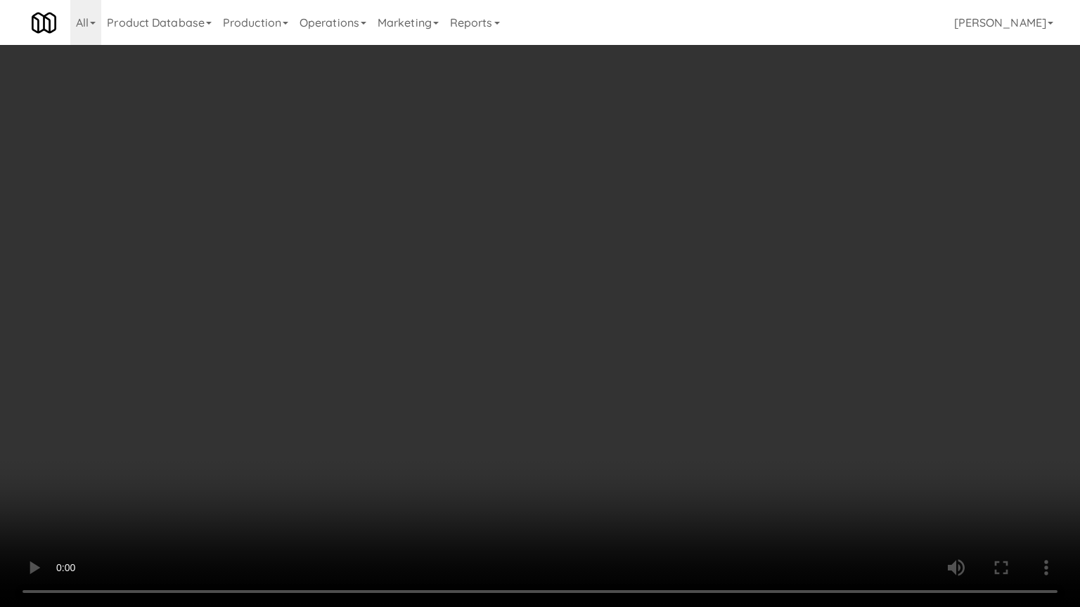
click at [652, 389] on video at bounding box center [540, 303] width 1080 height 607
click at [634, 388] on video at bounding box center [540, 303] width 1080 height 607
click at [629, 386] on video at bounding box center [540, 303] width 1080 height 607
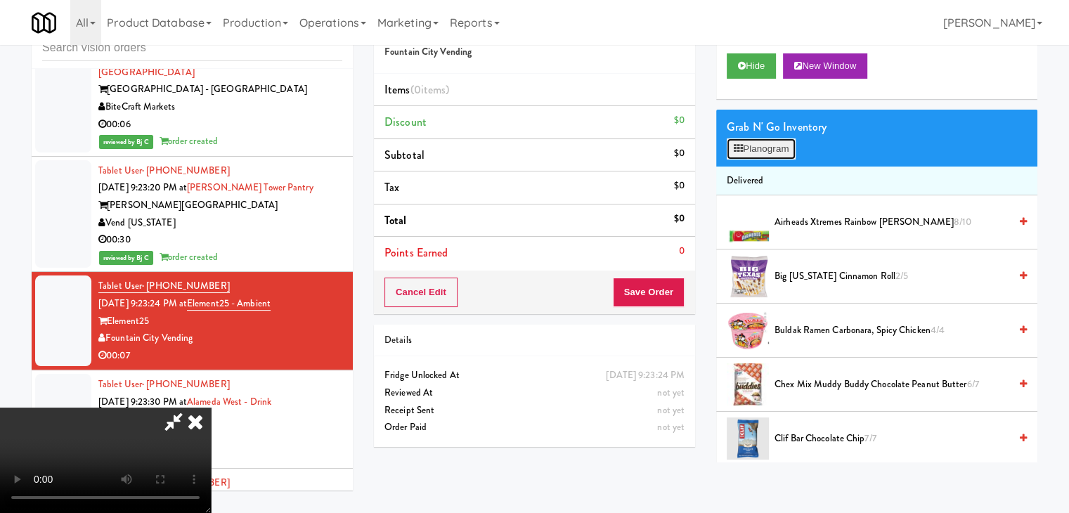
click at [750, 148] on button "Planogram" at bounding box center [761, 148] width 69 height 21
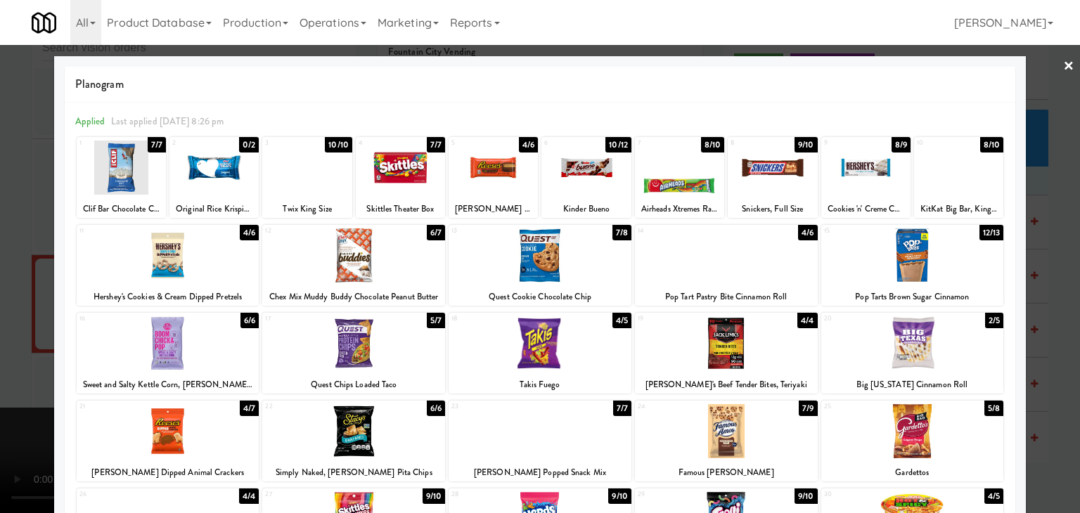
click at [295, 172] on div at bounding box center [306, 168] width 89 height 54
drag, startPoint x: 0, startPoint y: 252, endPoint x: 377, endPoint y: 273, distance: 377.4
click at [6, 252] on div at bounding box center [540, 256] width 1080 height 513
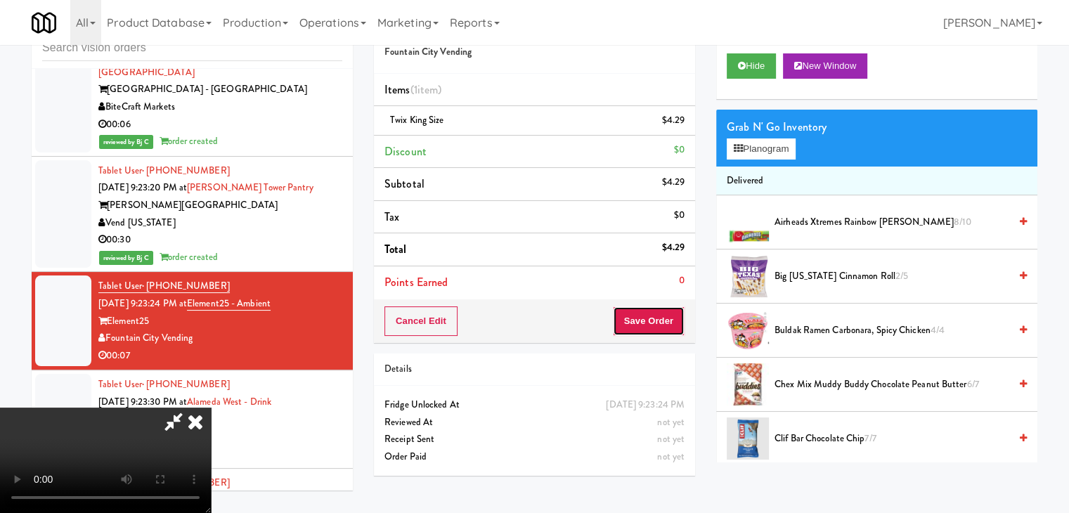
click at [658, 325] on button "Save Order" at bounding box center [649, 321] width 72 height 30
click at [660, 324] on button "Save Order" at bounding box center [649, 321] width 72 height 30
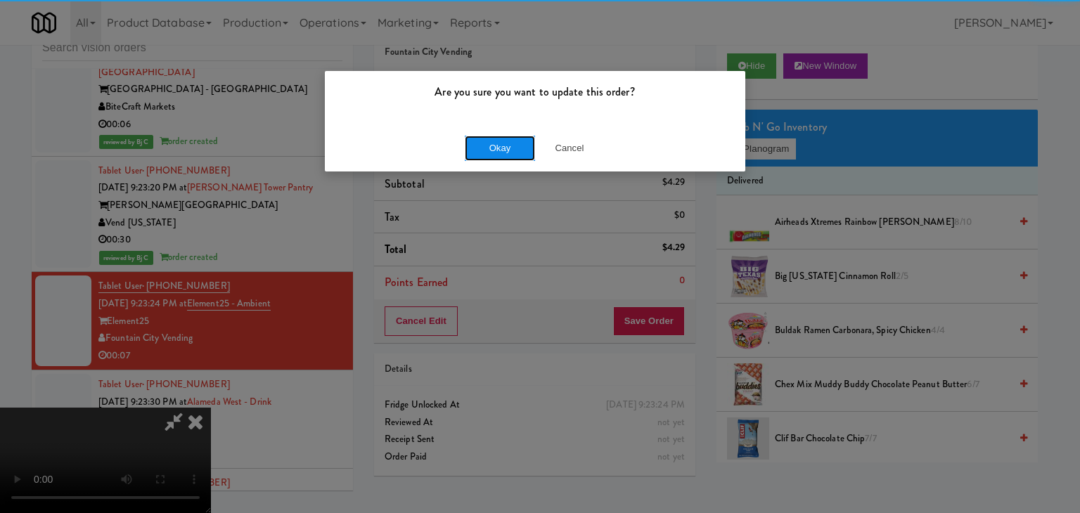
click at [499, 155] on button "Okay" at bounding box center [500, 148] width 70 height 25
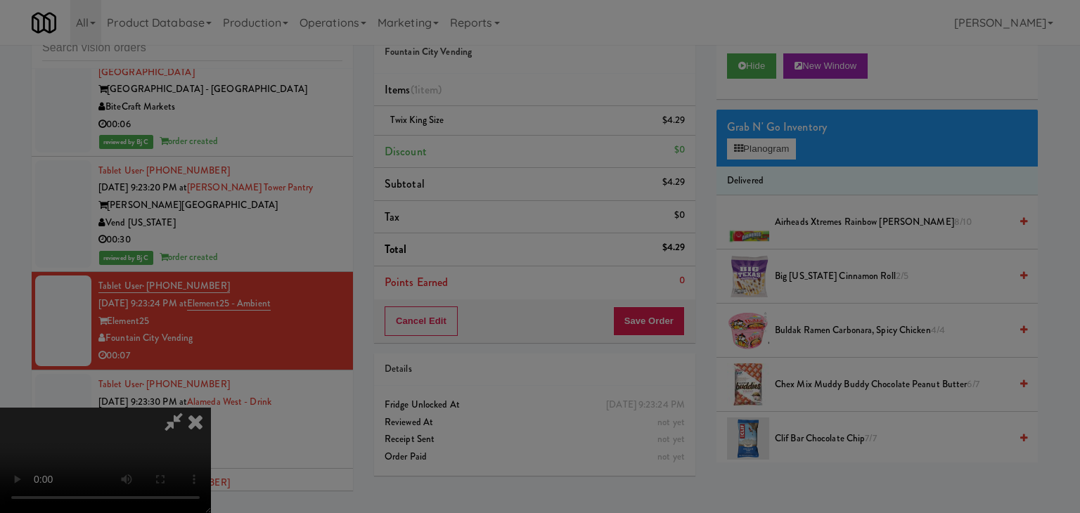
click at [500, 146] on div "Okay Cancel" at bounding box center [535, 121] width 420 height 47
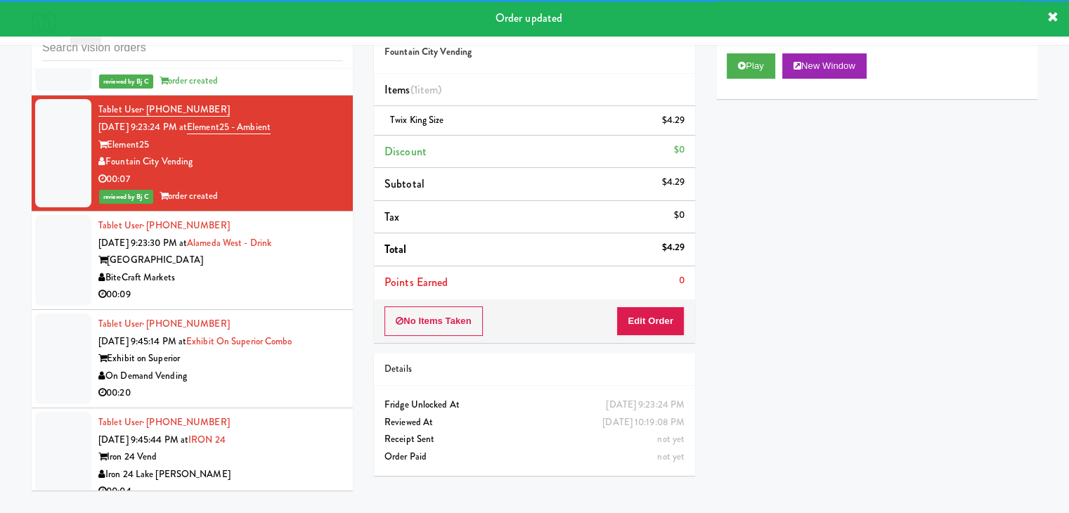
scroll to position [11825, 0]
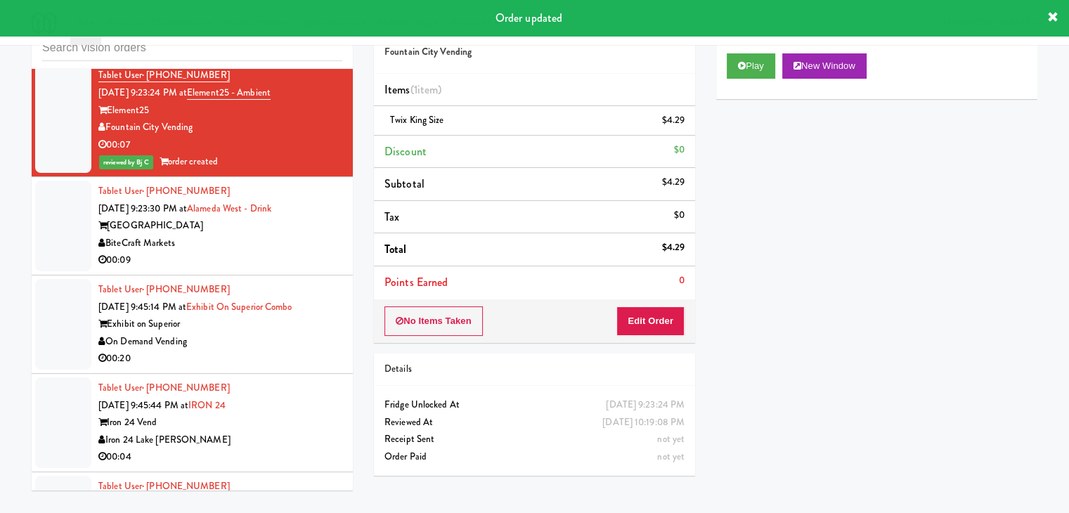
click at [269, 235] on div "BiteCraft Markets" at bounding box center [220, 244] width 244 height 18
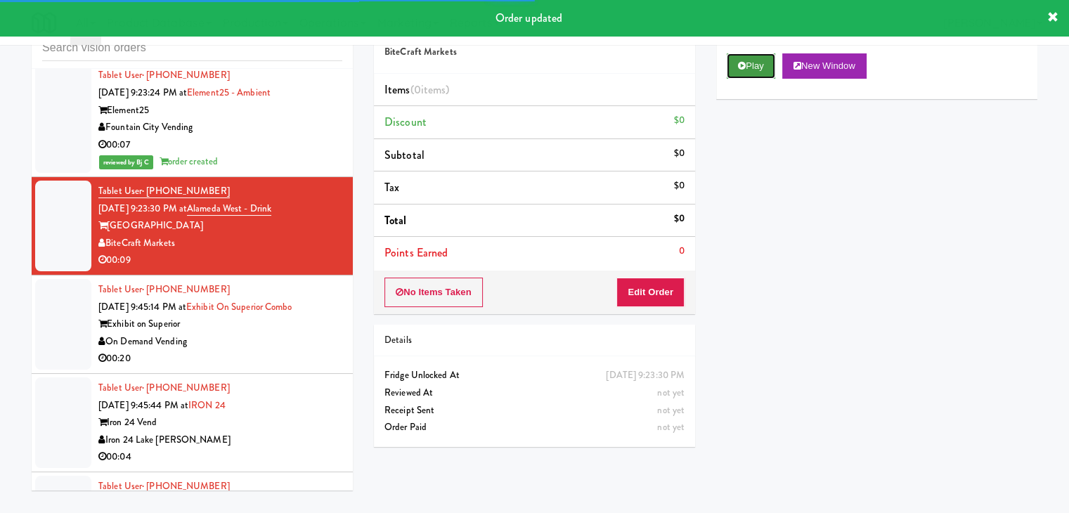
click at [745, 65] on button "Play" at bounding box center [751, 65] width 49 height 25
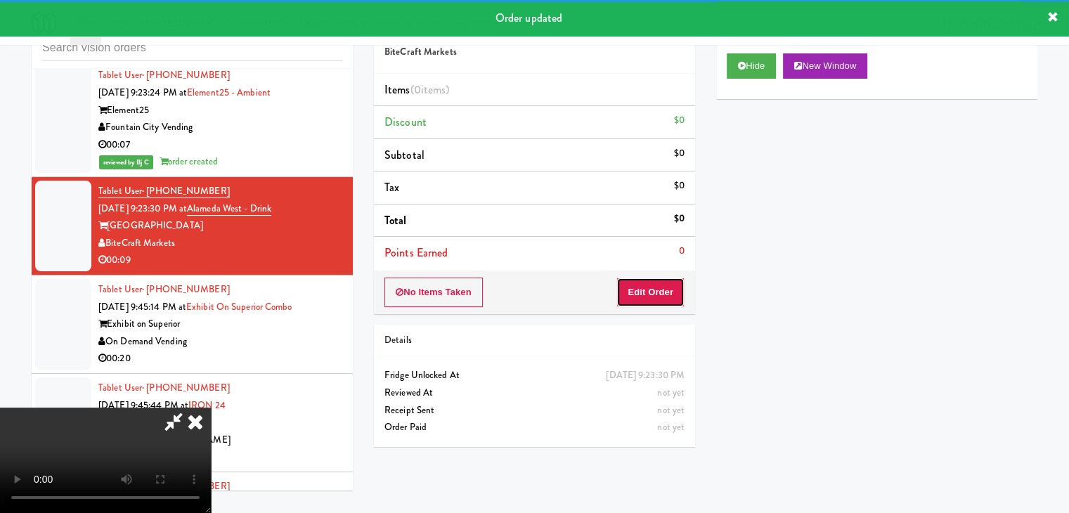
click at [638, 289] on button "Edit Order" at bounding box center [651, 293] width 68 height 30
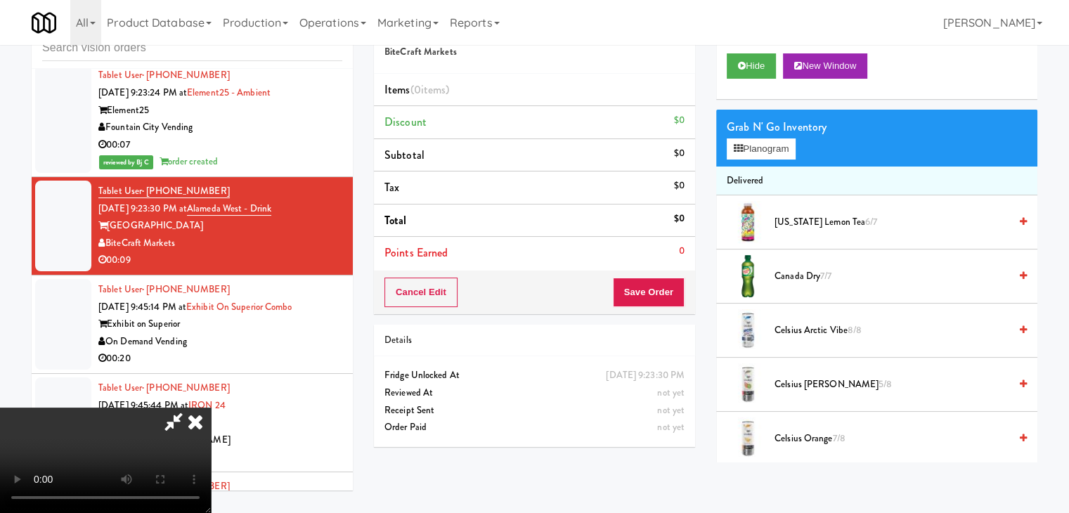
click at [211, 408] on video at bounding box center [105, 460] width 211 height 105
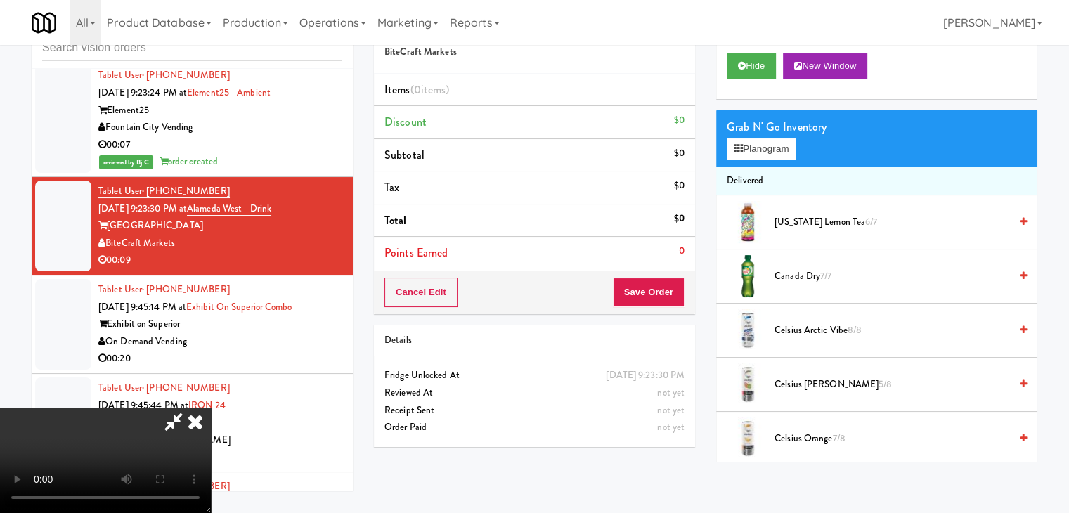
click at [211, 408] on video at bounding box center [105, 460] width 211 height 105
click at [761, 145] on button "Planogram" at bounding box center [761, 148] width 69 height 21
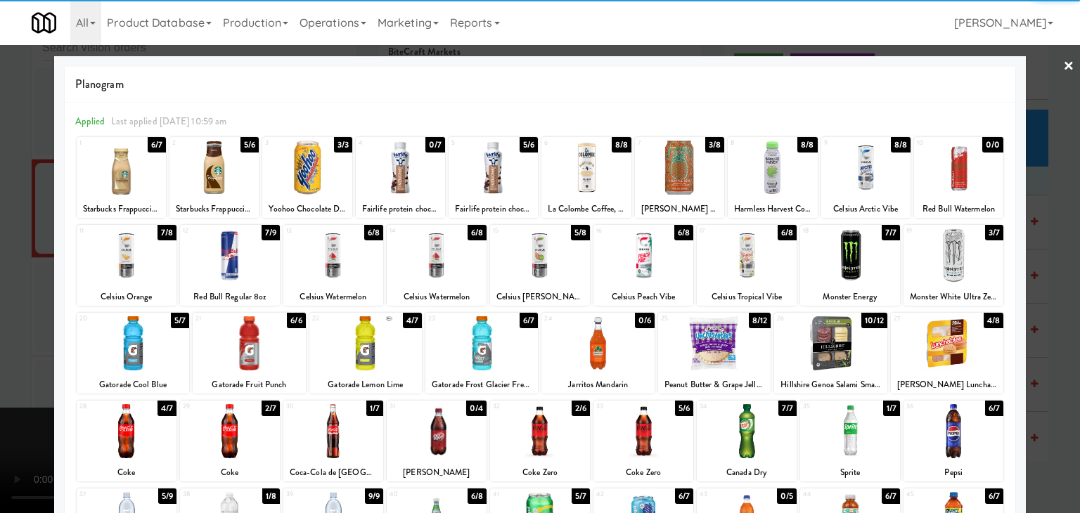
click at [249, 268] on div at bounding box center [230, 255] width 100 height 54
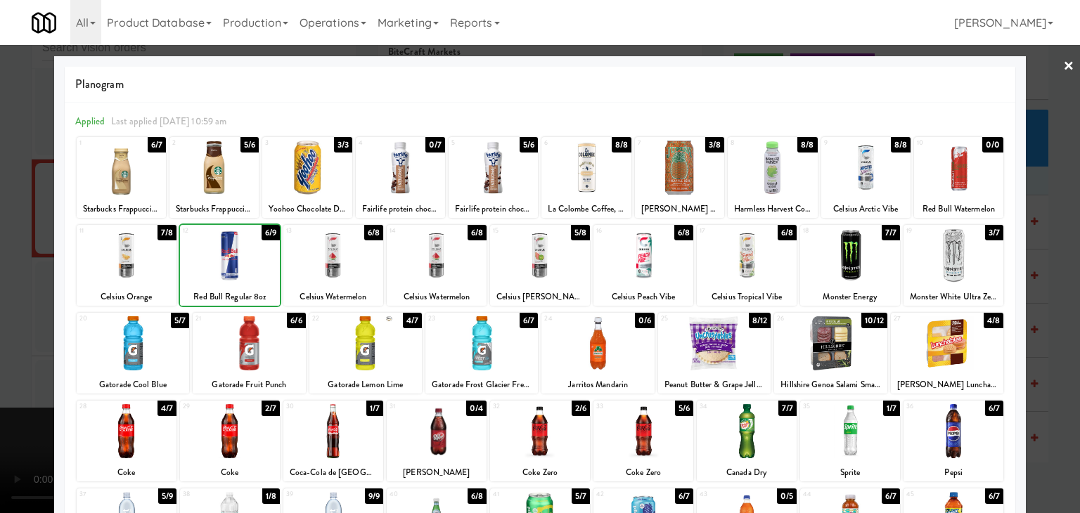
click at [249, 268] on div at bounding box center [230, 255] width 100 height 54
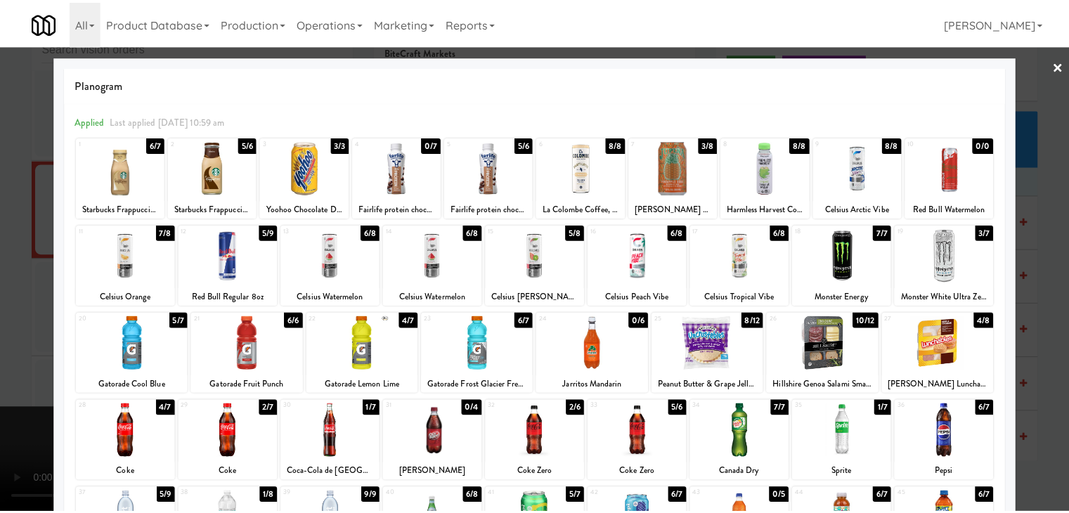
click
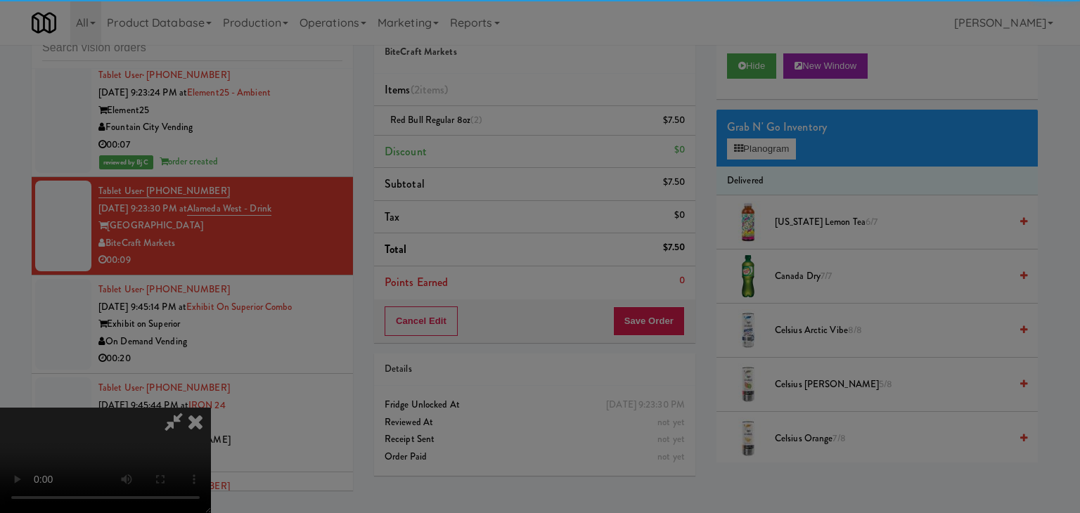
drag, startPoint x: 512, startPoint y: 141, endPoint x: 506, endPoint y: 157, distance: 16.5
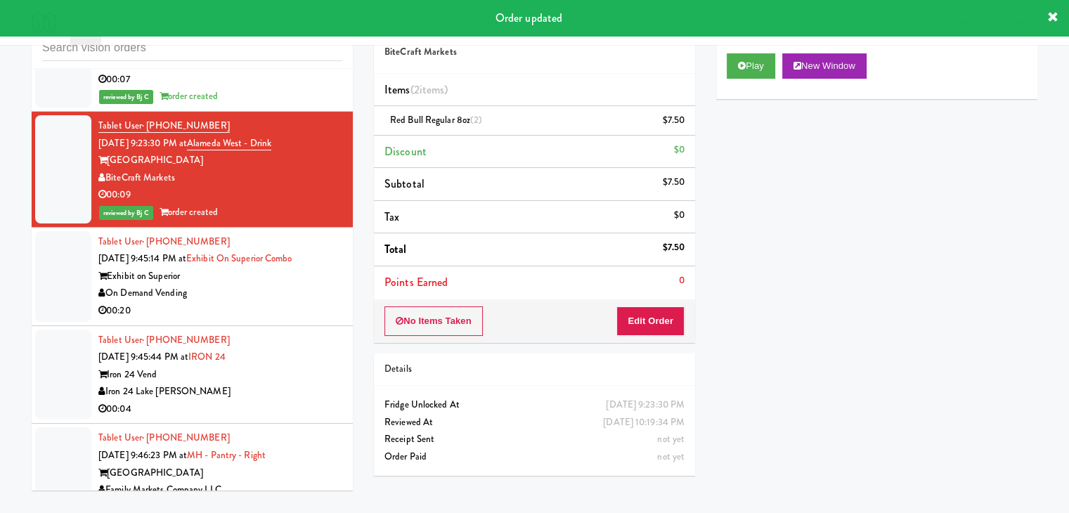
scroll to position [11966, 0]
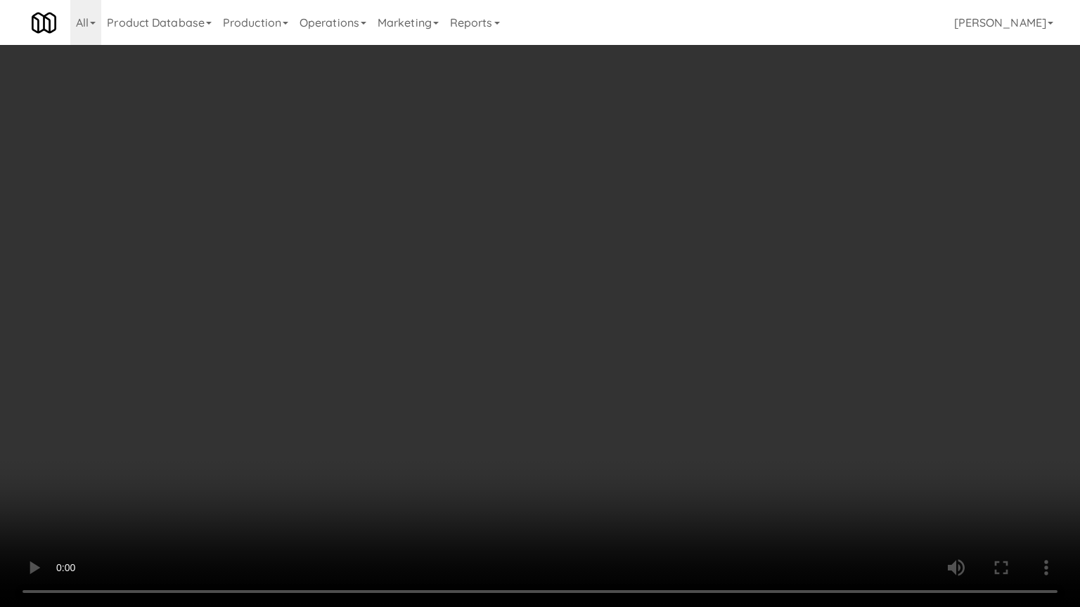
drag, startPoint x: 787, startPoint y: 444, endPoint x: 787, endPoint y: 452, distance: 7.7
drag, startPoint x: 782, startPoint y: 417, endPoint x: 793, endPoint y: 206, distance: 211.2
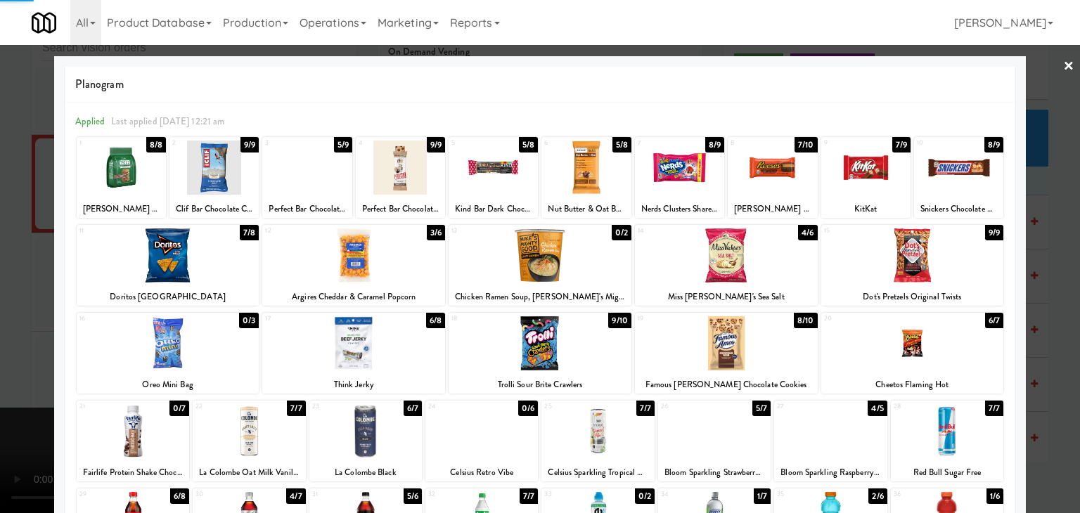
drag, startPoint x: 0, startPoint y: 275, endPoint x: 370, endPoint y: 277, distance: 369.8
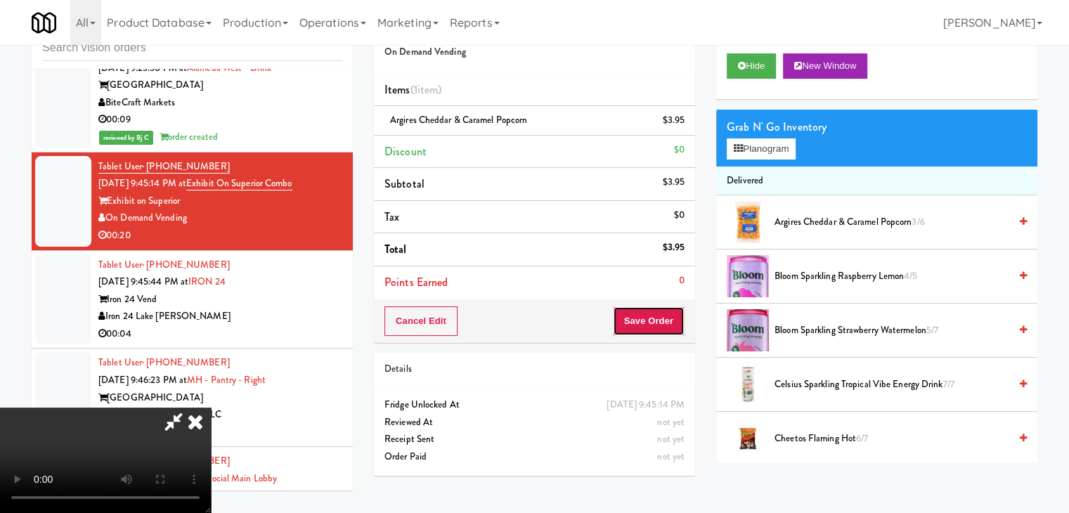
drag, startPoint x: 664, startPoint y: 325, endPoint x: 655, endPoint y: 311, distance: 16.2
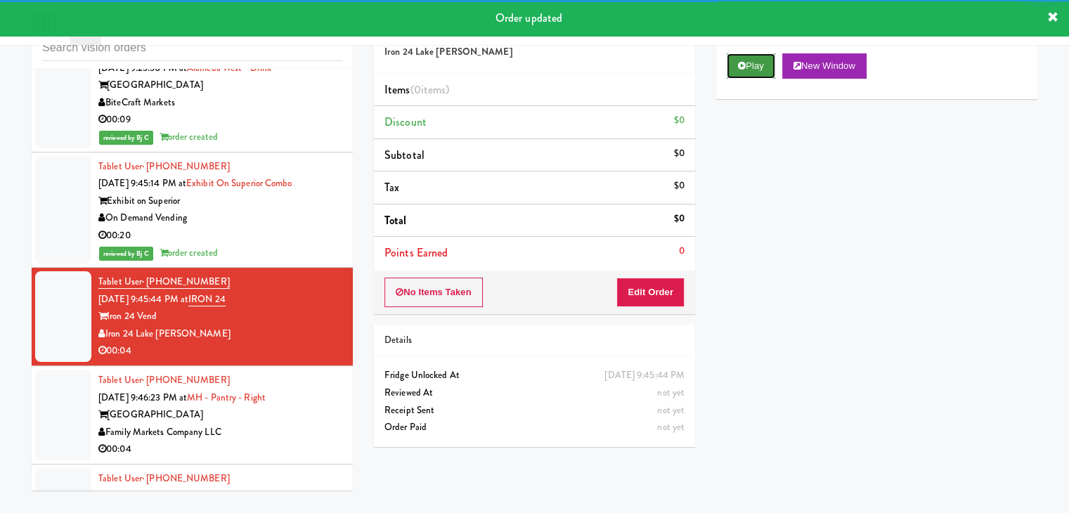
drag, startPoint x: 767, startPoint y: 67, endPoint x: 737, endPoint y: 123, distance: 63.2
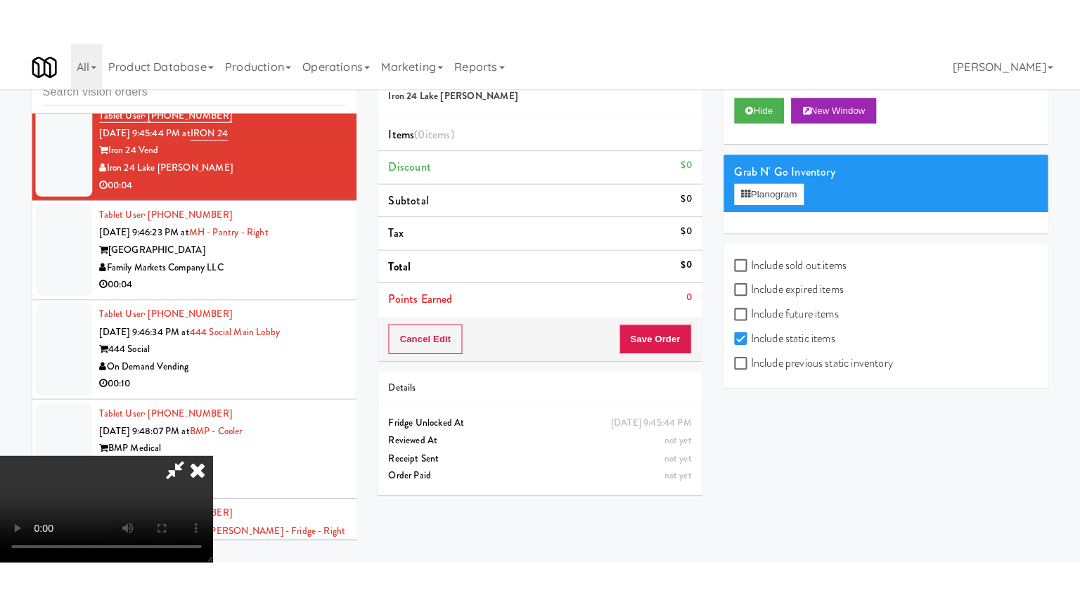
scroll to position [198, 0]
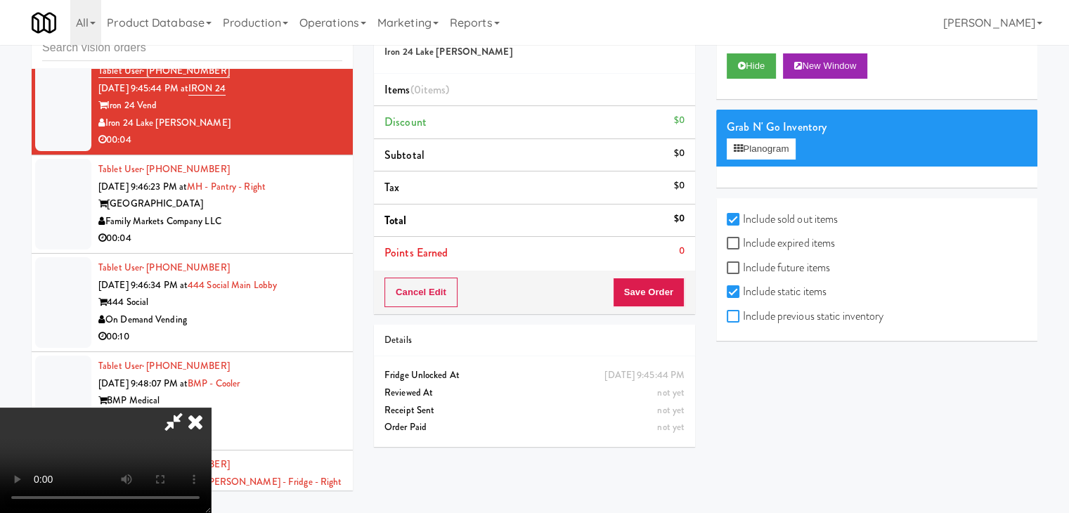
checkbox input "true"
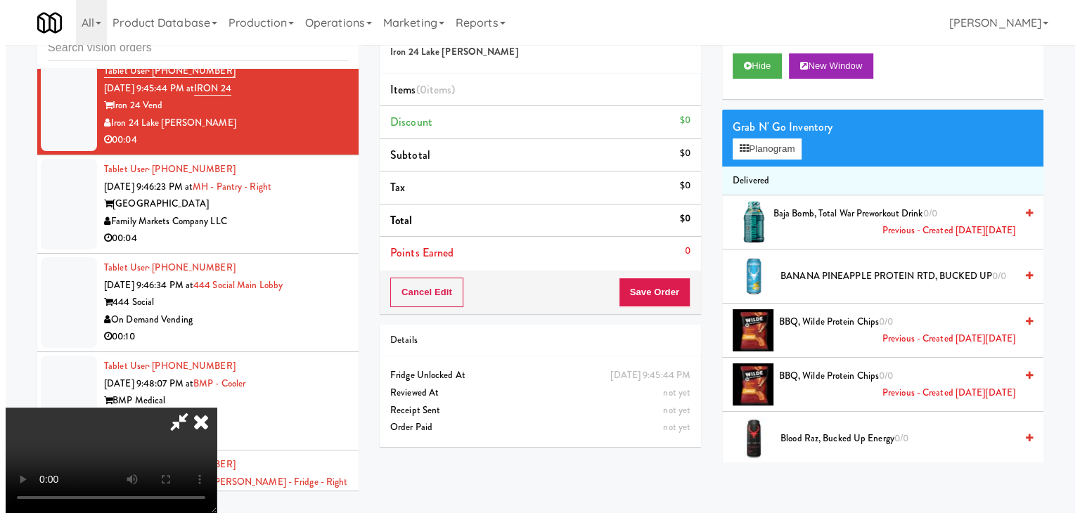
scroll to position [0, 0]
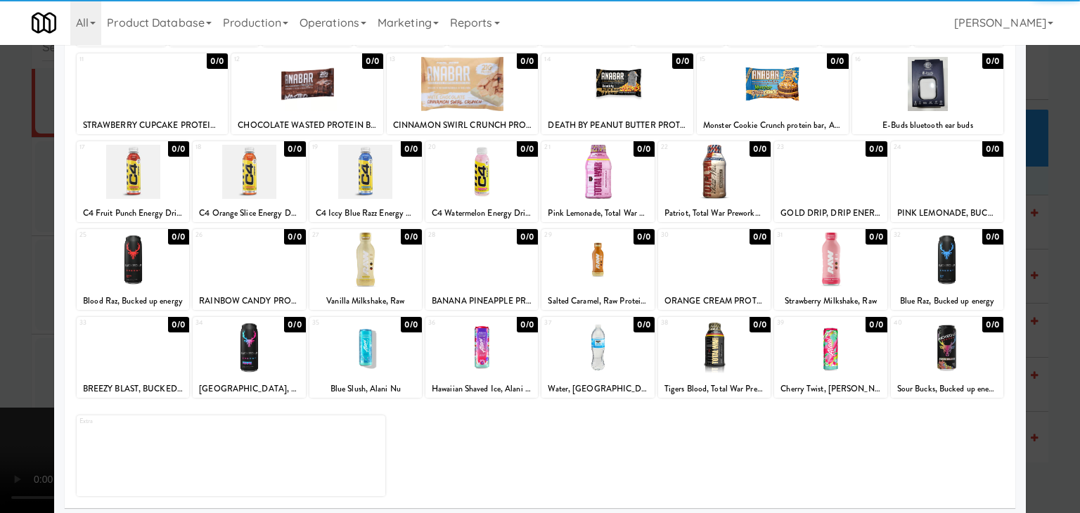
scroll to position [177, 0]
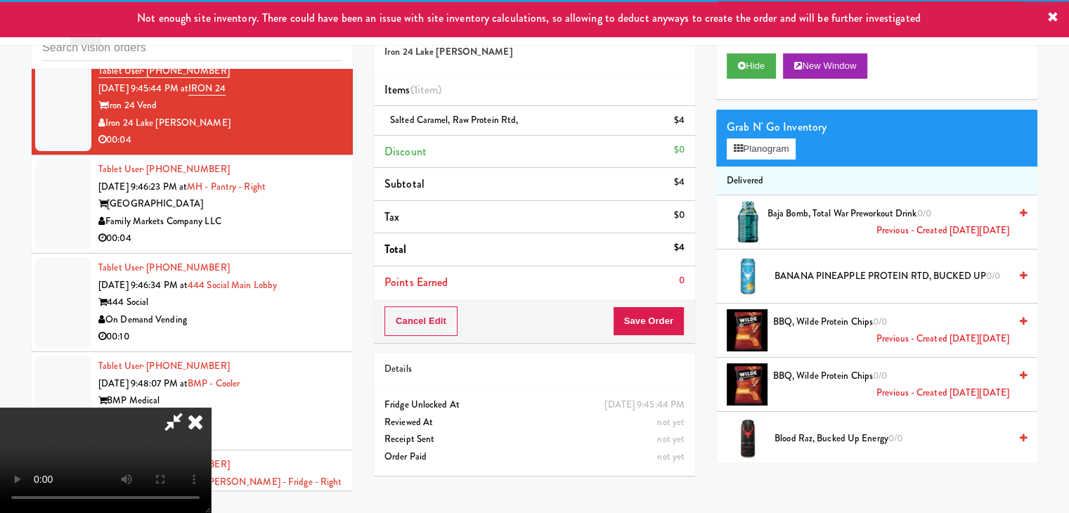
drag, startPoint x: 503, startPoint y: 324, endPoint x: 526, endPoint y: 329, distance: 23.0
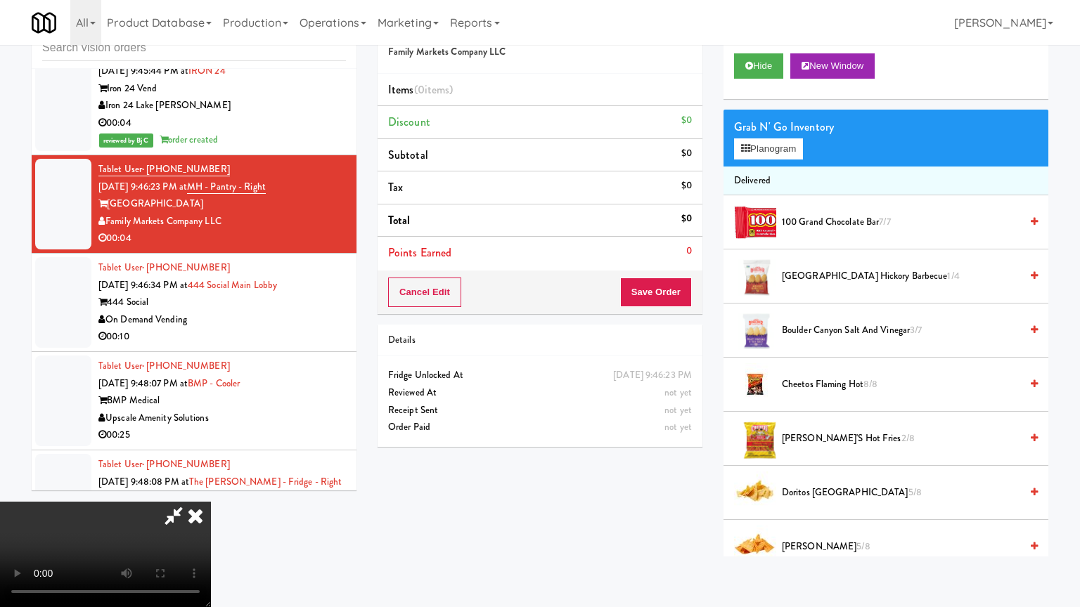
drag, startPoint x: 639, startPoint y: 450, endPoint x: 649, endPoint y: 330, distance: 119.9
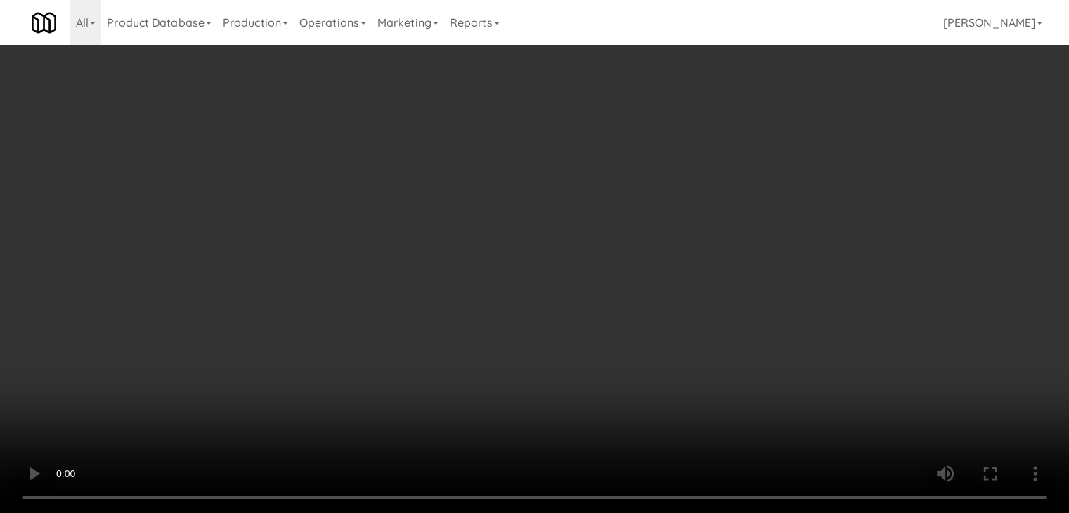
drag, startPoint x: 782, startPoint y: 132, endPoint x: 773, endPoint y: 146, distance: 16.2
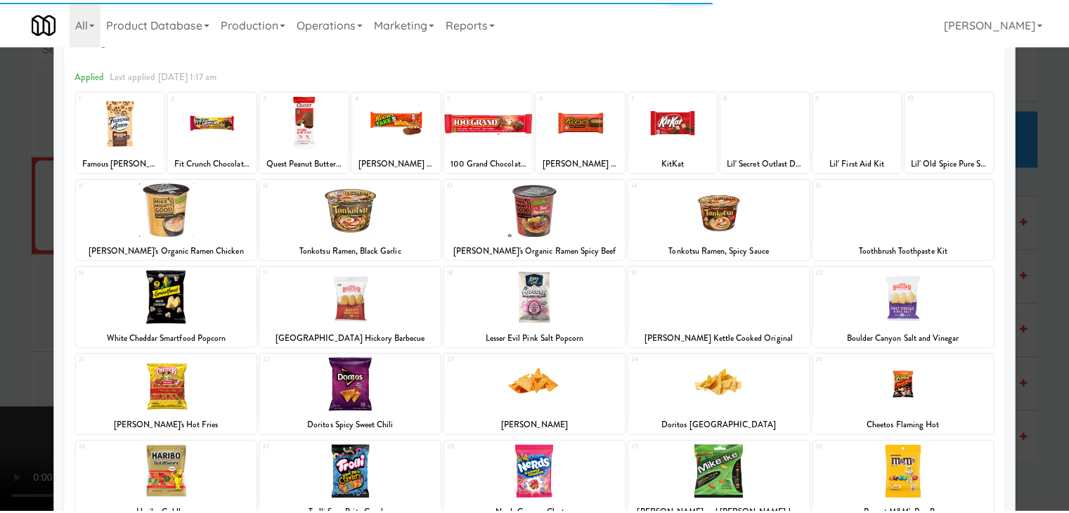
scroll to position [177, 0]
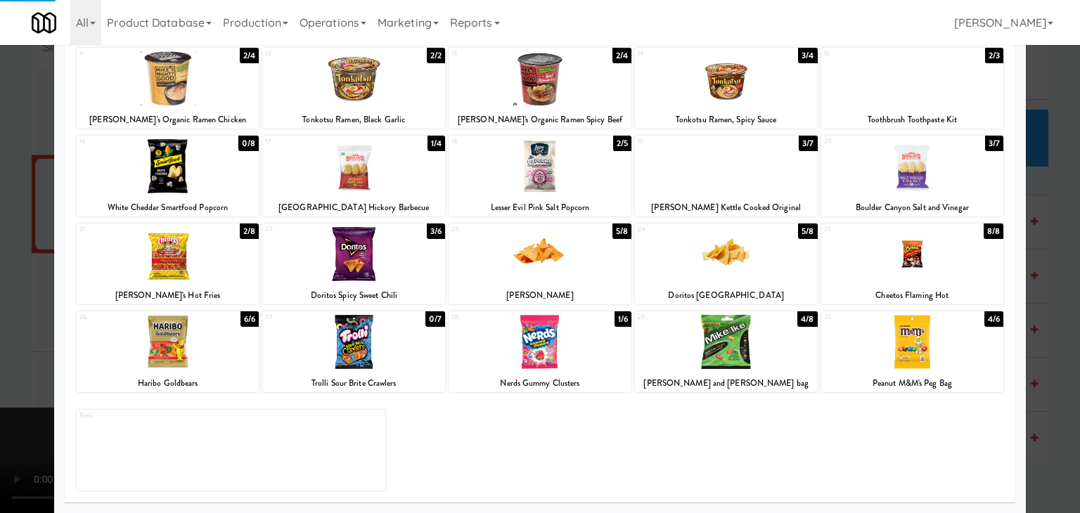
drag, startPoint x: 0, startPoint y: 377, endPoint x: 264, endPoint y: 356, distance: 264.5
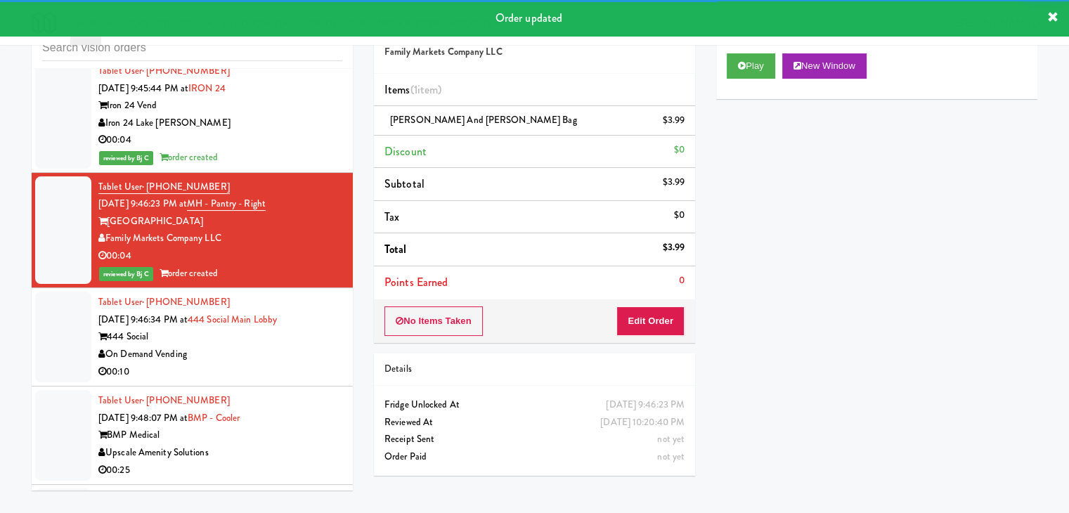
drag, startPoint x: 277, startPoint y: 304, endPoint x: 278, endPoint y: 321, distance: 16.2
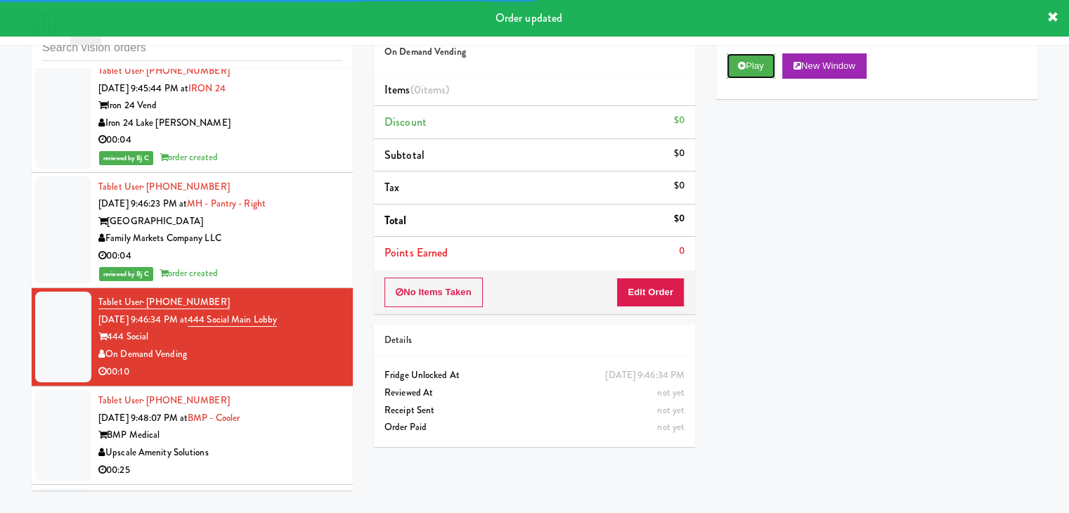
drag, startPoint x: 762, startPoint y: 72, endPoint x: 730, endPoint y: 143, distance: 78.7
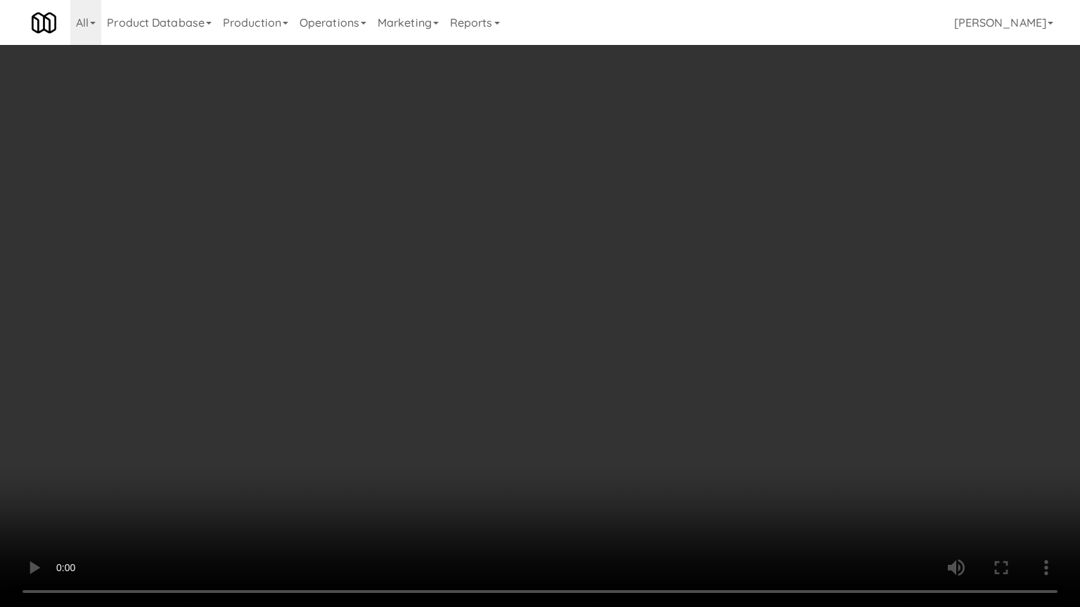
drag, startPoint x: 831, startPoint y: 486, endPoint x: 841, endPoint y: 487, distance: 9.9
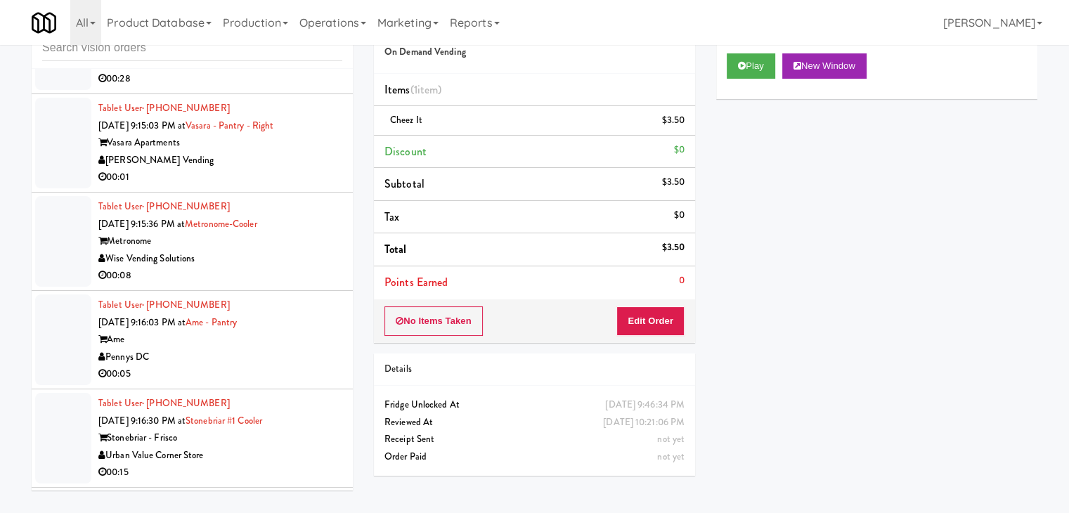
scroll to position [7467, 0]
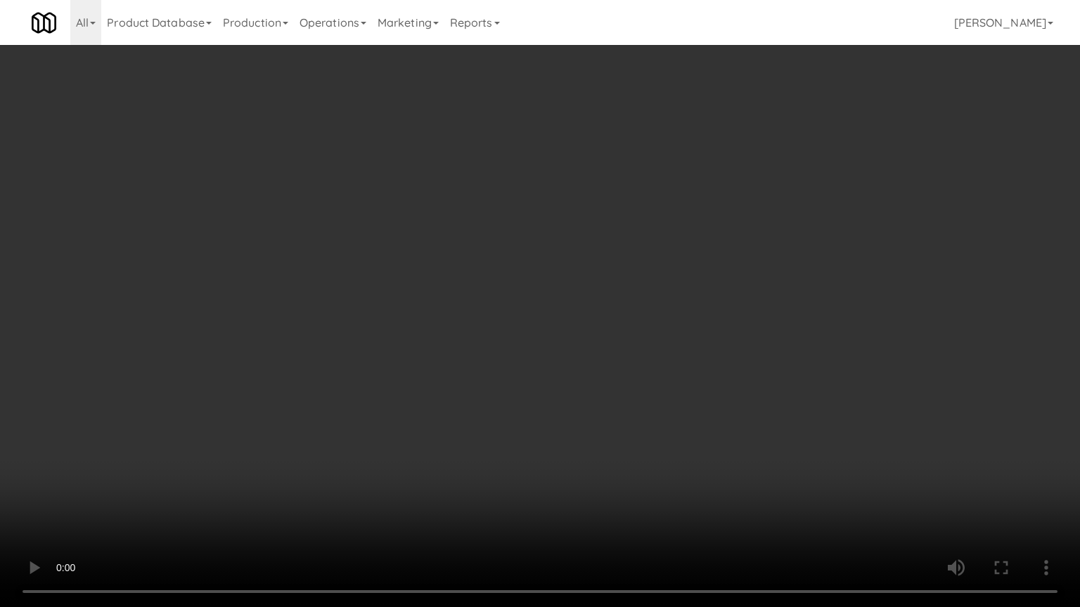
drag, startPoint x: 635, startPoint y: 403, endPoint x: 794, endPoint y: 180, distance: 273.3
drag, startPoint x: 638, startPoint y: 401, endPoint x: 669, endPoint y: 271, distance: 133.7
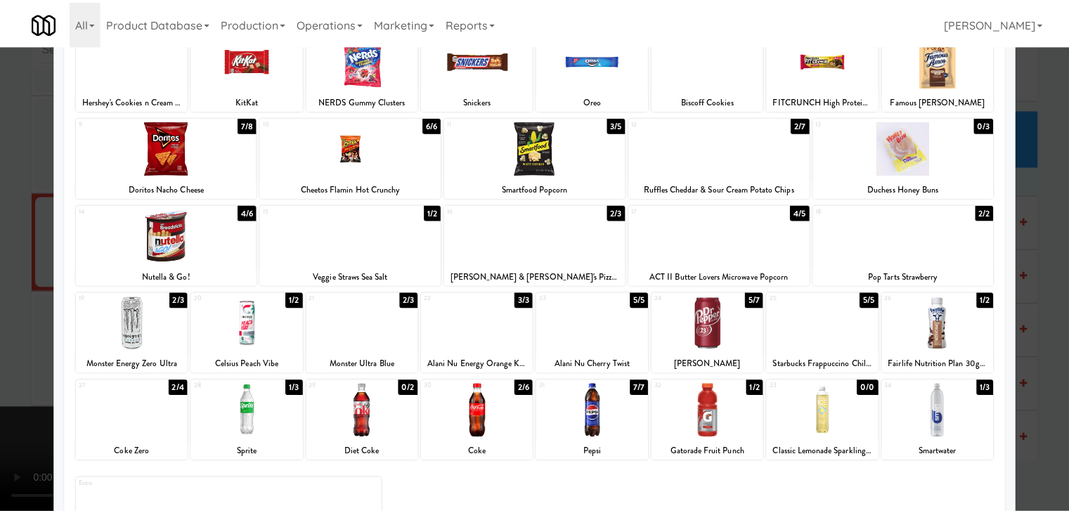
scroll to position [177, 0]
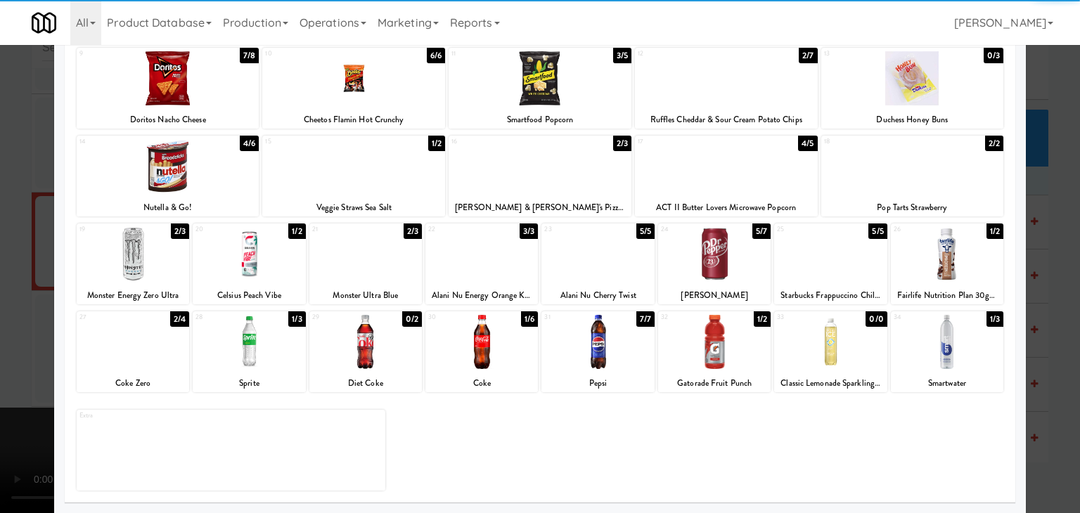
drag, startPoint x: 1, startPoint y: 356, endPoint x: 71, endPoint y: 356, distance: 70.3
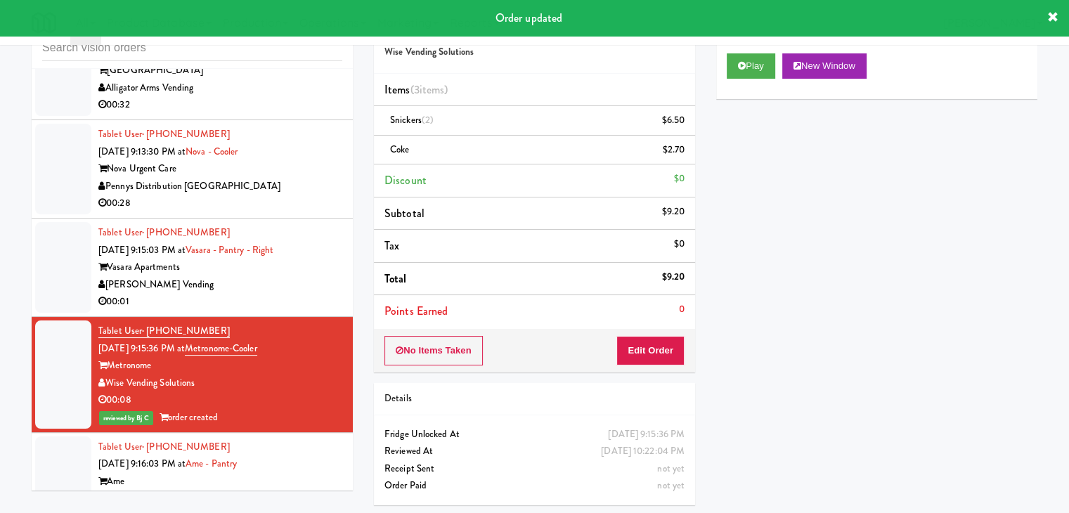
scroll to position [7256, 0]
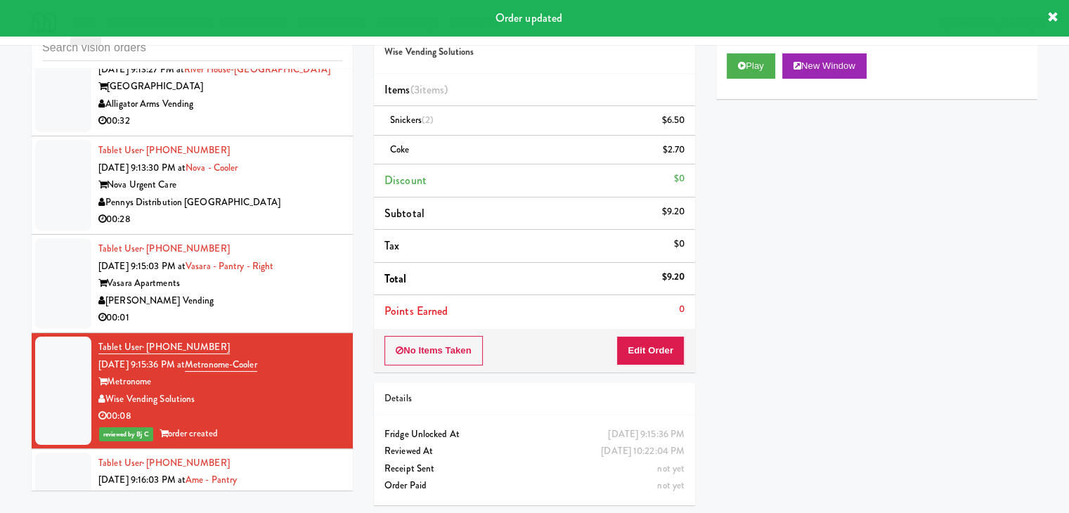
drag, startPoint x: 278, startPoint y: 259, endPoint x: 287, endPoint y: 269, distance: 12.9
